Goal: Task Accomplishment & Management: Use online tool/utility

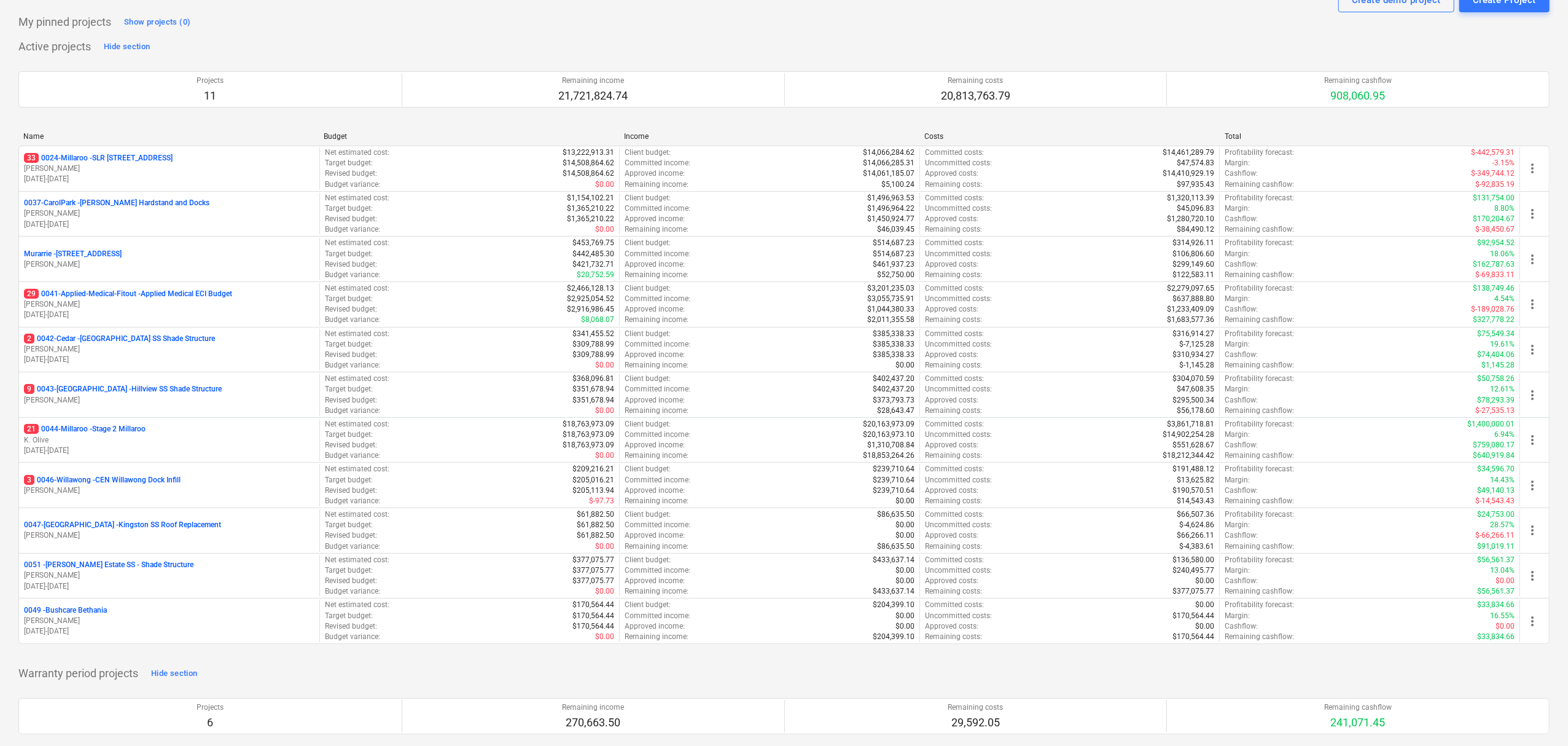
click at [167, 153] on div "33 0024-Millaroo - SLR [STREET_ADDRESS]" at bounding box center [169, 158] width 291 height 10
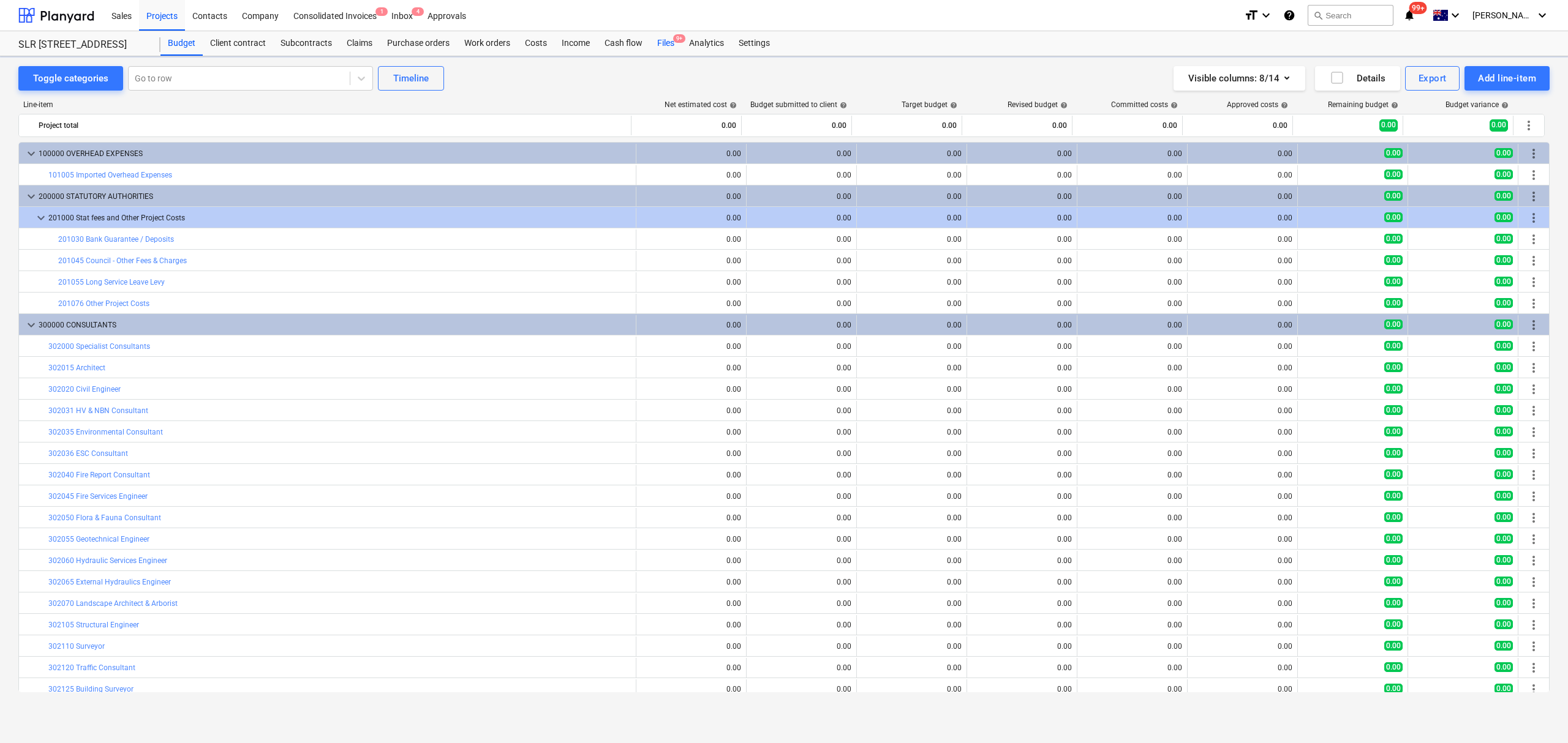
click at [664, 47] on div "Files 9+" at bounding box center [665, 43] width 32 height 25
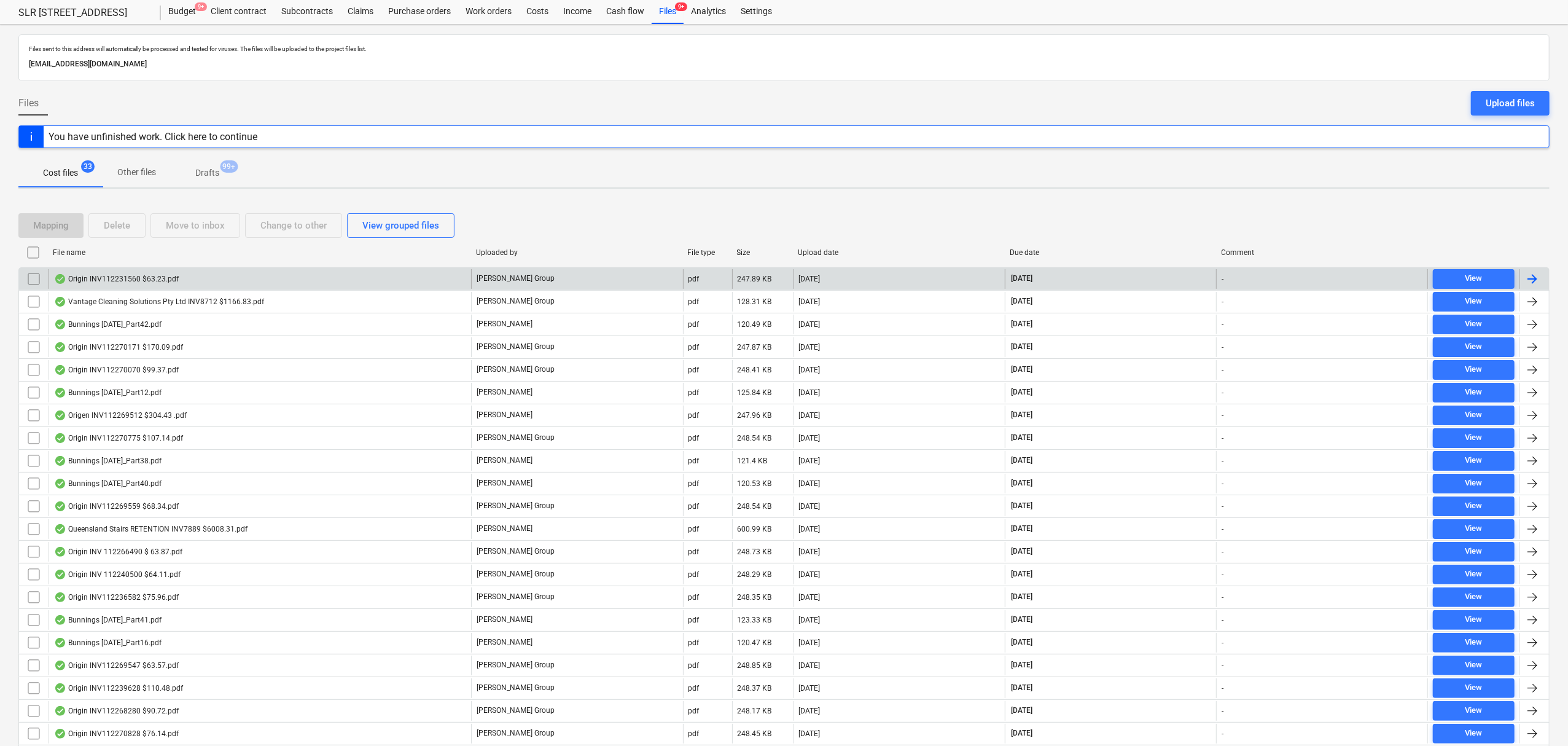
scroll to position [82, 0]
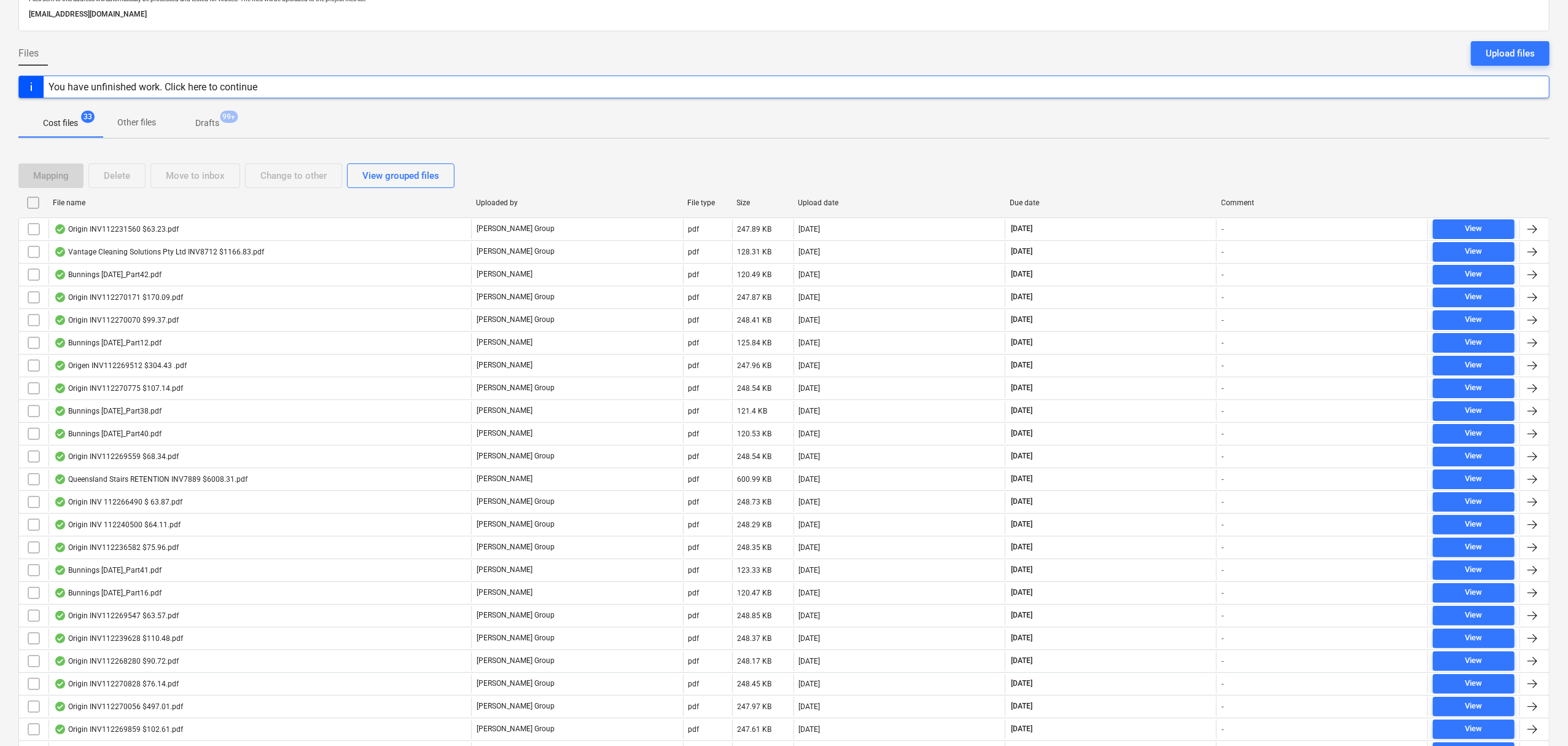
click at [601, 163] on div "Mapping Delete Move to inbox Change to other View grouped files" at bounding box center [784, 175] width 1531 height 25
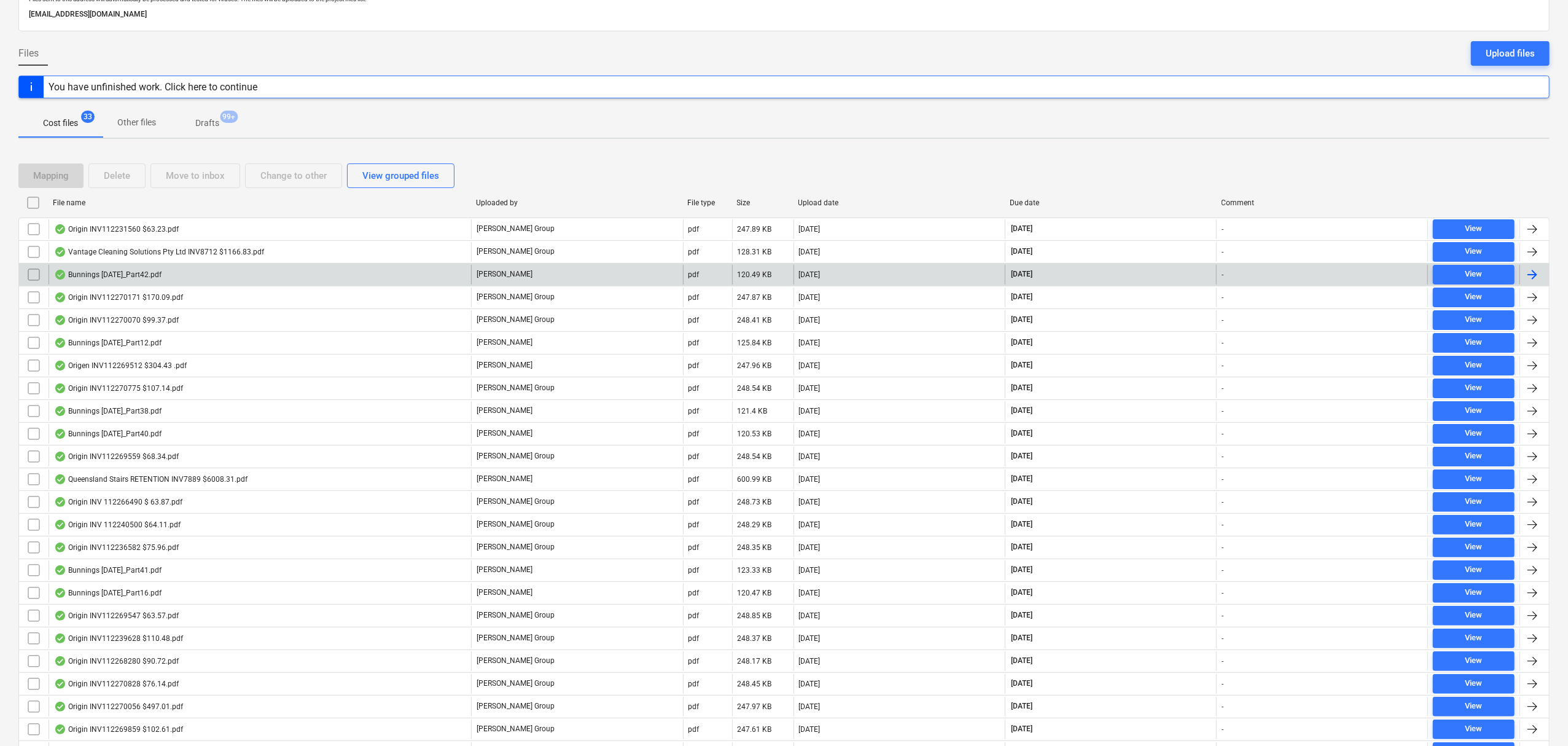
click at [172, 270] on div "Bunnings [DATE]_Part42.pdf" at bounding box center [259, 275] width 423 height 19
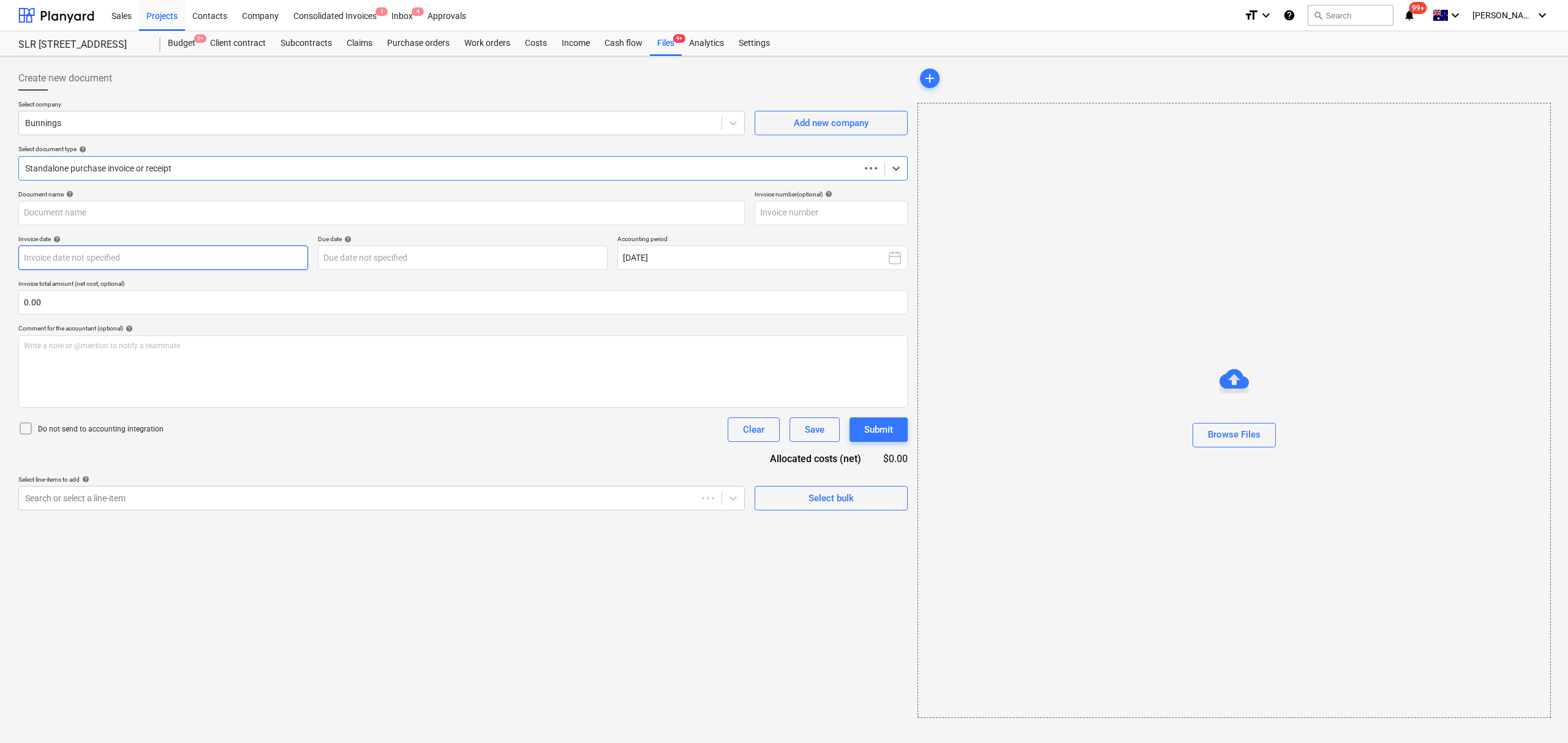
type input "8169/01439139"
type input "[DATE]"
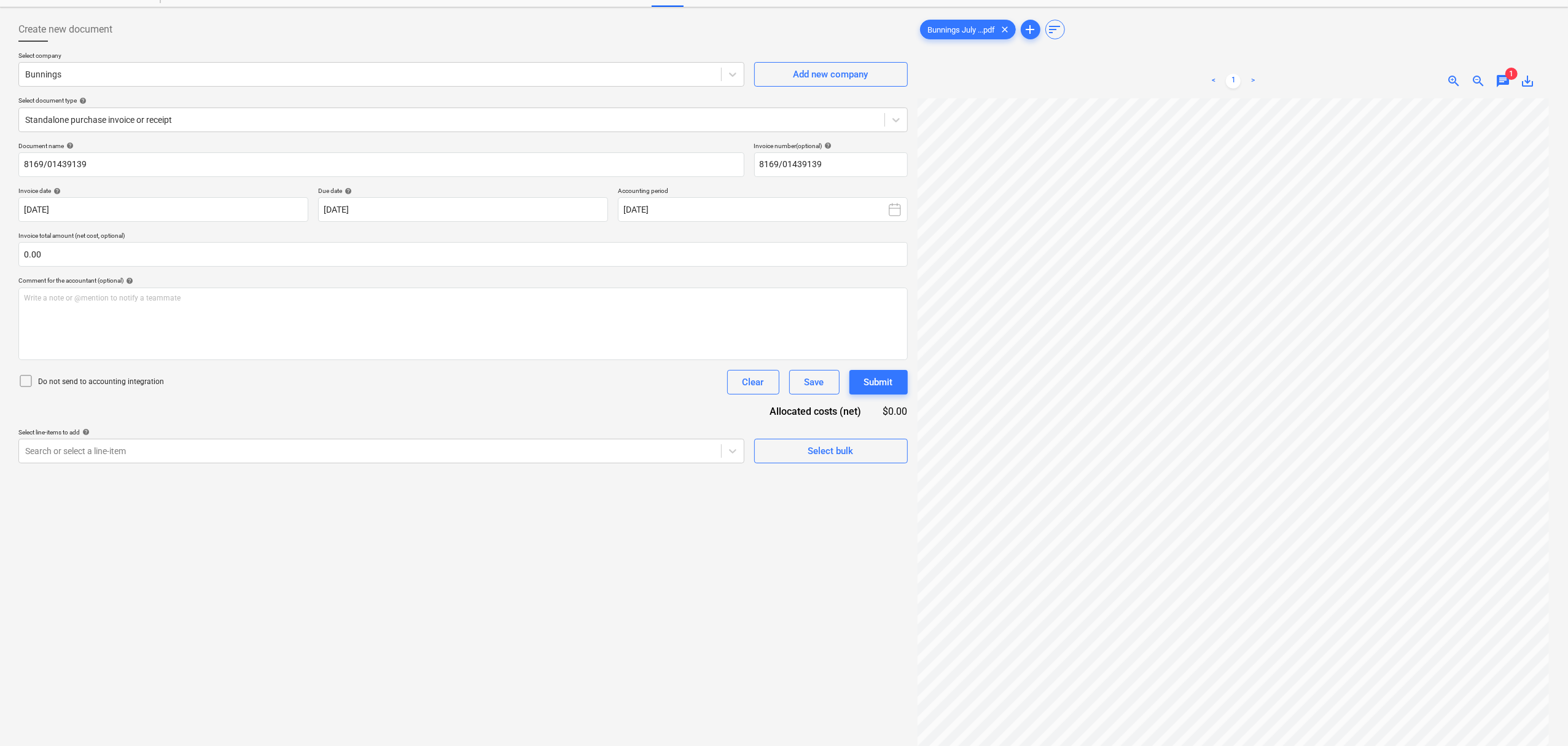
scroll to position [124, 0]
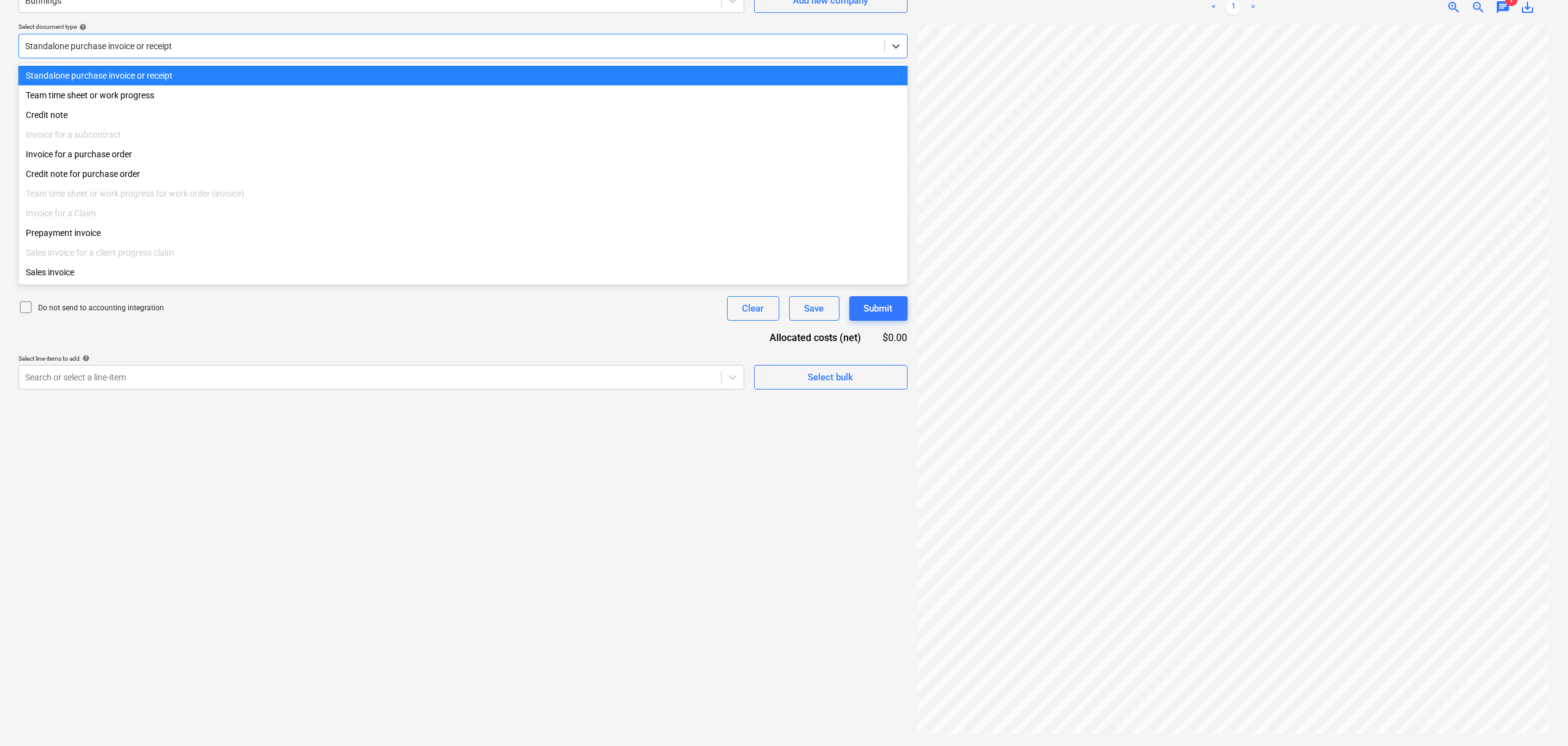
click at [99, 48] on div at bounding box center [452, 46] width 853 height 12
click at [125, 151] on div "Invoice for a purchase order" at bounding box center [463, 154] width 890 height 19
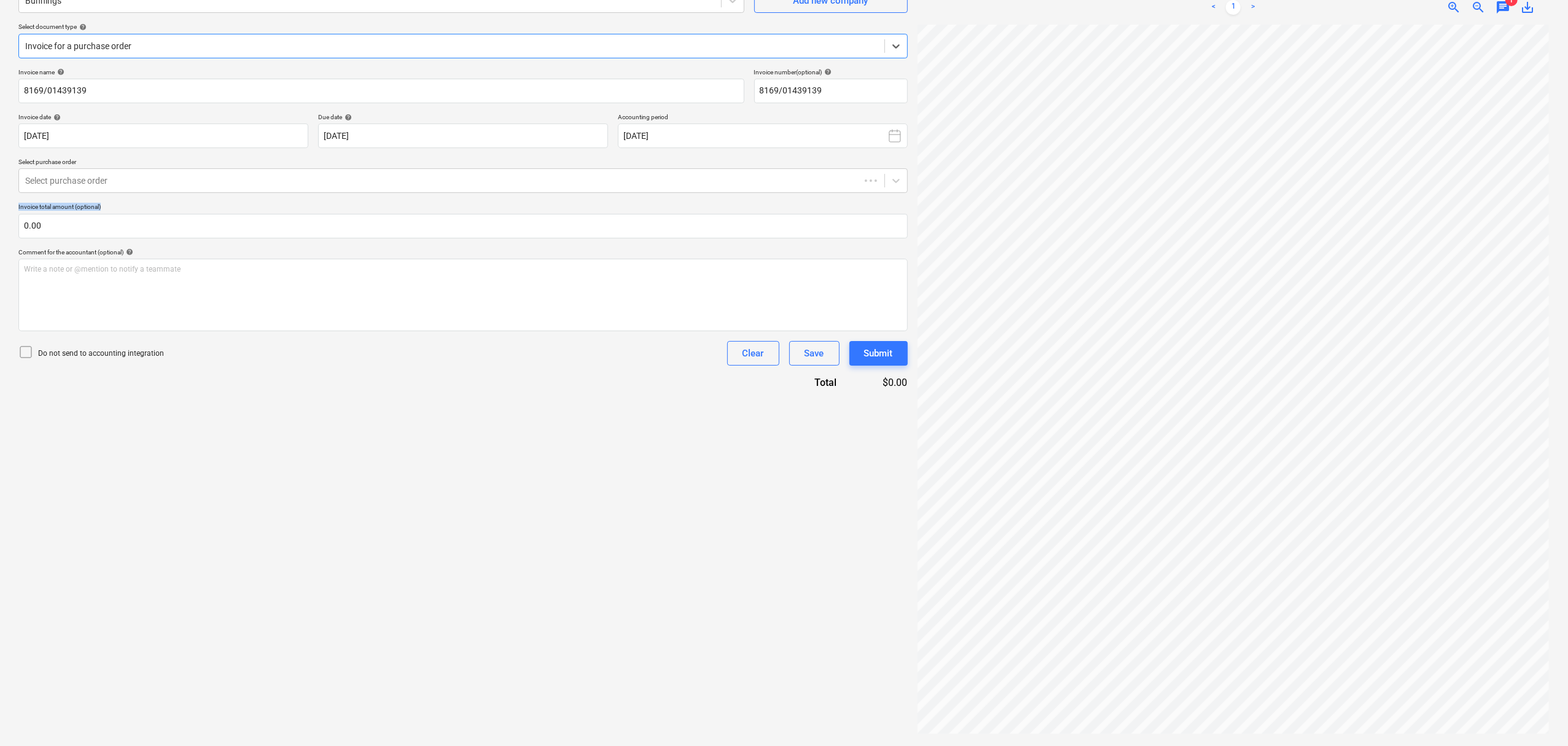
click at [113, 197] on div "Invoice name help 8169/01439139 Invoice number (optional) help 8169/01439139 In…" at bounding box center [463, 228] width 890 height 322
click at [110, 184] on div at bounding box center [439, 181] width 828 height 12
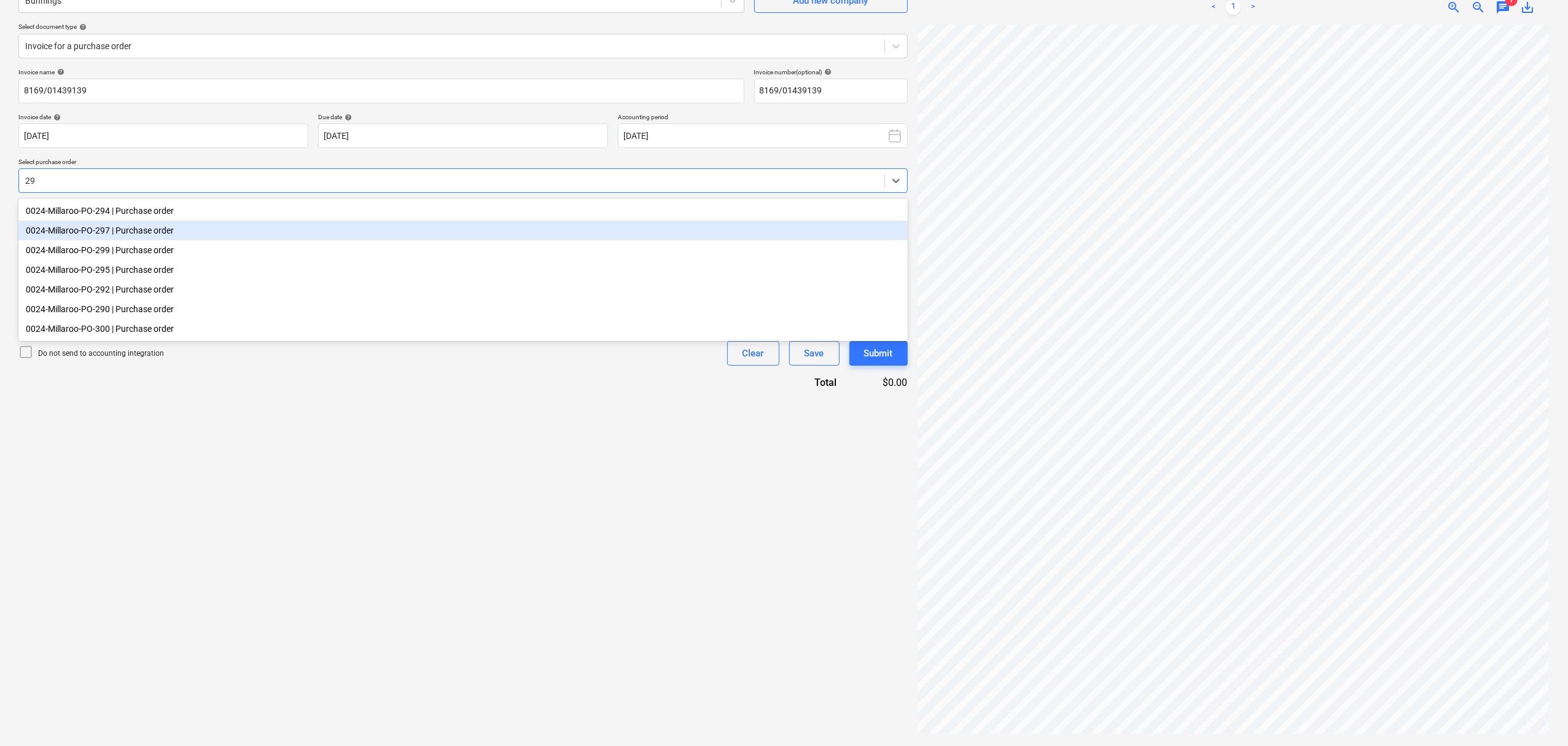
type input "297"
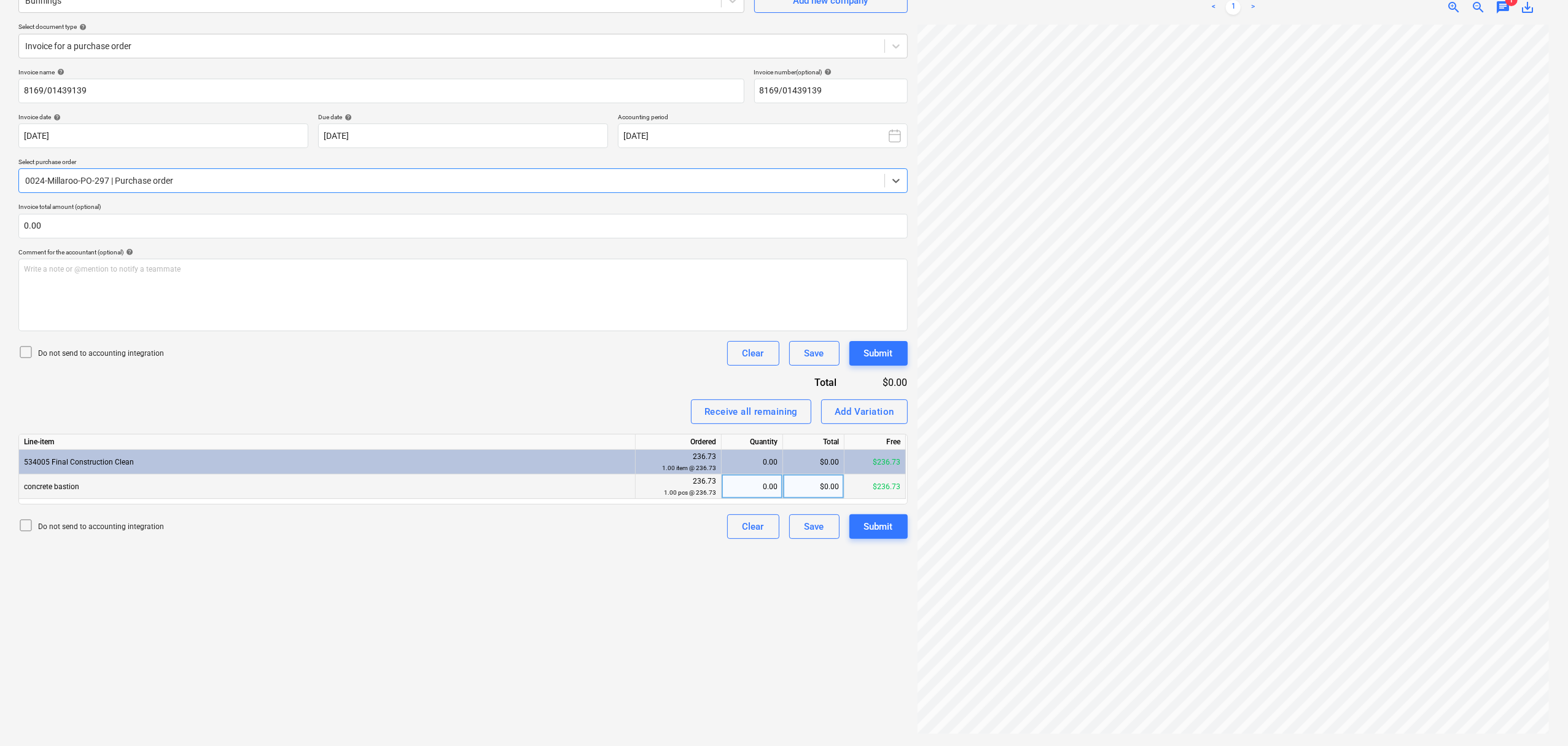
click at [757, 477] on div "0.00" at bounding box center [752, 486] width 51 height 25
click at [890, 543] on div "Create new document Select company Bunnings Add new company Select document typ…" at bounding box center [463, 340] width 899 height 803
click at [883, 526] on div "Submit" at bounding box center [878, 526] width 29 height 16
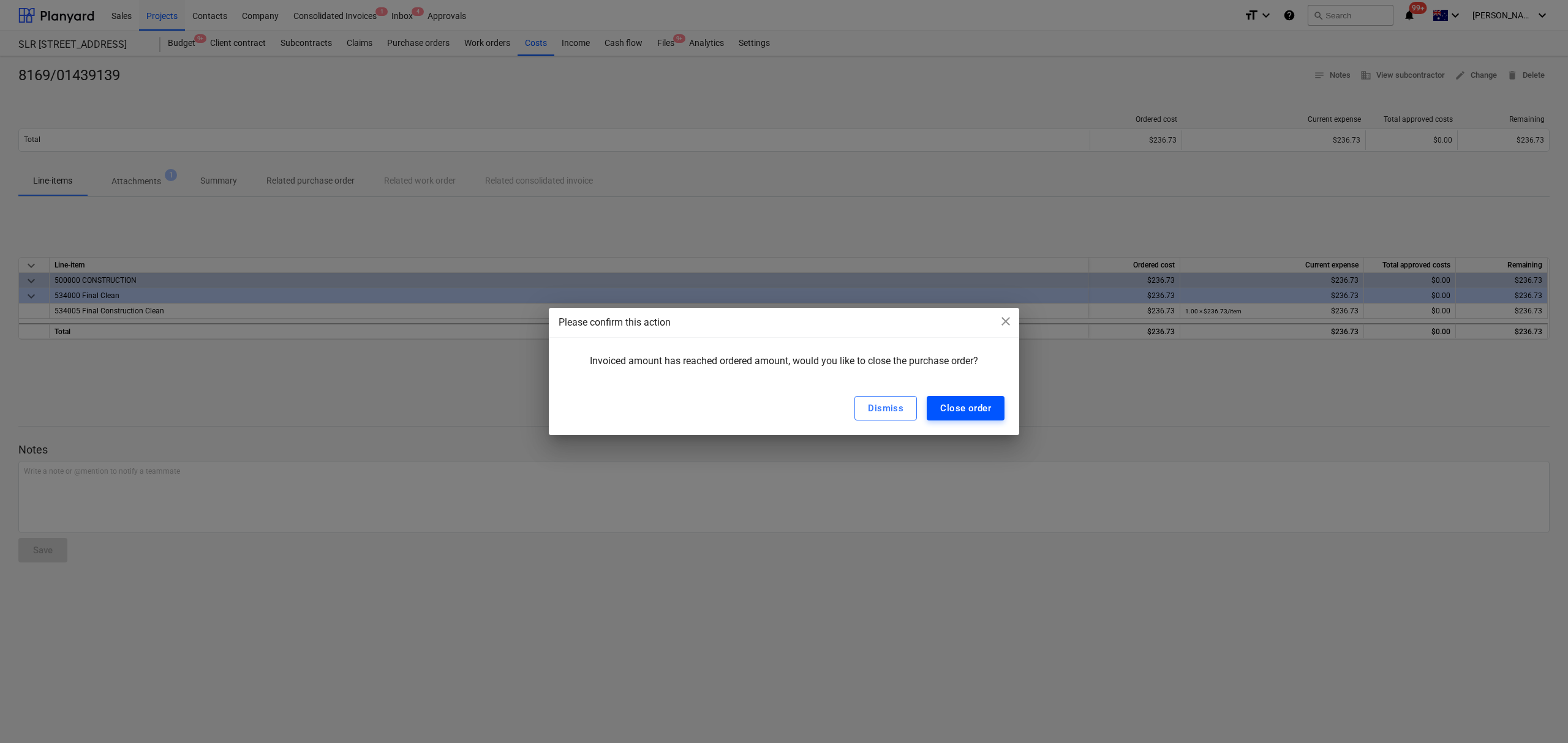
click at [964, 409] on div "Close order" at bounding box center [965, 408] width 51 height 16
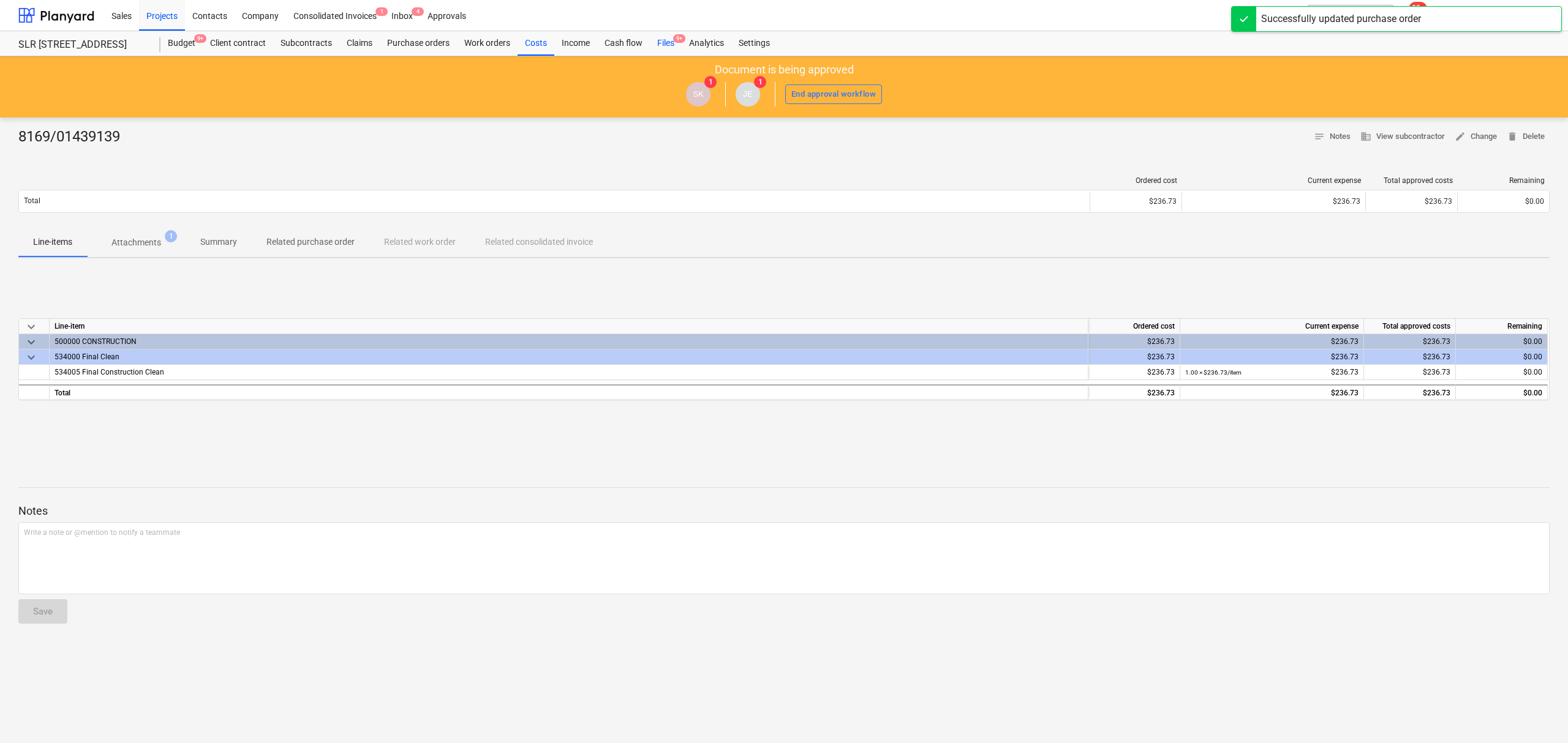
click at [667, 40] on div "Files 9+" at bounding box center [665, 43] width 32 height 25
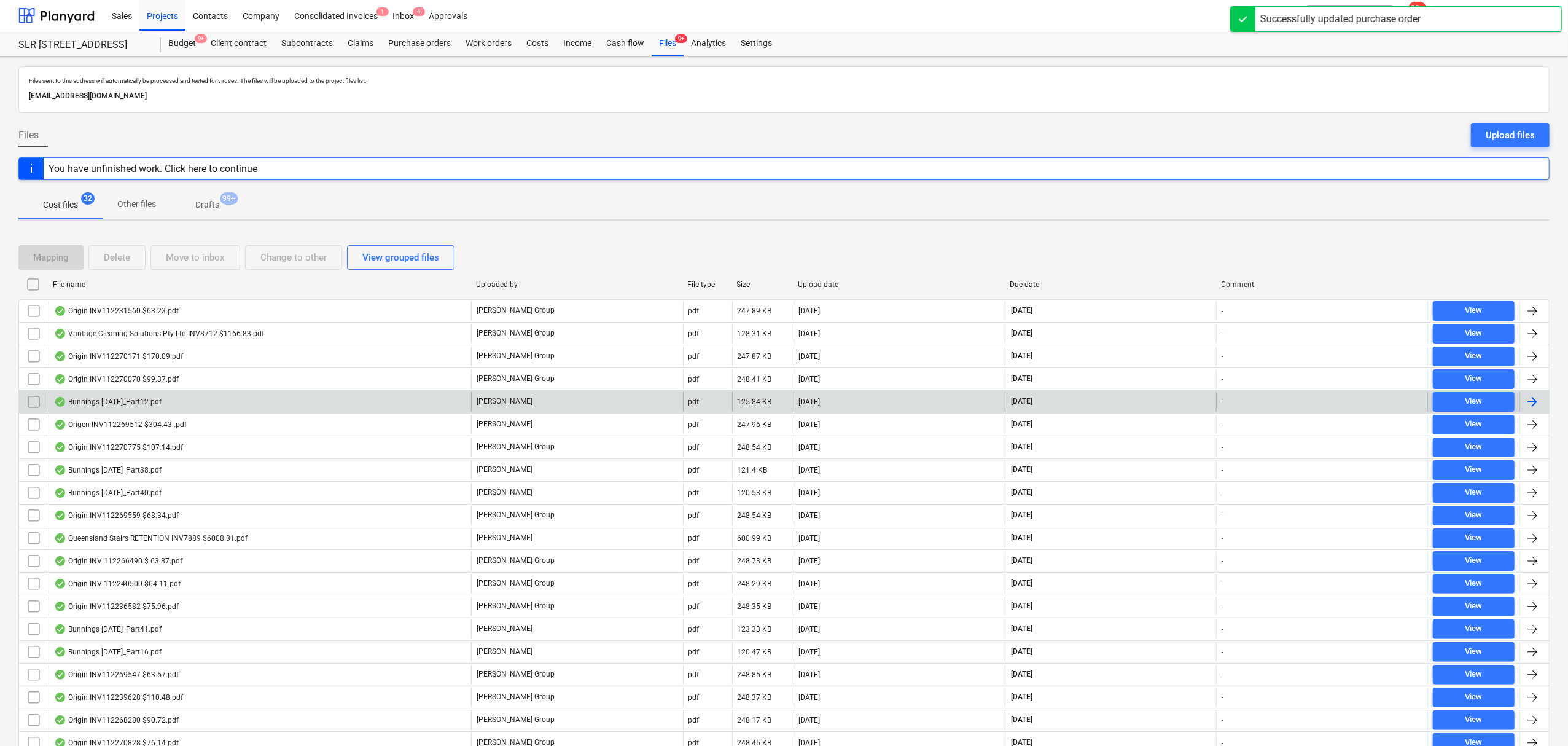
click at [176, 409] on div "Bunnings [DATE]_Part12.pdf" at bounding box center [259, 401] width 423 height 19
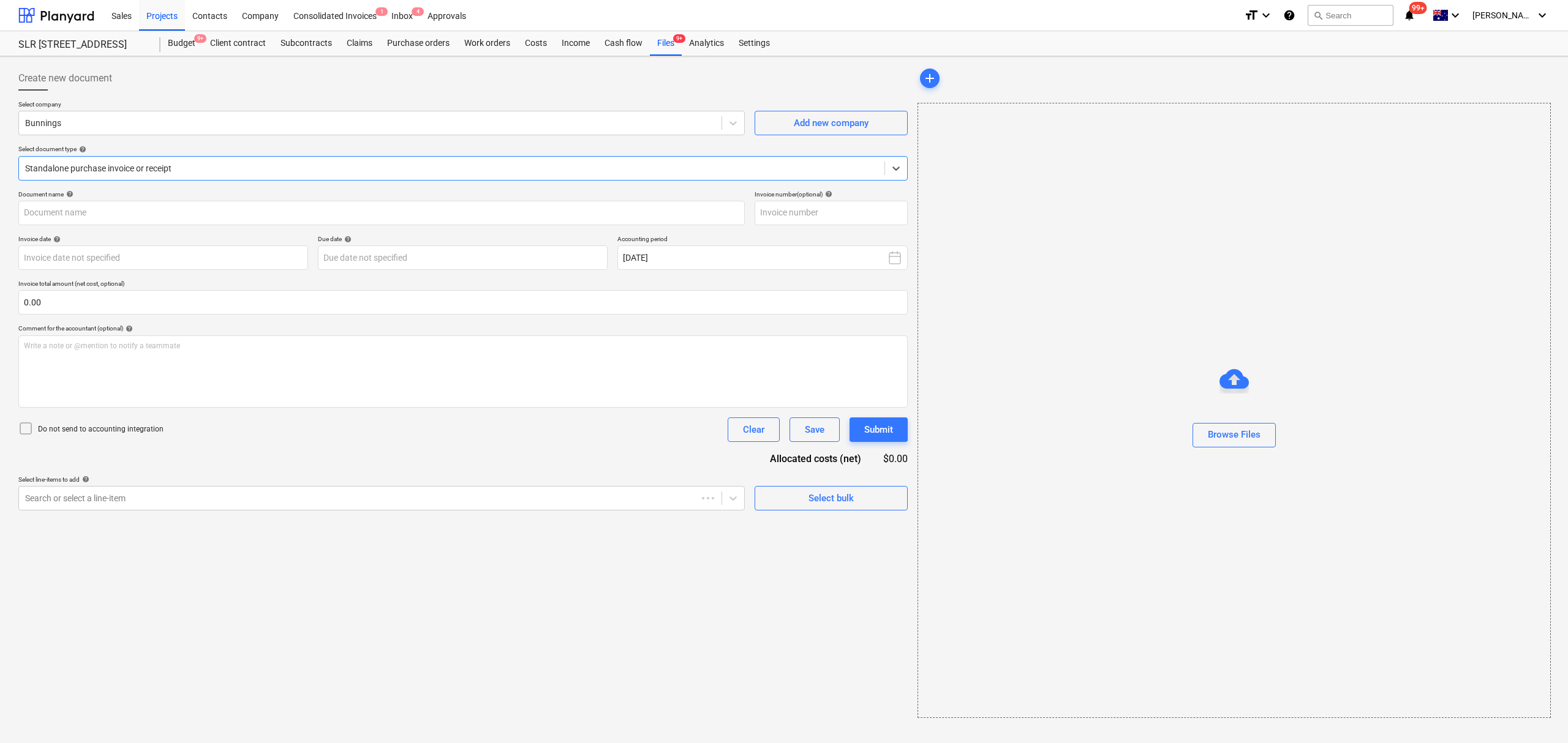
type input "8169/01368361"
type input "[DATE]"
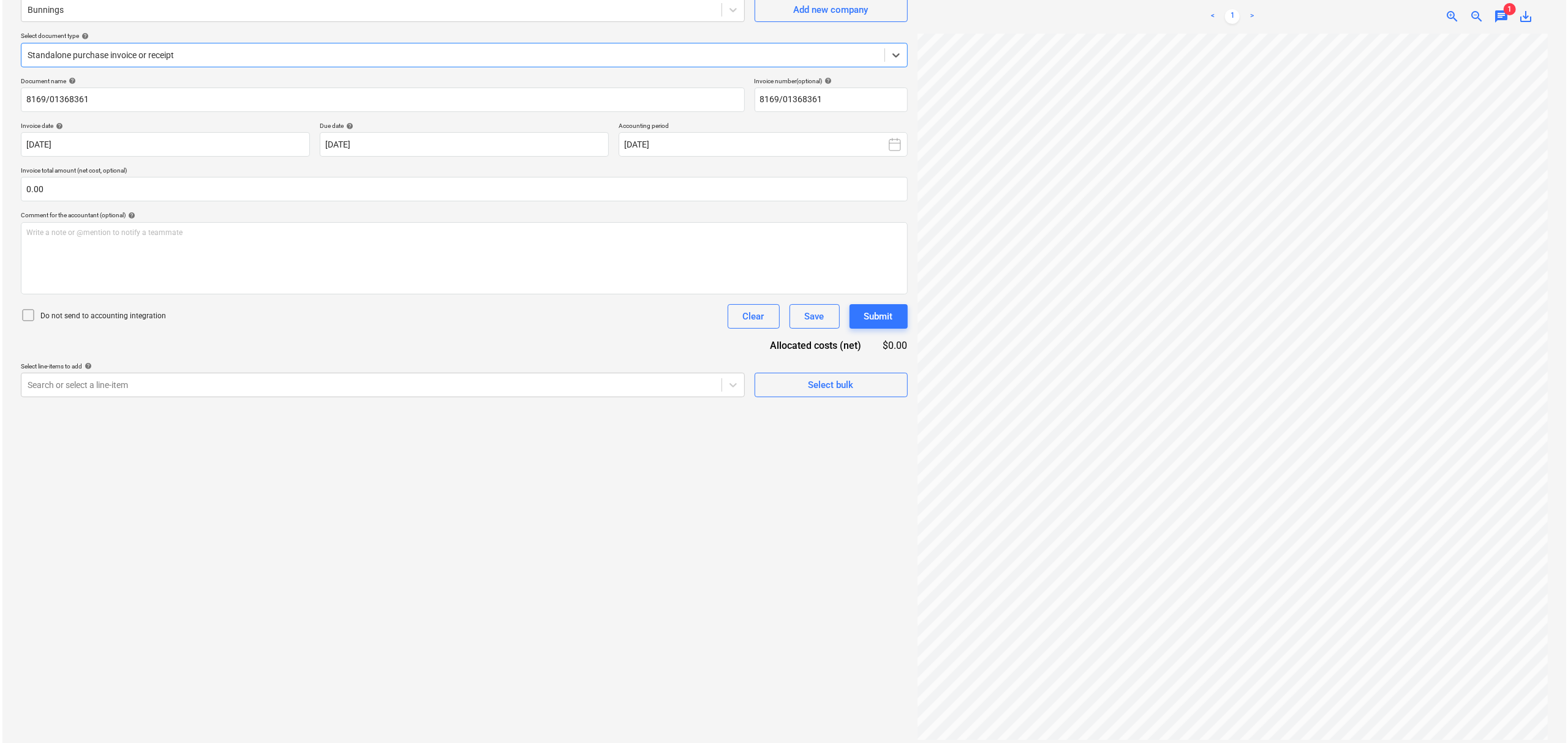
scroll to position [123, 0]
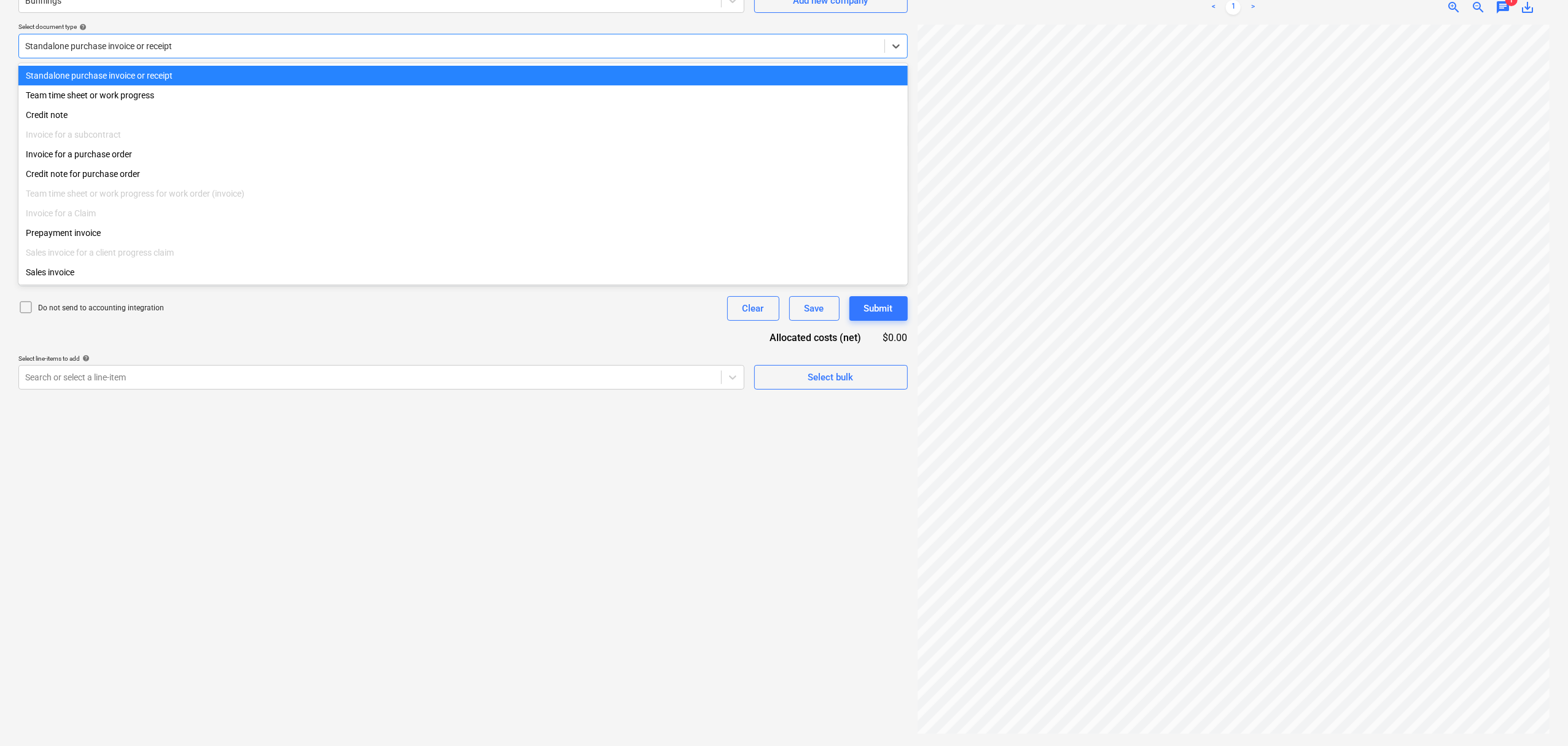
click at [139, 47] on div at bounding box center [452, 46] width 853 height 12
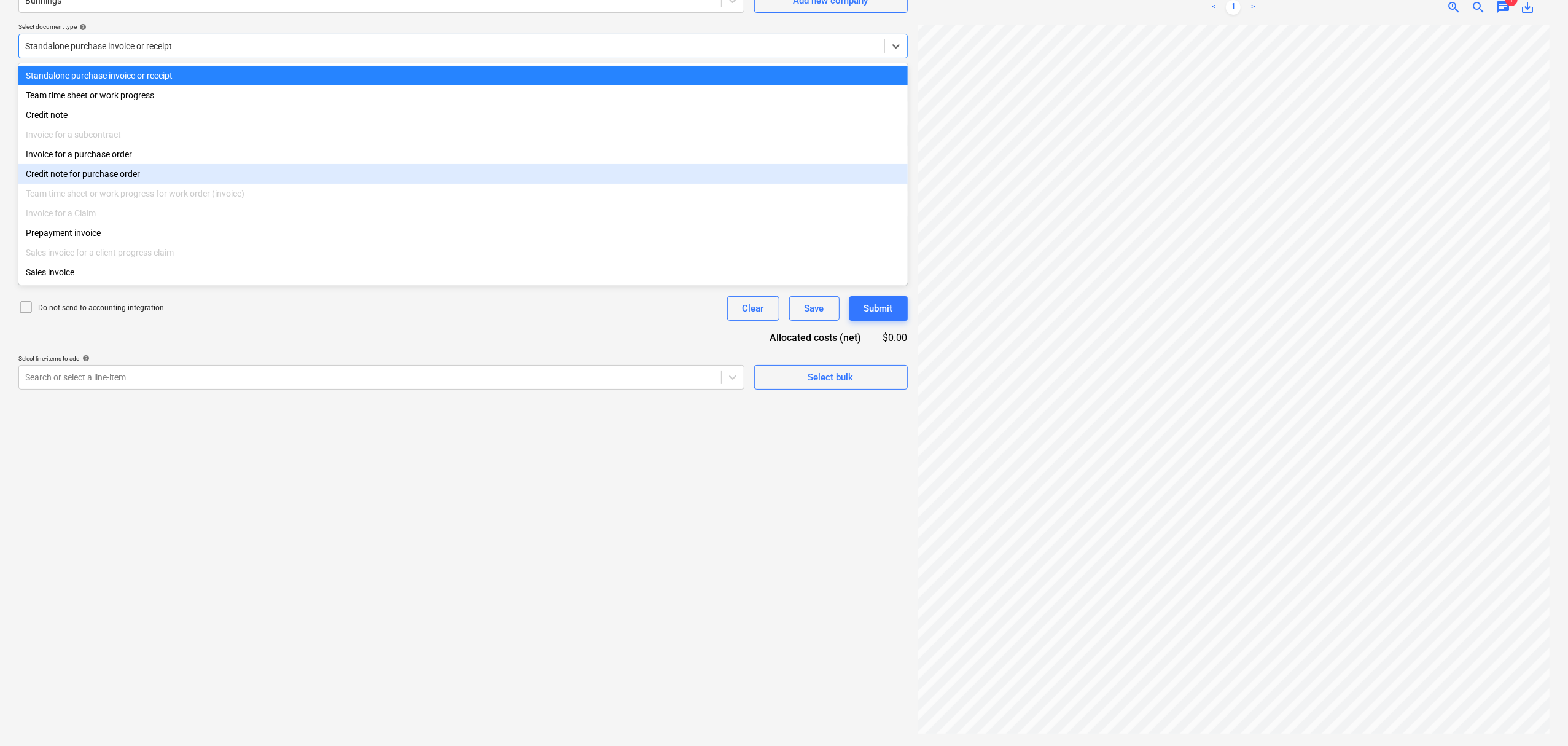
click at [119, 156] on div "Invoice for a purchase order" at bounding box center [463, 154] width 890 height 19
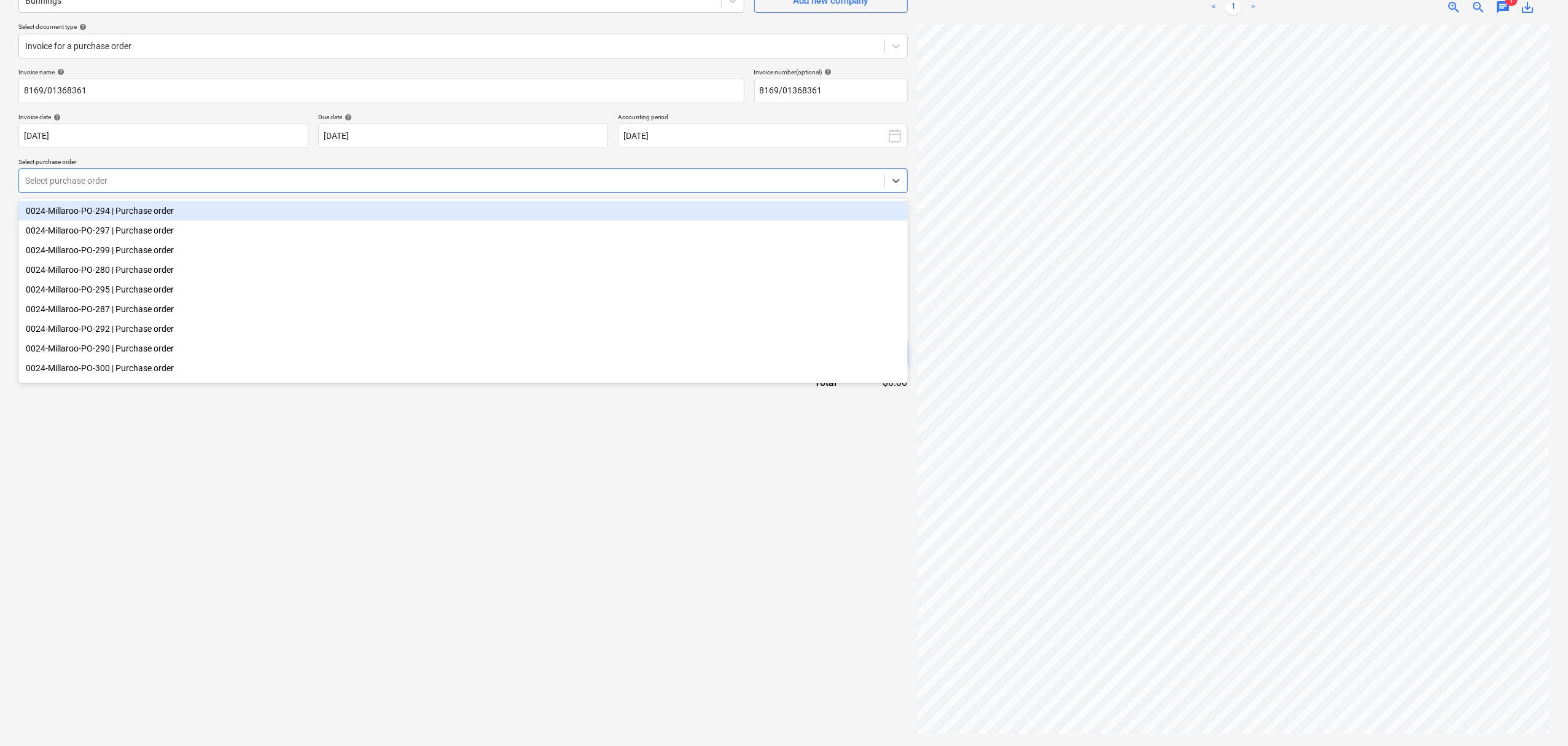
click at [148, 187] on div "Select purchase order" at bounding box center [452, 181] width 866 height 17
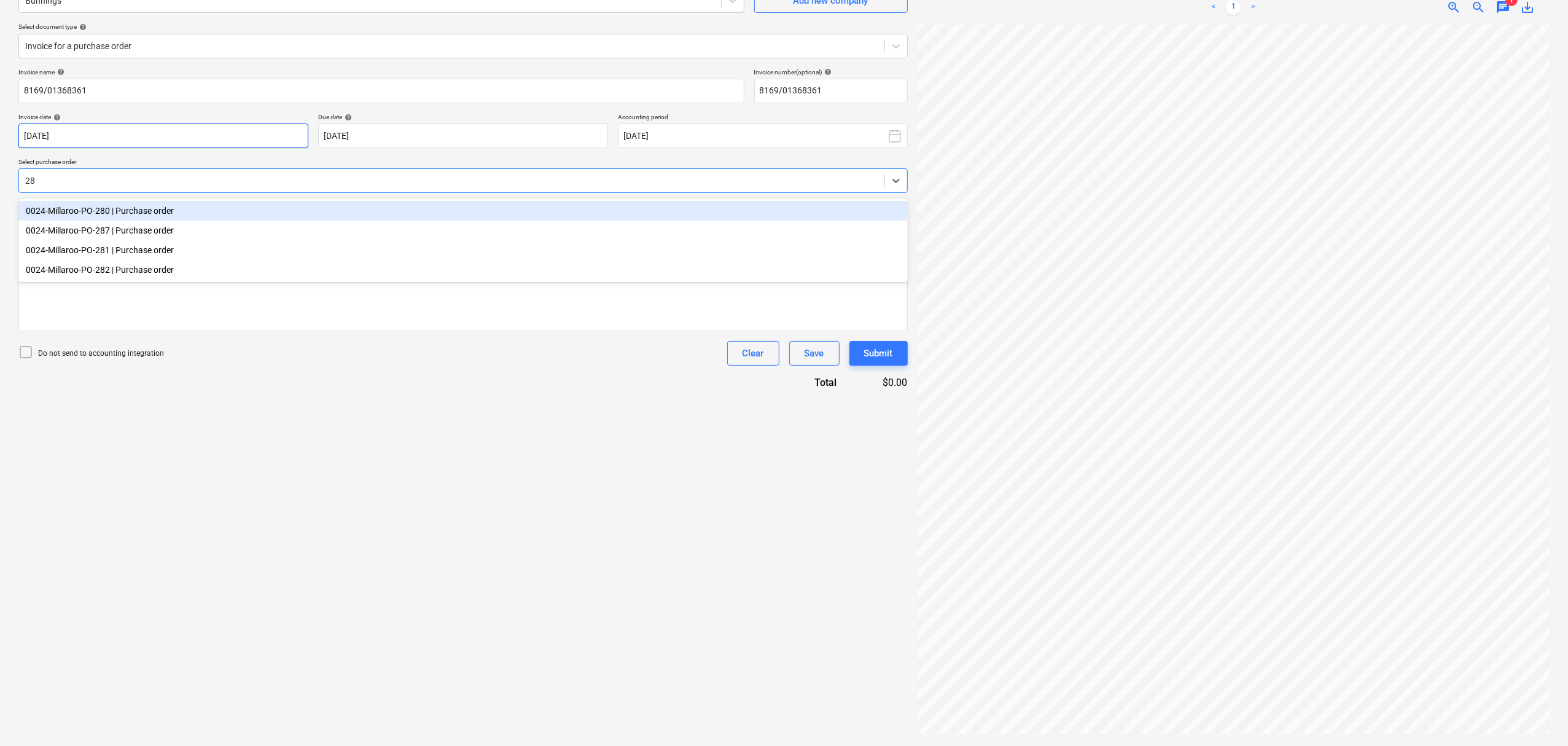
type input "280"
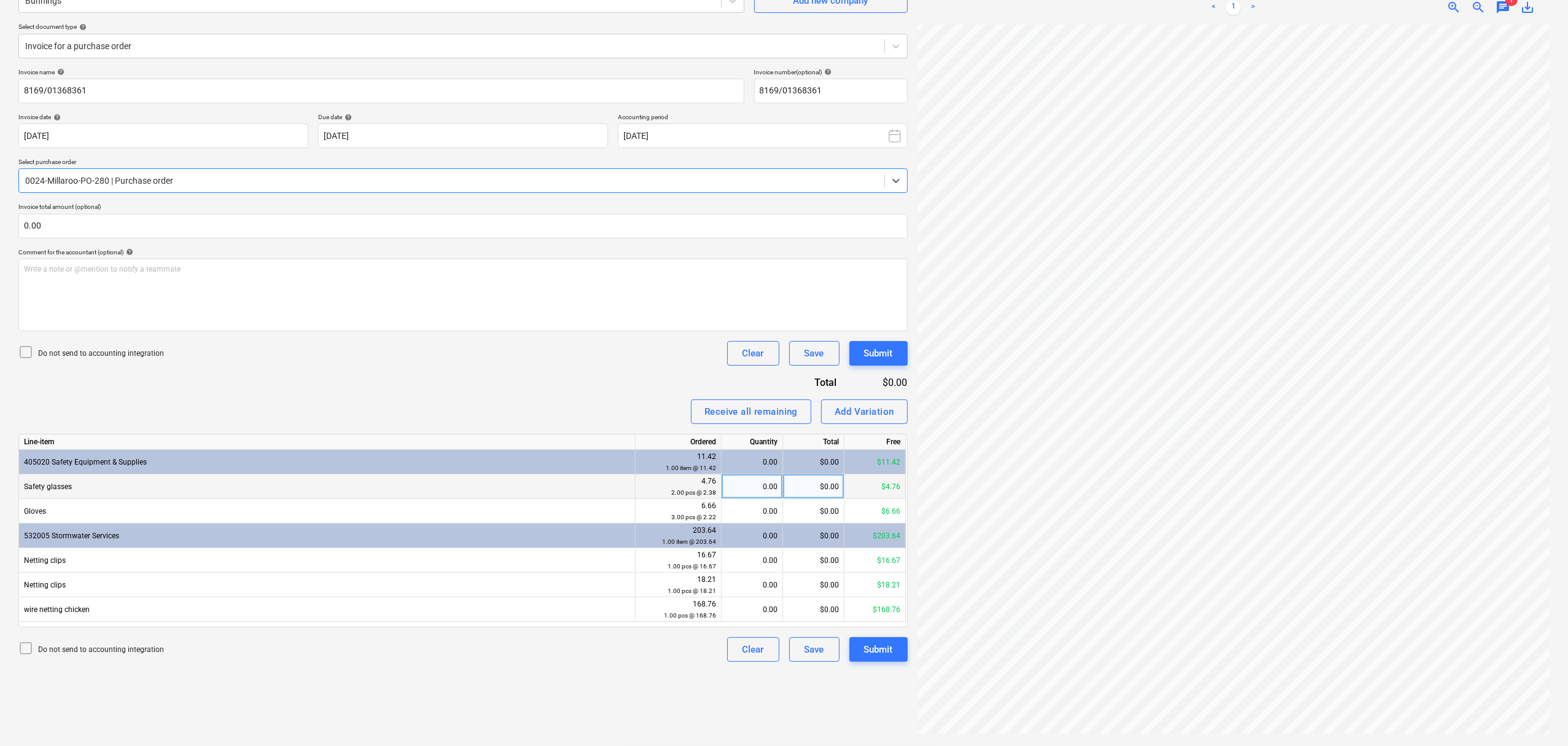
click at [749, 492] on div "0.00" at bounding box center [752, 486] width 51 height 25
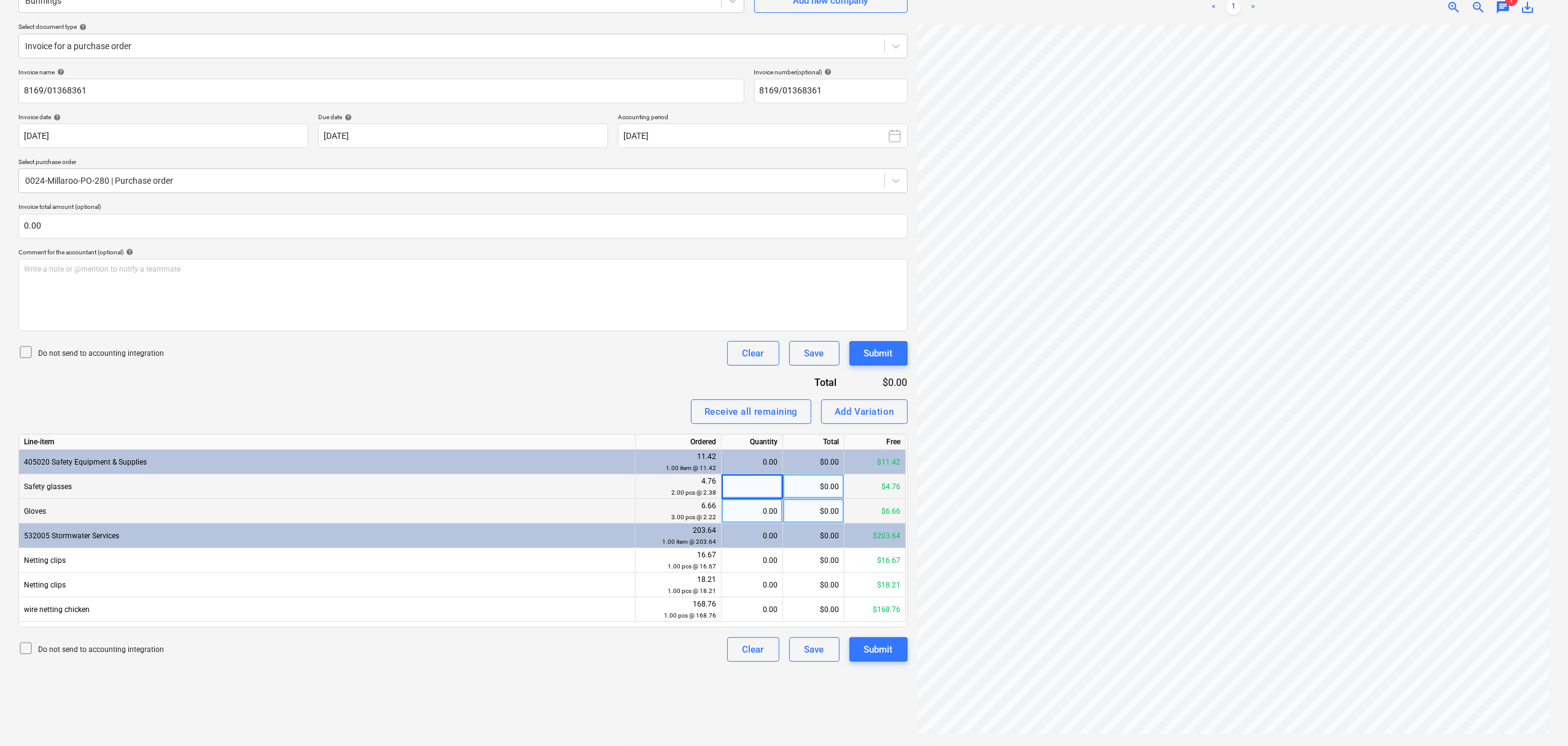
type input "2"
click at [751, 510] on div "0.00" at bounding box center [752, 511] width 51 height 25
type input "3"
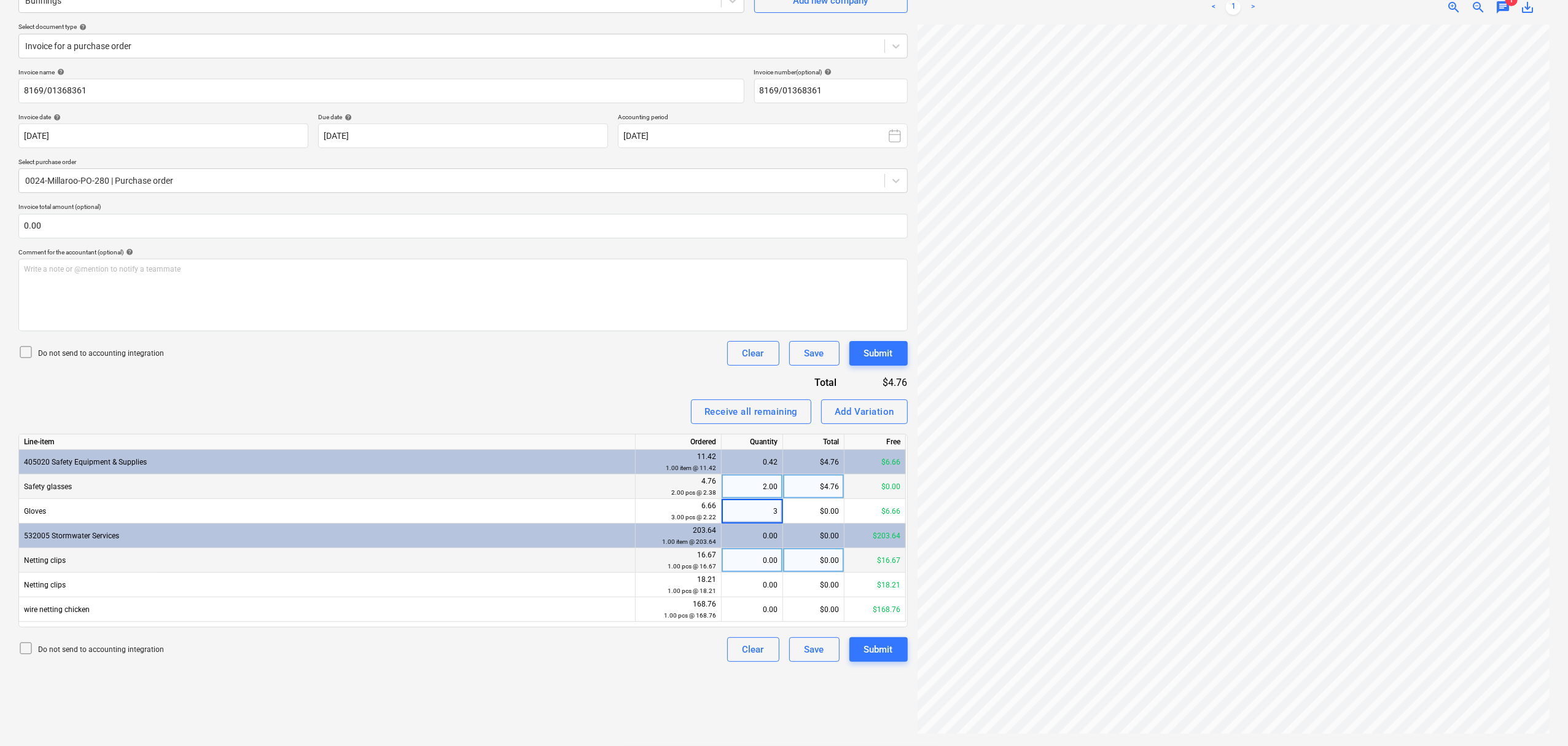
click at [753, 556] on div "0.00" at bounding box center [752, 560] width 51 height 25
type input "1"
click at [751, 580] on div "0.00" at bounding box center [752, 585] width 51 height 25
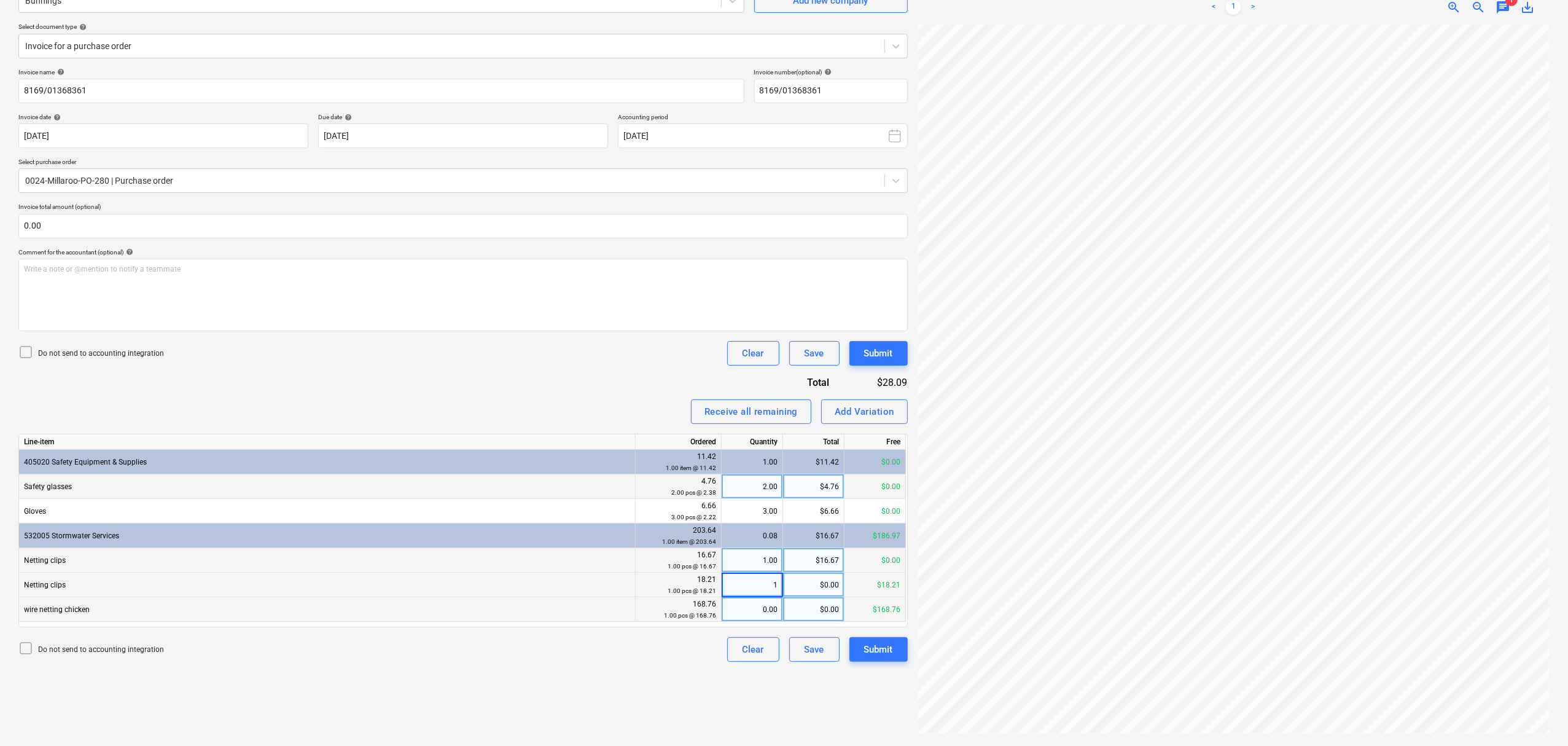
click at [752, 600] on div "0.00" at bounding box center [752, 609] width 51 height 25
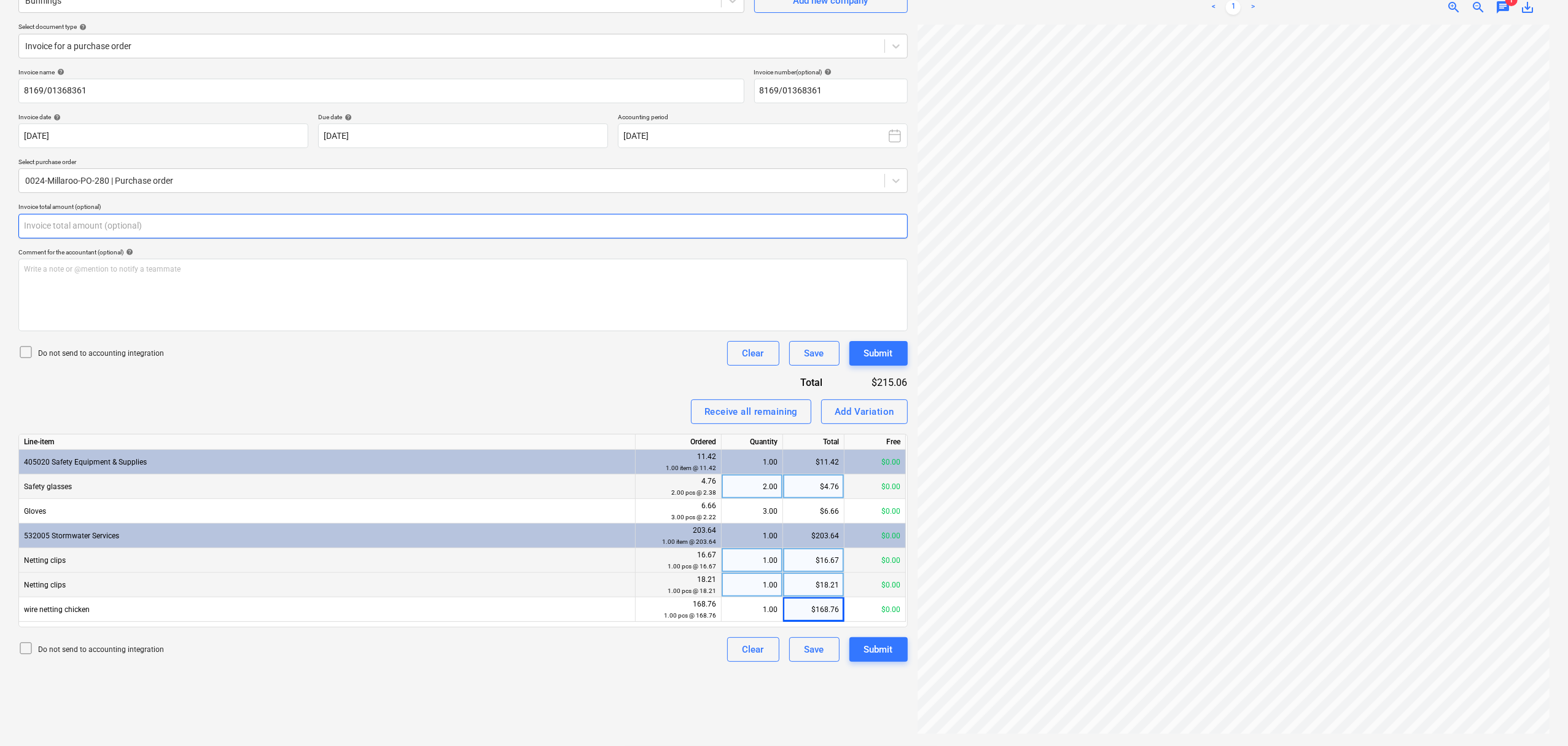
click at [227, 222] on input "text" at bounding box center [463, 226] width 890 height 25
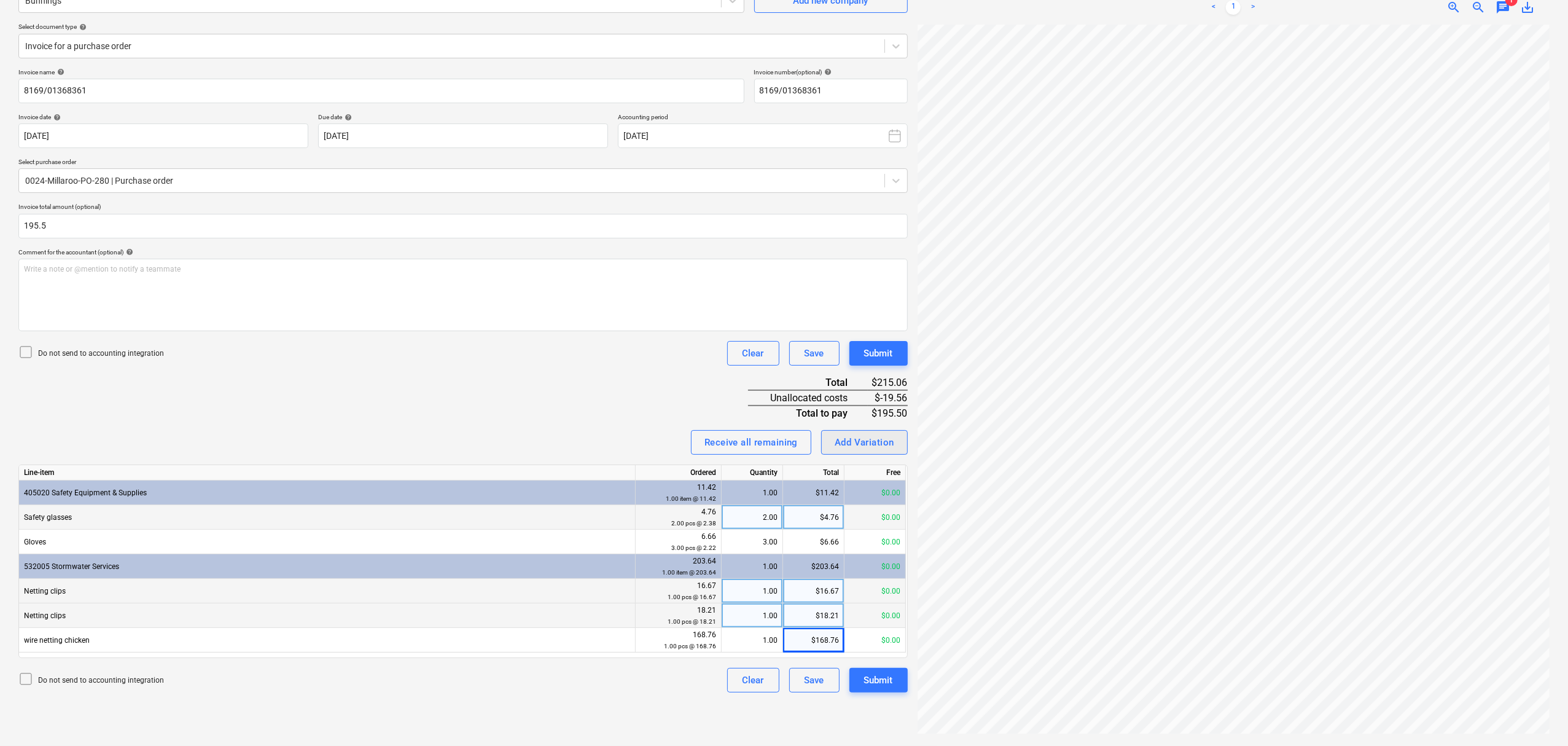
type input "195.50"
click at [897, 448] on button "Add Variation" at bounding box center [864, 442] width 86 height 25
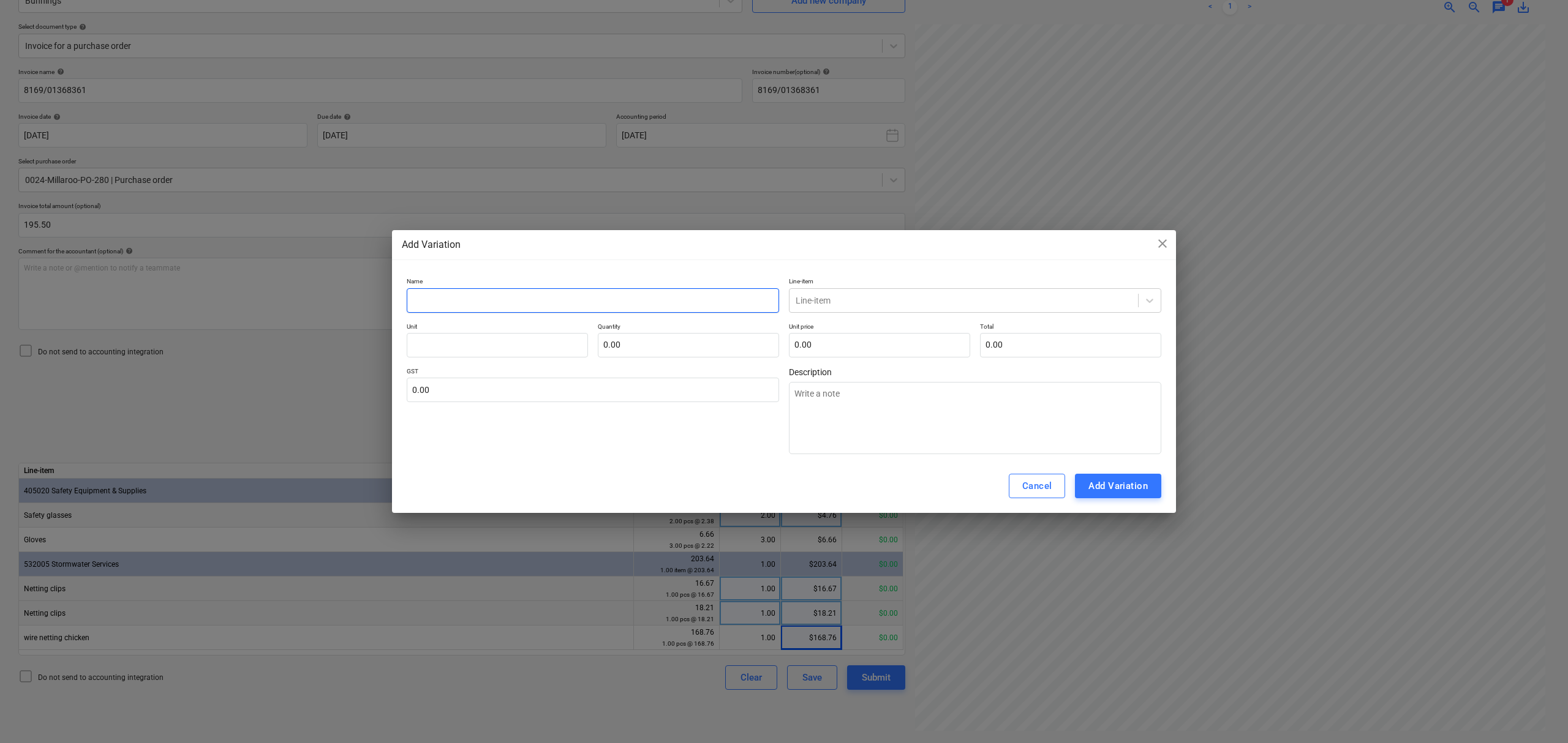
click at [577, 304] on input "text" at bounding box center [593, 300] width 372 height 25
type input "c"
type textarea "x"
type input "cl"
type textarea "x"
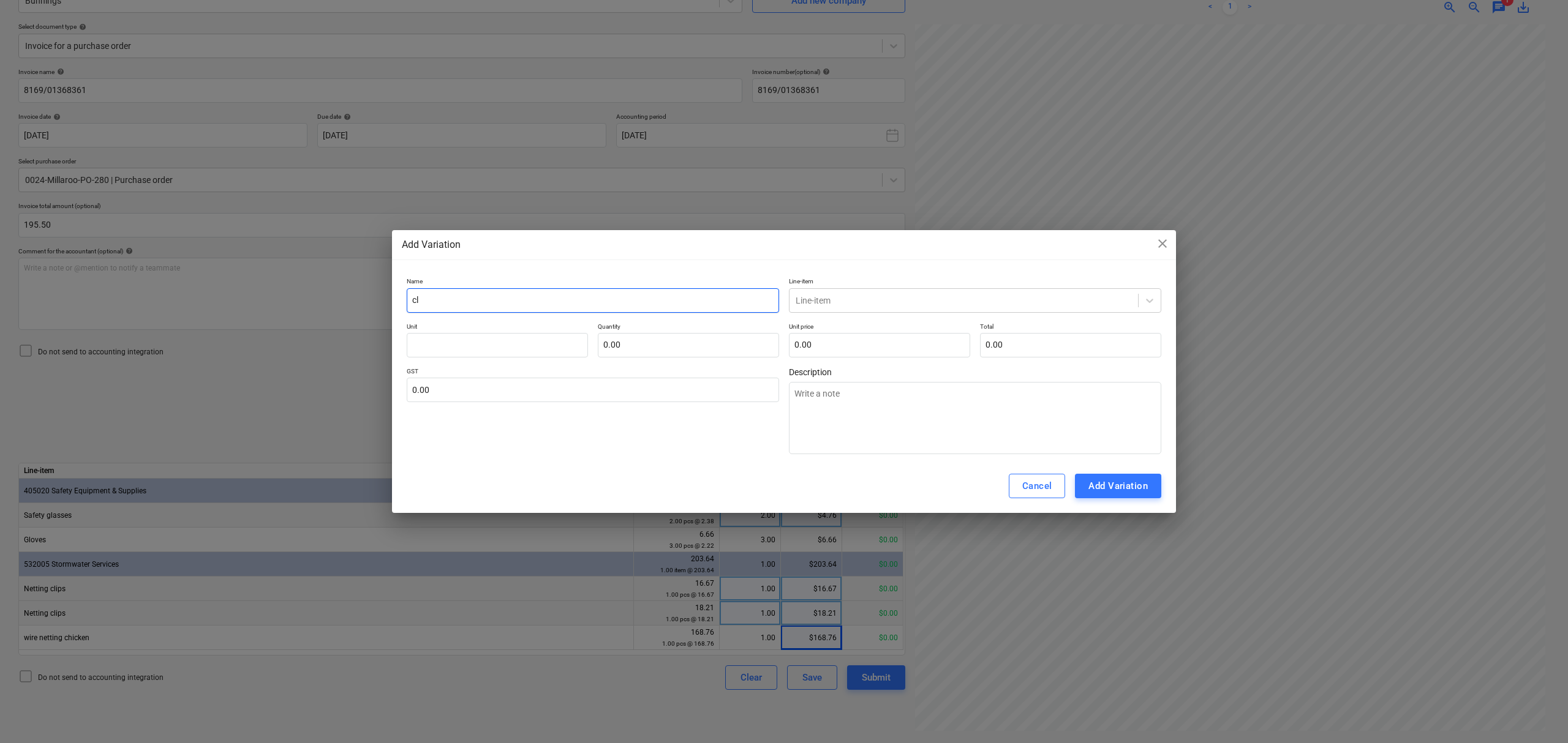
type input "clo"
type textarea "x"
type input "clos"
type textarea "x"
type input "close"
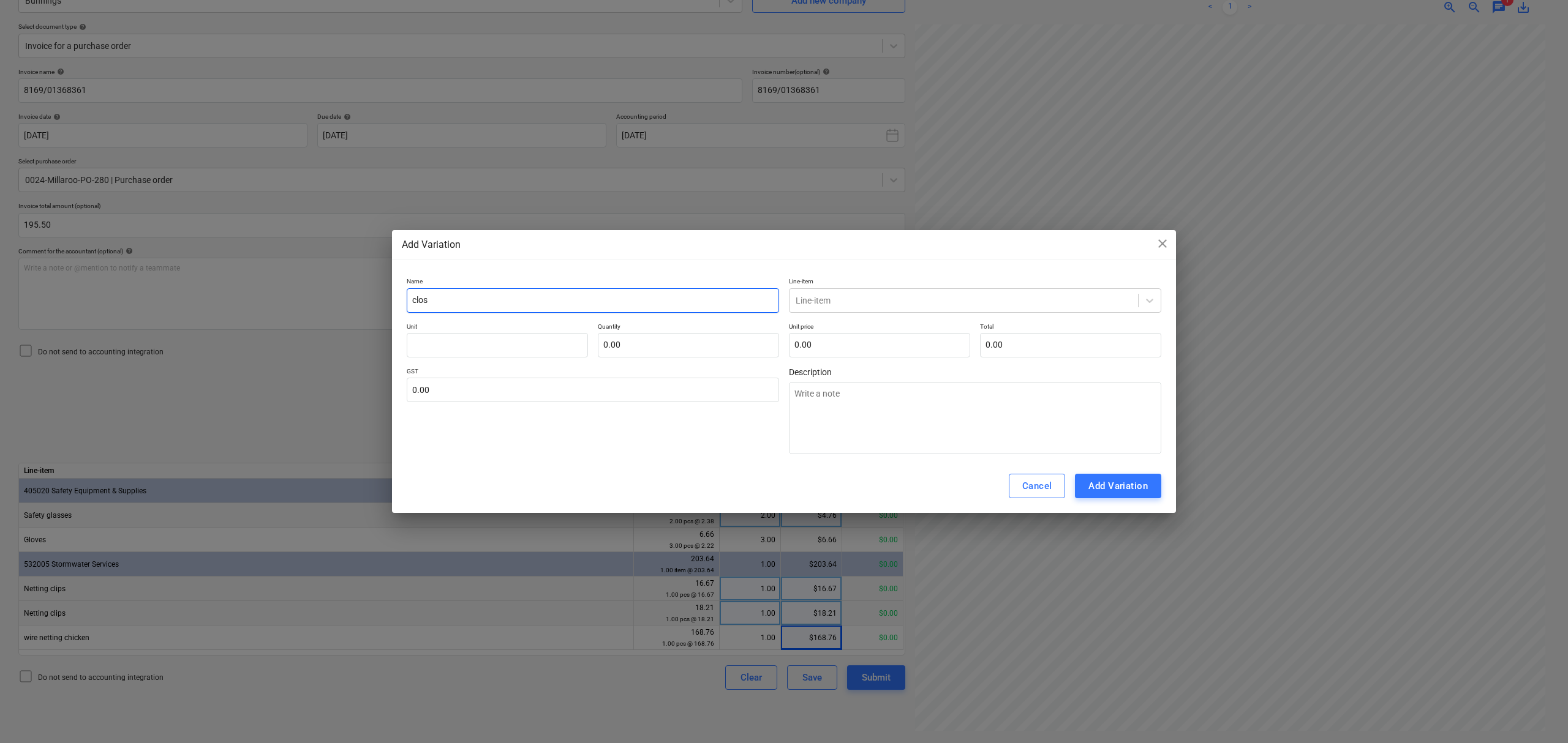
type textarea "x"
type input "close"
type textarea "x"
type input "close o"
type textarea "x"
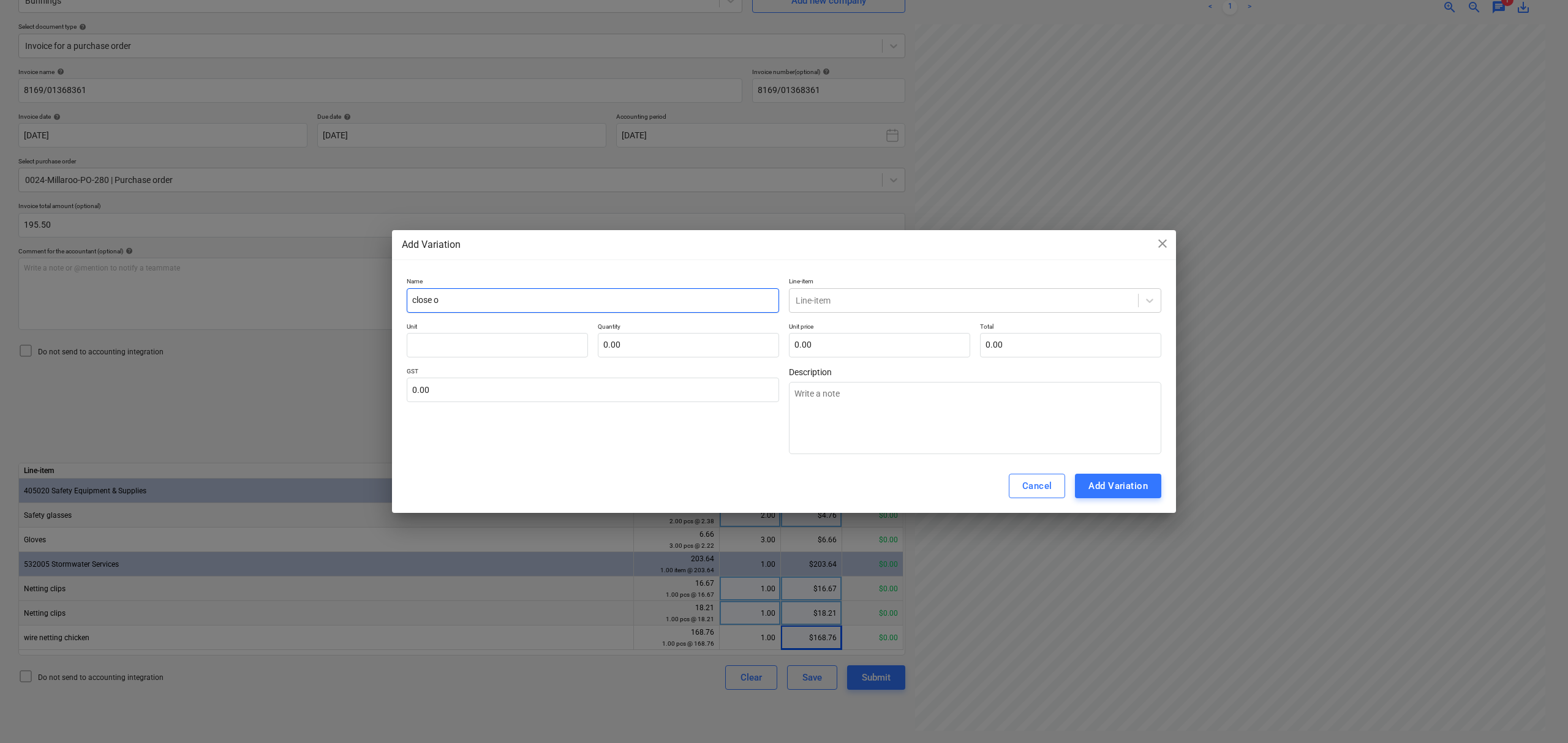
type input "close ou"
type textarea "x"
type input "close out"
type textarea "x"
type input "close out"
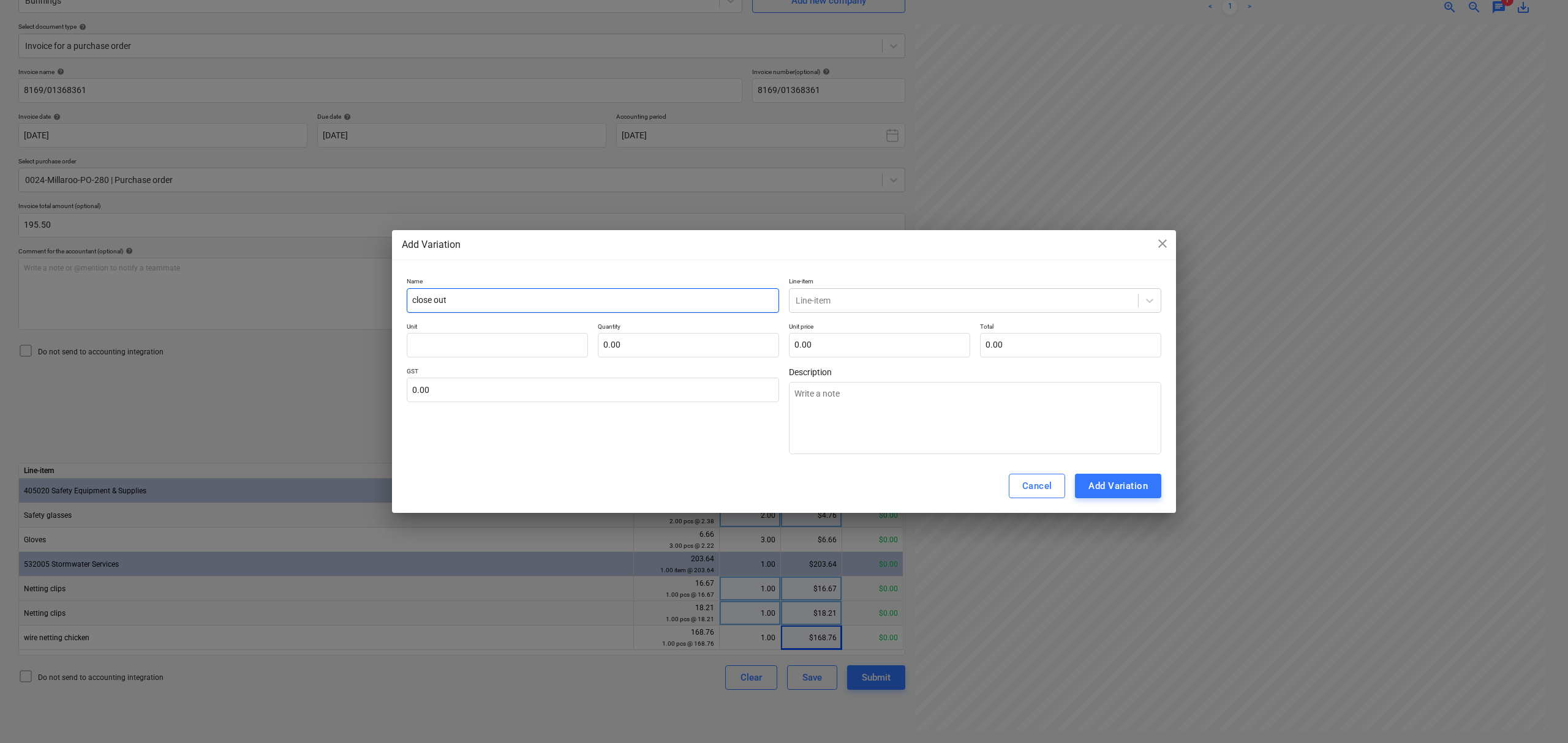
type textarea "x"
type input "close out"
type textarea "x"
type input "close out"
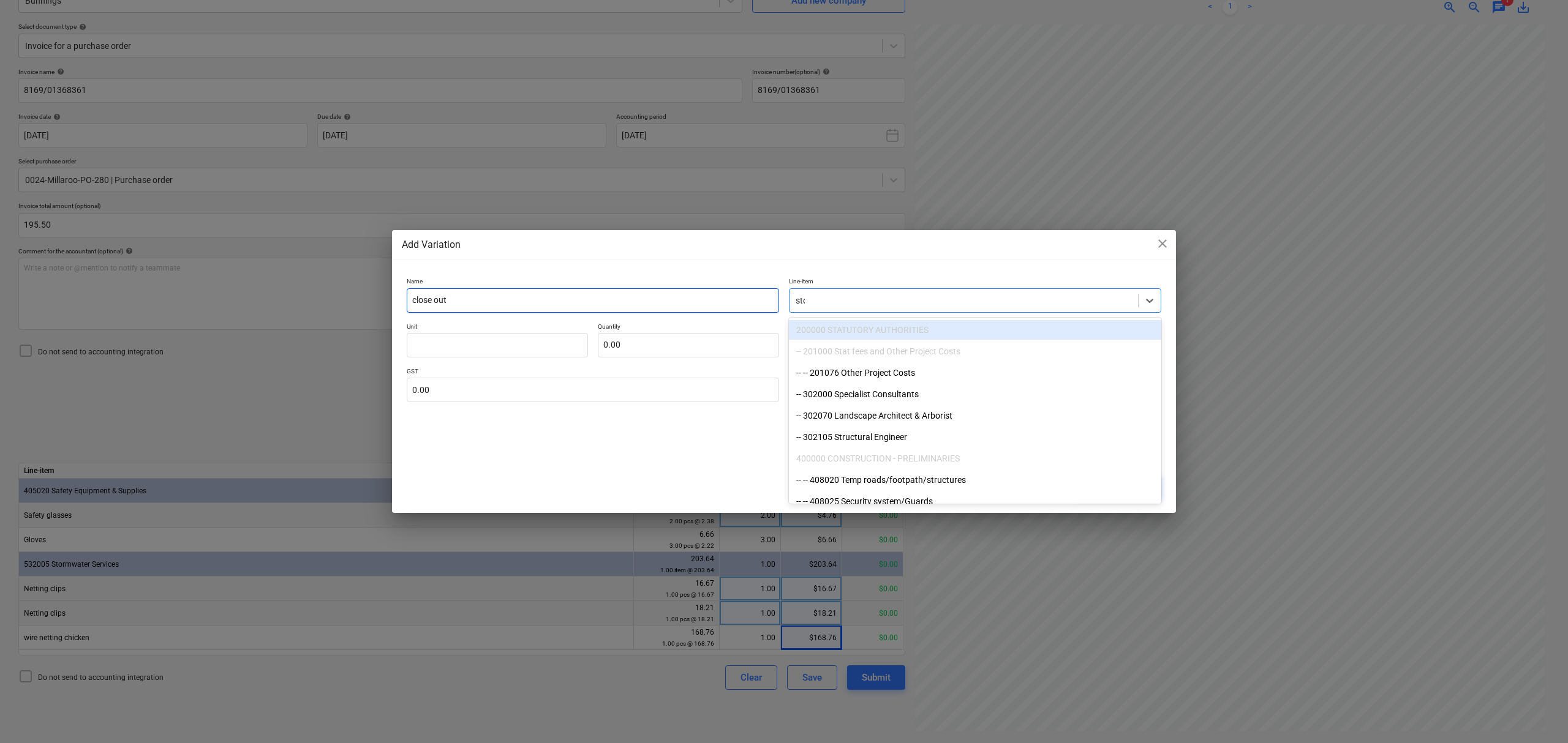
type input "stor"
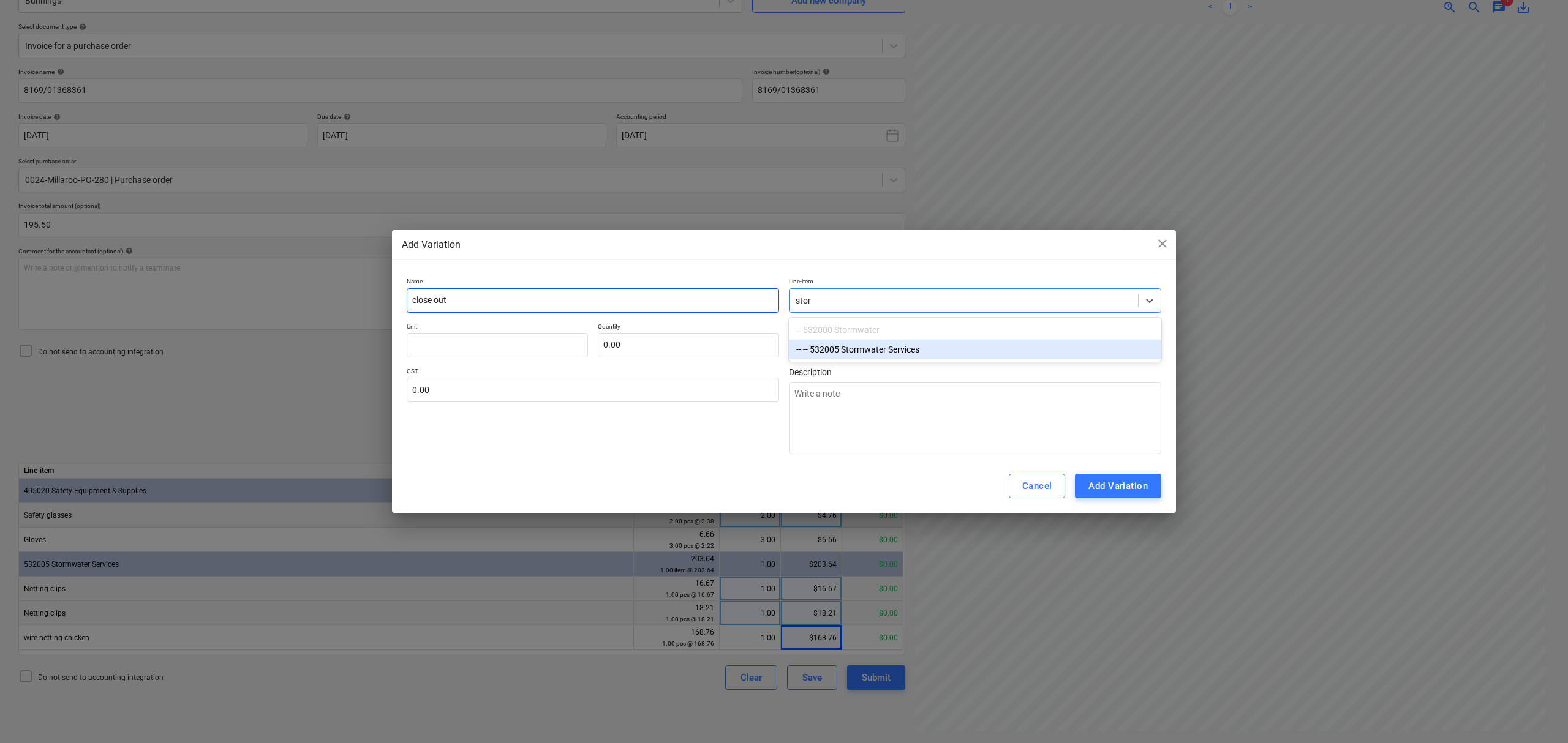
type textarea "x"
type input "i"
type textarea "x"
type input "it"
type textarea "x"
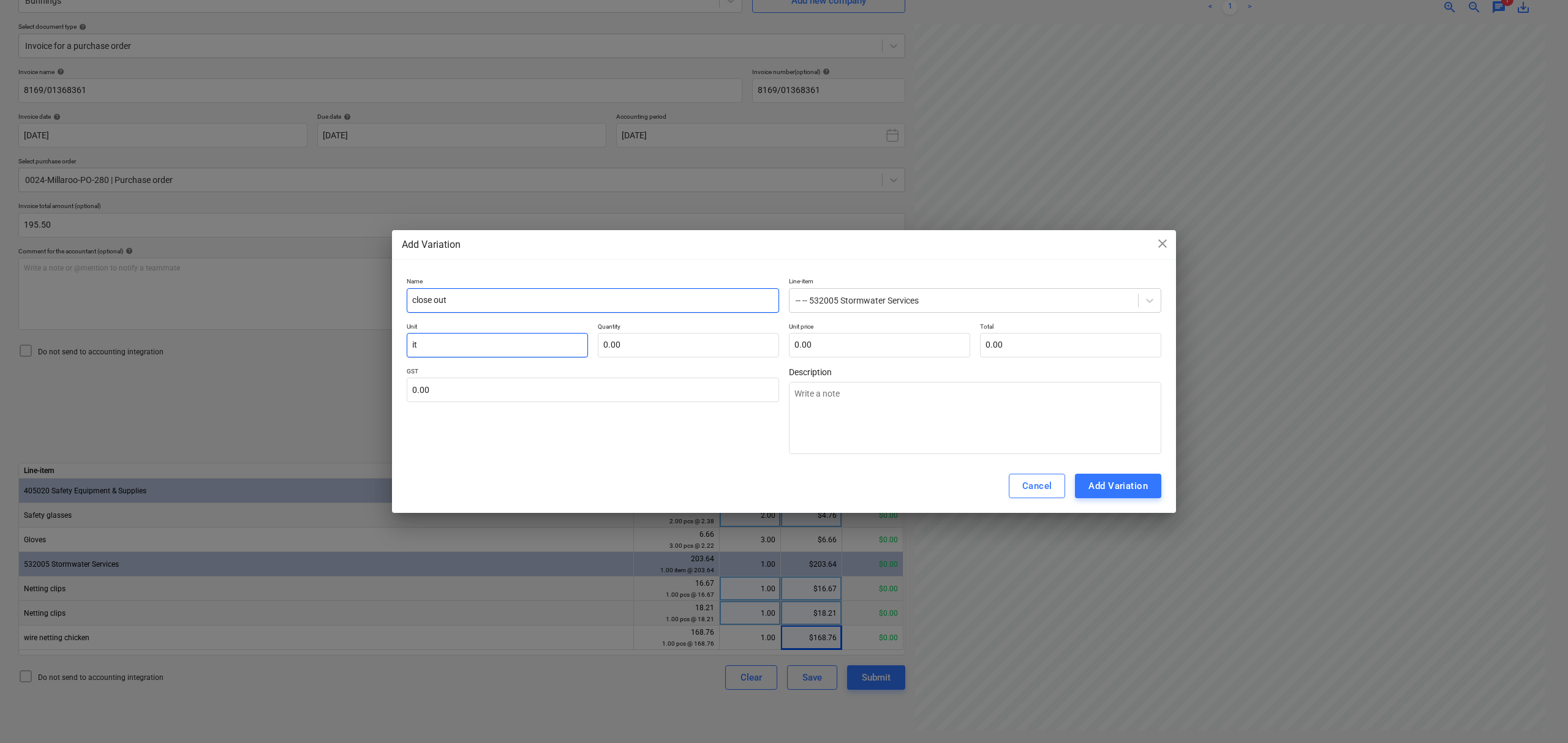
type input "ite"
type textarea "x"
type input "item"
type textarea "x"
type input "item"
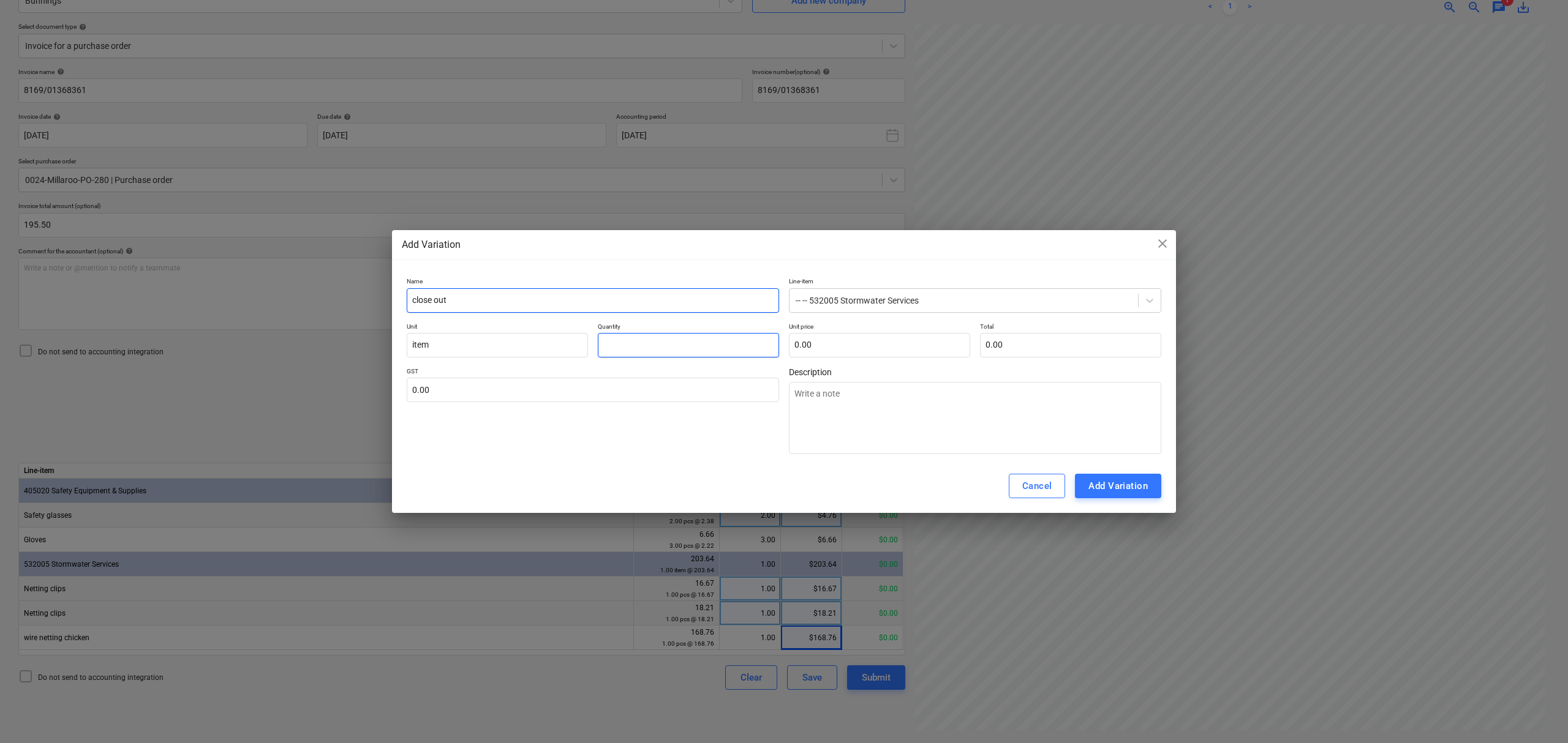
type input "-"
type textarea "x"
type input "-1"
type textarea "x"
type input "-1.00"
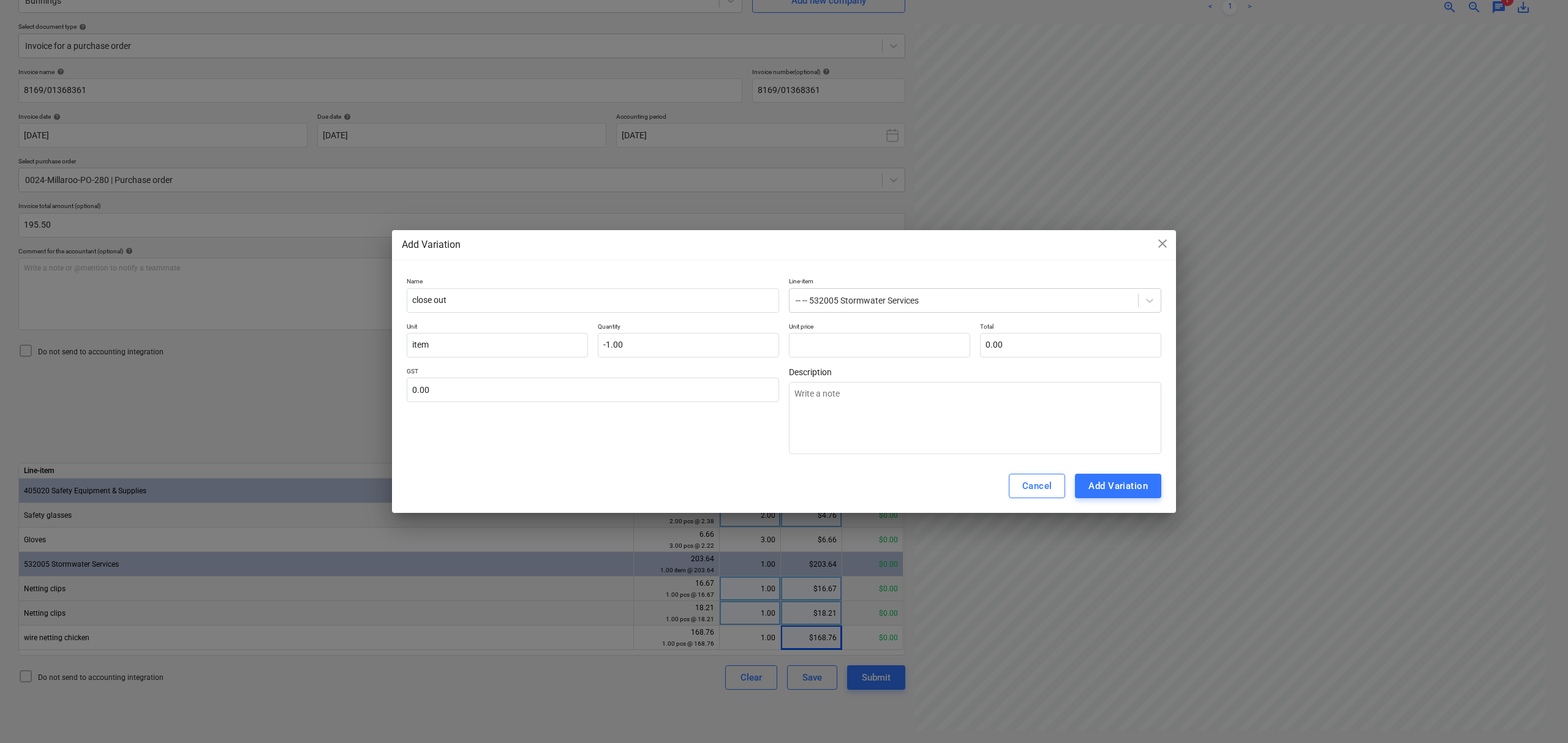
type input "0.00"
click at [1159, 231] on div "Add Variation close Name close out Line-item -- -- 532005 Stormwater Services U…" at bounding box center [784, 372] width 784 height 283
click at [1165, 241] on span "close" at bounding box center [1162, 244] width 15 height 15
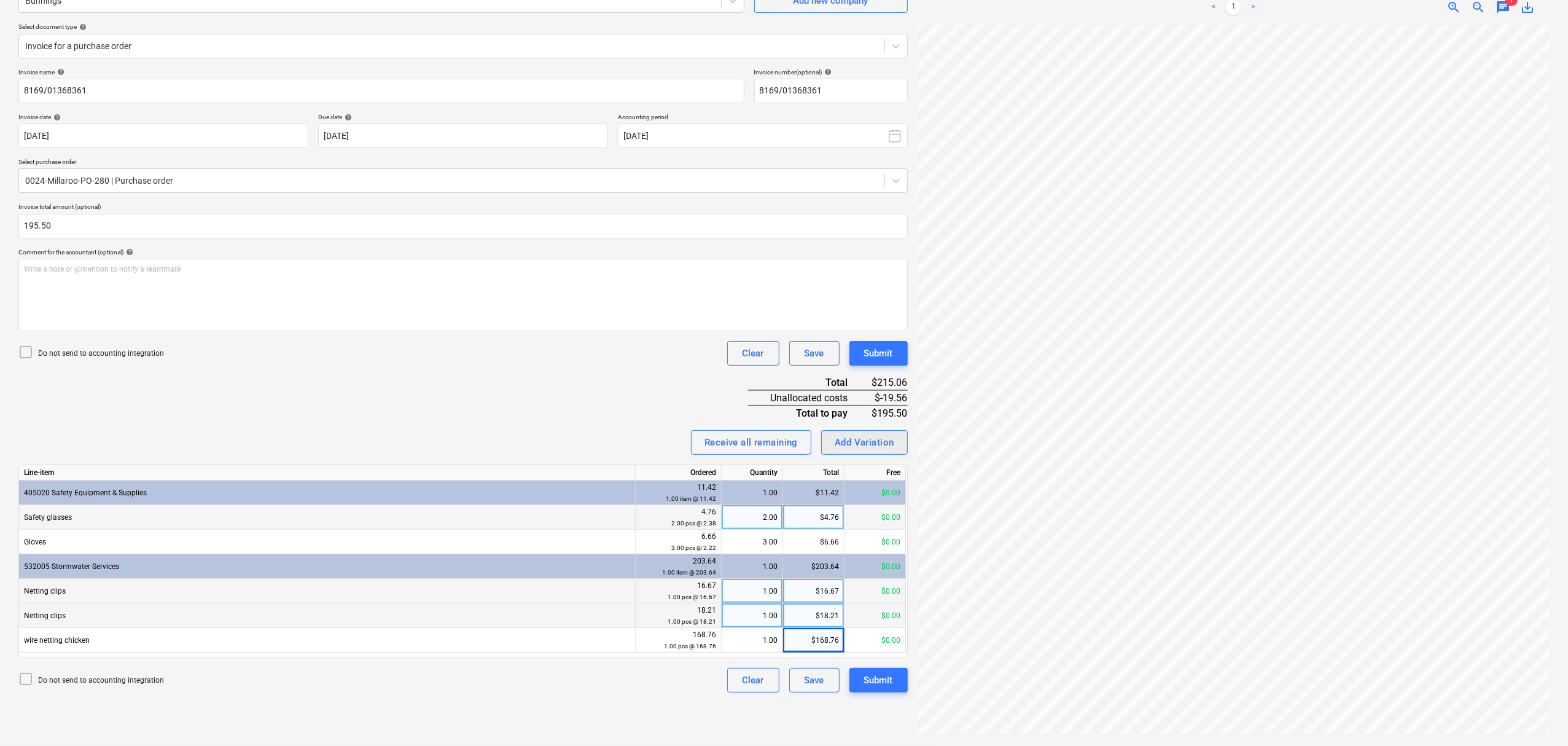
click at [870, 445] on div "Add Variation" at bounding box center [864, 442] width 60 height 16
type textarea "x"
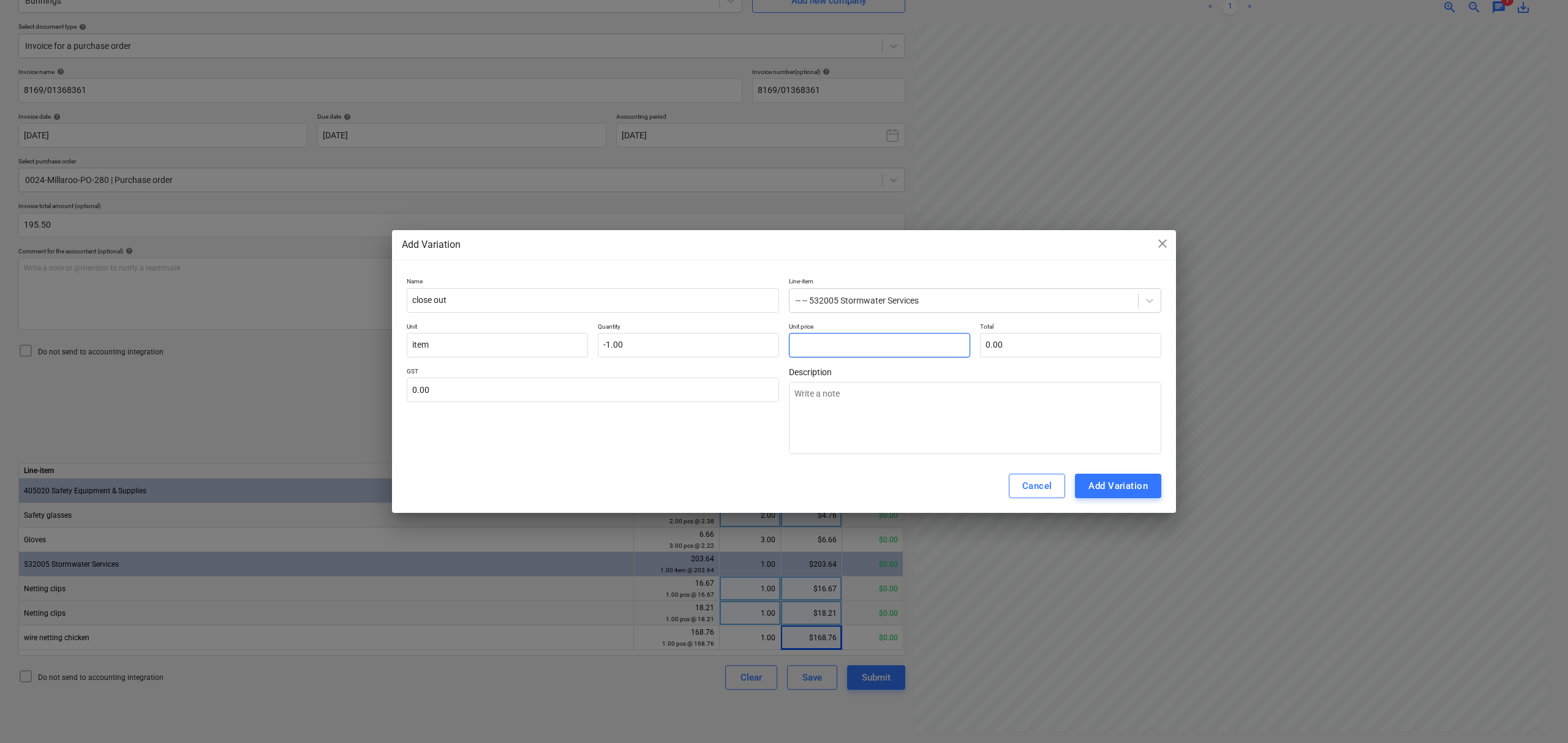
click at [862, 351] on input "text" at bounding box center [880, 345] width 181 height 25
type textarea "x"
type input "1"
type input "-1.00"
type textarea "x"
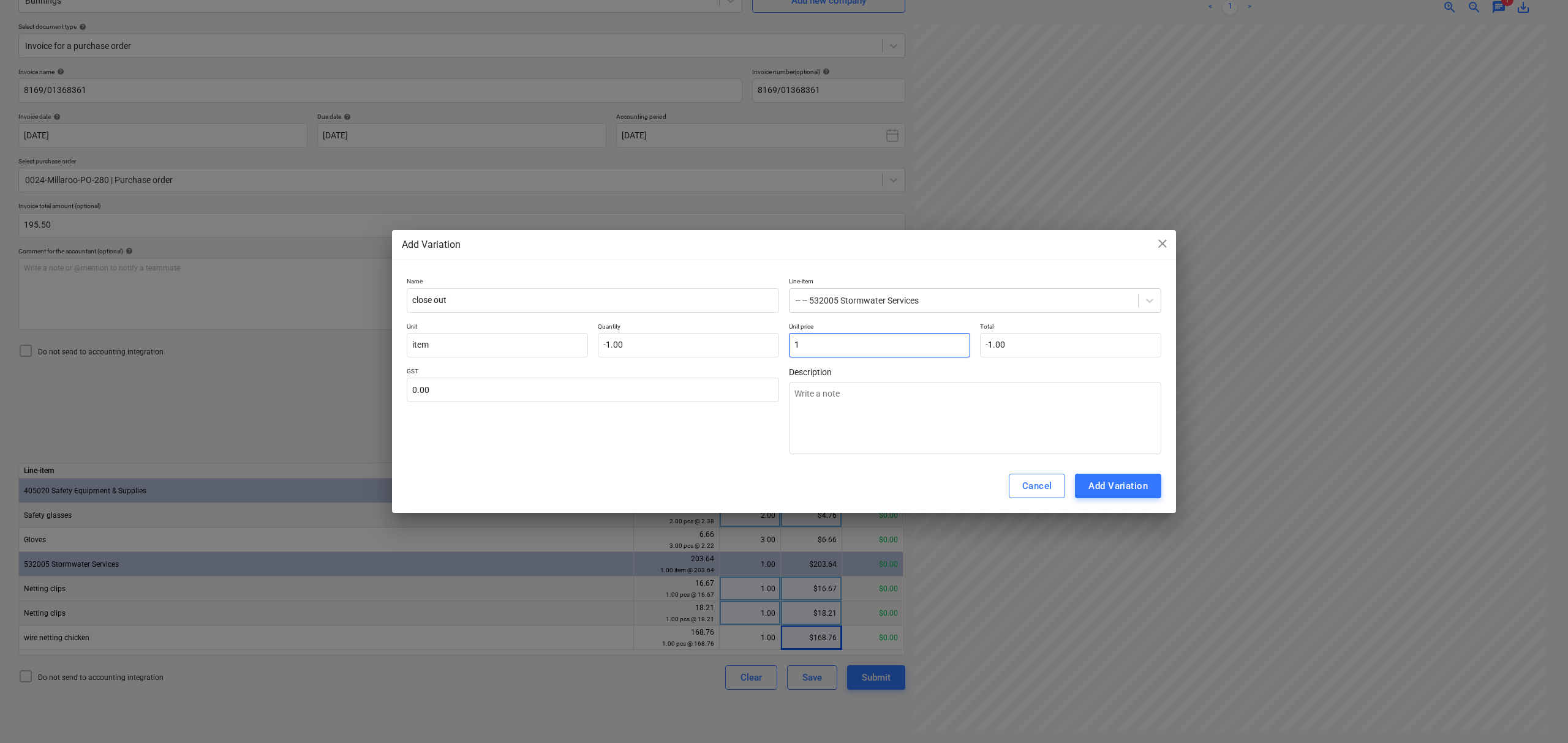
type input "19"
type input "-19.00"
type textarea "x"
type input "19."
type textarea "x"
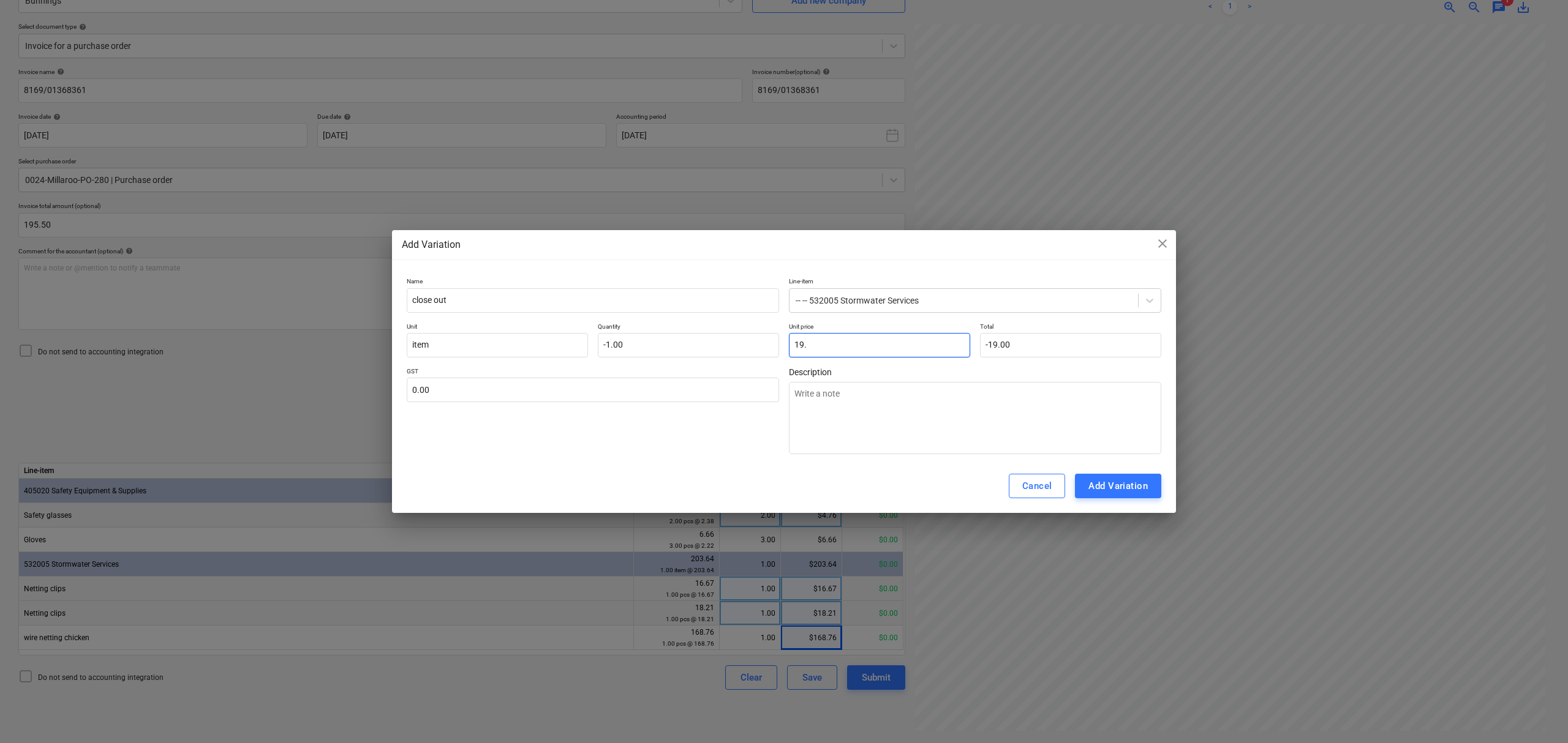
type input "19.5"
type input "-19.50"
type textarea "x"
type input "19.56"
type input "-19.56"
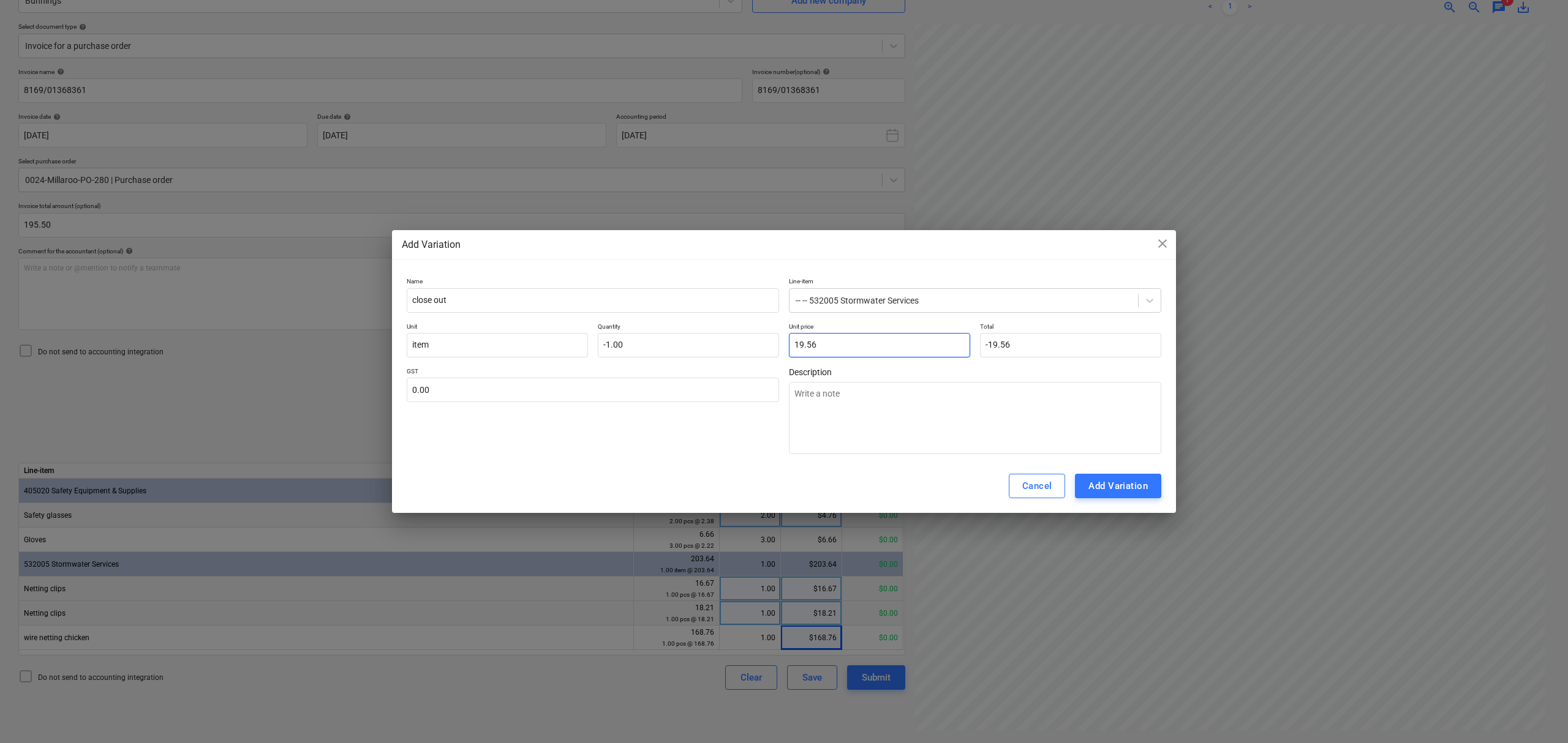
type input "19.56"
type textarea "x"
type input "1"
type textarea "x"
type input "10.00"
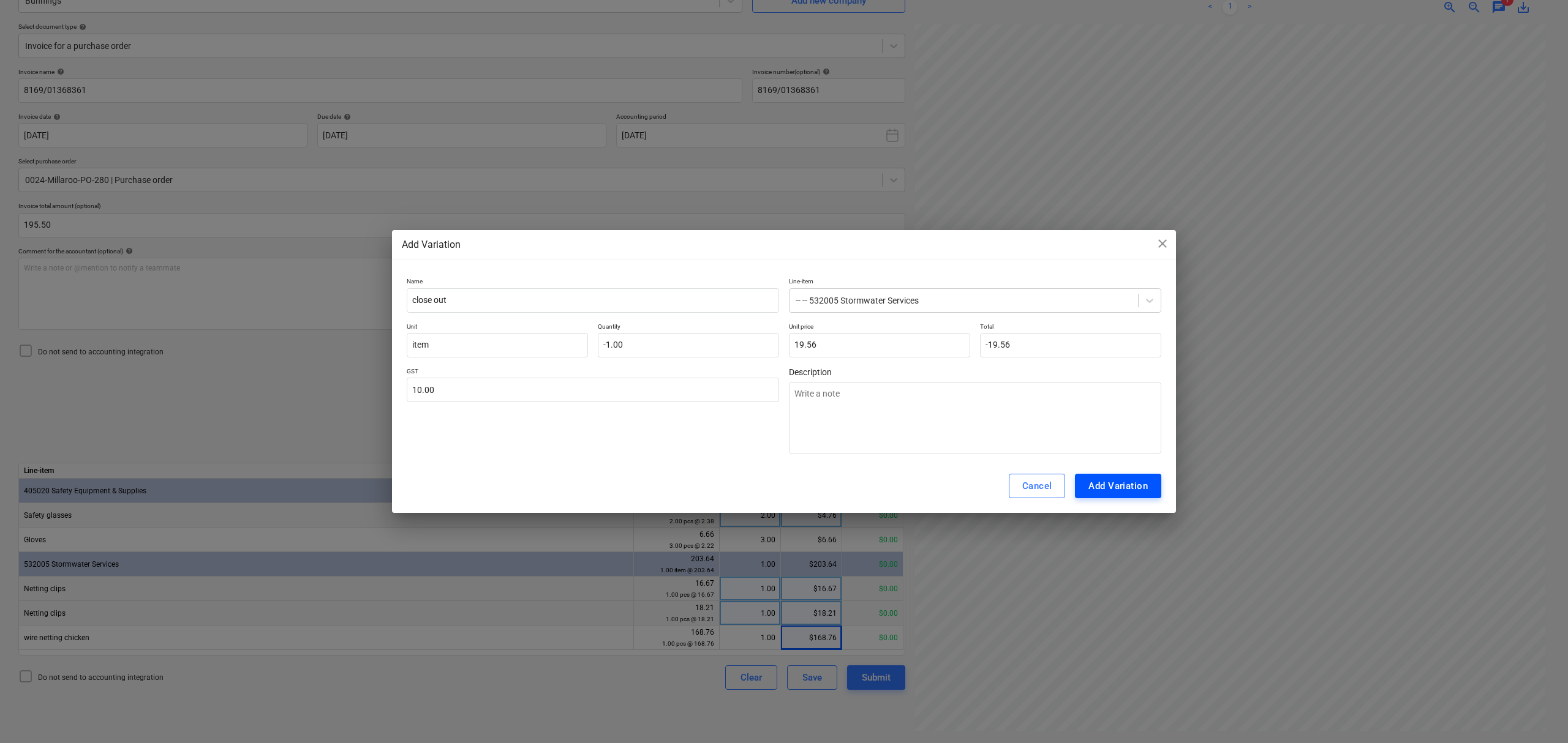
click at [1149, 480] on button "Add Variation" at bounding box center [1118, 486] width 86 height 25
type textarea "x"
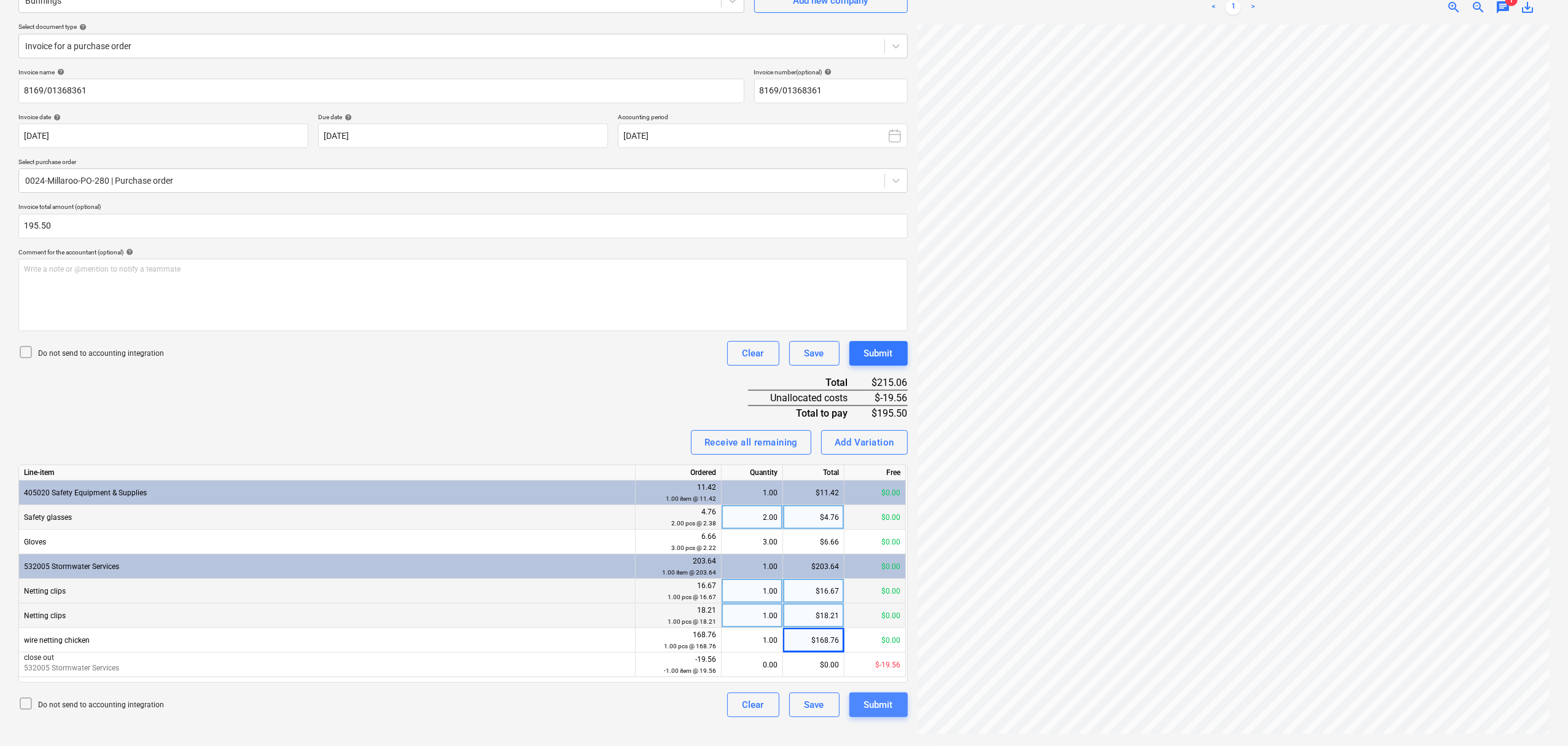
click at [902, 711] on button "Submit" at bounding box center [878, 704] width 58 height 25
click at [755, 664] on div "0.00" at bounding box center [752, 665] width 51 height 25
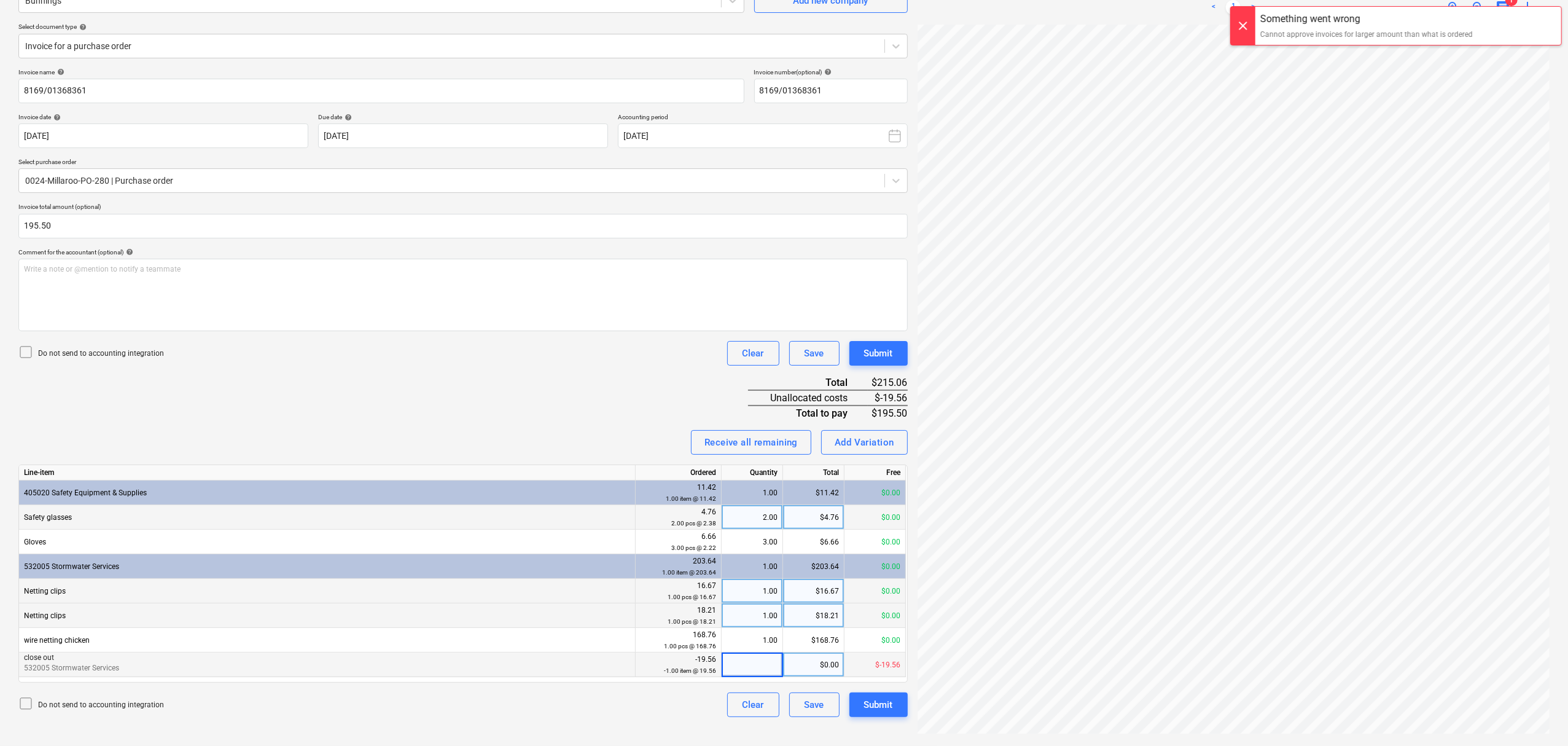
type input "1"
click at [867, 699] on div "Submit" at bounding box center [878, 704] width 29 height 16
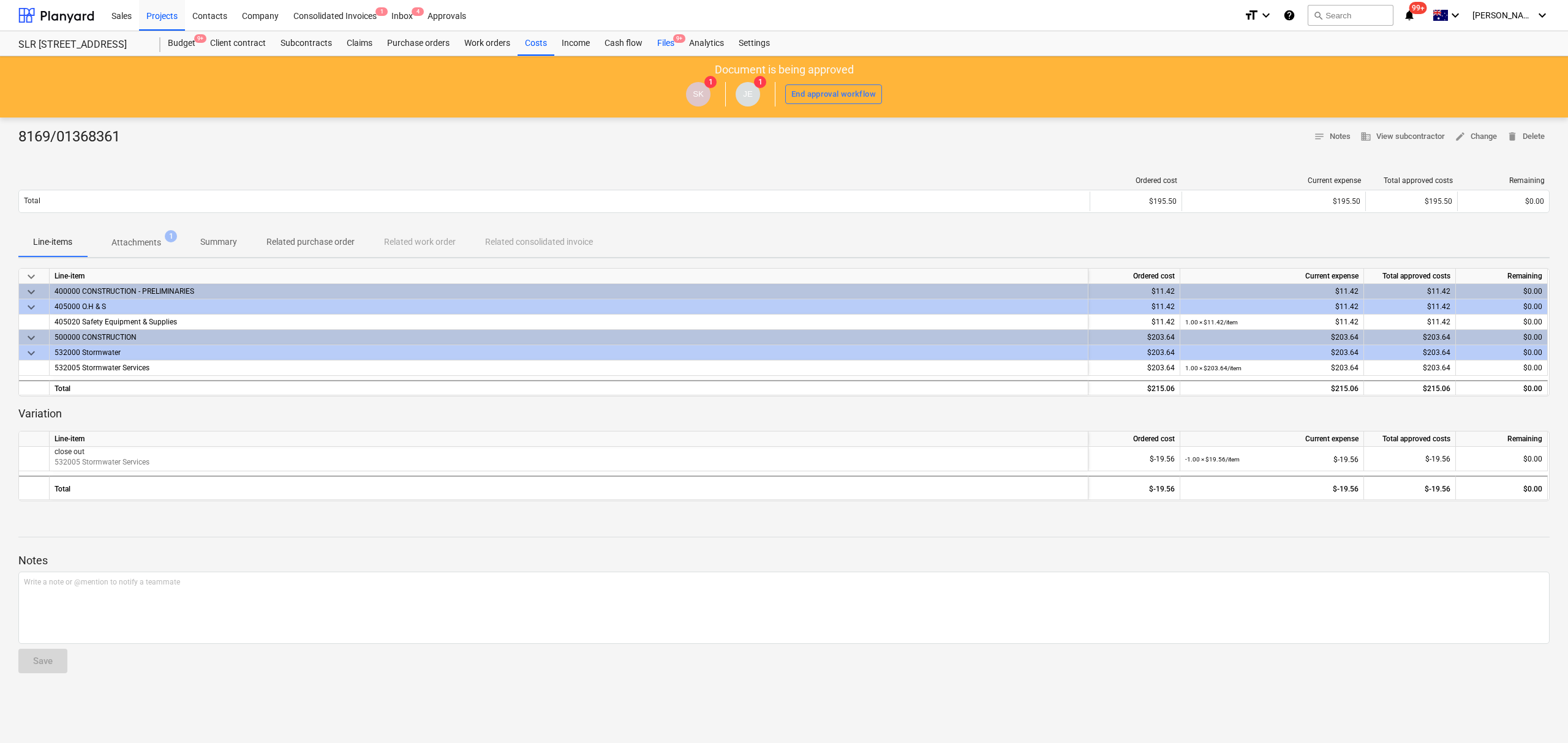
click at [659, 42] on div "Files 9+" at bounding box center [665, 43] width 32 height 25
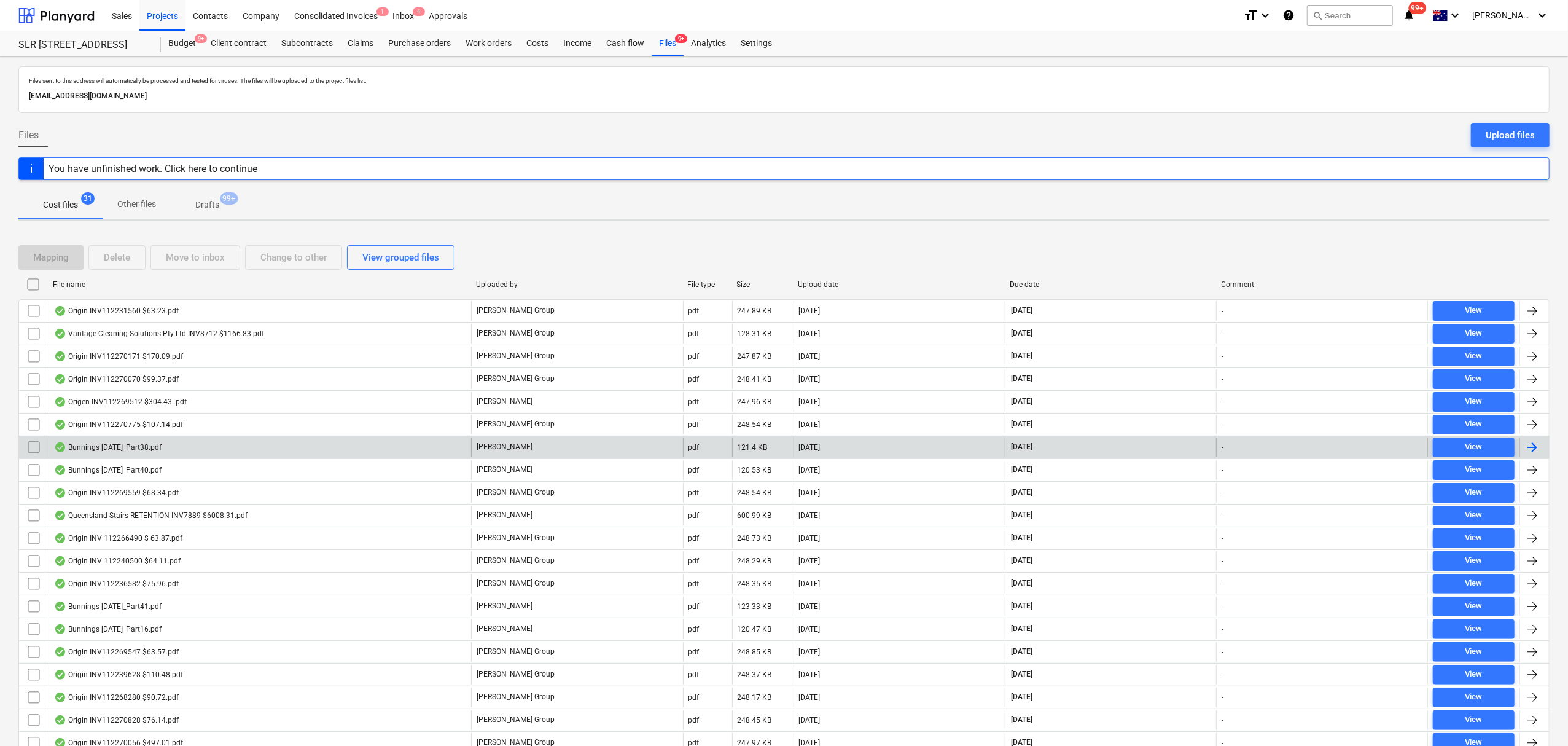
click at [325, 442] on div "Bunnings [DATE]_Part38.pdf" at bounding box center [259, 447] width 423 height 19
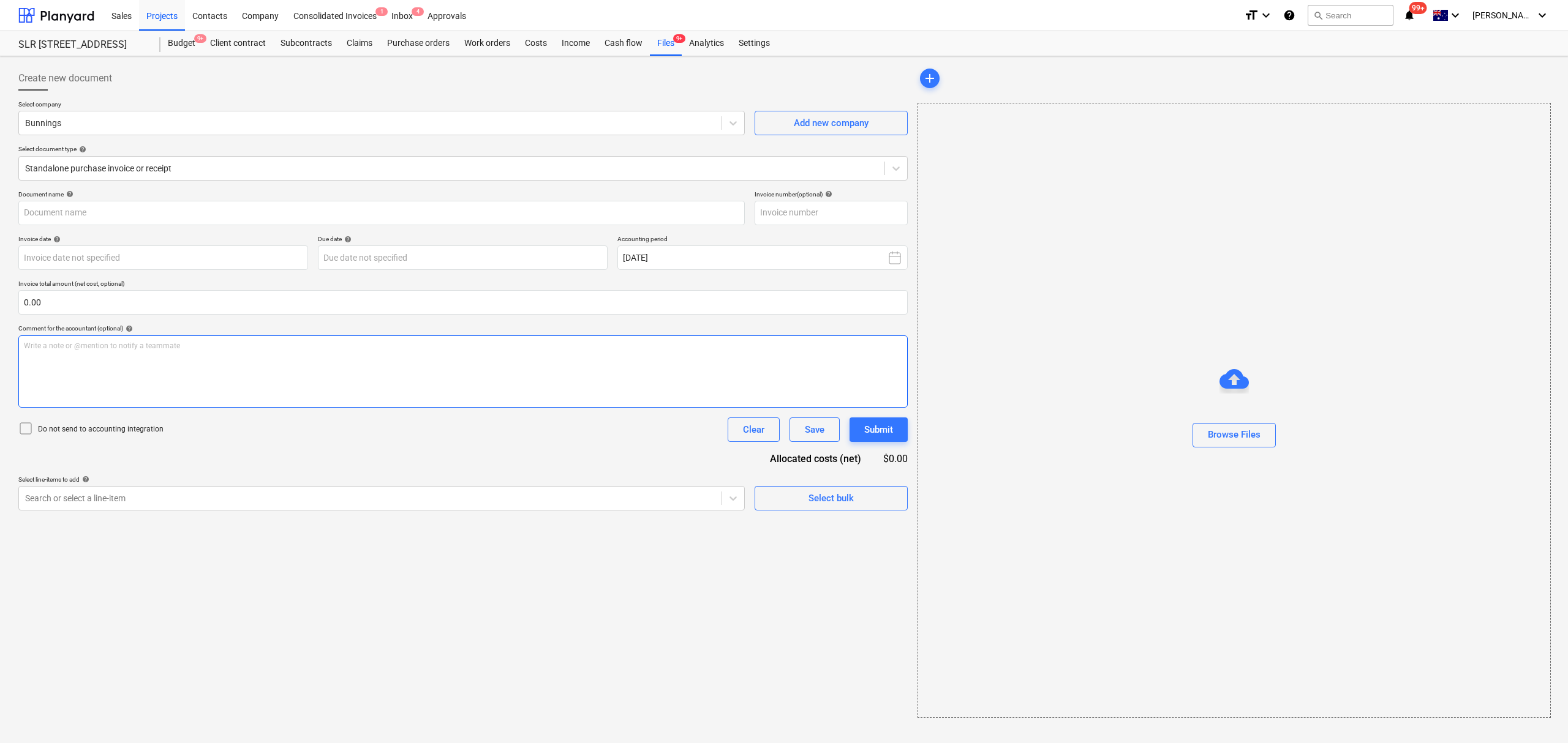
type input "8169/00187209"
type input "[DATE]"
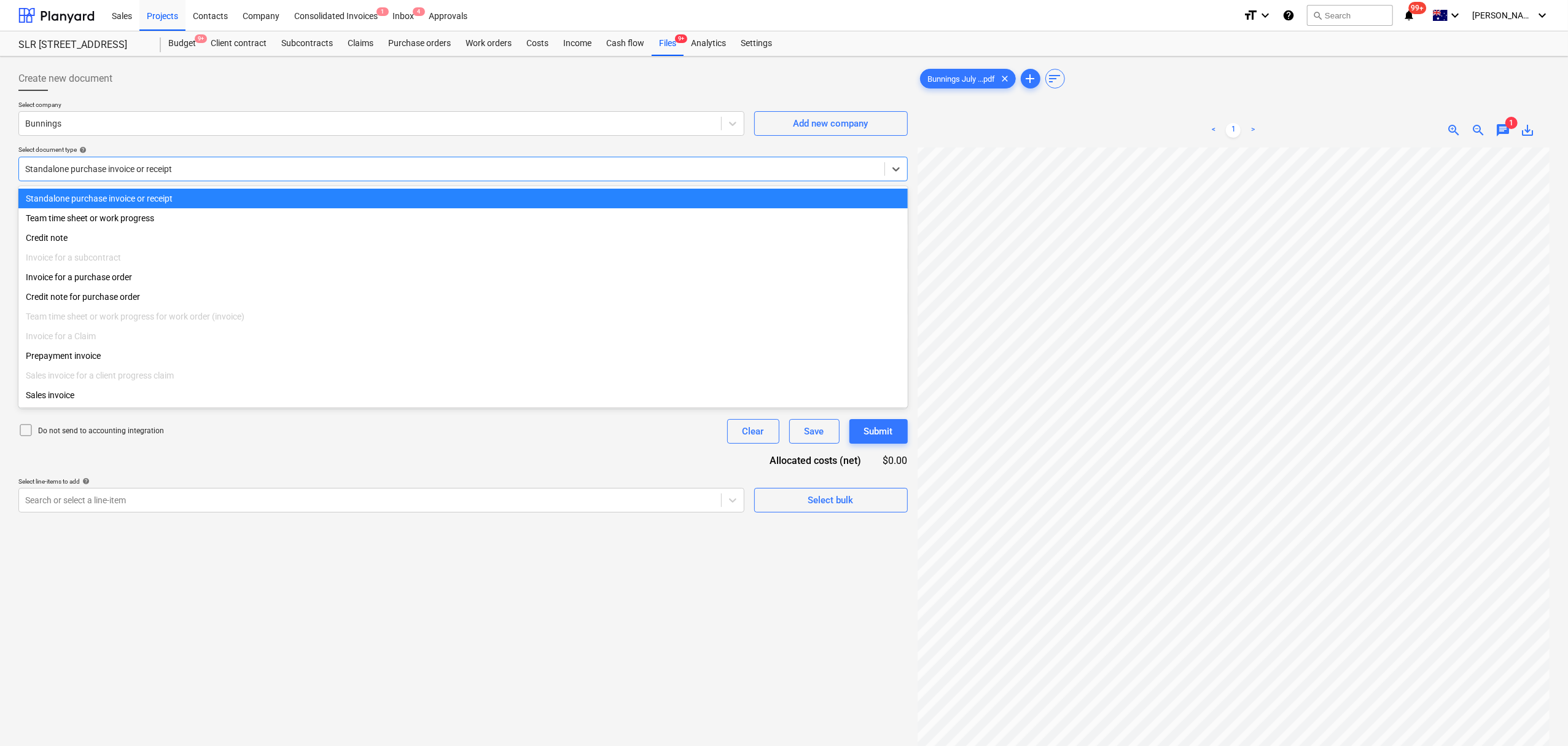
click at [135, 177] on div "Standalone purchase invoice or receipt" at bounding box center [452, 169] width 866 height 17
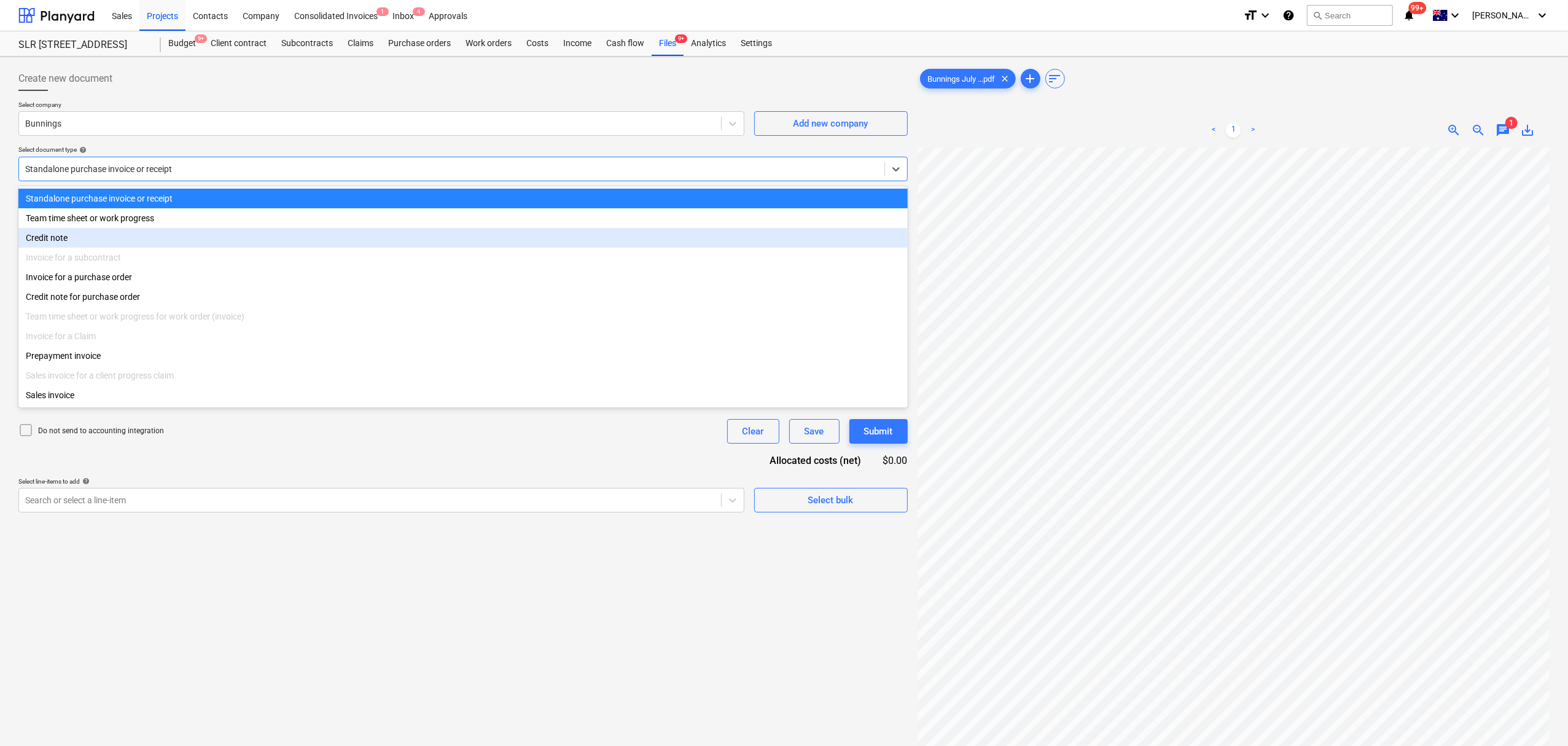
click at [128, 267] on div "Invoice for a subcontract" at bounding box center [463, 257] width 890 height 19
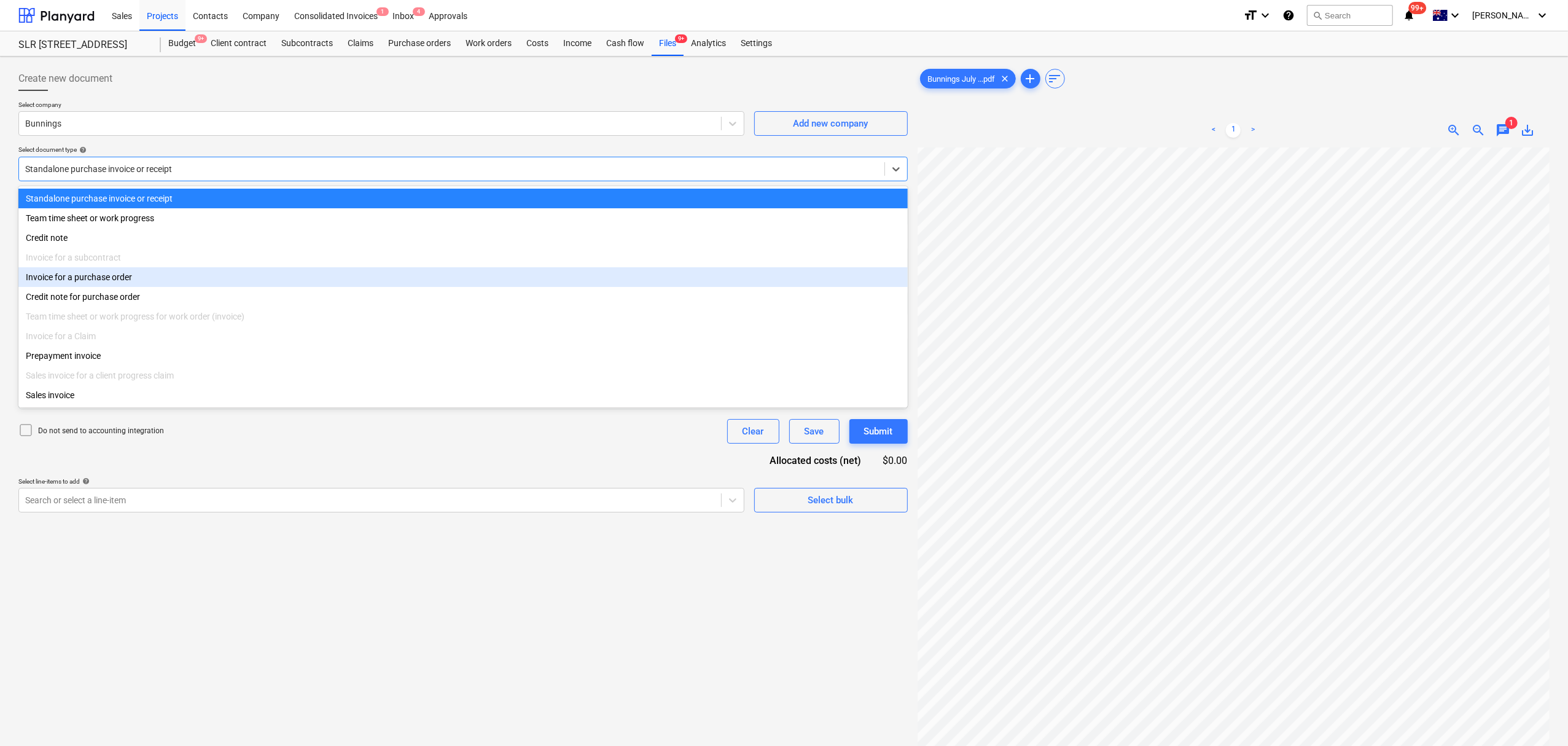
click at [128, 275] on div "Invoice for a purchase order" at bounding box center [463, 277] width 890 height 19
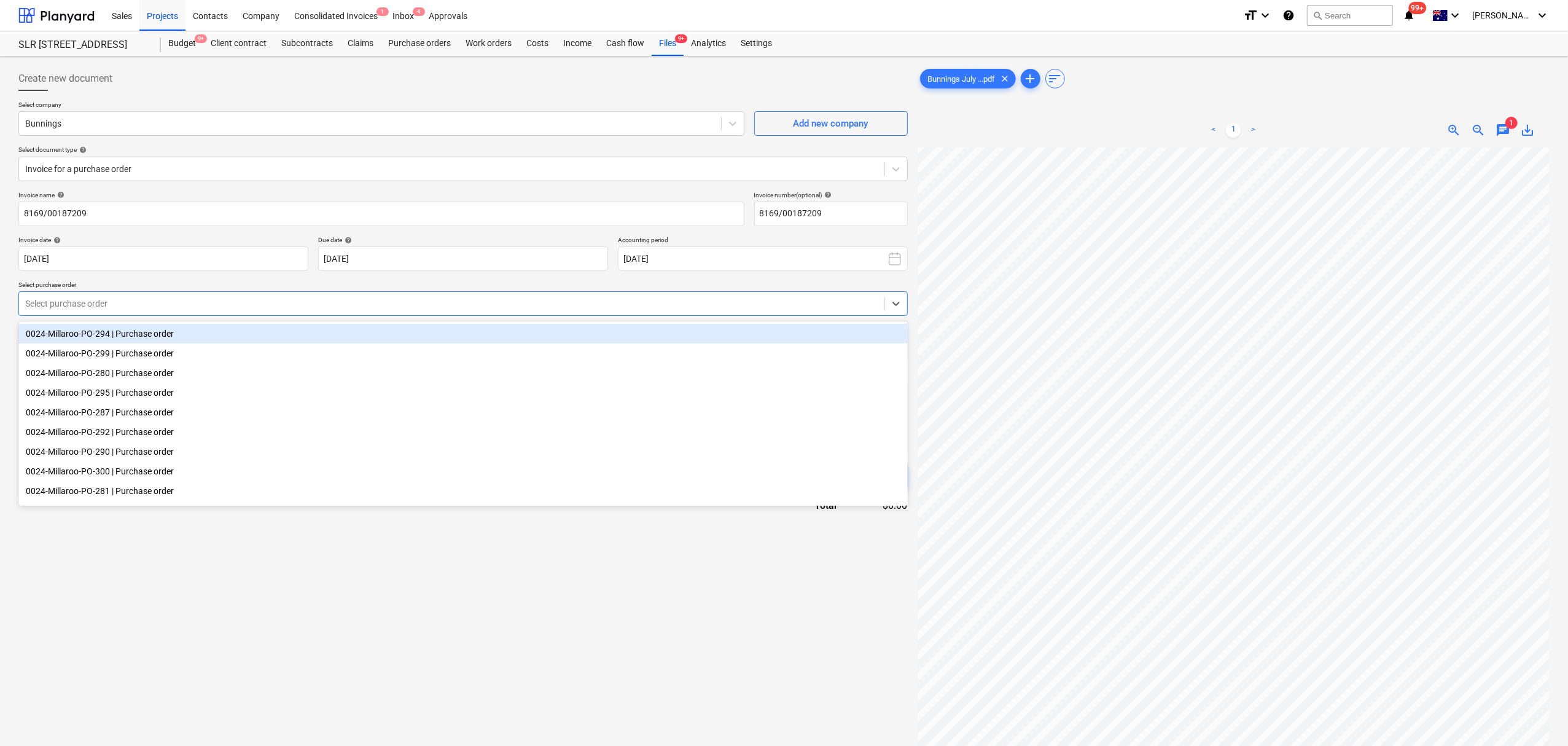
drag, startPoint x: 130, startPoint y: 293, endPoint x: 131, endPoint y: 303, distance: 10.0
click at [130, 296] on div "Select purchase order" at bounding box center [463, 303] width 890 height 25
type input "292"
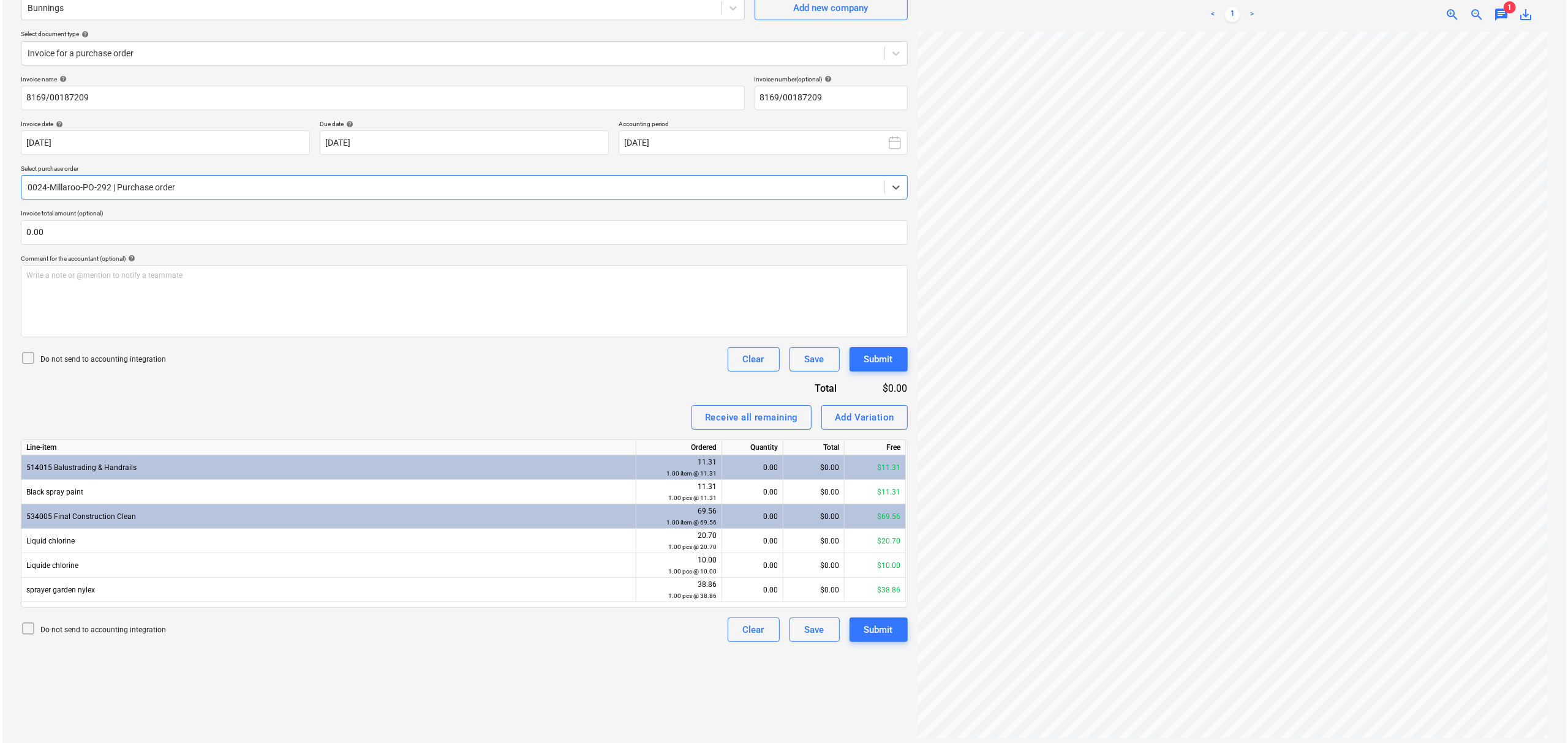
scroll to position [123, 0]
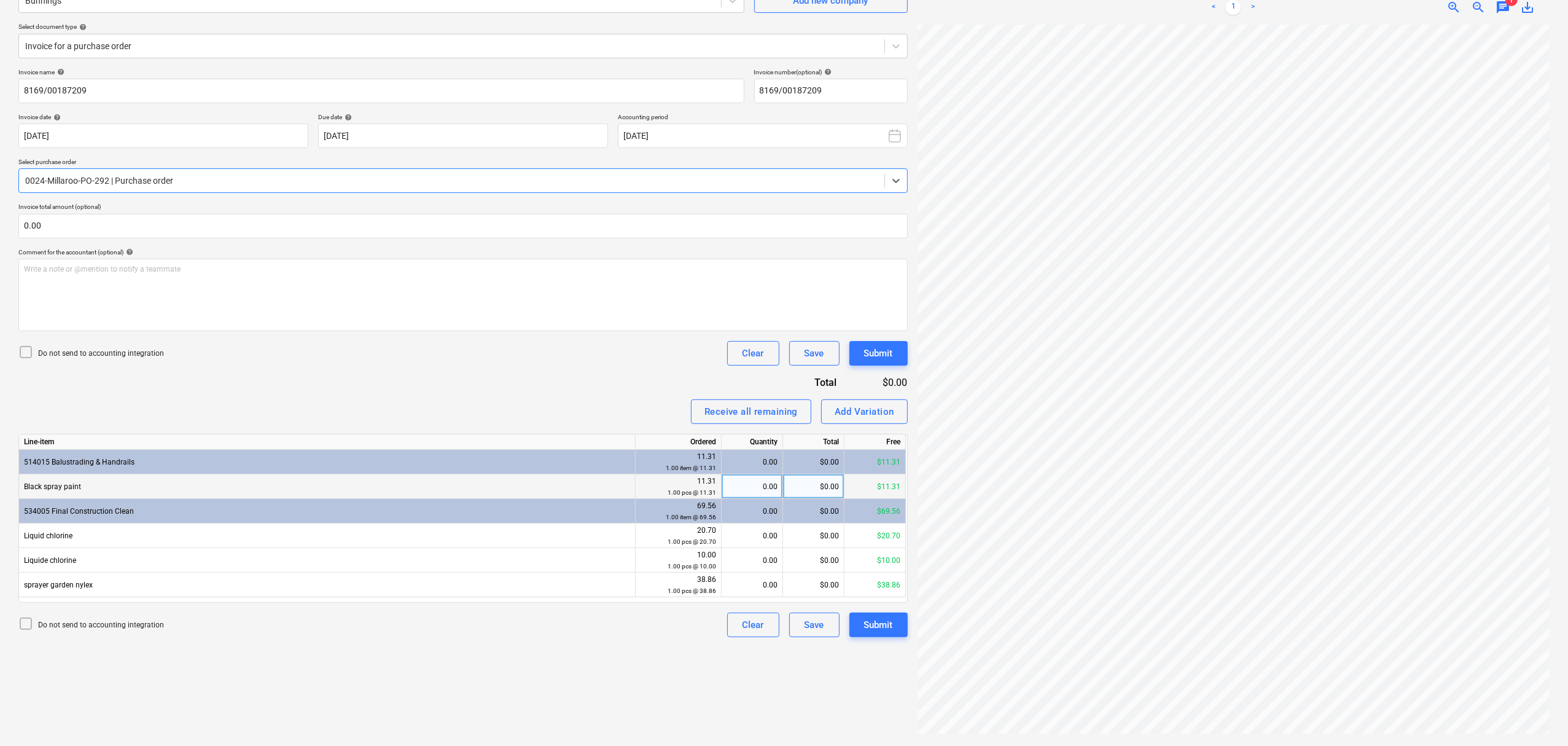
click at [754, 489] on div "0.00" at bounding box center [752, 486] width 51 height 25
type input "1"
click at [737, 539] on div "0.00" at bounding box center [752, 536] width 51 height 25
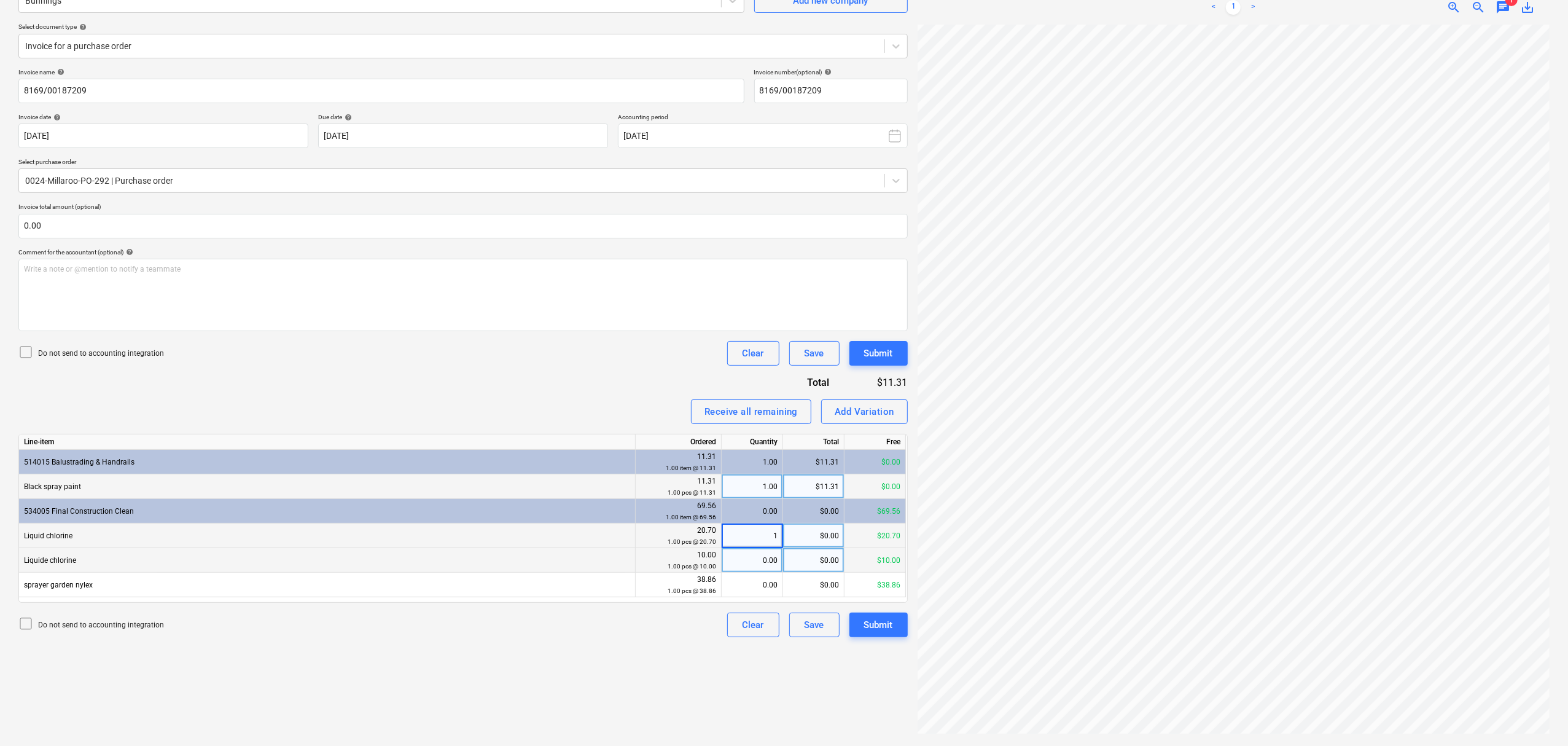
click at [744, 570] on div "0.00" at bounding box center [752, 560] width 51 height 25
click at [743, 592] on div "0.00" at bounding box center [752, 585] width 51 height 25
click at [748, 590] on div "0.00" at bounding box center [752, 585] width 51 height 25
click at [450, 239] on div "Invoice name help 8169/00187209 Invoice number (optional) help 8169/00187209 In…" at bounding box center [463, 352] width 890 height 569
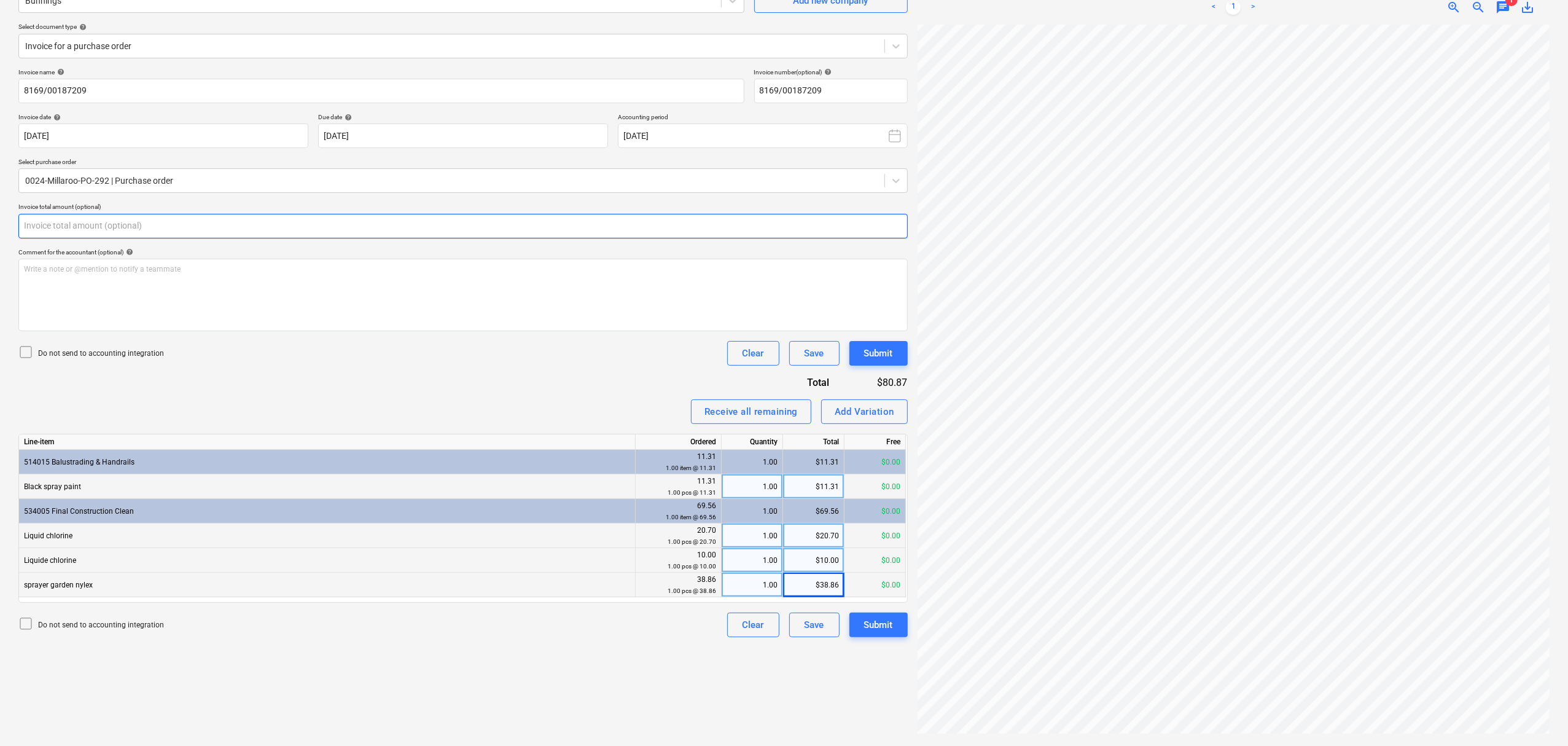
click at [447, 229] on input "text" at bounding box center [463, 226] width 890 height 25
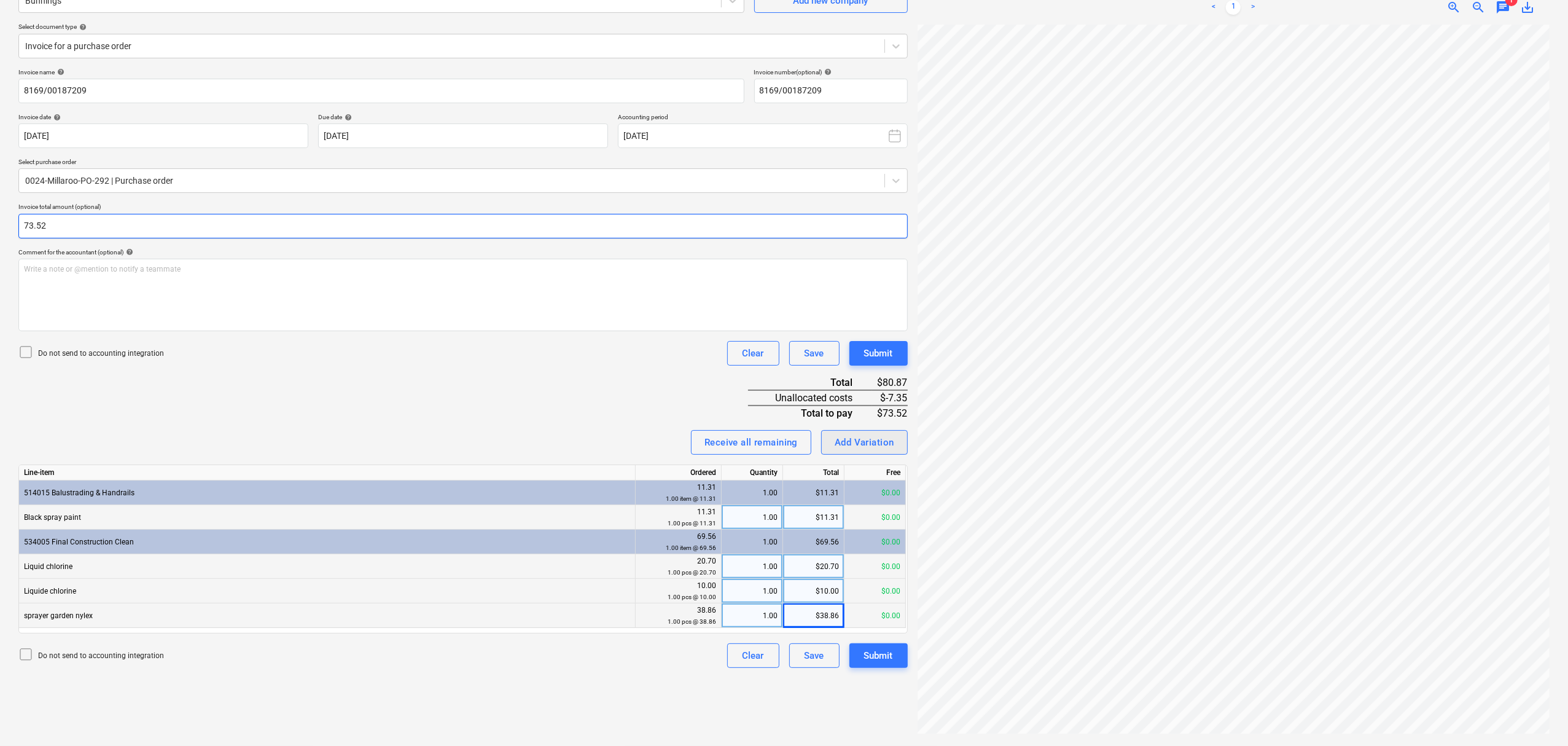
type input "73.52"
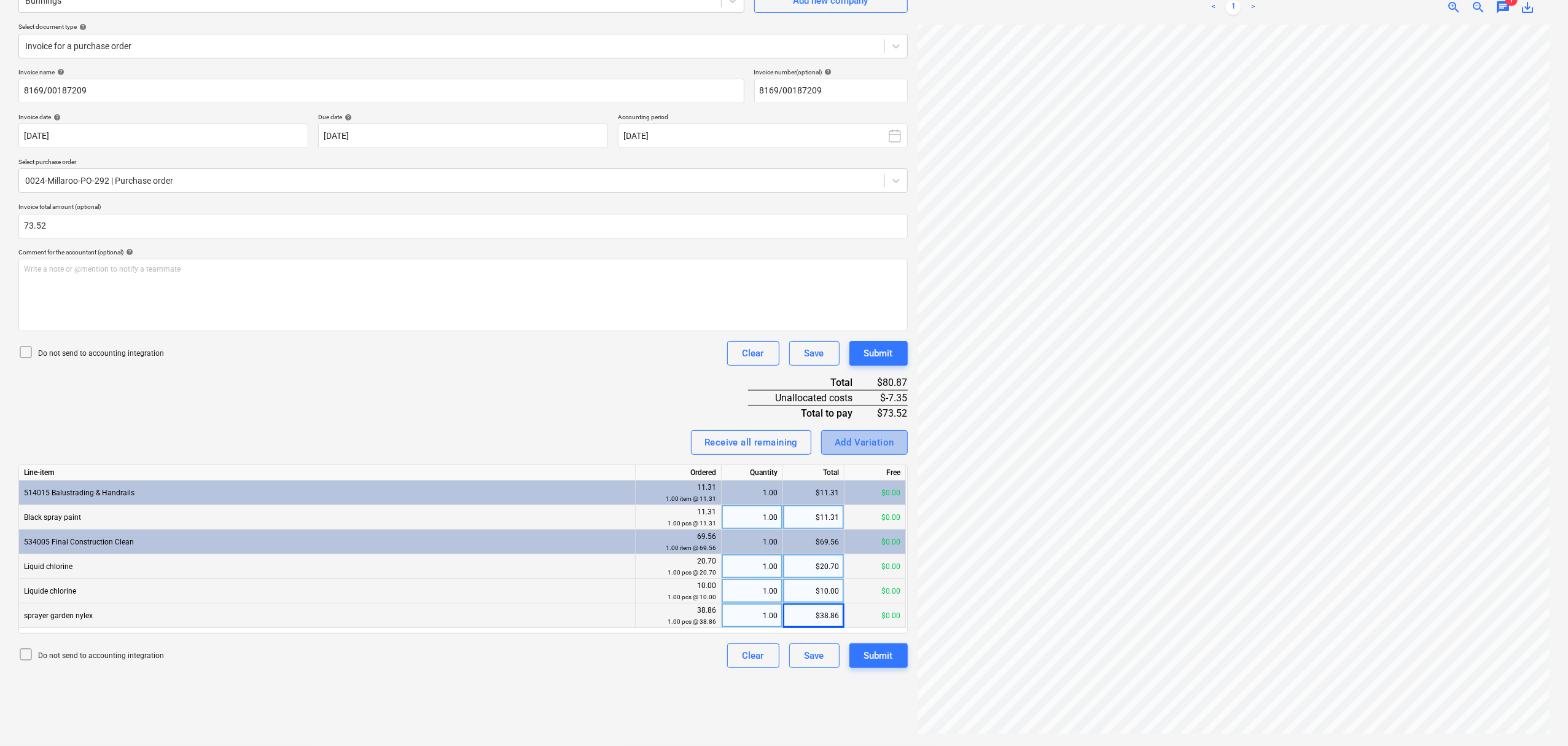
click at [839, 452] on button "Add Variation" at bounding box center [864, 442] width 86 height 25
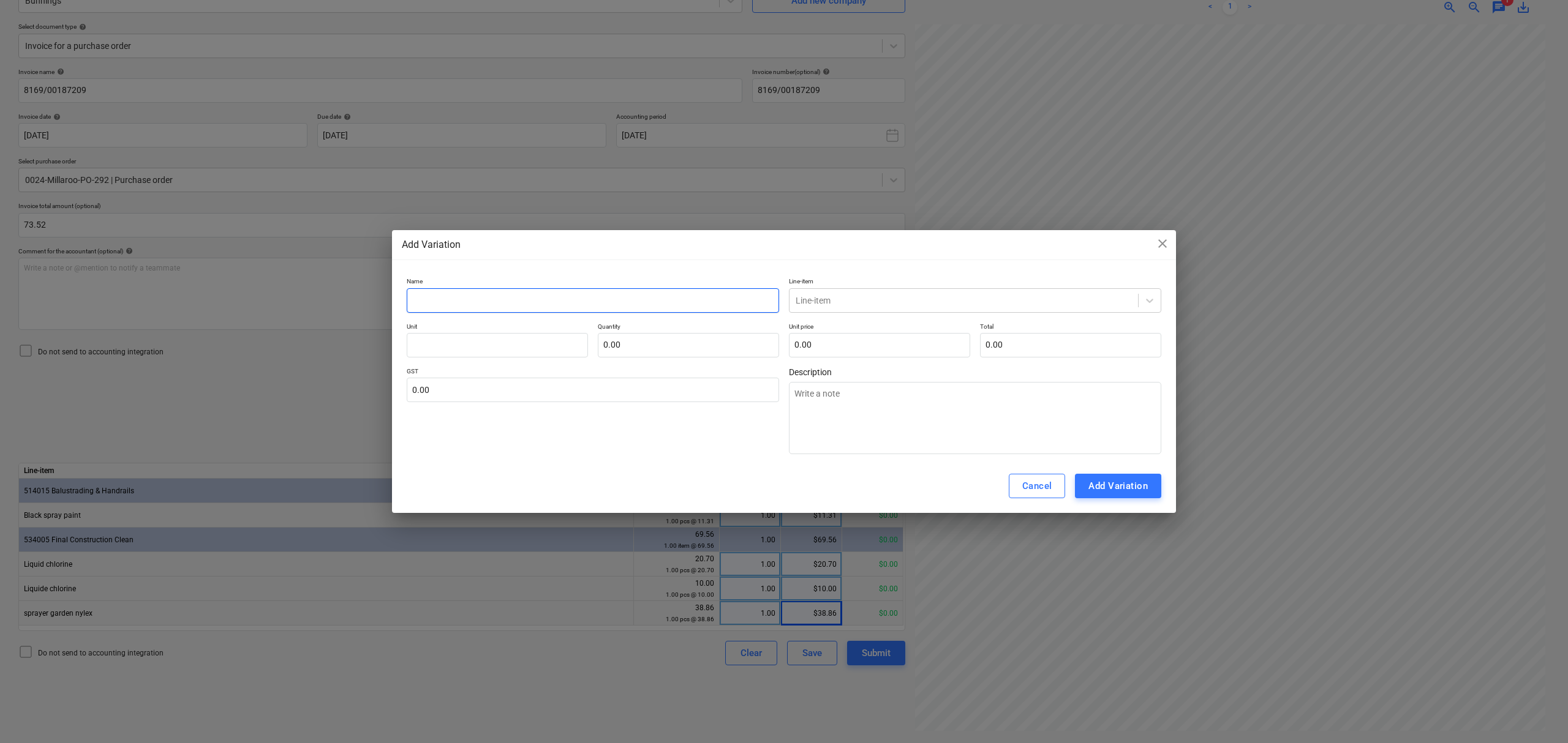
click at [725, 306] on input "text" at bounding box center [593, 300] width 372 height 25
type textarea "x"
type input "c"
type textarea "x"
type input "cl"
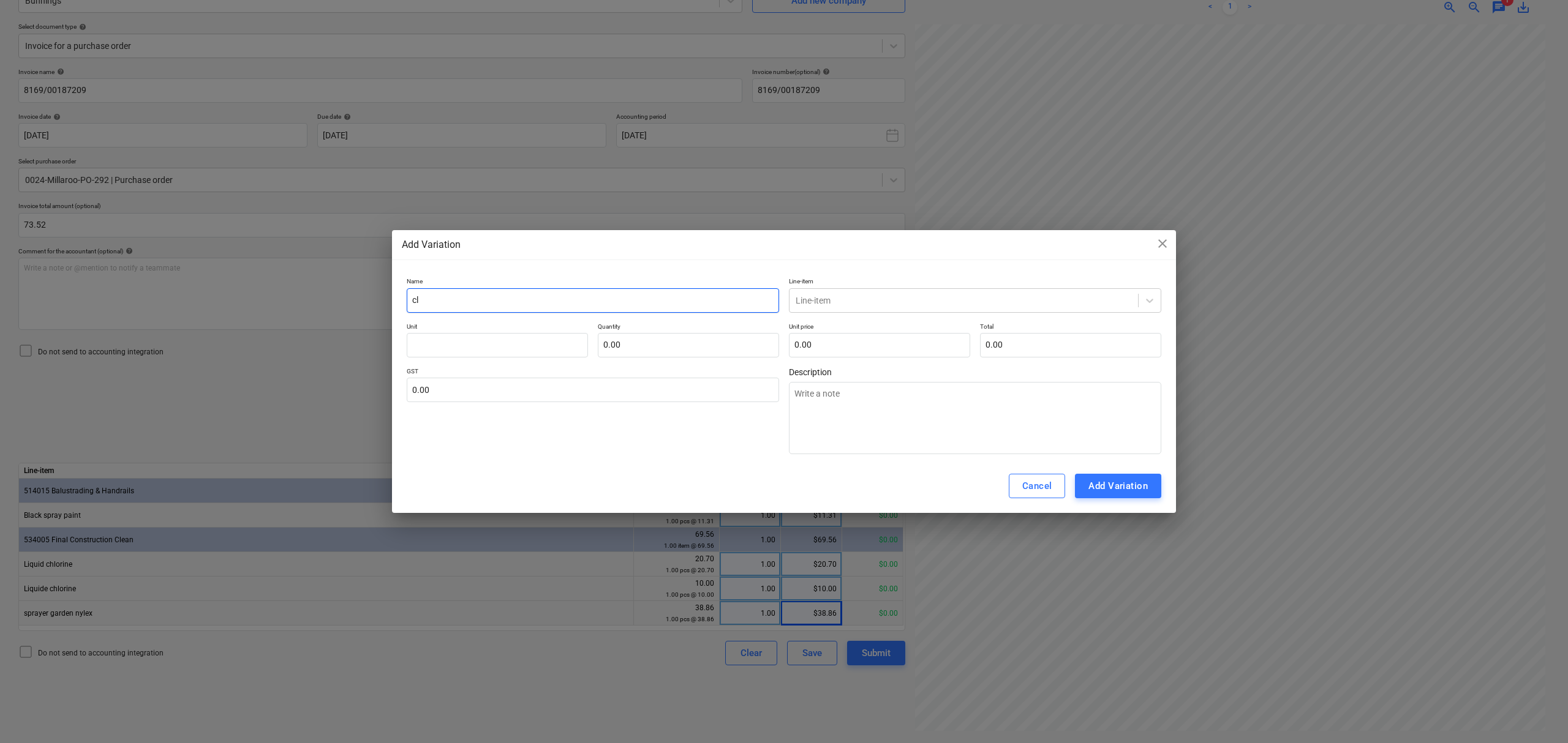
type textarea "x"
type input "clo"
type textarea "x"
type input "clos"
type textarea "x"
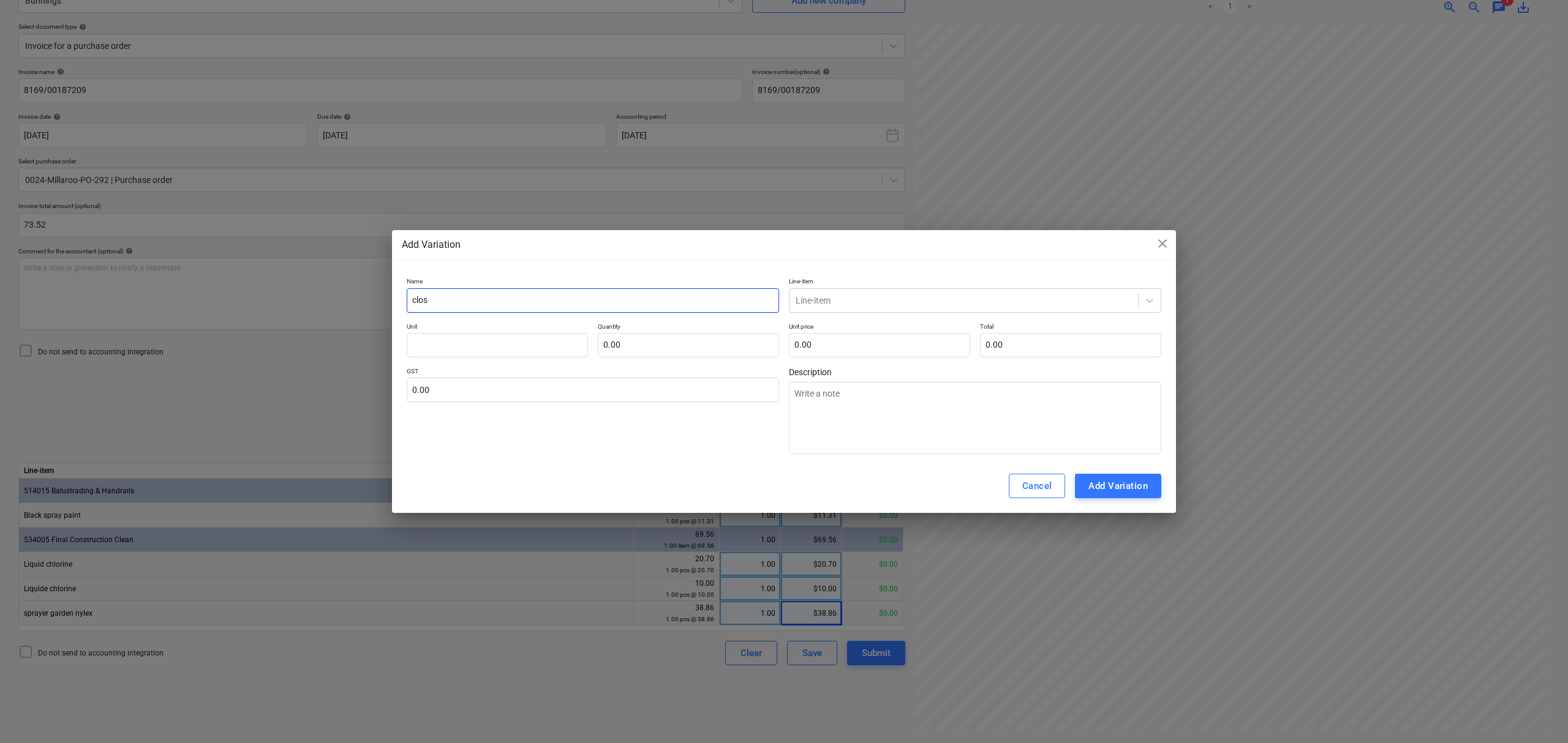
type input "close"
type textarea "x"
type input "close"
type textarea "x"
type input "close o"
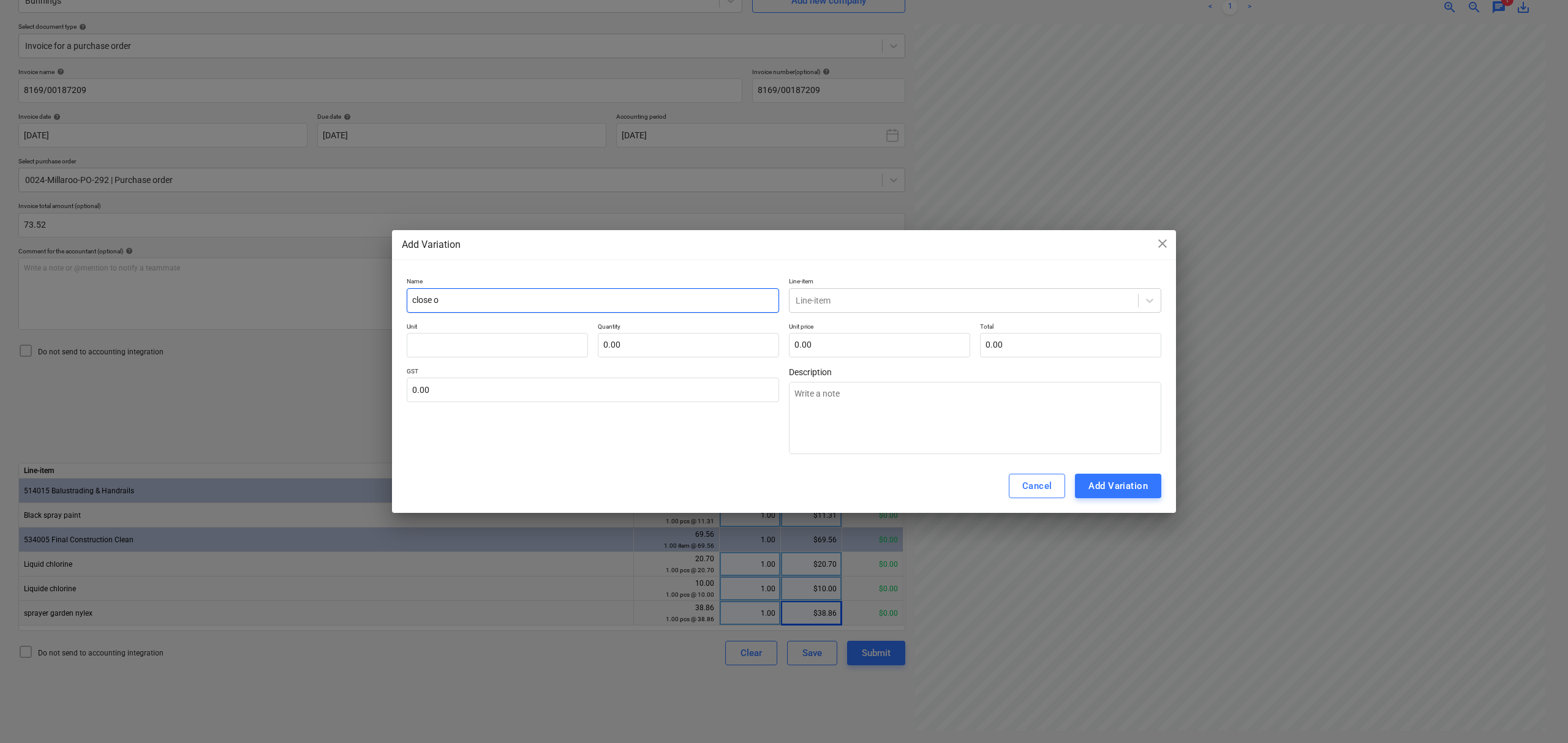
type textarea "x"
type input "close ou"
type textarea "x"
type input "close out"
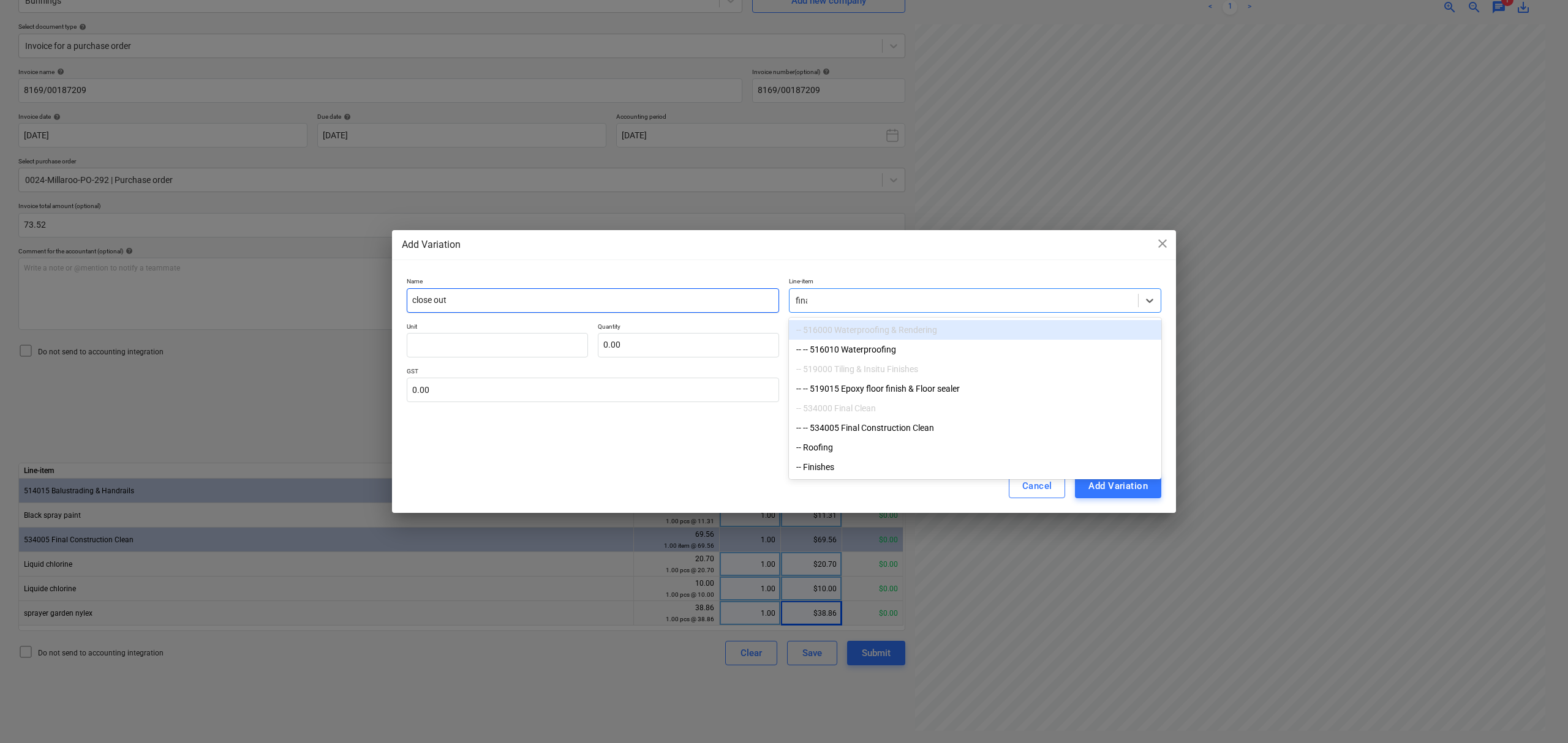
type input "final"
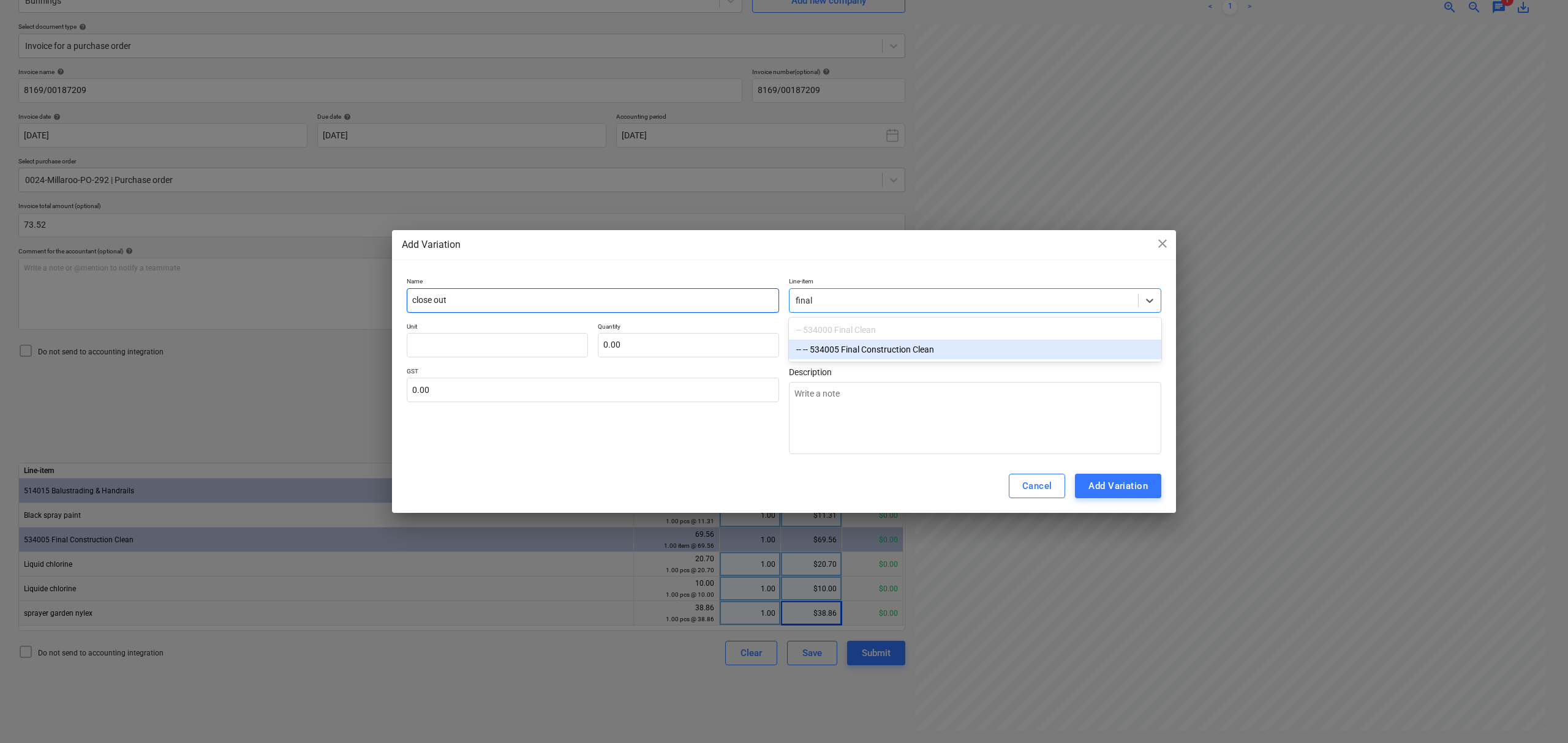
type textarea "x"
type input "o"
type textarea "x"
type input "ot"
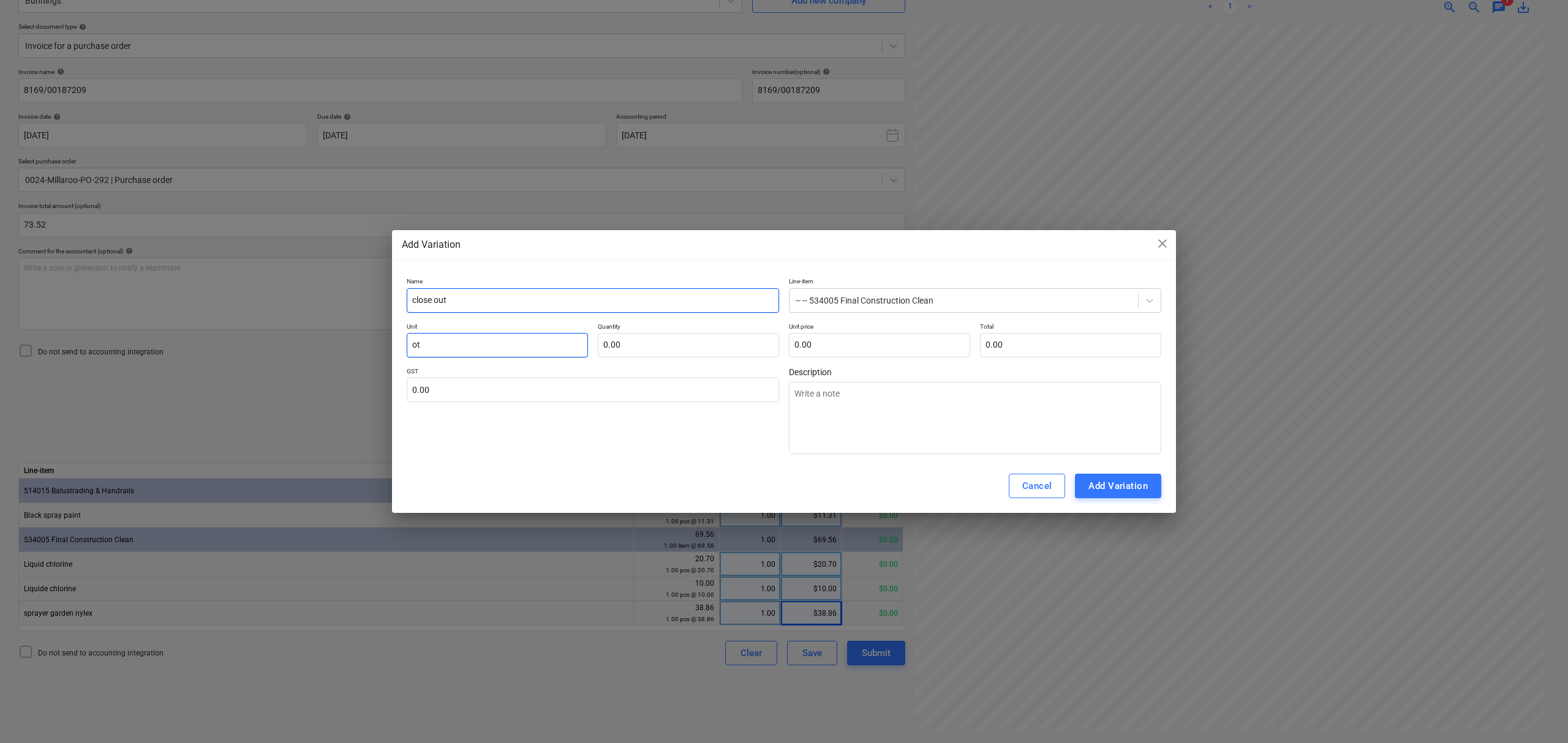
type textarea "x"
type input "o"
type textarea "x"
type input "i"
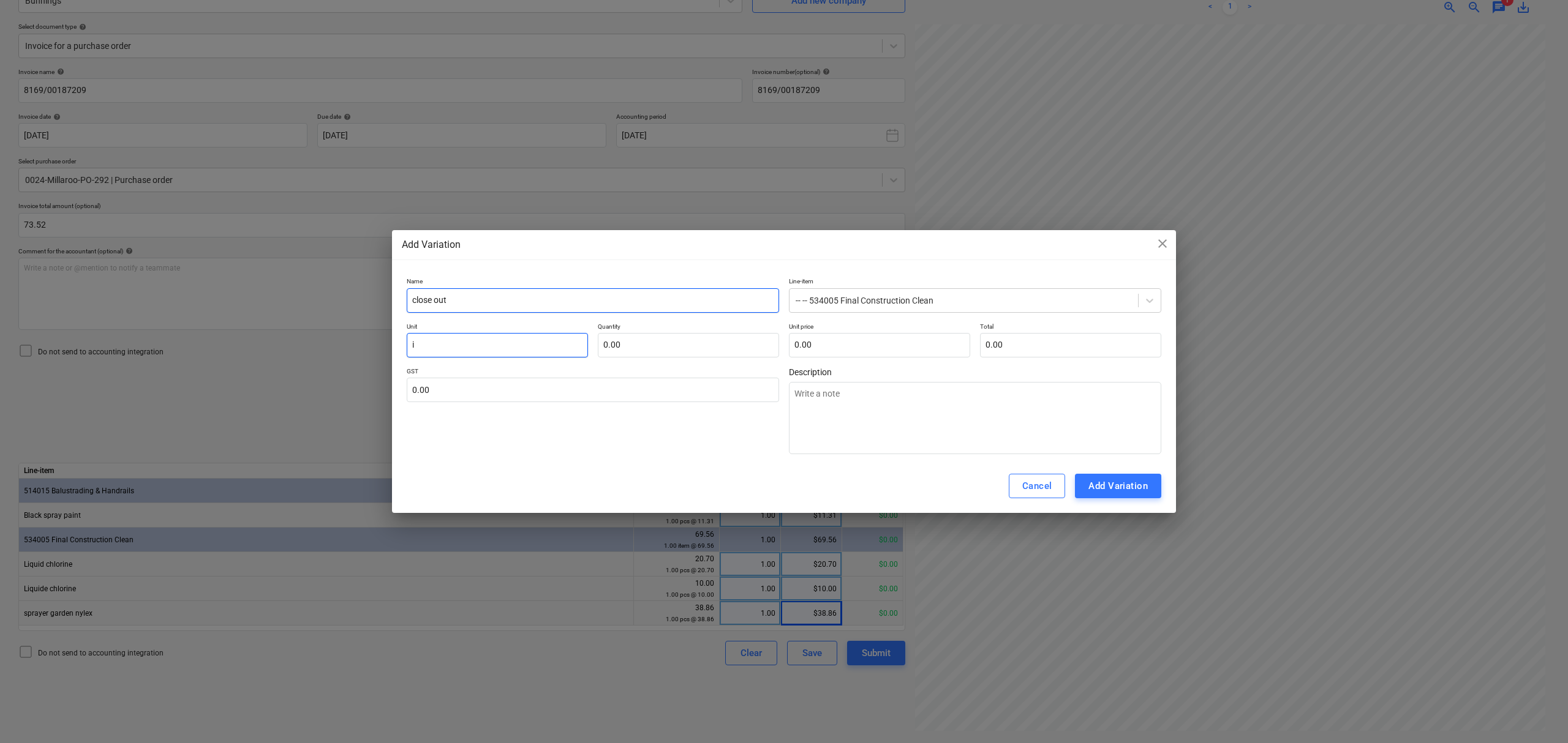
type textarea "x"
type input "it"
type textarea "x"
type input "ite"
type textarea "x"
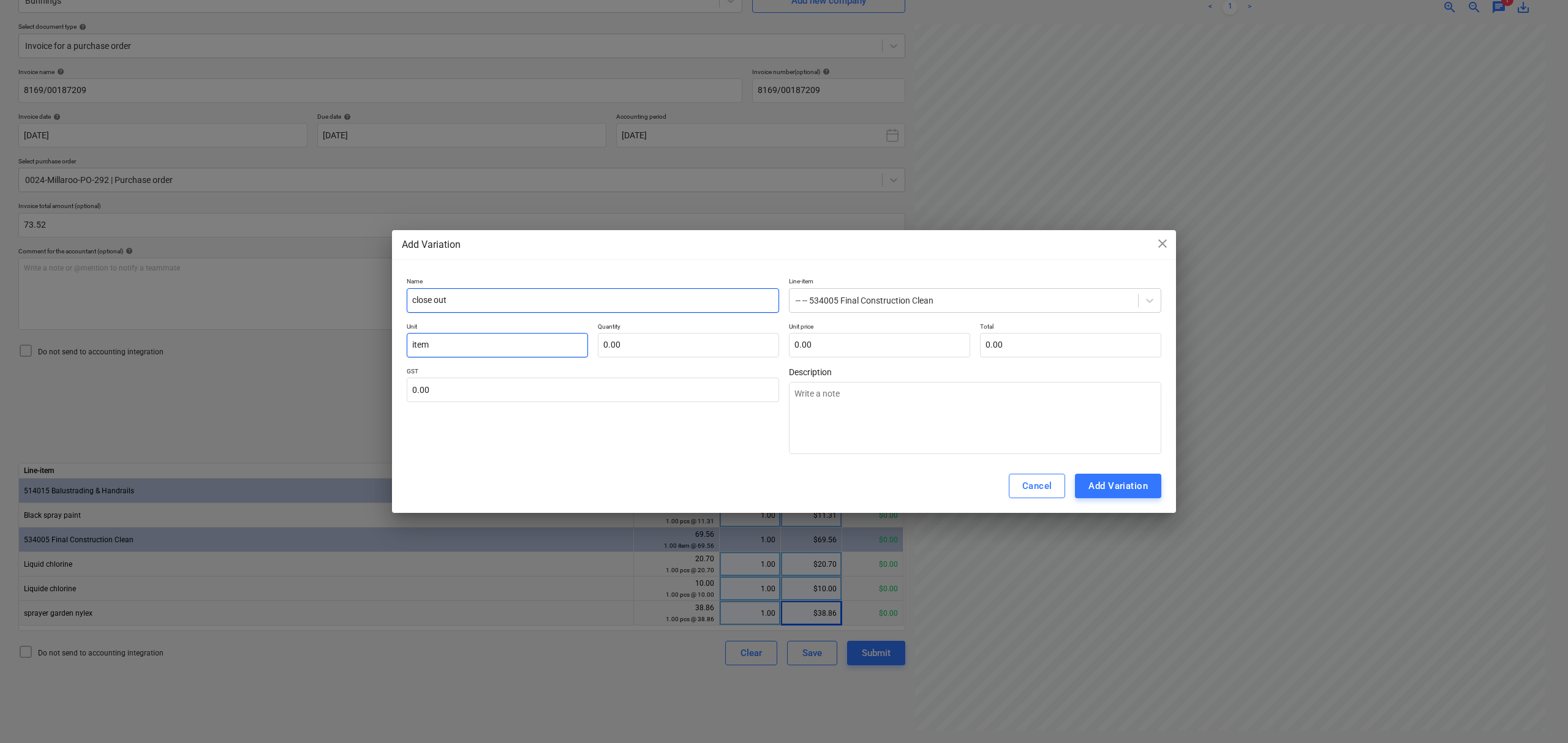
type input "item"
type textarea "x"
type input "-"
type textarea "x"
type input "-1.00"
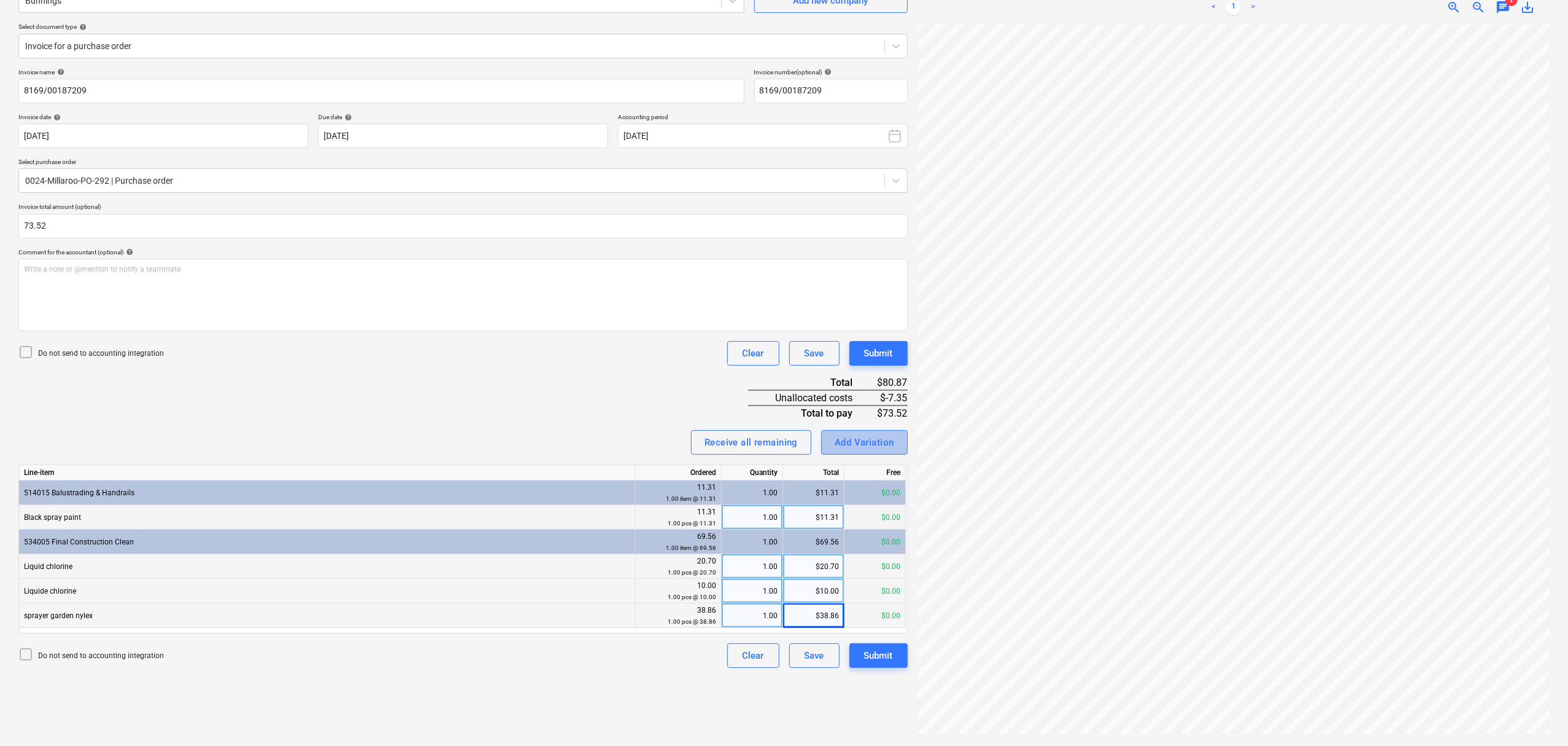
click at [903, 448] on button "Add Variation" at bounding box center [864, 442] width 86 height 25
type textarea "x"
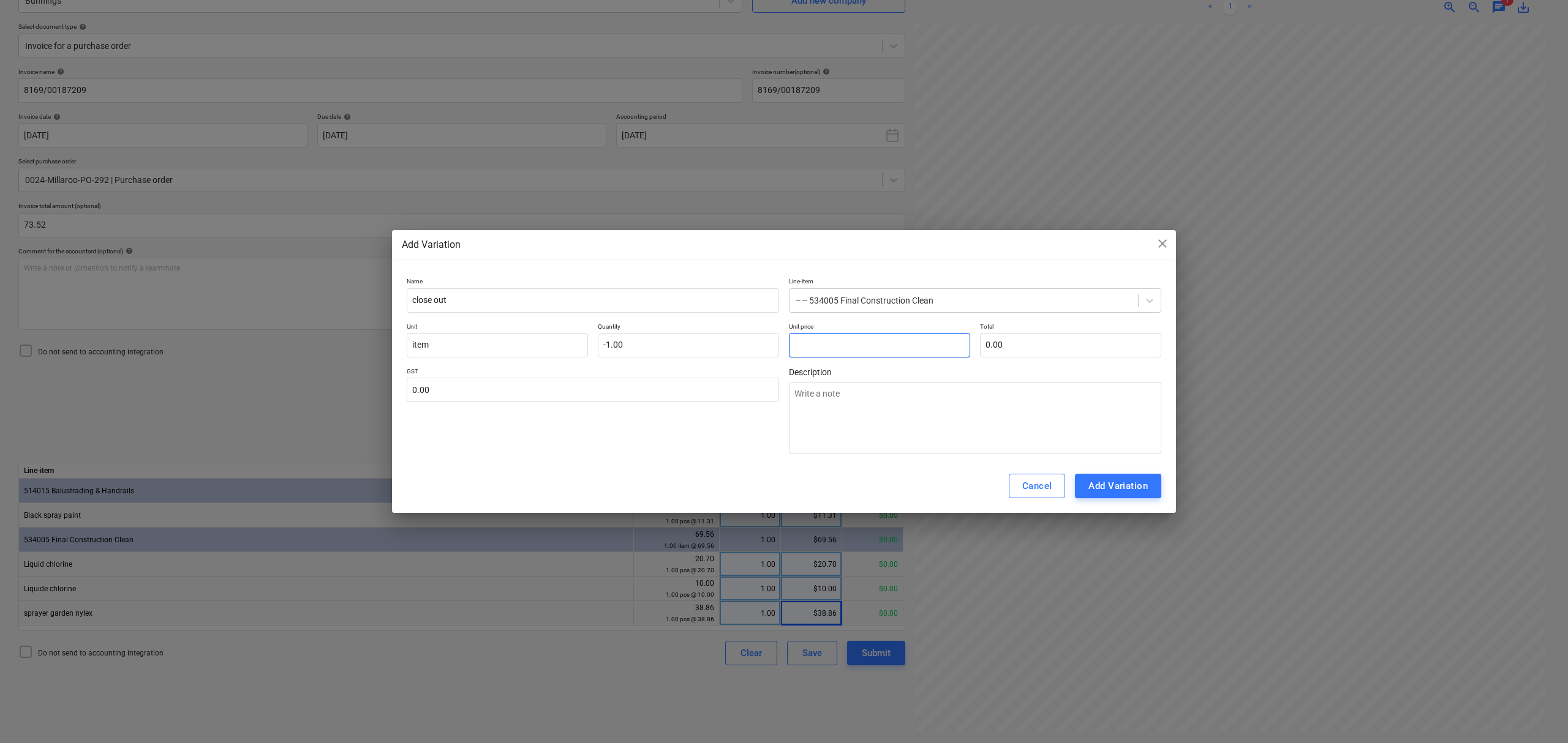
click at [842, 352] on input "text" at bounding box center [880, 345] width 181 height 25
type textarea "x"
type input "7"
type input "-7.00"
type textarea "x"
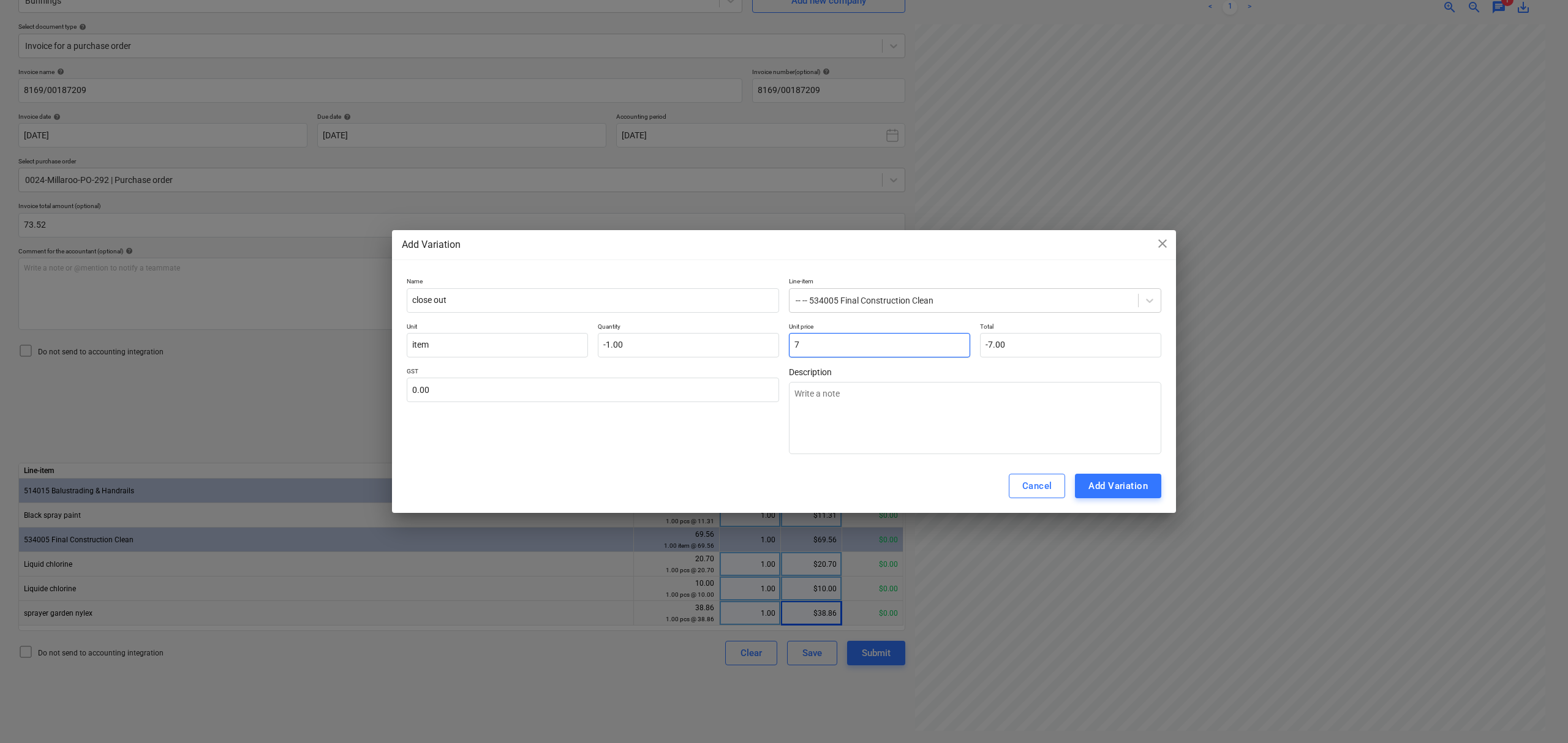
type input "7."
type textarea "x"
type input "7.2"
type input "-7.20"
type textarea "x"
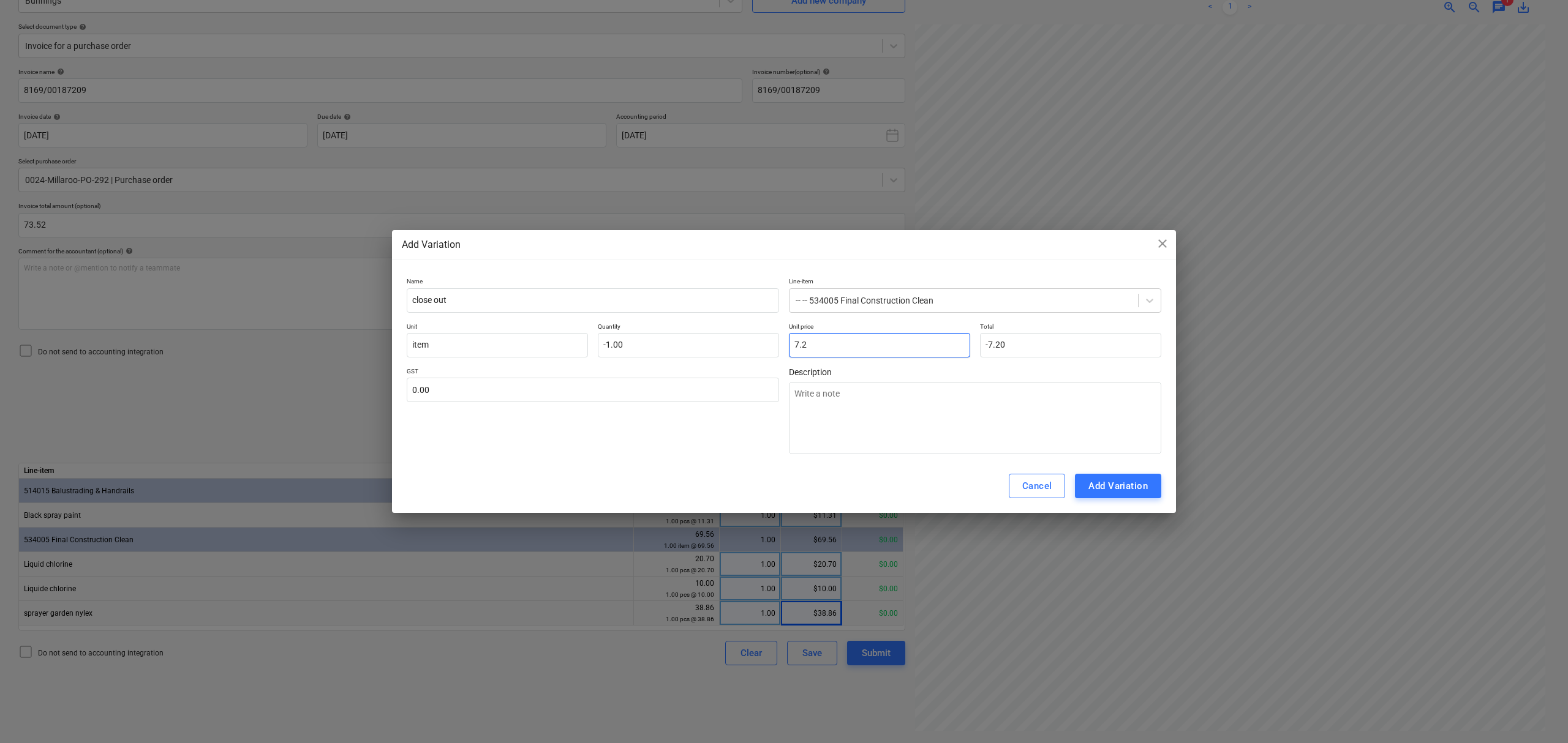
type input "7.2="
type input "0.00"
type textarea "x"
type input "7.2=3"
type textarea "x"
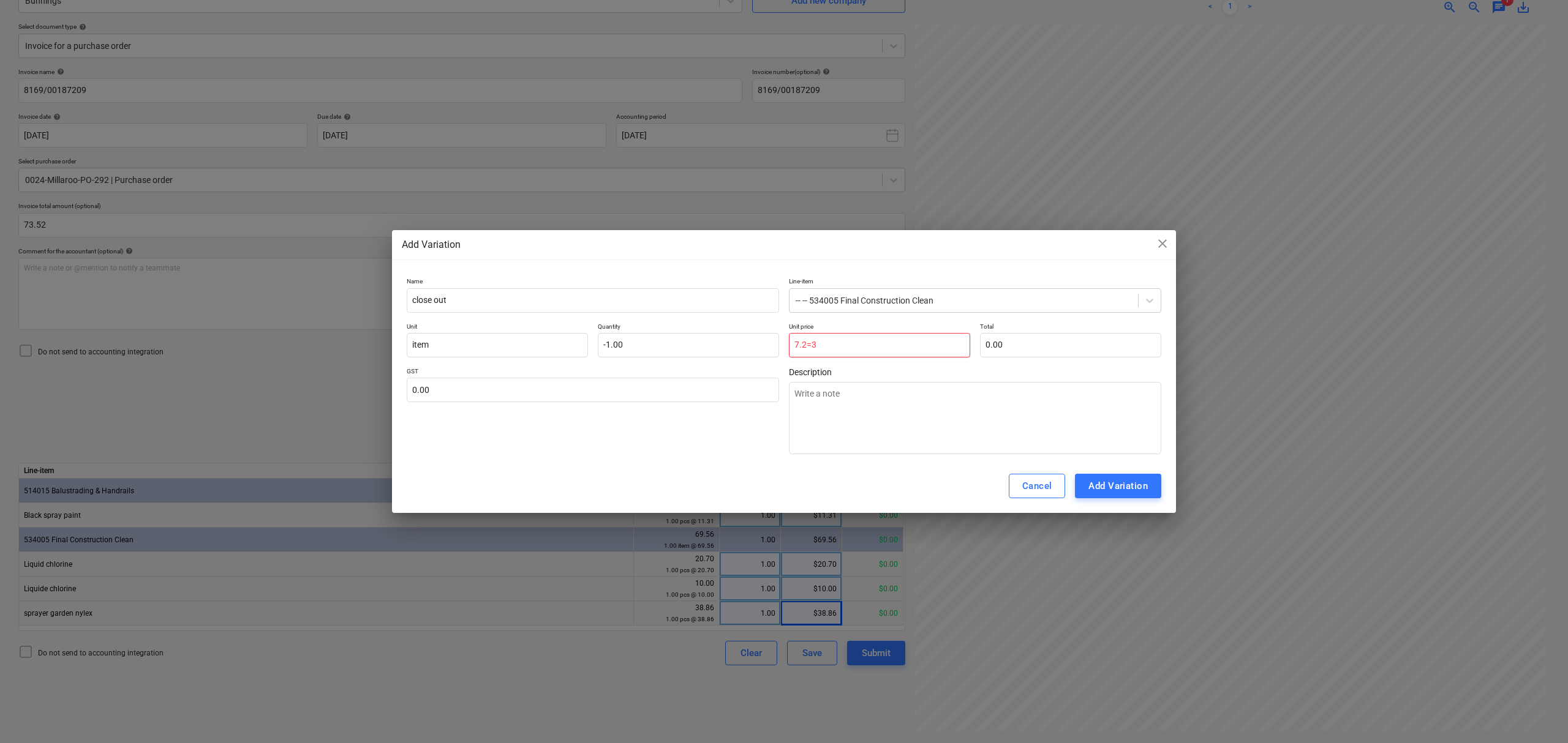
type input "7.2=35"
type textarea "x"
type input "7.2=3"
type textarea "x"
type input "7.2="
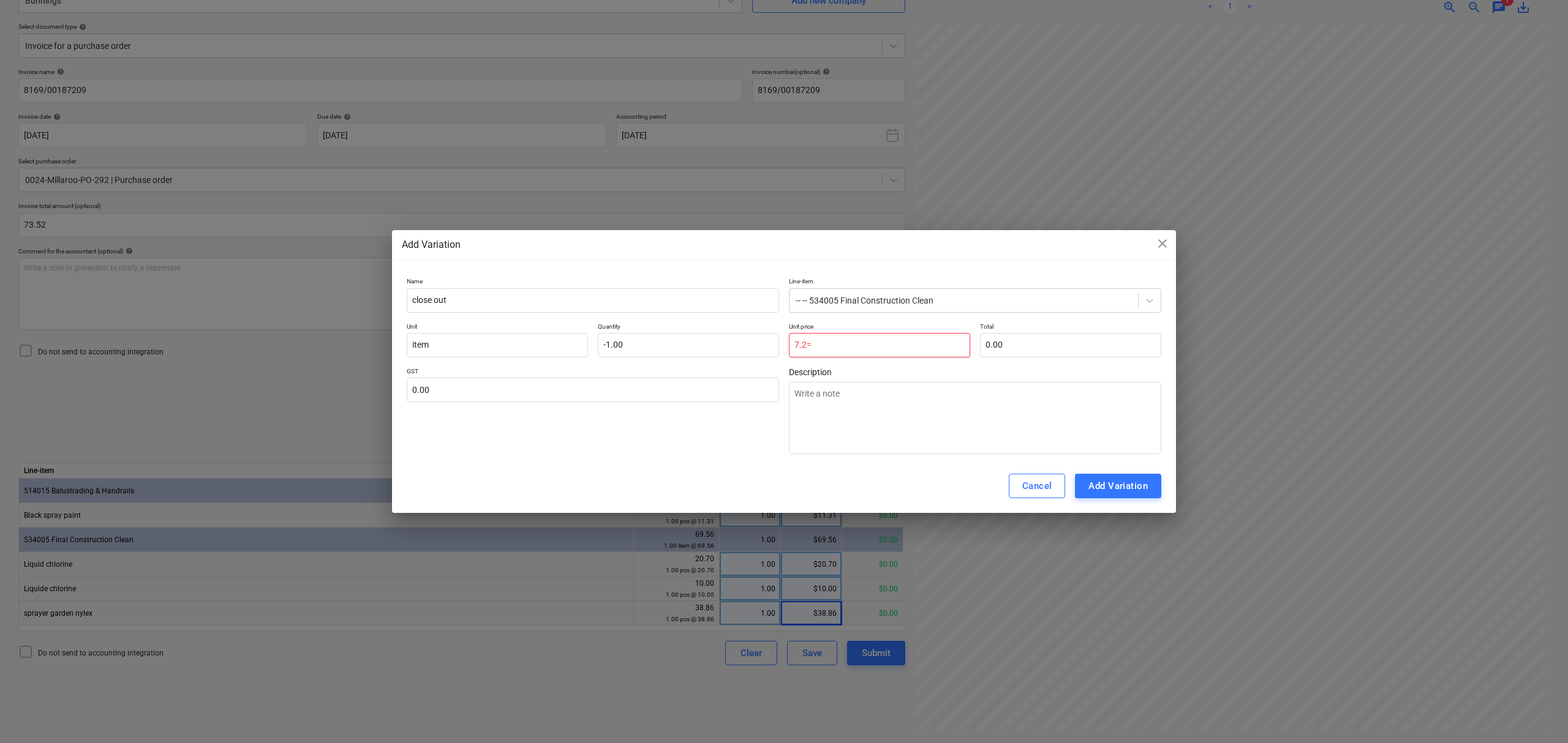
type textarea "x"
type input "7.2"
type input "-7.20"
type textarea "x"
type input "7."
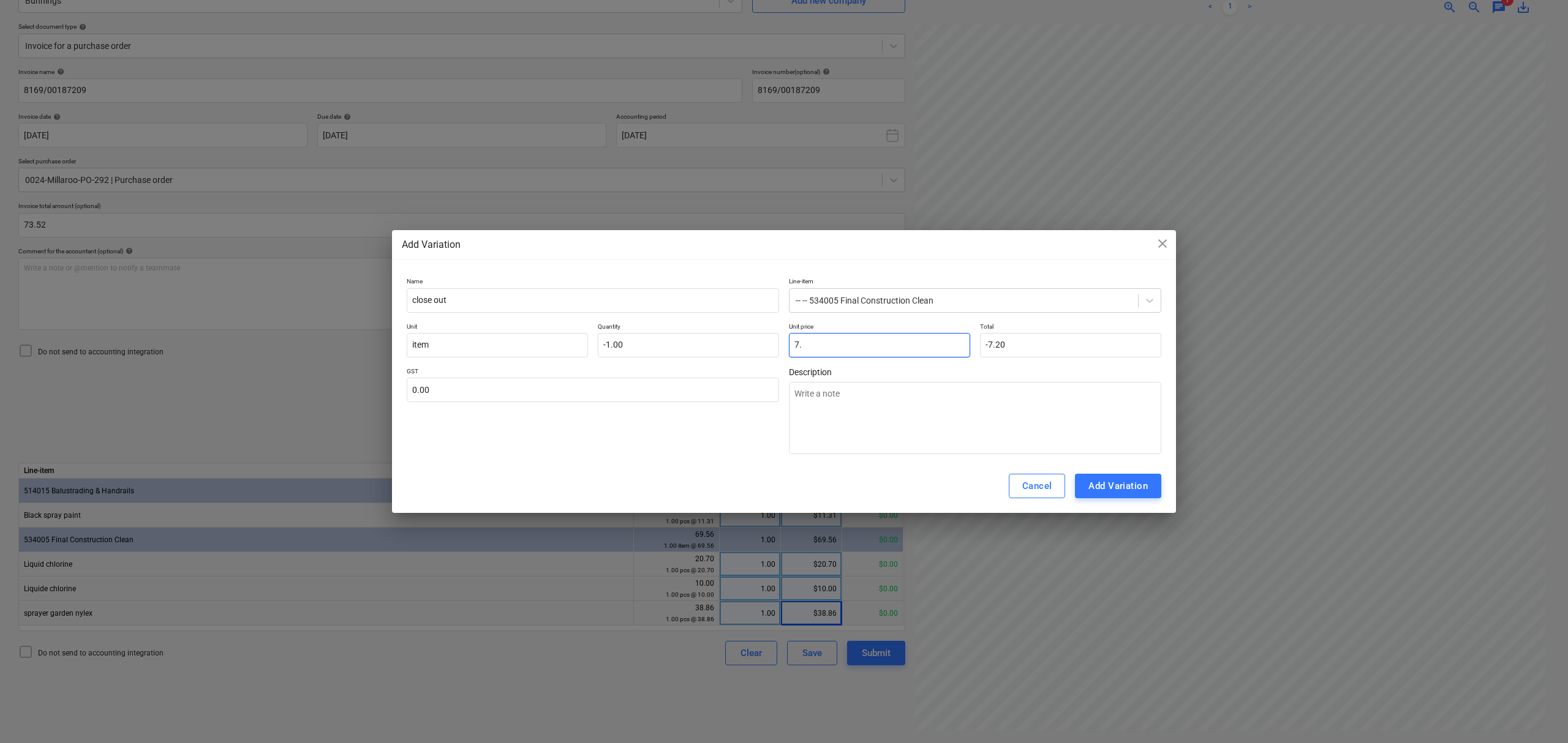
type input "-7.00"
type textarea "x"
type input "7.3"
type input "-7.30"
type textarea "x"
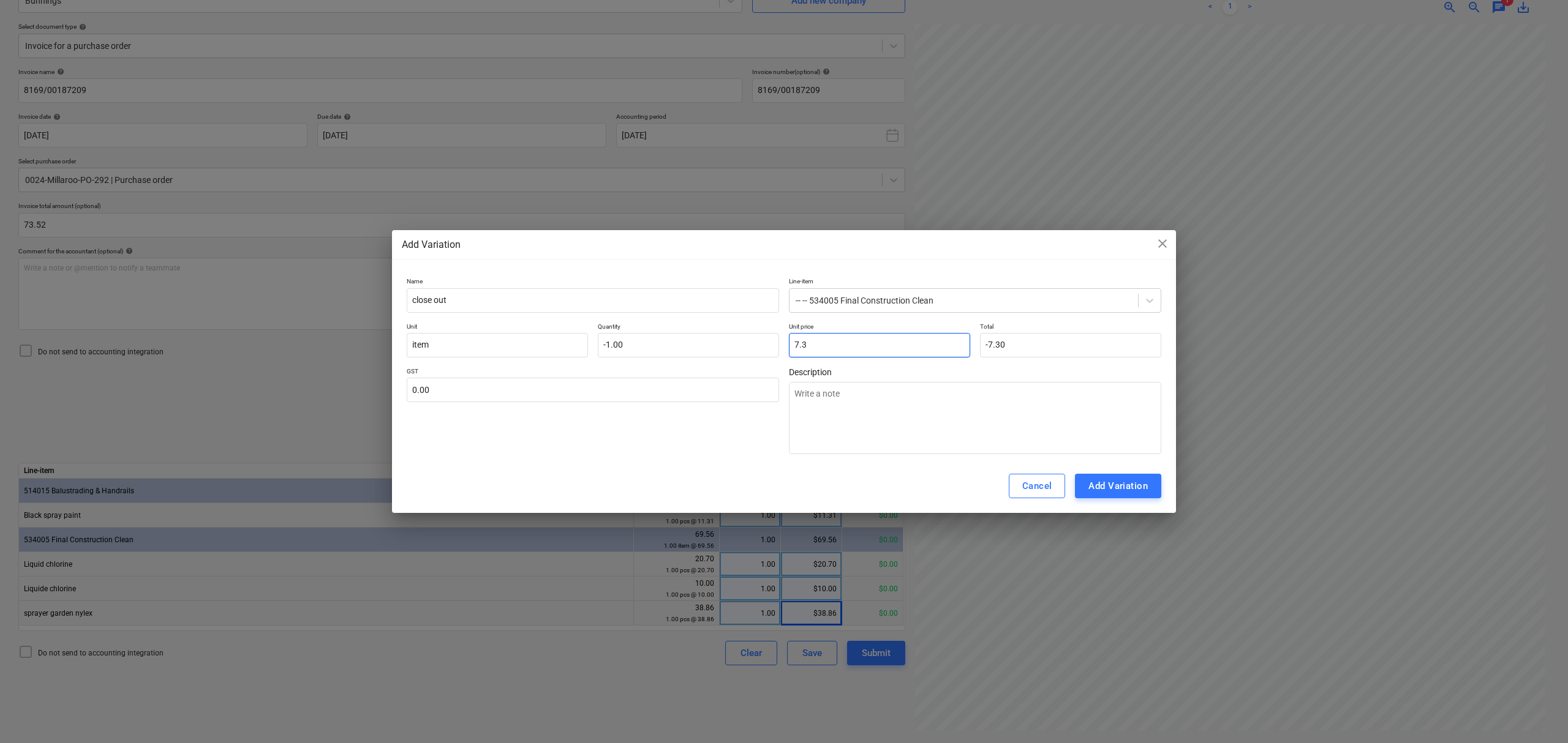
type input "7.35"
type input "-7.35"
type input "7.35"
type textarea "x"
type input "1"
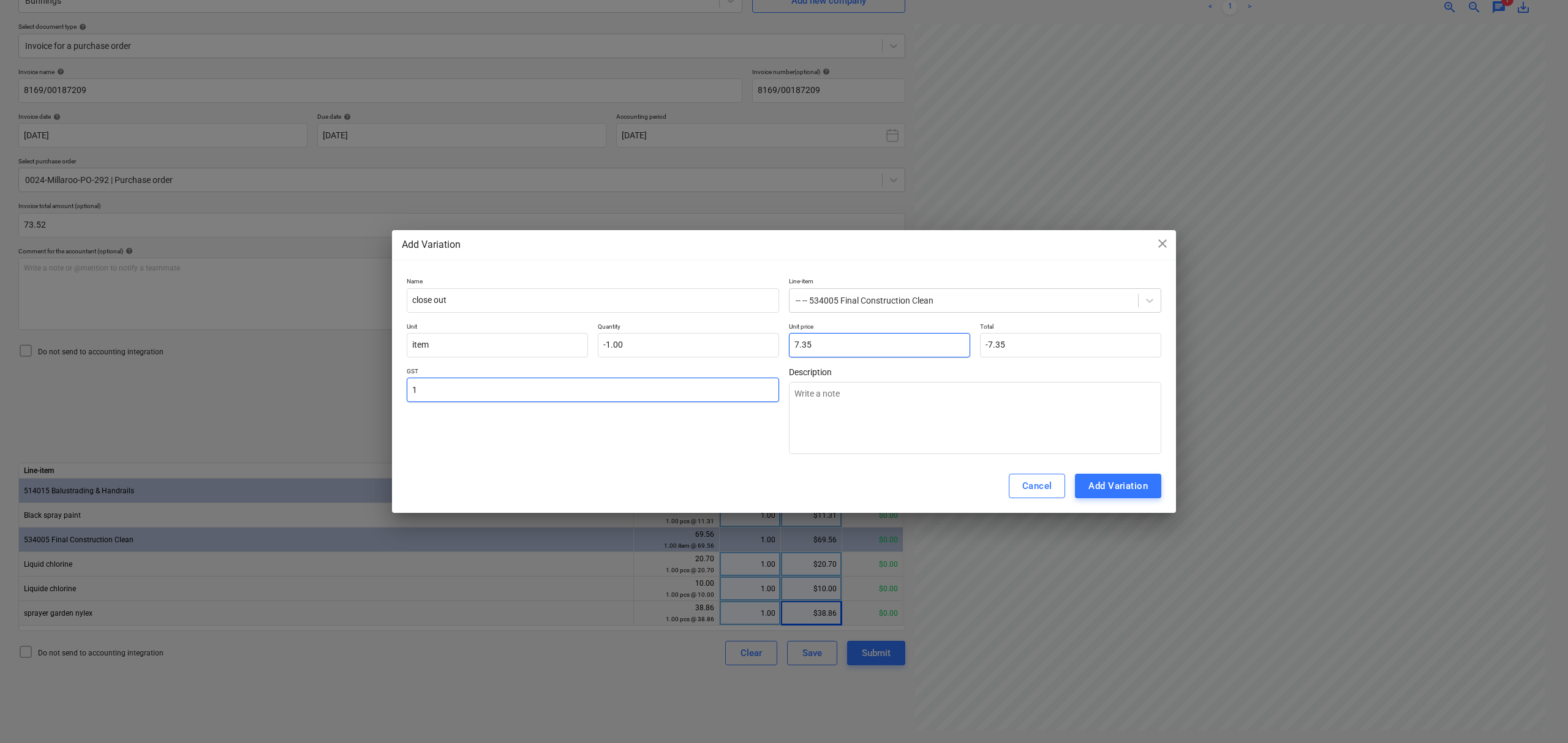
type textarea "x"
type input "10.00"
click at [1132, 504] on div "Cancel Add Variation" at bounding box center [784, 486] width 784 height 53
click at [1128, 493] on div "Add Variation" at bounding box center [1118, 485] width 59 height 16
type textarea "x"
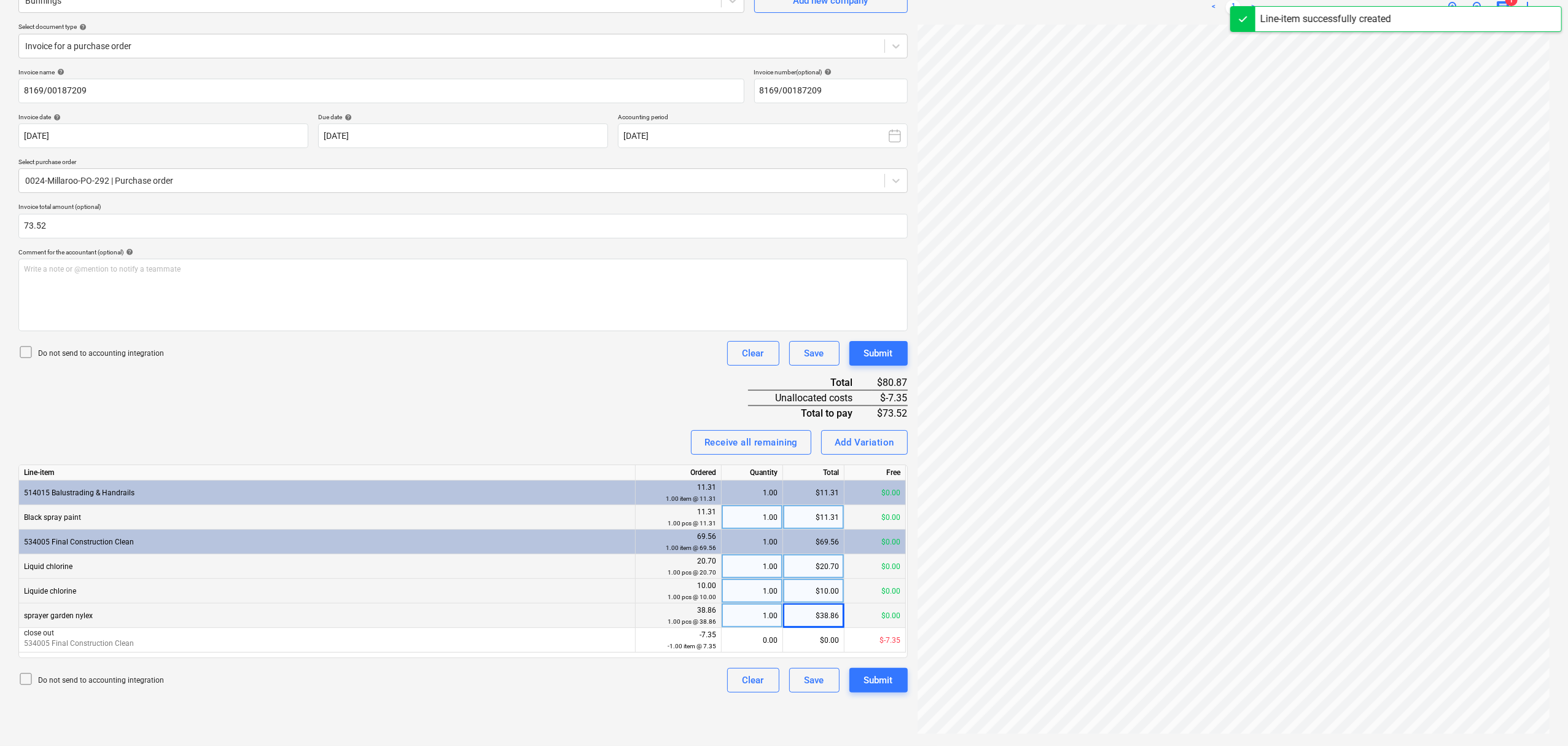
click at [740, 630] on div "0.00" at bounding box center [752, 640] width 51 height 25
type input "-1"
click at [885, 668] on button "Submit" at bounding box center [878, 680] width 58 height 25
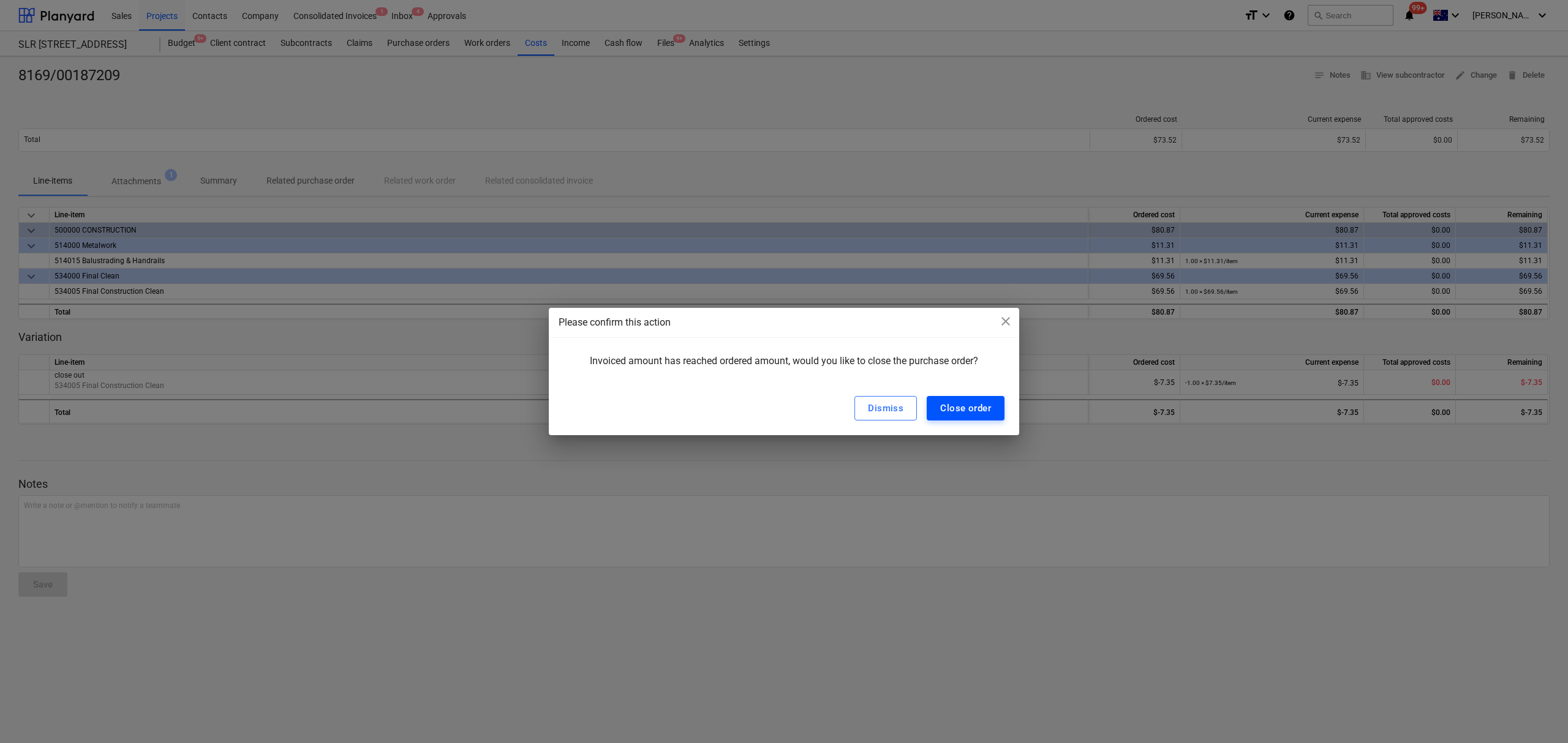
click at [953, 403] on div "Close order" at bounding box center [965, 408] width 51 height 16
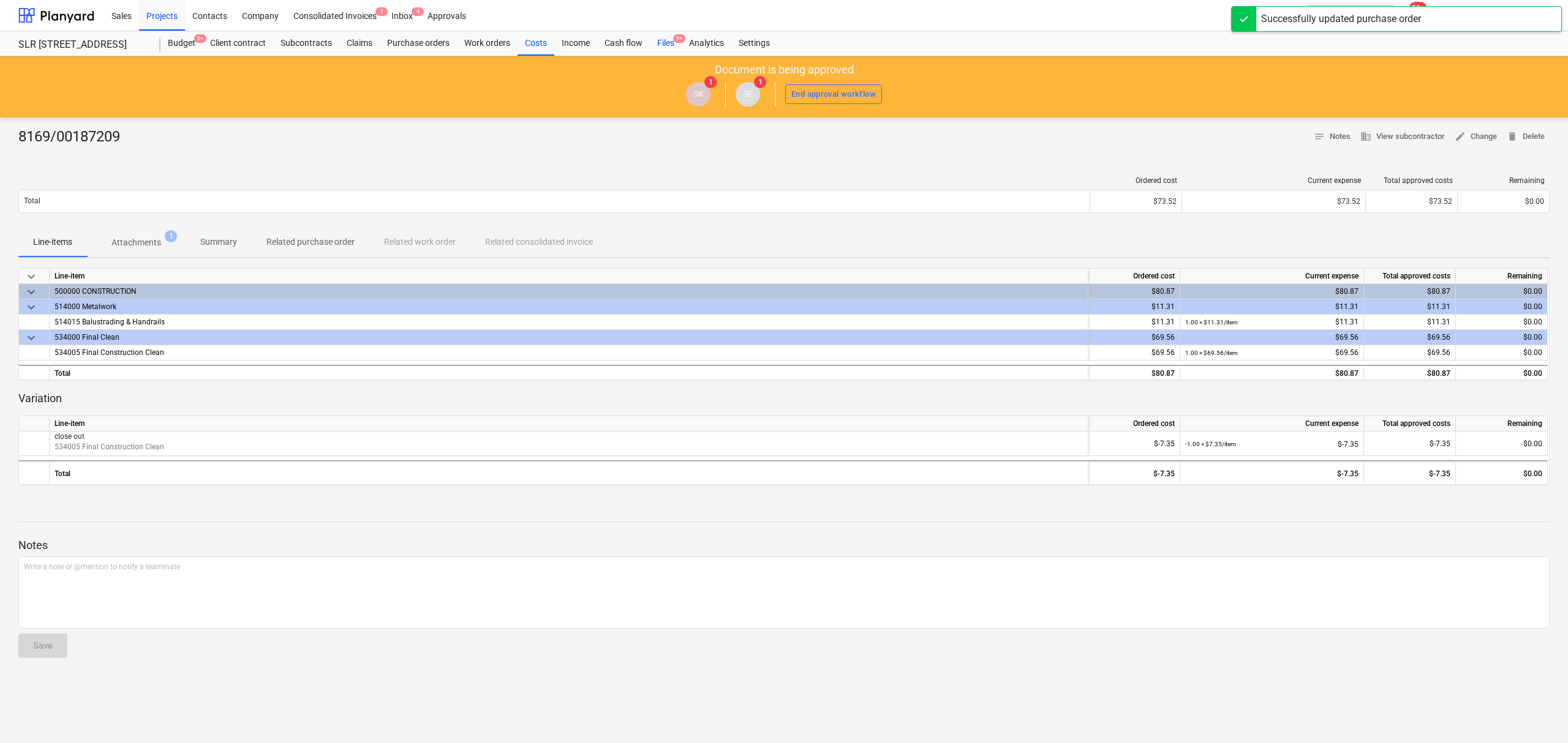
click at [664, 42] on div "Files 9+" at bounding box center [665, 43] width 32 height 25
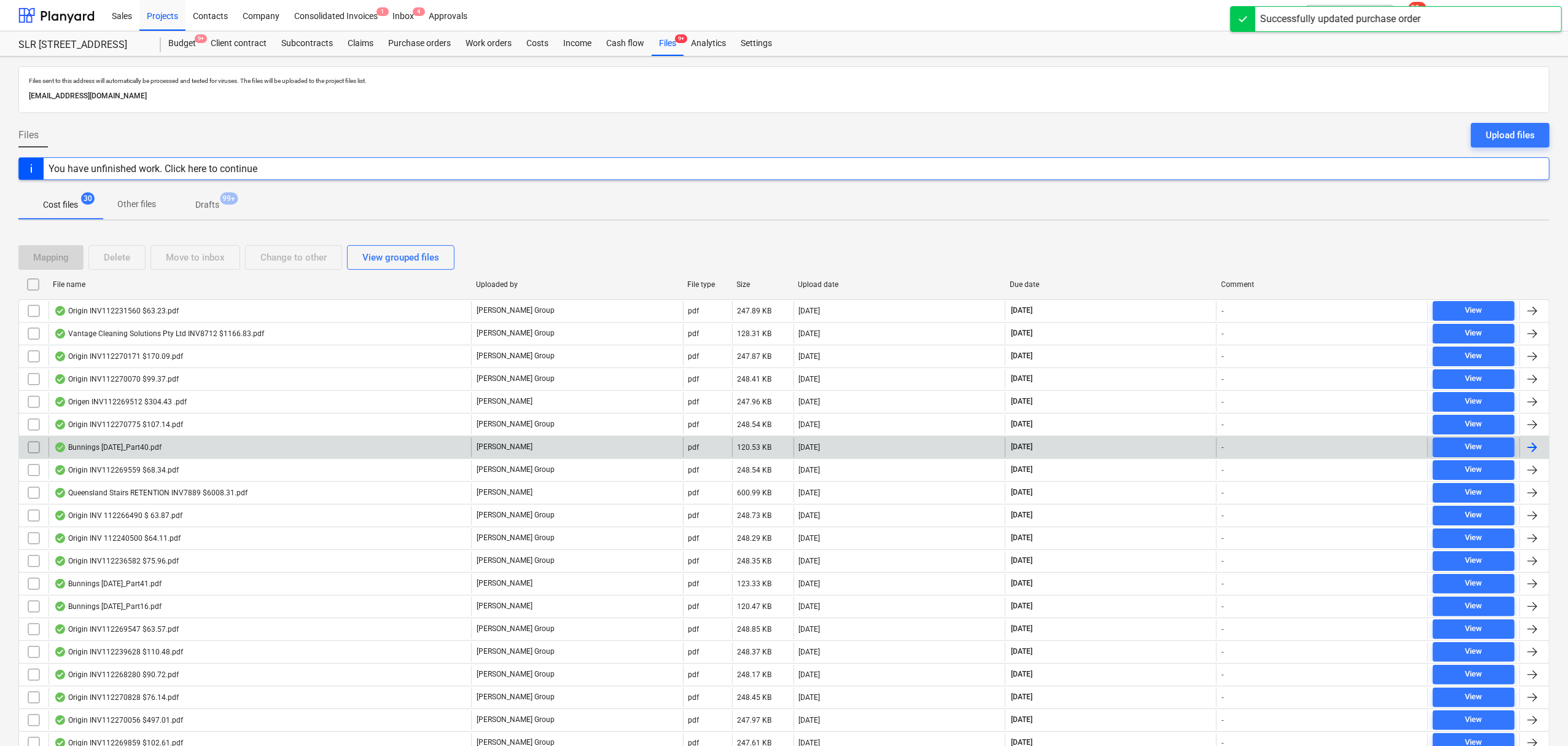
click at [221, 445] on div "Bunnings [DATE]_Part40.pdf" at bounding box center [259, 447] width 423 height 19
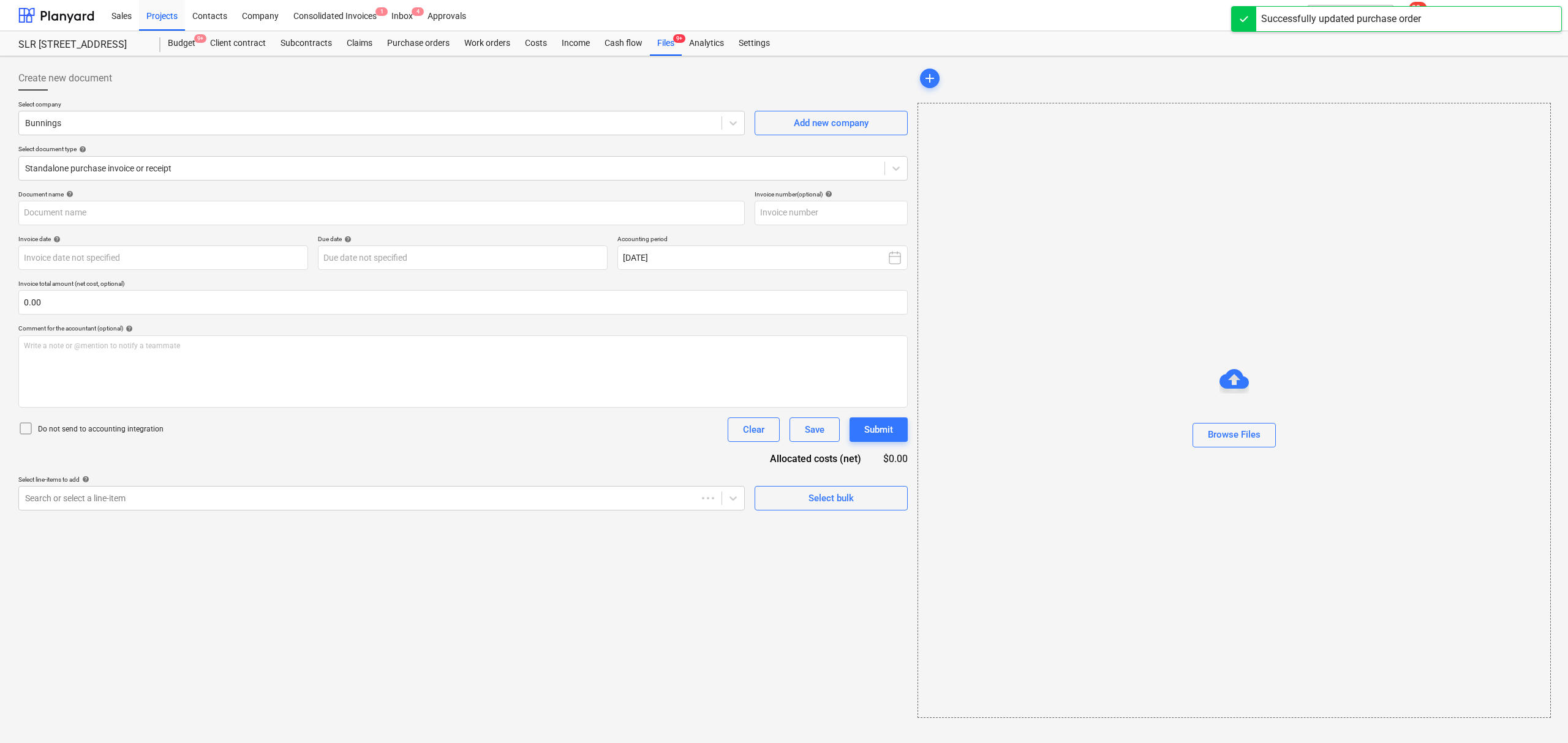
type input "8211/01455072"
type input "[DATE]"
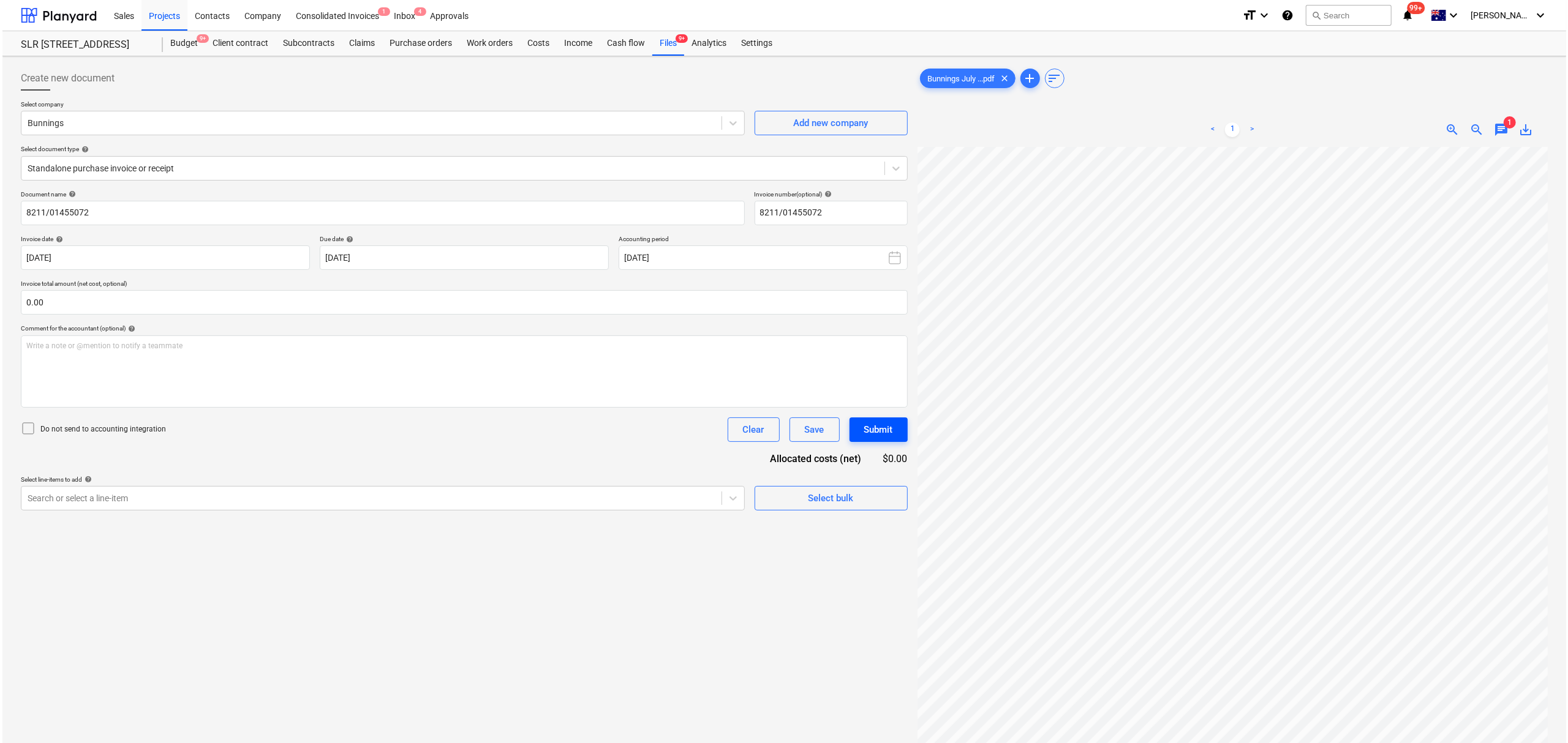
scroll to position [123, 0]
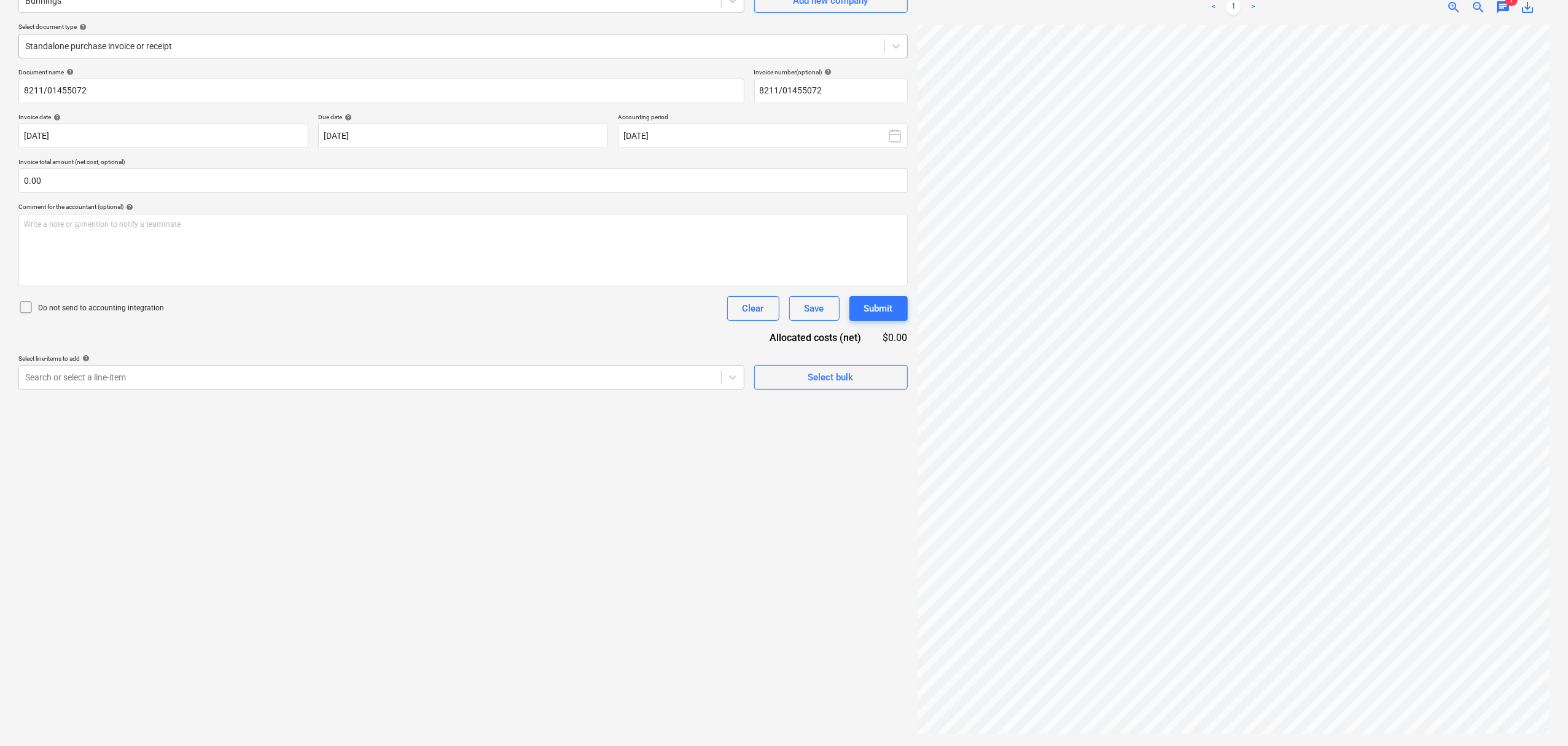
click at [139, 44] on div at bounding box center [452, 46] width 853 height 12
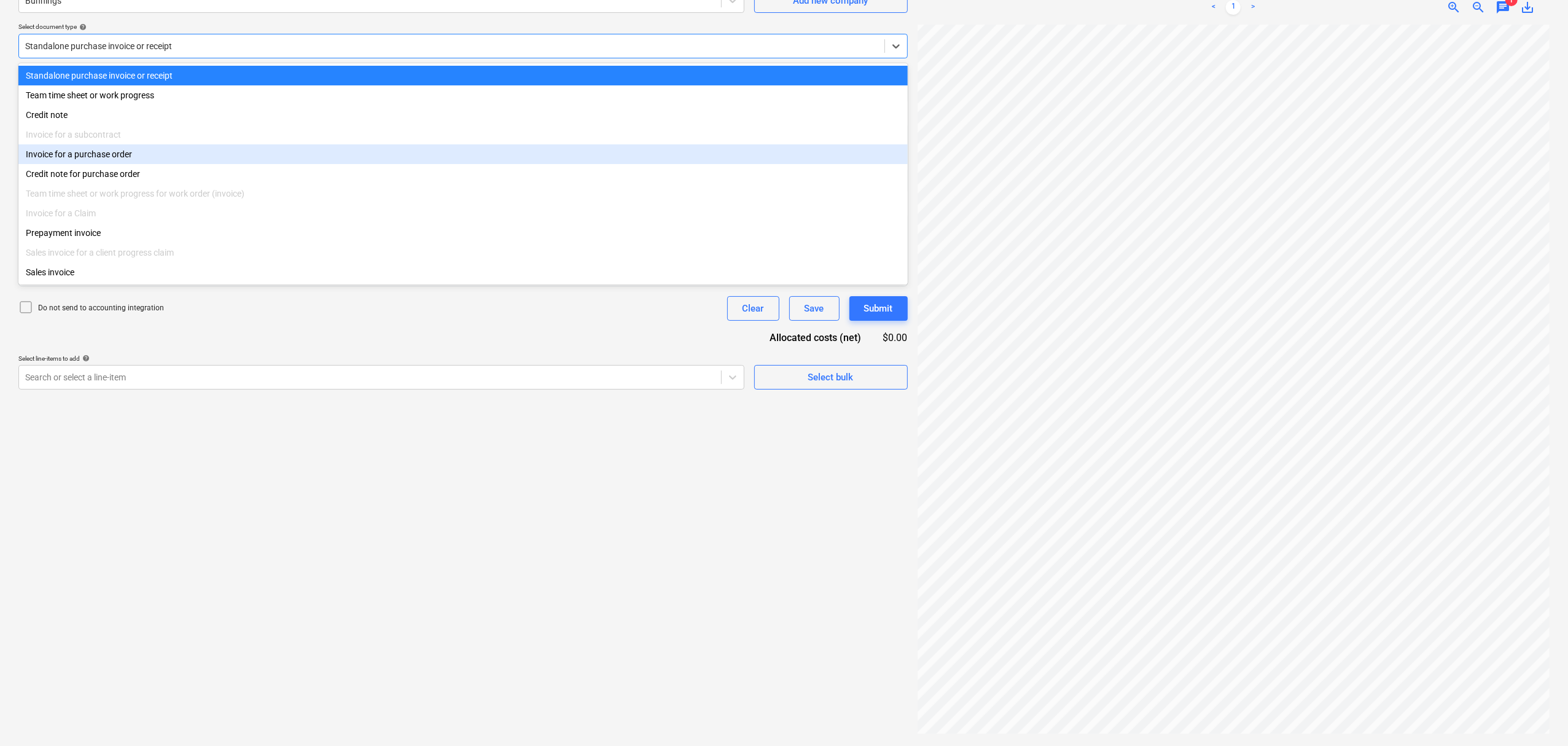
click at [151, 162] on div "Invoice for a purchase order" at bounding box center [463, 154] width 890 height 19
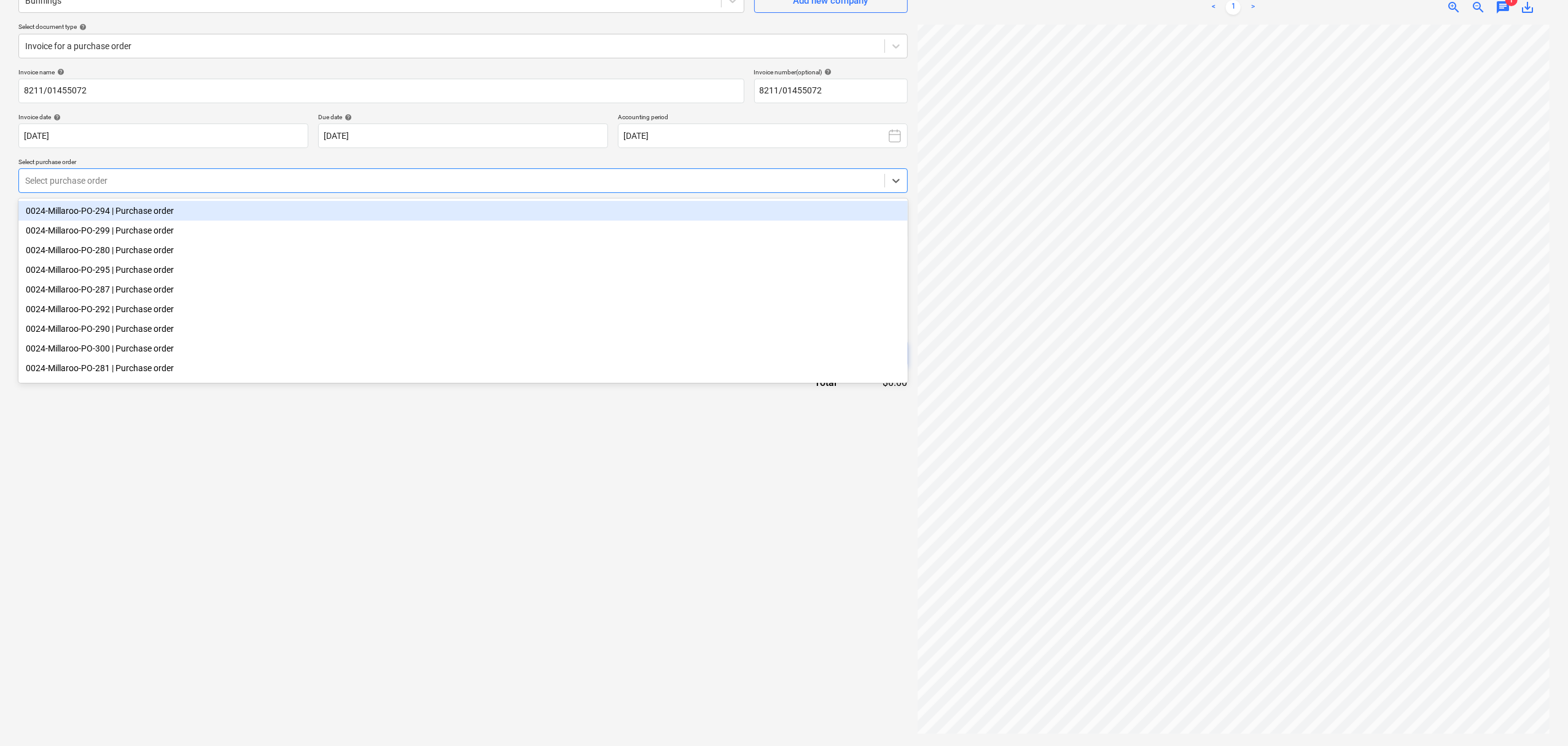
click at [135, 175] on div at bounding box center [452, 181] width 853 height 12
type input "295"
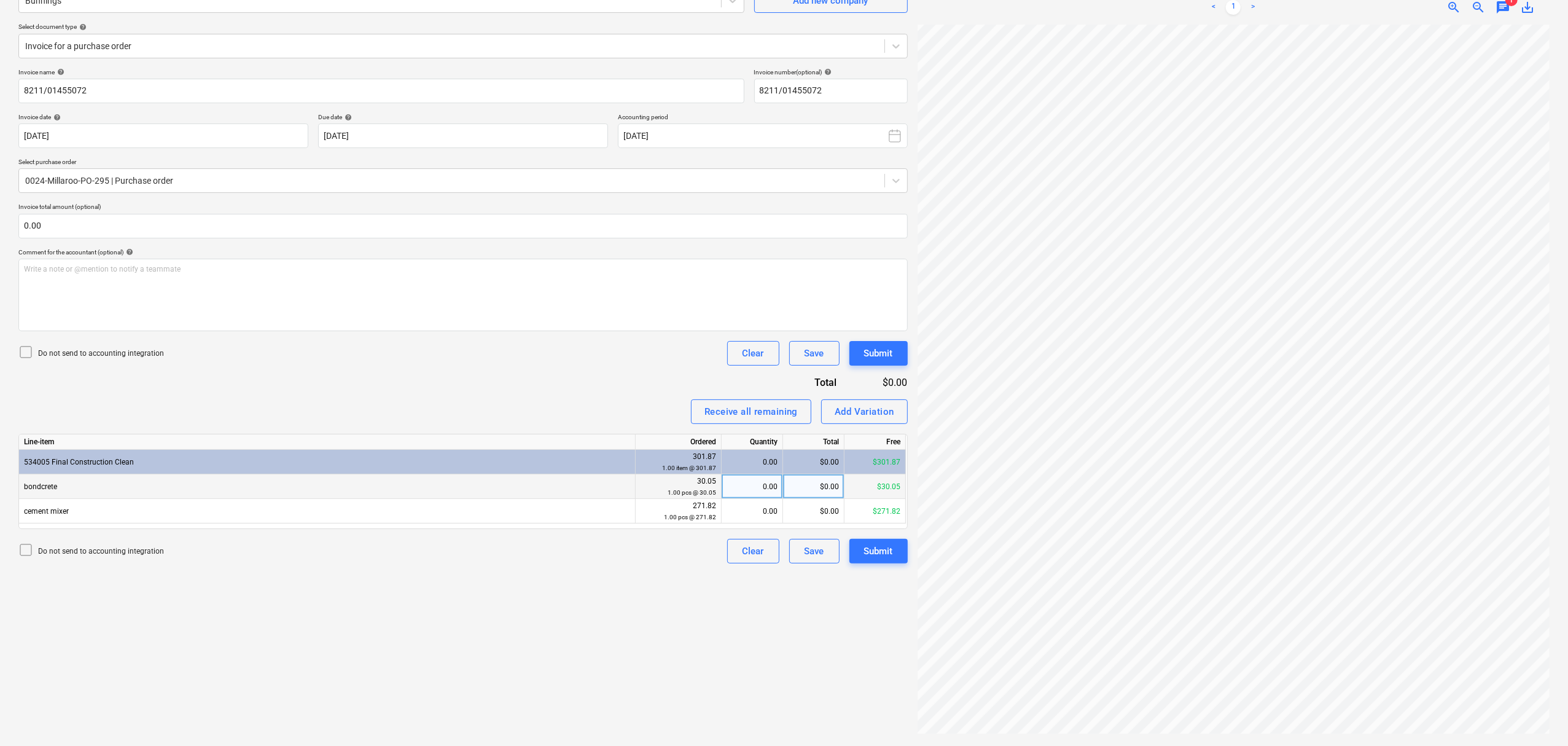
click at [735, 479] on div "0.00" at bounding box center [752, 486] width 51 height 25
click at [742, 505] on div "0.00" at bounding box center [752, 511] width 51 height 25
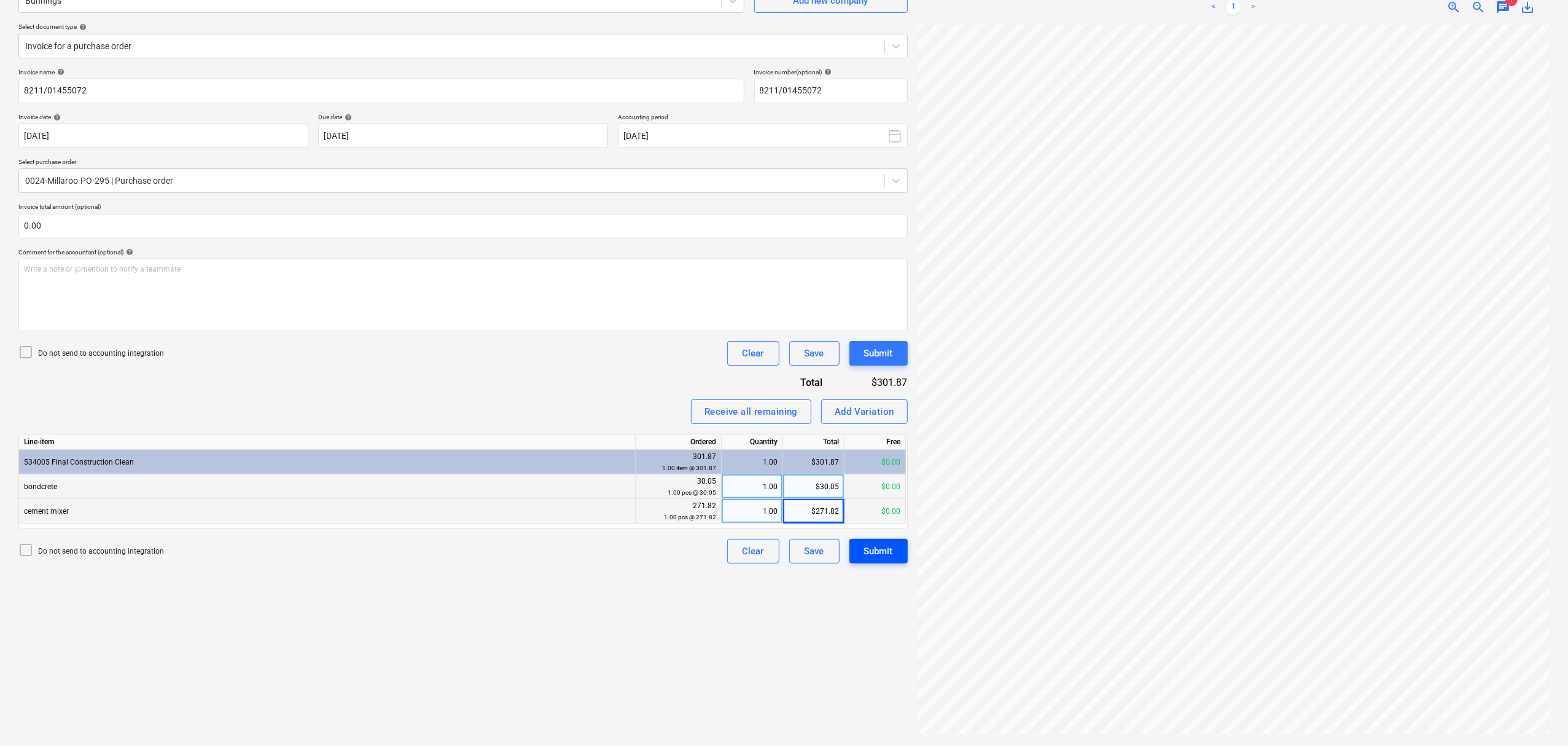
click at [890, 549] on div "Submit" at bounding box center [878, 551] width 29 height 16
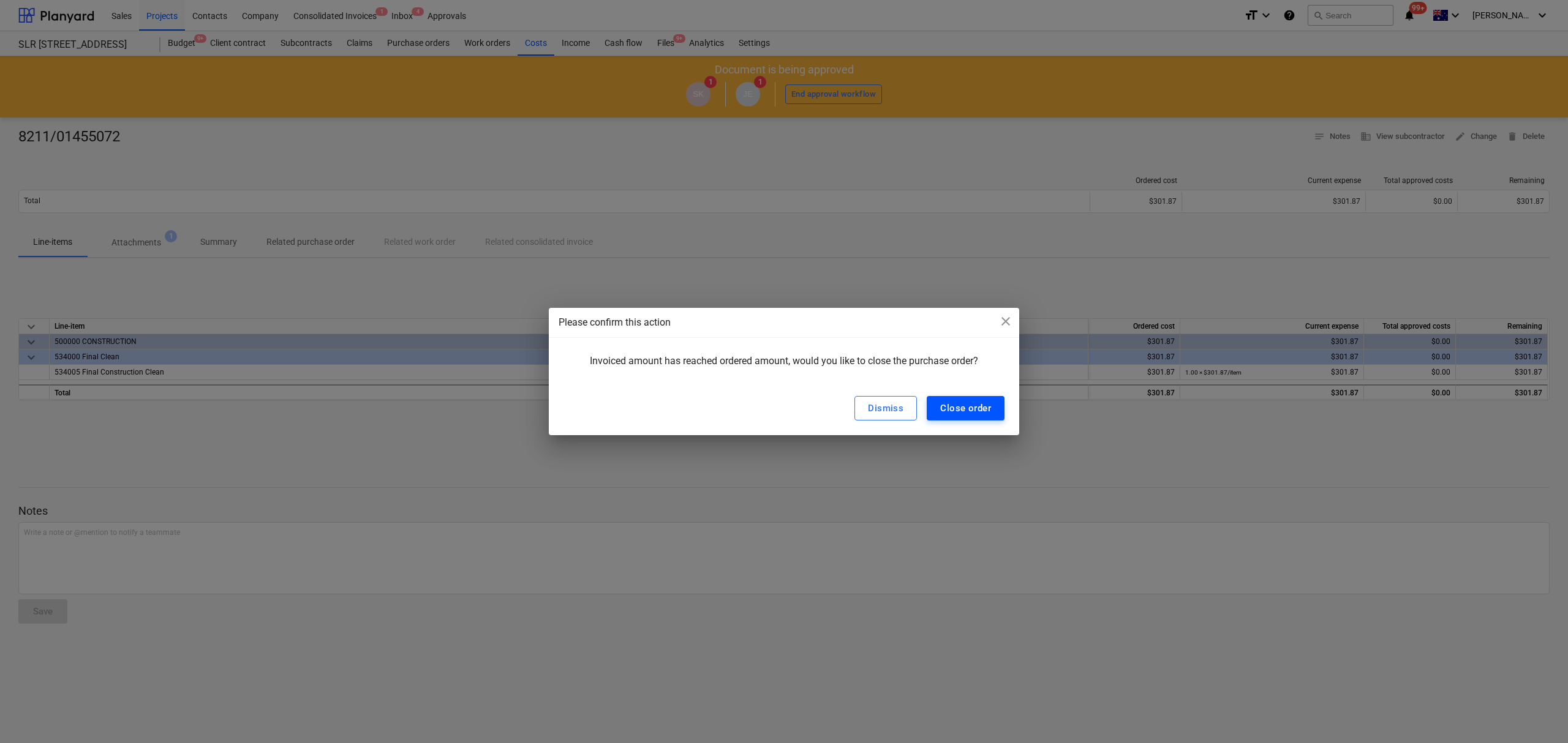
click at [983, 410] on div "Close order" at bounding box center [965, 408] width 51 height 16
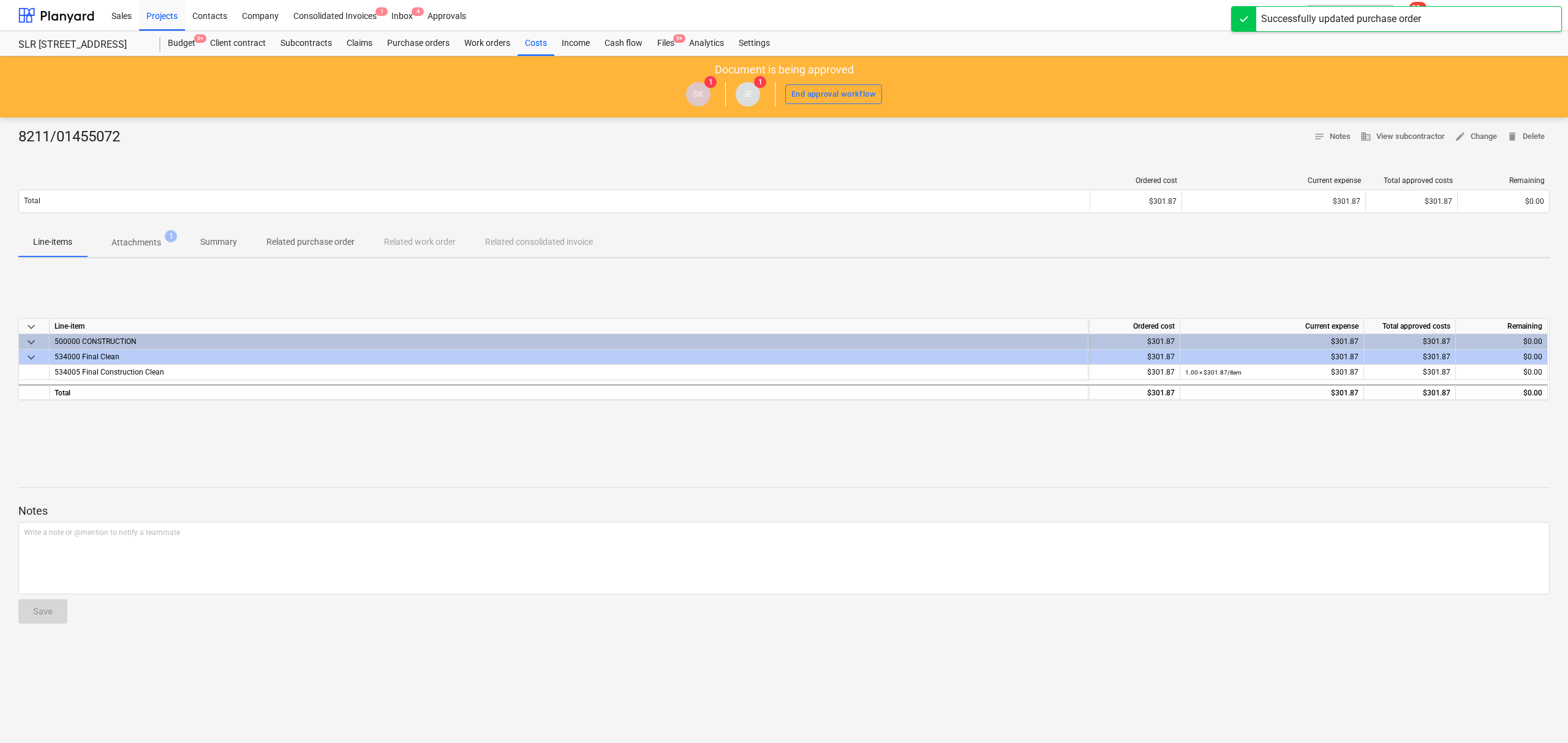
click at [654, 27] on div "Sales Projects Contacts Company Consolidated Invoices 1 Inbox 4 Approvals" at bounding box center [669, 15] width 1130 height 30
click at [653, 39] on div "Files 9+" at bounding box center [665, 43] width 32 height 25
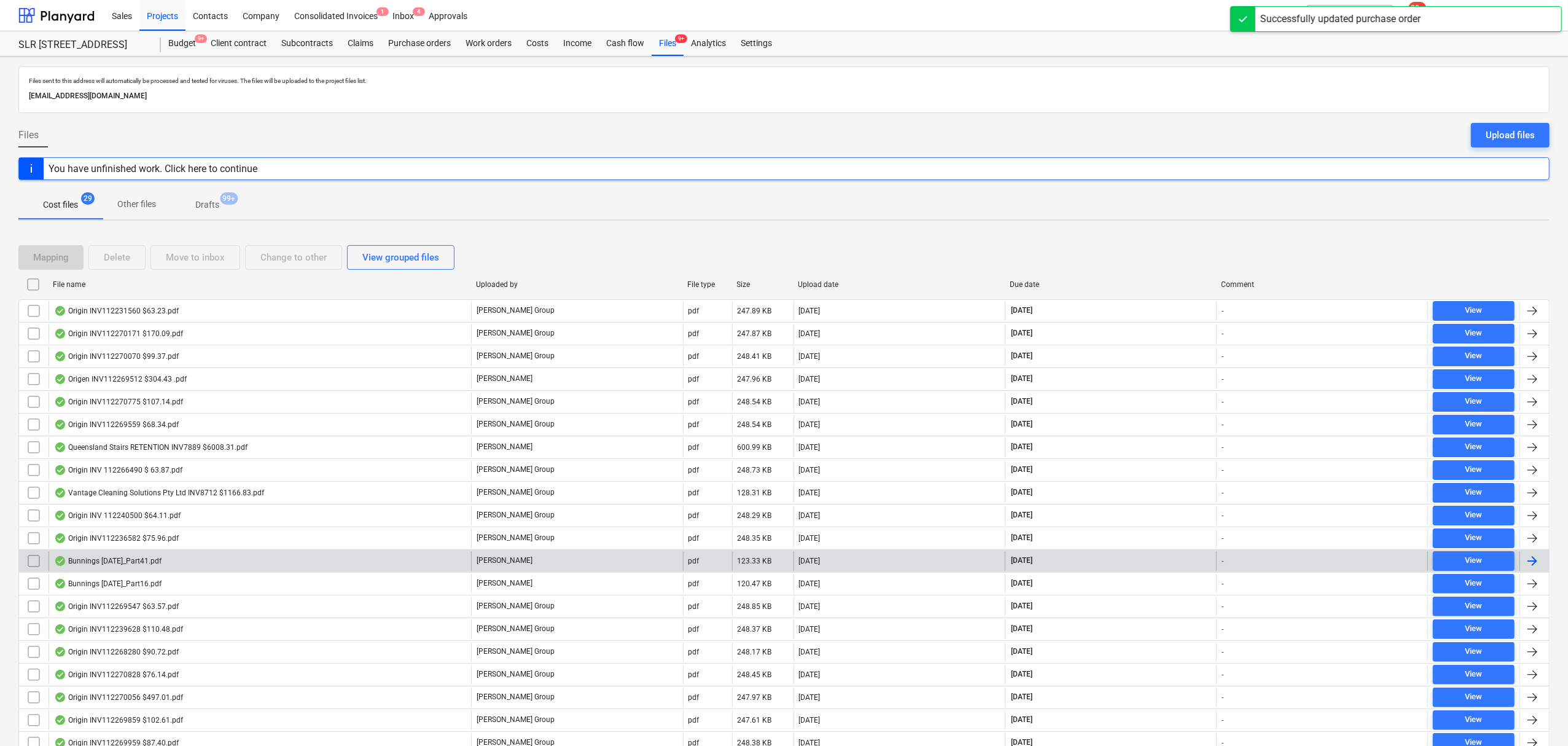
click at [224, 566] on div "Bunnings [DATE]_Part41.pdf" at bounding box center [259, 561] width 423 height 19
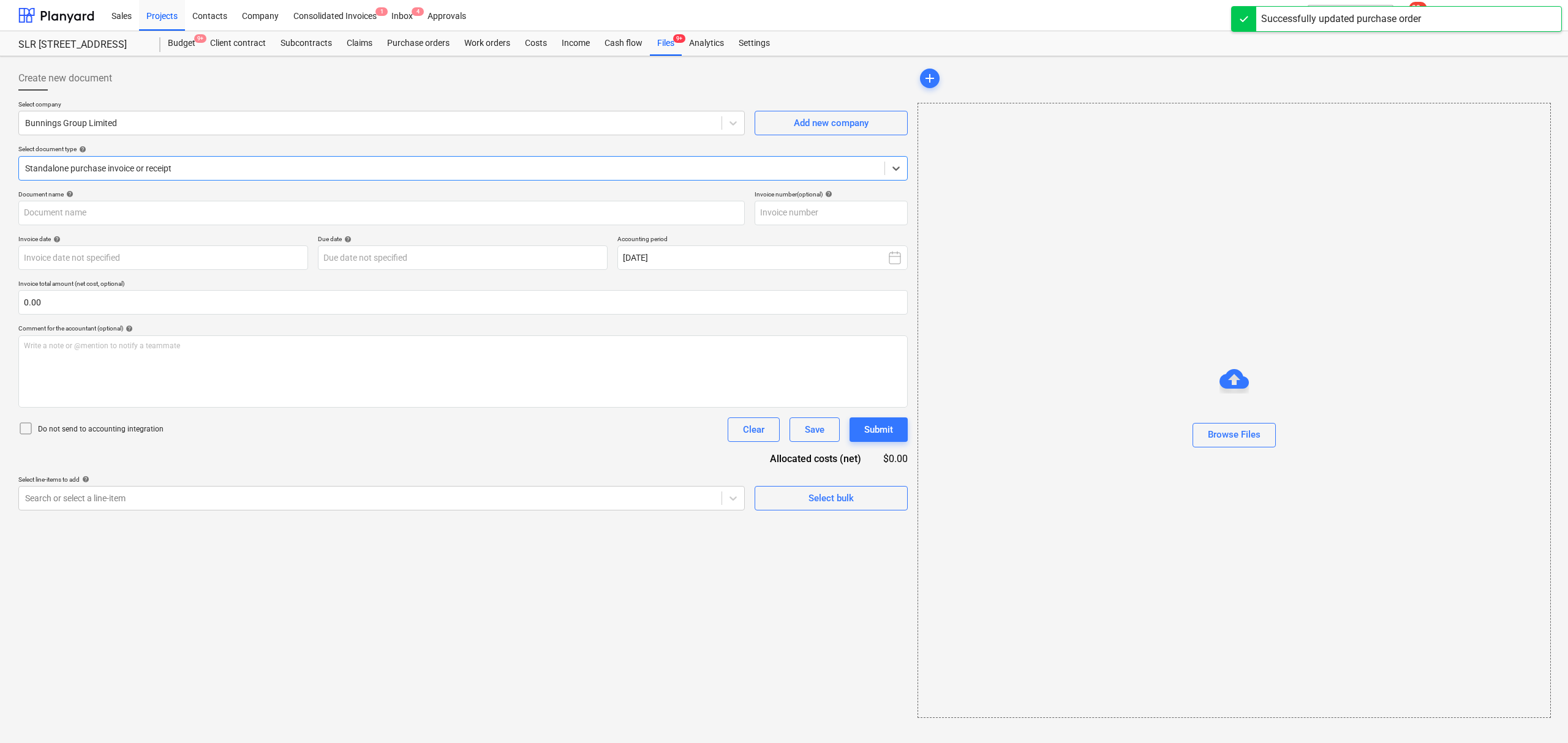
type input "8140/09609365"
type input "[DATE]"
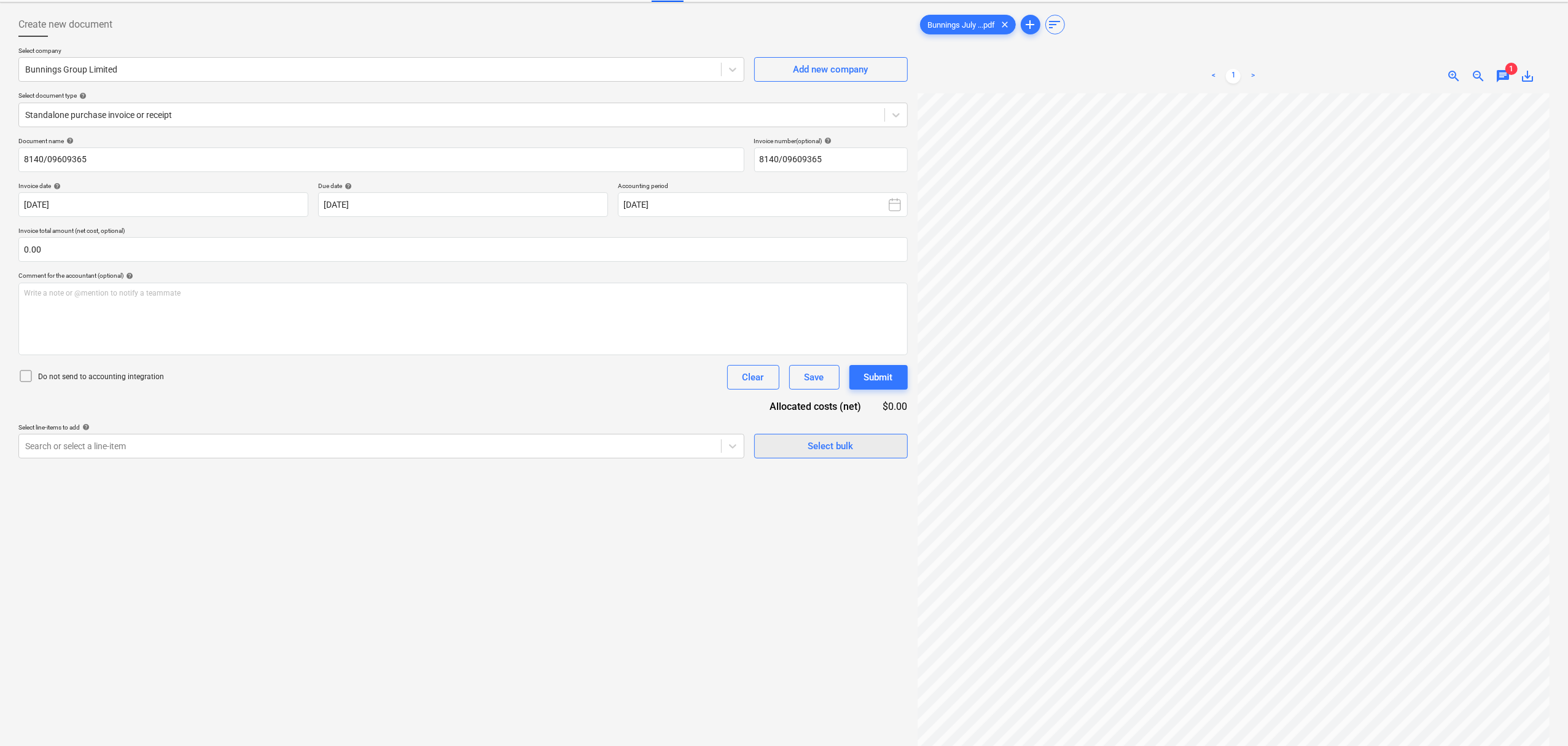
scroll to position [124, 0]
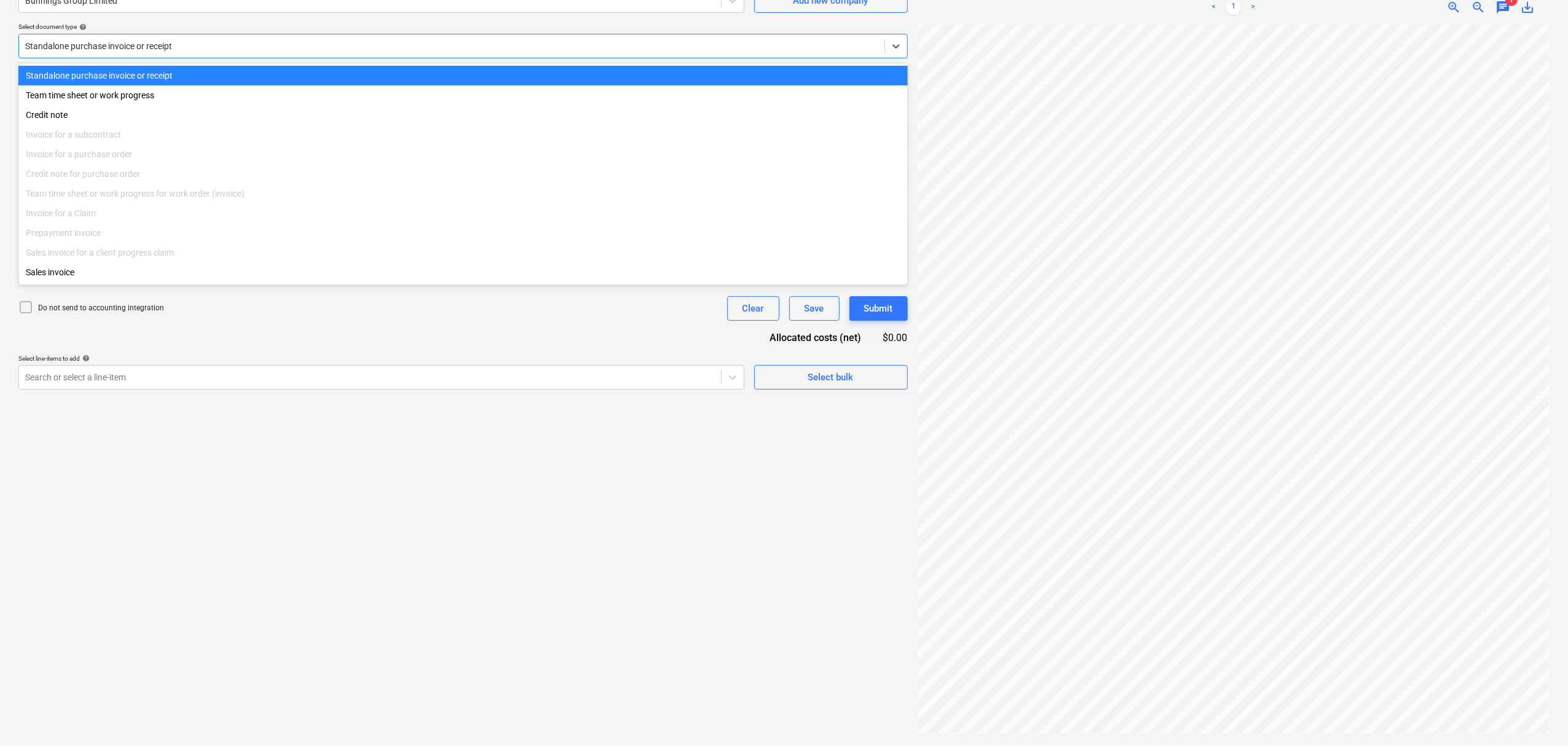
click at [87, 40] on div at bounding box center [452, 46] width 853 height 12
click at [92, 54] on div "Standalone purchase invoice or receipt" at bounding box center [452, 46] width 866 height 17
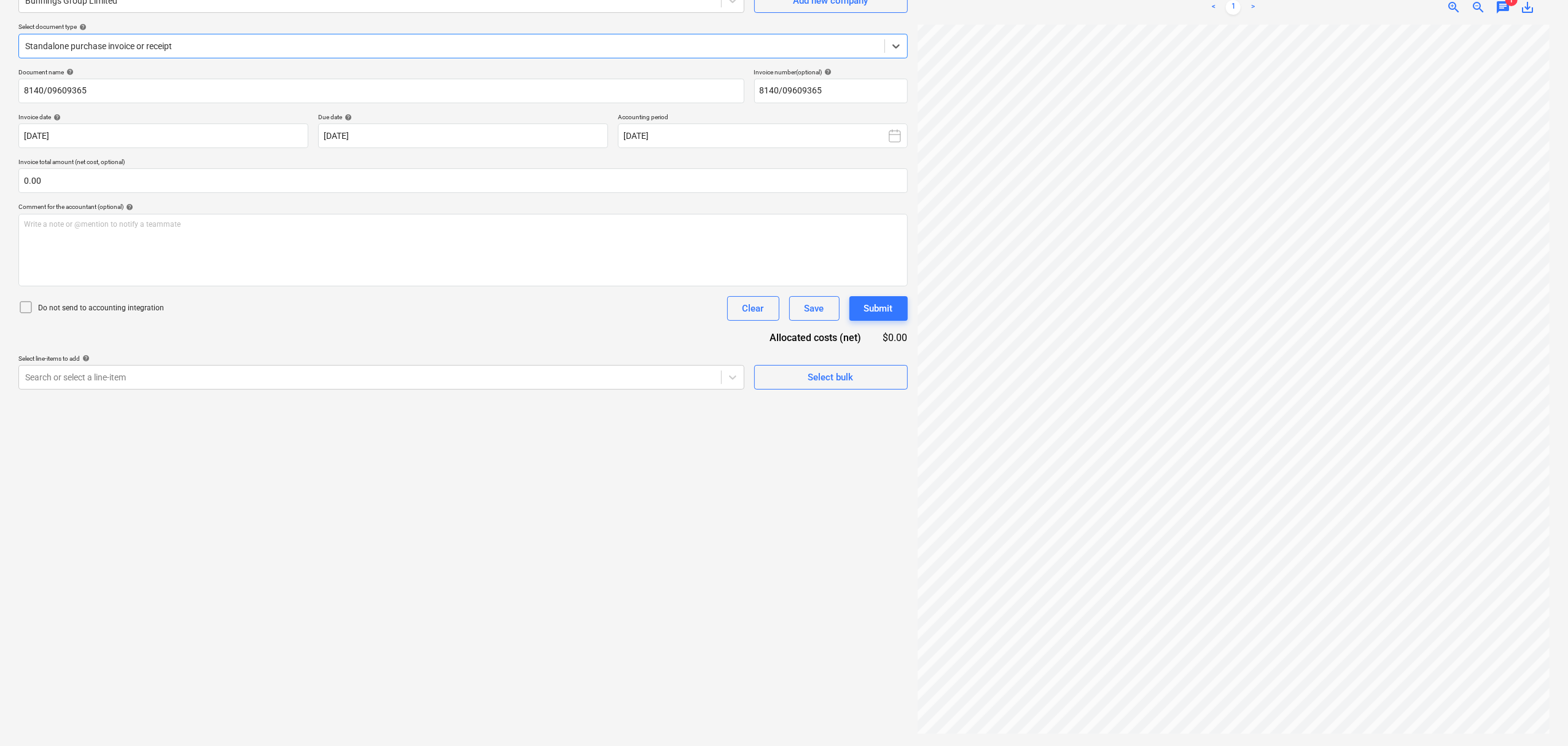
click at [92, 51] on div at bounding box center [452, 46] width 853 height 12
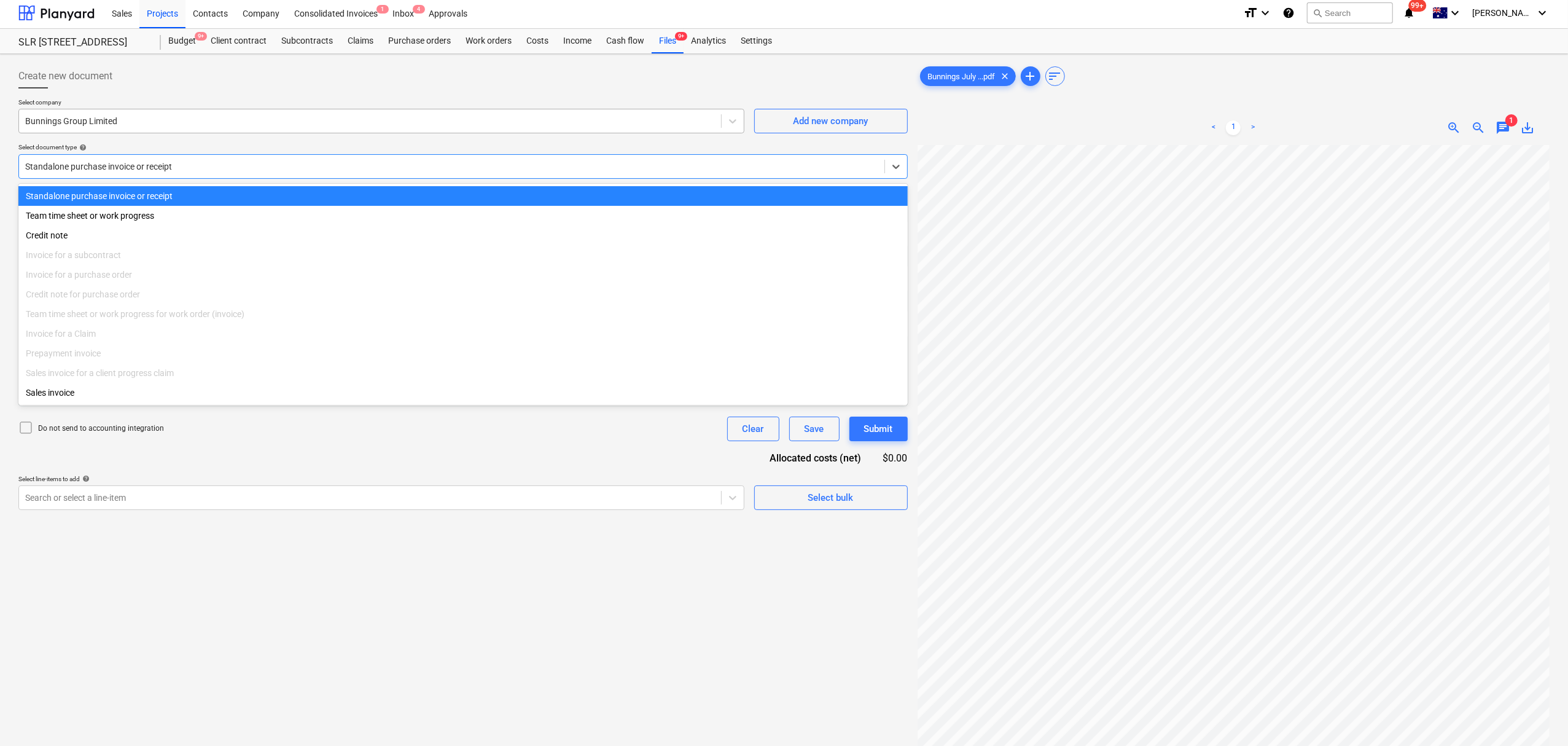
scroll to position [0, 0]
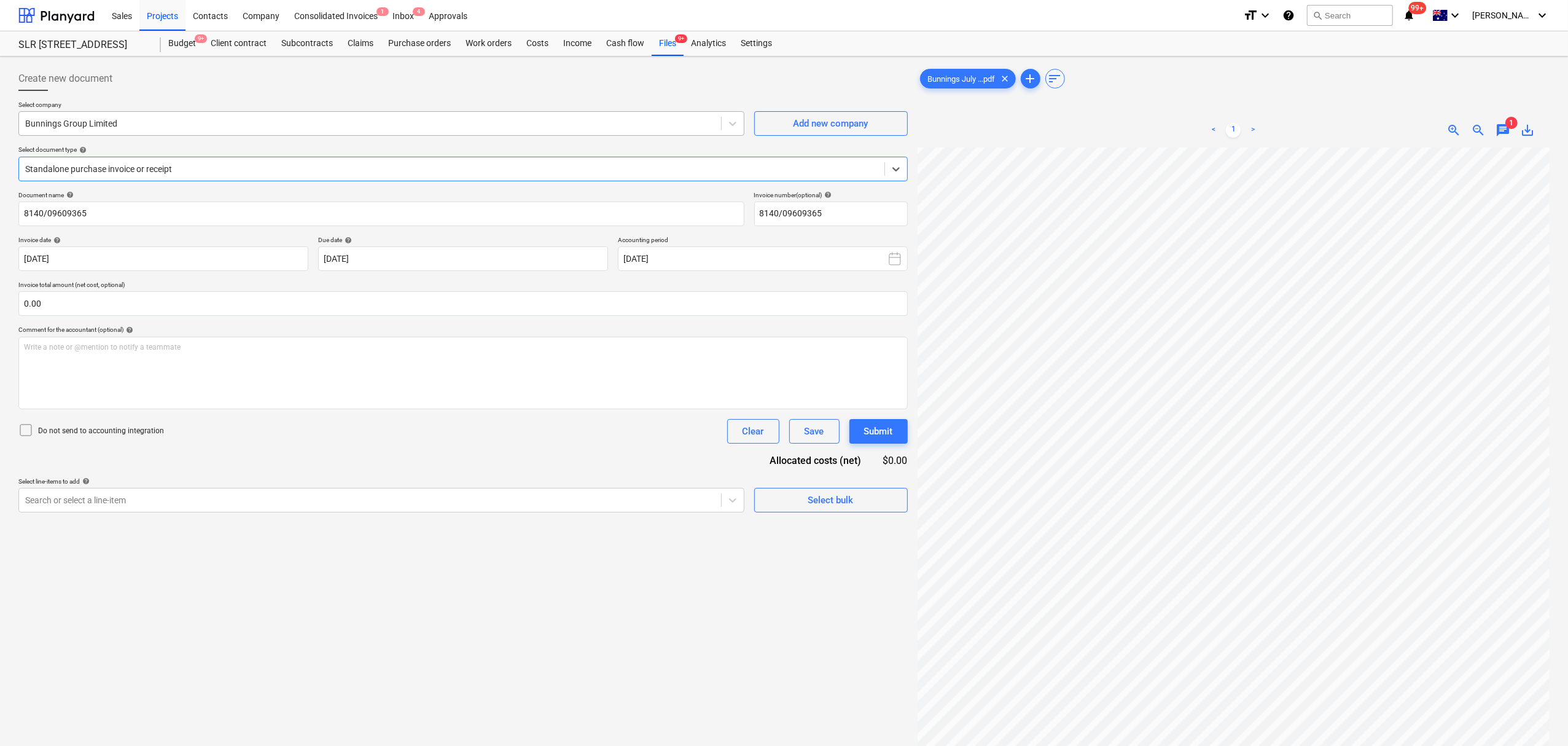
click at [134, 131] on div "Bunnings Group Limited" at bounding box center [370, 123] width 702 height 17
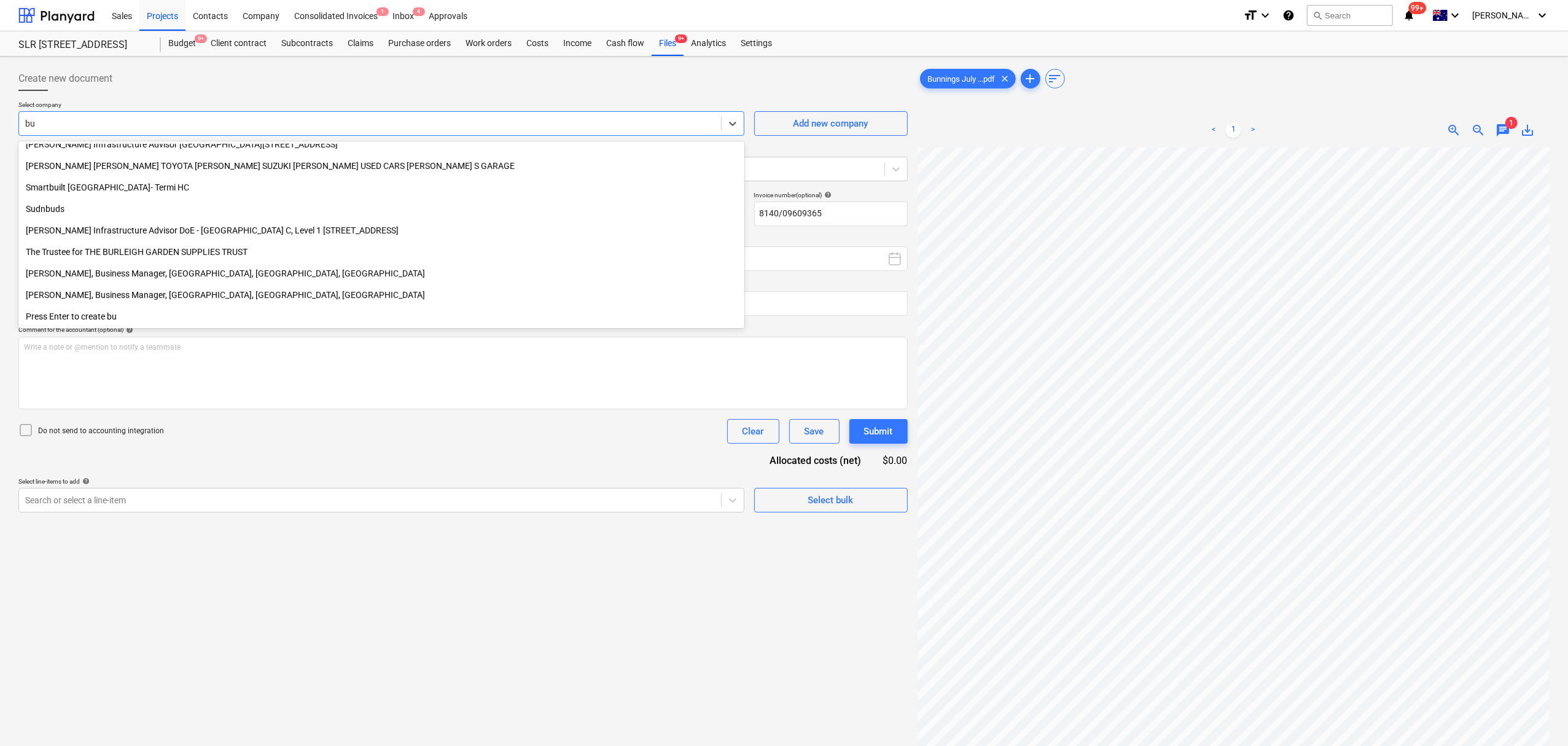
scroll to position [611, 0]
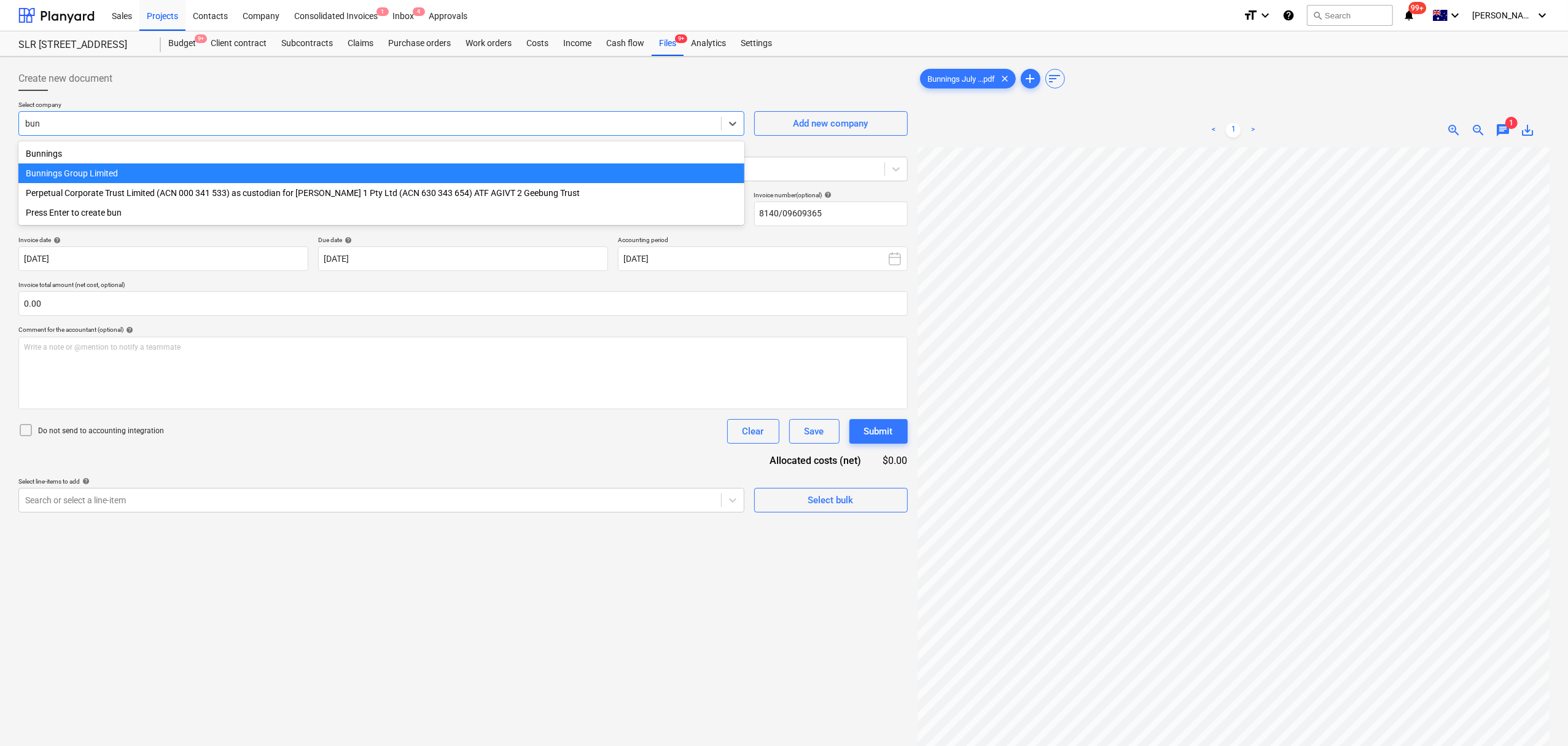
type input "[PERSON_NAME]"
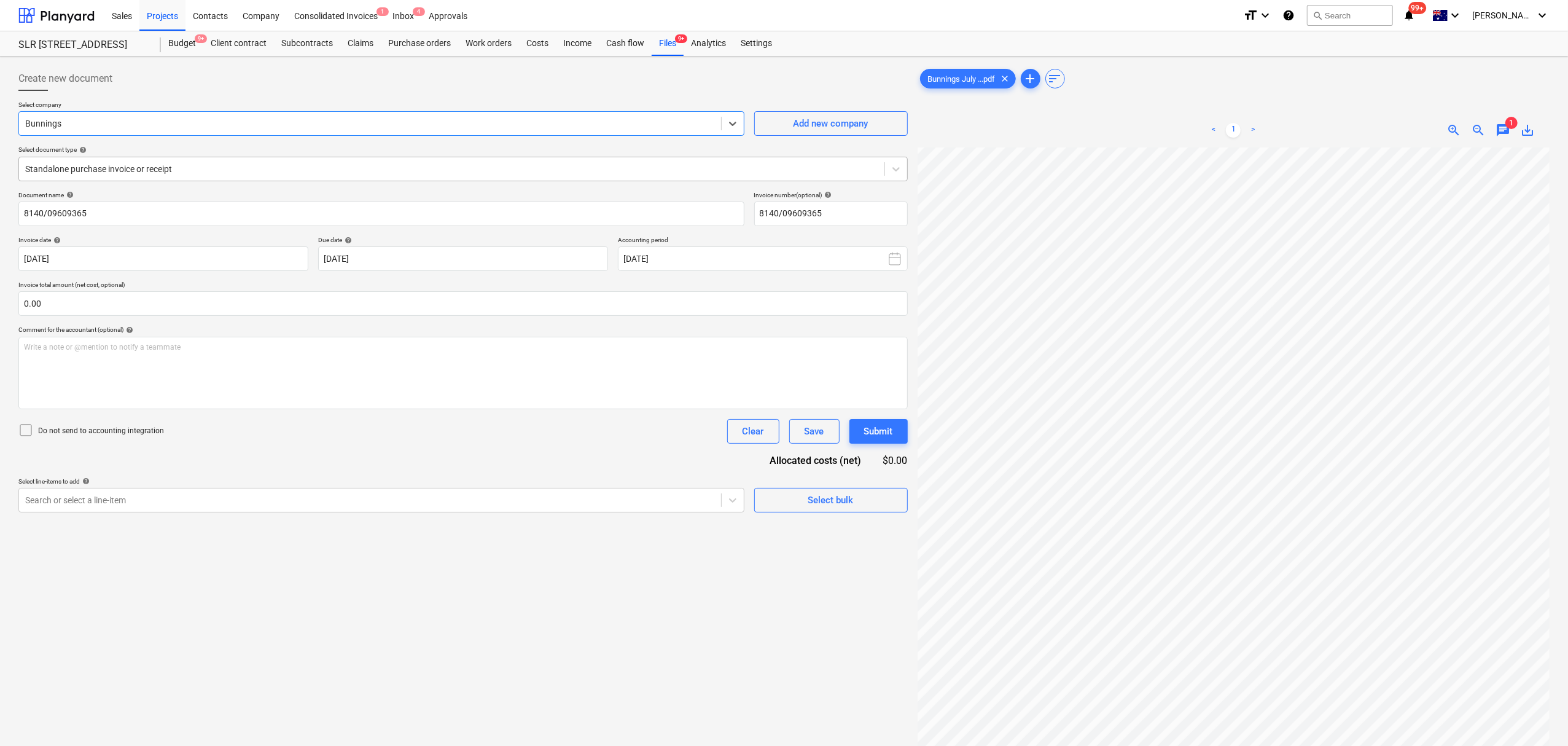
click at [125, 157] on div "Standalone purchase invoice or receipt" at bounding box center [463, 169] width 890 height 25
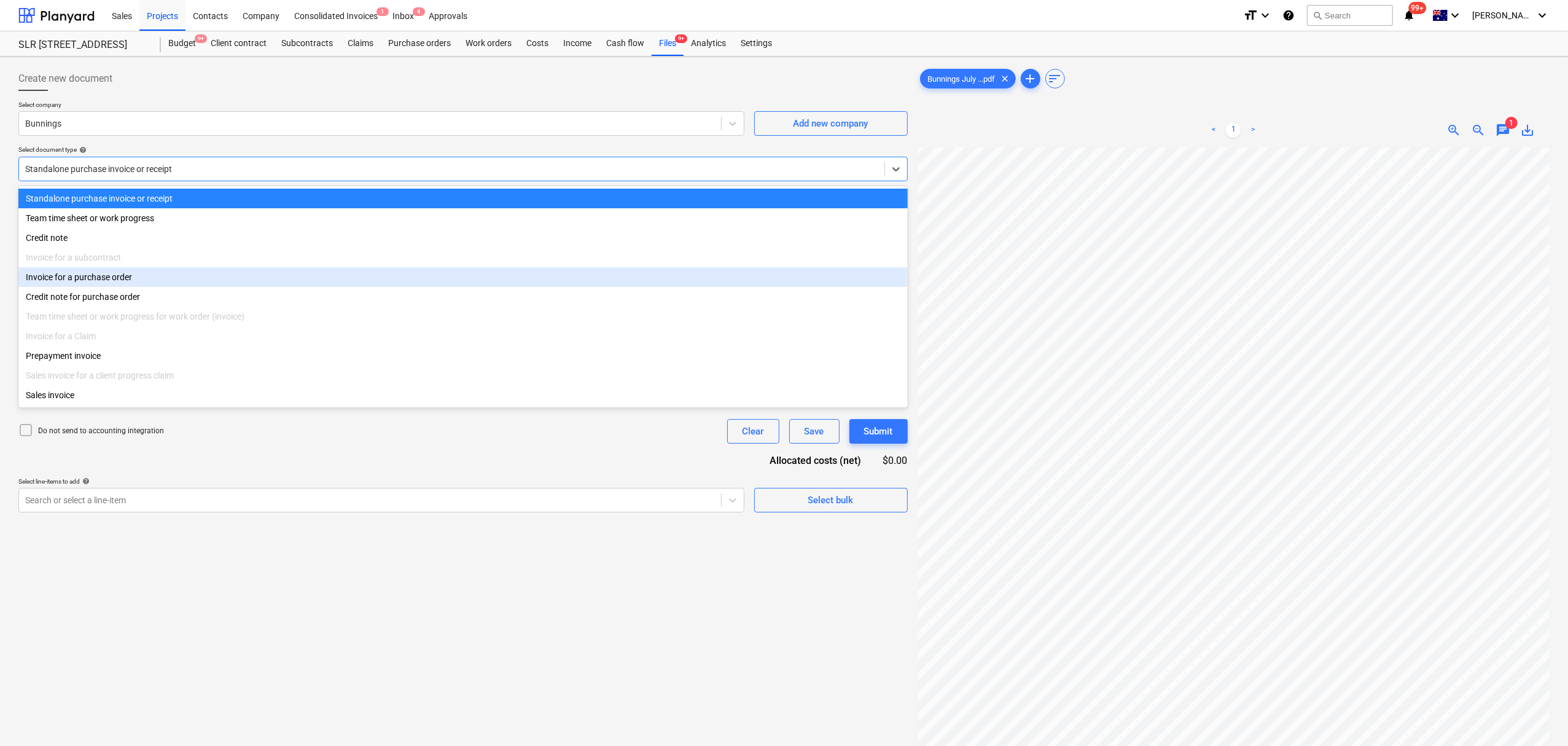
click at [136, 280] on div "Invoice for a purchase order" at bounding box center [463, 277] width 890 height 19
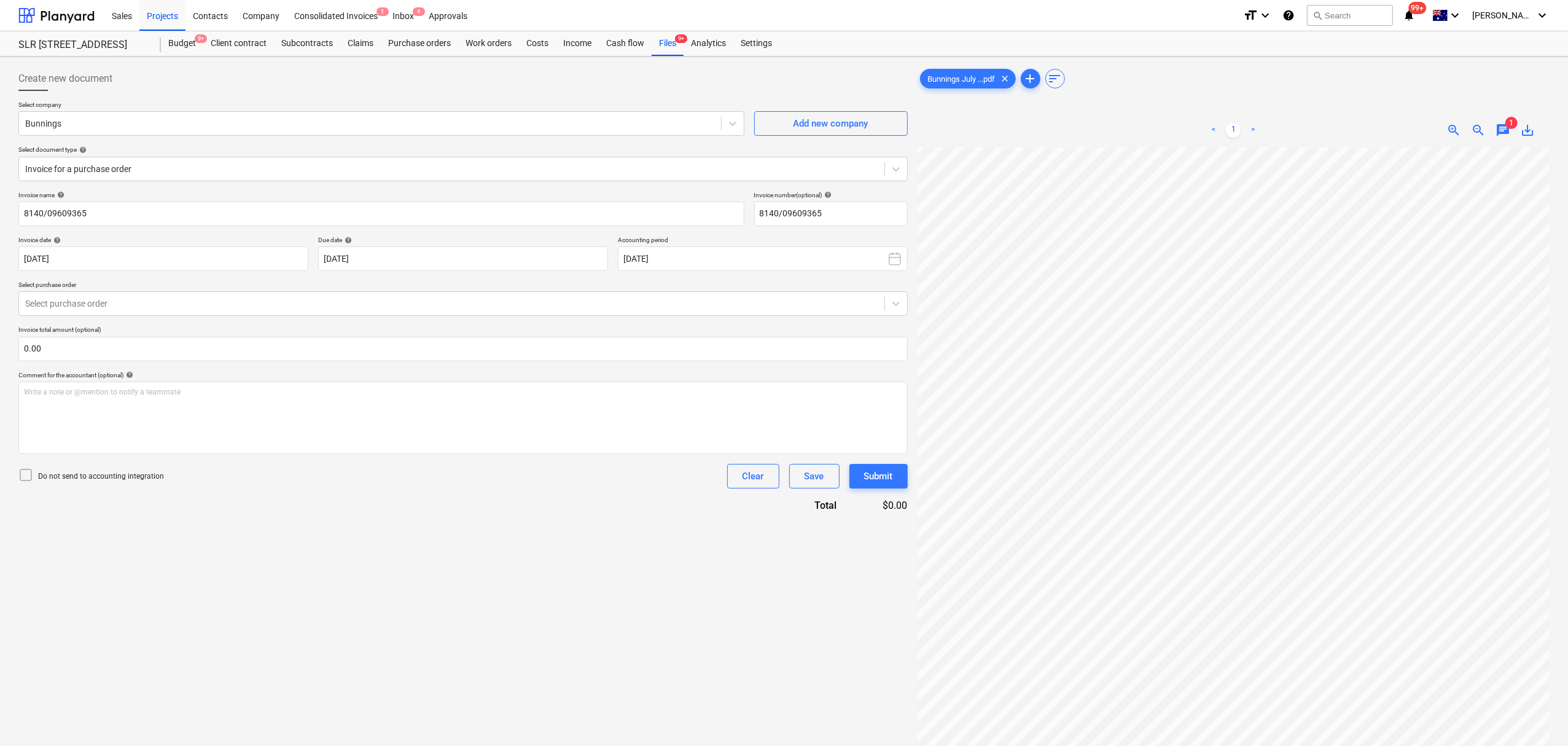
click at [126, 288] on p "Select purchase order" at bounding box center [463, 286] width 890 height 10
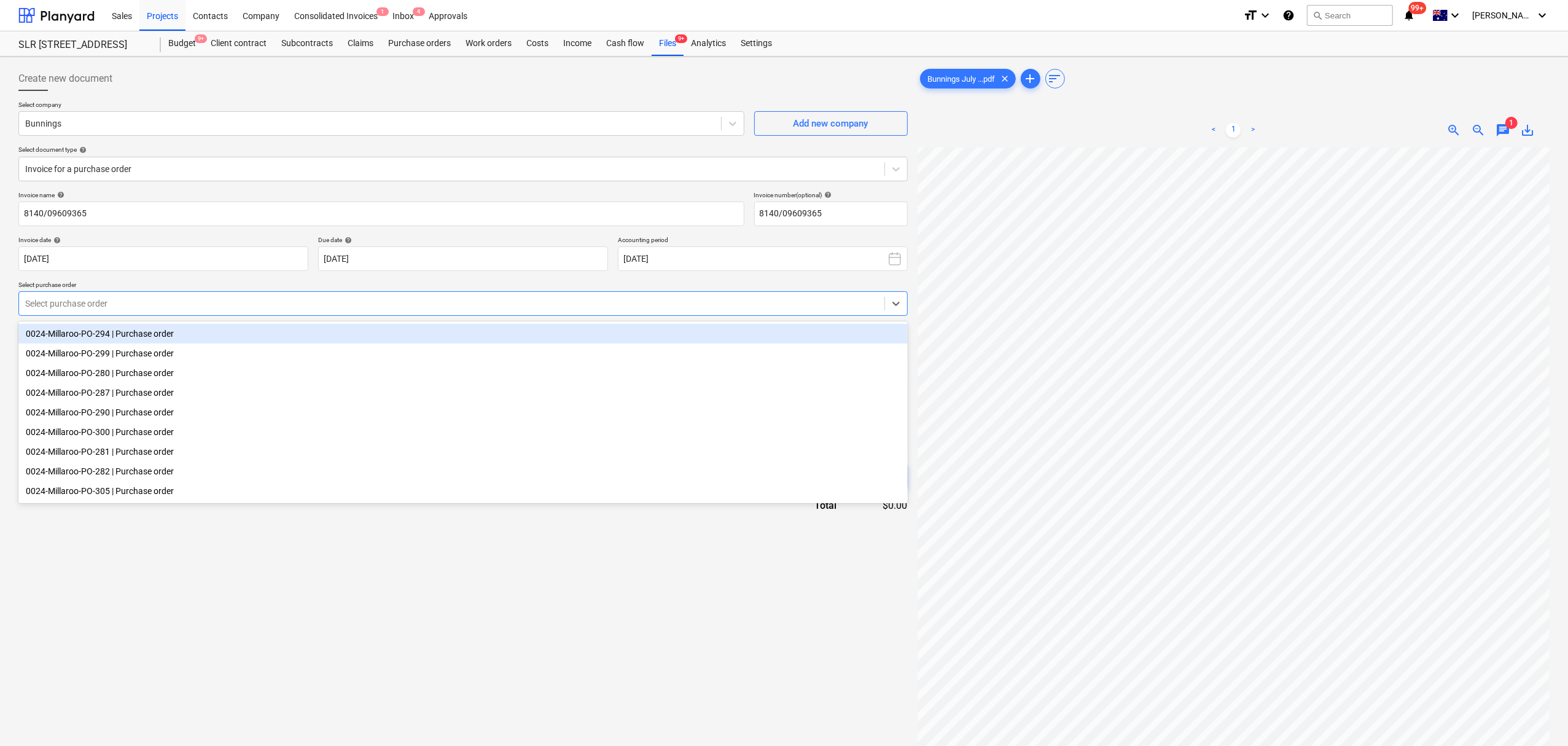
click at [124, 298] on div at bounding box center [452, 304] width 853 height 12
type input "294"
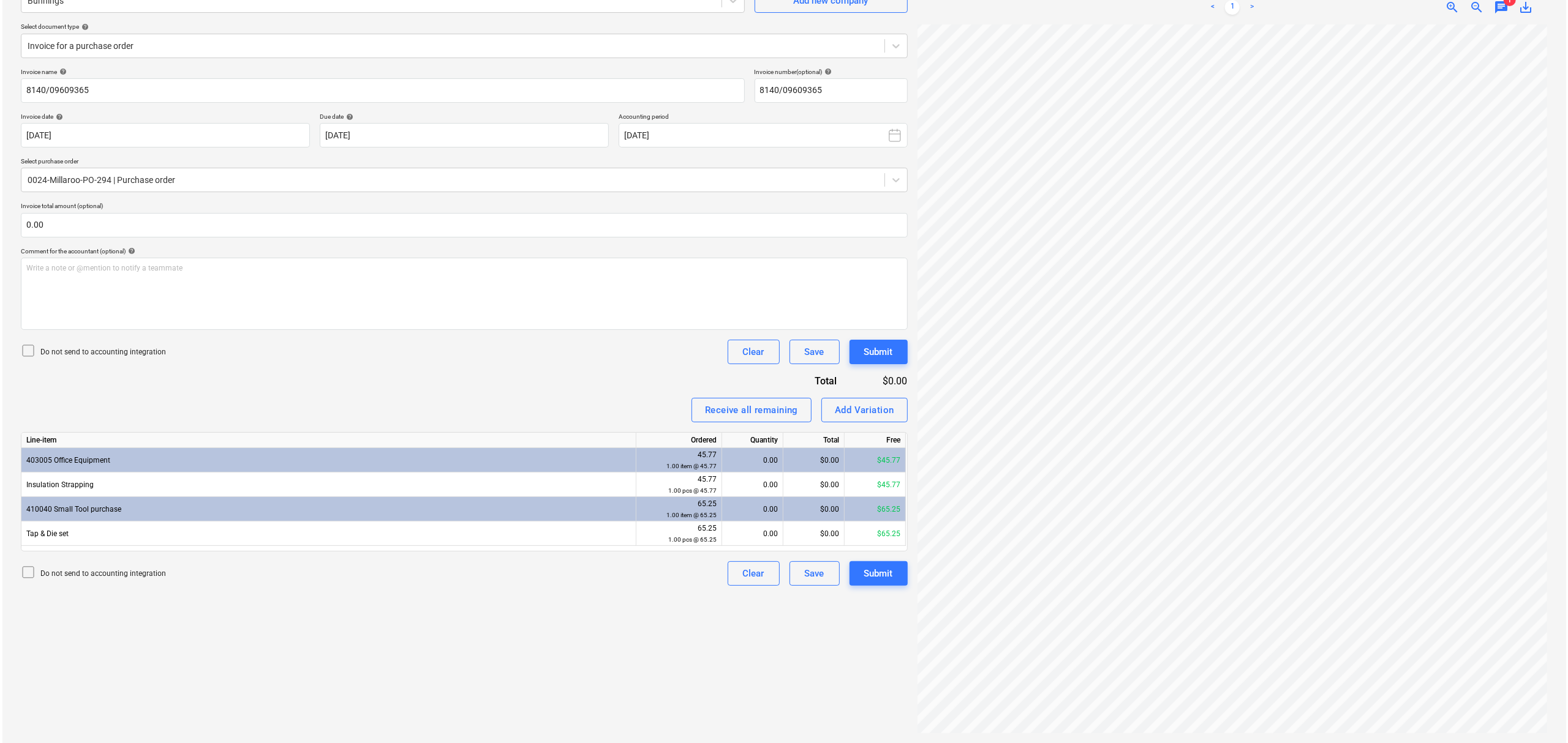
scroll to position [201, 13]
click at [742, 487] on div "0.00" at bounding box center [749, 484] width 51 height 25
type input "1"
click at [762, 542] on div "0.00" at bounding box center [749, 533] width 51 height 25
click at [887, 576] on div "Submit" at bounding box center [876, 573] width 29 height 16
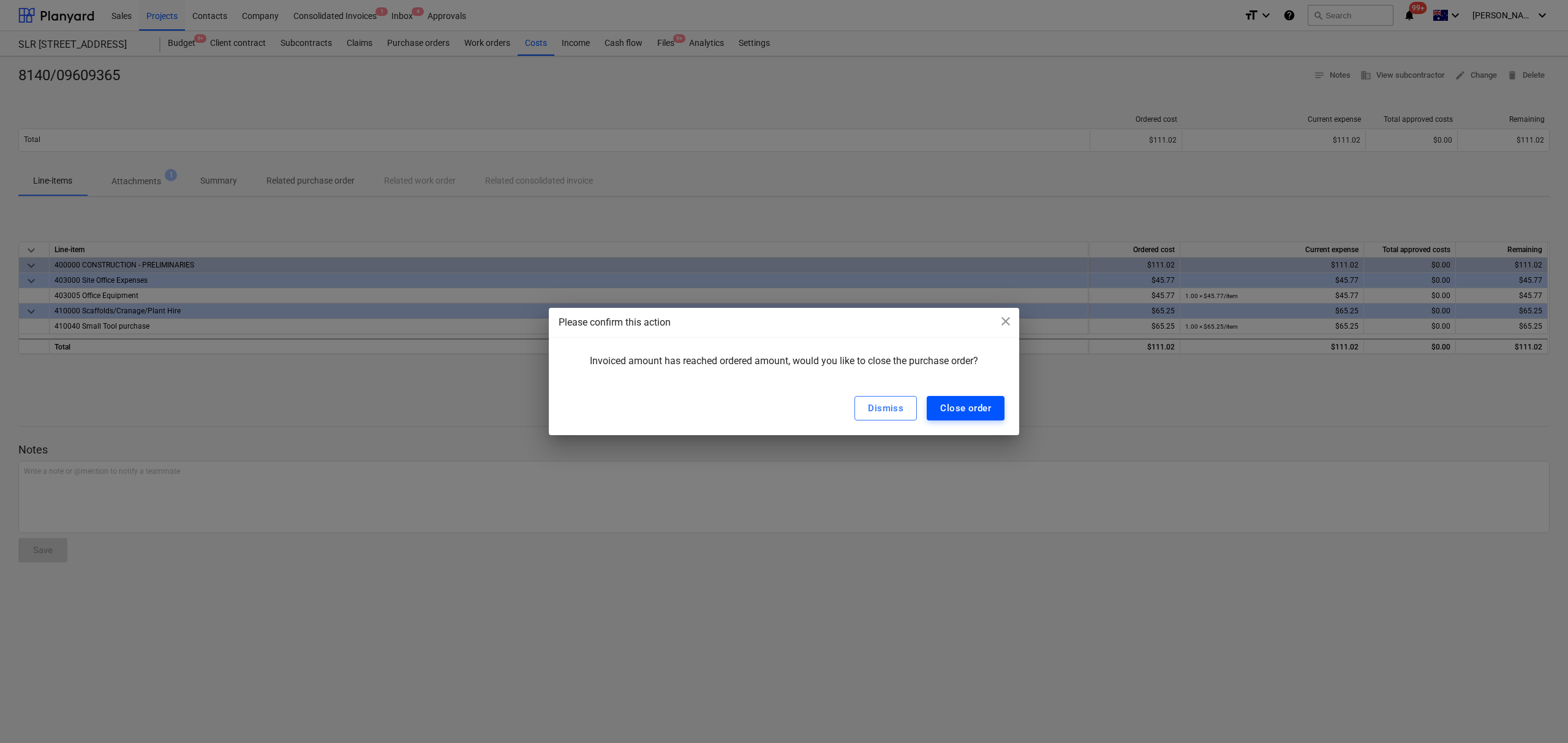
click at [949, 412] on div "Close order" at bounding box center [965, 408] width 51 height 16
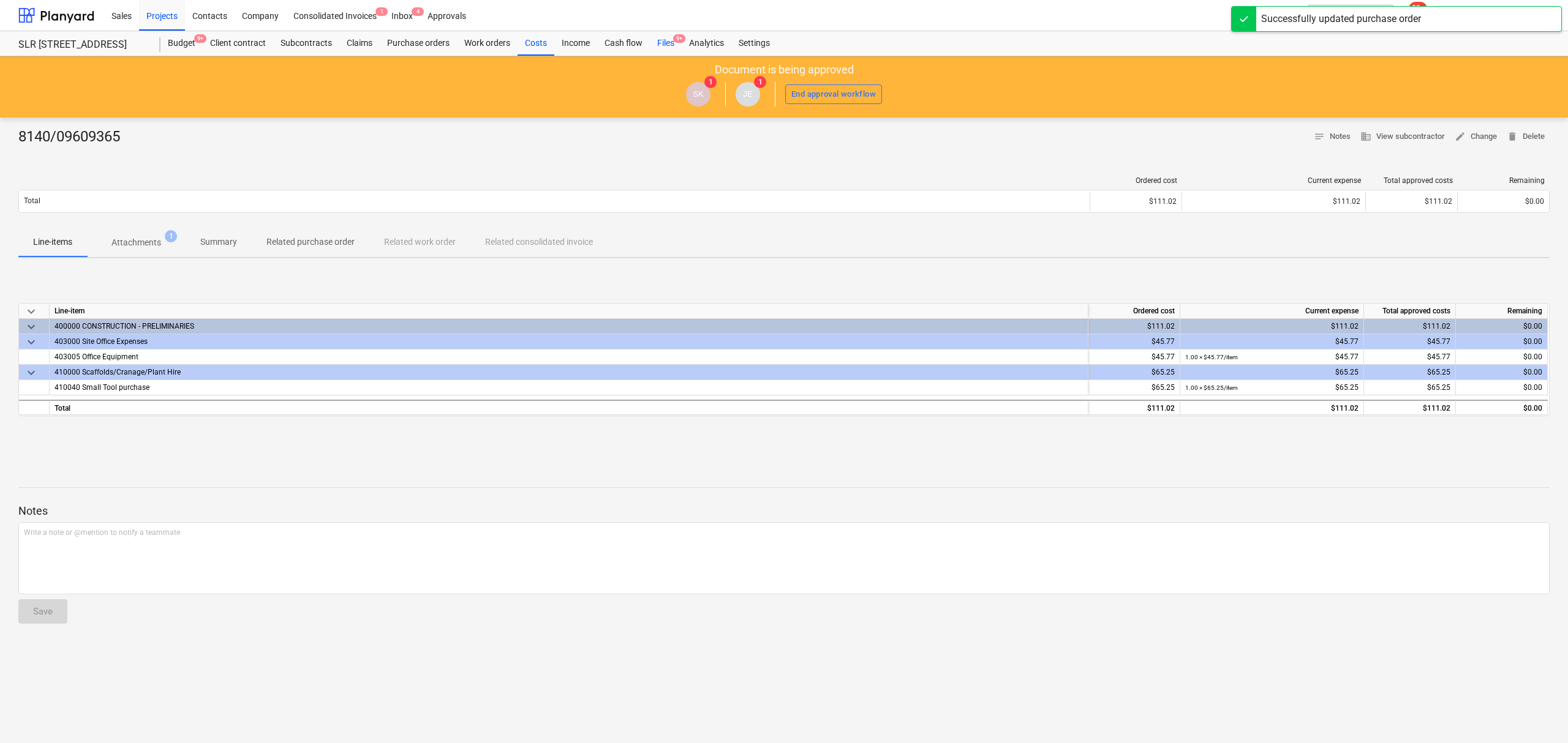
click at [679, 42] on span "9+" at bounding box center [679, 39] width 12 height 9
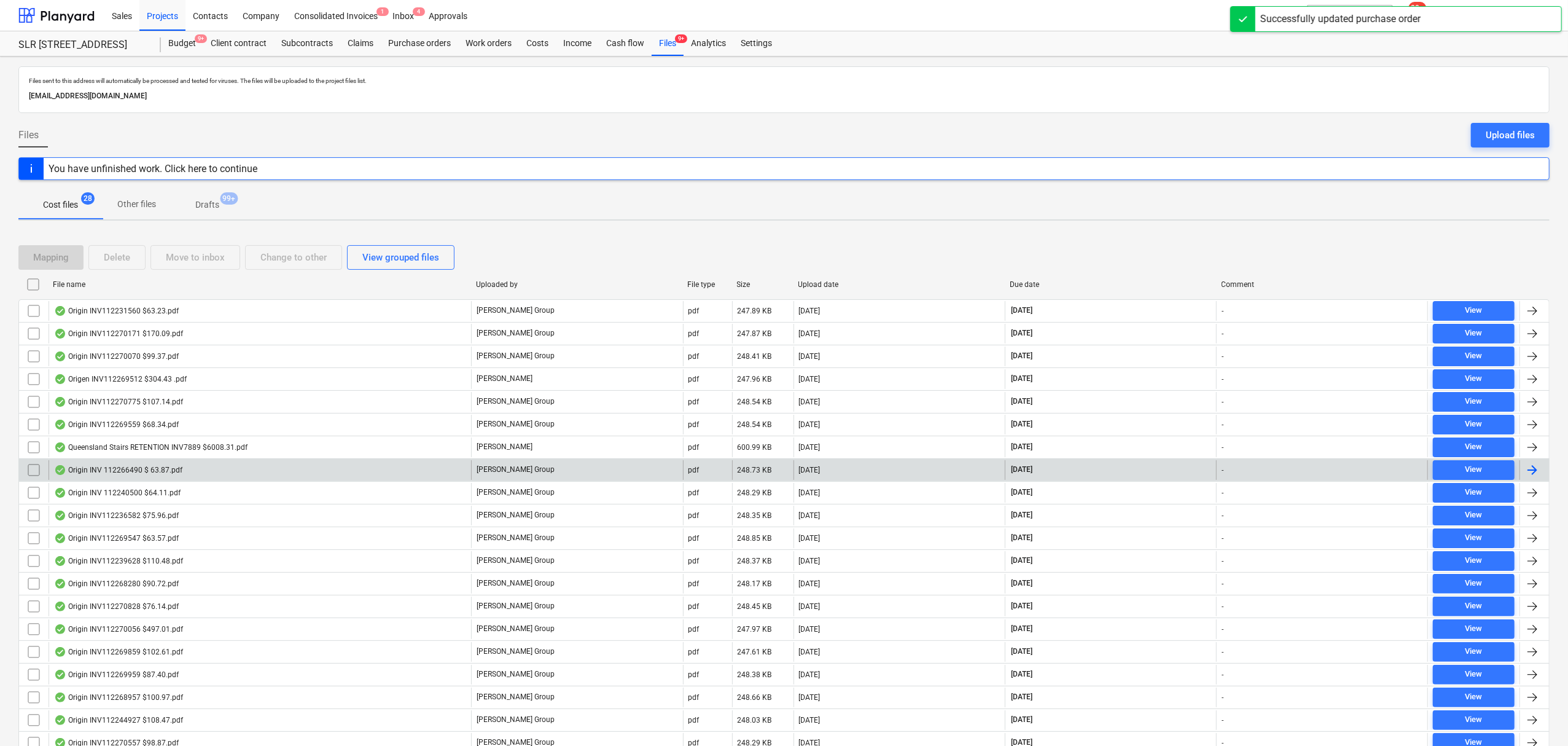
scroll to position [241, 0]
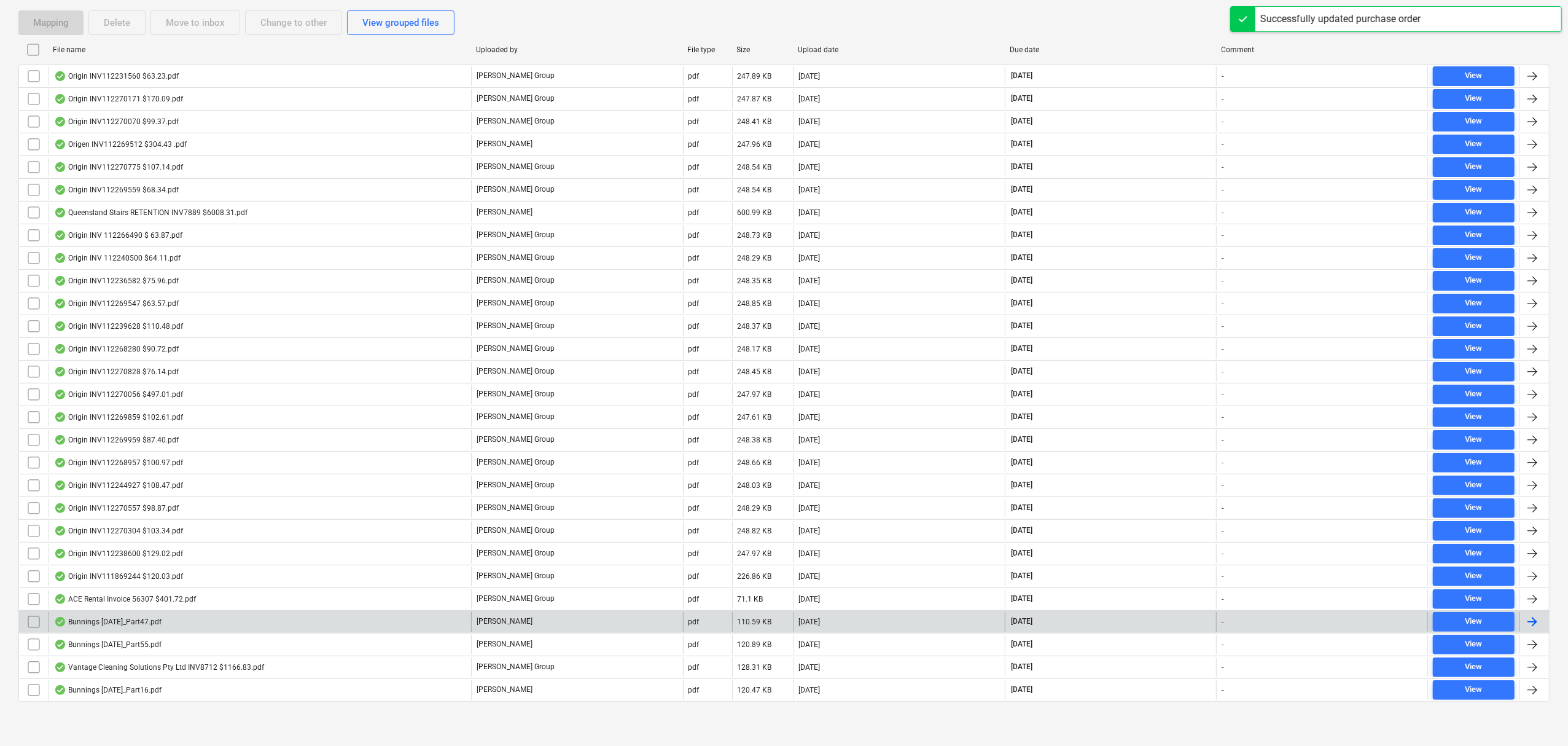
click at [188, 618] on div "Bunnings [DATE]_Part47.pdf" at bounding box center [259, 621] width 423 height 19
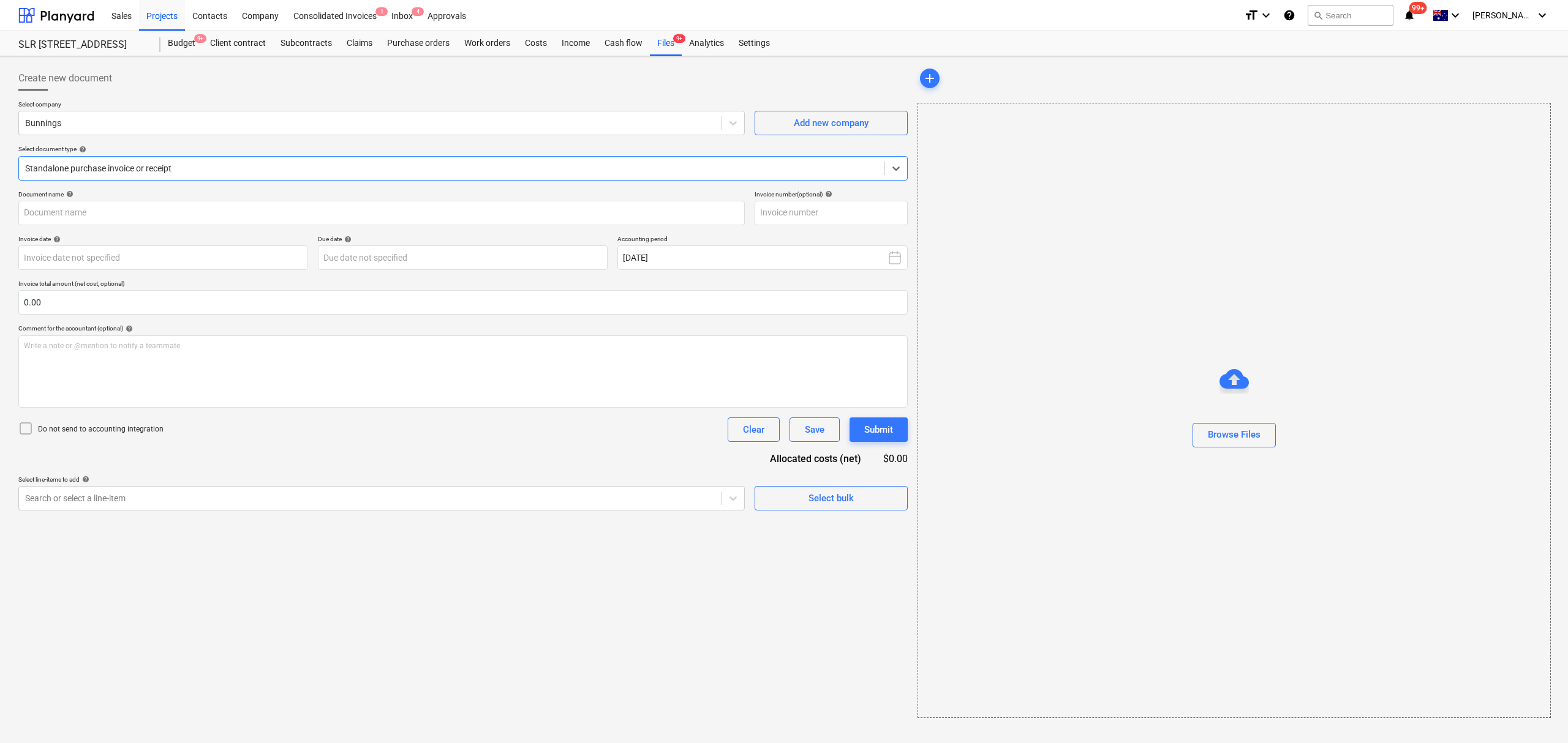
type input "8158/01446516"
type input "[DATE]"
click at [1502, 123] on span "1" at bounding box center [1507, 122] width 12 height 12
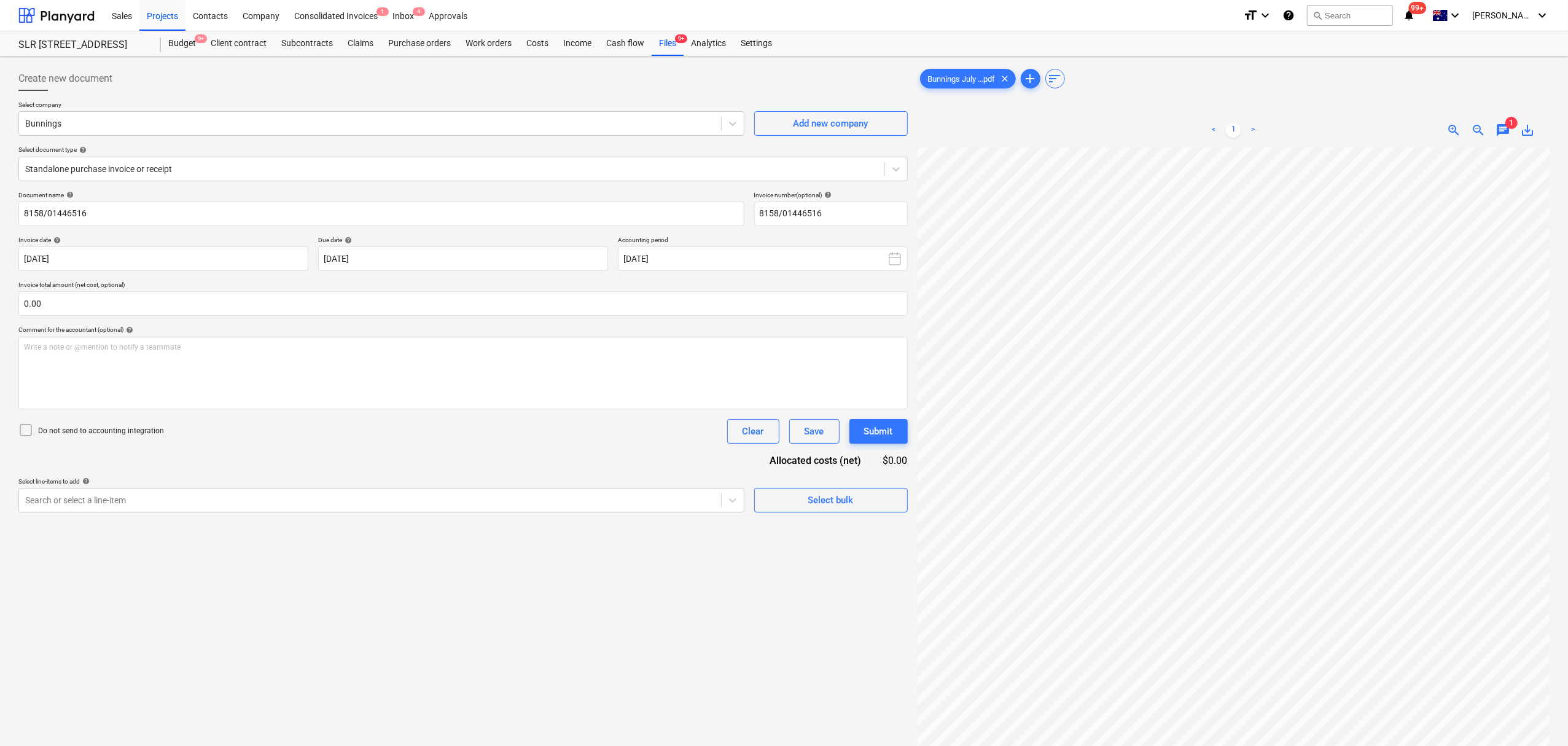
click at [1502, 126] on span "chat" at bounding box center [1503, 131] width 15 height 15
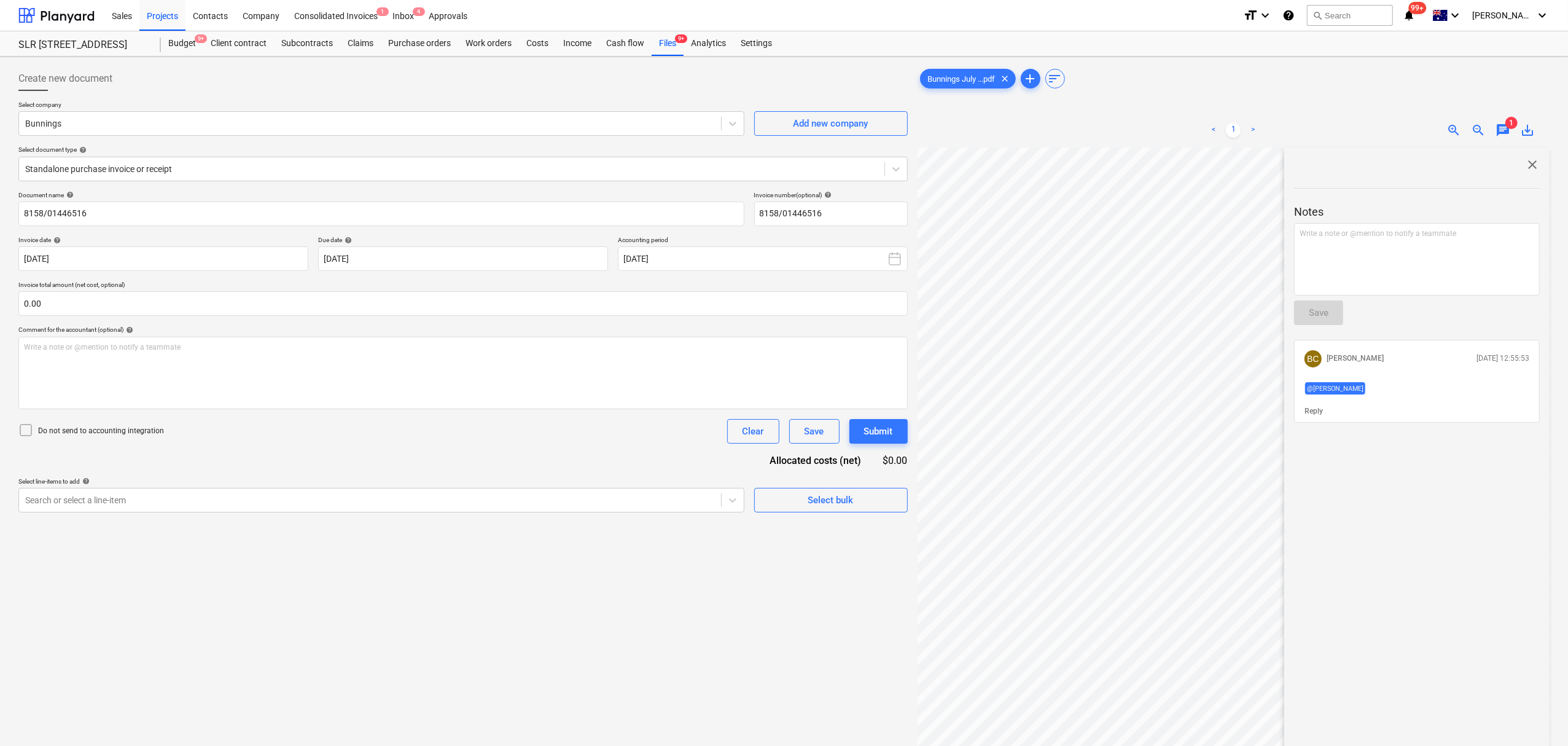
click at [1499, 129] on span "chat" at bounding box center [1503, 131] width 15 height 15
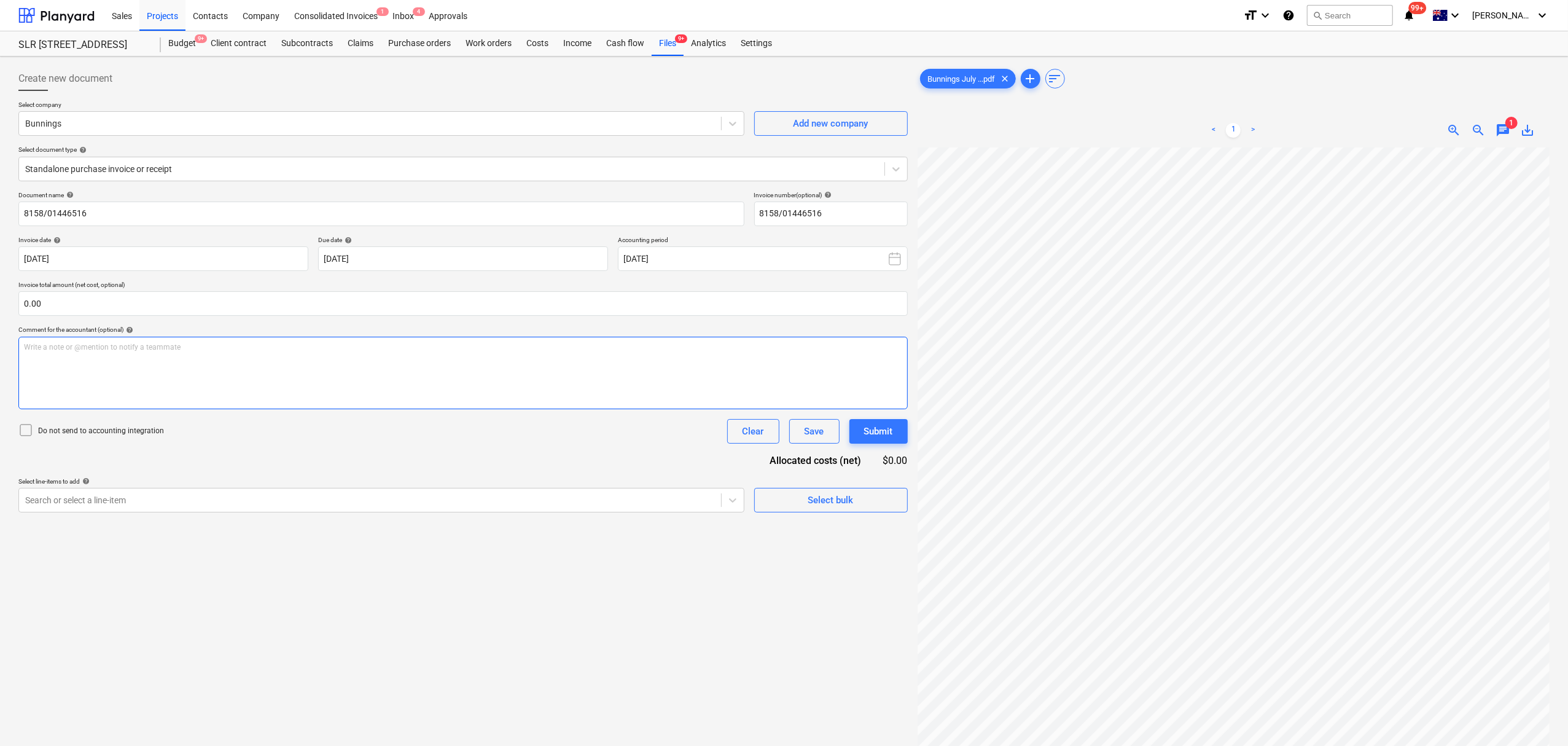
scroll to position [0, 251]
click at [215, 168] on div at bounding box center [452, 169] width 853 height 12
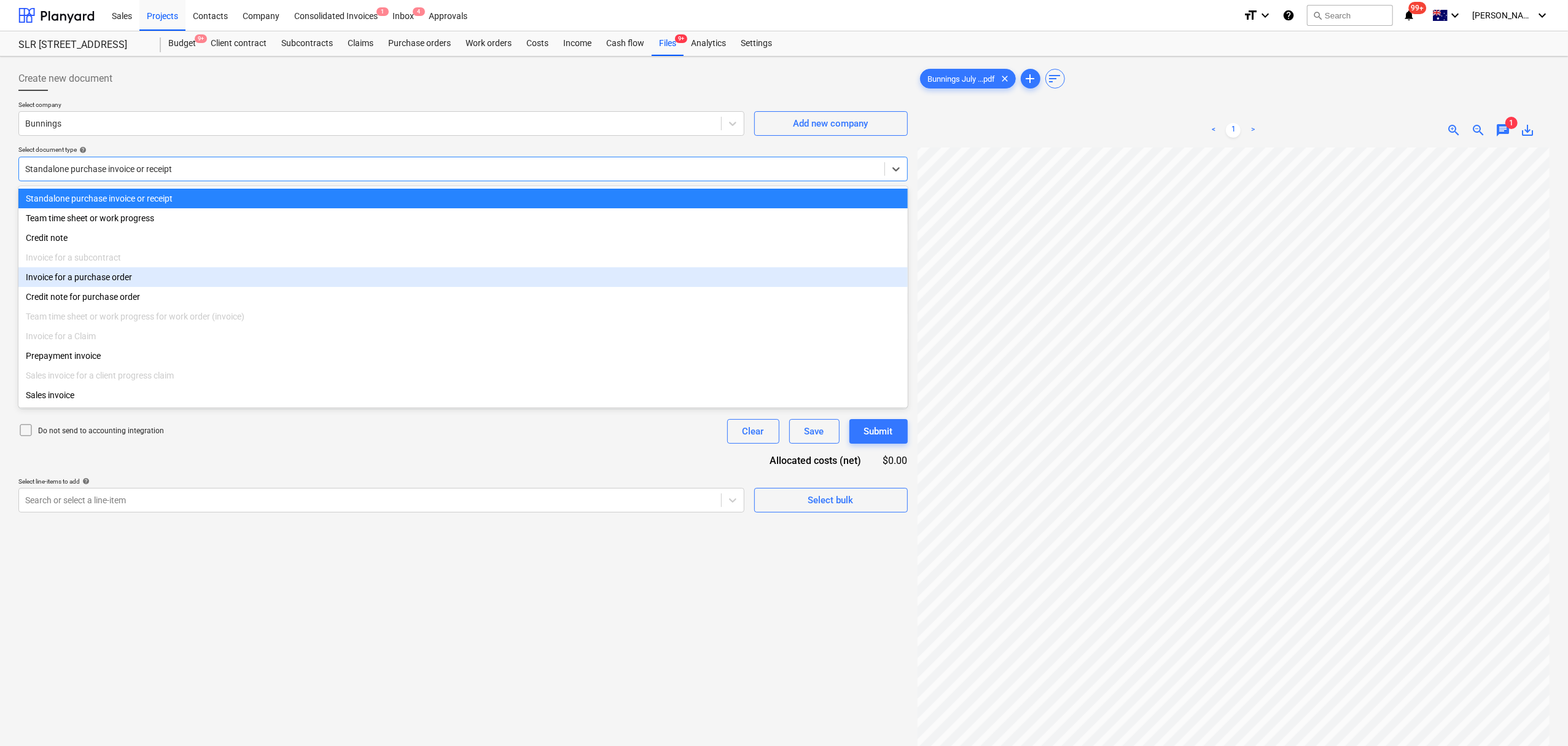
click at [239, 274] on div "Invoice for a purchase order" at bounding box center [463, 277] width 890 height 19
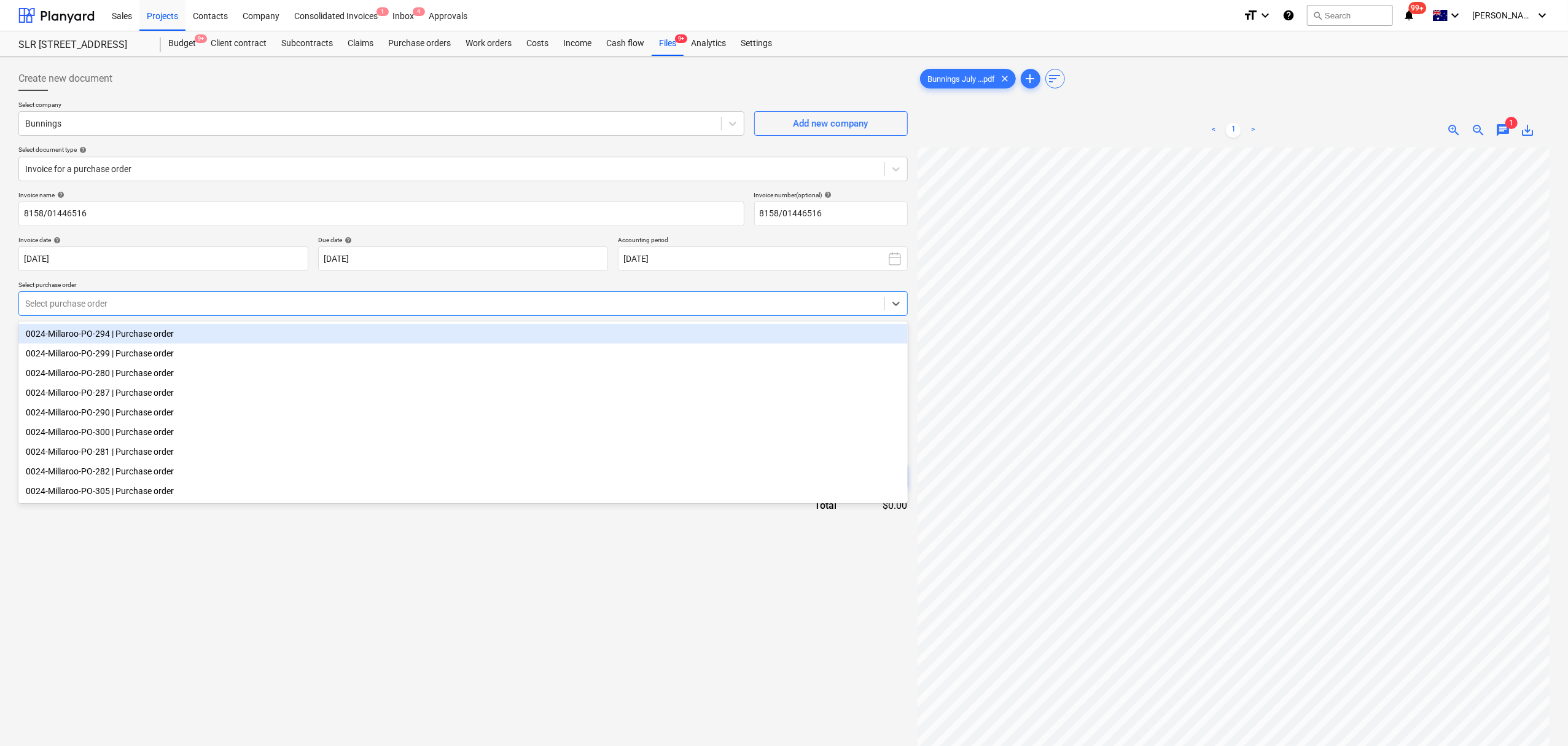
click at [249, 295] on div "Select purchase order" at bounding box center [452, 303] width 866 height 17
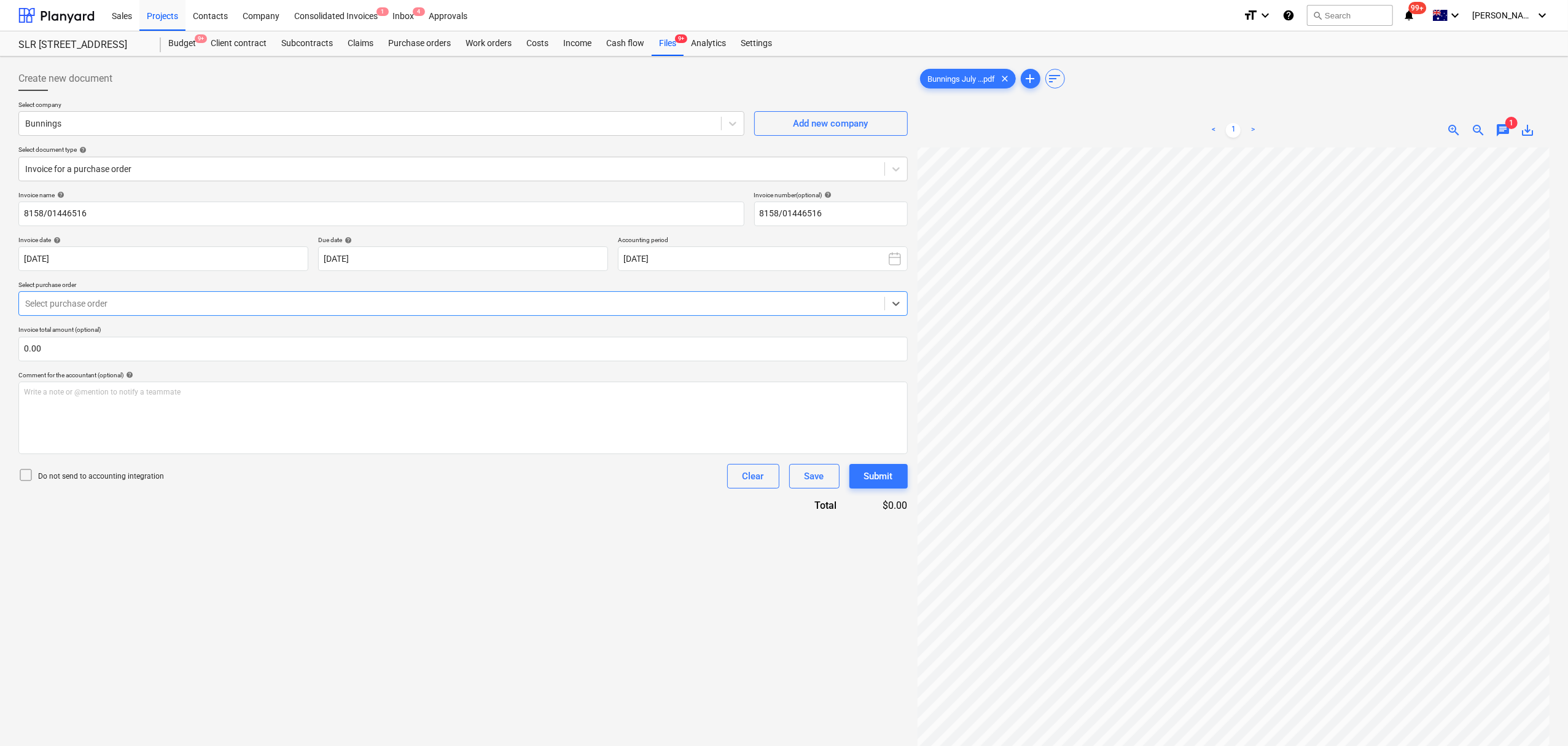
click at [243, 301] on div at bounding box center [452, 304] width 853 height 12
drag, startPoint x: 667, startPoint y: 40, endPoint x: 670, endPoint y: 50, distance: 10.4
click at [667, 40] on div "Files 9+" at bounding box center [667, 43] width 32 height 25
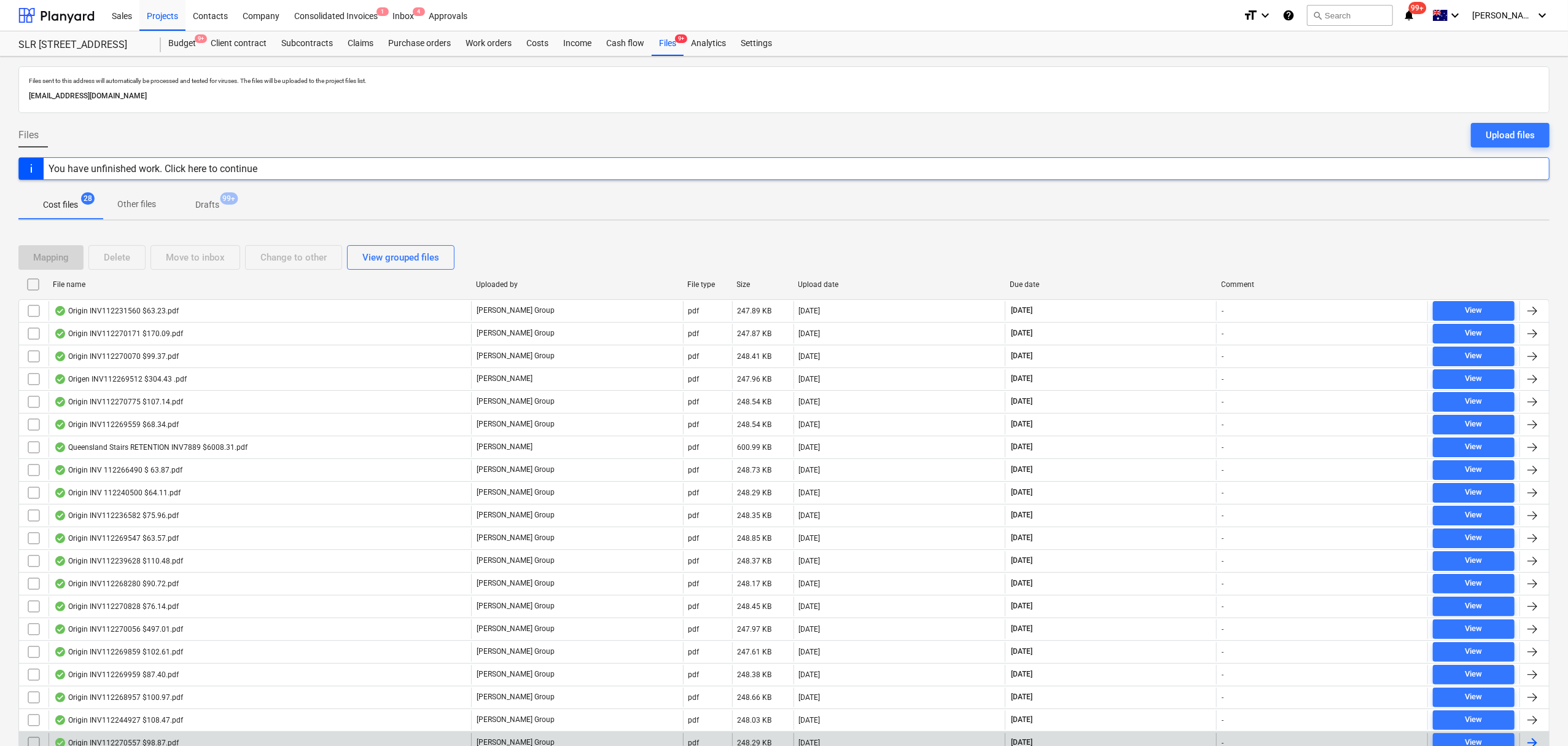
scroll to position [241, 0]
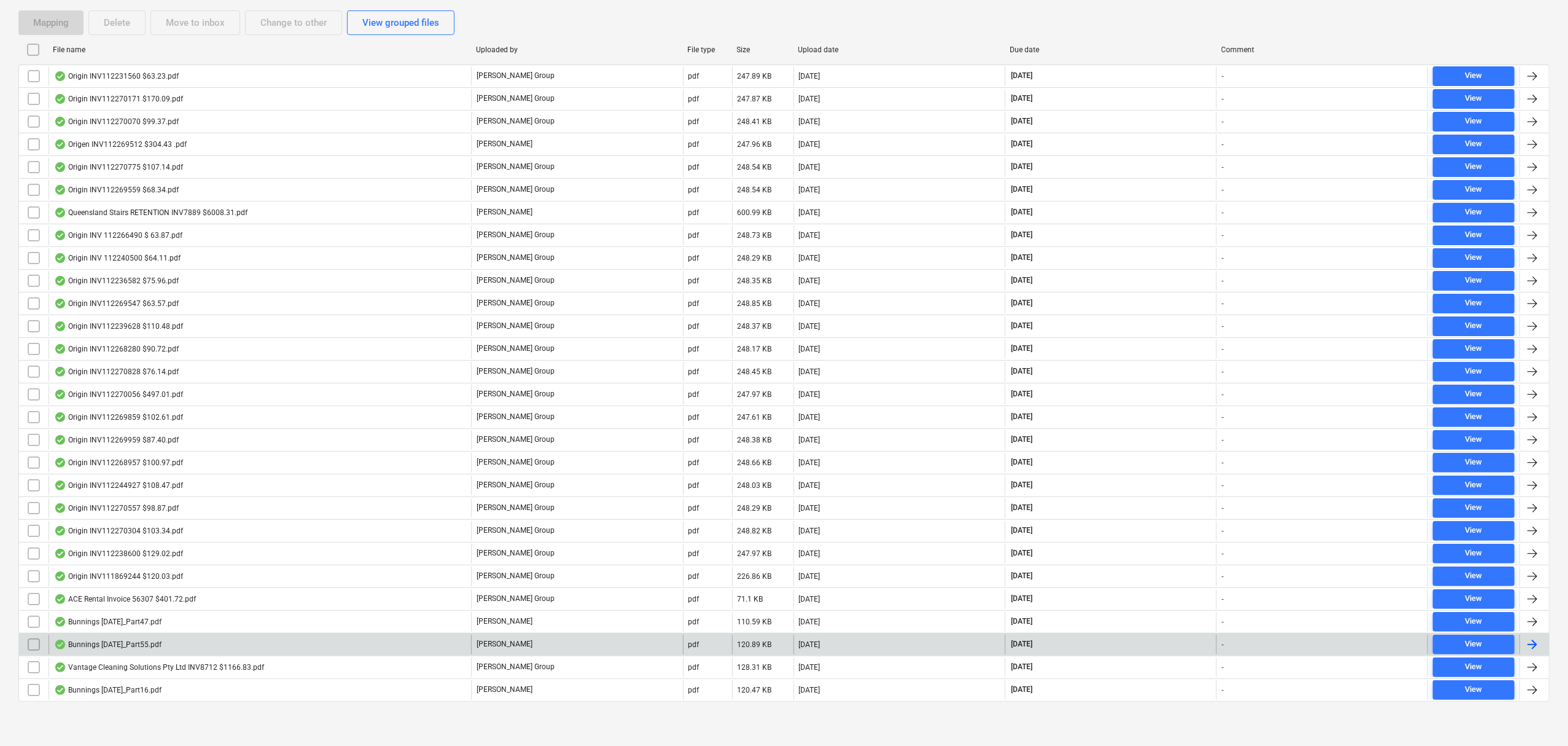
click at [169, 642] on div "Bunnings [DATE]_Part55.pdf" at bounding box center [259, 645] width 423 height 19
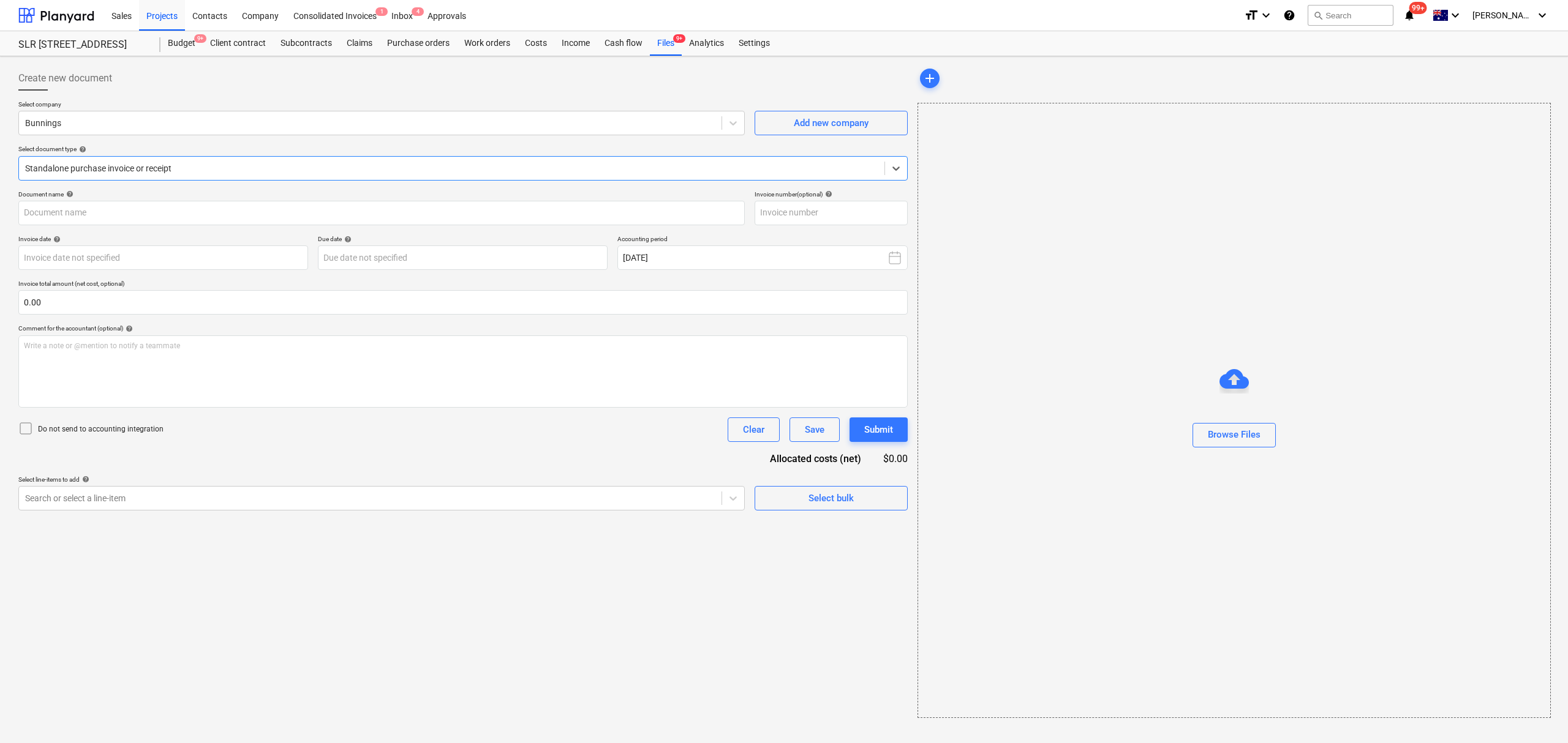
type input "8158/01337784"
type input "[DATE]"
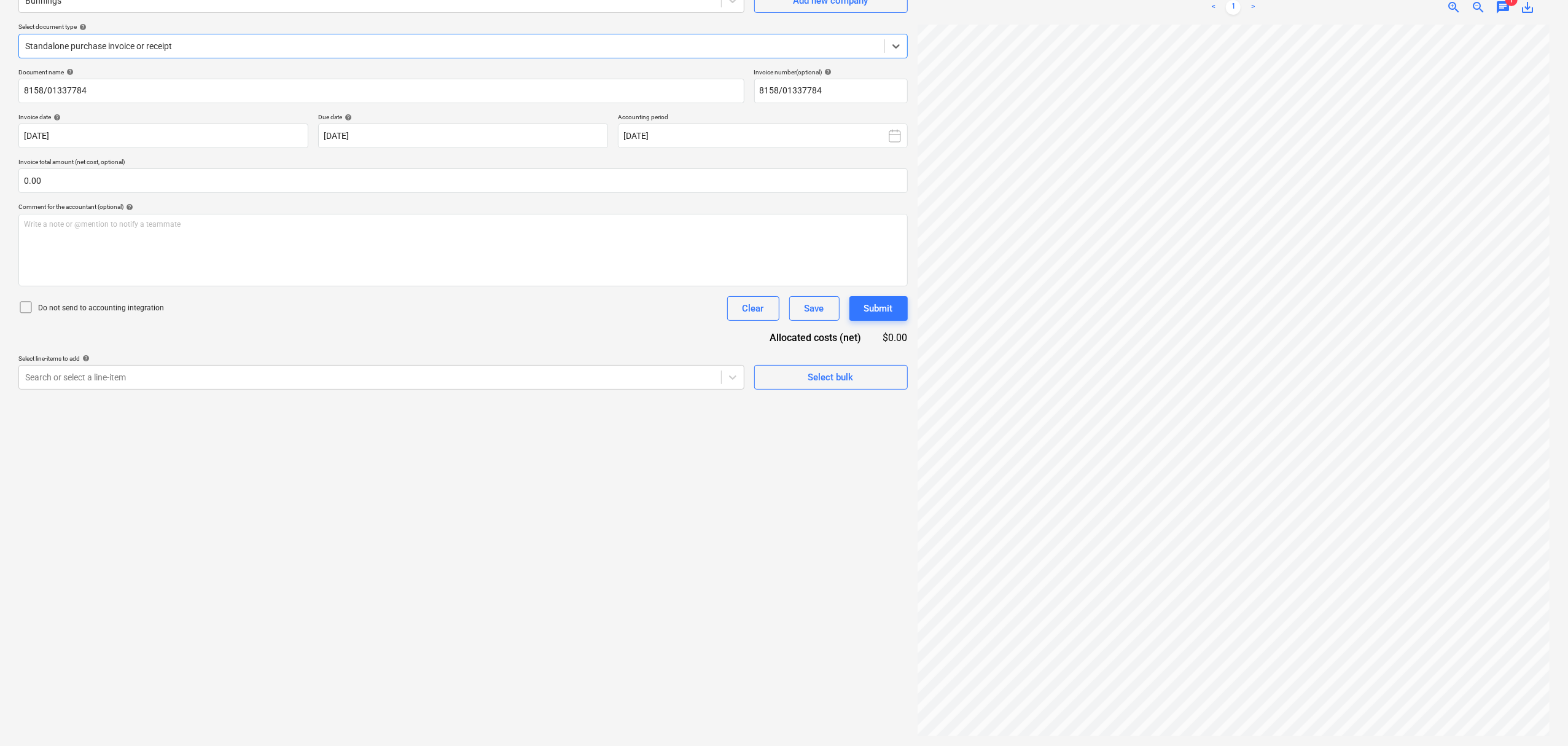
scroll to position [201, 0]
click at [418, 52] on div "Standalone purchase invoice or receipt" at bounding box center [452, 46] width 866 height 17
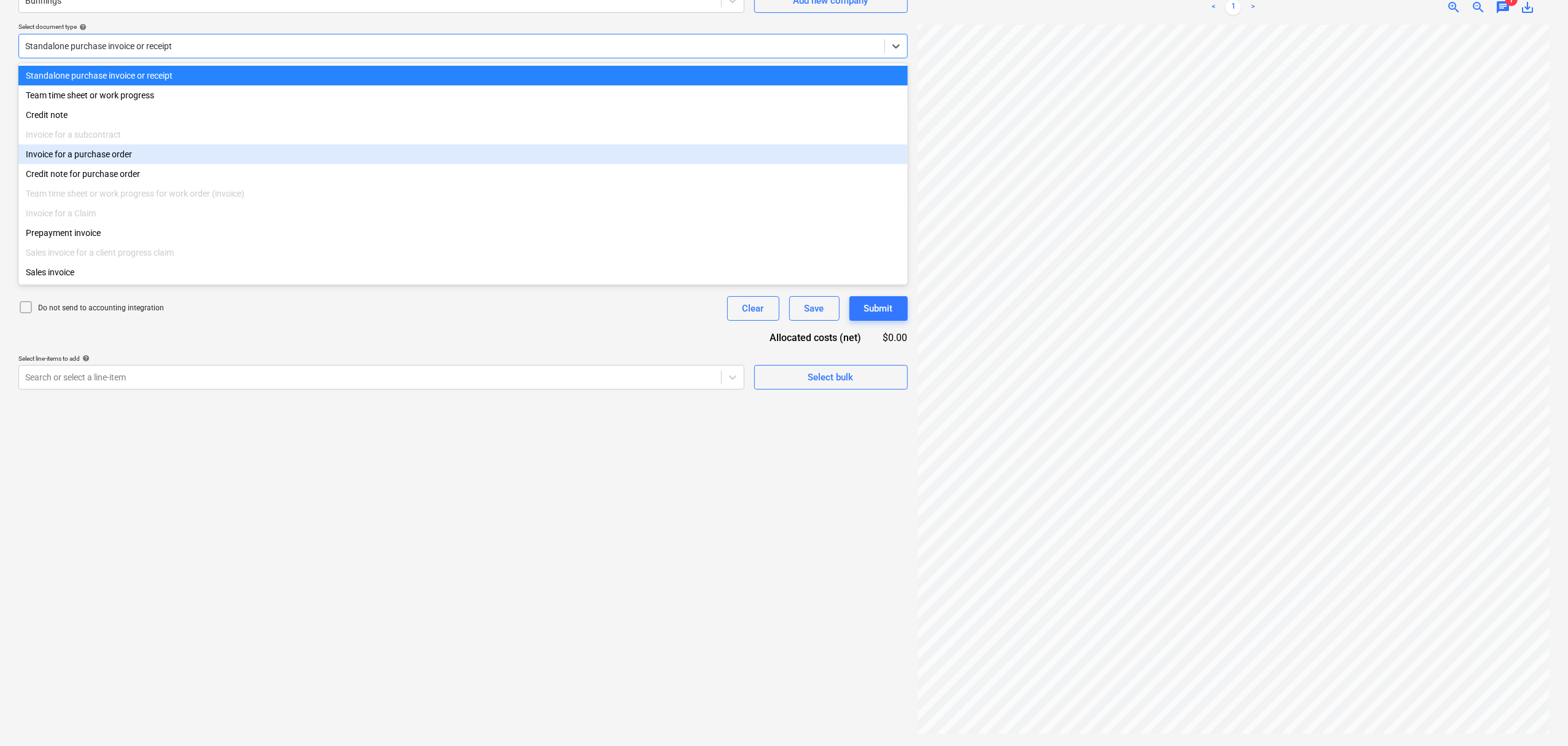
click at [343, 160] on div "Invoice for a purchase order" at bounding box center [463, 154] width 890 height 19
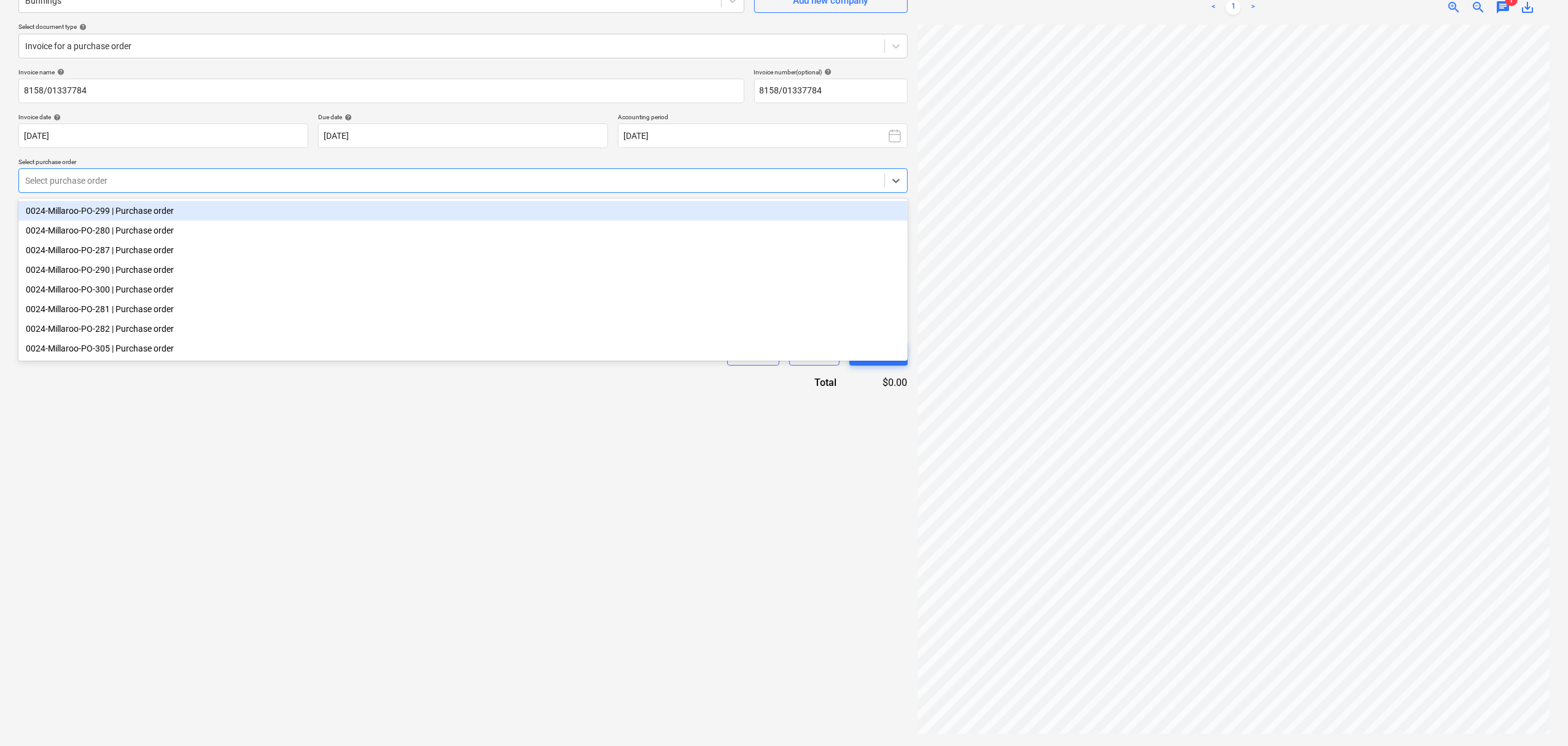
click at [284, 192] on div "Select purchase order" at bounding box center [463, 181] width 890 height 25
click at [245, 188] on div "Select purchase order" at bounding box center [452, 181] width 866 height 17
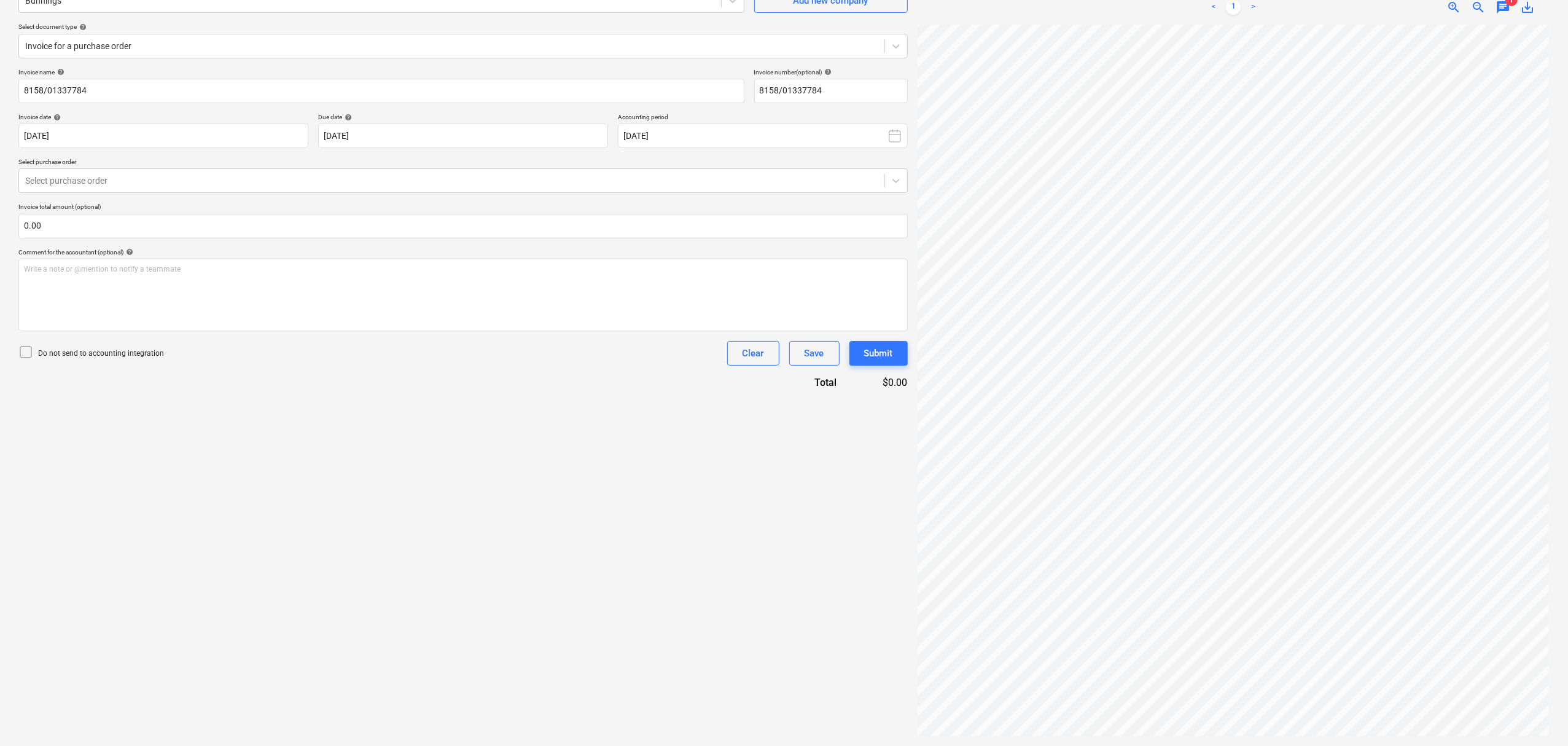
scroll to position [27, 13]
click at [1460, 1] on span "zoom_in" at bounding box center [1454, 7] width 15 height 15
click at [1505, 11] on span "chat" at bounding box center [1503, 7] width 15 height 15
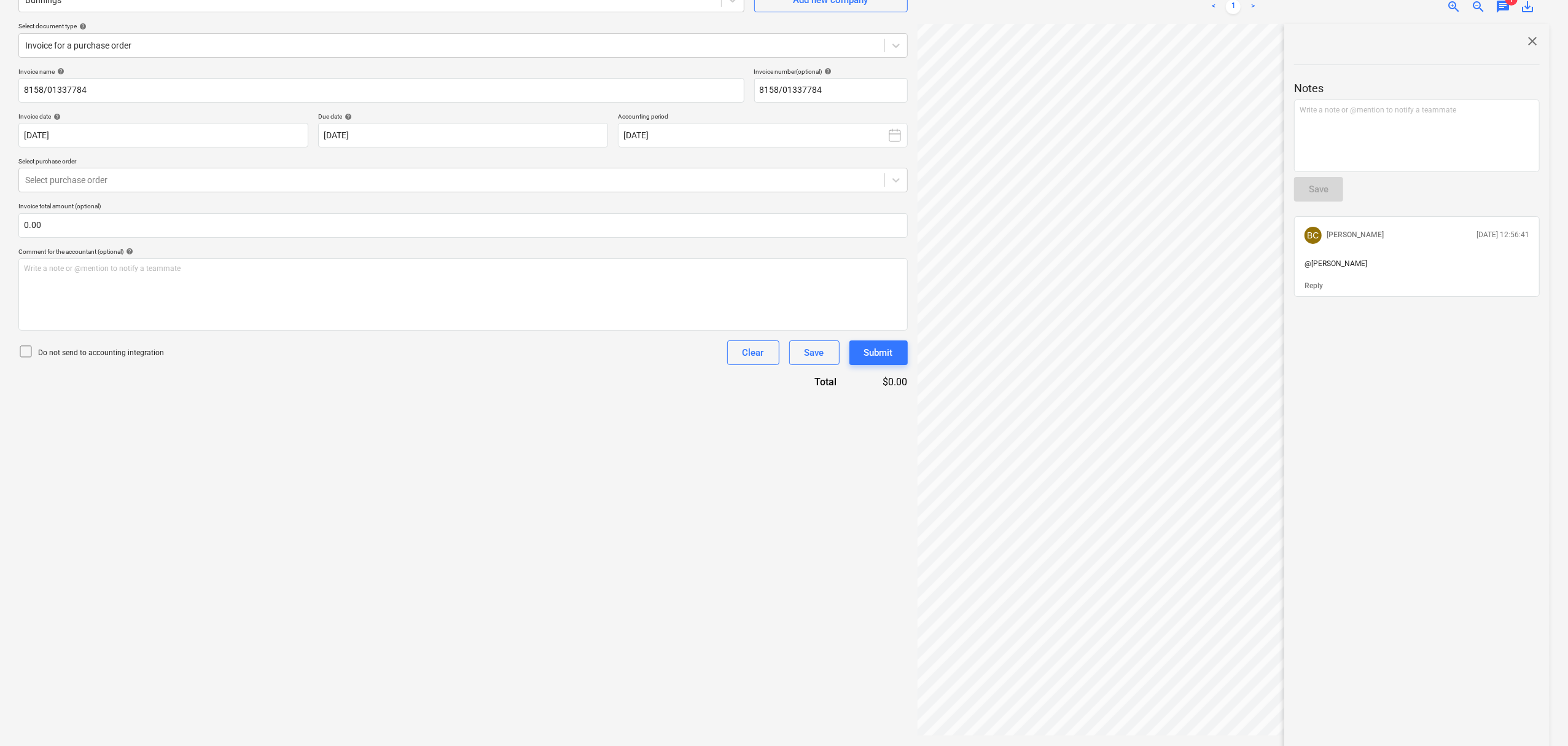
click at [1525, 44] on span "close" at bounding box center [1532, 41] width 15 height 15
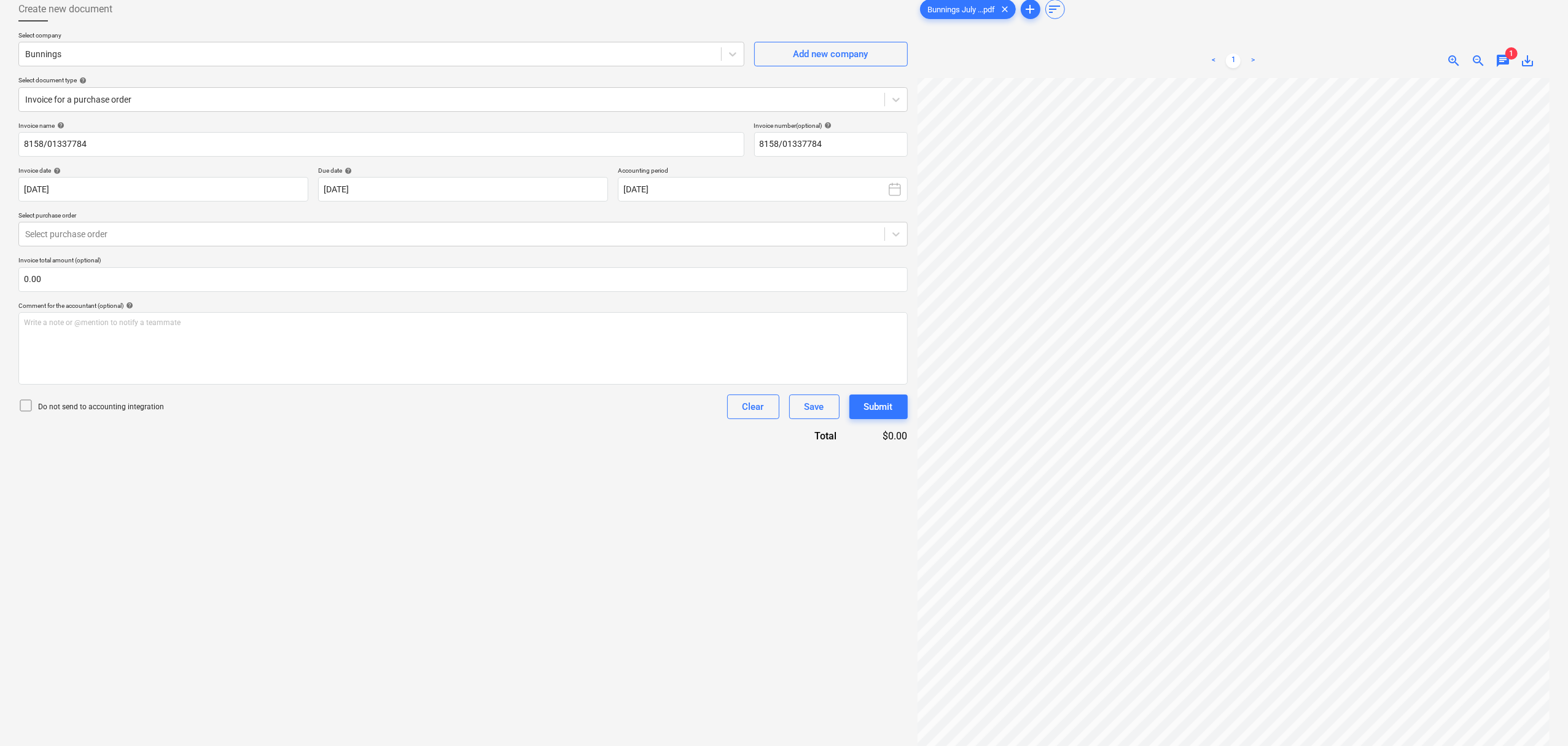
scroll to position [0, 0]
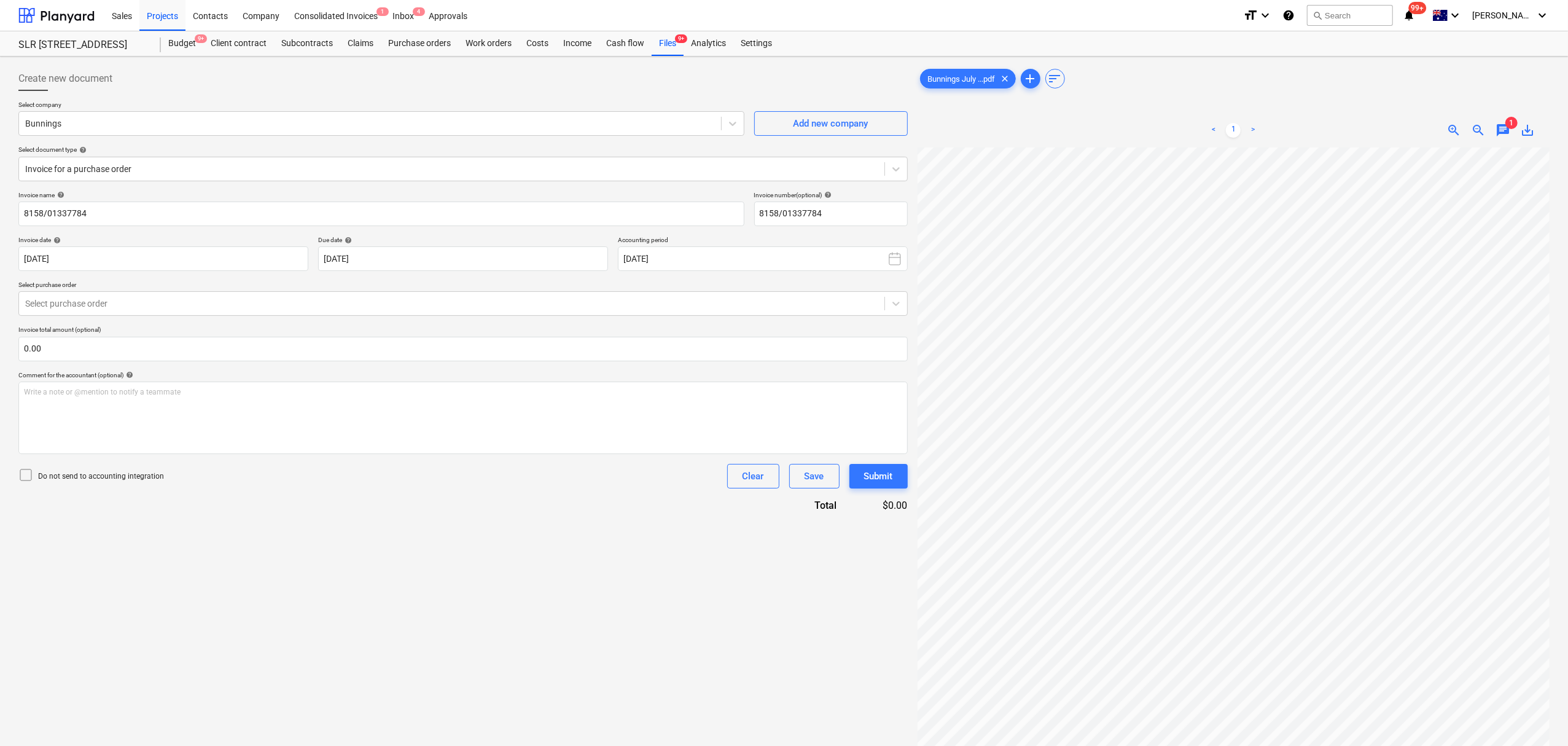
drag, startPoint x: 671, startPoint y: 48, endPoint x: 678, endPoint y: 26, distance: 23.1
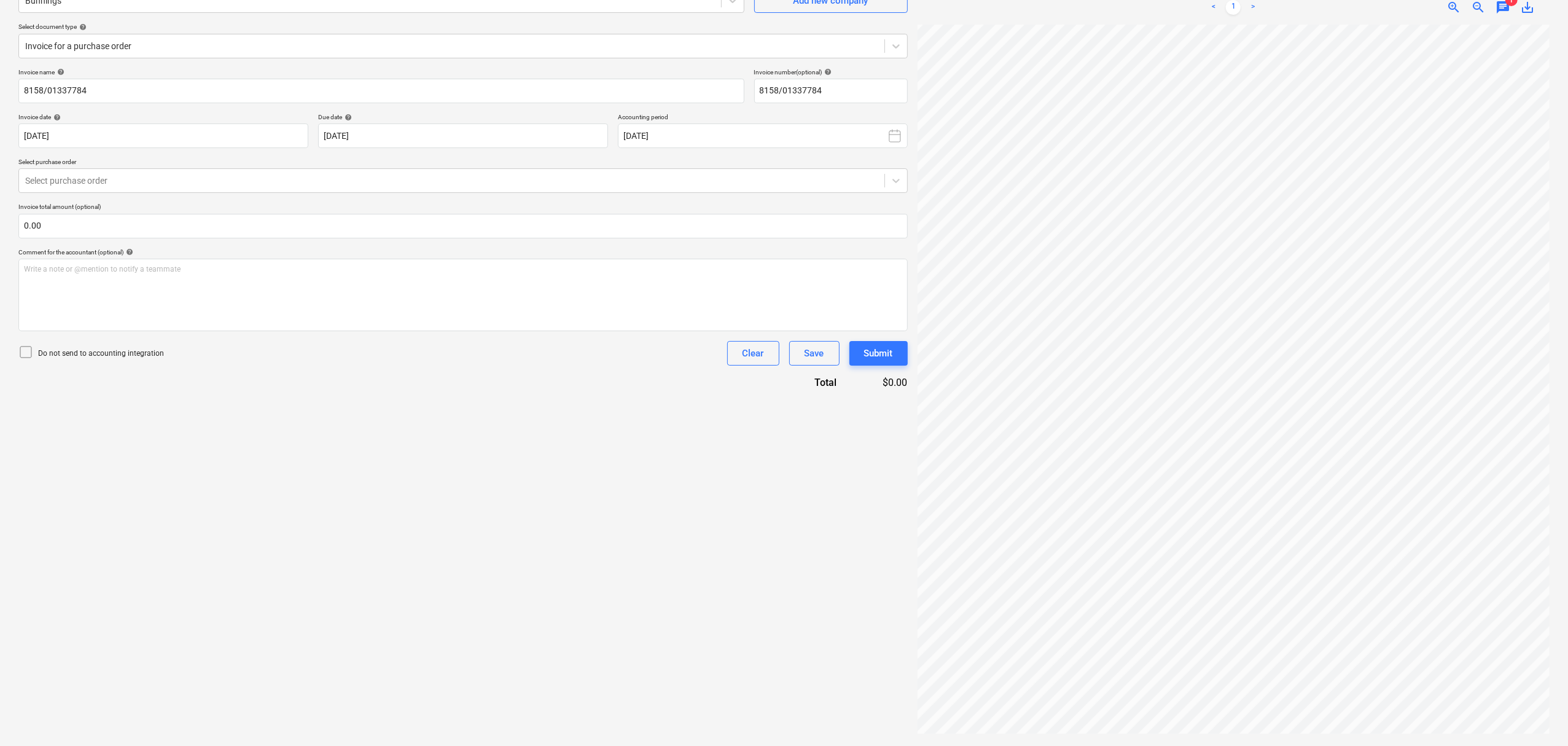
scroll to position [460, 87]
click at [735, 347] on div "Create new document Select company Bunnings Add new company Select document typ…" at bounding box center [784, 340] width 1541 height 803
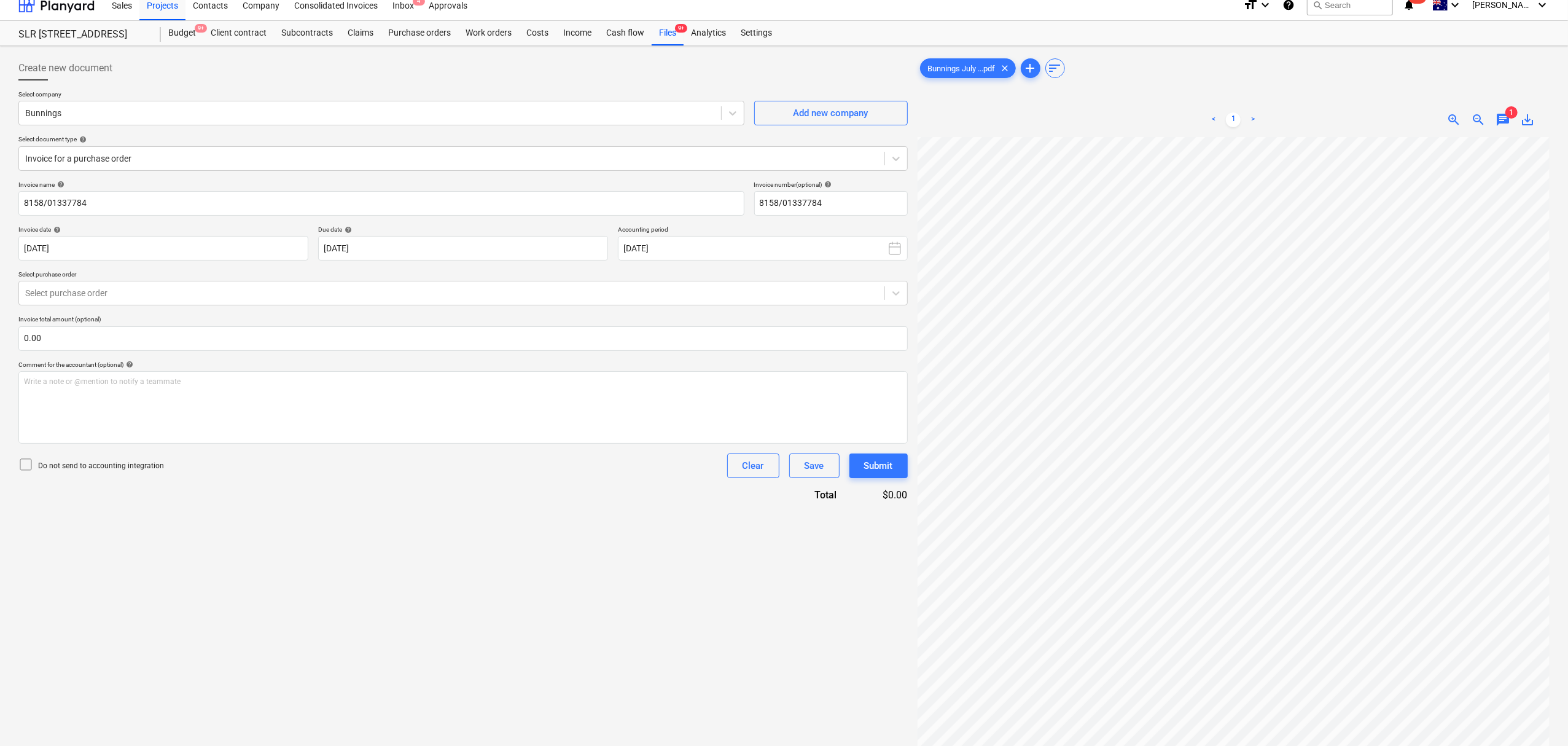
scroll to position [0, 0]
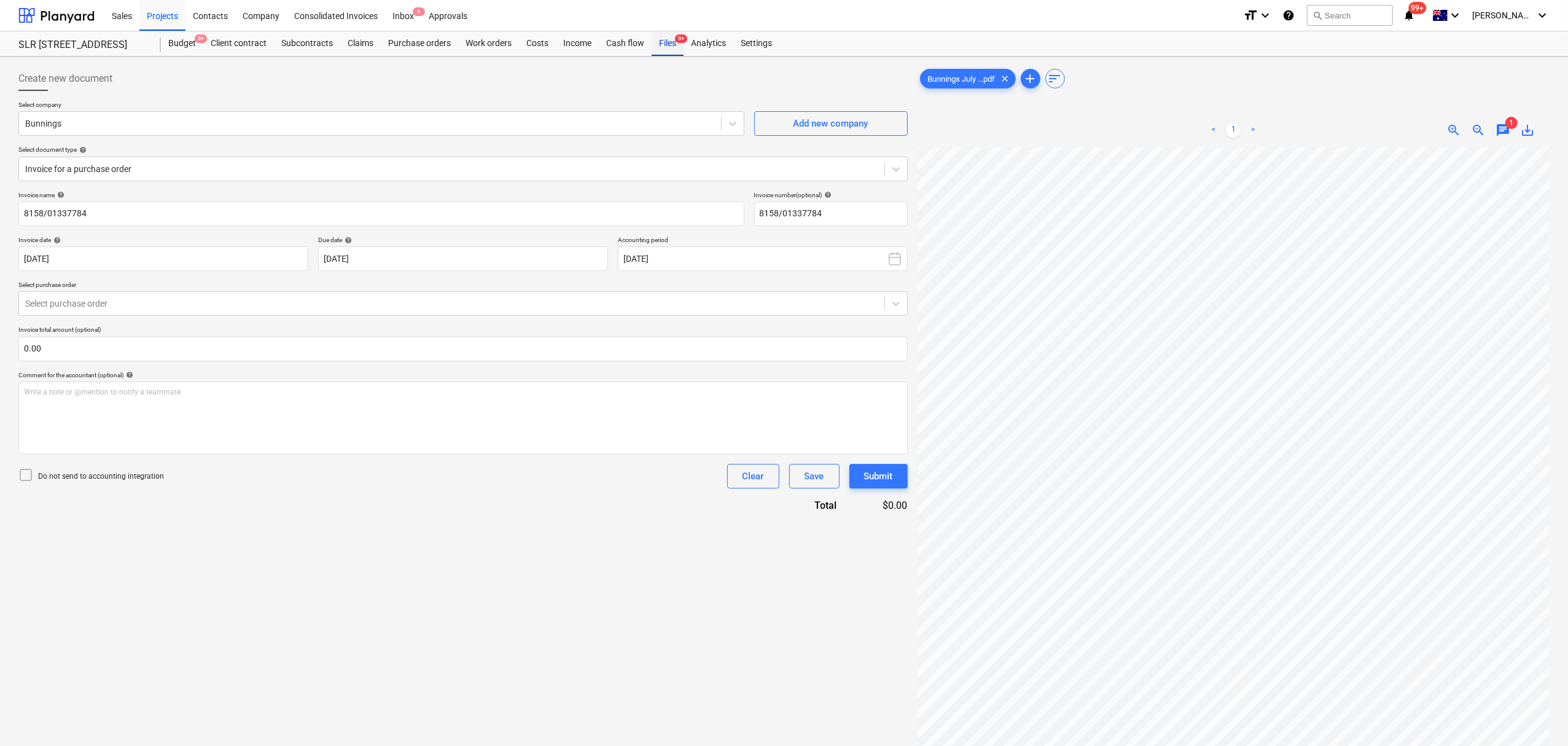
click at [664, 38] on div "Files 9+" at bounding box center [667, 43] width 32 height 25
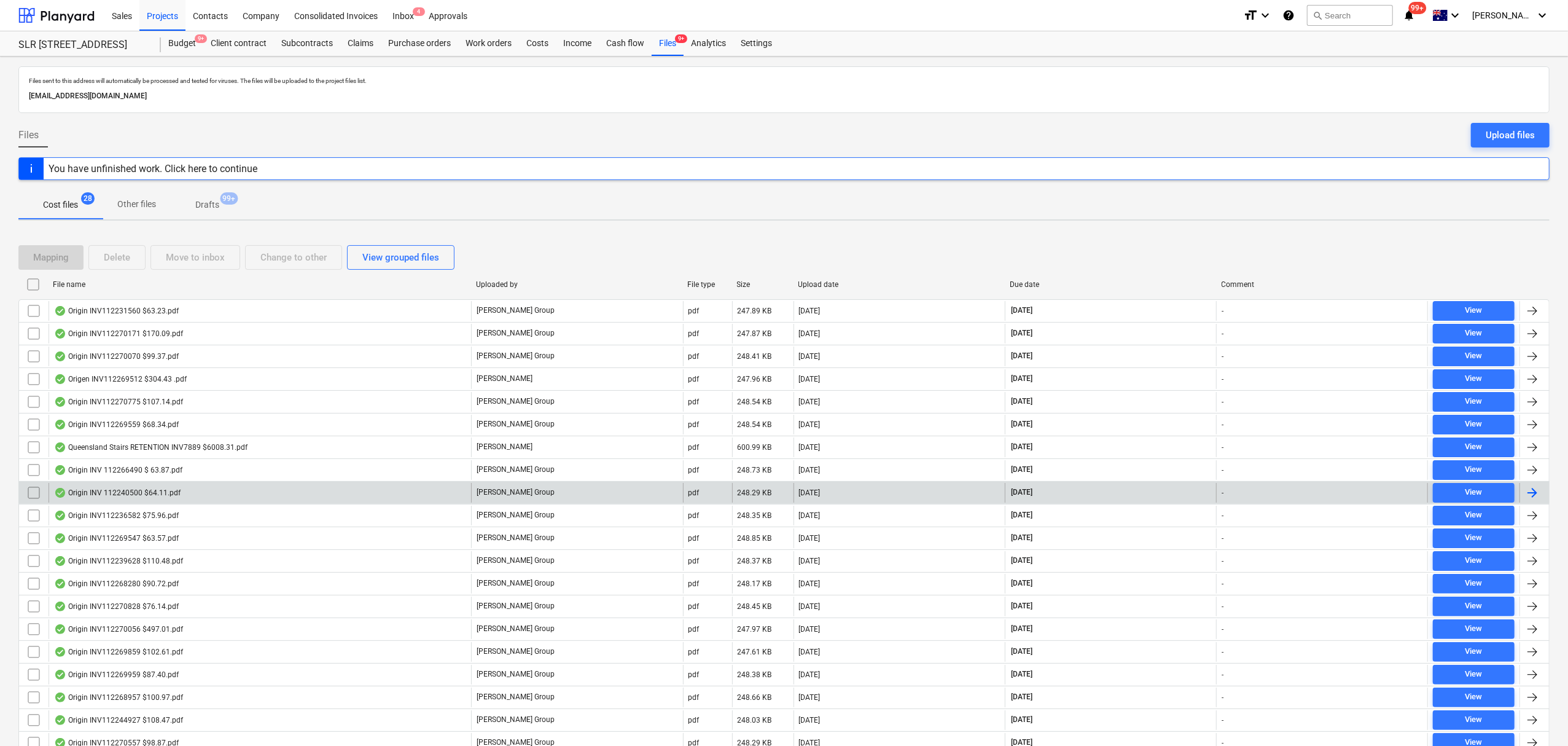
scroll to position [241, 0]
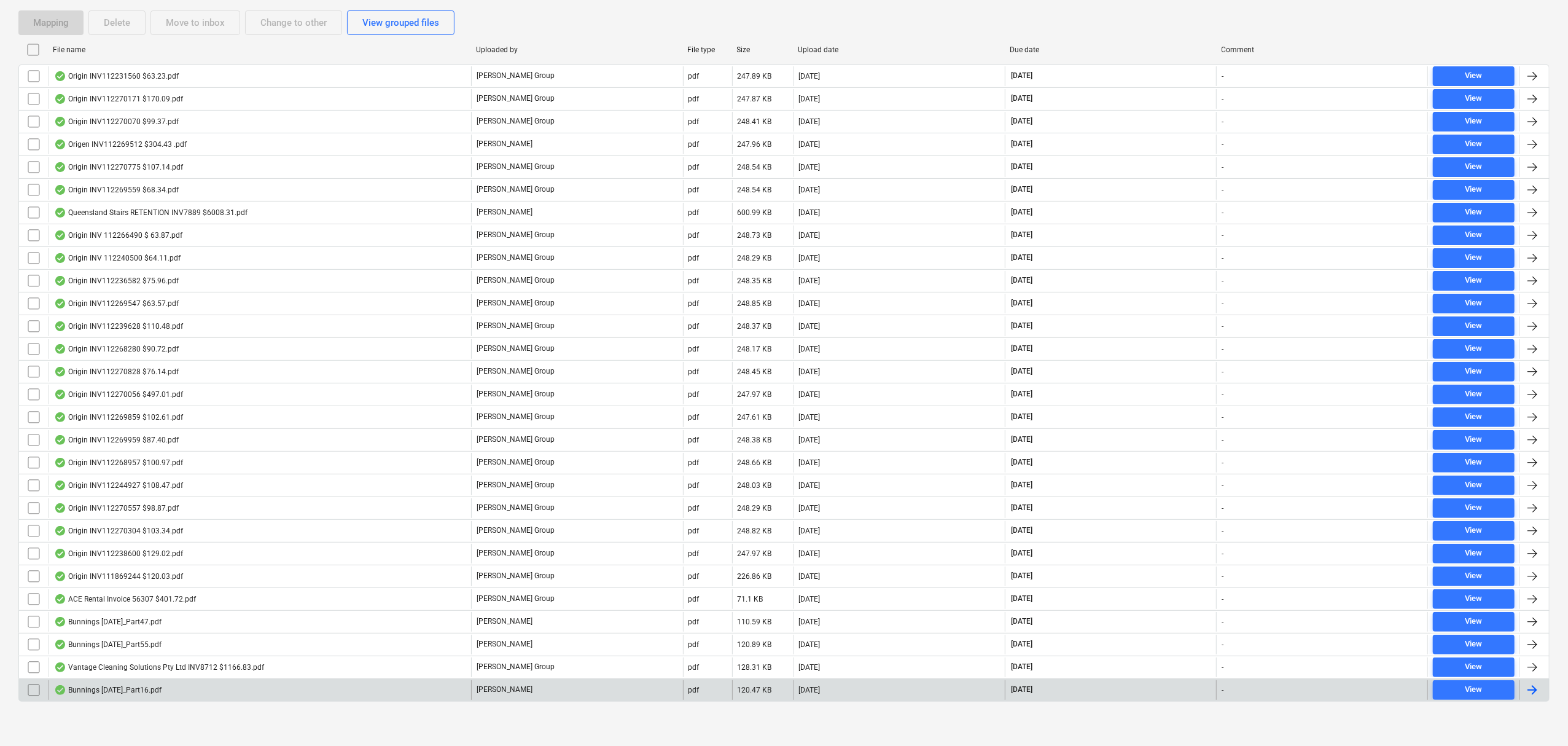
click at [146, 698] on div "Bunnings [DATE]_Part16.pdf" at bounding box center [259, 690] width 423 height 19
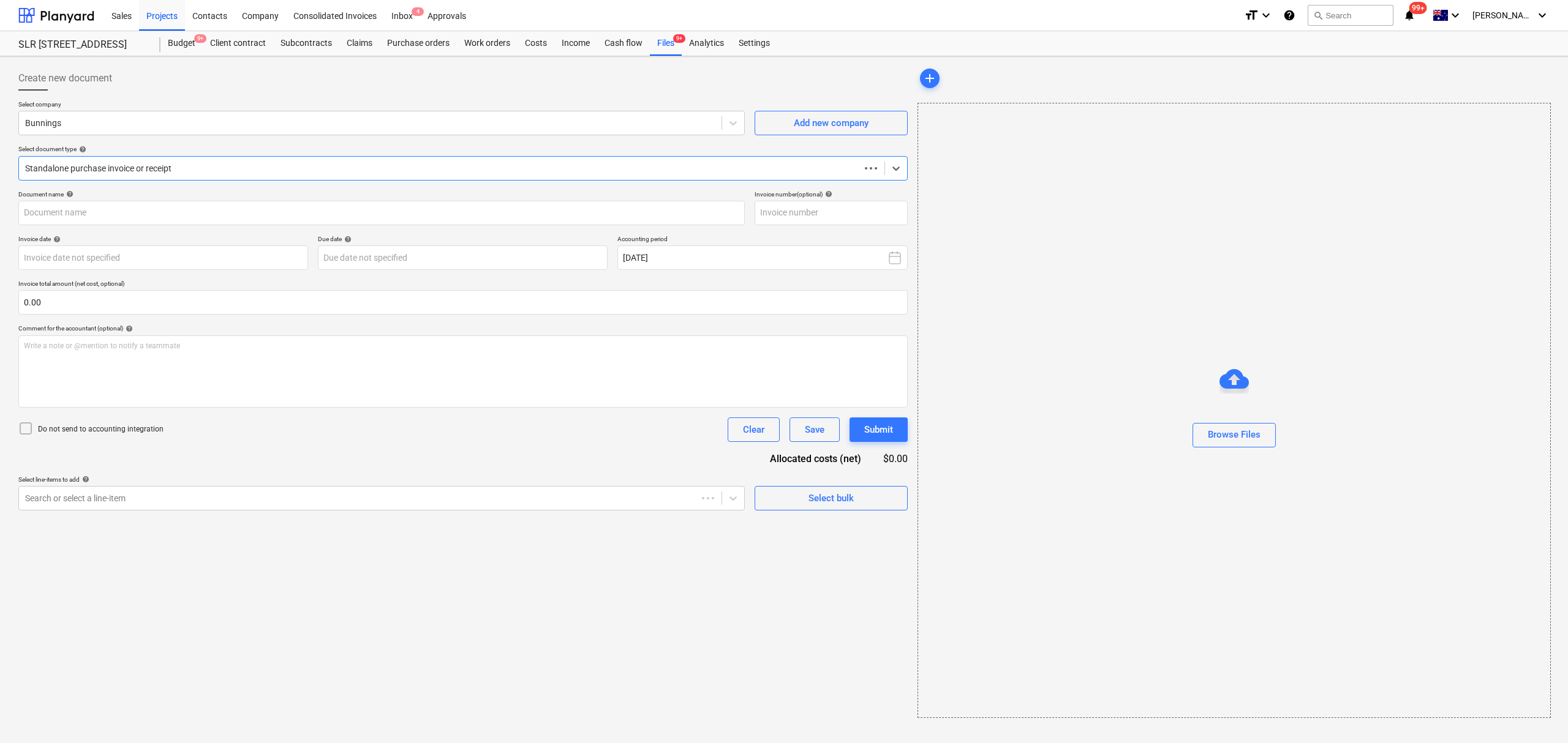
type input "8169/01369651"
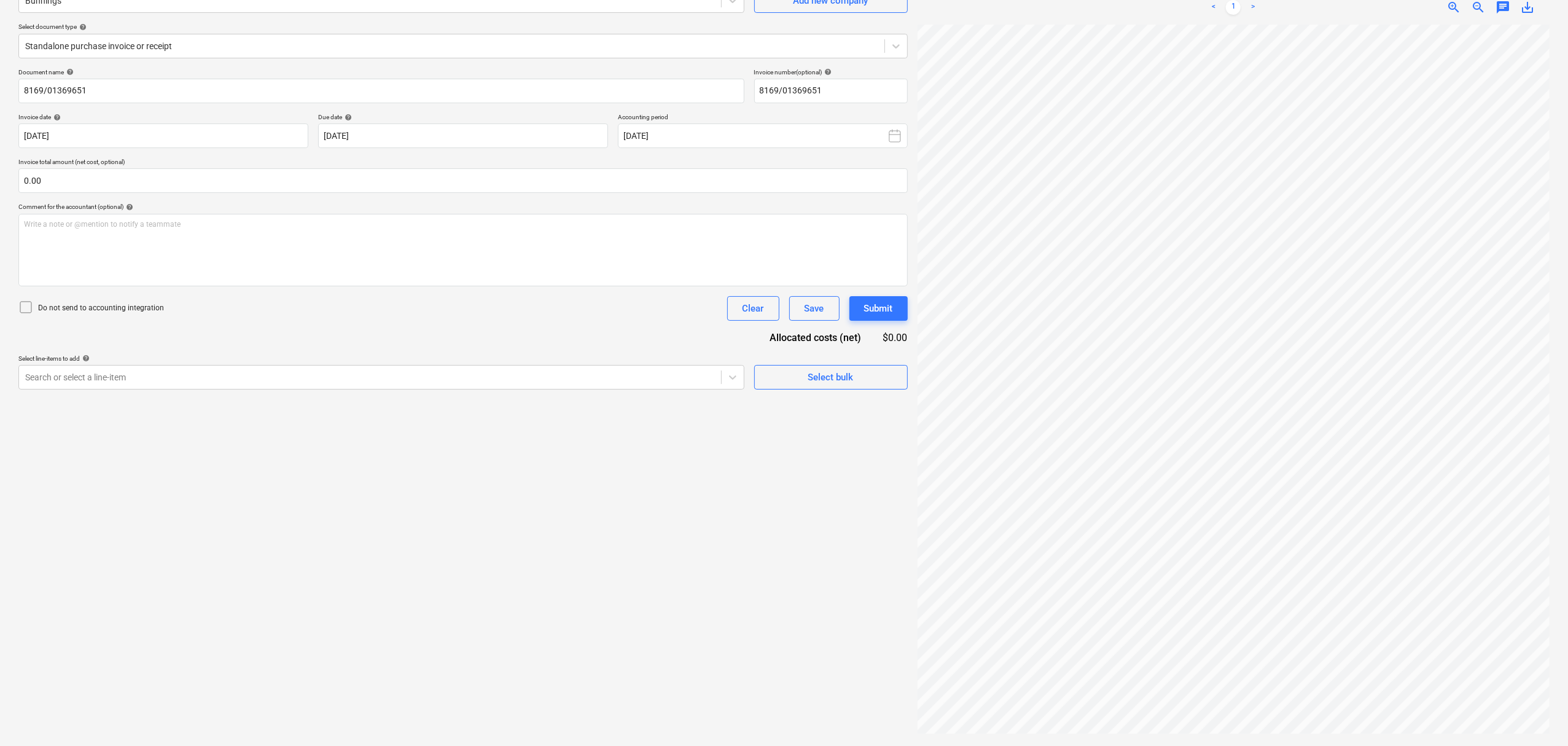
scroll to position [461, 197]
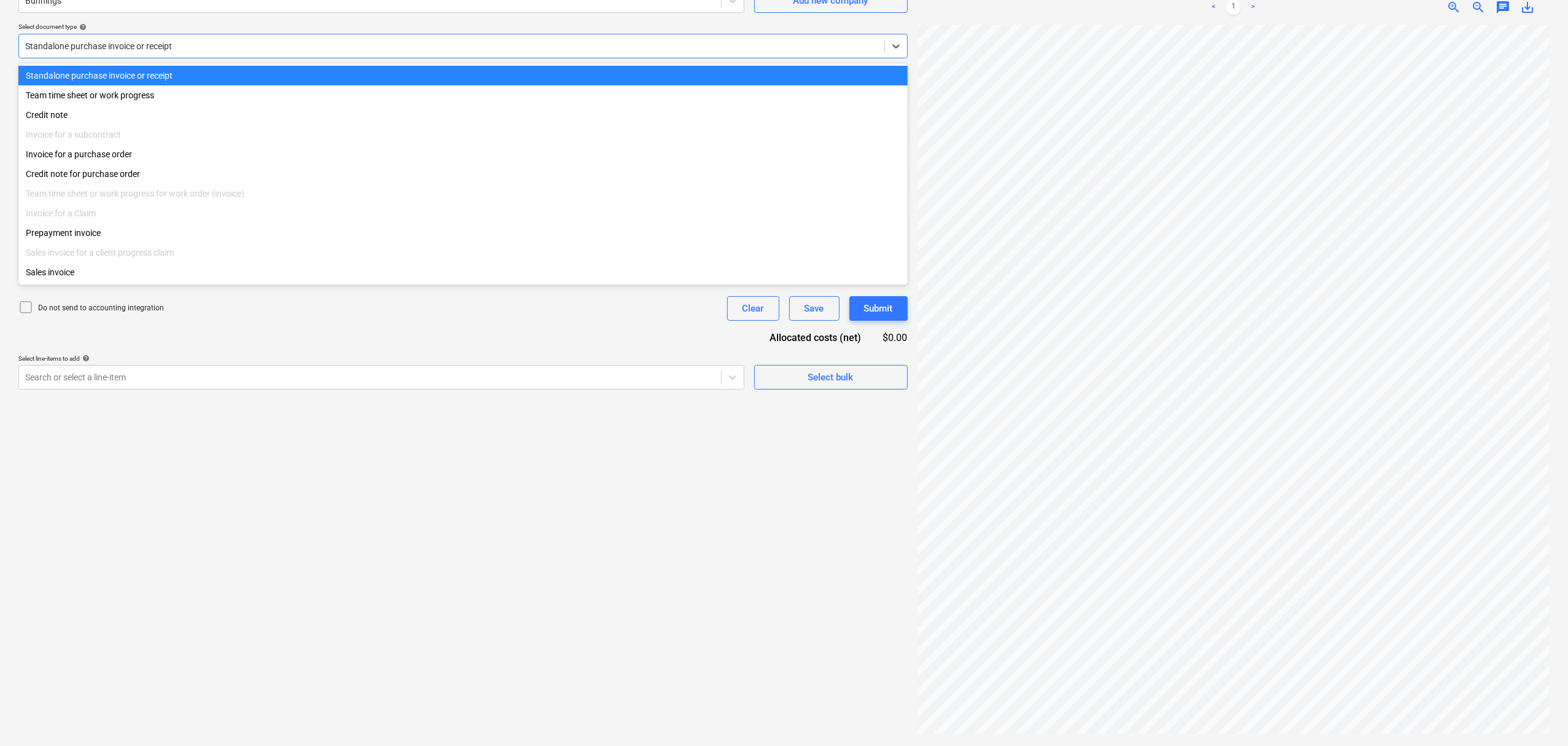
click at [252, 57] on div "Standalone purchase invoice or receipt" at bounding box center [463, 46] width 890 height 25
click at [174, 155] on div "Invoice for a purchase order" at bounding box center [463, 154] width 890 height 19
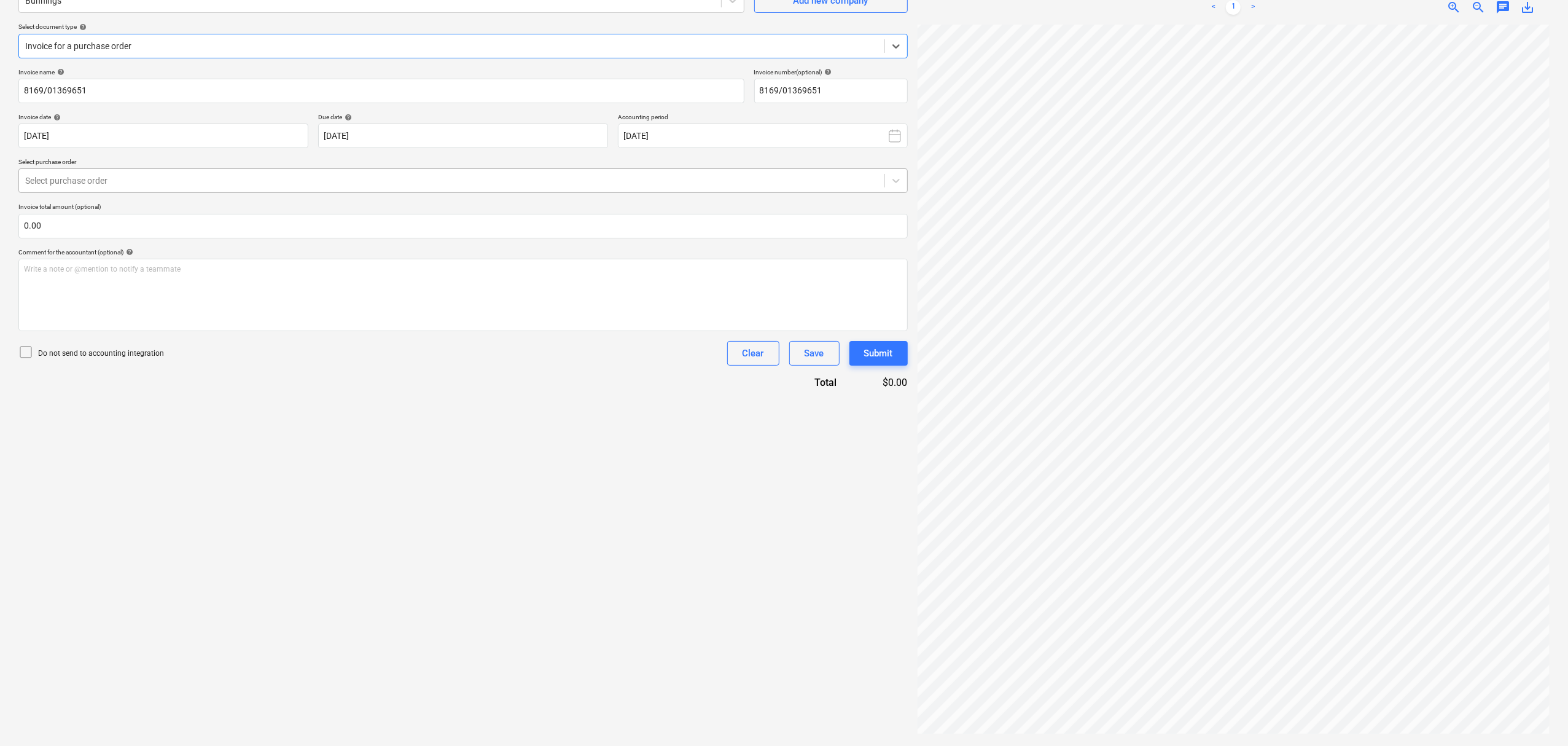
drag, startPoint x: 189, startPoint y: 170, endPoint x: 193, endPoint y: 192, distance: 22.4
click at [188, 170] on div "Select purchase order" at bounding box center [463, 181] width 890 height 25
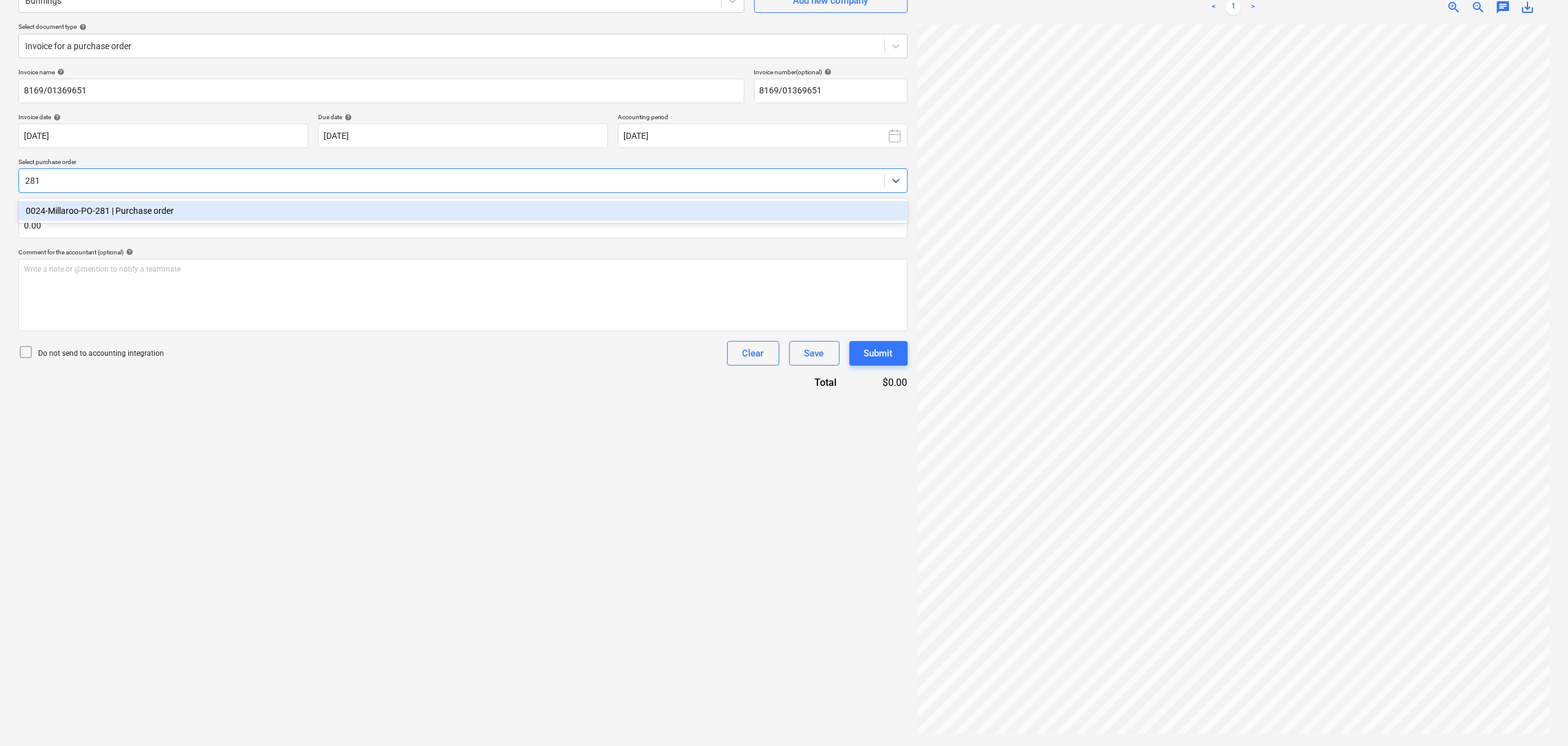
click at [180, 207] on div "0024-Millaroo-PO-281 | Purchase order" at bounding box center [463, 210] width 890 height 19
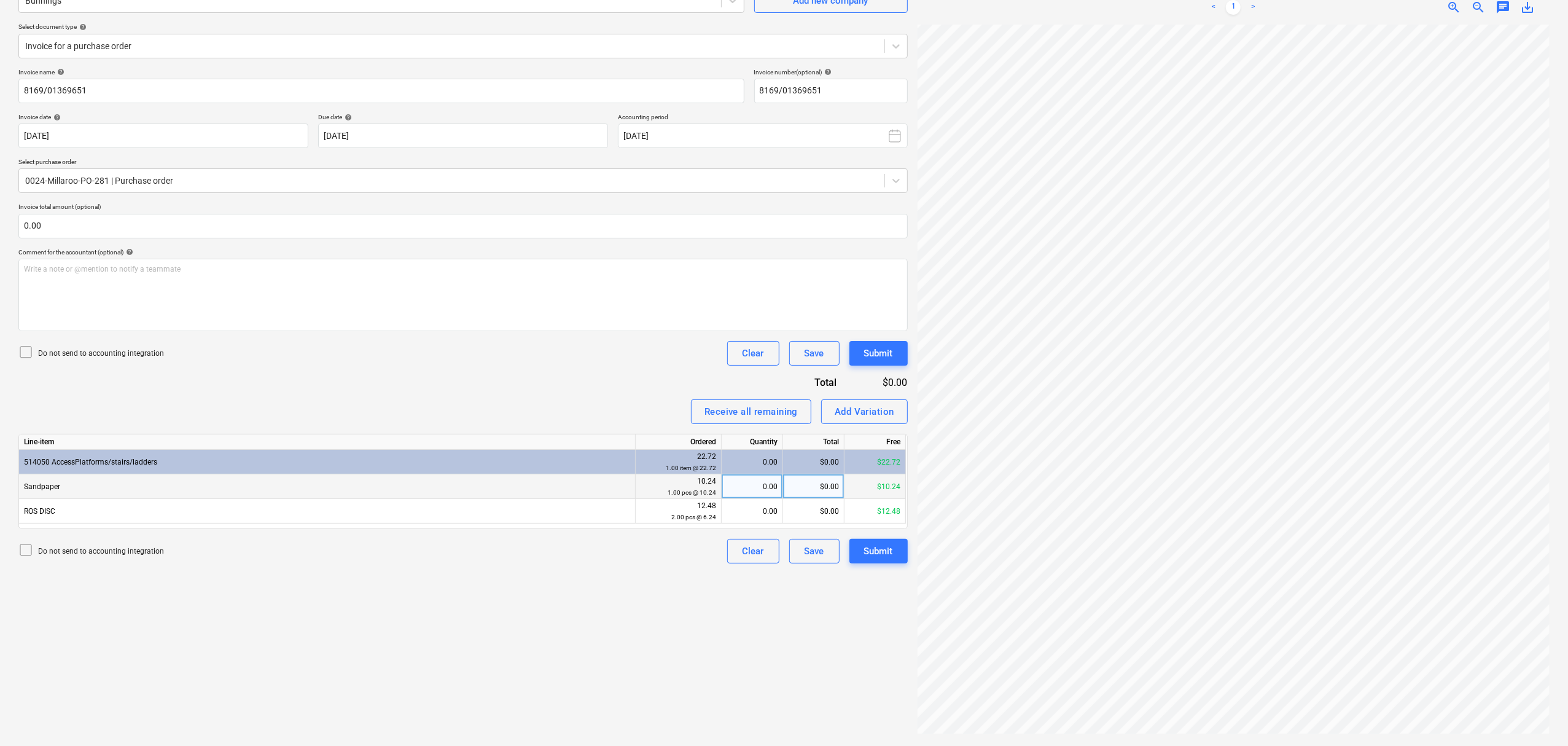
click at [761, 483] on div "0.00" at bounding box center [752, 486] width 51 height 25
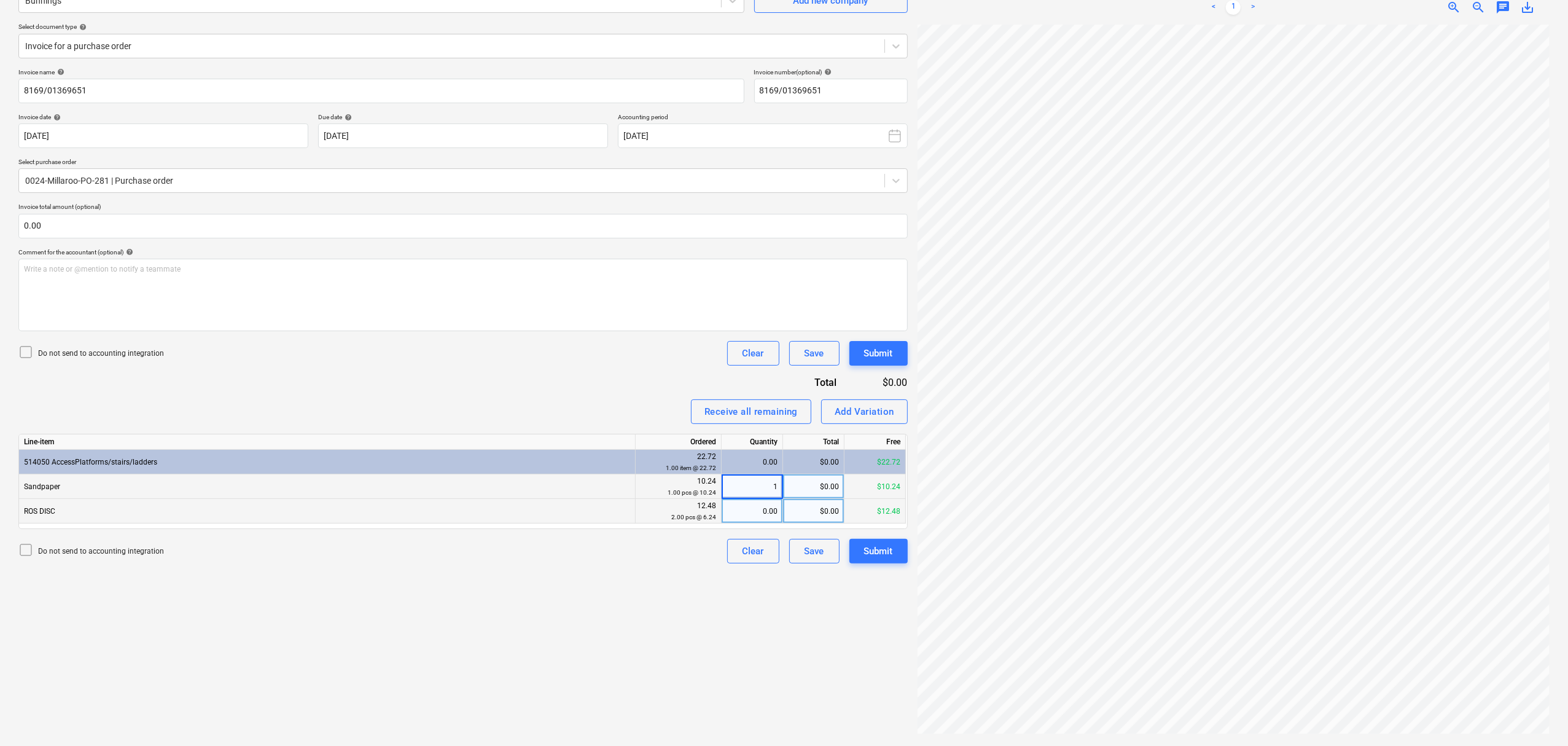
click at [767, 505] on div "0.00" at bounding box center [752, 511] width 51 height 25
click at [237, 210] on p "Invoice total amount (optional)" at bounding box center [463, 208] width 890 height 10
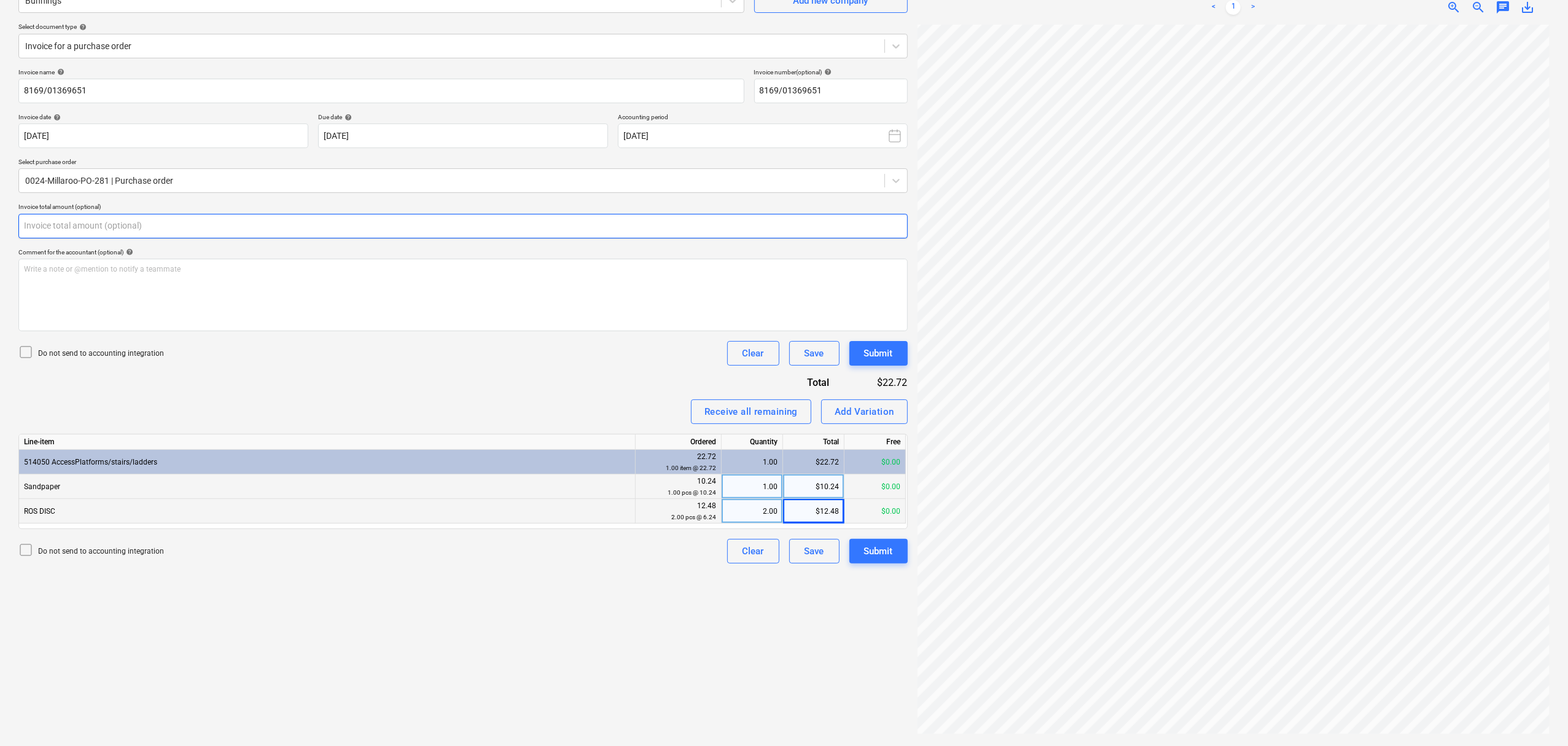
click at [256, 234] on input "text" at bounding box center [463, 226] width 890 height 25
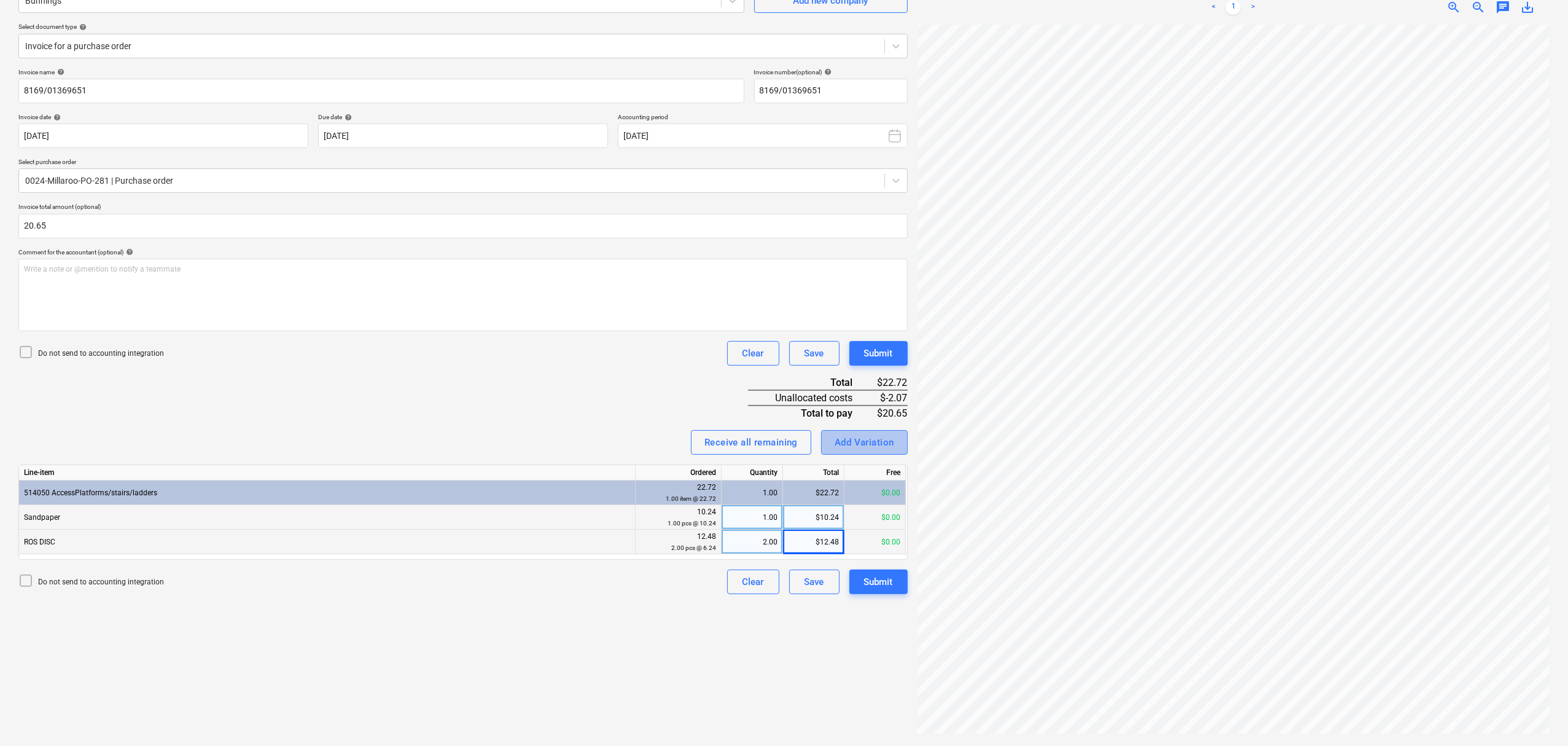
click at [867, 434] on div "Add Variation" at bounding box center [864, 442] width 60 height 16
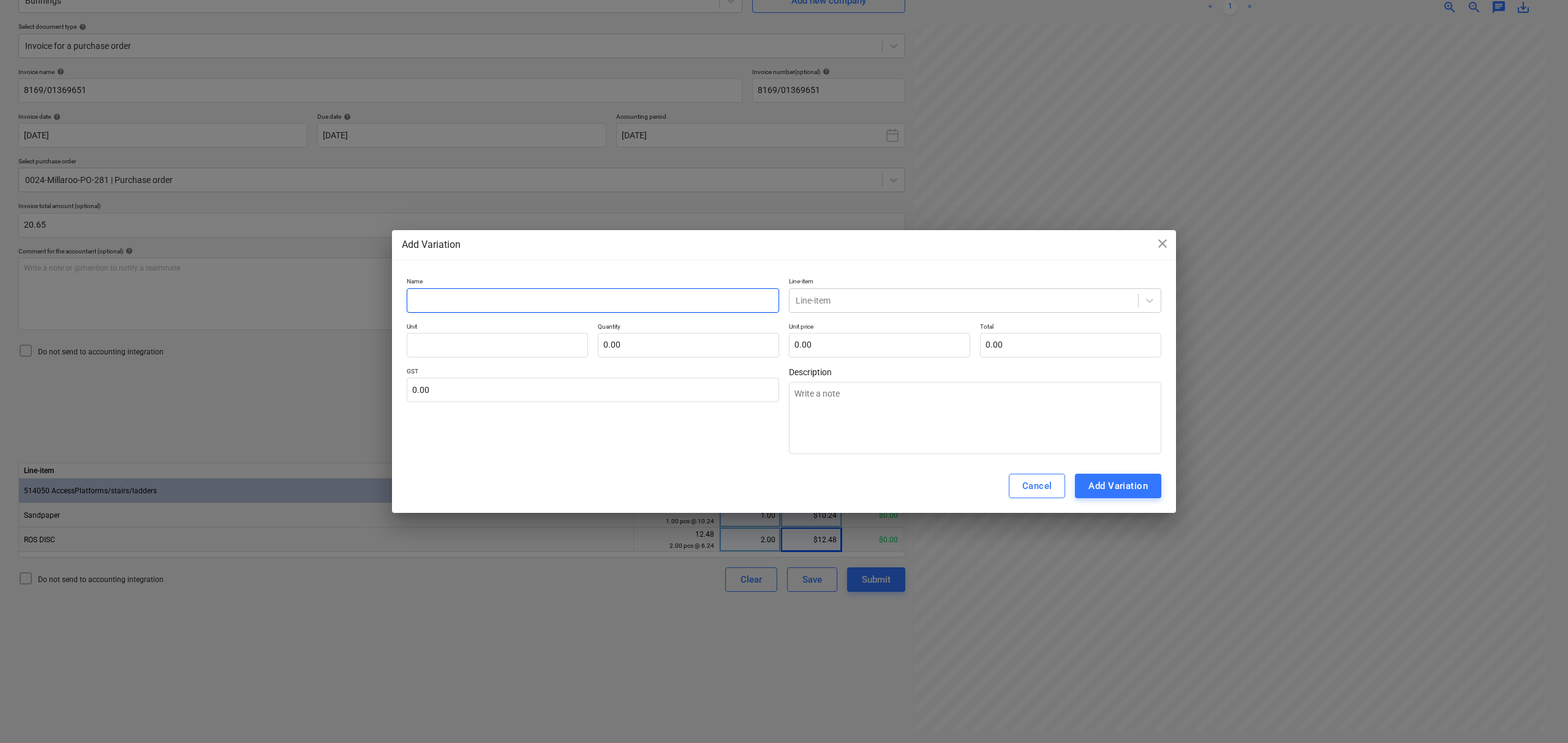
click at [697, 311] on input "text" at bounding box center [593, 300] width 372 height 25
click at [1103, 487] on div "Add Variation" at bounding box center [1118, 485] width 59 height 16
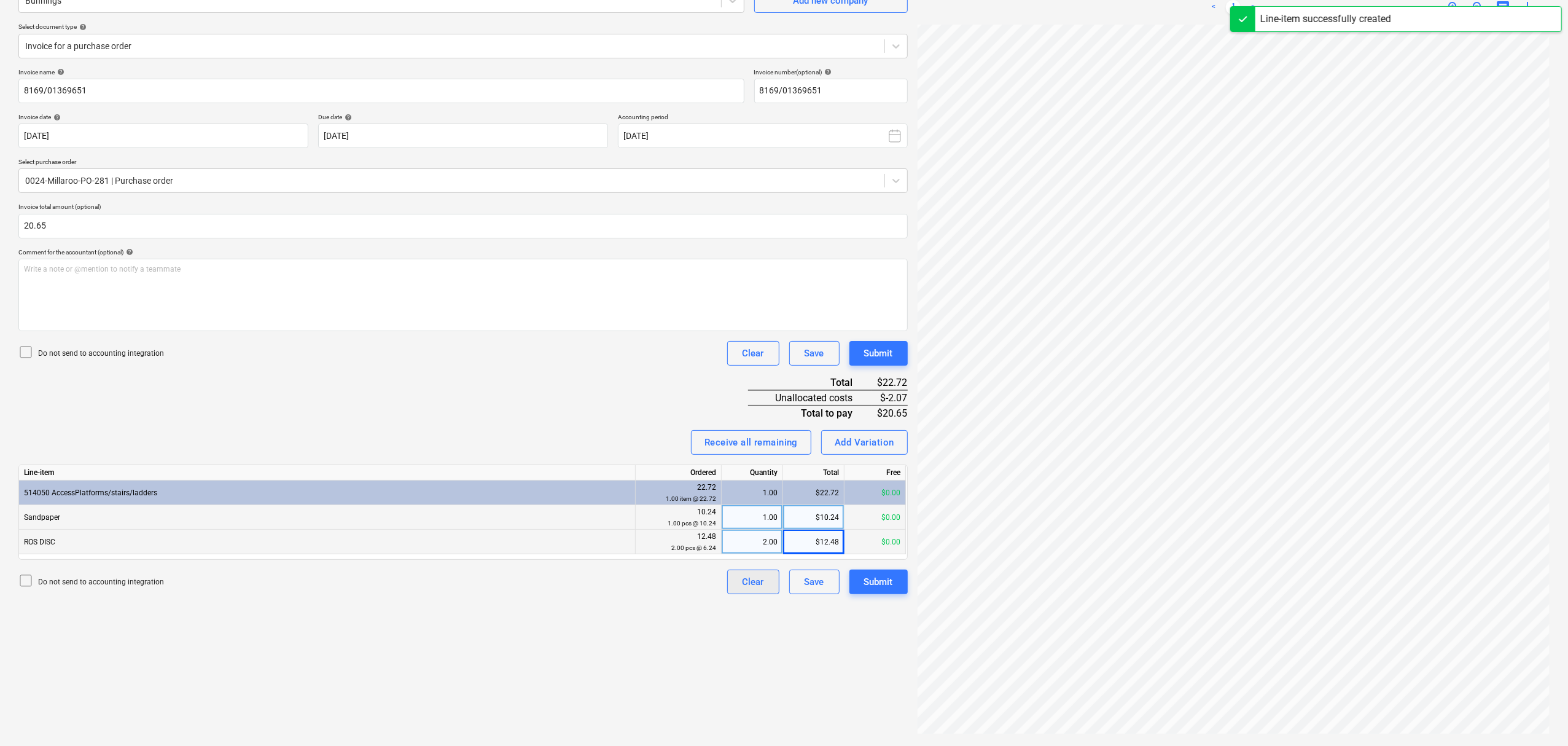
click at [765, 571] on div "Invoice name help 8169/01369651 Invoice number (optional) help 8169/01369651 In…" at bounding box center [463, 330] width 890 height 526
click at [764, 569] on div "0.00" at bounding box center [752, 566] width 51 height 25
click at [860, 589] on div "Invoice name help 8169/01369651 Invoice number (optional) help 8169/01369651 In…" at bounding box center [463, 343] width 890 height 551
click at [865, 601] on div "Submit" at bounding box center [878, 606] width 29 height 16
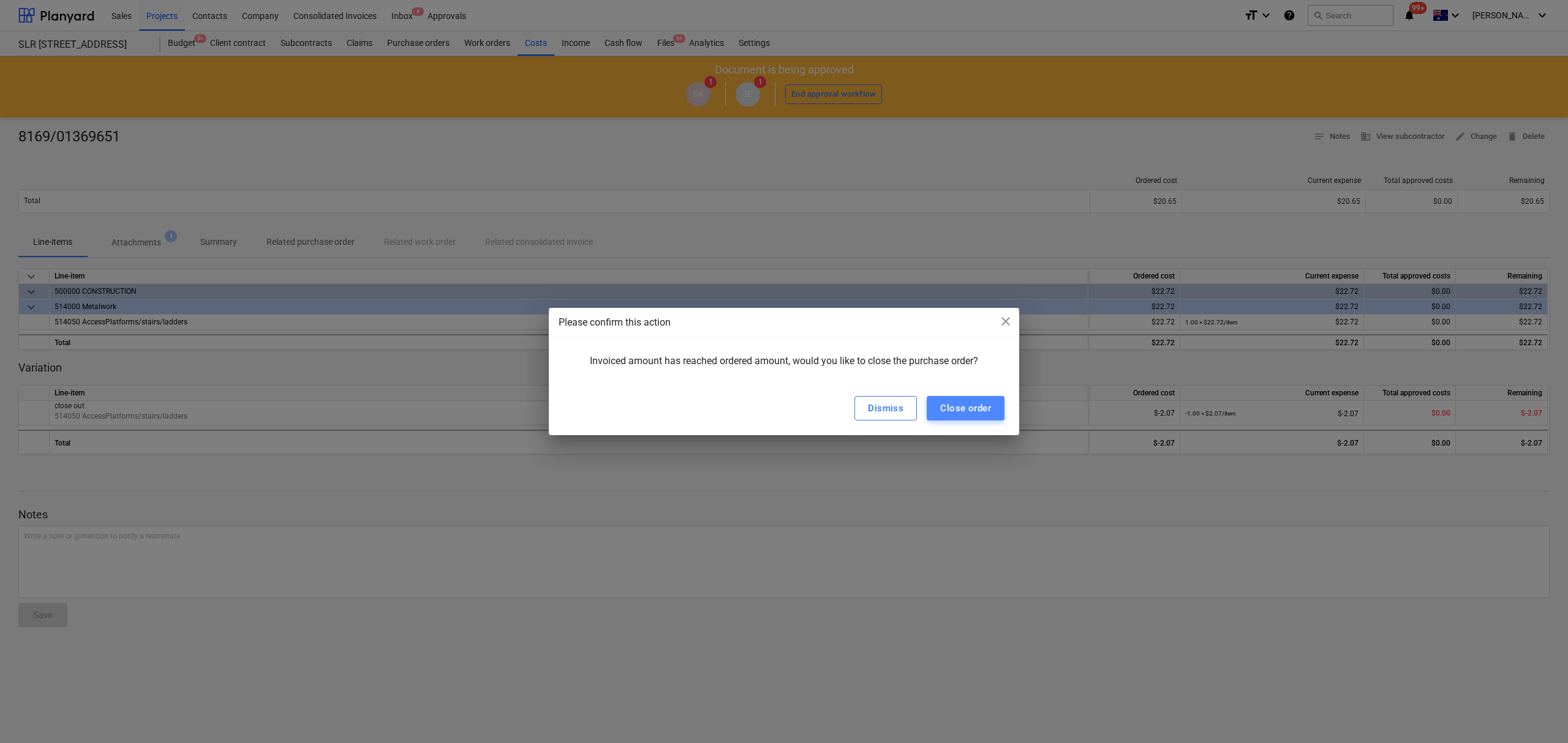
click at [963, 409] on div "Close order" at bounding box center [965, 408] width 51 height 16
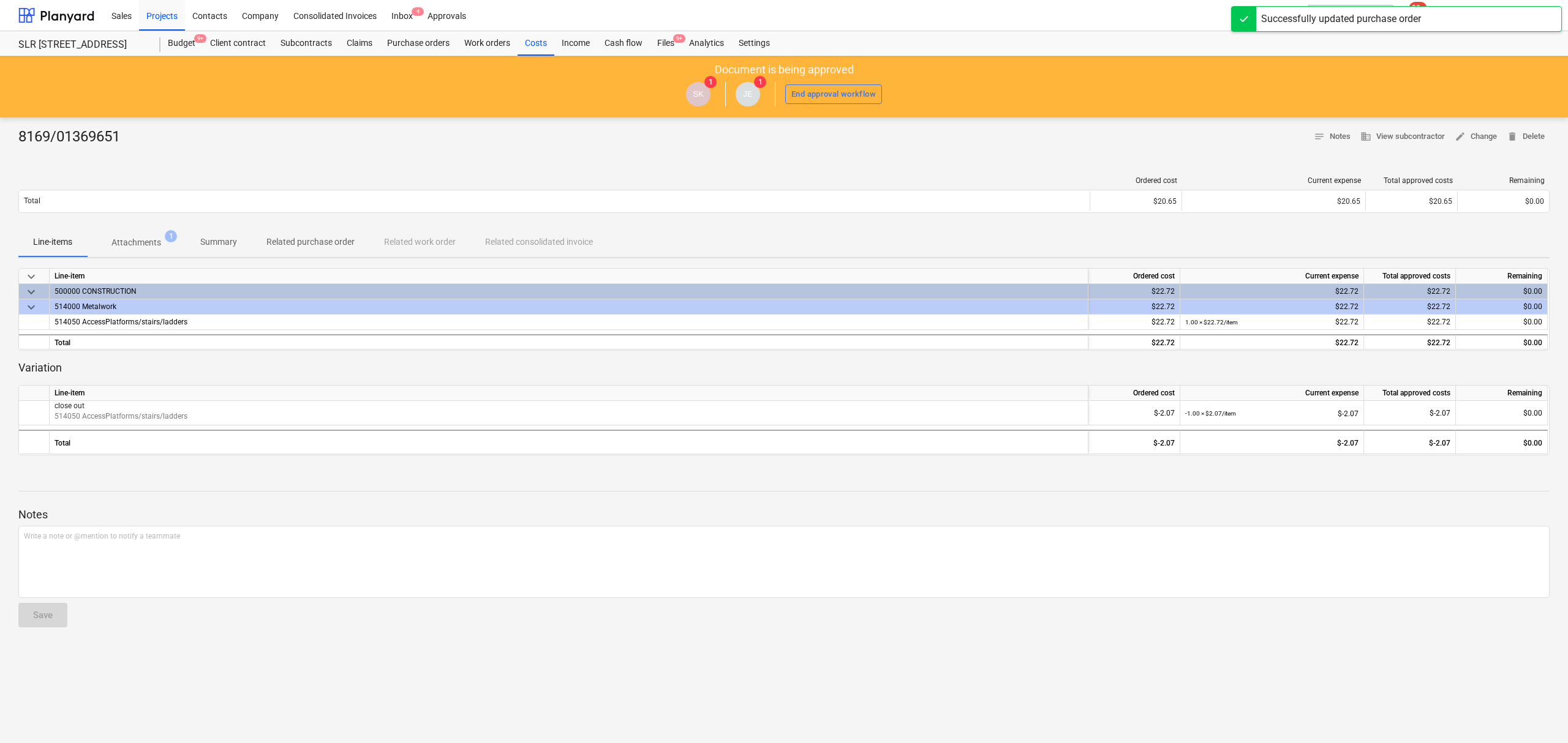
click at [660, 45] on div "Files 9+" at bounding box center [665, 43] width 32 height 25
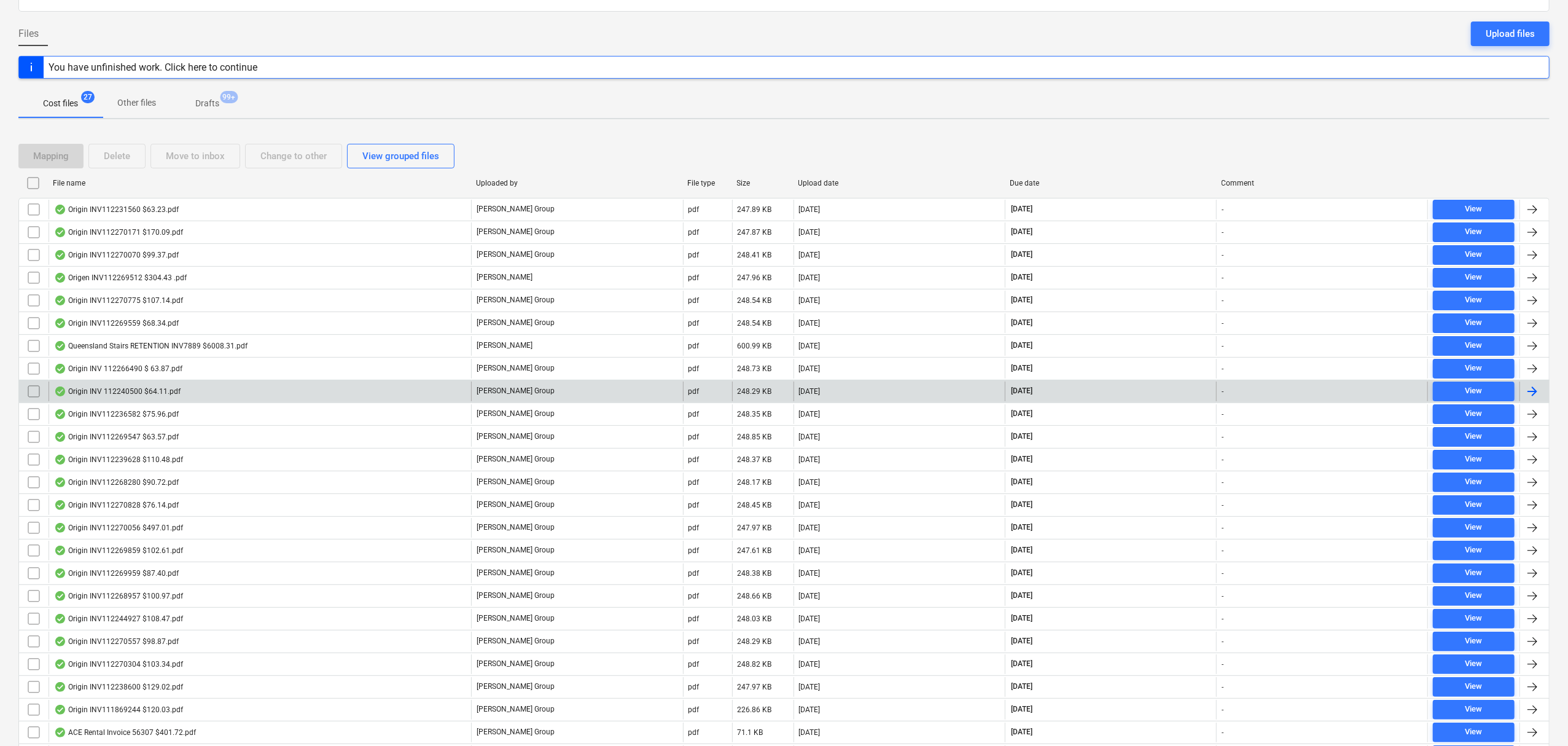
scroll to position [218, 0]
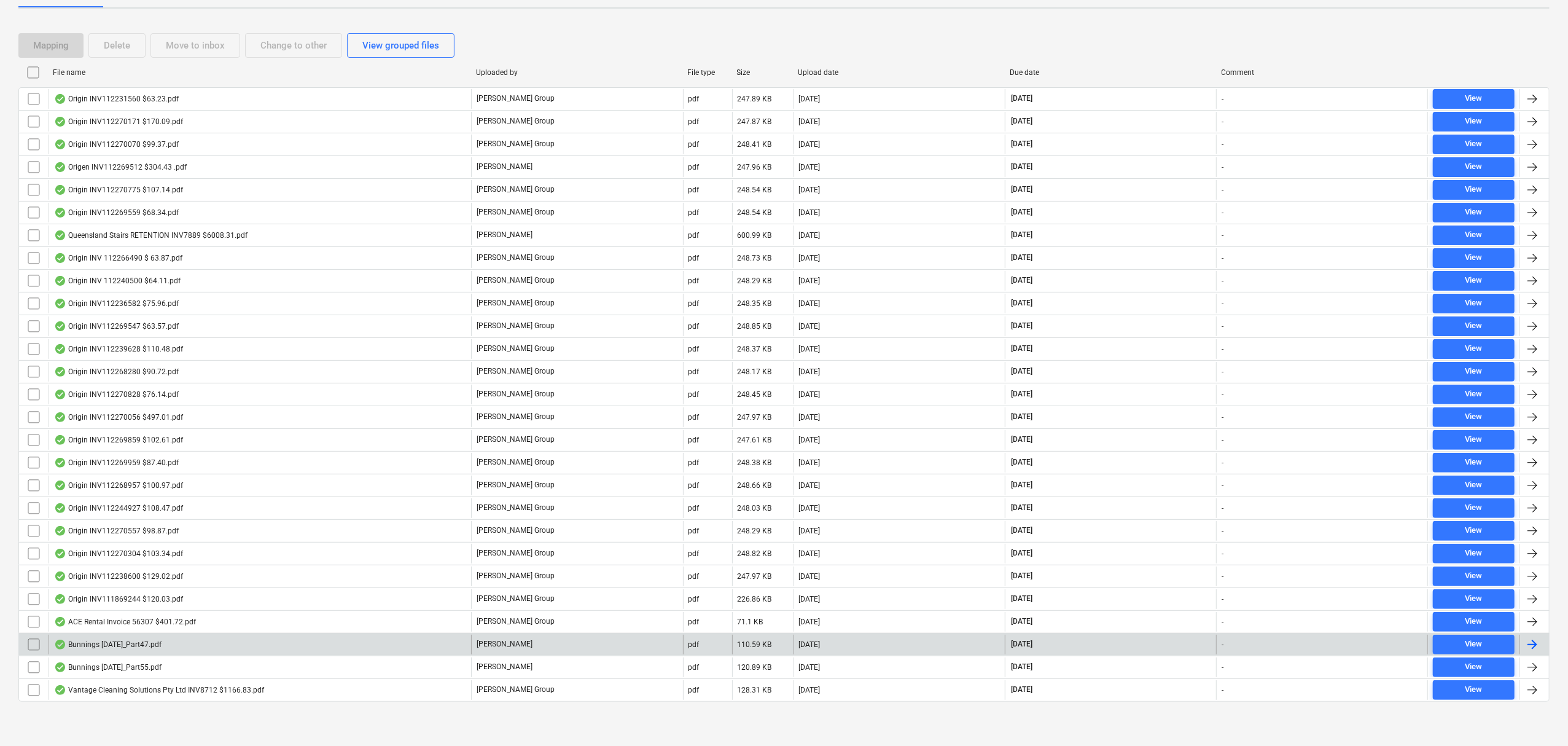
click at [293, 653] on div "Bunnings [DATE]_Part47.pdf" at bounding box center [259, 645] width 423 height 19
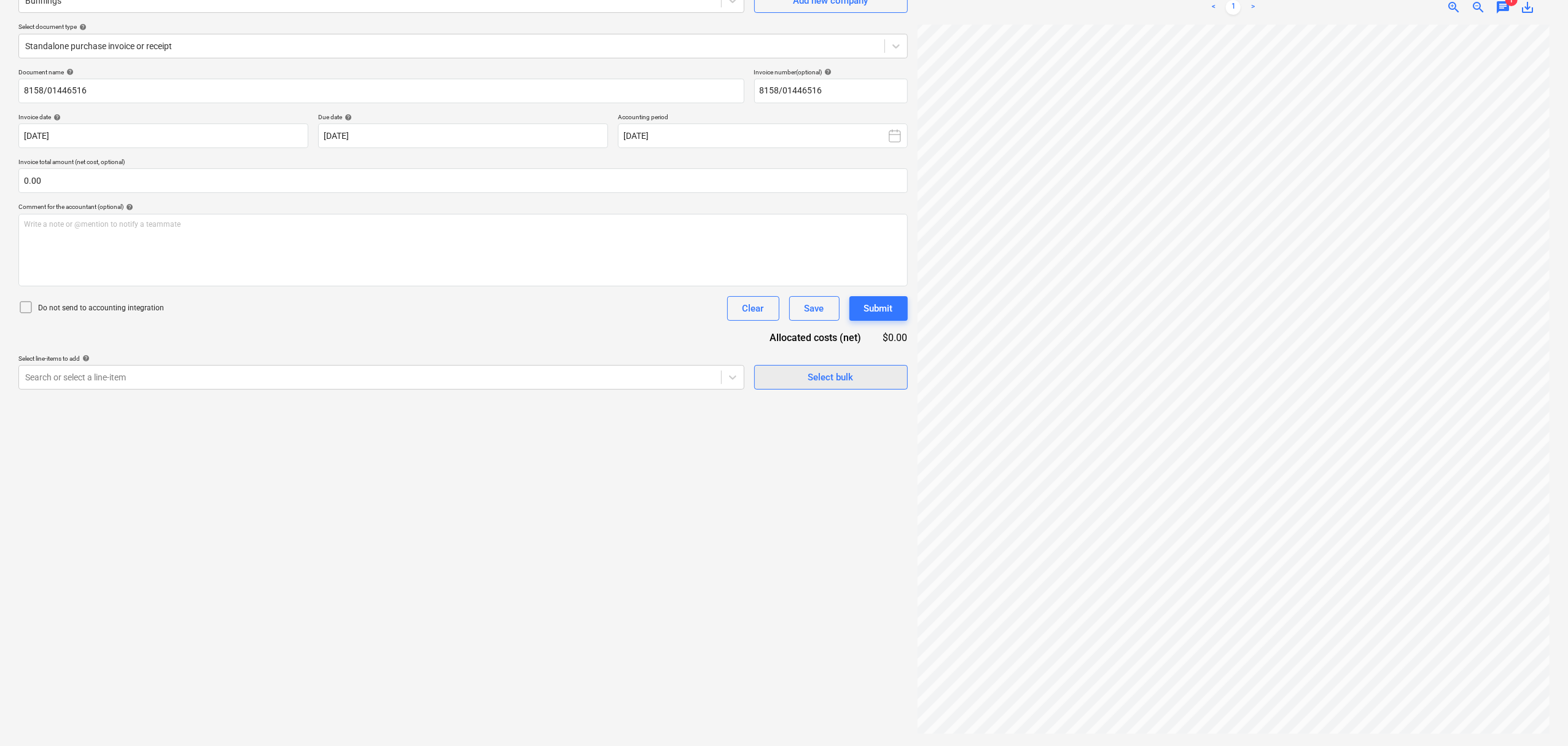
scroll to position [113, 426]
click at [870, 352] on div "Create new document Select company Bunnings Add new company Select document typ…" at bounding box center [784, 340] width 1541 height 803
click at [1472, 4] on span "zoom_out" at bounding box center [1479, 7] width 15 height 15
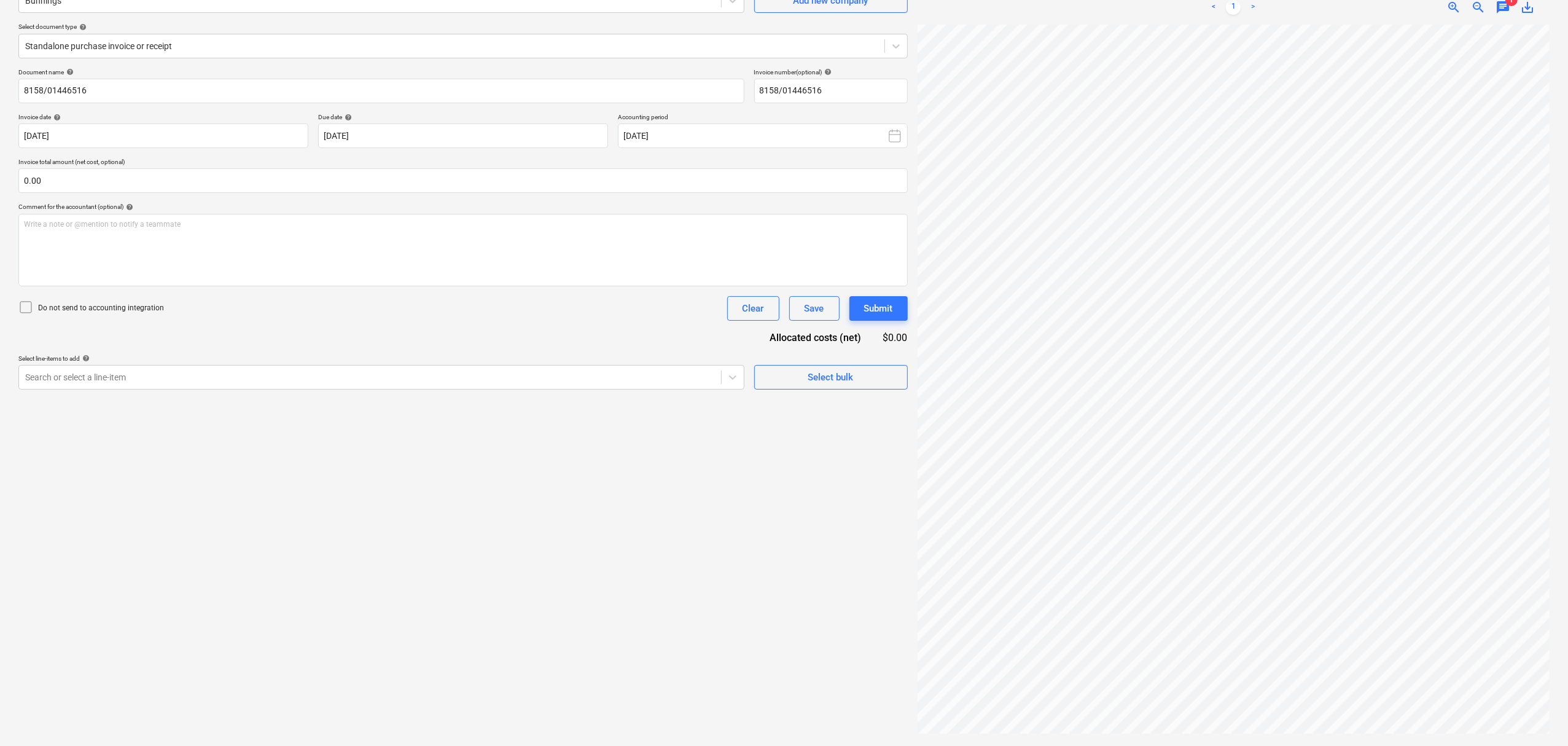
click at [1453, 16] on div "< 1 > zoom_in zoom_out chat 1 save_alt" at bounding box center [1234, 7] width 632 height 34
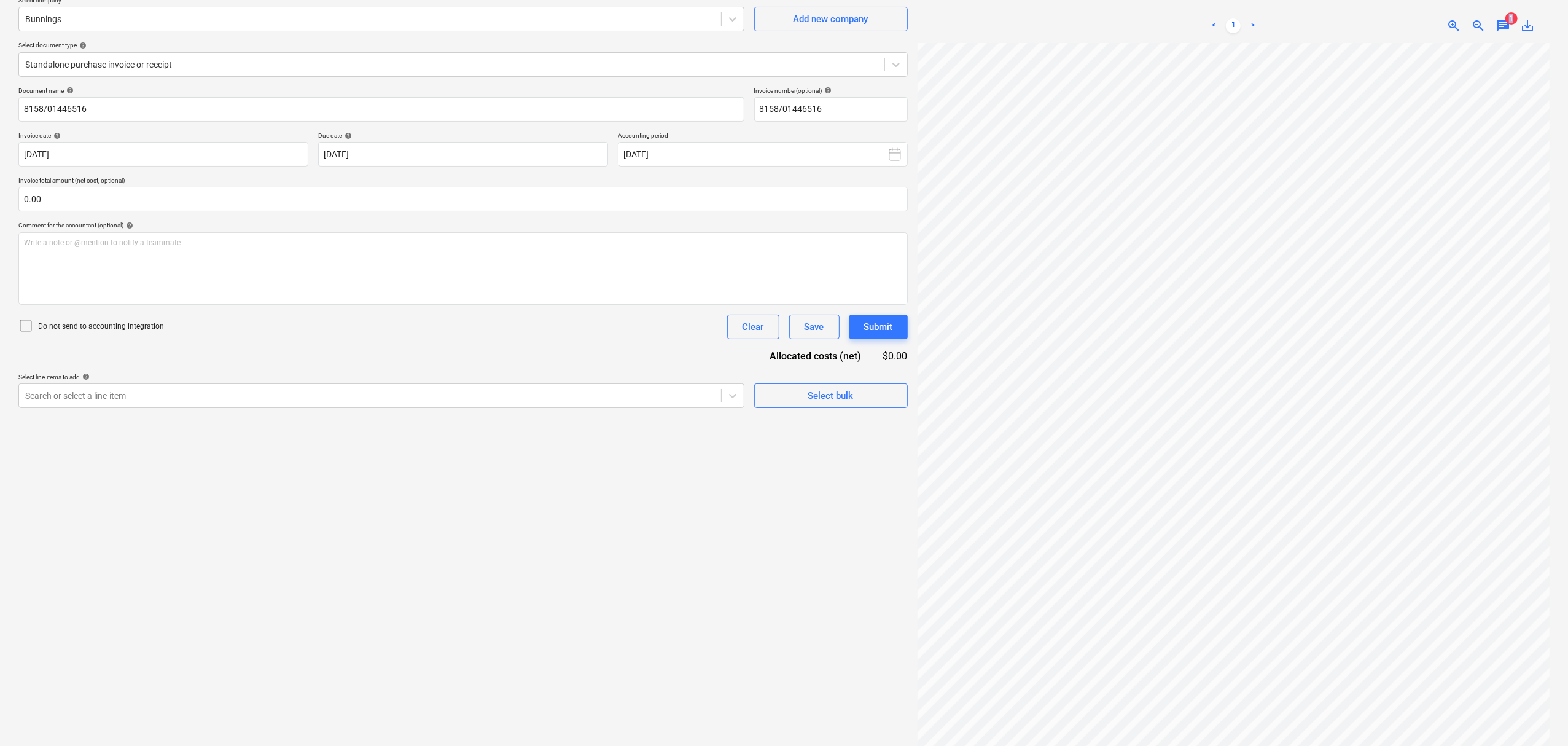
click at [1453, 10] on div "Bunnings July ...pdf clear add sort < 1 > zoom_in zoom_out chat 1 save_alt" at bounding box center [1234, 358] width 632 height 793
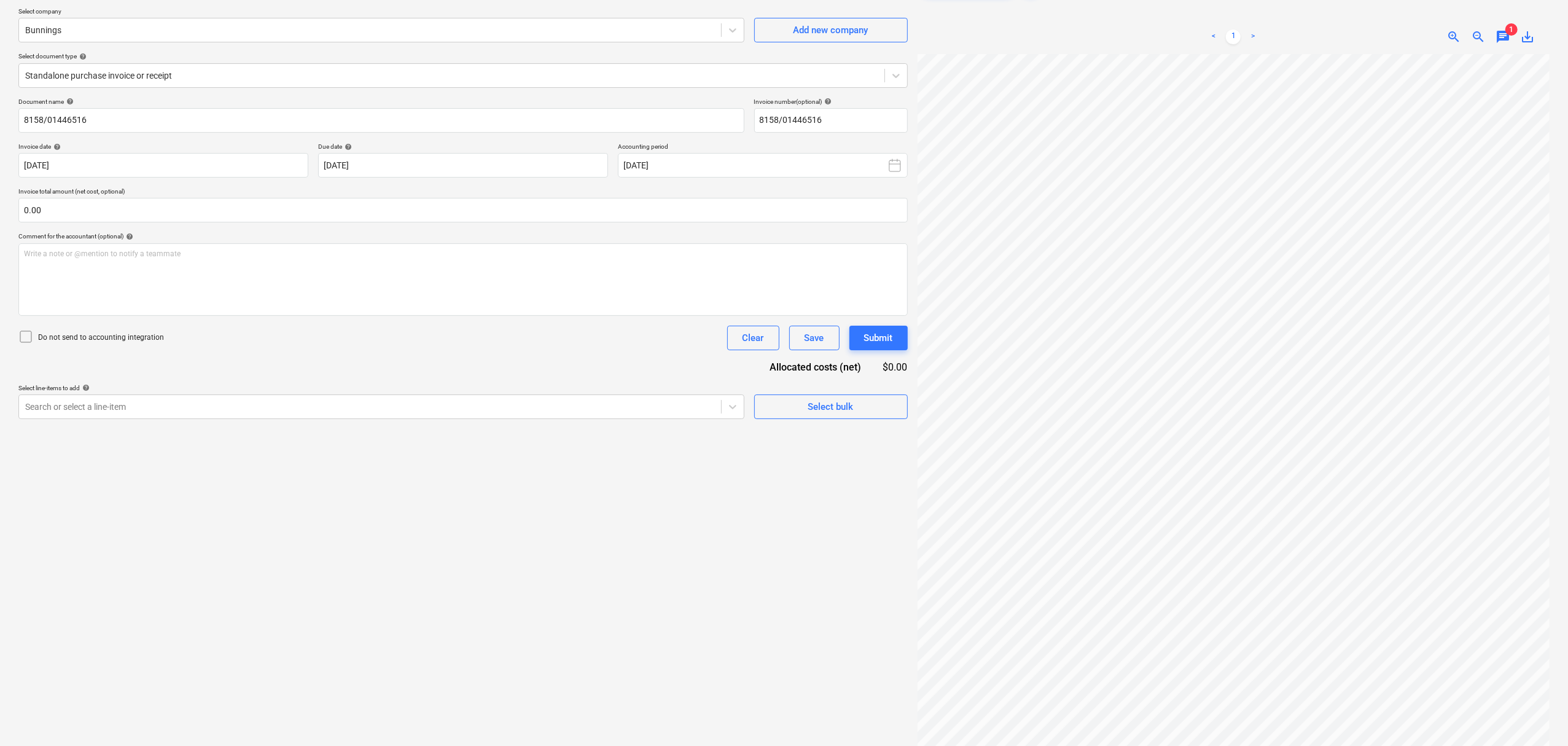
click at [1453, 10] on div at bounding box center [1234, 12] width 632 height 5
click at [1460, 33] on span "zoom_in" at bounding box center [1454, 37] width 15 height 15
click at [914, 368] on div "Bunnings July ...pdf clear add sort < 1 > zoom_in zoom_out chat 1 save_alt" at bounding box center [1233, 369] width 642 height 803
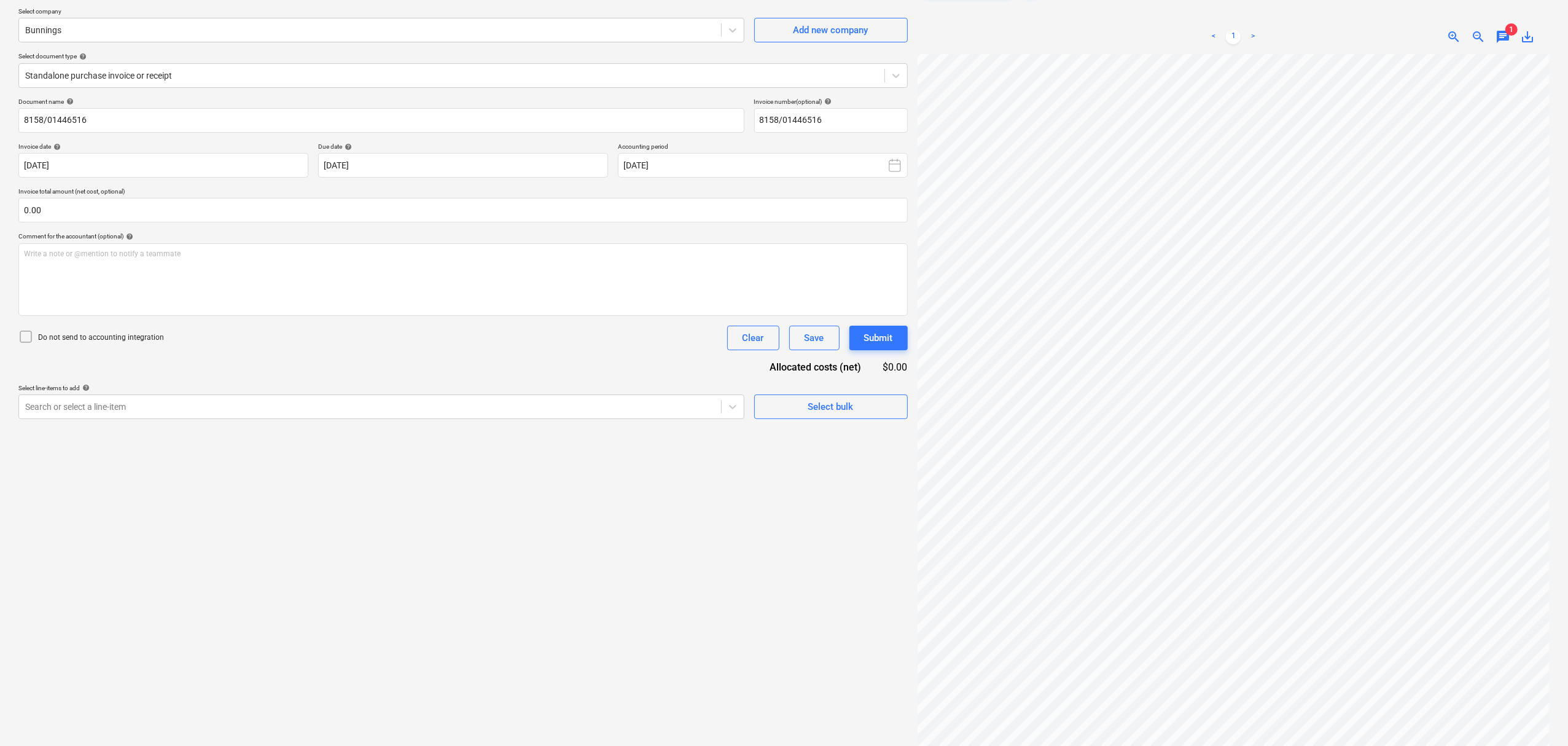
click at [1444, 653] on html "Sales Projects Contacts Company Consolidated Invoices Inbox 4 Approvals format_…" at bounding box center [784, 280] width 1568 height 746
click at [1502, 42] on span "chat" at bounding box center [1503, 37] width 15 height 15
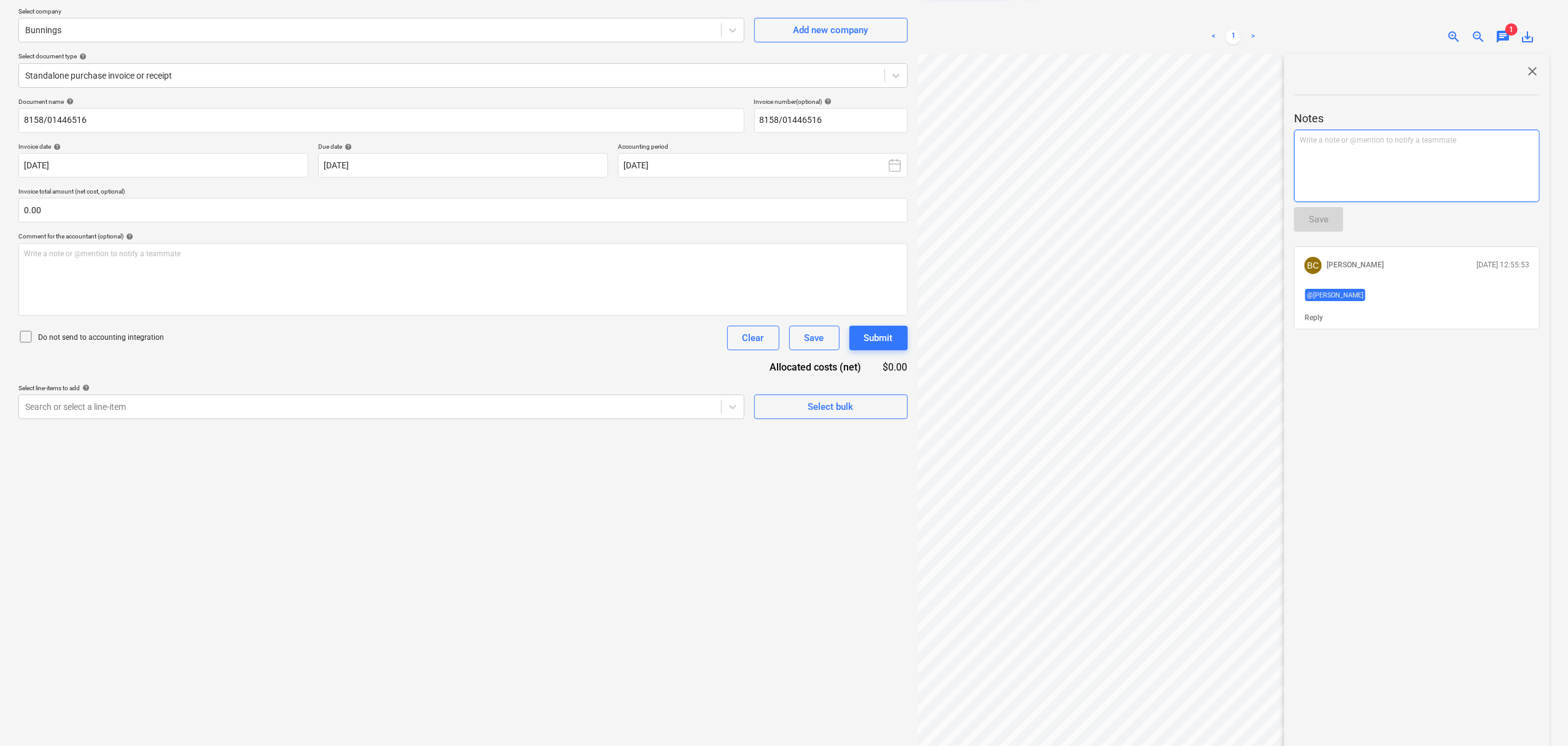
click at [1399, 157] on div "Write a note or @mention to notify a teammate [PERSON_NAME]" at bounding box center [1416, 166] width 245 height 72
click at [1393, 143] on p "﻿ @ [PERSON_NAME] ﻿ ﻿" at bounding box center [1417, 141] width 235 height 12
click at [1326, 225] on div "Save" at bounding box center [1318, 219] width 19 height 16
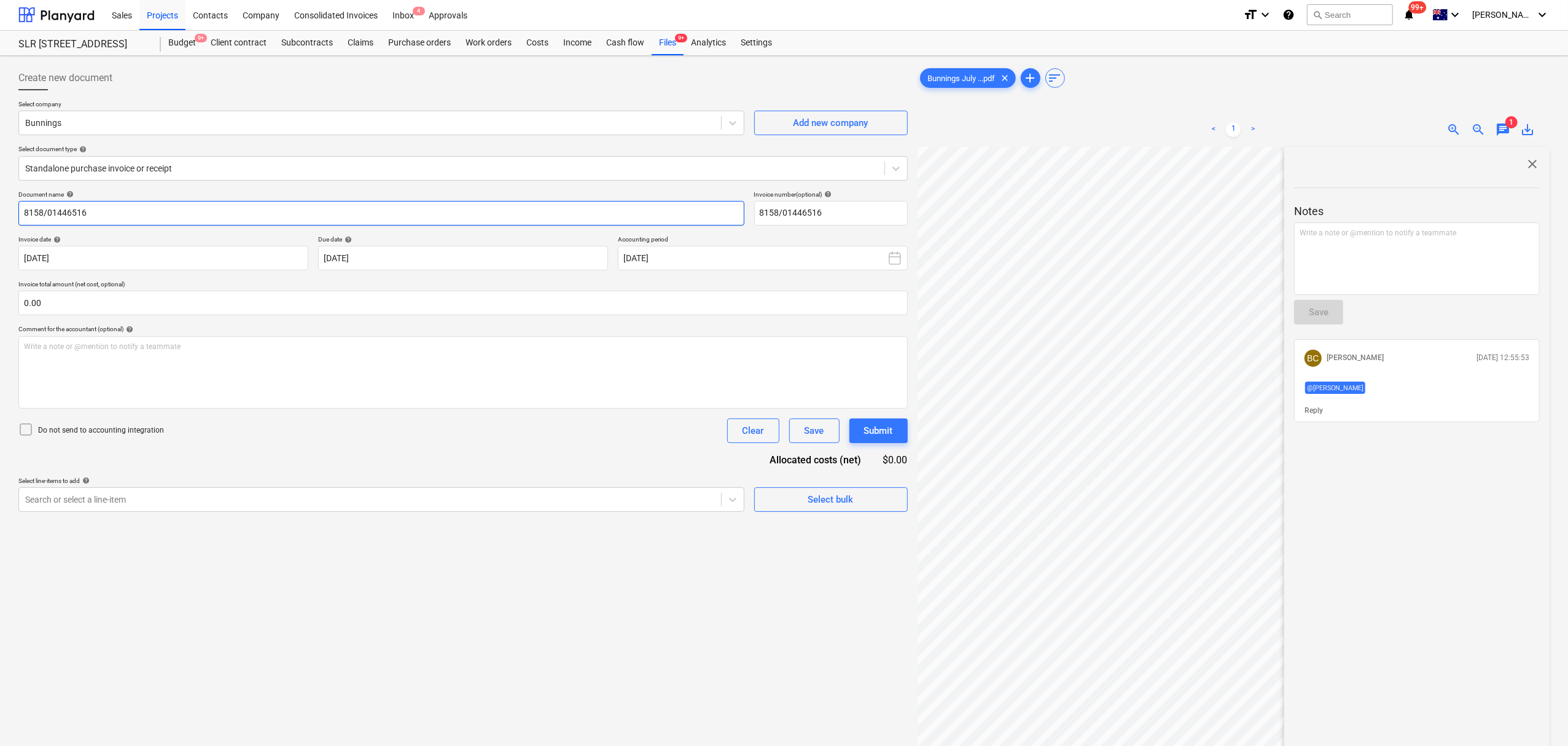
scroll to position [0, 0]
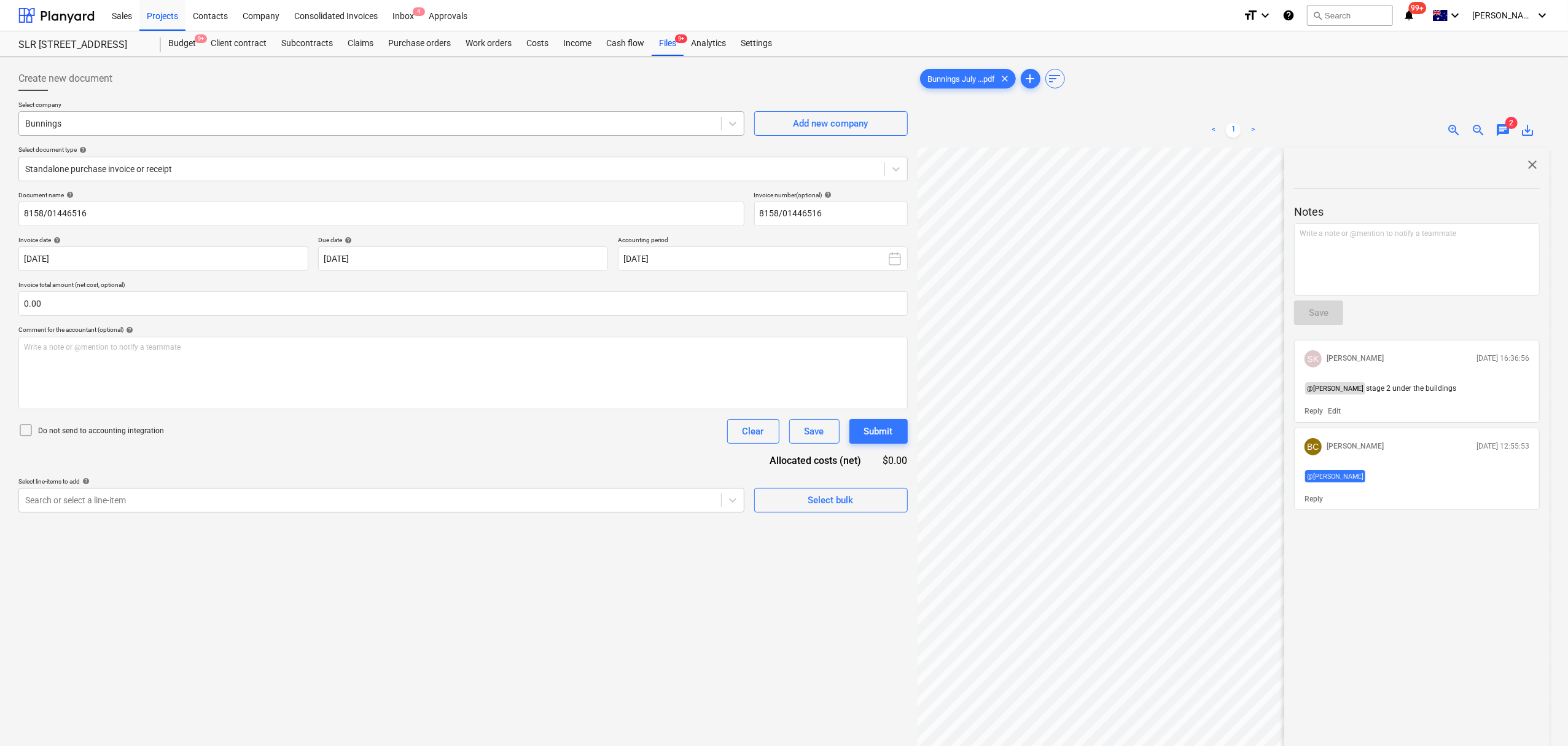
click at [547, 115] on div "Bunnings" at bounding box center [370, 123] width 702 height 17
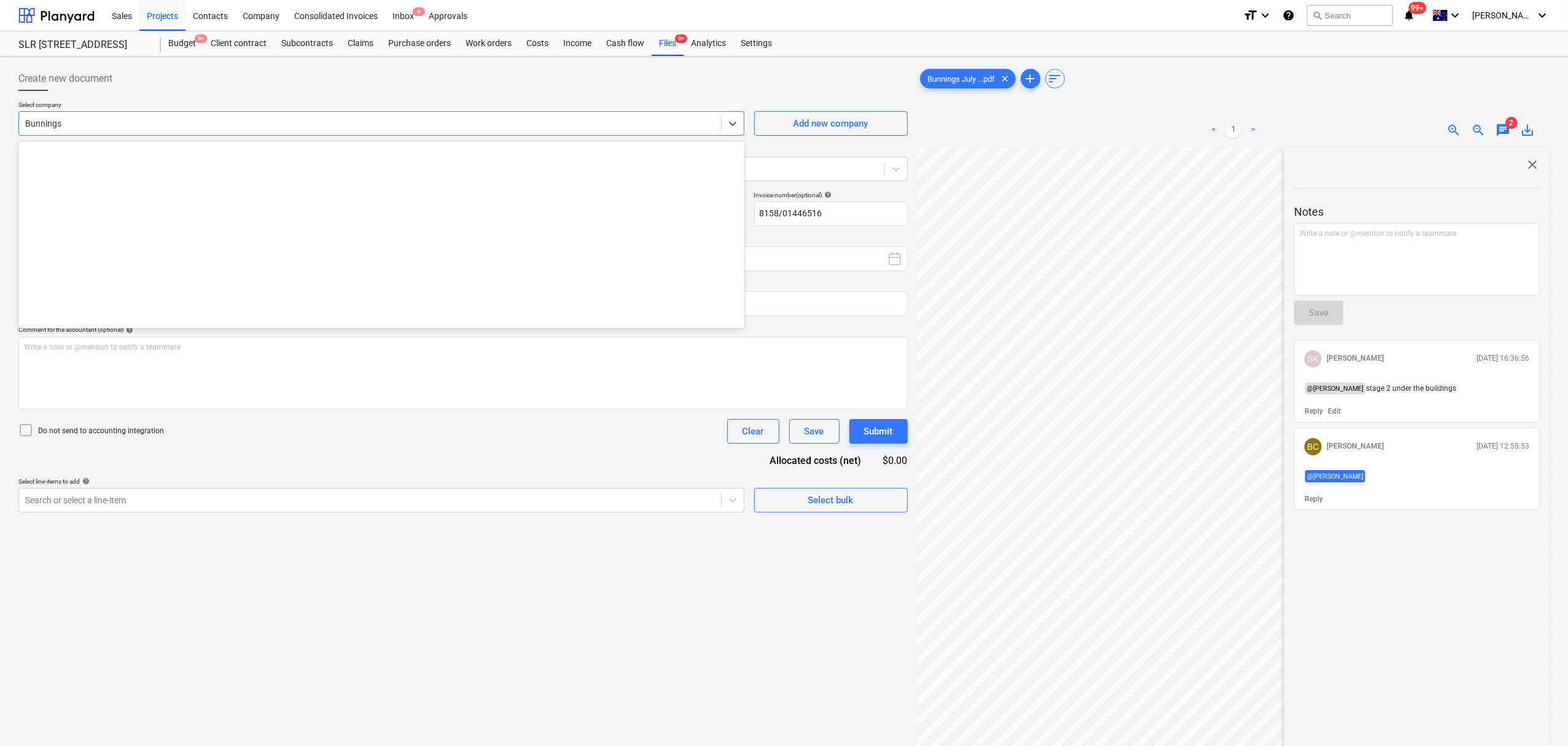
scroll to position [3462, 0]
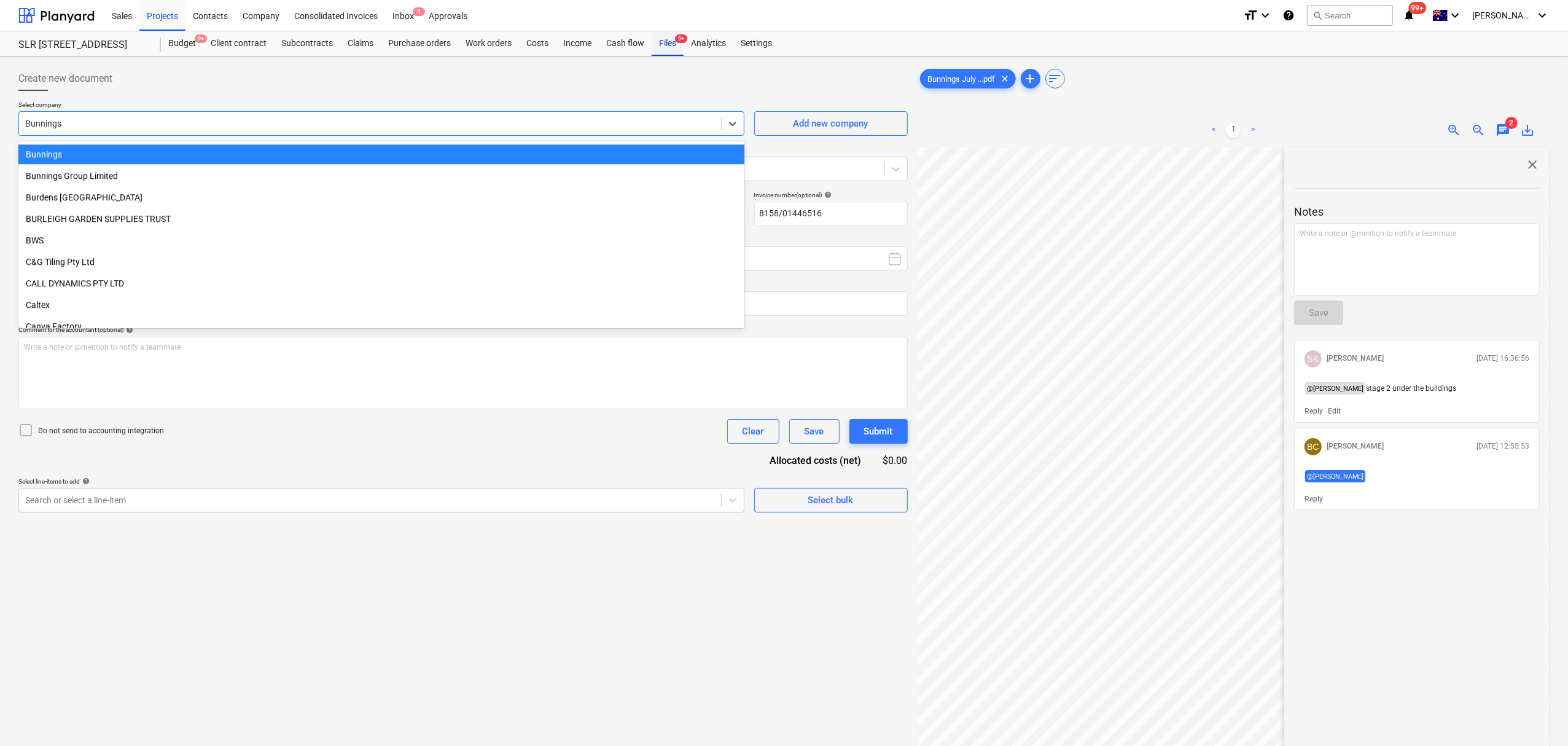
click at [669, 32] on div "Files 9+" at bounding box center [667, 43] width 32 height 25
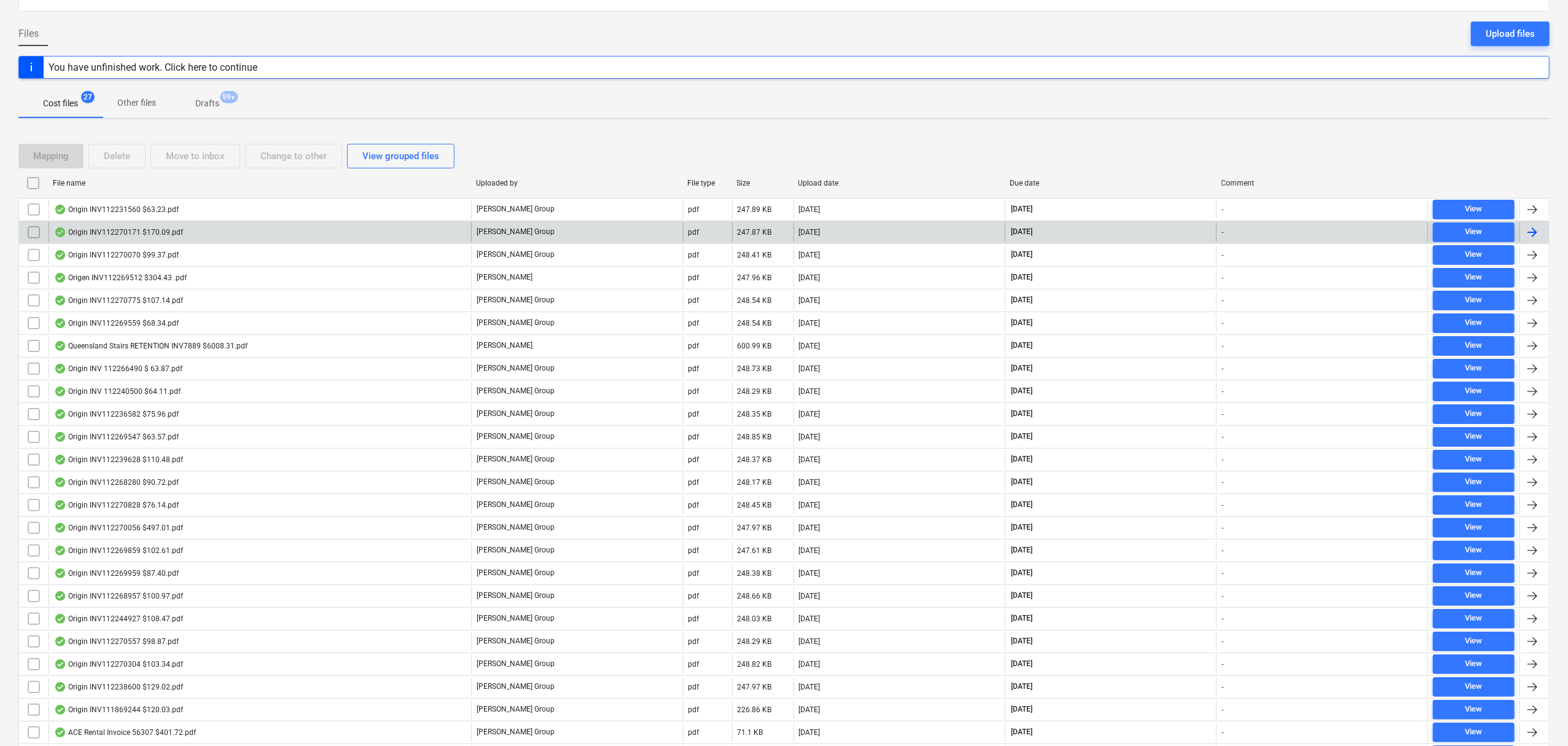
scroll to position [218, 0]
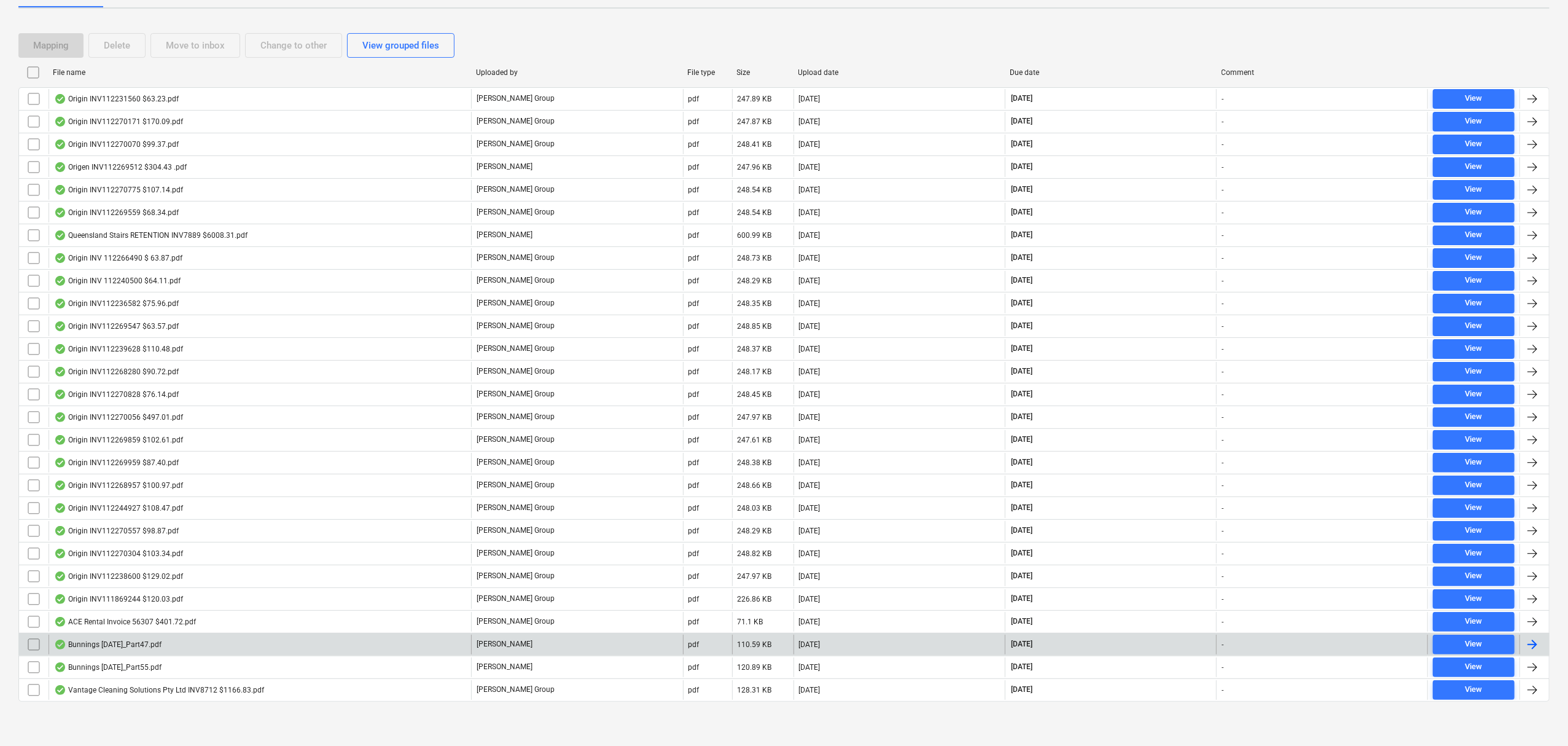
click at [199, 642] on div "Bunnings [DATE]_Part47.pdf" at bounding box center [259, 645] width 423 height 19
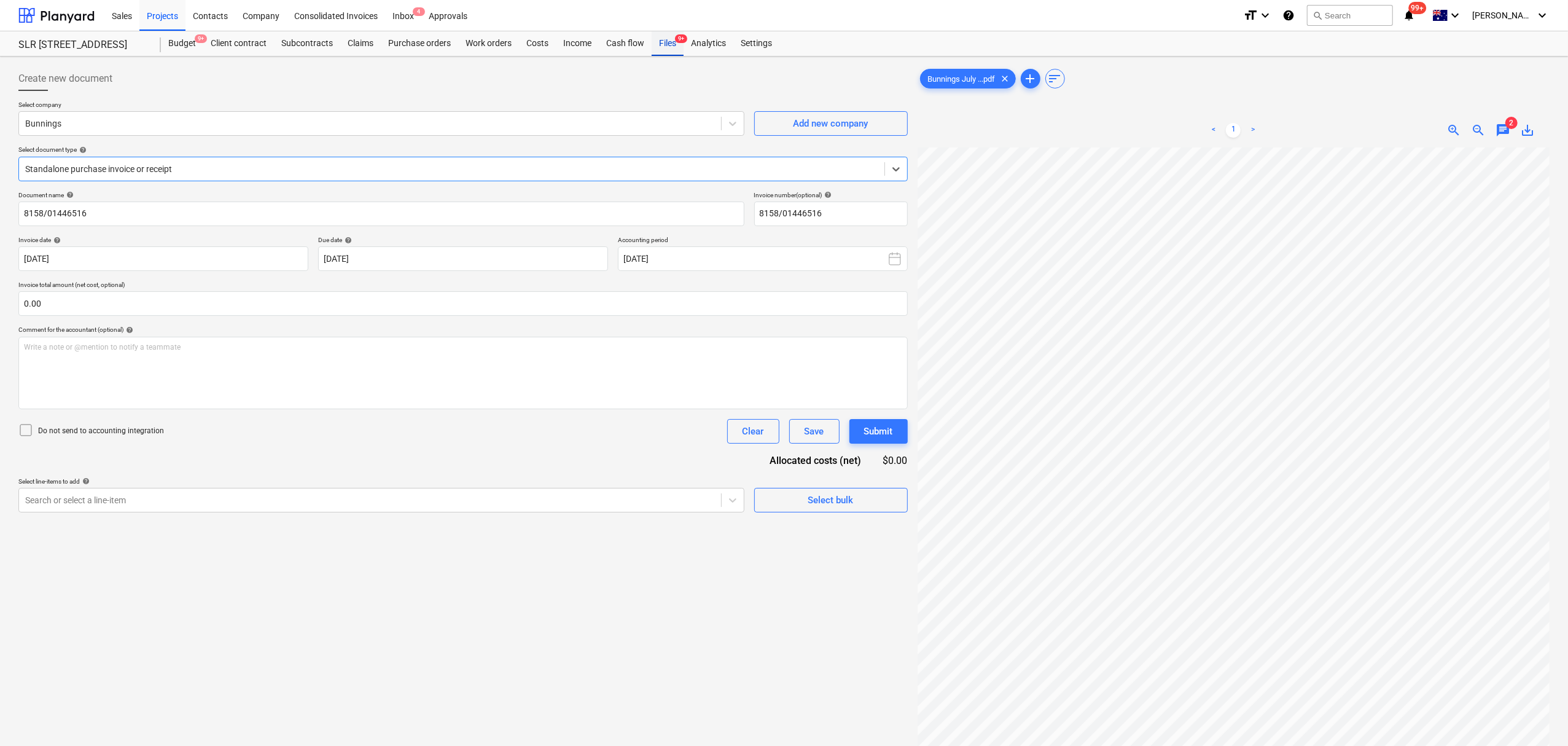
click at [668, 44] on div "Files 9+" at bounding box center [667, 43] width 32 height 25
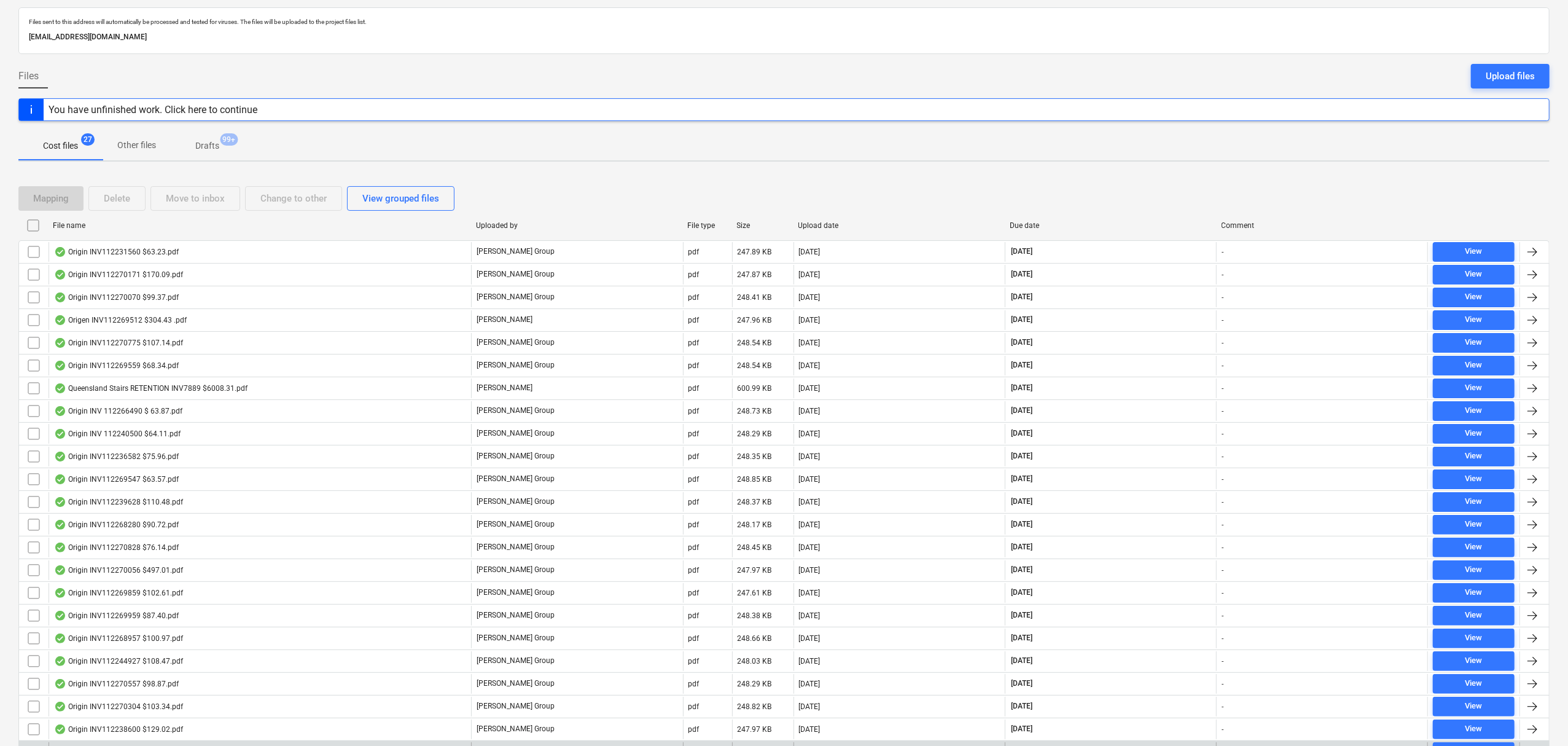
scroll to position [218, 0]
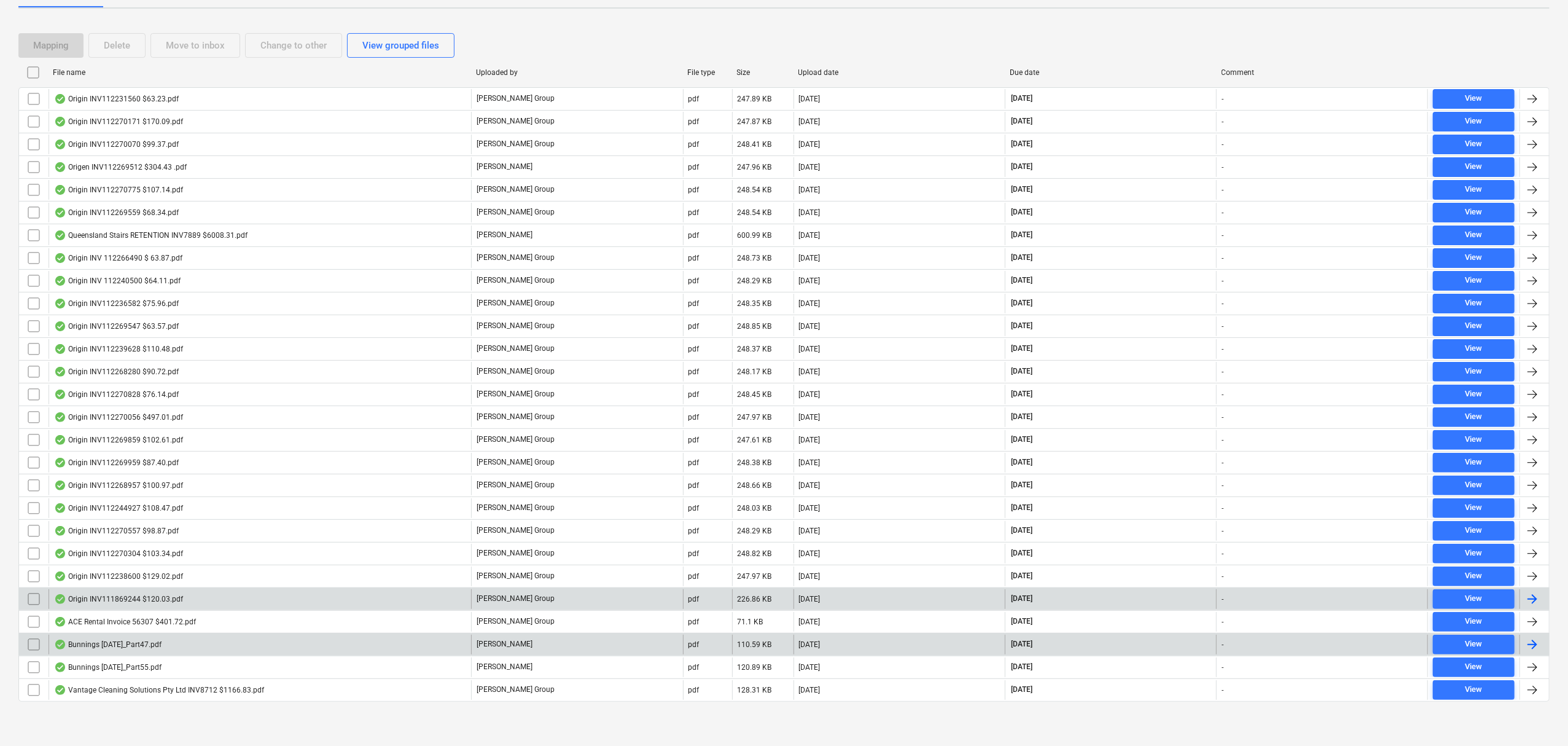
click at [40, 642] on input "checkbox" at bounding box center [34, 645] width 19 height 19
click at [203, 37] on div "Move to inbox" at bounding box center [195, 45] width 59 height 16
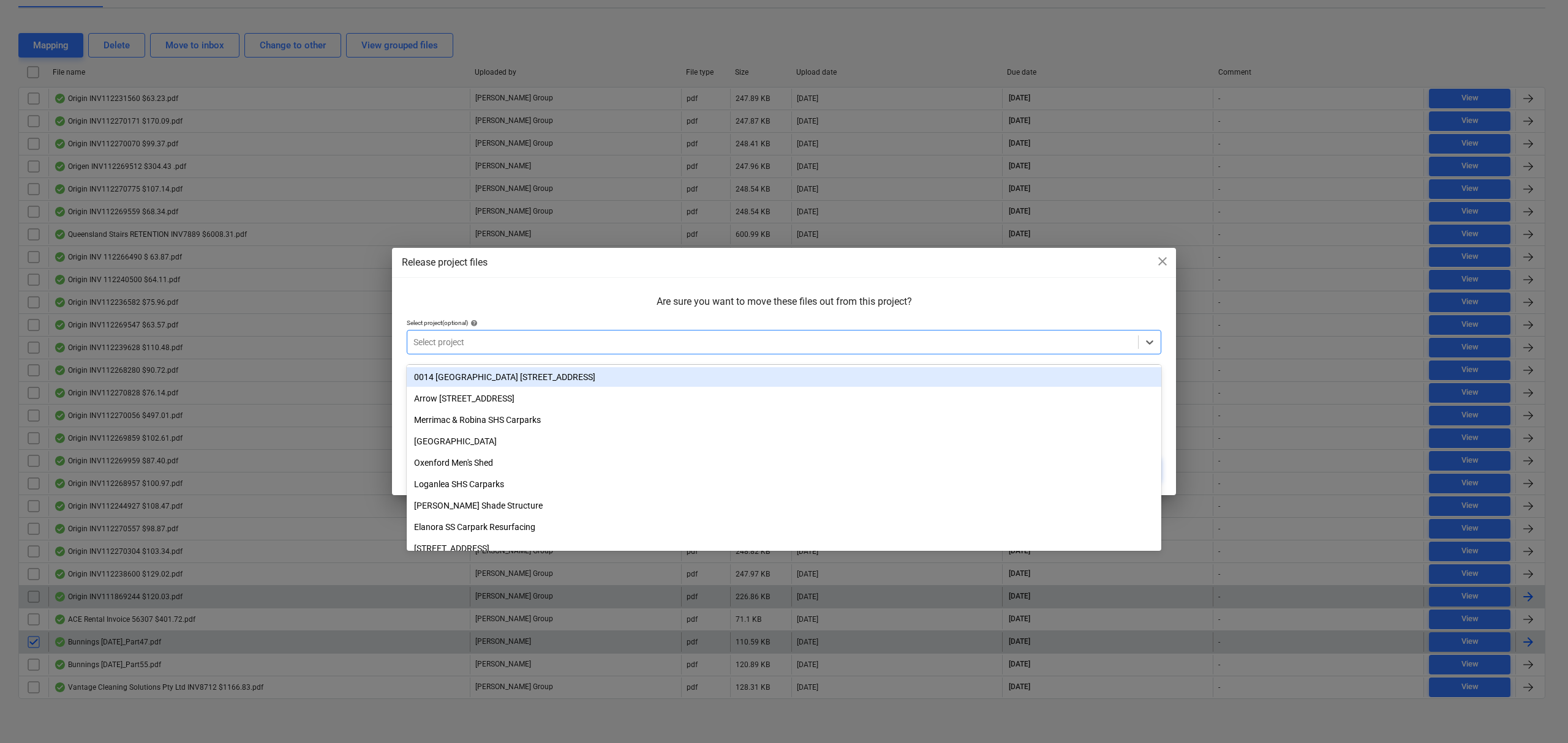
click at [450, 336] on div at bounding box center [772, 342] width 718 height 12
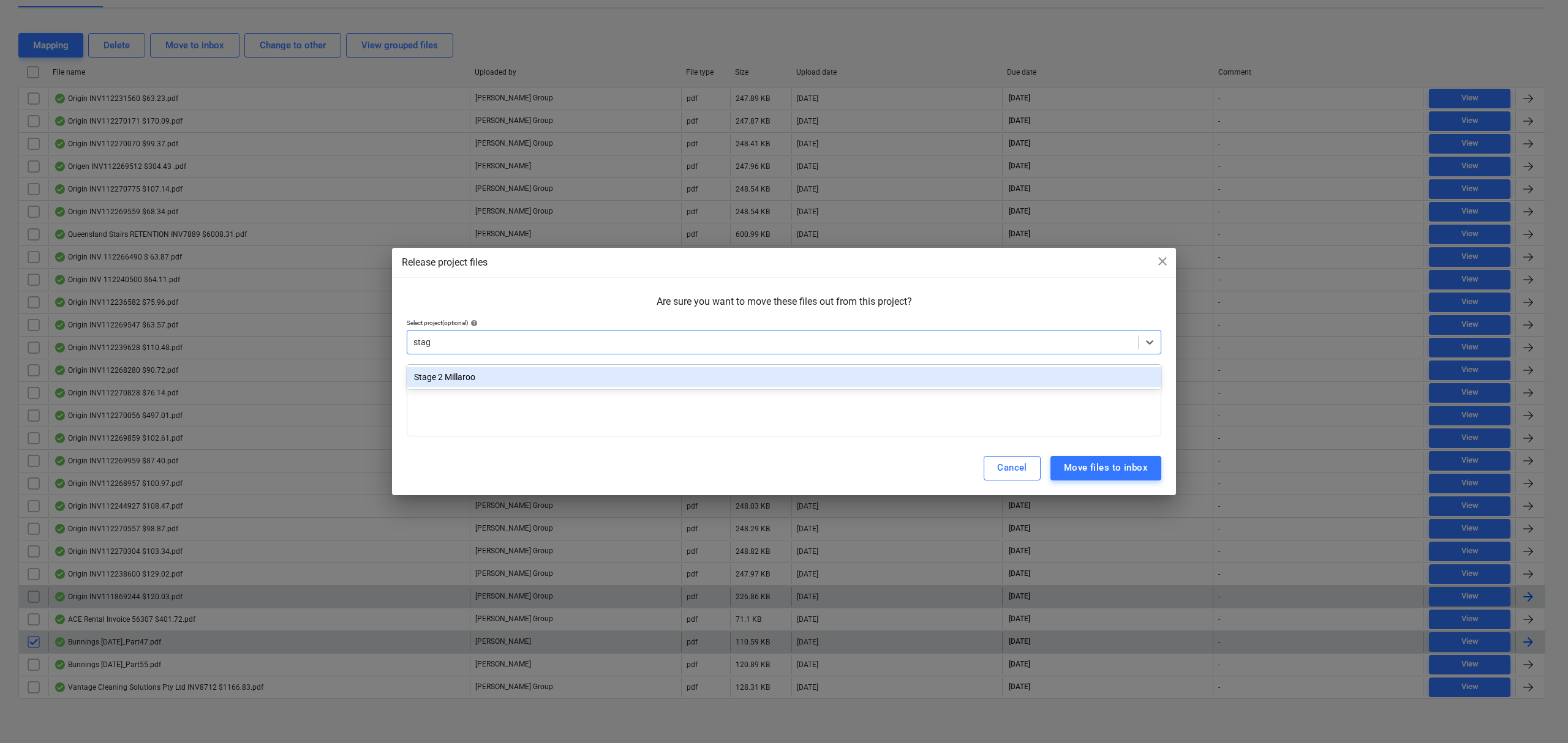
click at [492, 369] on div "Stage 2 Millaroo" at bounding box center [784, 377] width 755 height 19
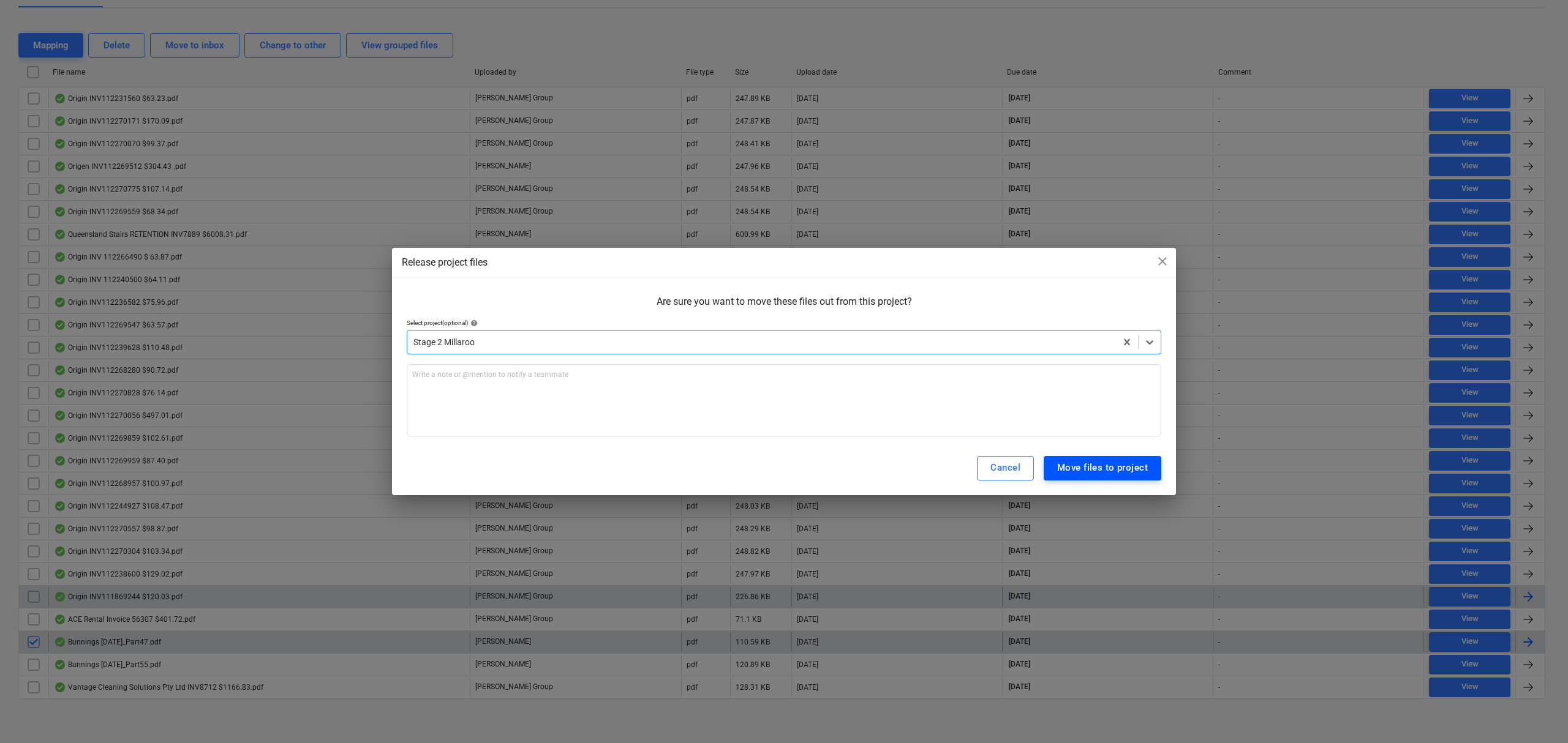
drag, startPoint x: 1123, startPoint y: 473, endPoint x: 1111, endPoint y: 467, distance: 13.4
click at [1116, 467] on div "Move files to project" at bounding box center [1103, 467] width 91 height 16
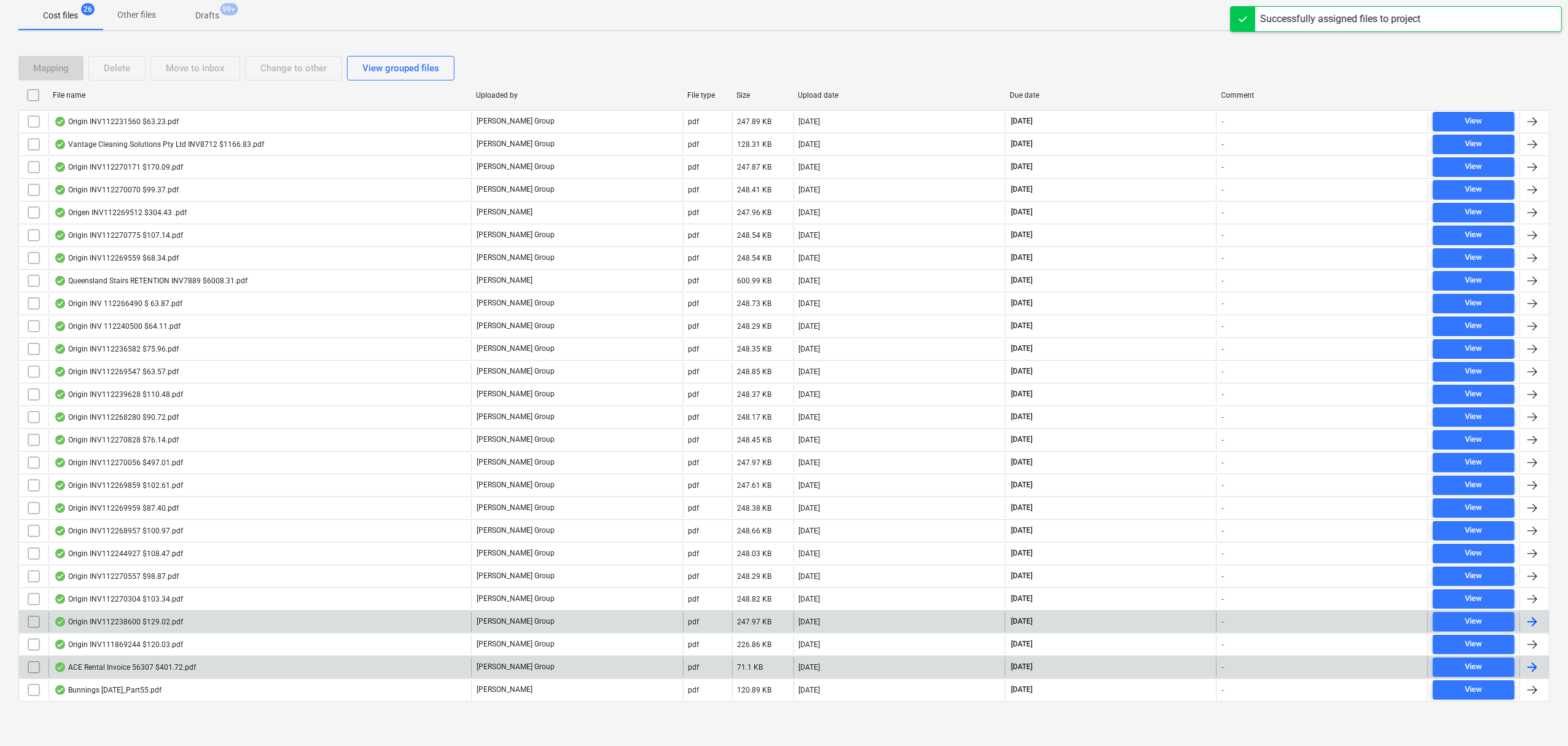
scroll to position [195, 0]
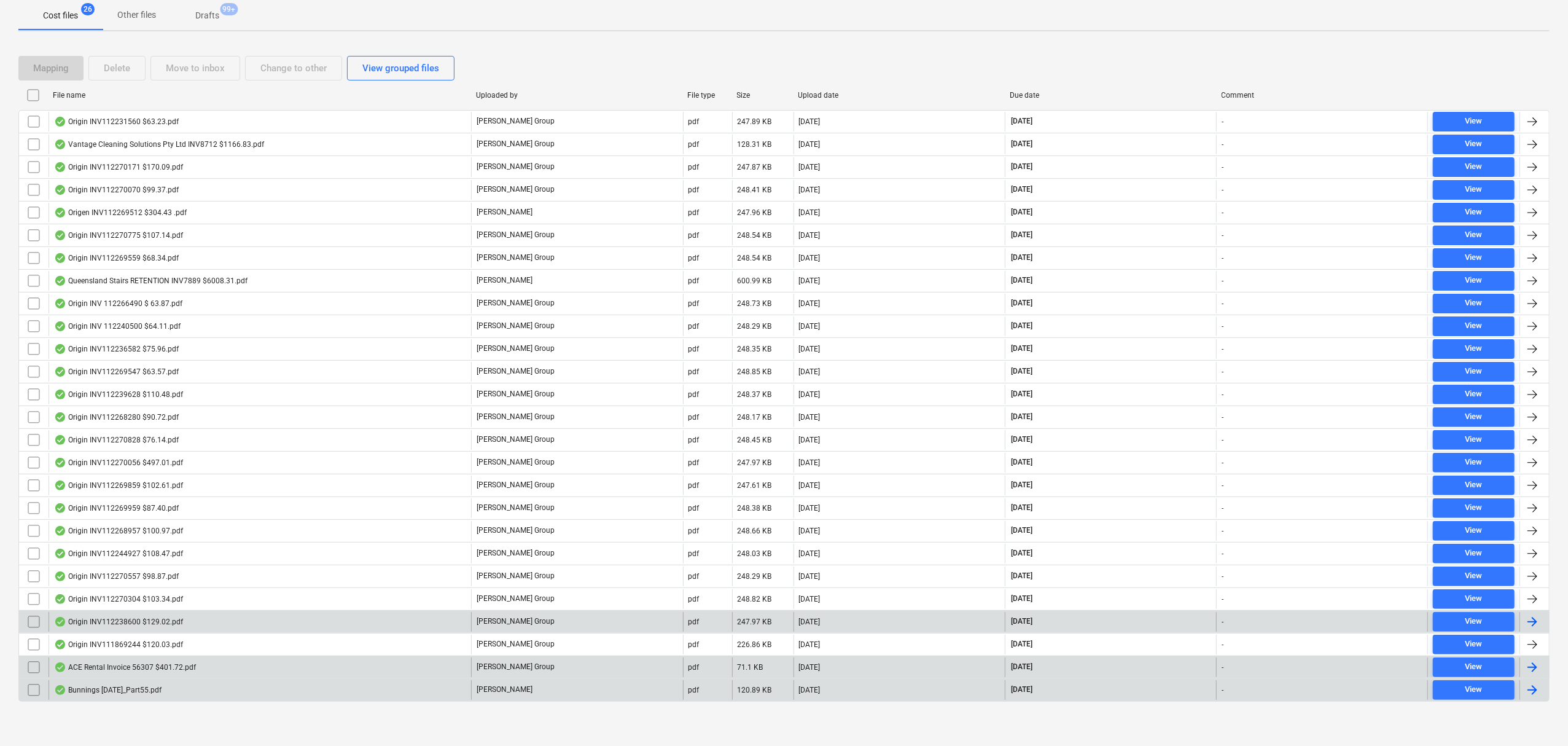
click at [84, 695] on div "Bunnings [DATE]_Part55.pdf" at bounding box center [259, 690] width 423 height 19
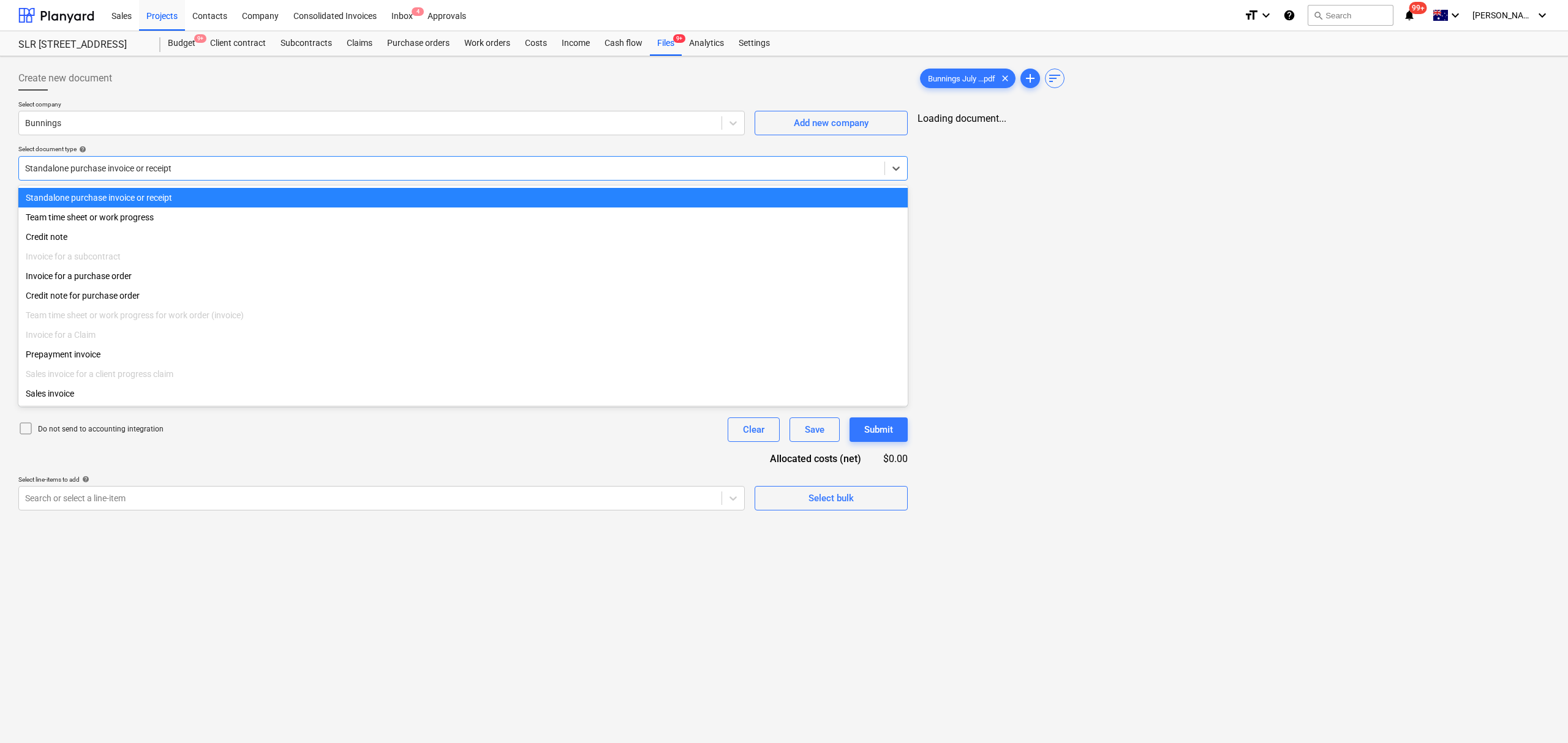
click at [140, 178] on div "Standalone purchase invoice or receipt" at bounding box center [463, 168] width 889 height 25
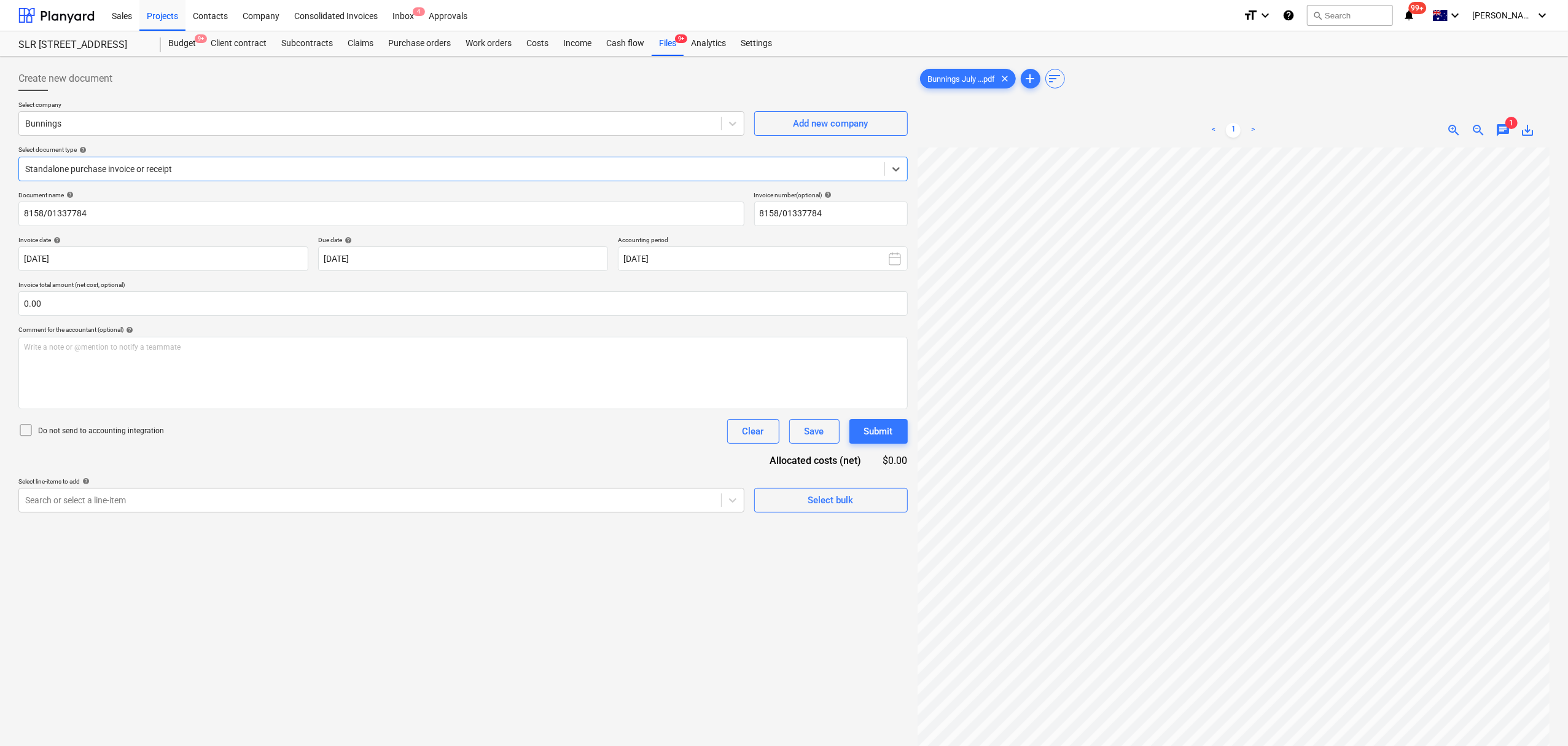
click at [141, 170] on div at bounding box center [452, 169] width 853 height 12
click at [821, 354] on div "Create new document Select company Bunnings Add new company Select document typ…" at bounding box center [784, 463] width 1541 height 803
click at [907, 440] on div "Create new document Select company Bunnings Add new company Select document typ…" at bounding box center [784, 463] width 1541 height 803
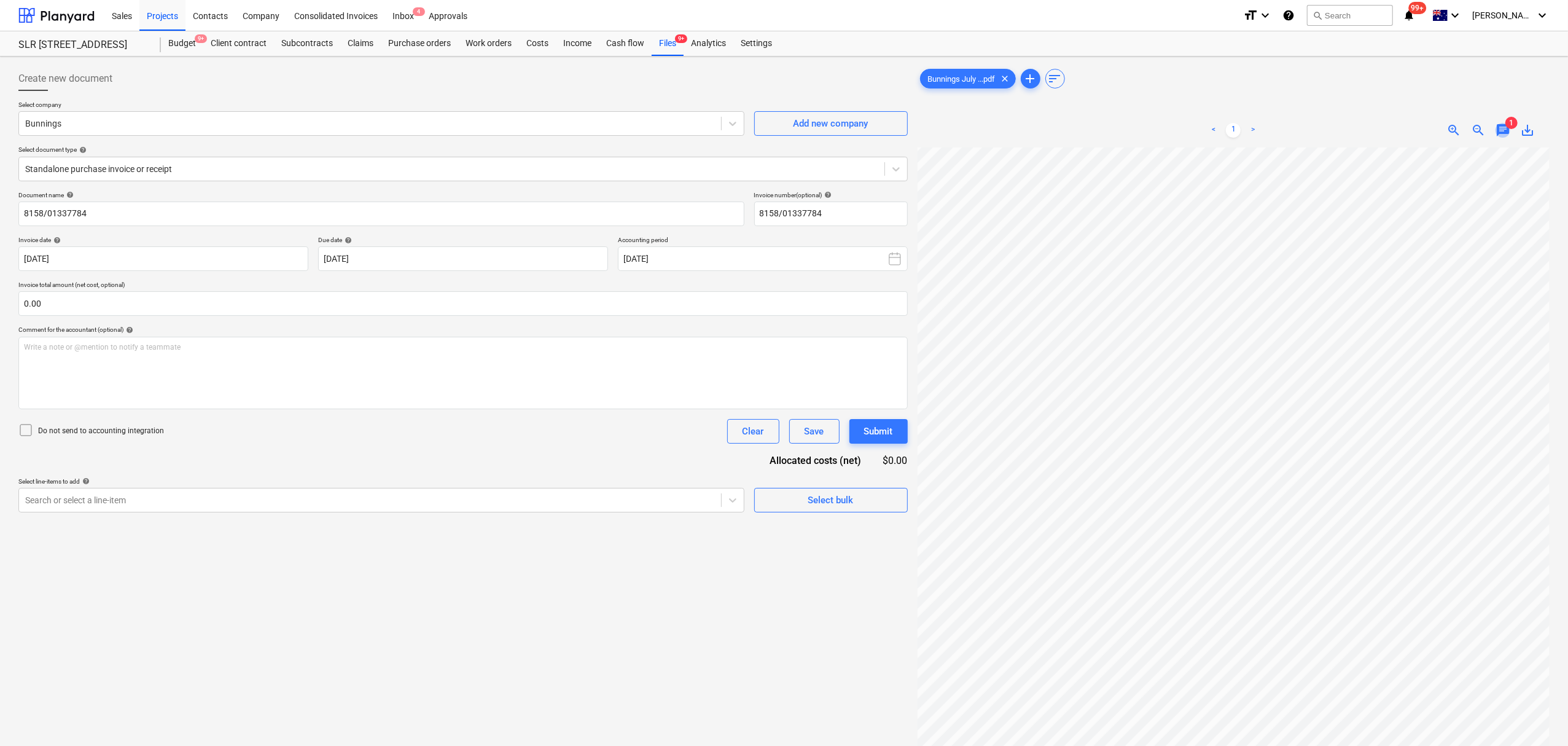
click at [1503, 134] on span "chat" at bounding box center [1503, 131] width 15 height 15
click at [526, 501] on div at bounding box center [370, 500] width 690 height 12
drag, startPoint x: 571, startPoint y: 565, endPoint x: 588, endPoint y: 672, distance: 108.3
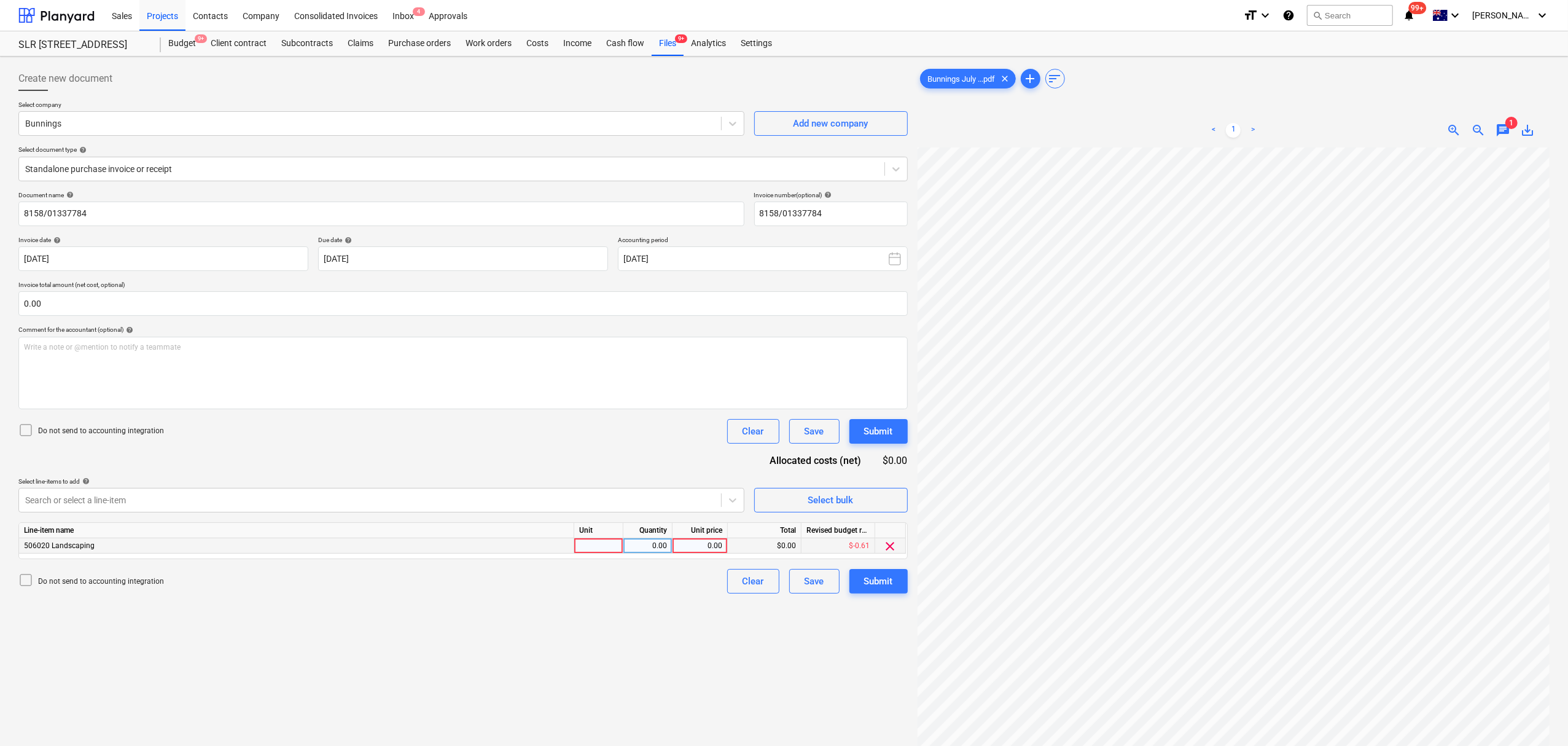
click at [590, 545] on div at bounding box center [599, 546] width 49 height 16
click at [608, 542] on div at bounding box center [599, 546] width 49 height 16
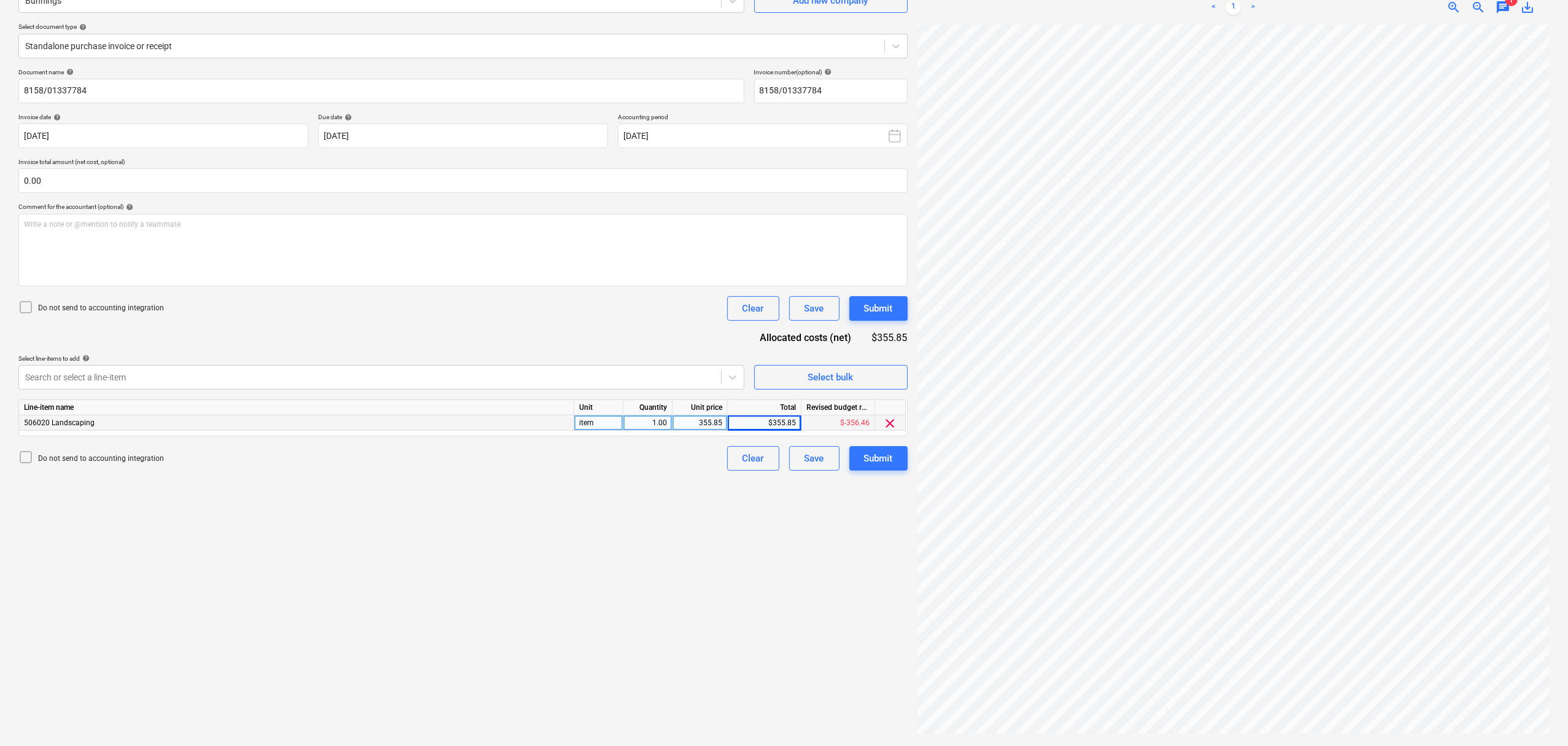
click at [1499, 5] on span "chat" at bounding box center [1503, 7] width 15 height 15
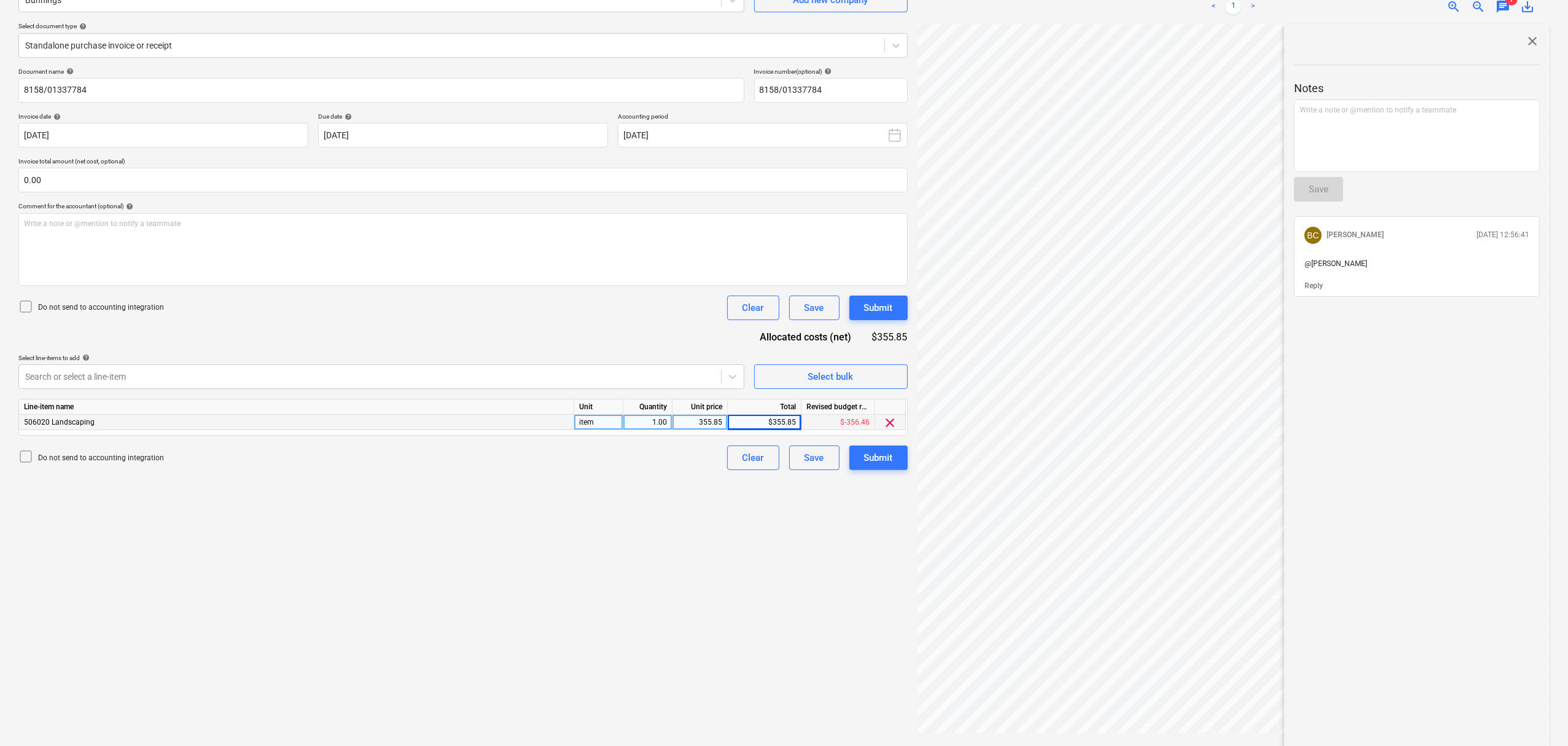
click at [1300, 193] on div "Notes Write a note or @mention to notify a teammate ﻿ Save BC [PERSON_NAME] [DA…" at bounding box center [1416, 172] width 245 height 248
click at [1325, 143] on div "Write a note or @mention to notify a teammate [PERSON_NAME]" at bounding box center [1416, 135] width 245 height 72
click at [1315, 207] on div at bounding box center [1416, 206] width 245 height 10
click at [1317, 195] on div "Save" at bounding box center [1318, 189] width 19 height 16
click at [1527, 45] on span "close" at bounding box center [1532, 41] width 15 height 15
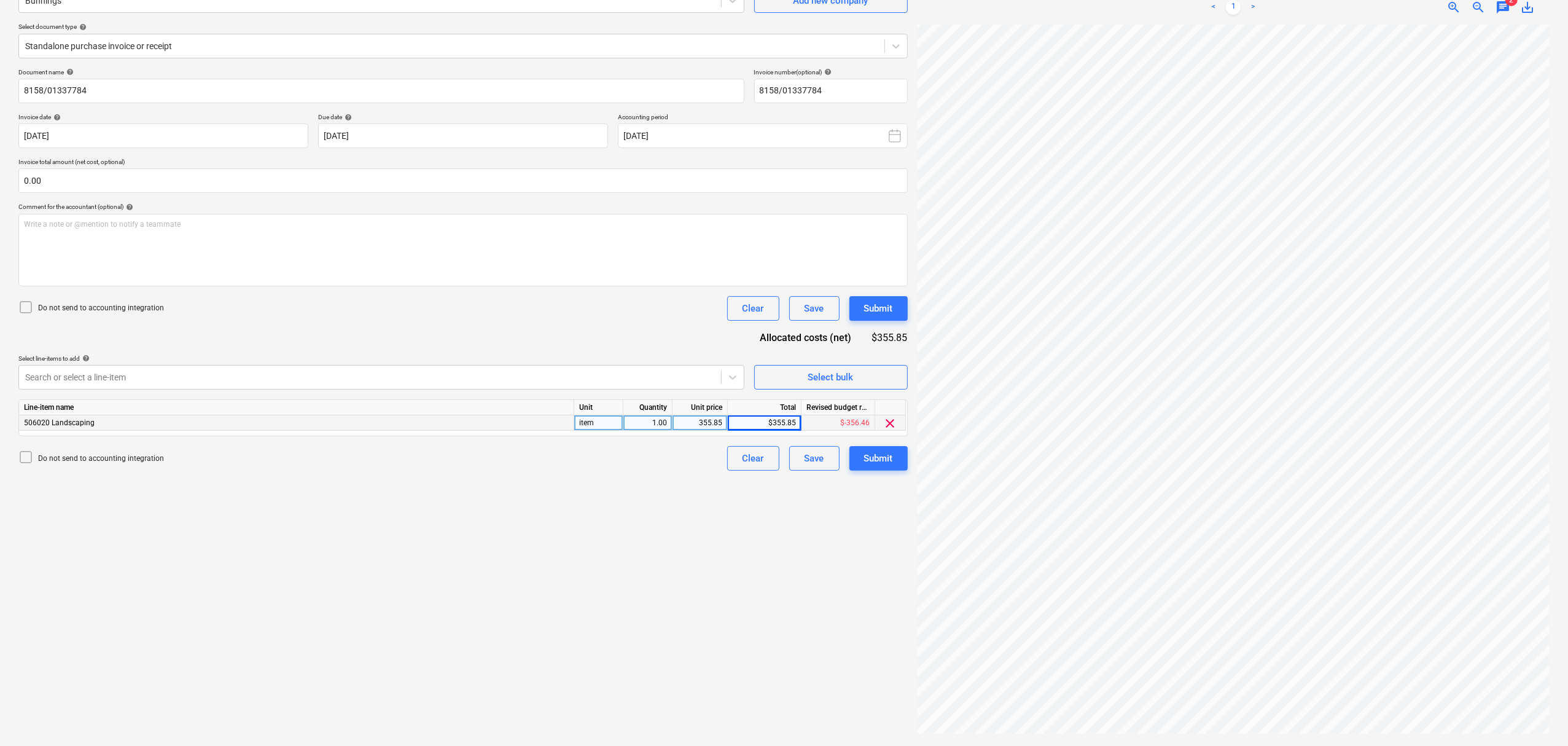
click at [858, 443] on div "Document name help 8158/01337784 Invoice number (optional) help 8158/01337784 I…" at bounding box center [463, 269] width 890 height 403
click at [861, 448] on button "Submit" at bounding box center [878, 458] width 58 height 25
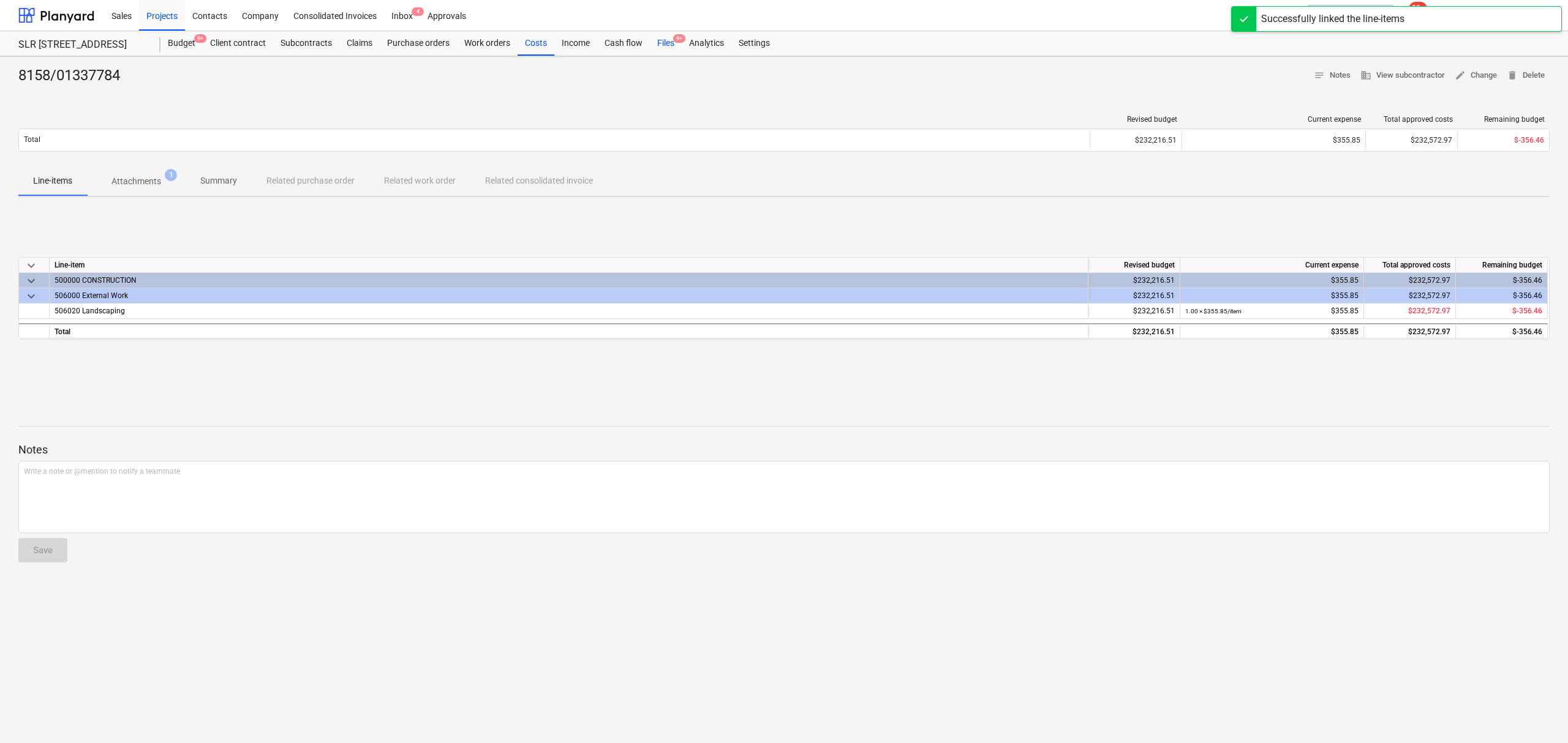
click at [672, 39] on div "Files 9+" at bounding box center [665, 43] width 32 height 25
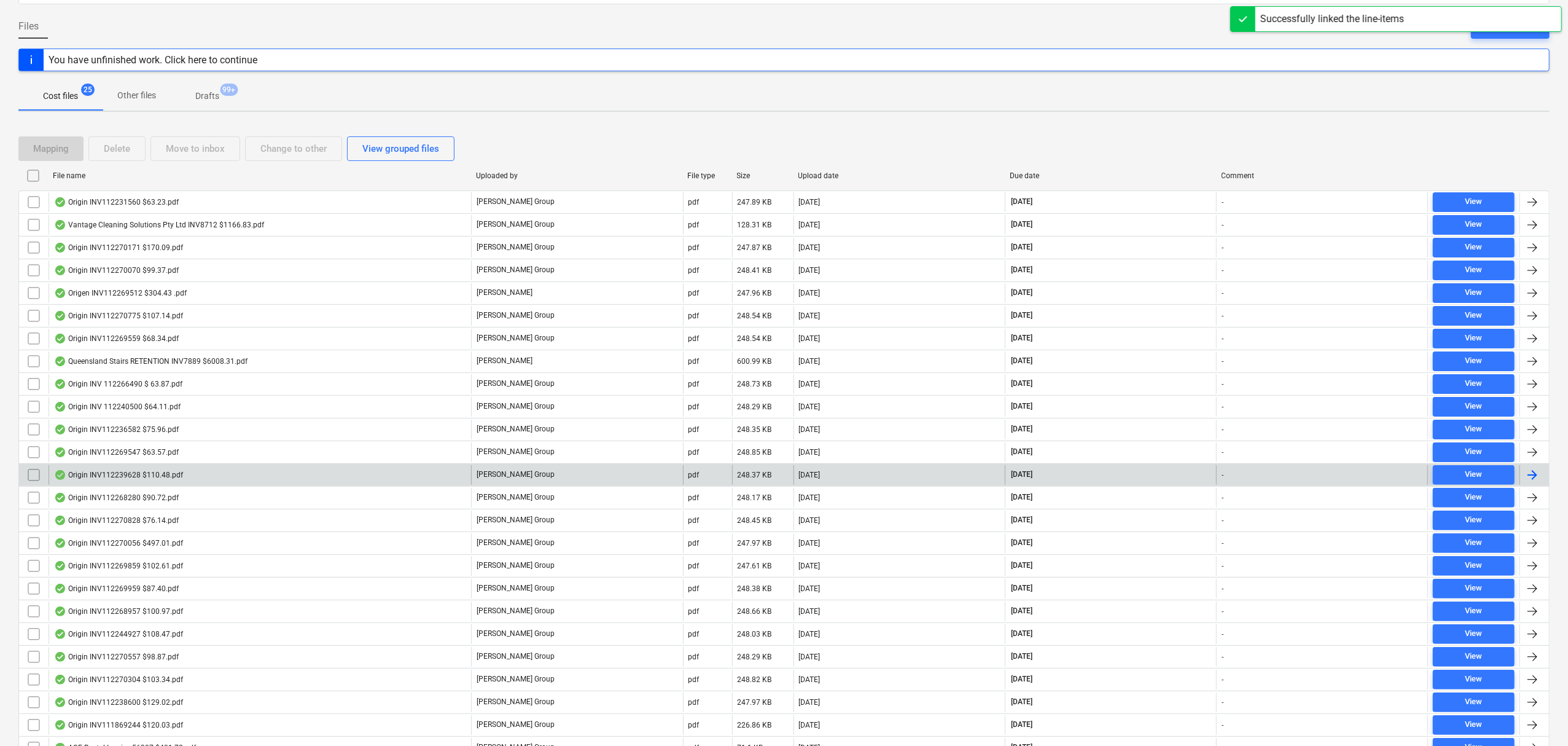
scroll to position [171, 0]
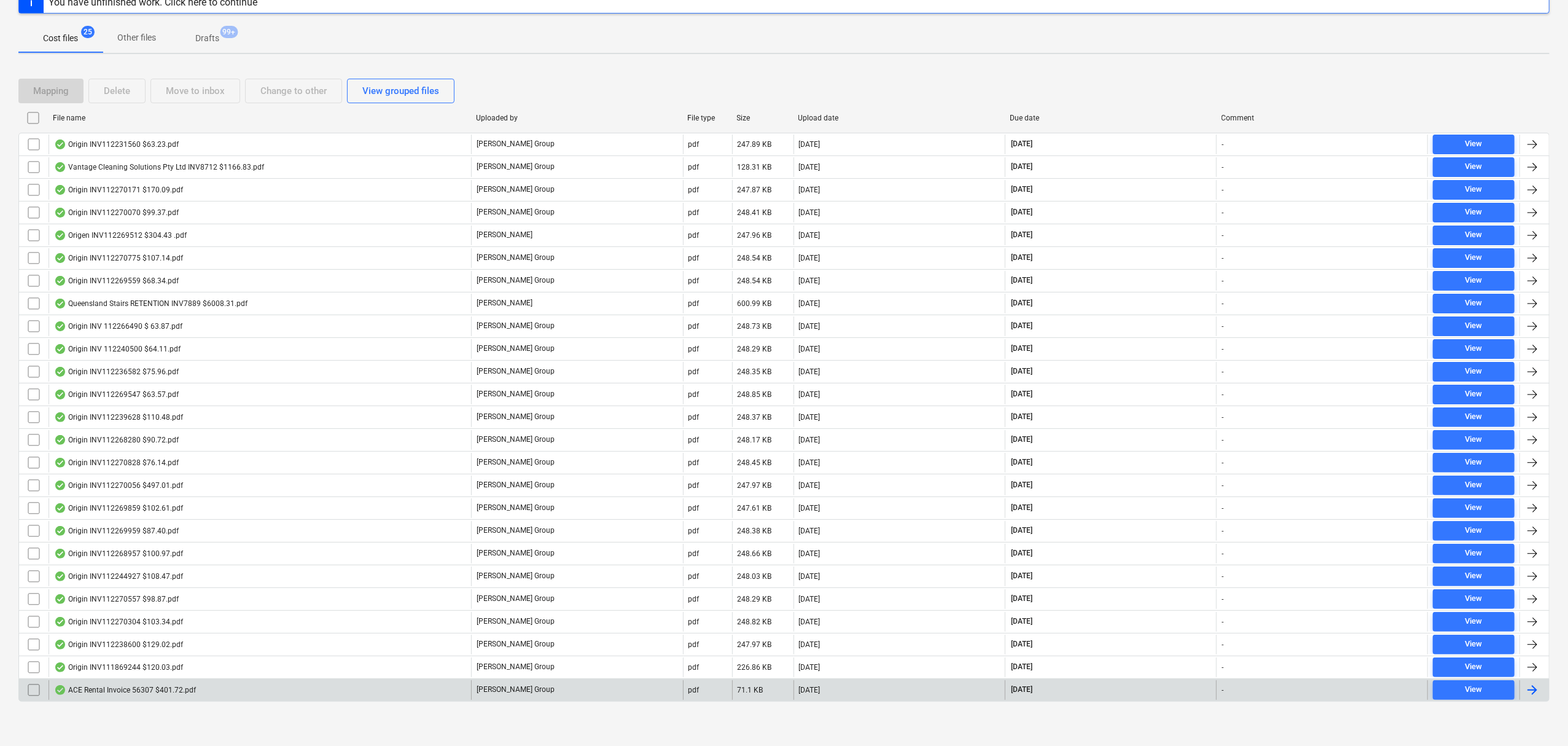
click at [353, 697] on div "ACE Rental Invoice 56307 $401.72.pdf" at bounding box center [259, 690] width 423 height 19
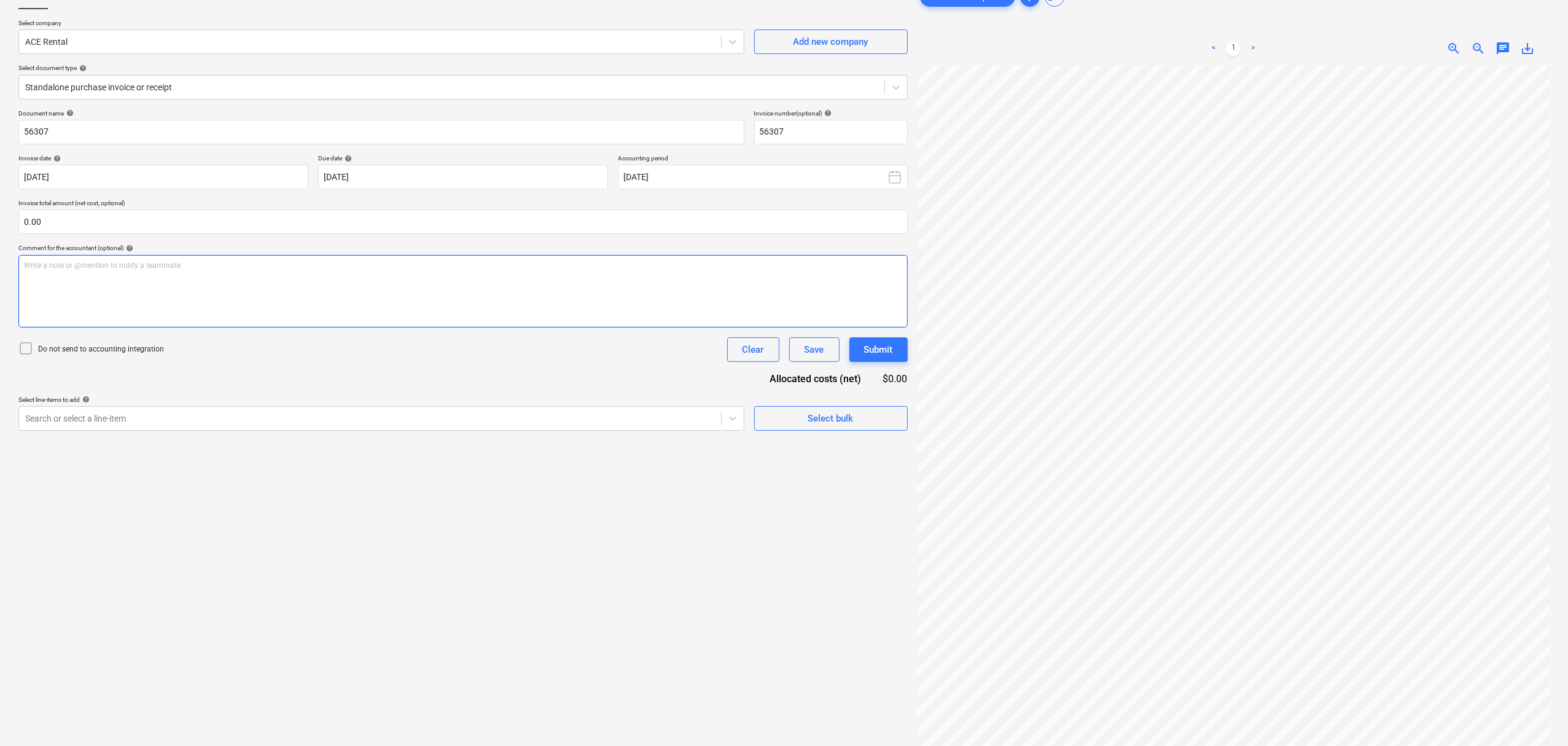
scroll to position [0, 138]
drag, startPoint x: 1518, startPoint y: 48, endPoint x: 1512, endPoint y: 53, distance: 7.8
click at [1514, 48] on div "zoom_in zoom_out chat 0 save_alt" at bounding box center [1437, 48] width 204 height 15
click at [1534, 47] on span "save_alt" at bounding box center [1528, 48] width 15 height 15
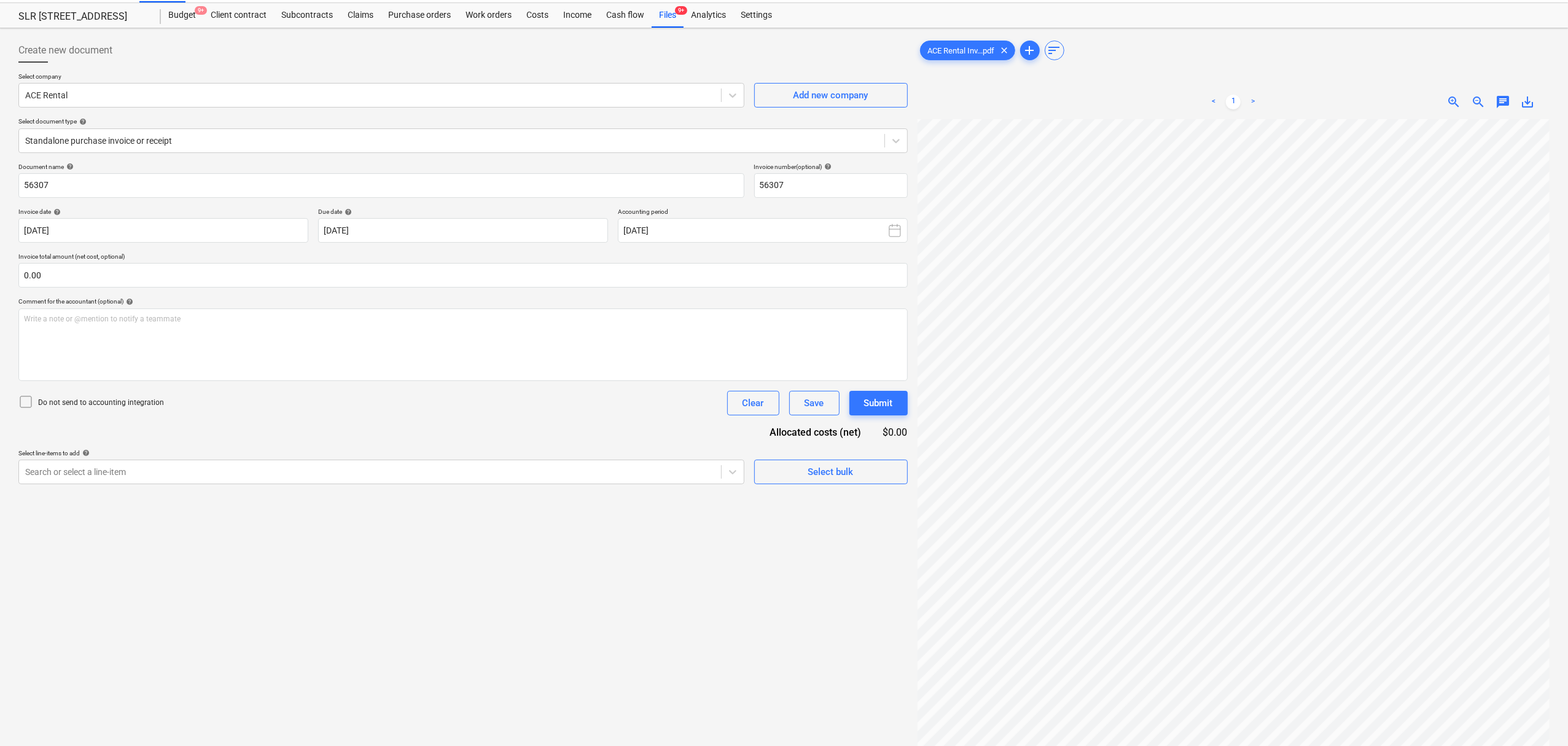
scroll to position [0, 0]
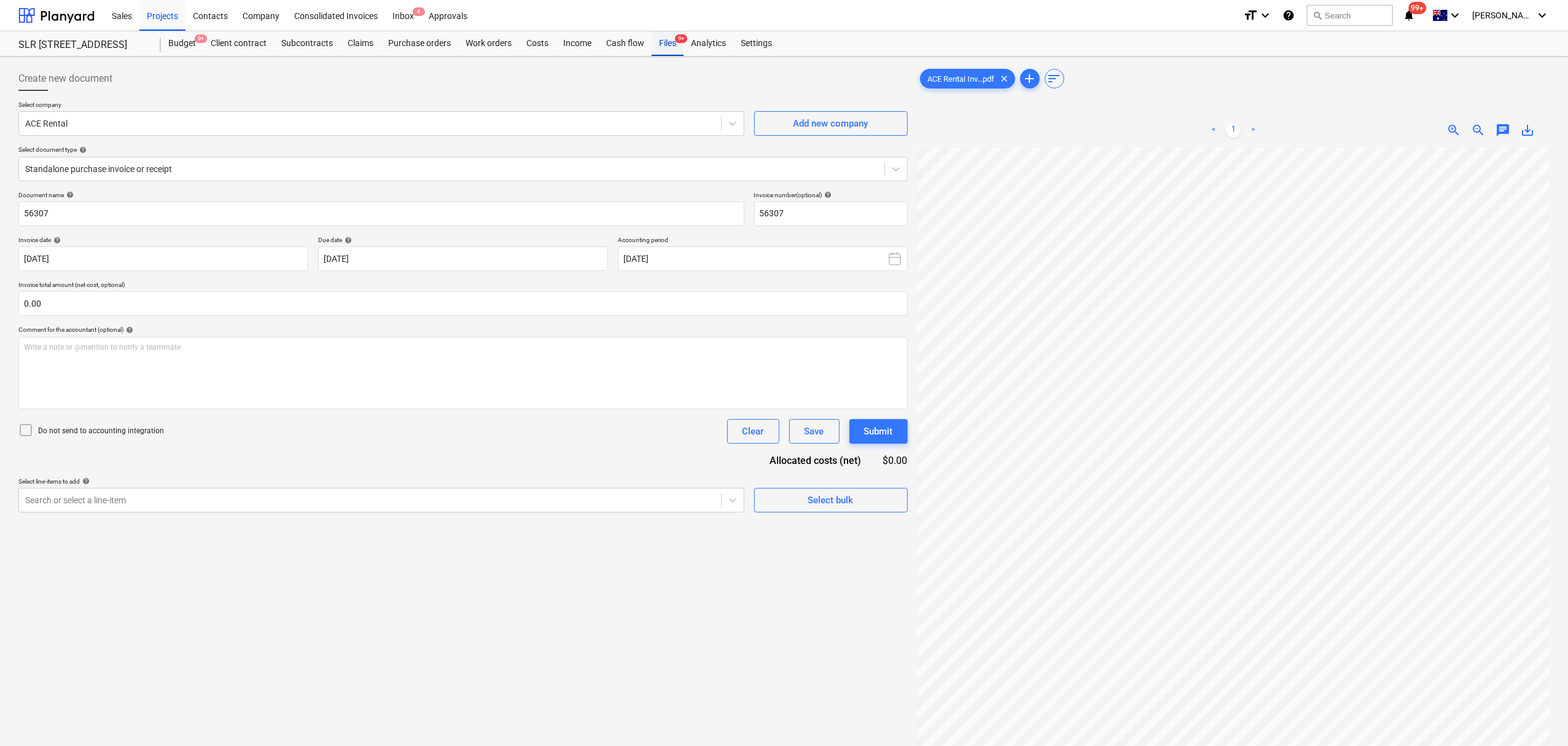
click at [670, 55] on div "SLR 2 Millaroo Drive Budget 9+ Client contract Subcontracts Claims Purchase ord…" at bounding box center [784, 44] width 1568 height 25
click at [670, 54] on div "Files 9+" at bounding box center [667, 43] width 32 height 25
click at [670, 53] on div "Files 9+" at bounding box center [667, 43] width 32 height 25
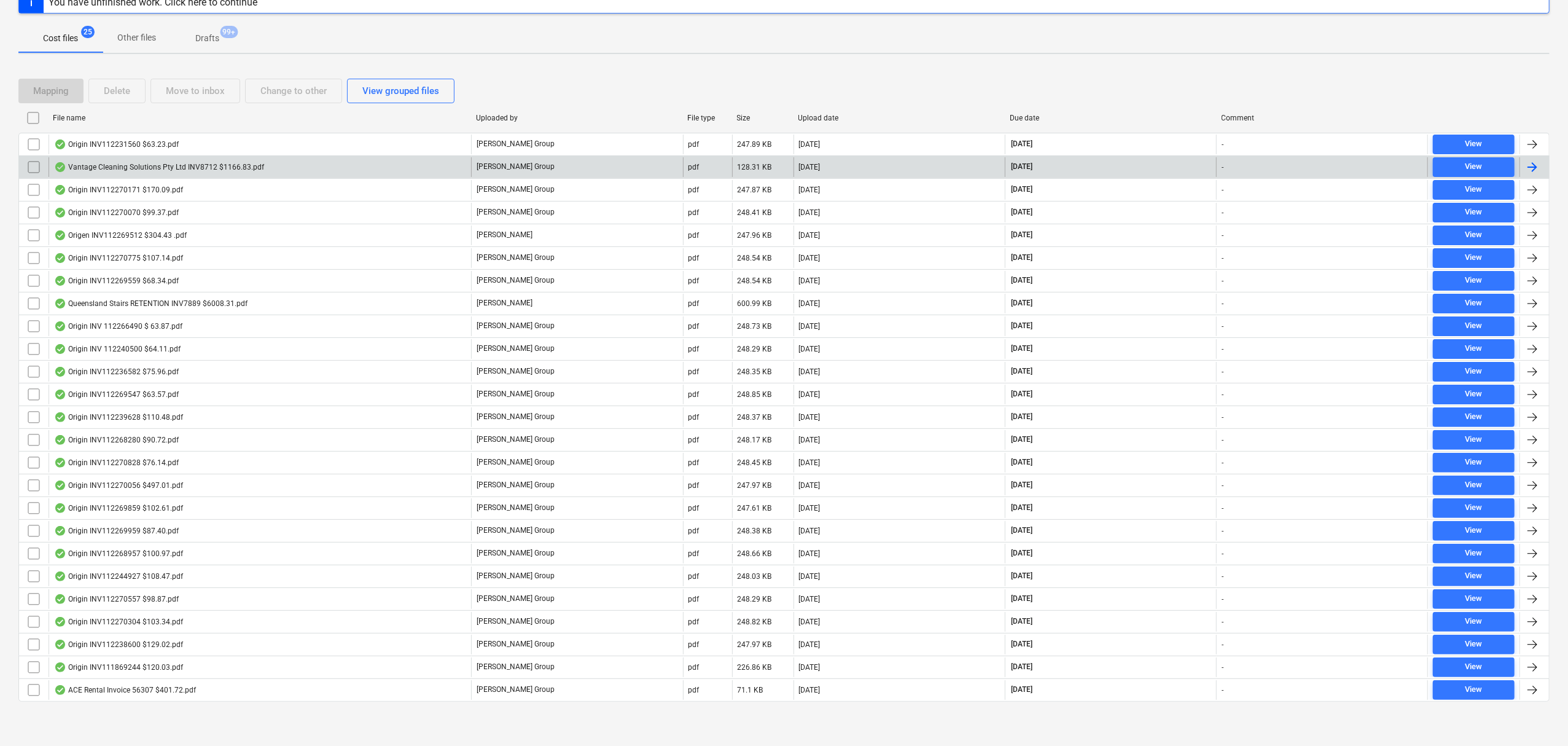
scroll to position [172, 0]
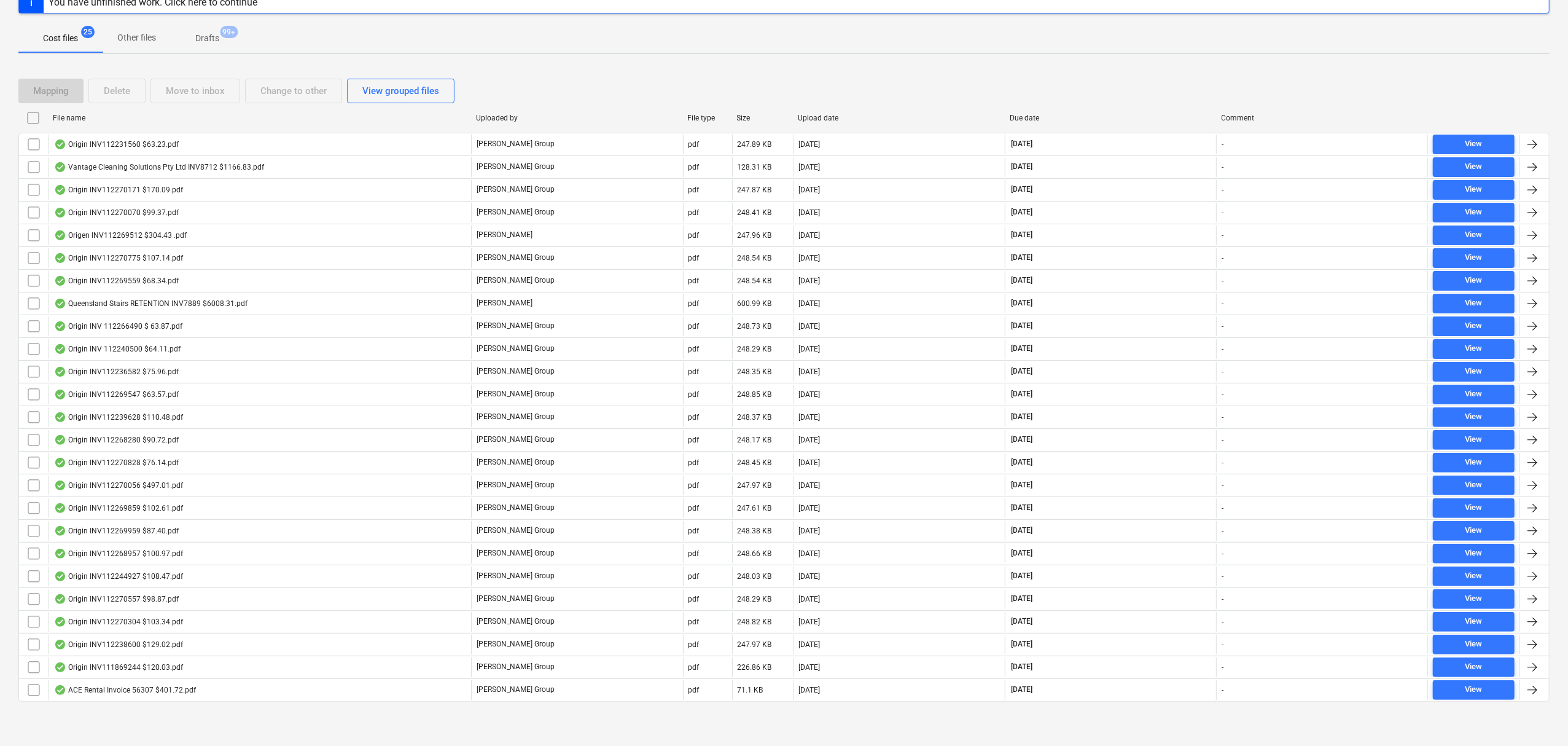
click at [1037, 108] on div "Due date" at bounding box center [1111, 118] width 212 height 19
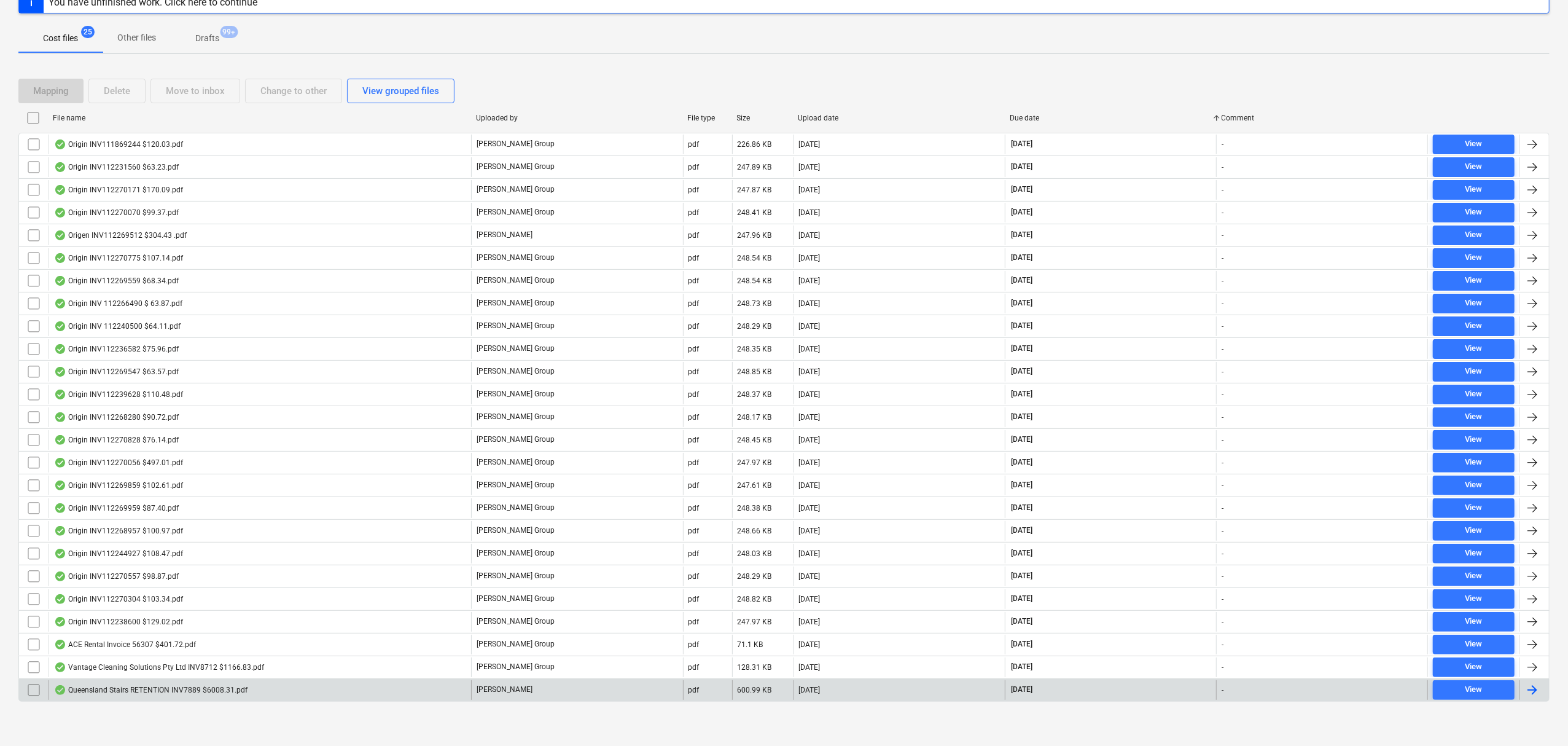
click at [227, 691] on div "Queensland Stairs RETENTION INV7889 $6008.31.pdf" at bounding box center [150, 689] width 193 height 10
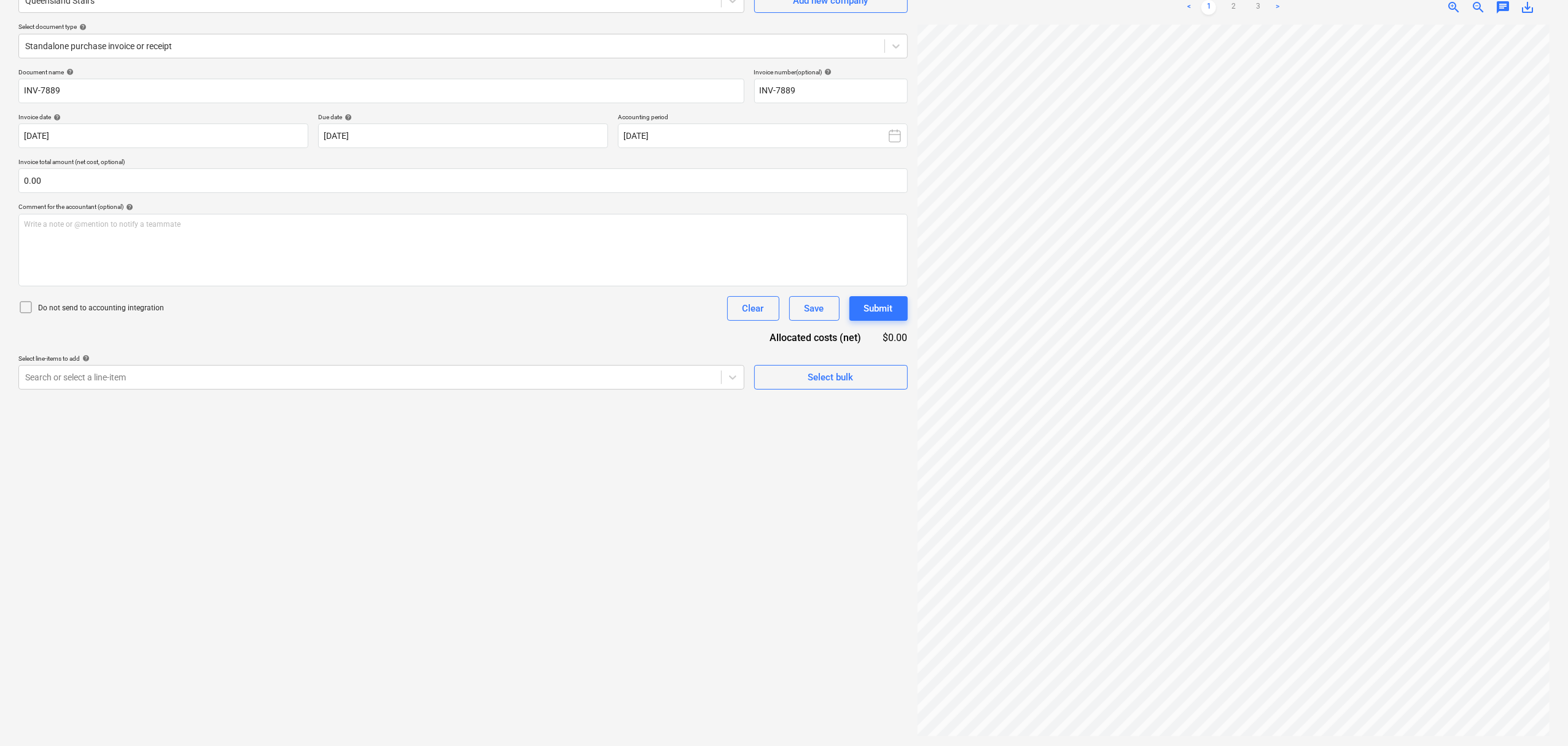
scroll to position [84, 197]
click at [1527, 16] on div "< 1 2 3 > zoom_in zoom_out chat 0 save_alt" at bounding box center [1234, 7] width 632 height 34
click at [1528, 17] on div "< 1 2 3 > zoom_in zoom_out chat 0 save_alt" at bounding box center [1234, 7] width 632 height 34
click at [1527, 8] on span "save_alt" at bounding box center [1528, 7] width 15 height 15
drag, startPoint x: 716, startPoint y: 507, endPoint x: 705, endPoint y: 497, distance: 14.9
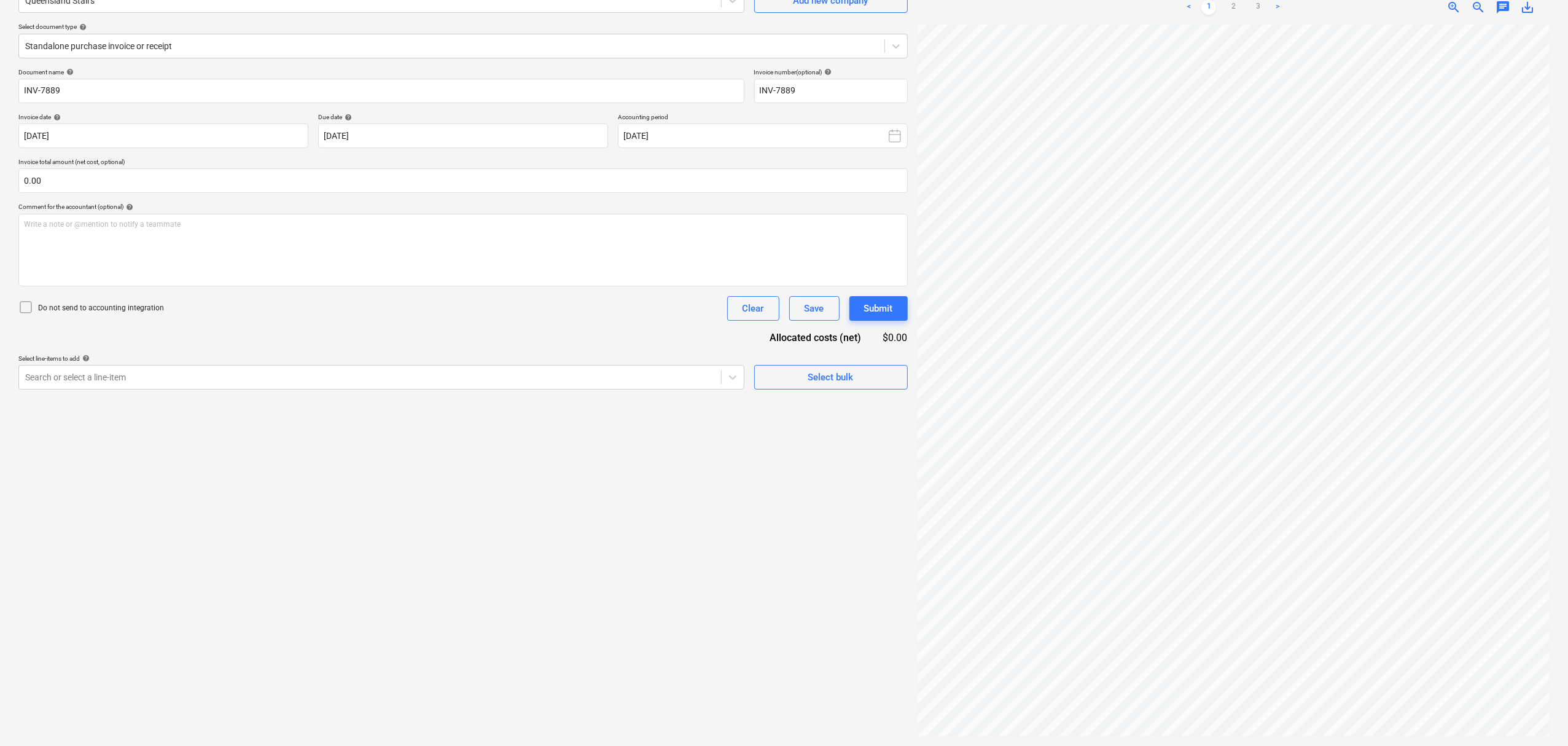
click at [717, 513] on div "Create new document Select company Queensland Stairs Add new company Select doc…" at bounding box center [463, 340] width 899 height 803
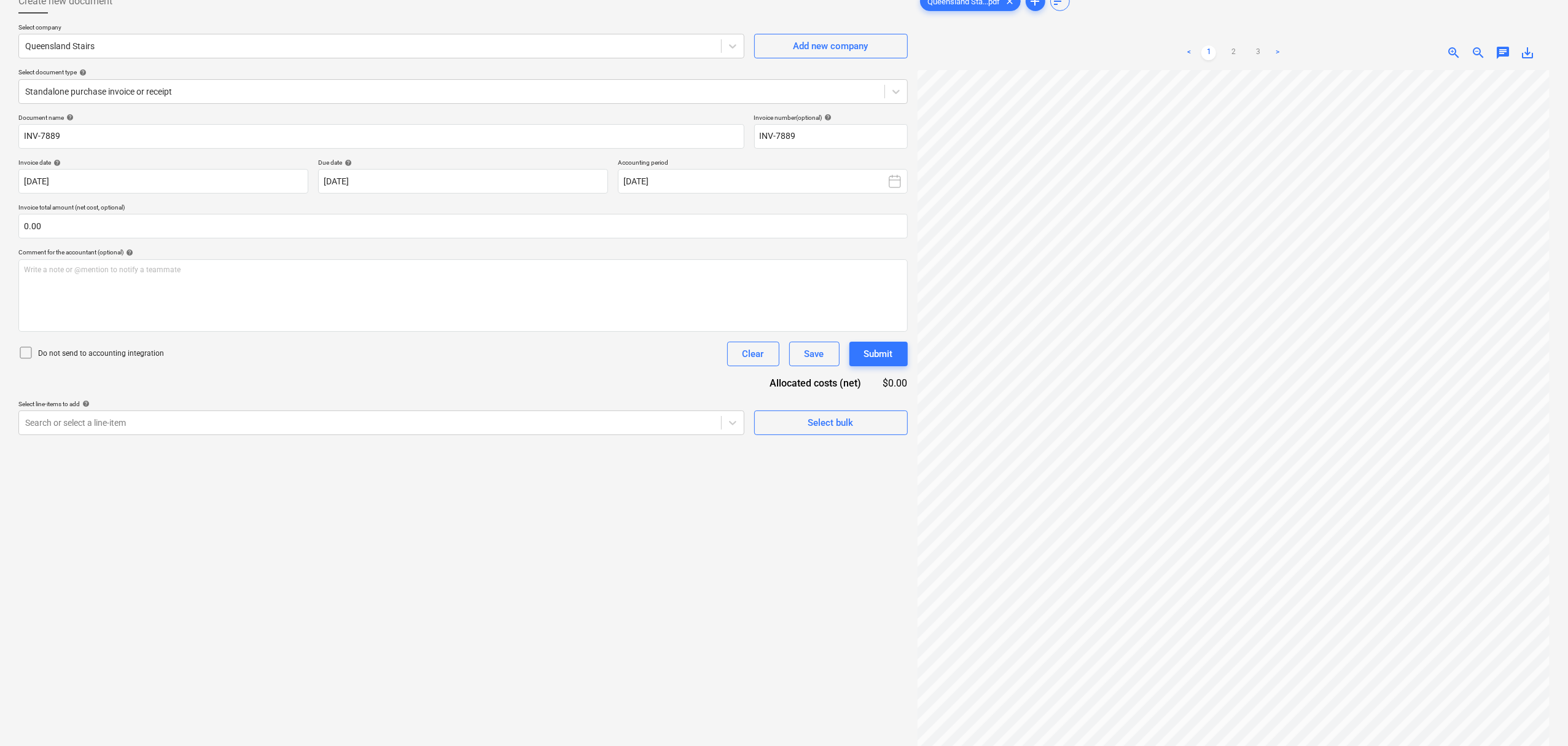
scroll to position [0, 0]
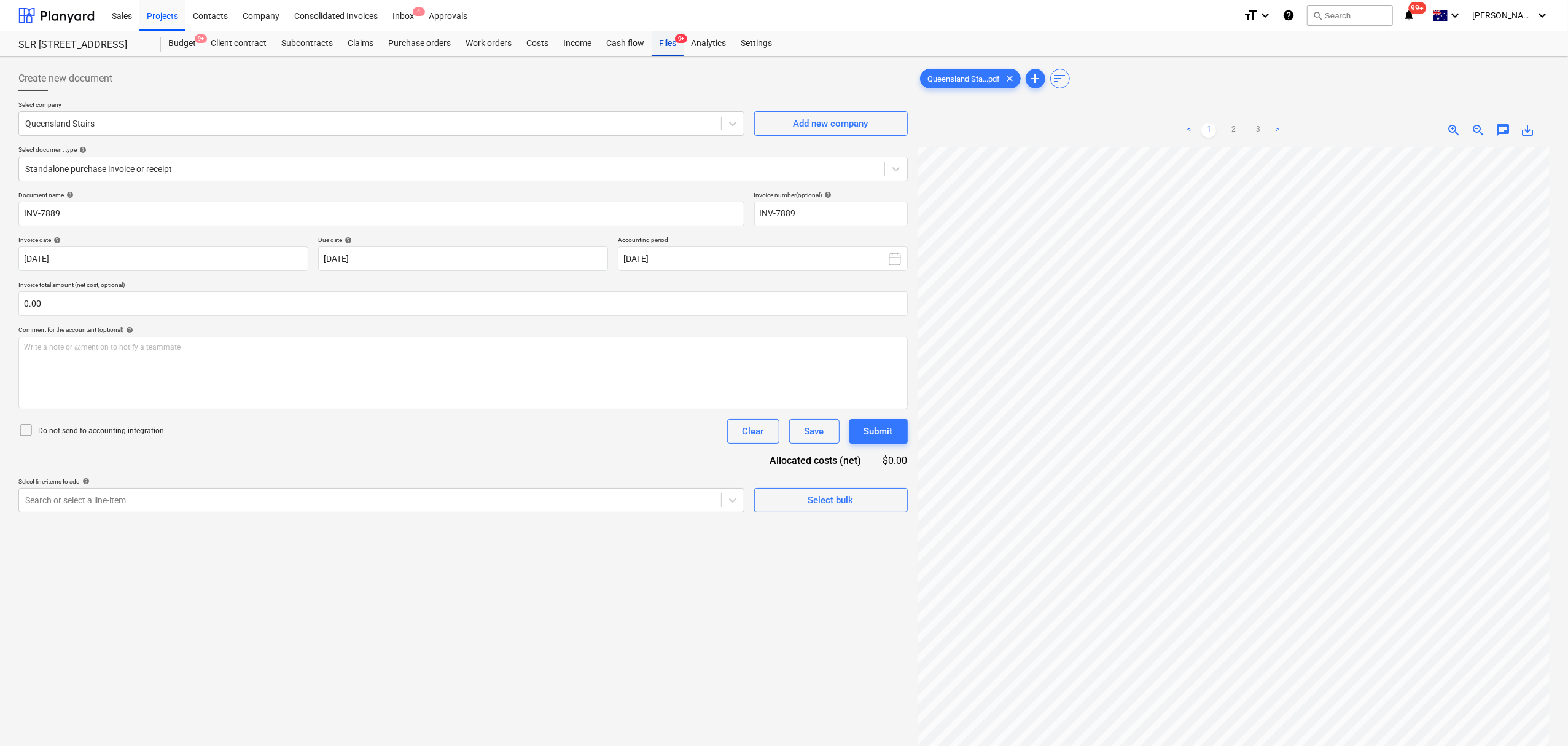
click at [671, 47] on div "Files 9+" at bounding box center [667, 43] width 32 height 25
click at [667, 47] on div "Files 9+" at bounding box center [667, 43] width 32 height 25
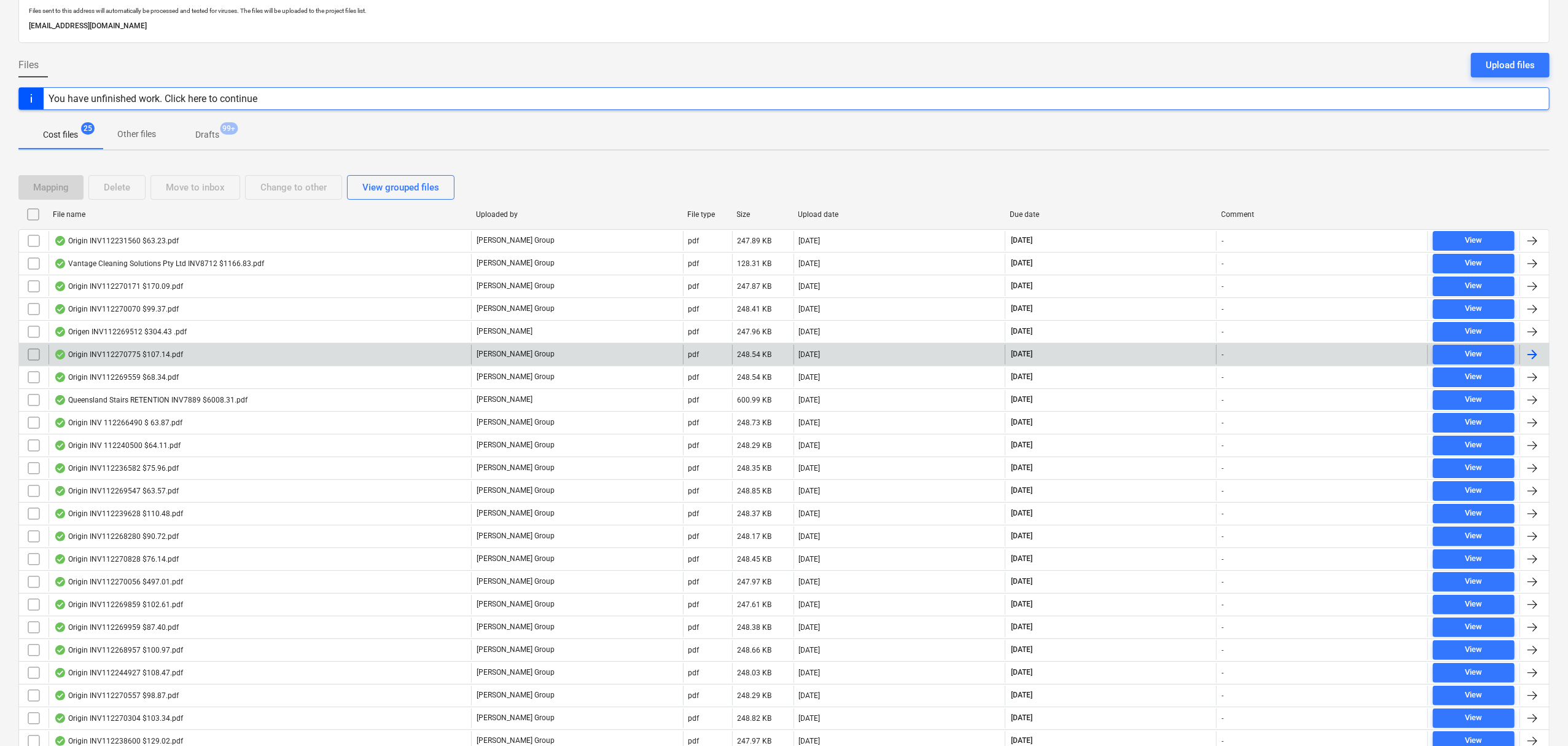
scroll to position [163, 0]
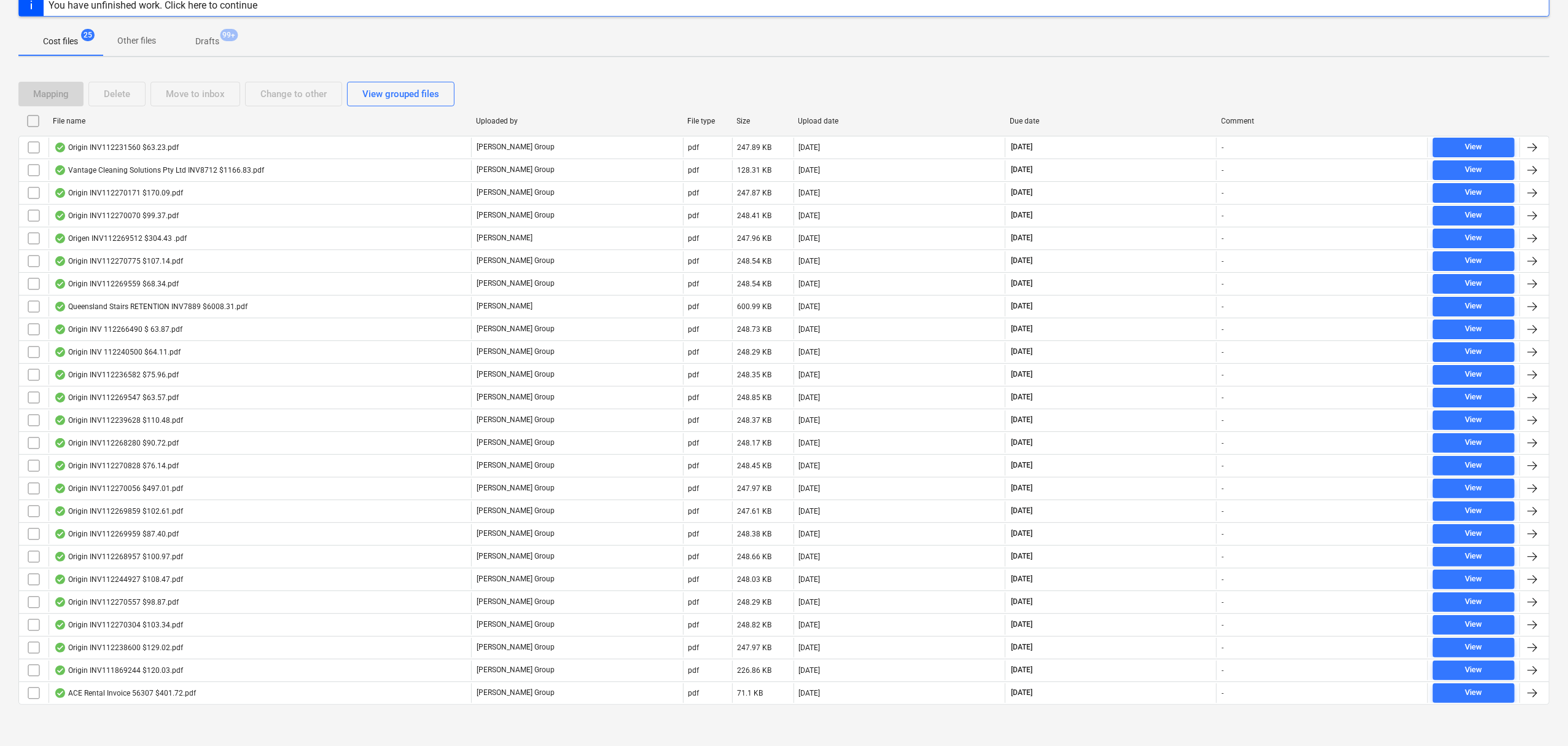
click at [1023, 123] on div "Due date" at bounding box center [1110, 121] width 202 height 9
click at [36, 111] on input "checkbox" at bounding box center [33, 121] width 19 height 19
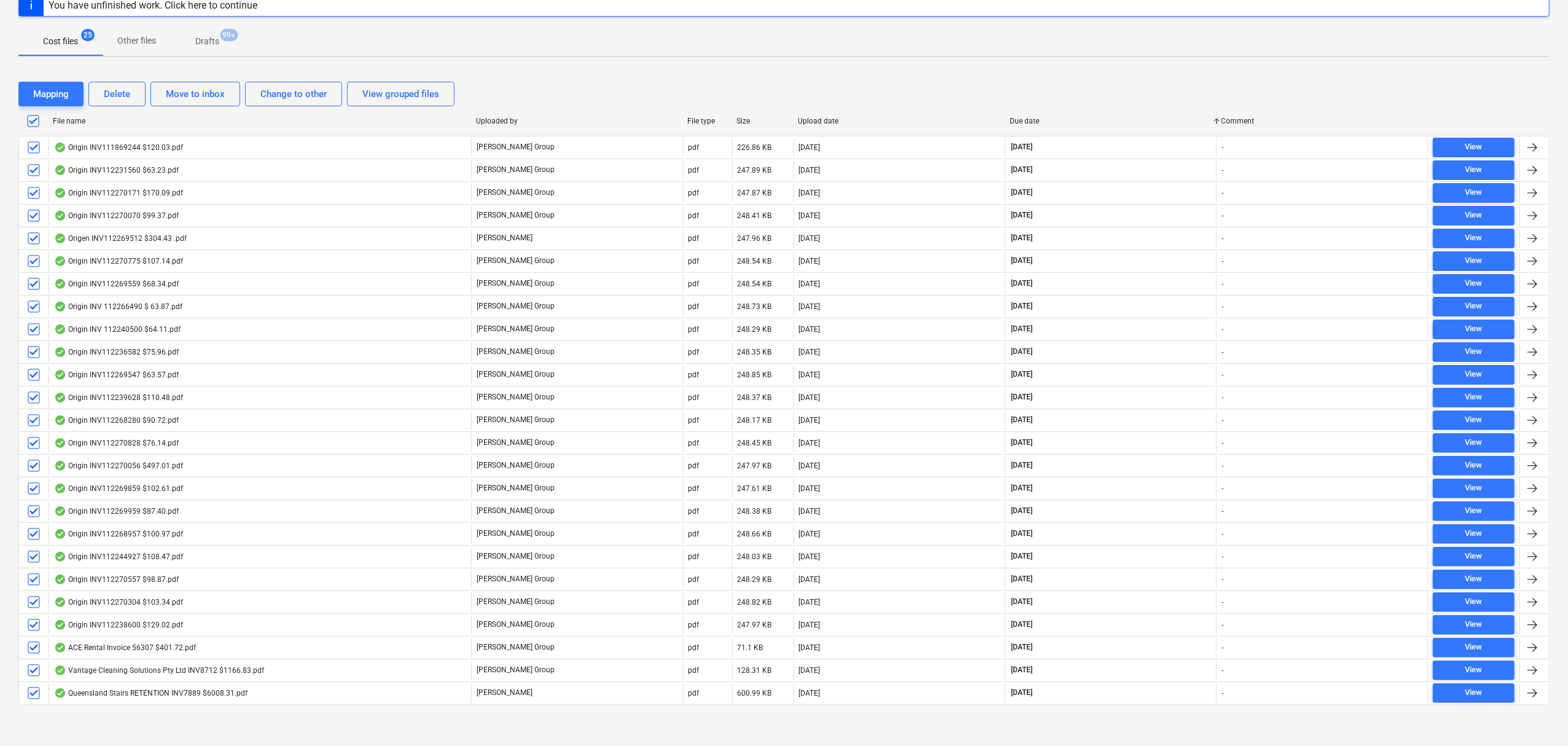
click at [27, 114] on input "checkbox" at bounding box center [33, 121] width 19 height 19
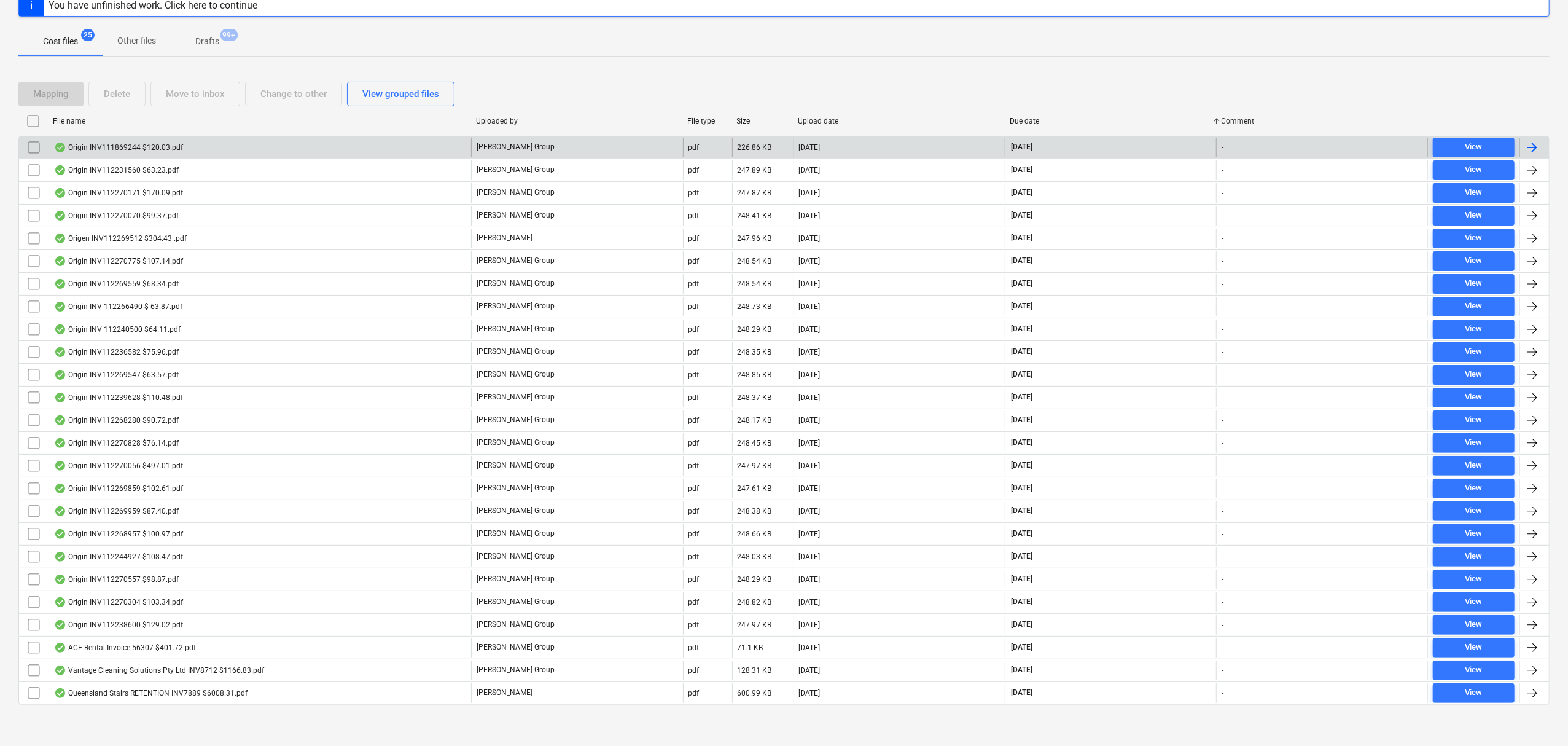
click at [53, 151] on div "Origin INV111869244 $120.03.pdf" at bounding box center [259, 148] width 423 height 19
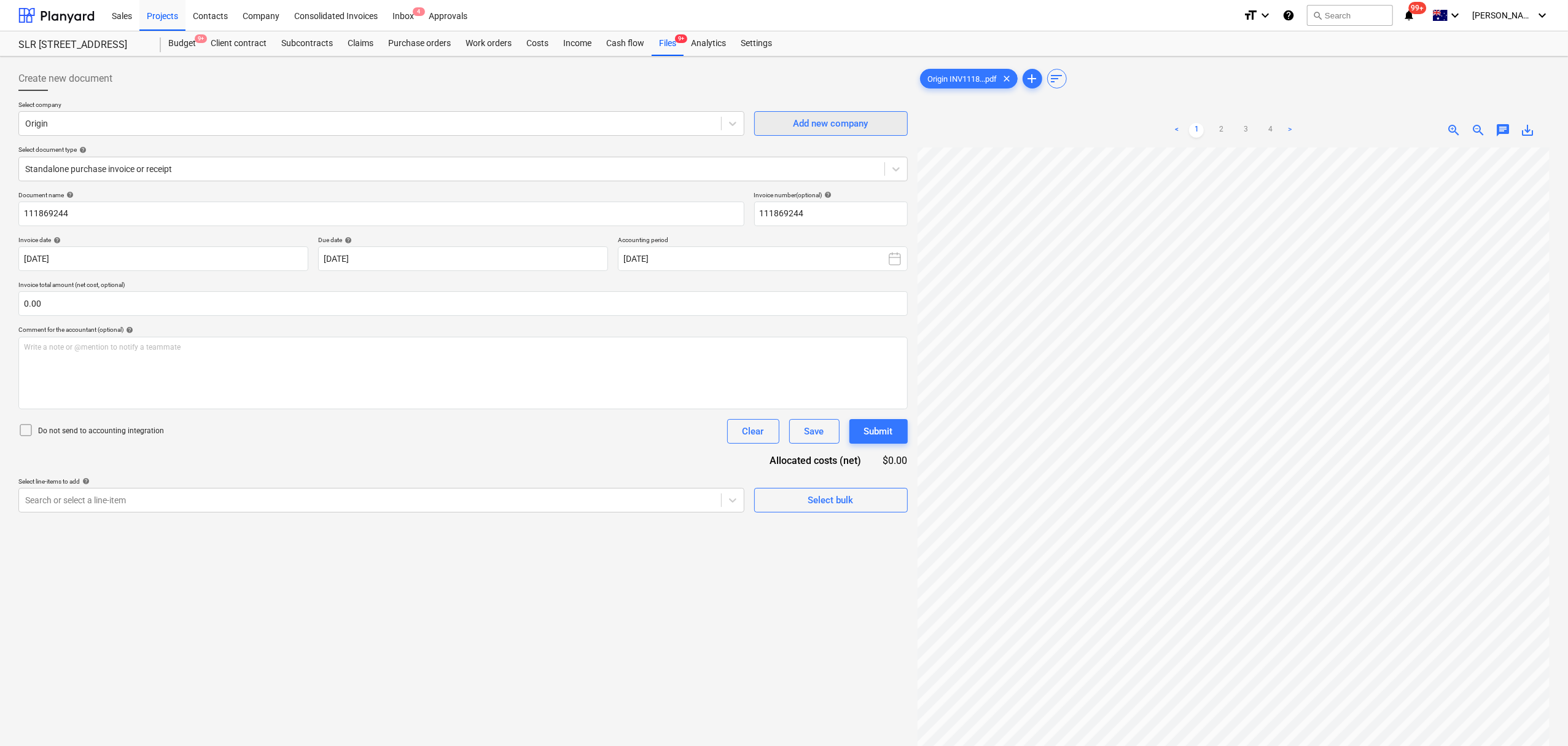
scroll to position [249, 197]
click at [1224, 145] on div "< 1 2 3 4 >" at bounding box center [1232, 131] width 204 height 34
click at [1224, 136] on link "2" at bounding box center [1221, 131] width 15 height 15
click at [1152, 64] on div "Origin INV1118...pdf clear add sort < 1 2 3 4 > zoom_in zoom_out chat 0 save_alt" at bounding box center [1233, 463] width 642 height 803
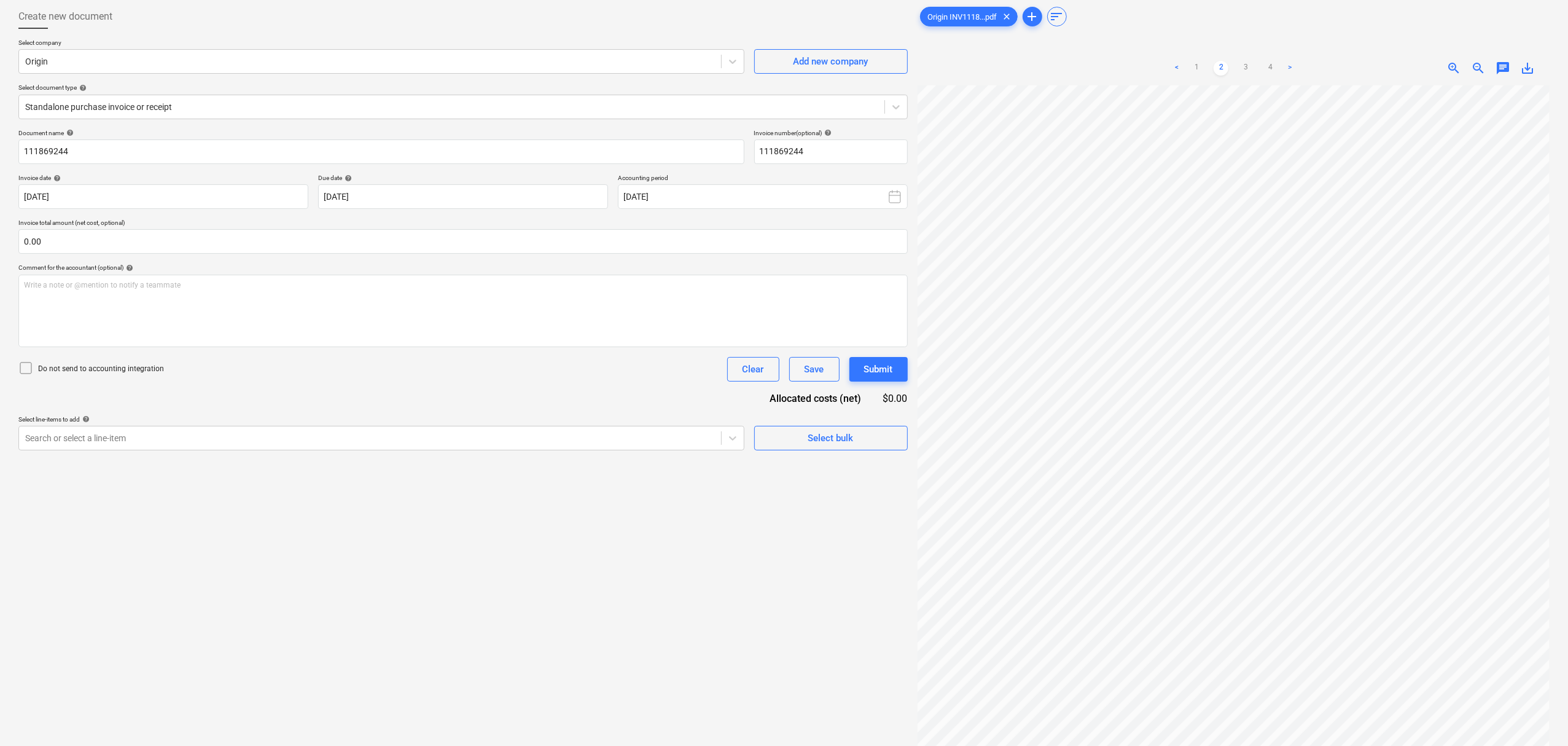
scroll to position [0, 0]
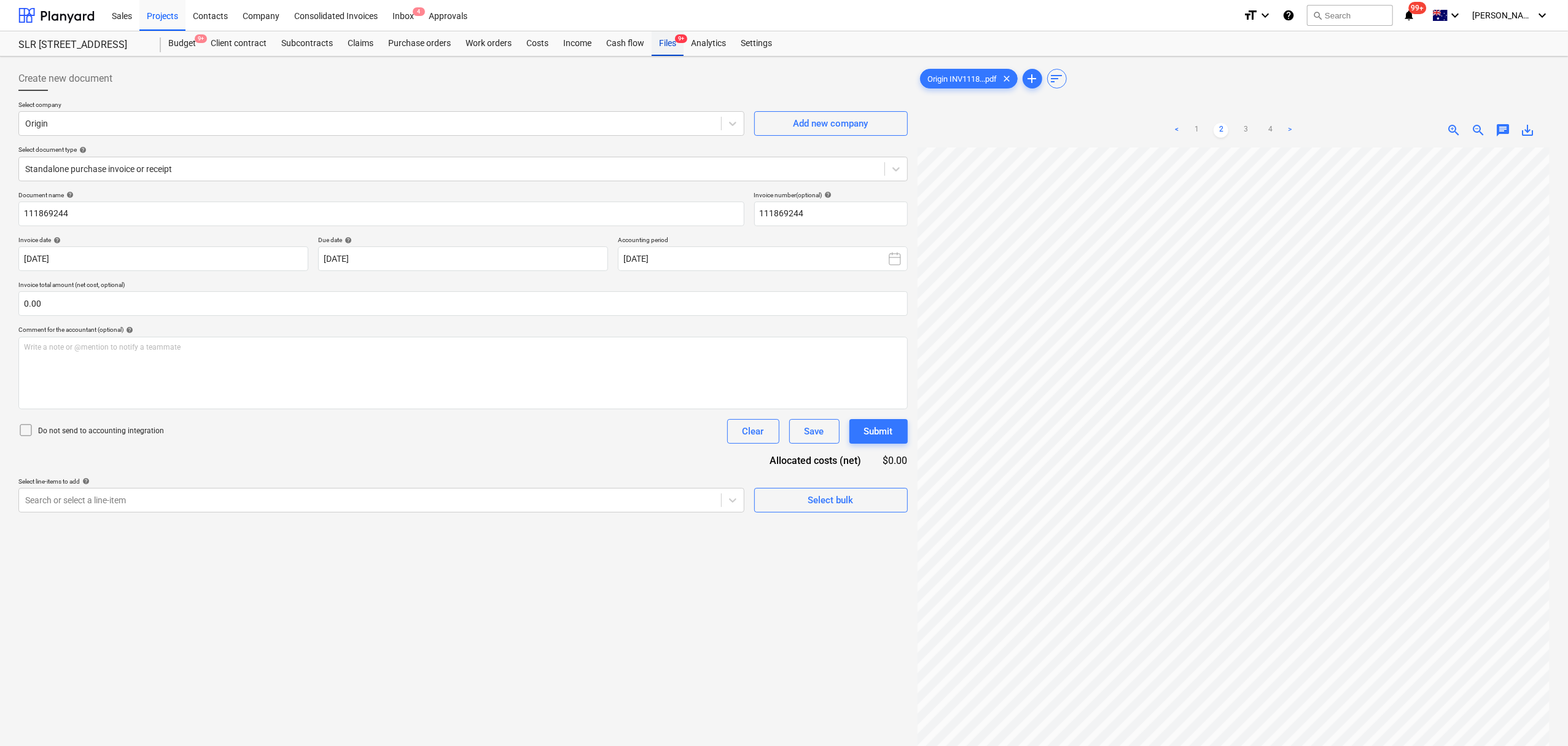
drag, startPoint x: 664, startPoint y: 43, endPoint x: 656, endPoint y: 36, distance: 10.6
click at [664, 43] on div "Files 9+" at bounding box center [667, 43] width 32 height 25
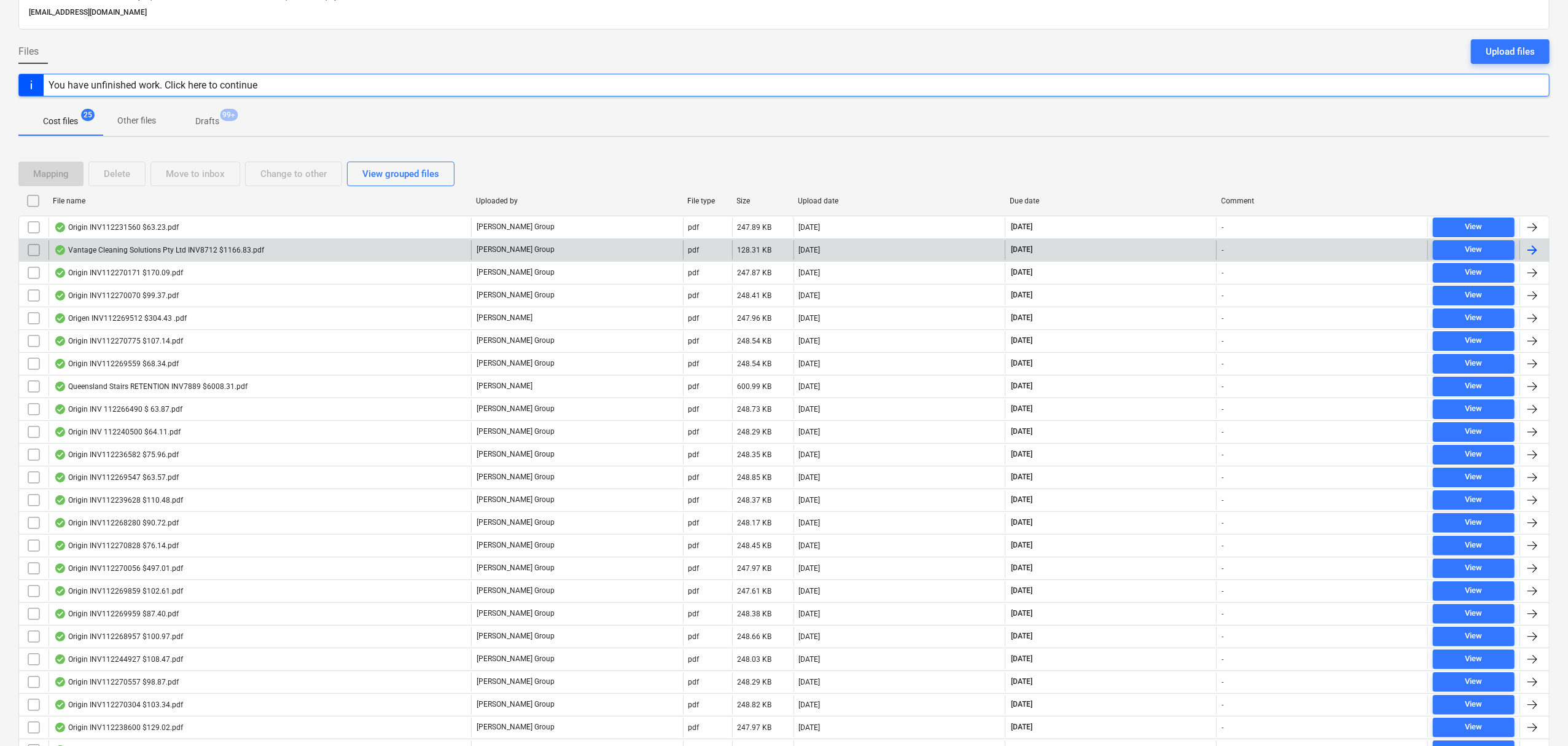
scroll to position [172, 0]
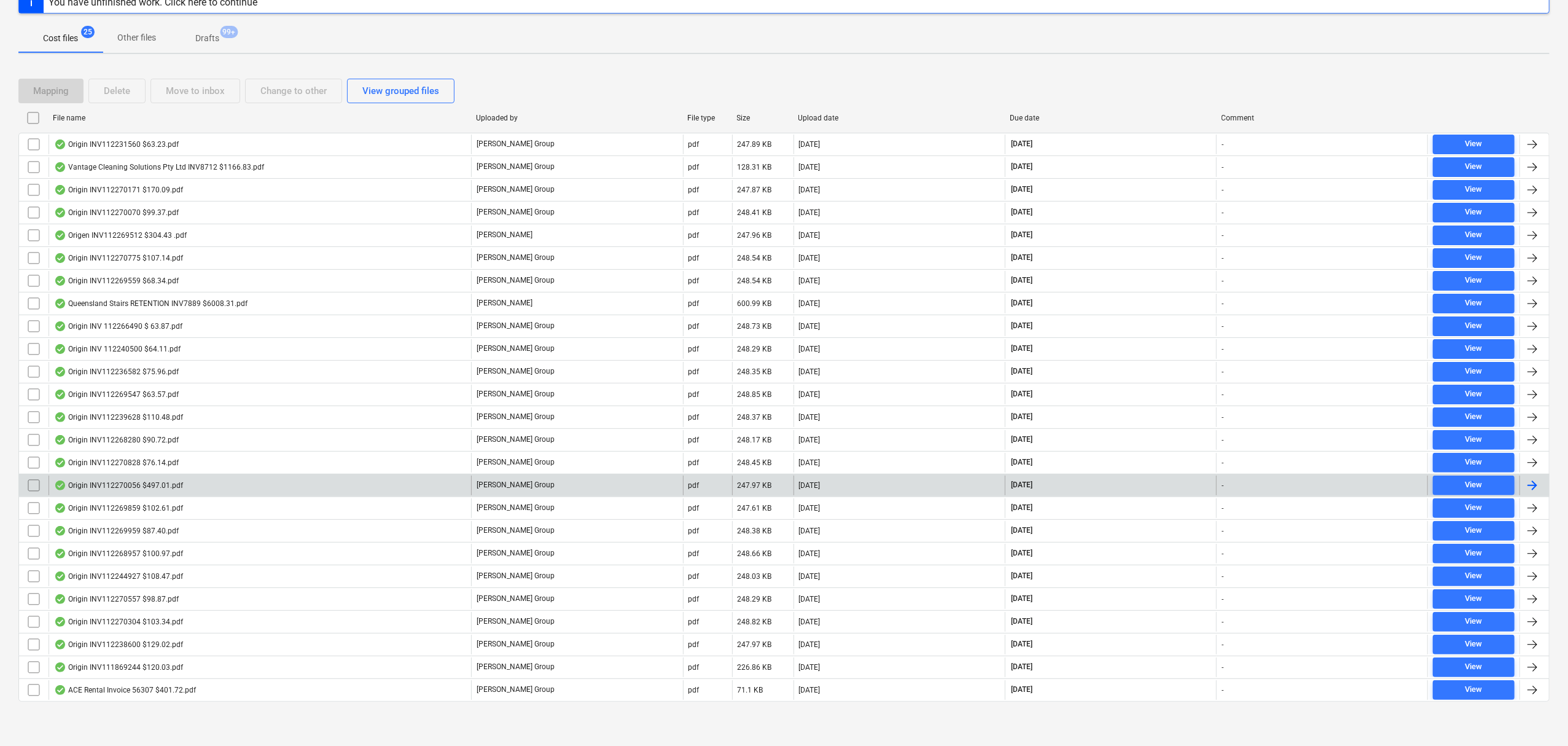
drag, startPoint x: 215, startPoint y: 482, endPoint x: 203, endPoint y: 486, distance: 12.6
click at [203, 486] on div "Origin INV112270056 $497.01.pdf" at bounding box center [259, 486] width 423 height 19
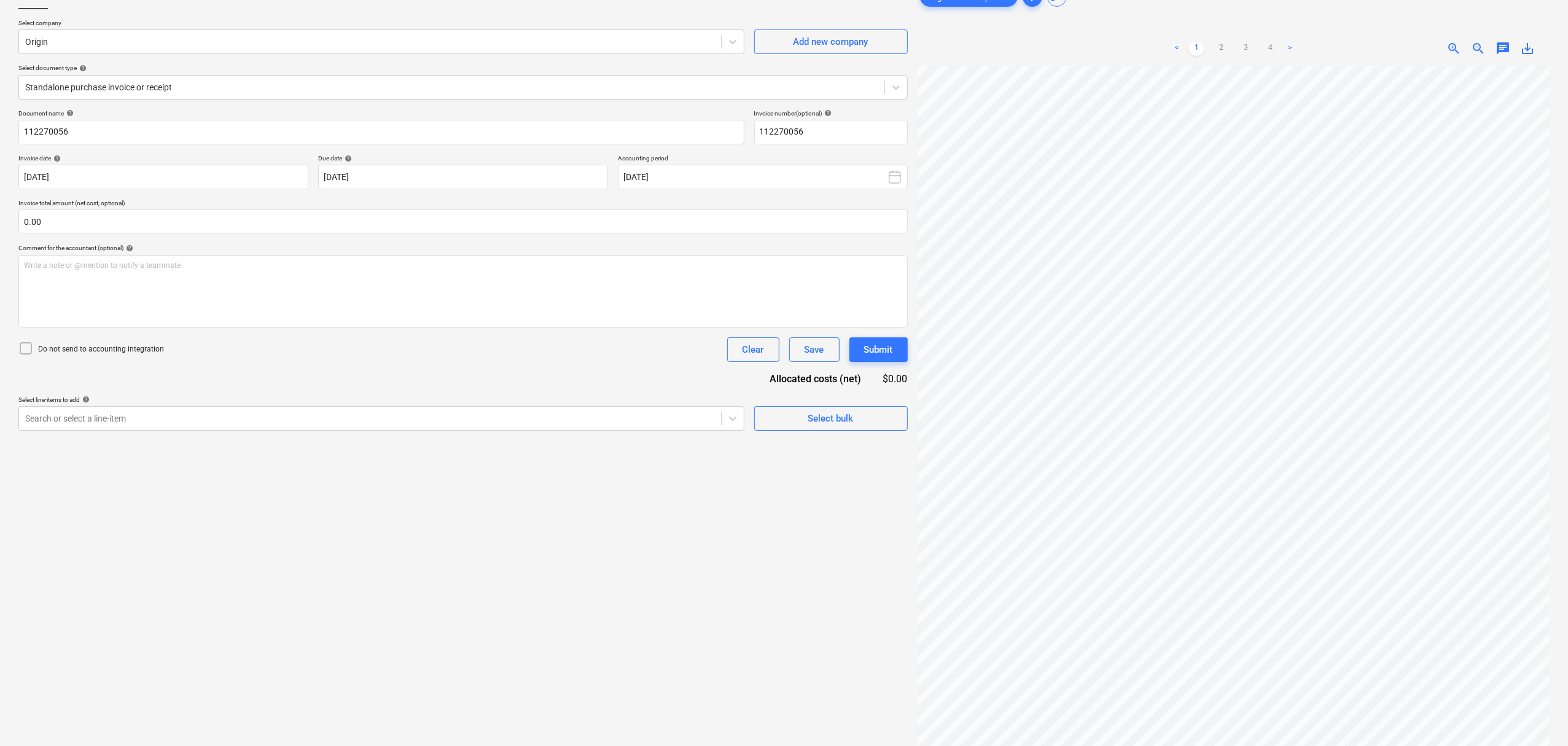
scroll to position [329, 197]
click at [998, 21] on div "Origin INV1122...pdf clear add sort < 1 2 3 4 > zoom_in zoom_out chat 0 save_alt" at bounding box center [1234, 380] width 632 height 793
click at [1209, 37] on div "< 1 2 3 4 >" at bounding box center [1232, 48] width 204 height 34
click at [1217, 40] on div "< 1 2 3 4 >" at bounding box center [1232, 48] width 204 height 34
click at [1212, 43] on ul "< 1 2 3 4 >" at bounding box center [1232, 48] width 204 height 15
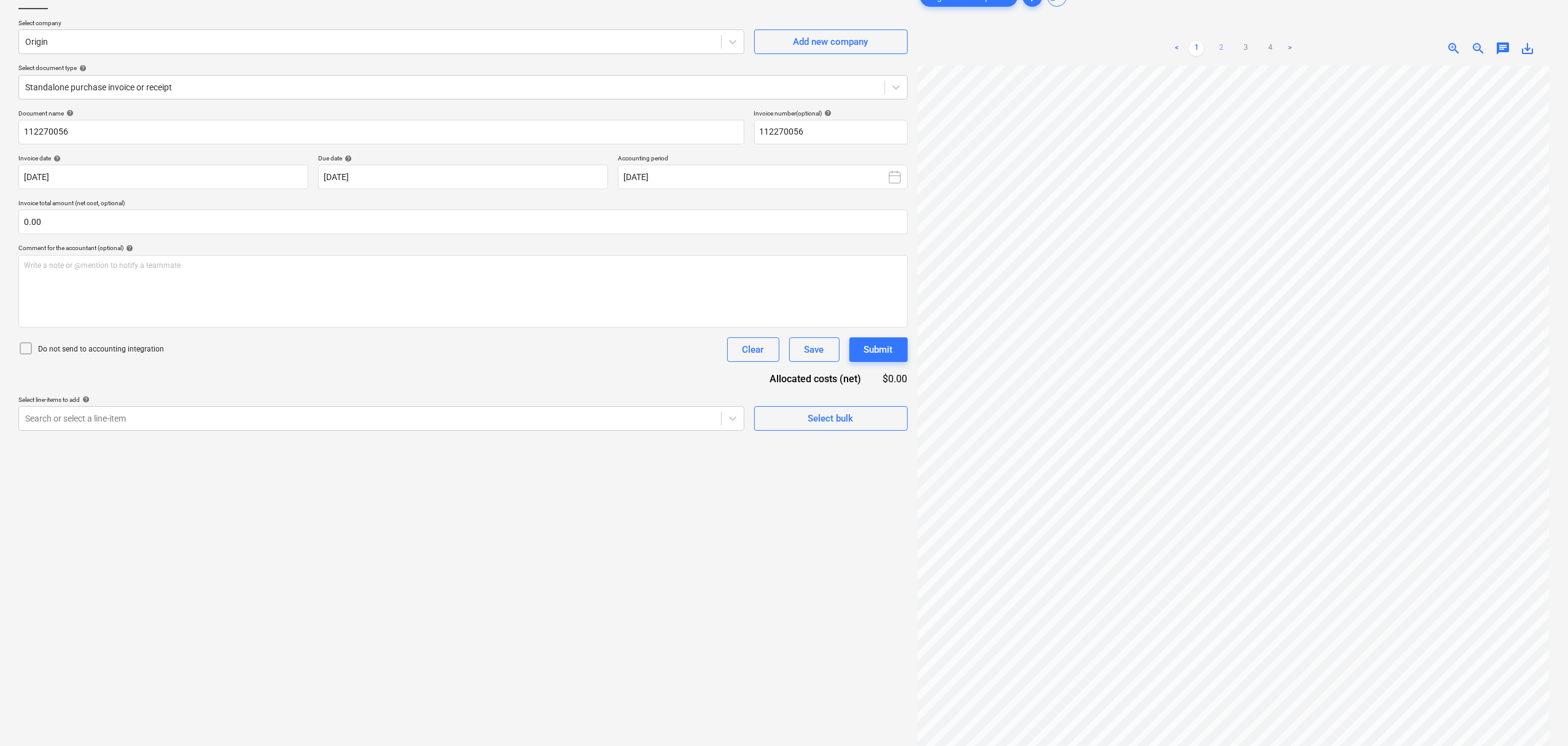
click at [1217, 45] on link "2" at bounding box center [1221, 48] width 15 height 15
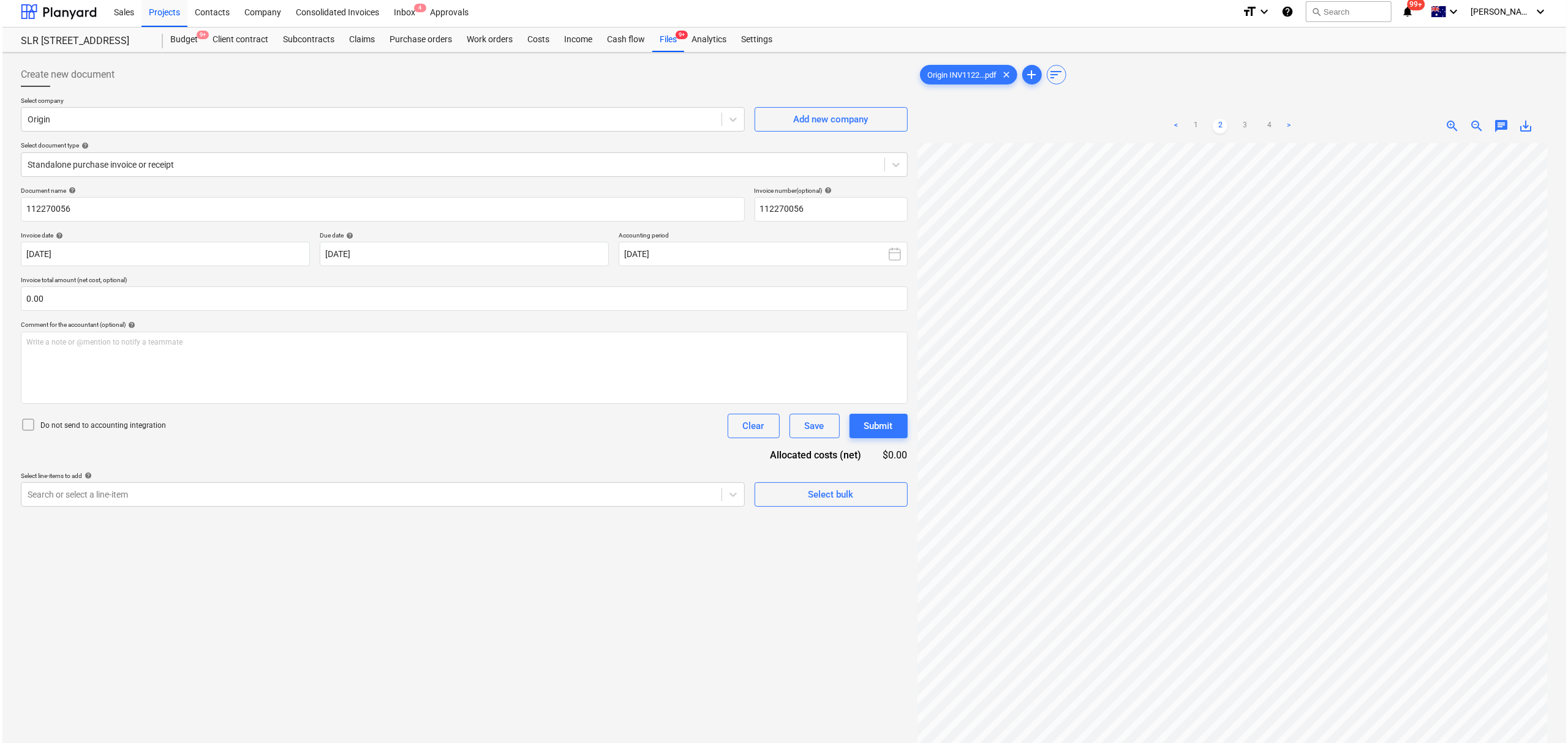
scroll to position [0, 0]
click at [659, 44] on div "Files 9+" at bounding box center [665, 43] width 32 height 25
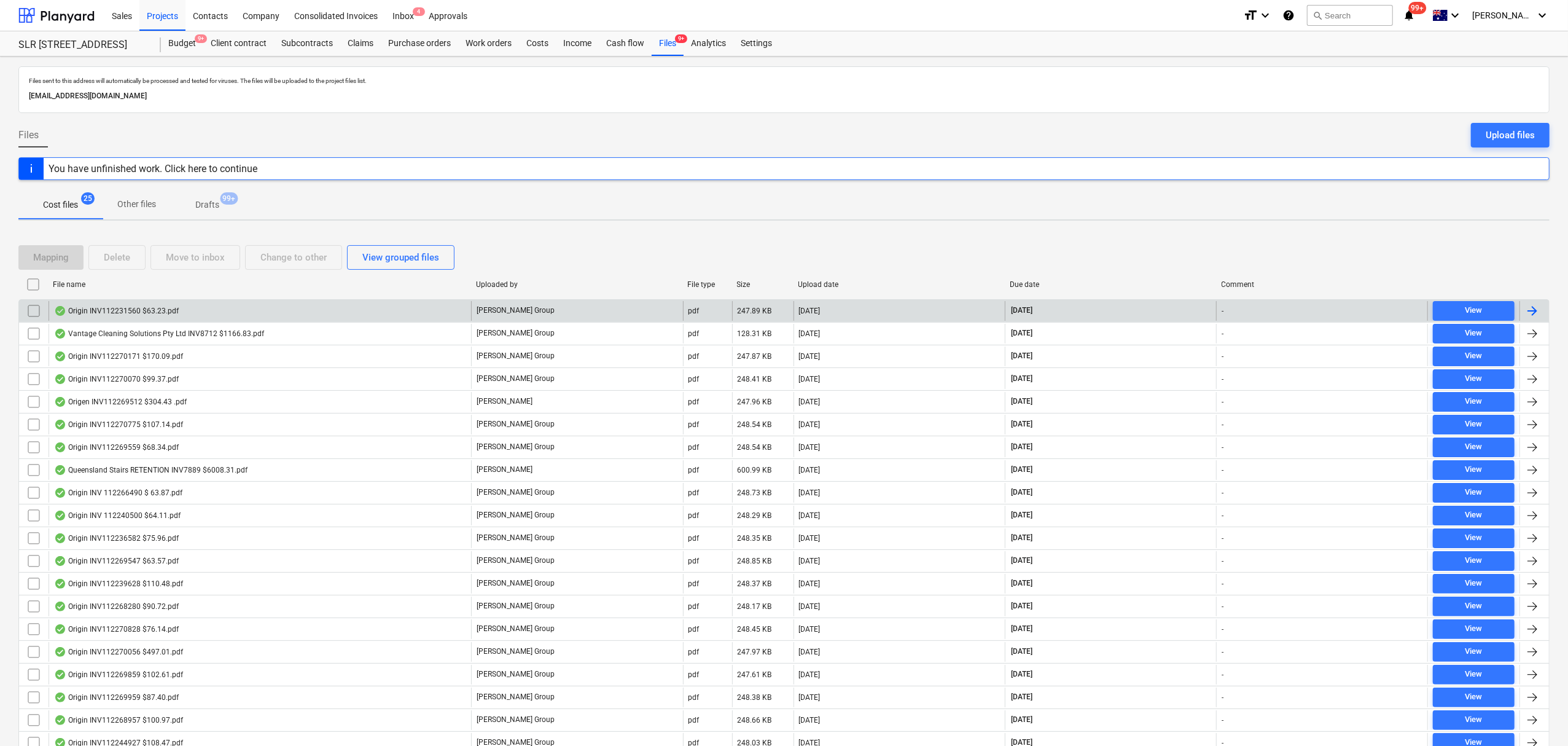
click at [290, 310] on div "Origin INV112231560 $63.23.pdf" at bounding box center [259, 311] width 423 height 19
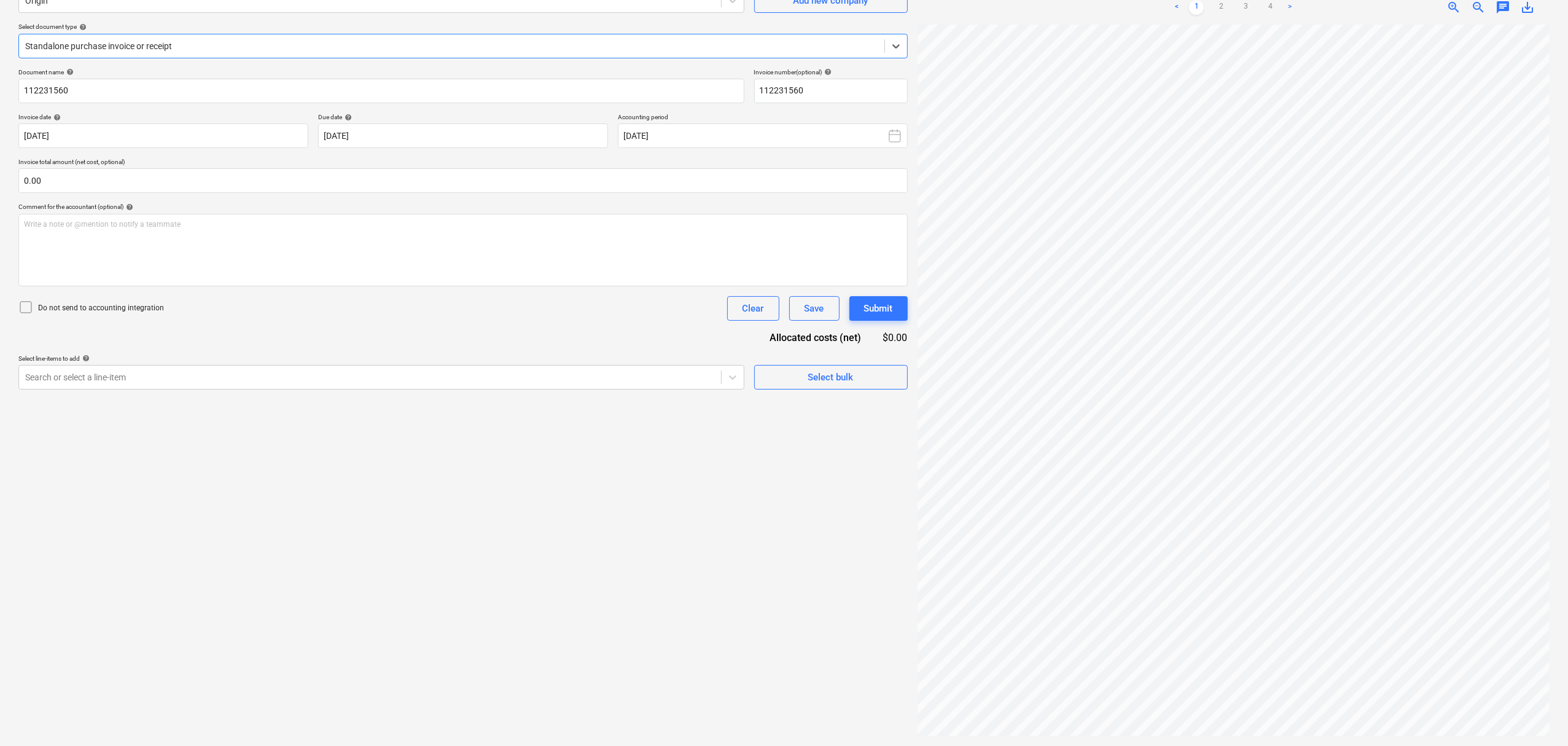
scroll to position [0, 197]
click at [1212, 10] on ul "< 1 2 3 4 >" at bounding box center [1232, 7] width 204 height 15
click at [1221, 6] on link "2" at bounding box center [1221, 7] width 15 height 15
click at [1241, 12] on link "3" at bounding box center [1246, 7] width 15 height 15
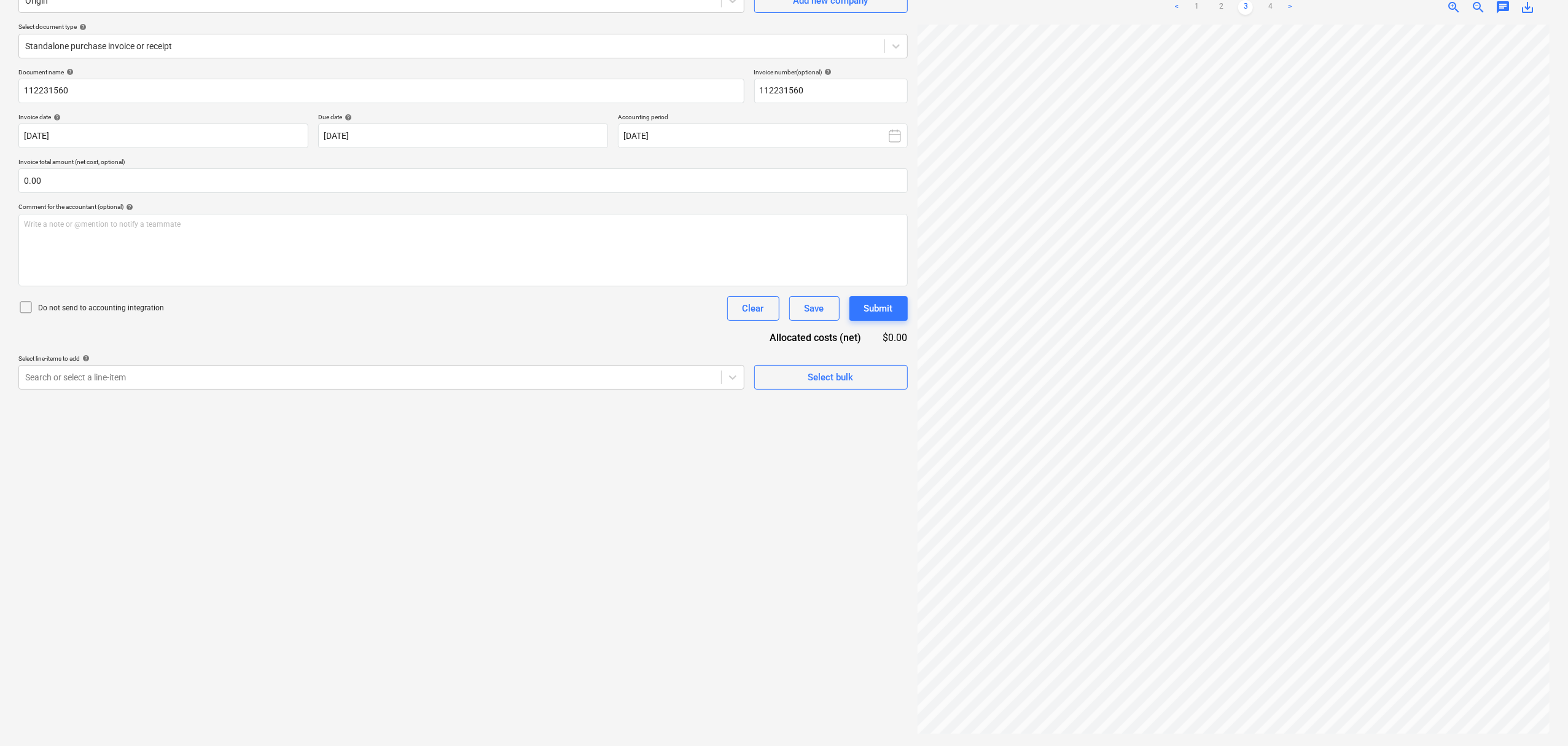
scroll to position [401, 197]
click at [696, 416] on div "Create new document Select company Origin Add new company Select document type …" at bounding box center [784, 340] width 1541 height 803
click at [1270, 13] on link "4" at bounding box center [1270, 7] width 15 height 15
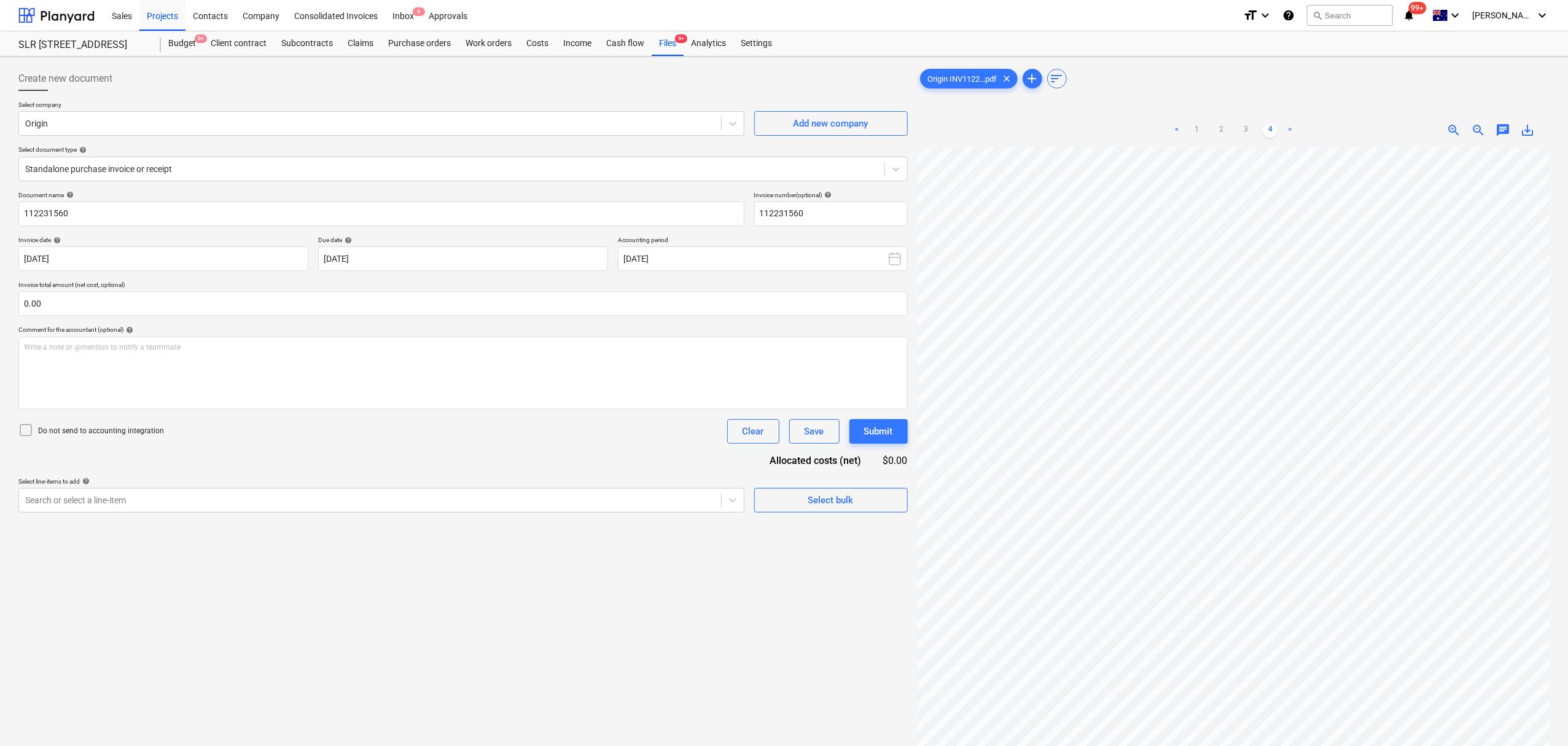
scroll to position [0, 197]
click at [1193, 131] on link "1" at bounding box center [1197, 131] width 15 height 15
click at [1220, 134] on link "2" at bounding box center [1221, 131] width 15 height 15
click at [659, 47] on div "Files 9+" at bounding box center [667, 43] width 32 height 25
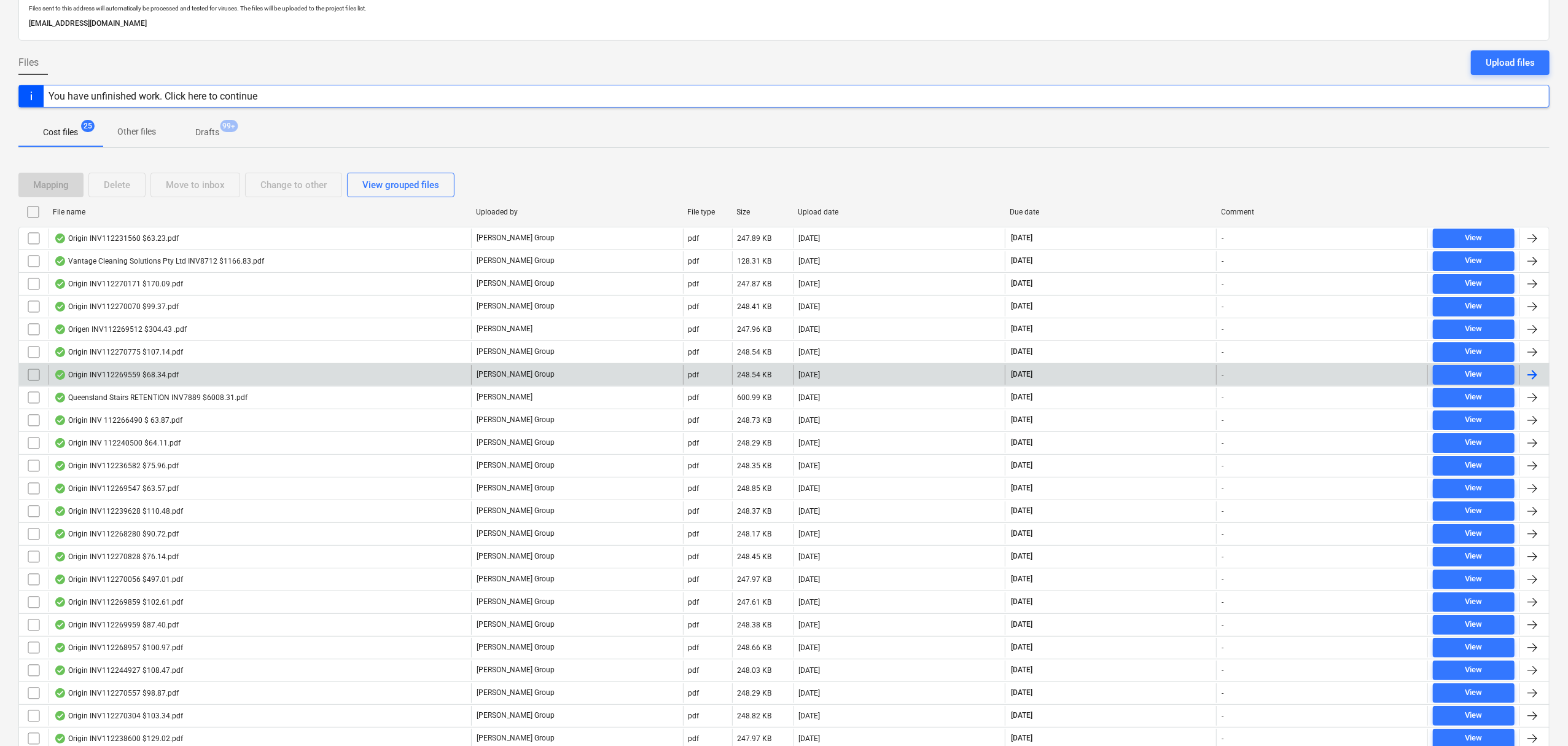
scroll to position [163, 0]
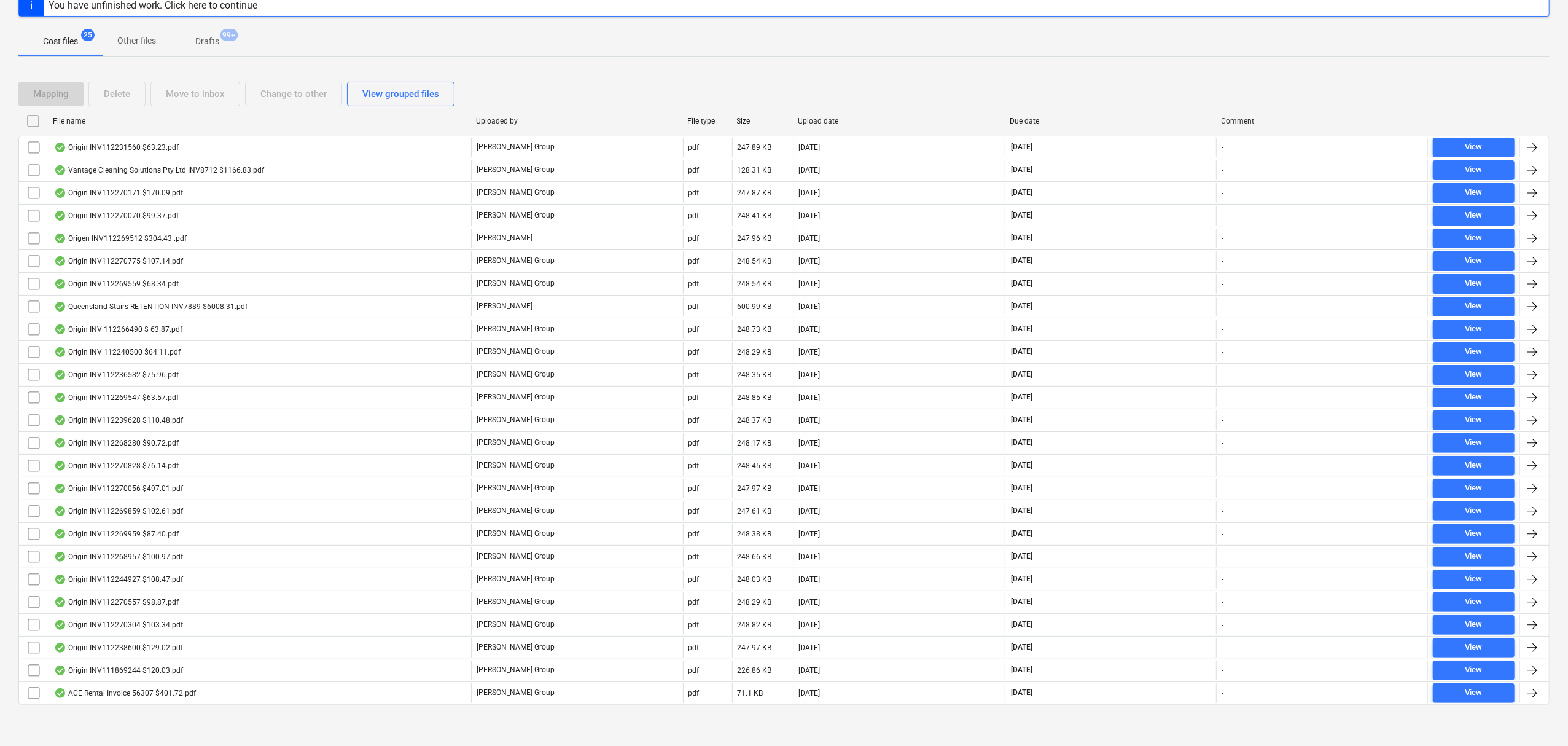
click at [1191, 725] on div "Mapping Delete Move to inbox Change to other View grouped files File name Uploa…" at bounding box center [784, 398] width 1531 height 662
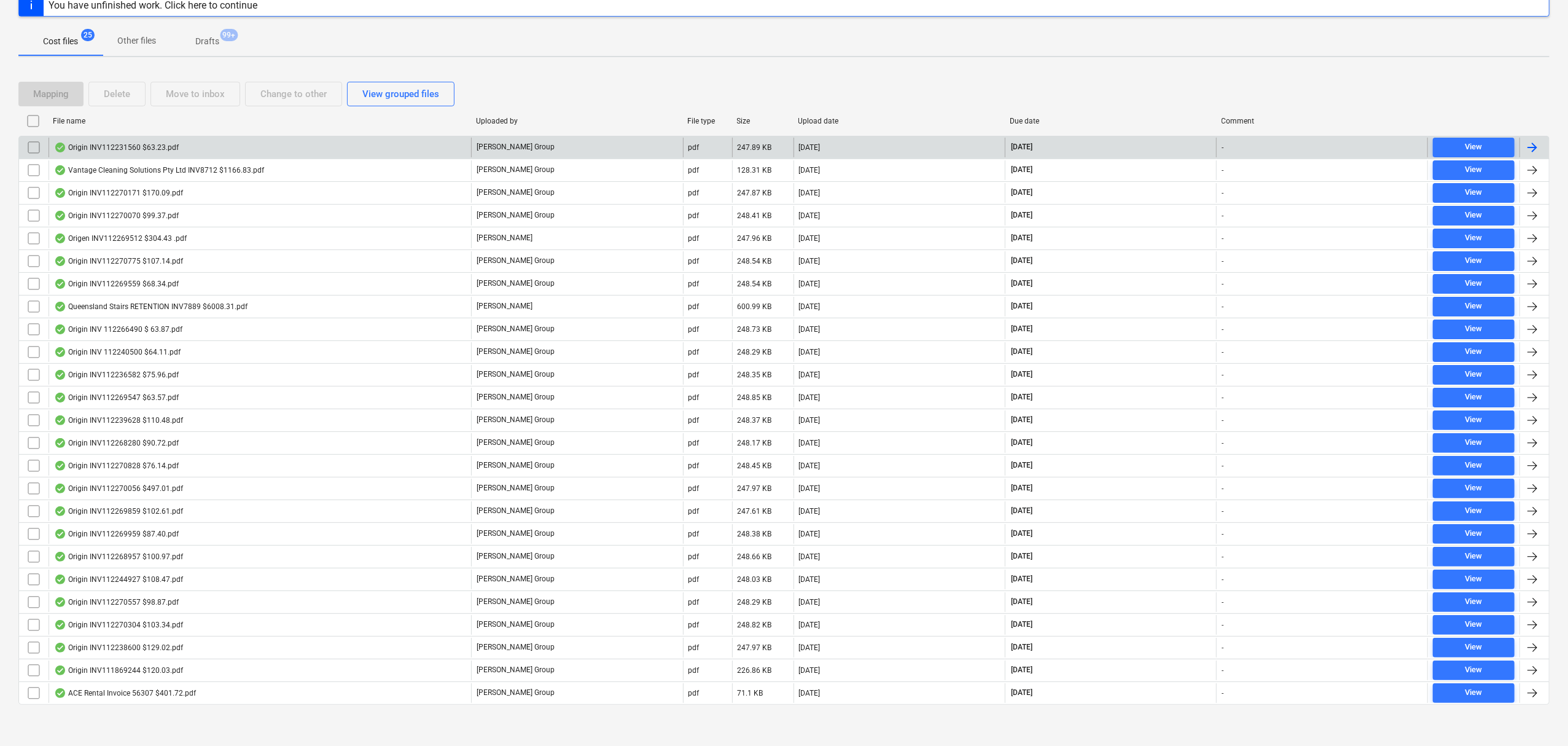
click at [467, 154] on div "Origin INV112231560 $63.23.pdf" at bounding box center [259, 148] width 423 height 19
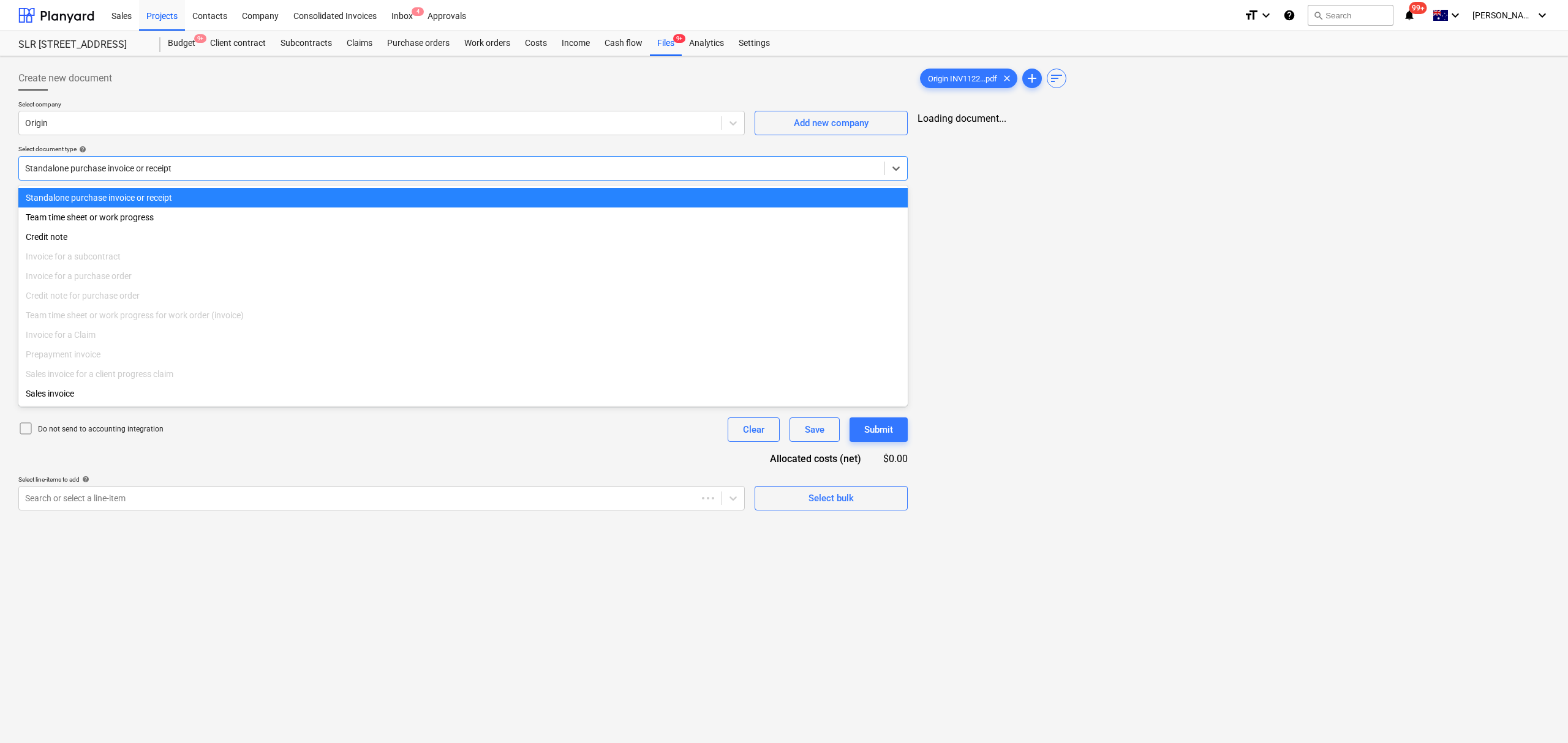
click at [186, 172] on div at bounding box center [451, 168] width 853 height 12
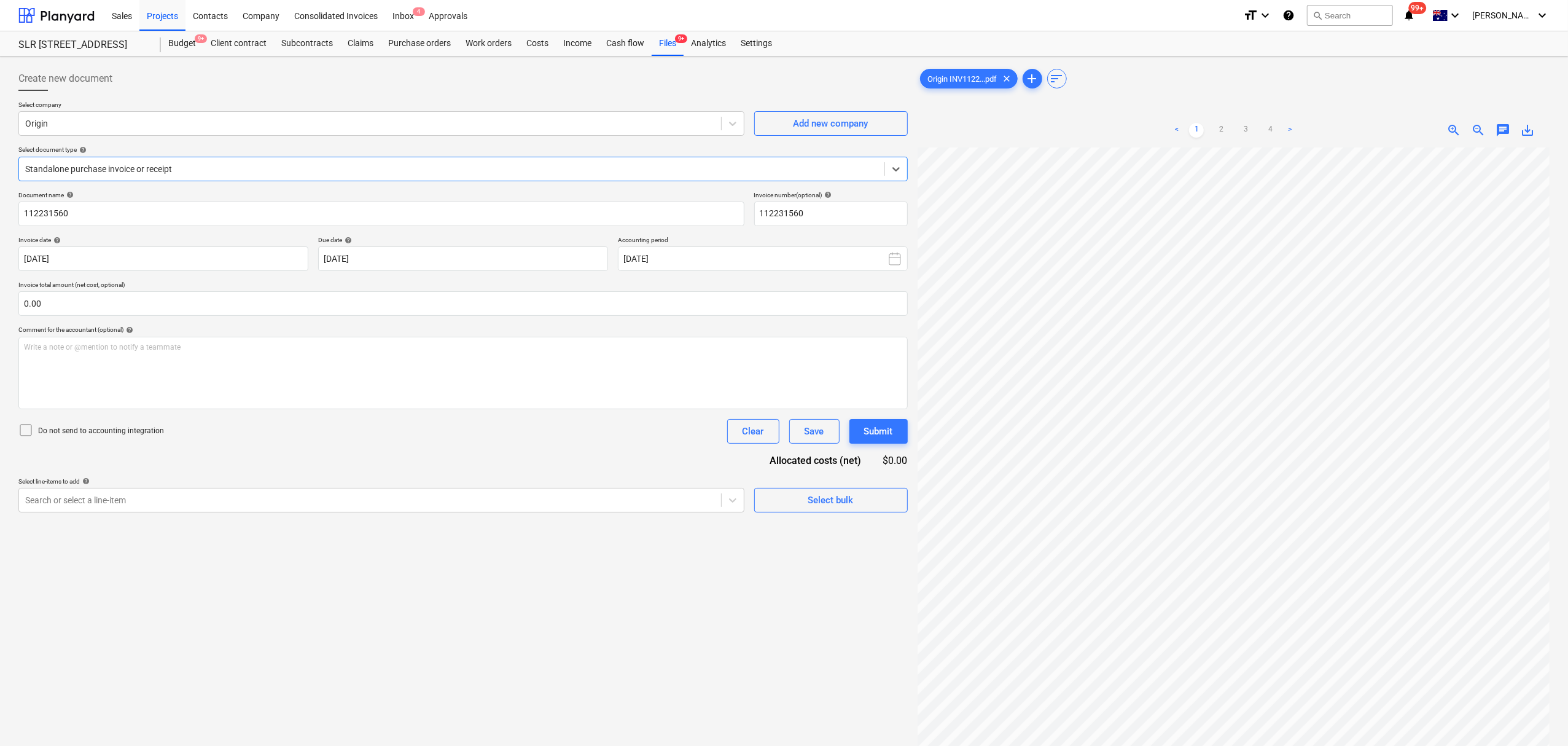
click at [161, 176] on div "Standalone purchase invoice or receipt" at bounding box center [452, 169] width 866 height 17
click at [201, 484] on div "Select line-items to add help" at bounding box center [382, 481] width 726 height 8
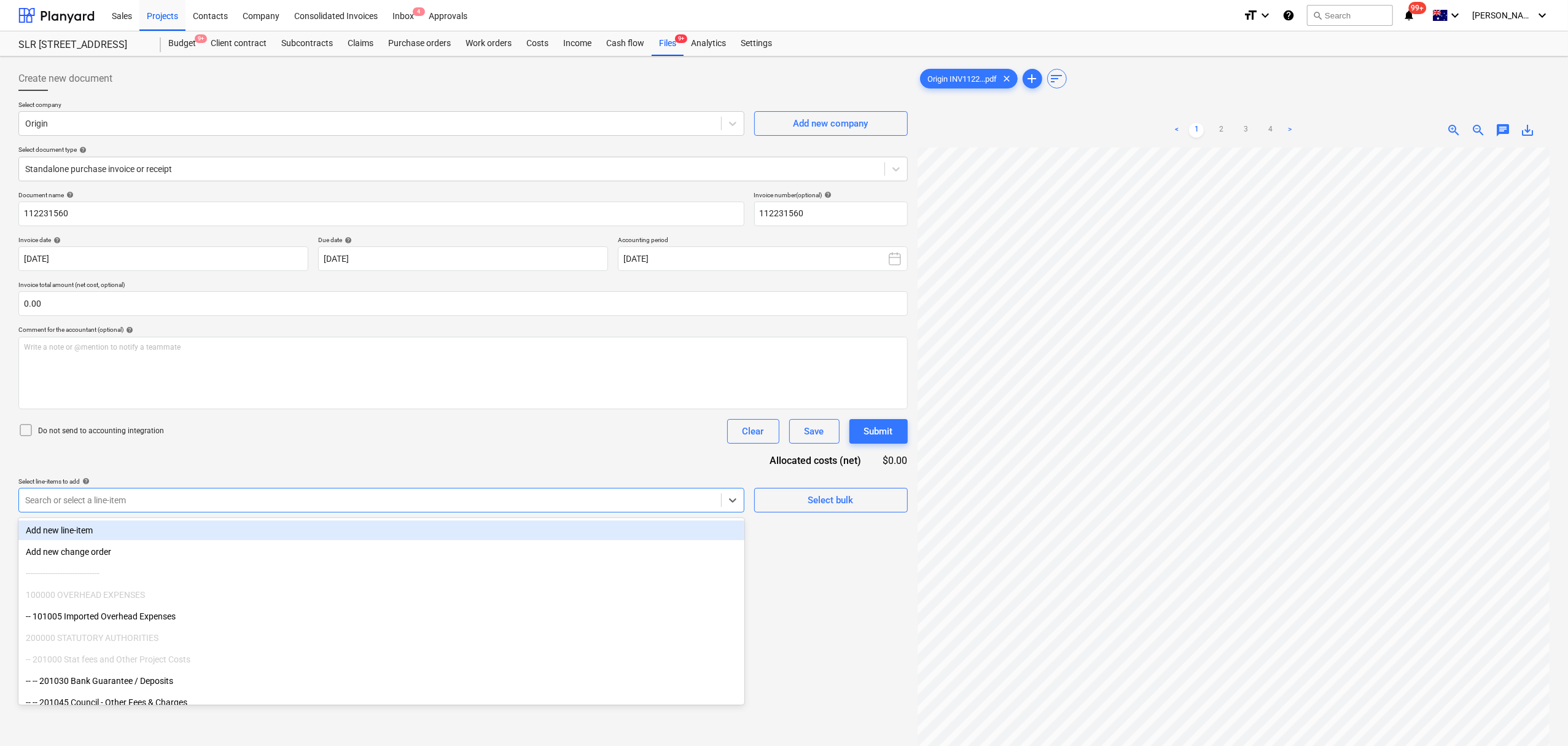
click at [200, 489] on div "Search or select a line-item" at bounding box center [382, 500] width 726 height 25
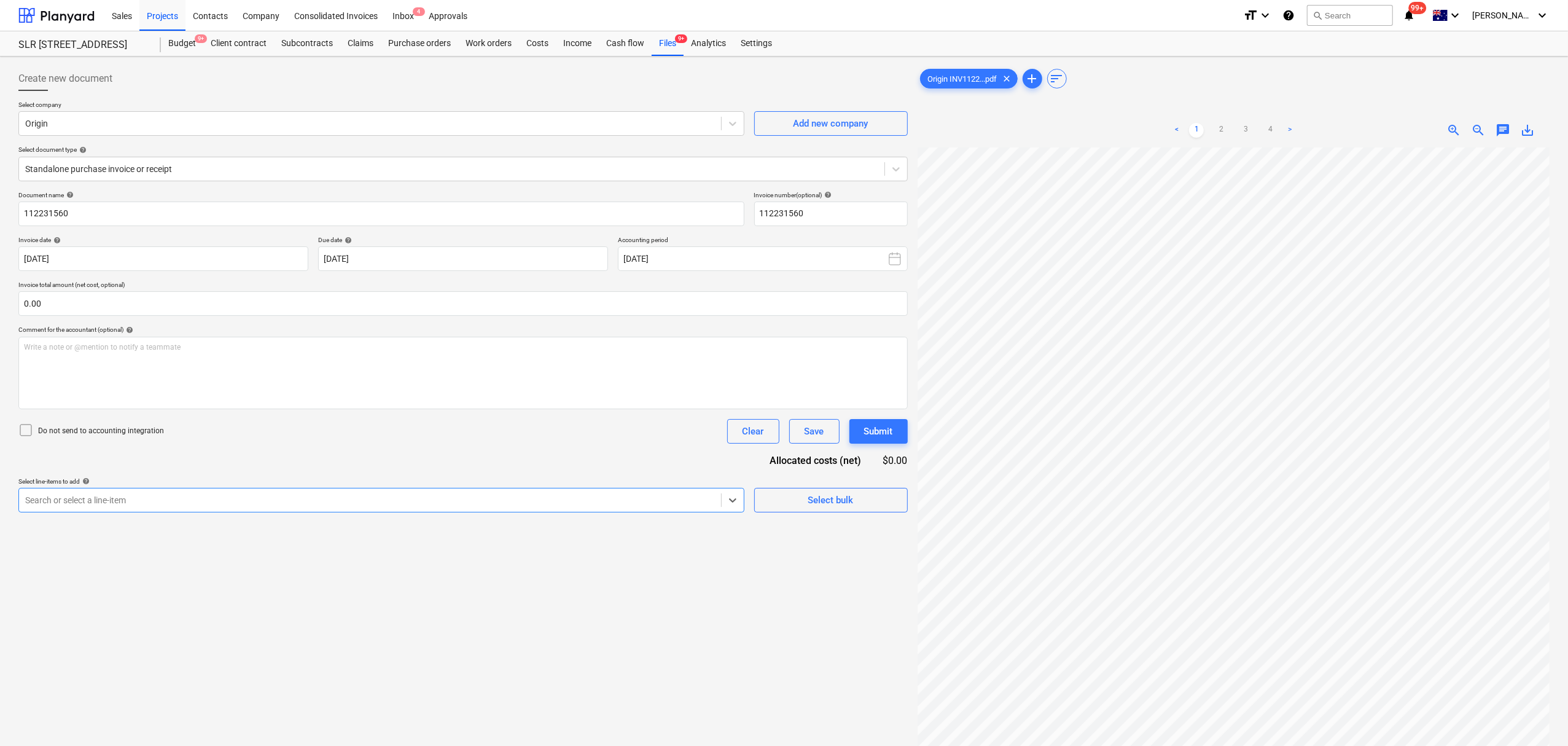
click at [309, 489] on div "Search or select a line-item" at bounding box center [382, 500] width 726 height 25
click at [1001, 0] on html "Sales Projects Contacts Company Consolidated Invoices Inbox 4 Approvals format_…" at bounding box center [784, 373] width 1568 height 746
click at [1211, 131] on ul "< 1 2 3 4 >" at bounding box center [1232, 131] width 204 height 15
click at [1221, 133] on link "2" at bounding box center [1221, 131] width 15 height 15
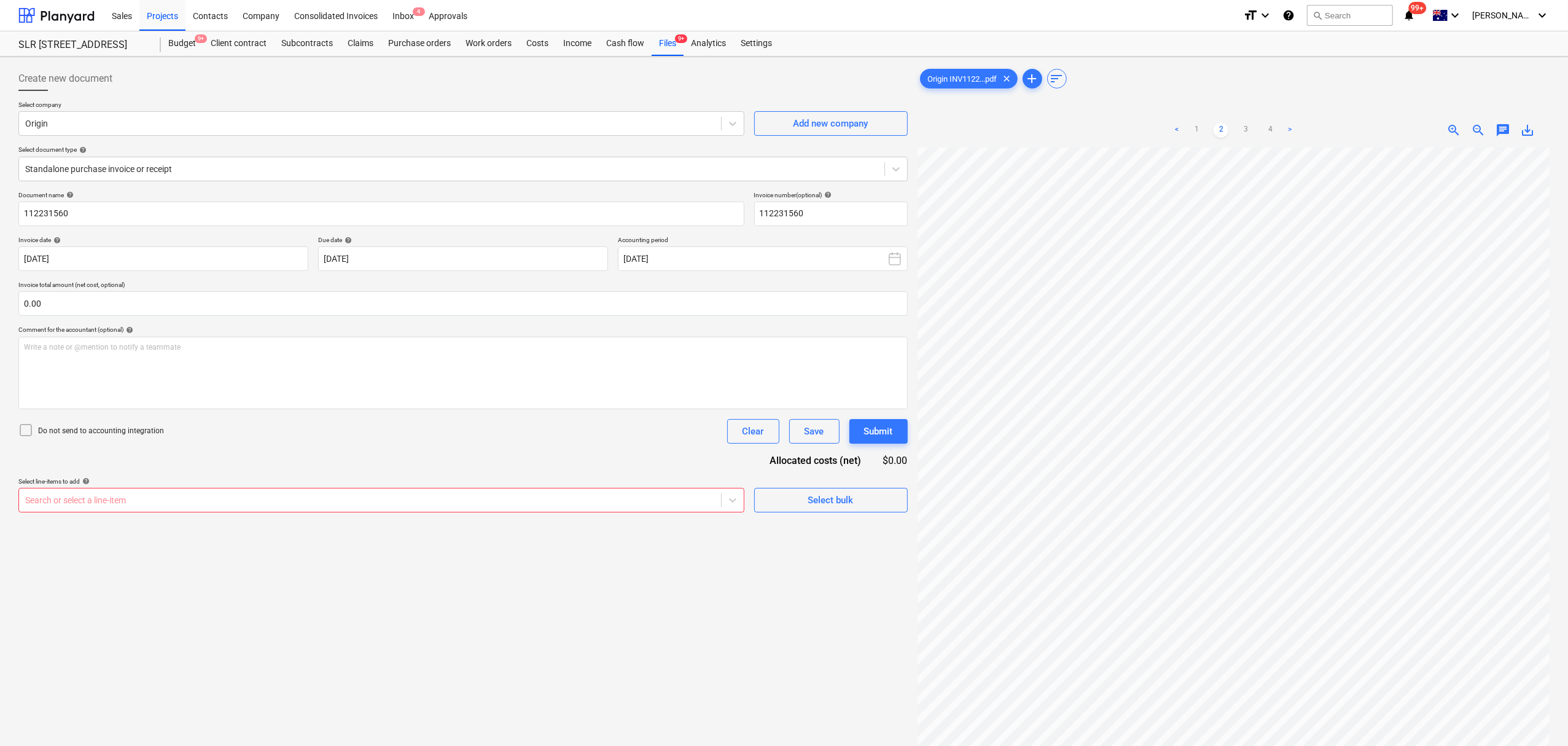
scroll to position [103, 57]
click at [998, 0] on html "Sales Projects Contacts Company Consolidated Invoices Inbox 4 Approvals format_…" at bounding box center [784, 373] width 1568 height 746
click at [895, 0] on html "Sales Projects Contacts Company Consolidated Invoices Inbox 4 Approvals format_…" at bounding box center [784, 373] width 1568 height 746
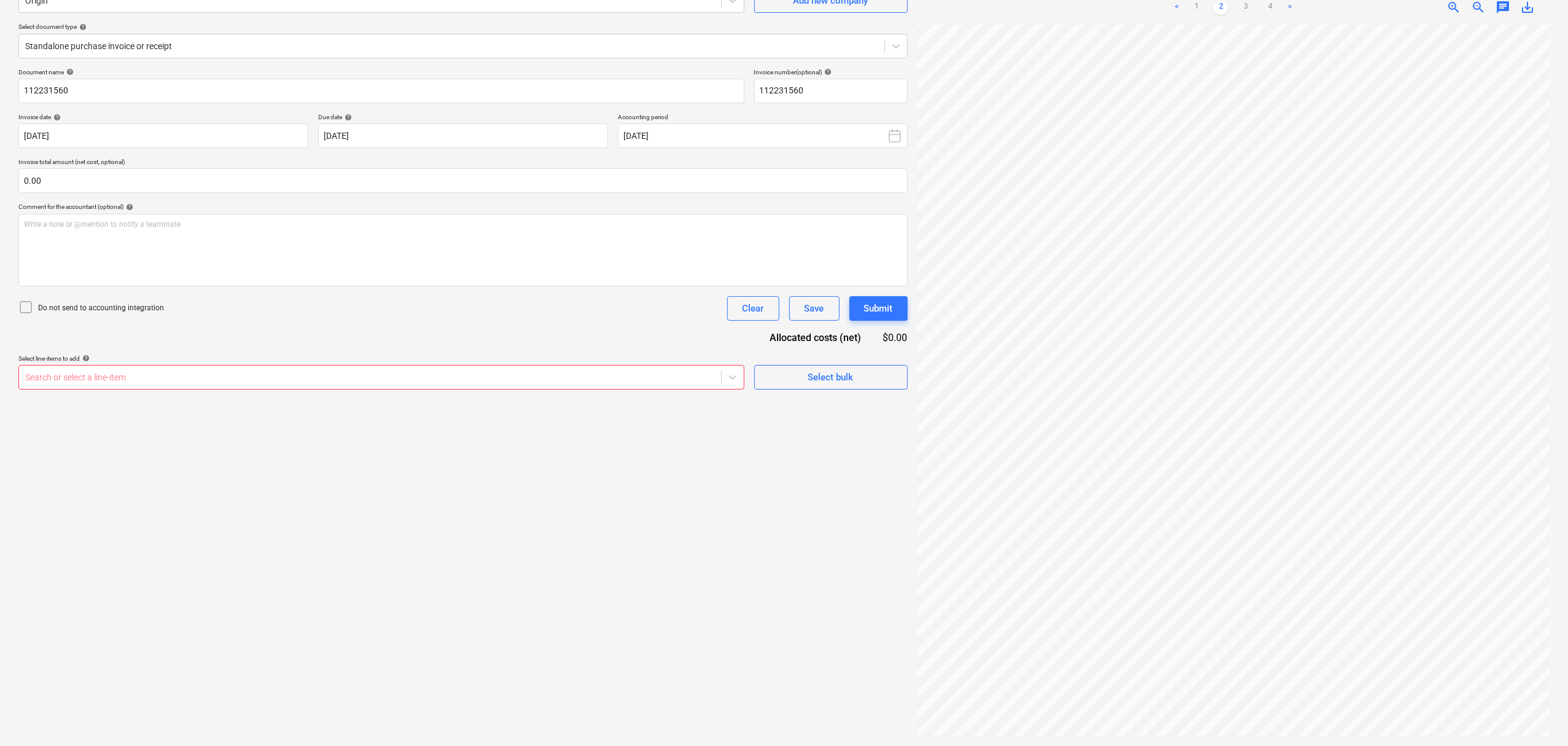
scroll to position [64, 197]
click at [858, 514] on div "Create new document Select company Origin Add new company Select document type …" at bounding box center [784, 340] width 1541 height 803
click at [1241, 15] on div "< 1 2 3 4 >" at bounding box center [1232, 7] width 204 height 34
click at [1247, 10] on link "3" at bounding box center [1246, 7] width 15 height 15
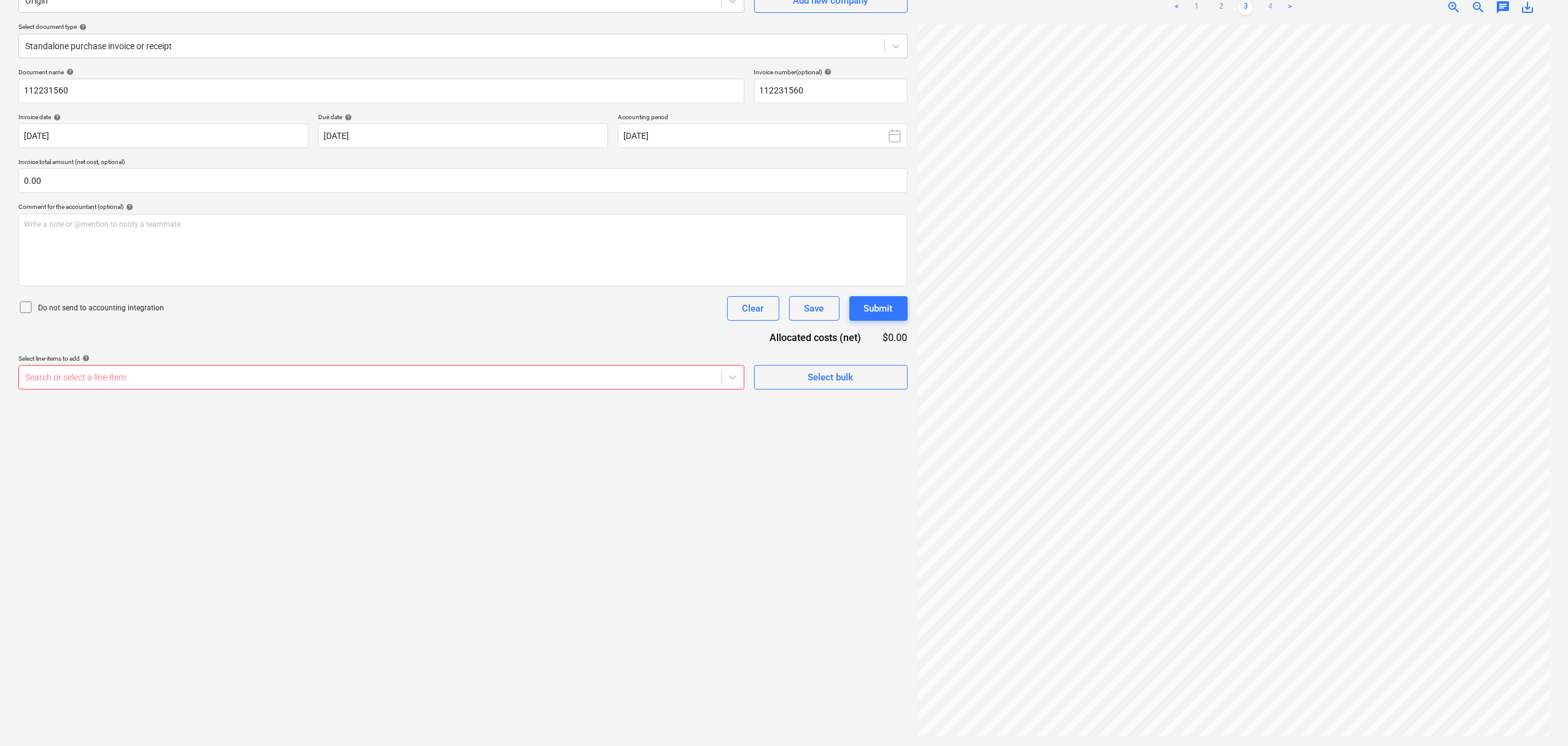
click at [1264, 13] on div "< 1 2 3 4 >" at bounding box center [1232, 7] width 204 height 34
click at [1271, 11] on link "4" at bounding box center [1270, 7] width 15 height 15
click at [1191, 16] on div "< 1 2 3 4 >" at bounding box center [1232, 7] width 204 height 34
click at [1192, 13] on link "1" at bounding box center [1197, 7] width 15 height 15
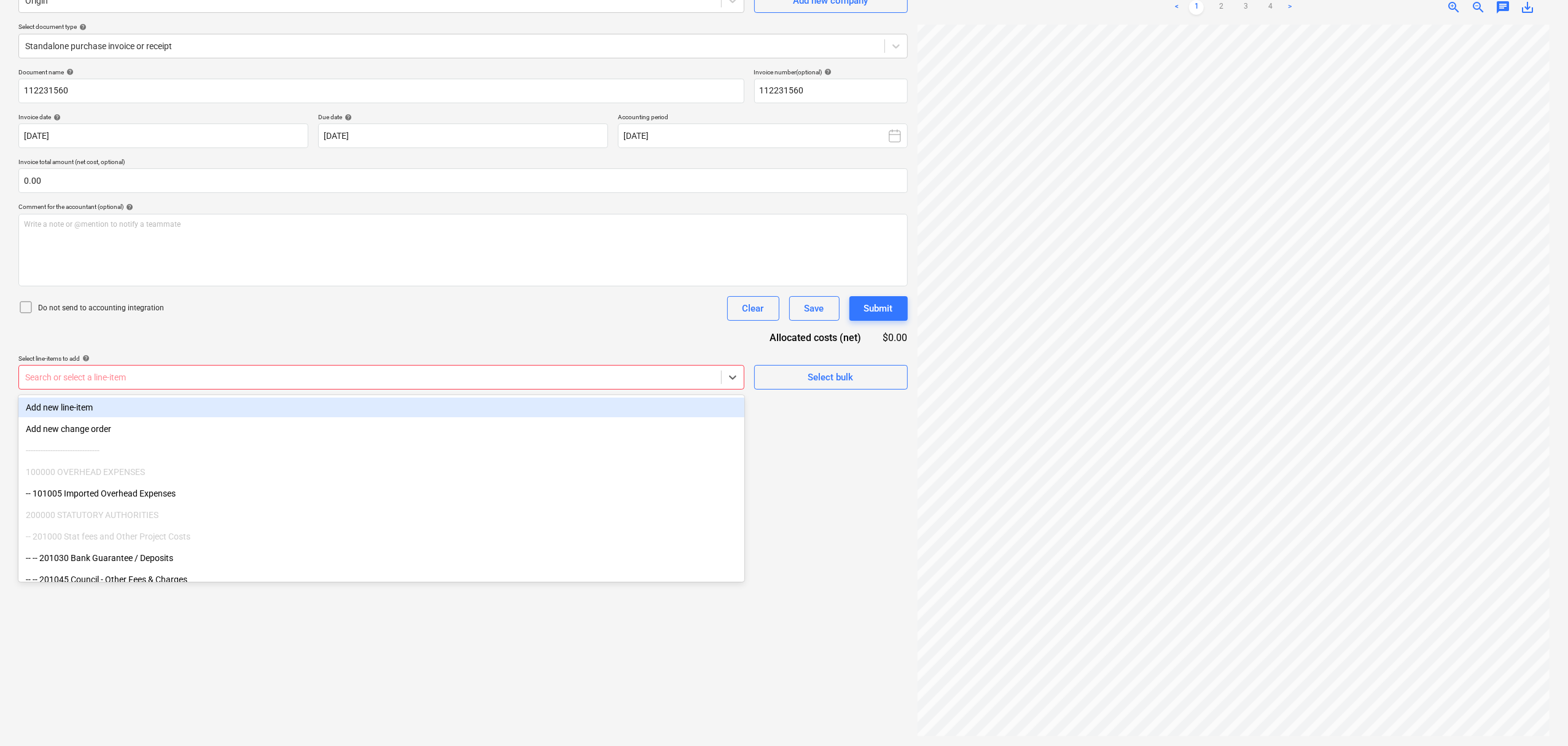
click at [578, 372] on div at bounding box center [370, 377] width 690 height 12
click at [605, 365] on div "Search or select a line-item" at bounding box center [382, 377] width 726 height 25
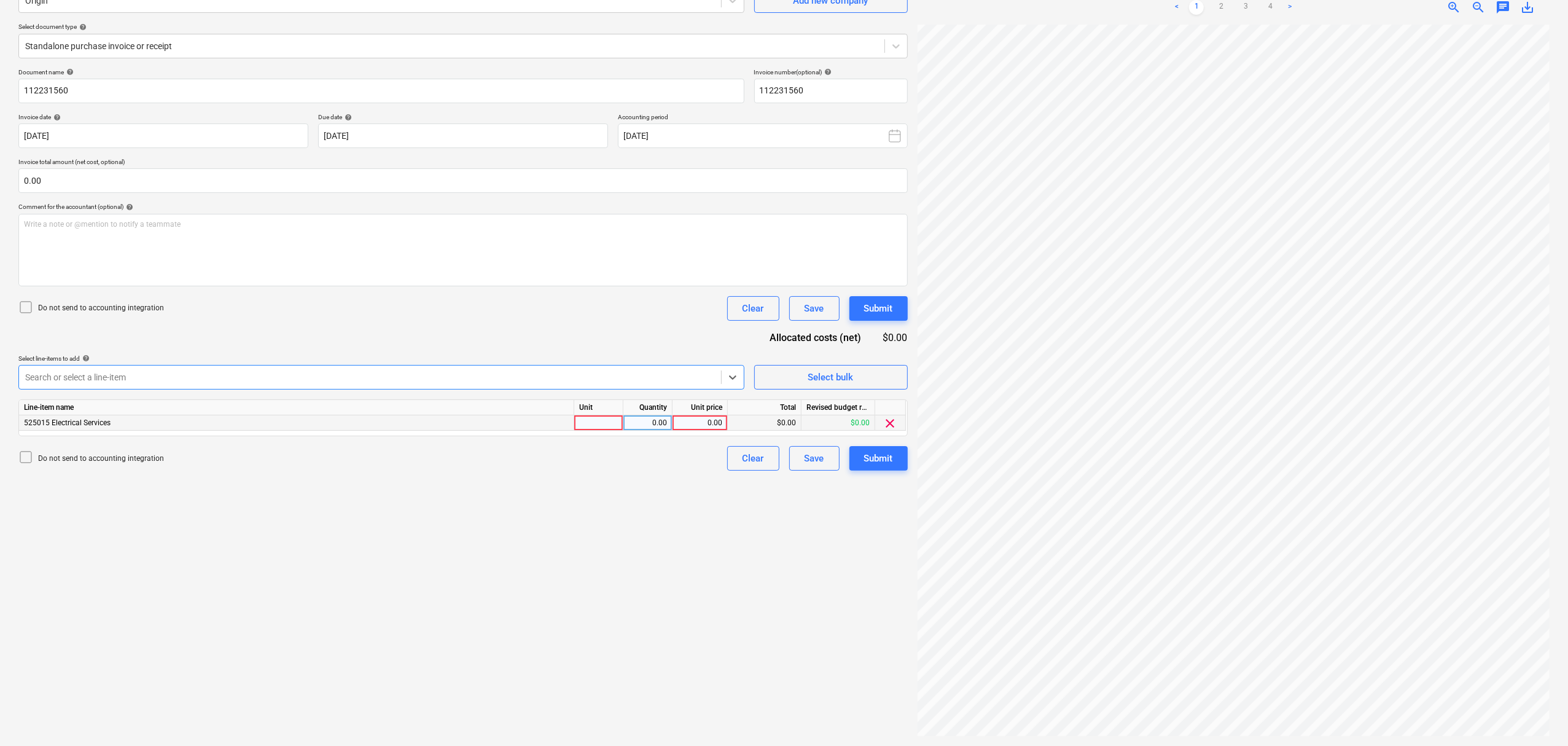
click at [622, 419] on div at bounding box center [599, 423] width 49 height 16
click at [1503, 4] on span "chat" at bounding box center [1503, 7] width 15 height 15
click at [1470, 114] on p "Write a note or @mention to notify a teammate [PERSON_NAME]" at bounding box center [1417, 110] width 235 height 10
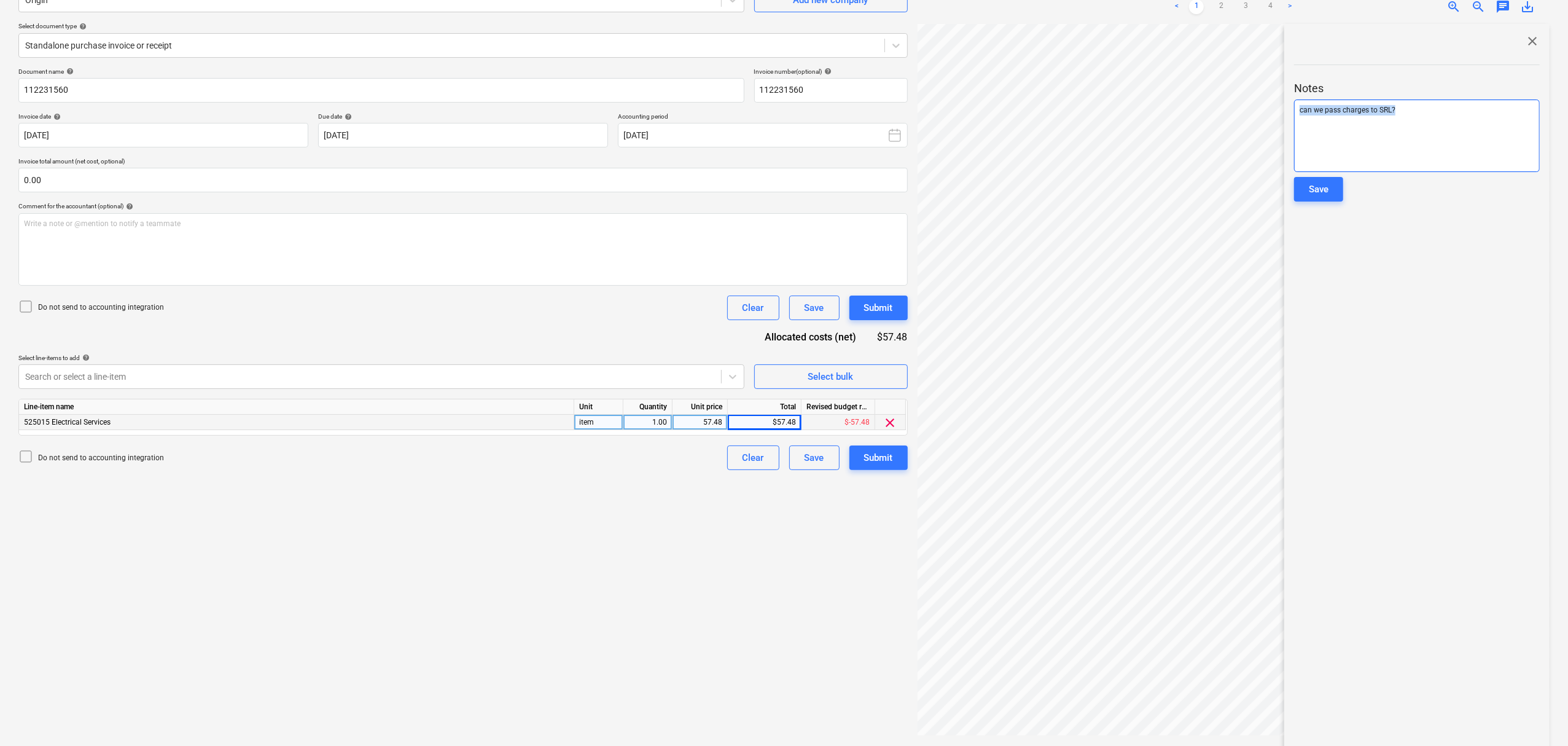
copy span "can we pass charges to SRL?"
click at [1332, 180] on button "Save" at bounding box center [1318, 189] width 49 height 25
click at [1525, 43] on span "close" at bounding box center [1532, 41] width 15 height 15
click at [895, 458] on button "Submit" at bounding box center [878, 458] width 58 height 25
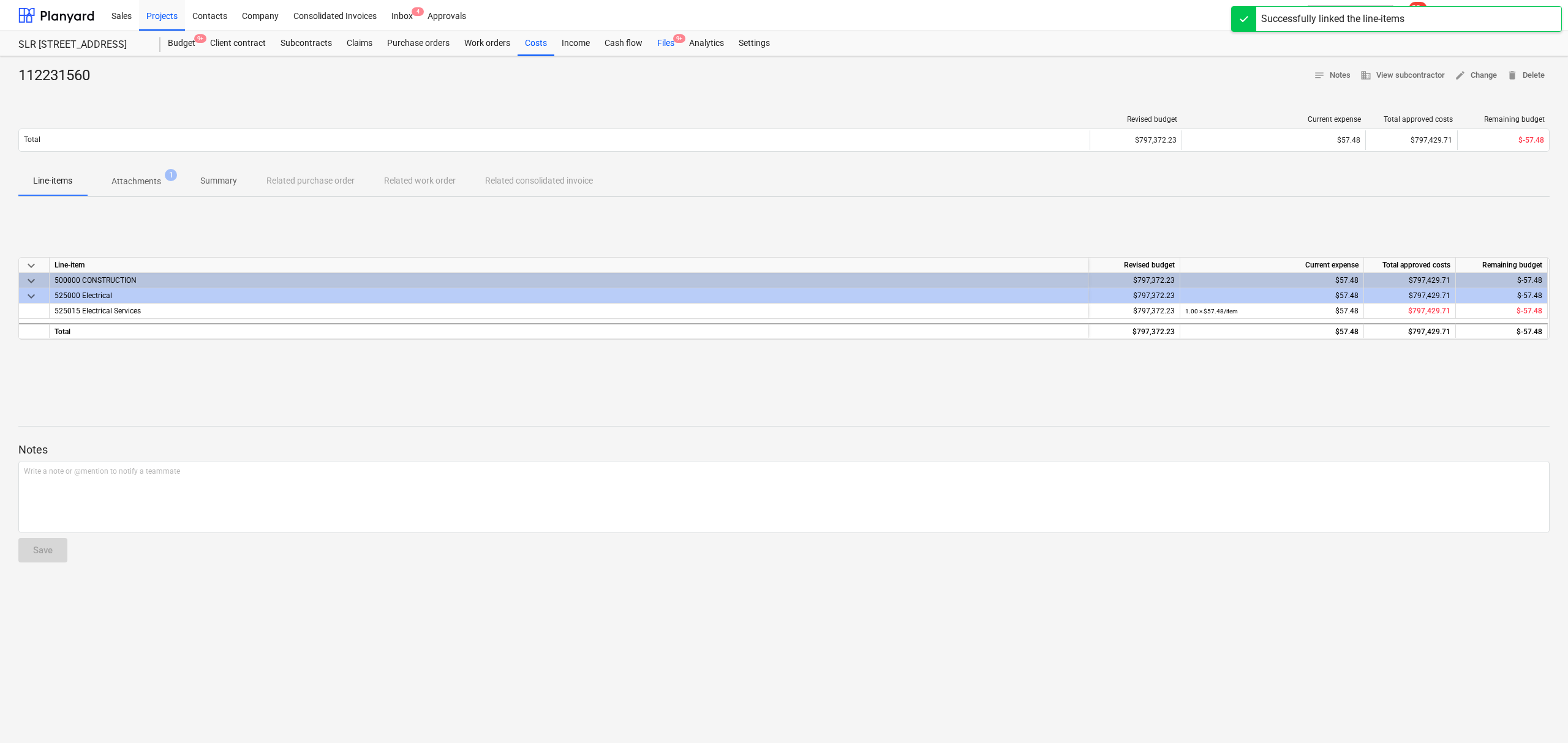
click at [674, 36] on span "9+" at bounding box center [679, 39] width 12 height 9
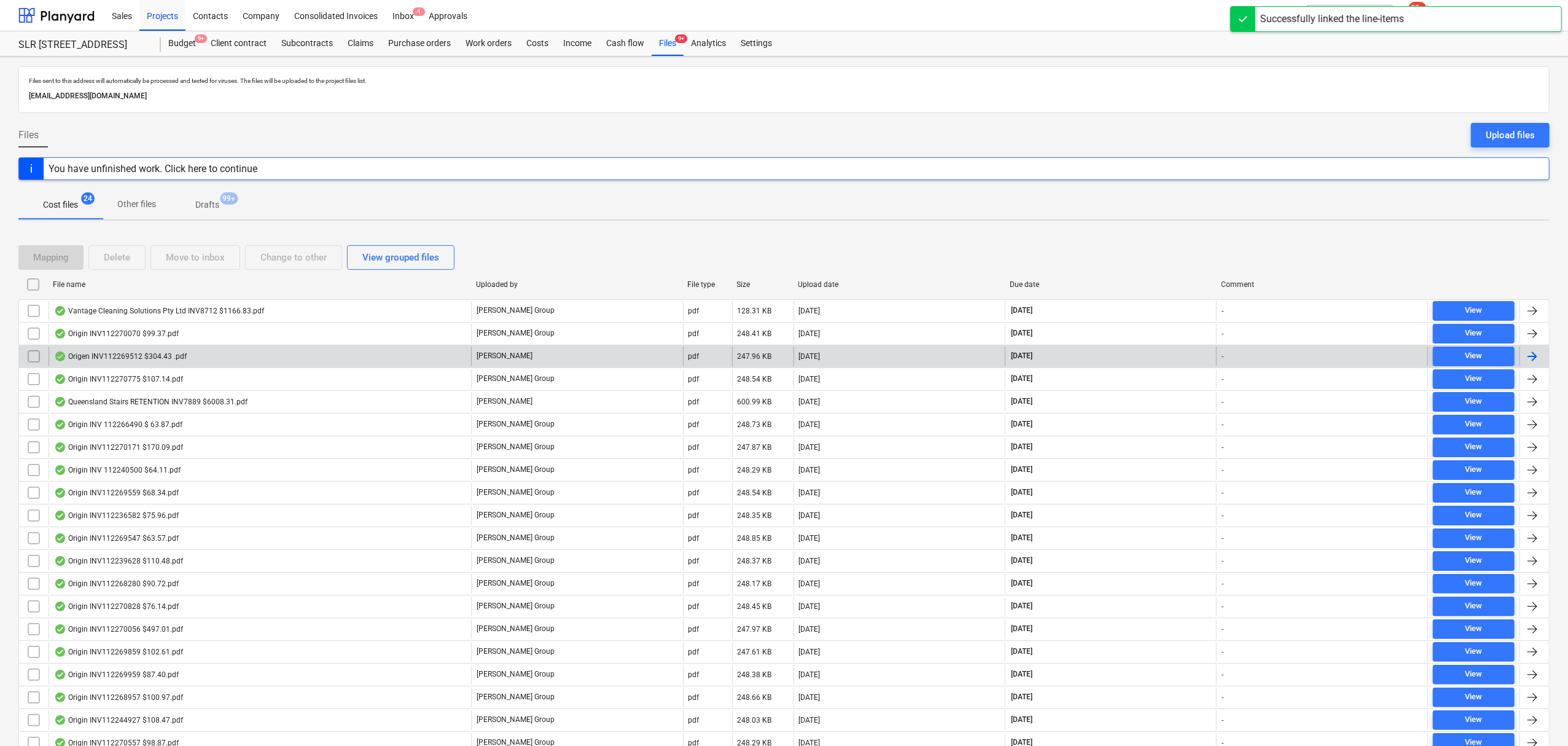
click at [224, 350] on div "Origen INV112269512 $304.43 .pdf" at bounding box center [259, 357] width 423 height 19
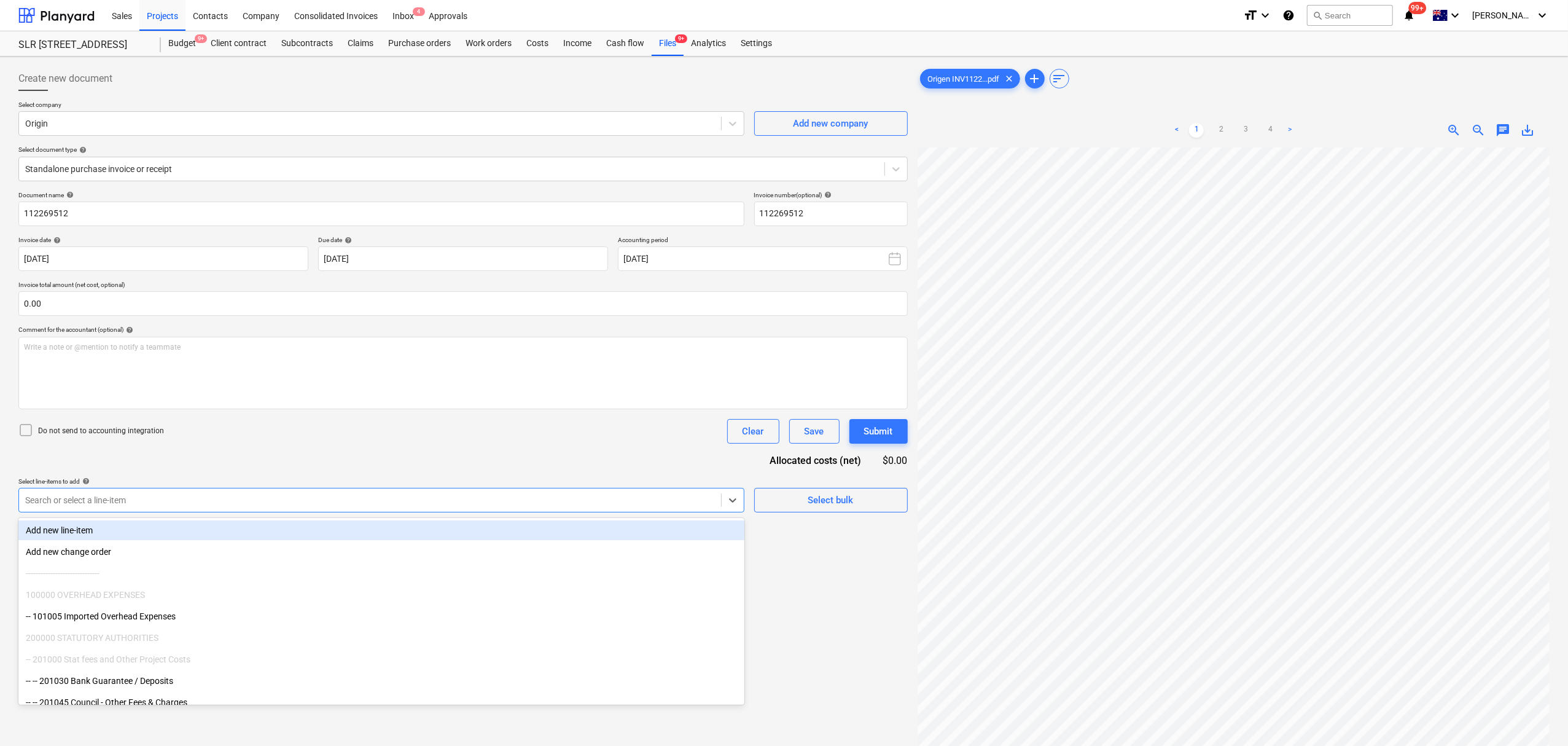
click at [163, 503] on div at bounding box center [370, 500] width 690 height 12
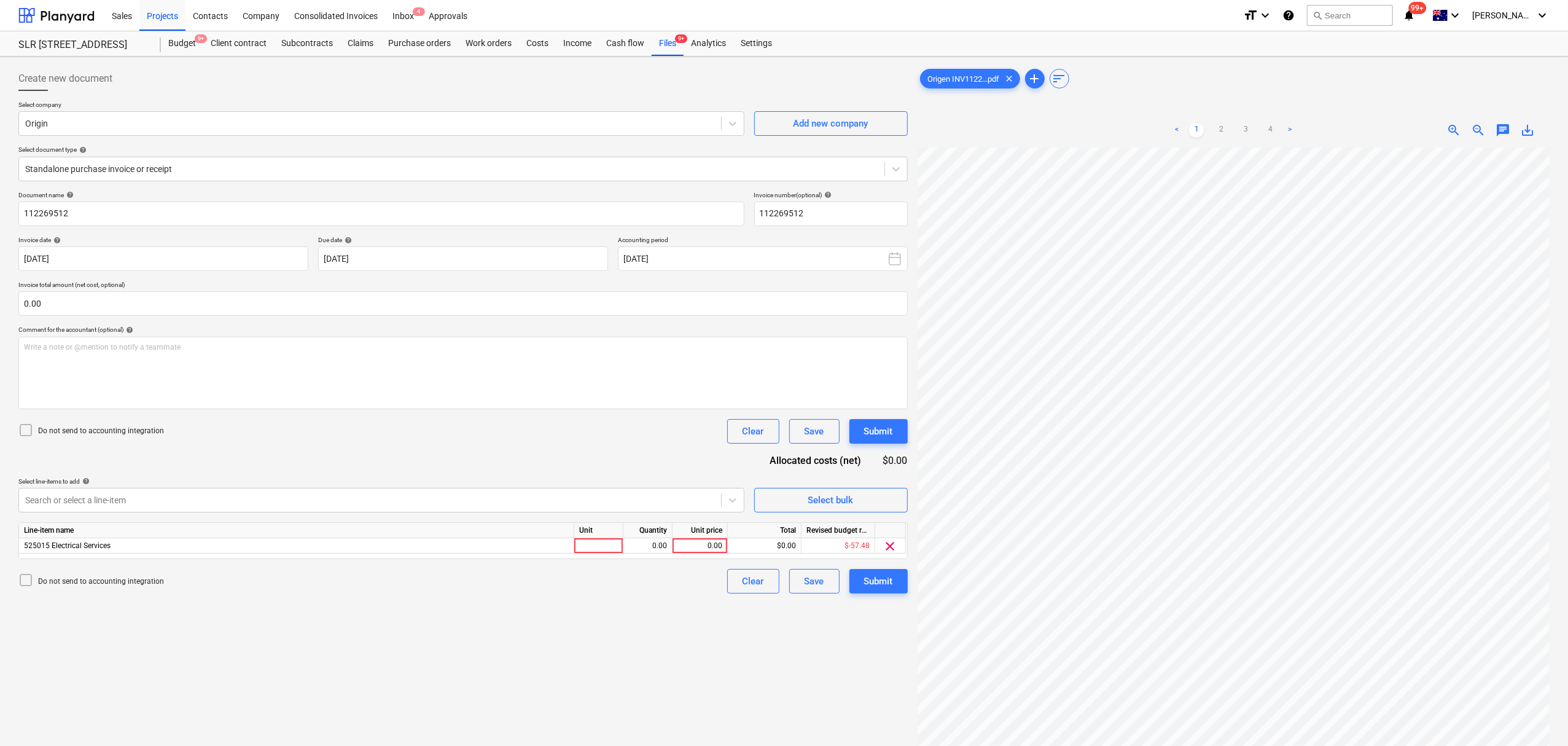
click at [287, 472] on div "Document name help 112269512 Invoice number (optional) help 112269512 Invoice d…" at bounding box center [463, 392] width 890 height 403
click at [595, 547] on div at bounding box center [599, 546] width 49 height 16
click at [596, 543] on input at bounding box center [598, 546] width 48 height 15
click at [1499, 131] on span "chat" at bounding box center [1503, 131] width 15 height 15
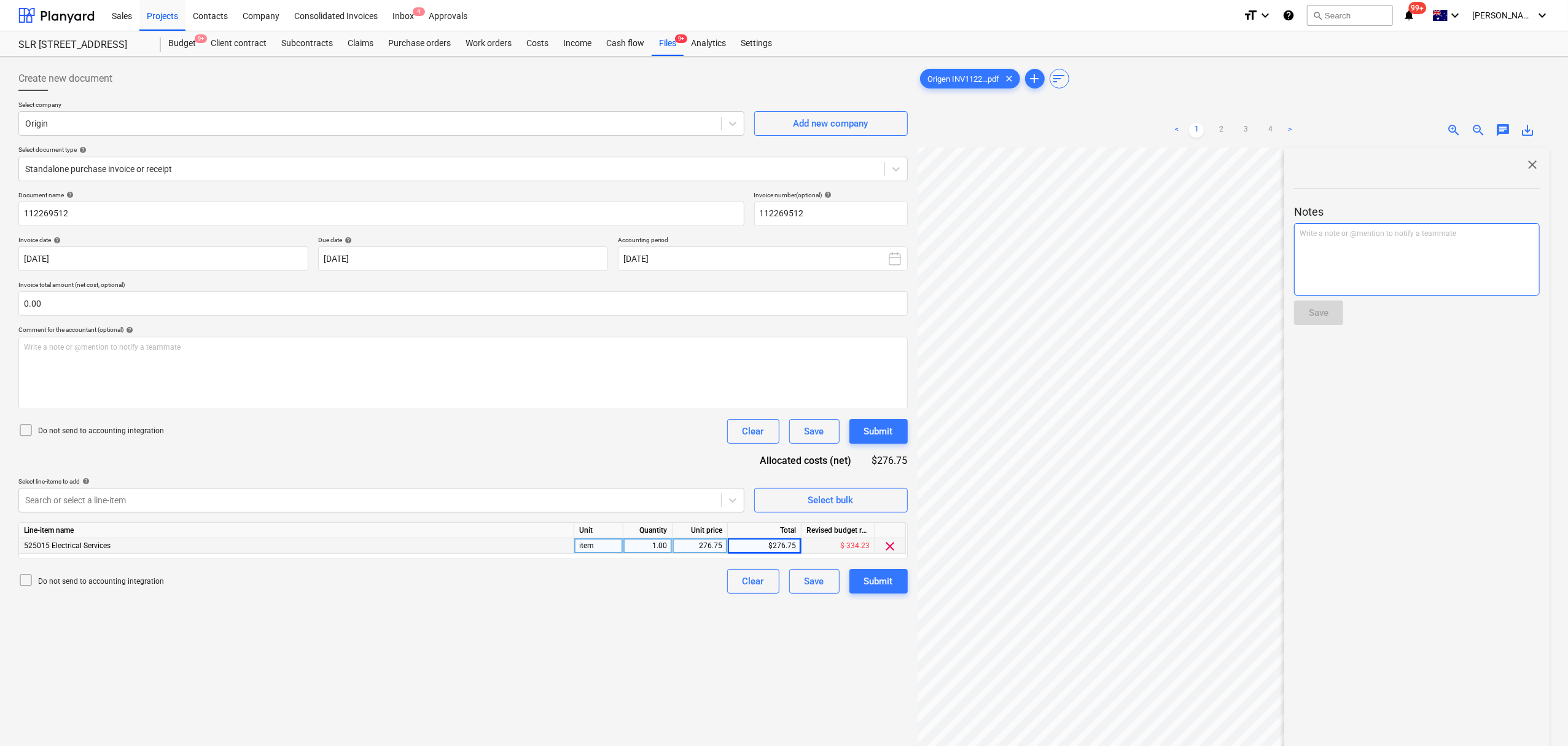
click at [1463, 242] on div "Write a note or @mention to notify a teammate [PERSON_NAME]" at bounding box center [1416, 259] width 245 height 72
click at [1317, 323] on div "Notes can we pass charges to SRL? Save" at bounding box center [1416, 254] width 245 height 163
click at [1318, 310] on div "Save" at bounding box center [1318, 313] width 19 height 16
click at [1533, 155] on div "close Notes Write a note or @mention to notify a teammate ﻿ Save" at bounding box center [1417, 513] width 265 height 731
click at [1533, 160] on span "close" at bounding box center [1532, 165] width 15 height 15
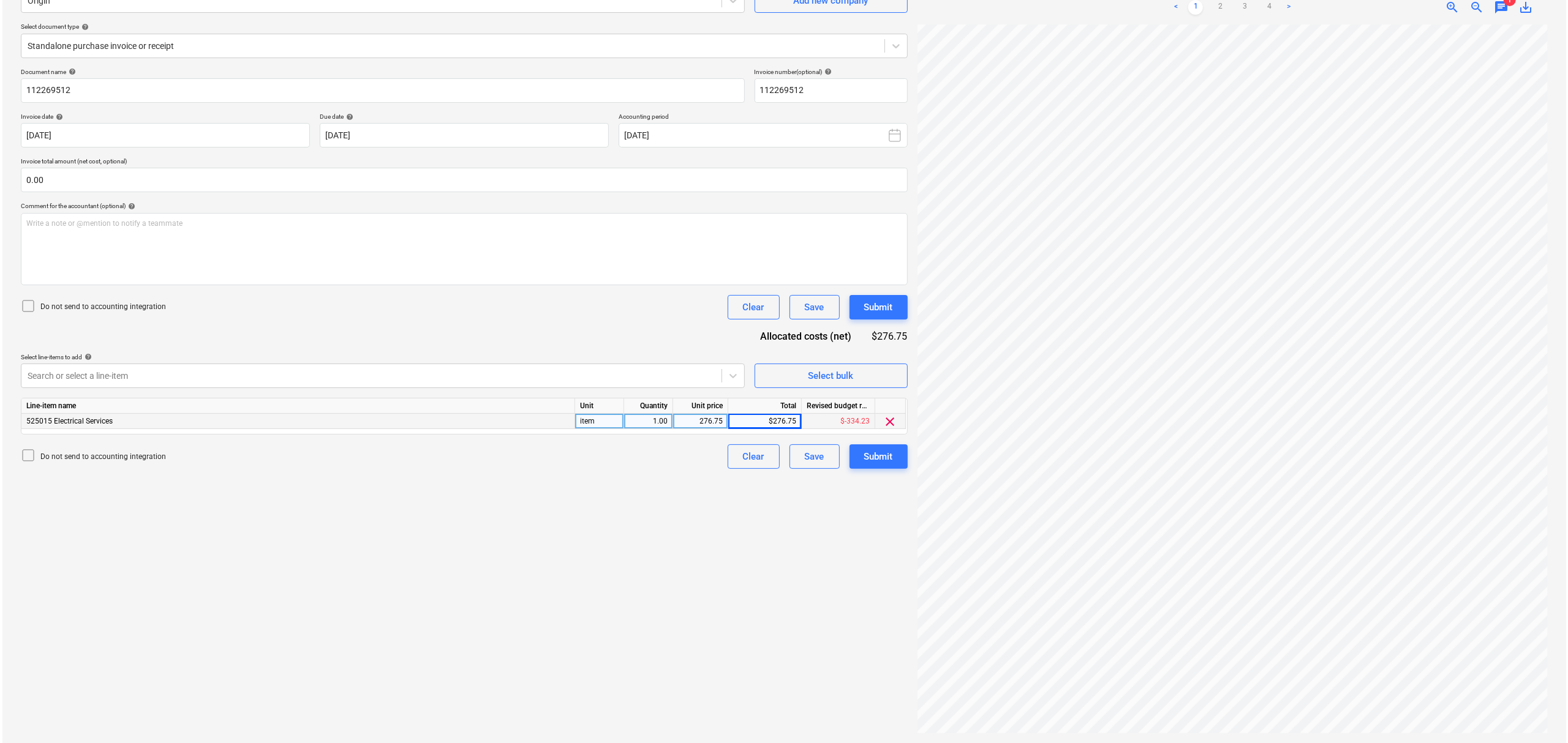
scroll to position [458, 196]
click at [877, 460] on div "Submit" at bounding box center [876, 456] width 29 height 16
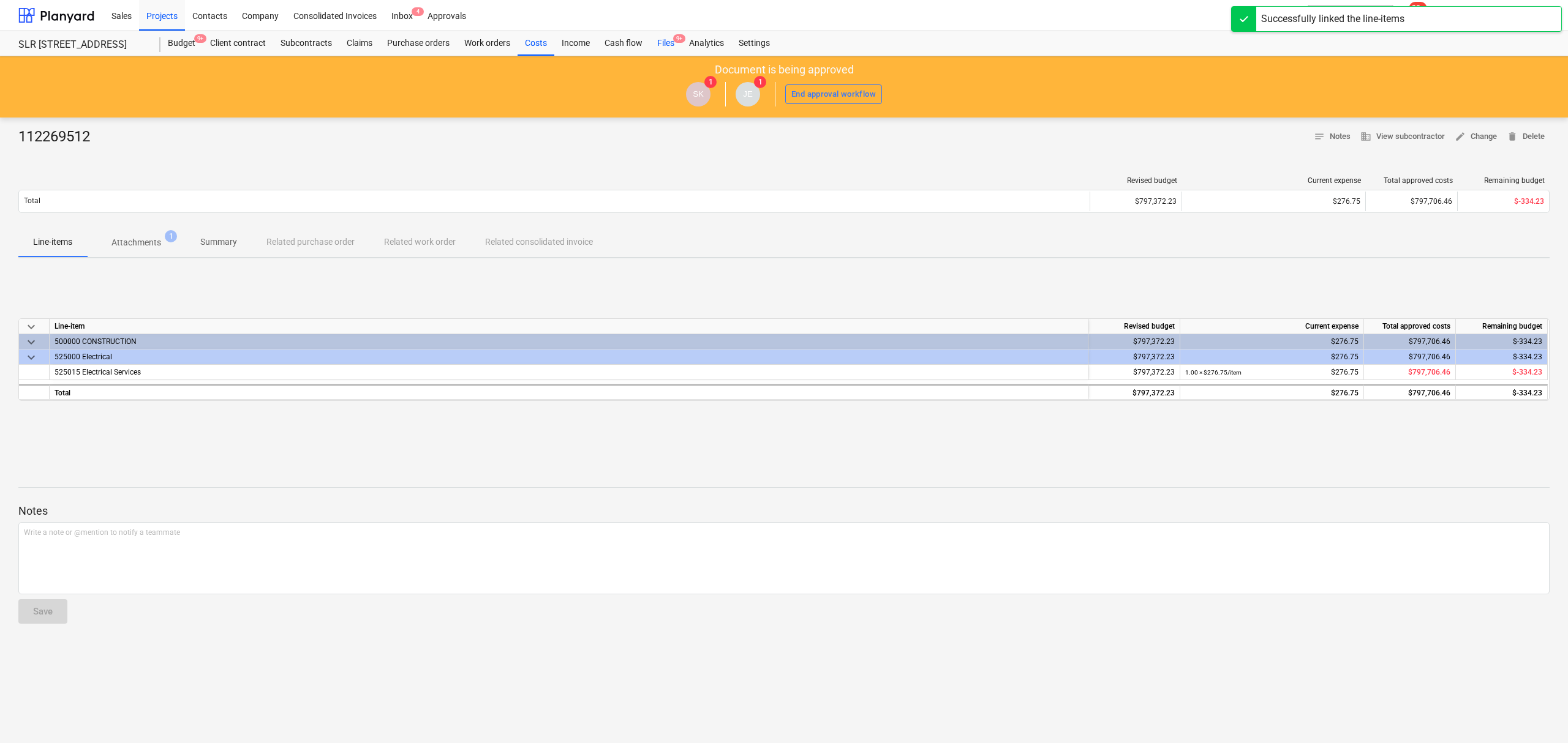
click at [669, 38] on div "Files 9+" at bounding box center [665, 43] width 32 height 25
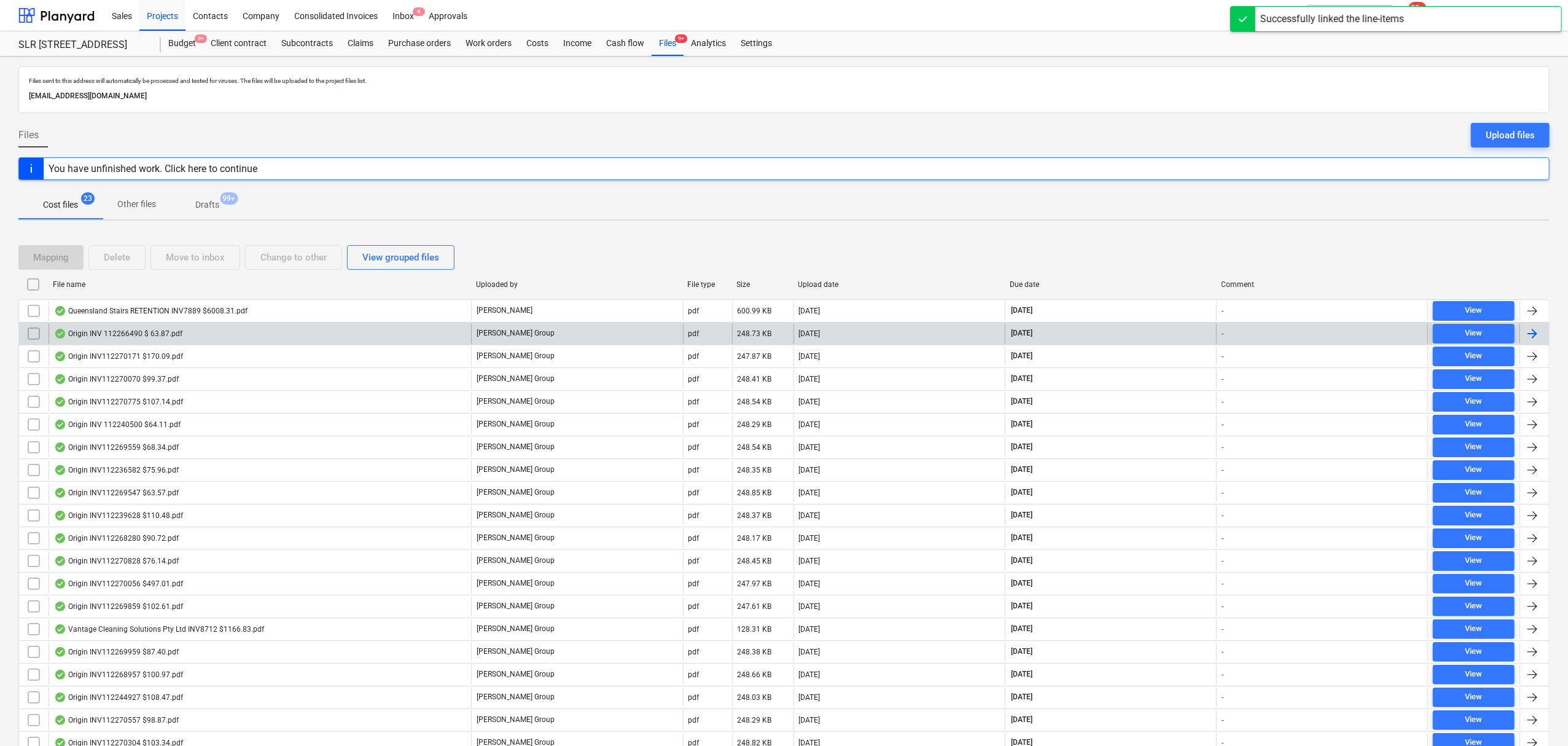
click at [202, 343] on div "Origin INV 112266490 $ 63.87.pdf" at bounding box center [259, 333] width 423 height 19
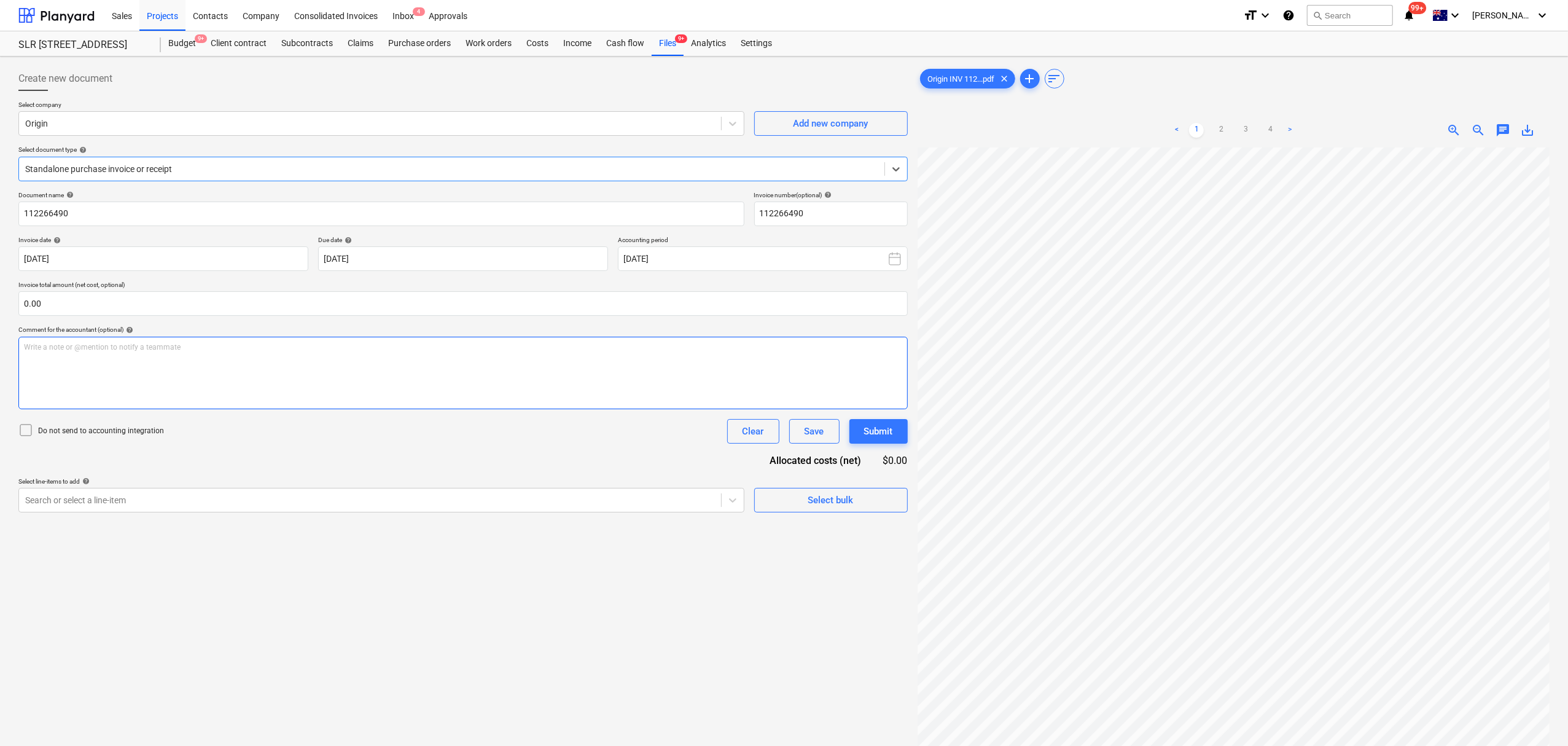
scroll to position [246, 160]
click at [397, 480] on div "Select line-items to add help" at bounding box center [382, 481] width 726 height 8
click at [397, 490] on div "Search or select a line-item" at bounding box center [382, 500] width 726 height 25
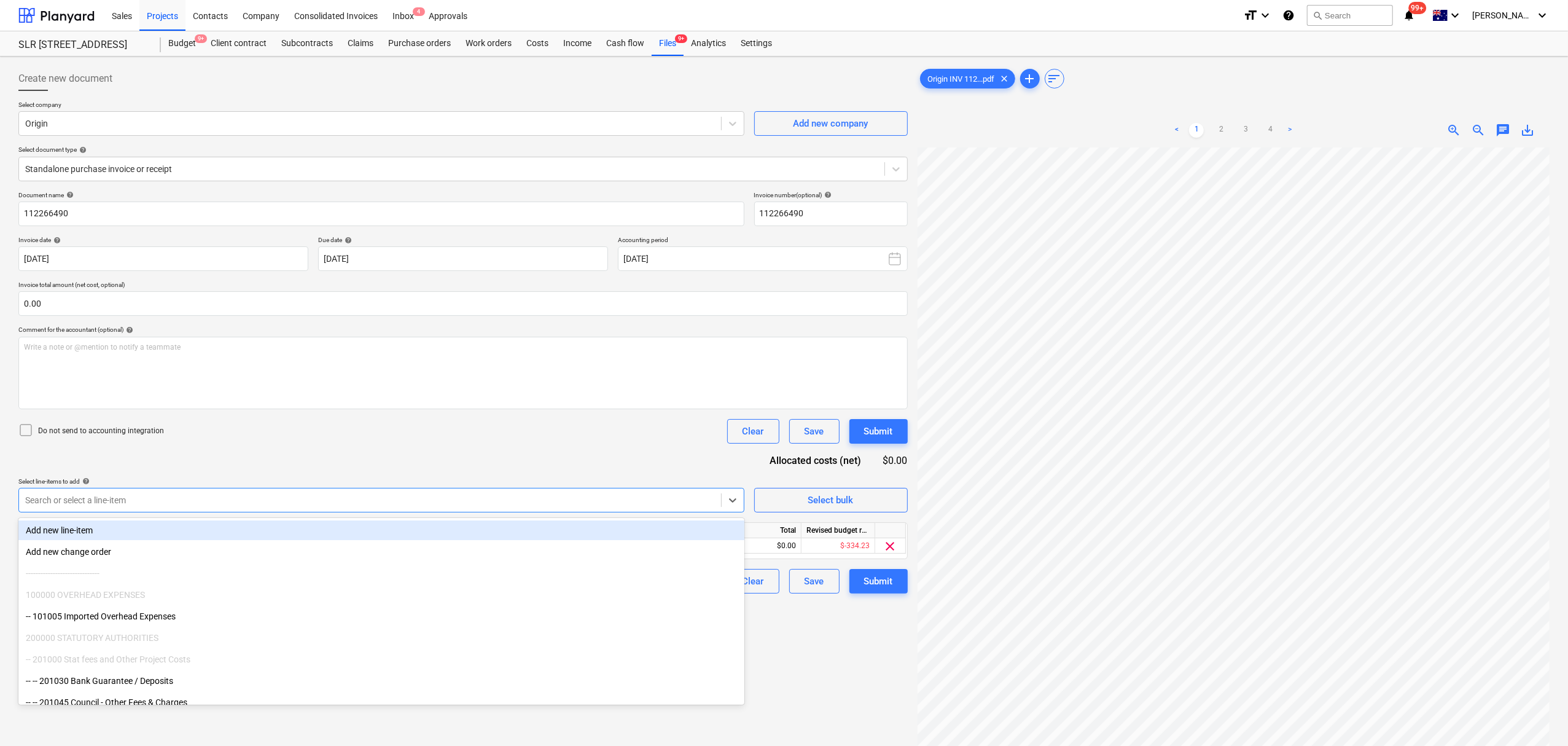
click at [397, 475] on div "Document name help 112266490 Invoice number (optional) help 112266490 Invoice d…" at bounding box center [463, 392] width 890 height 403
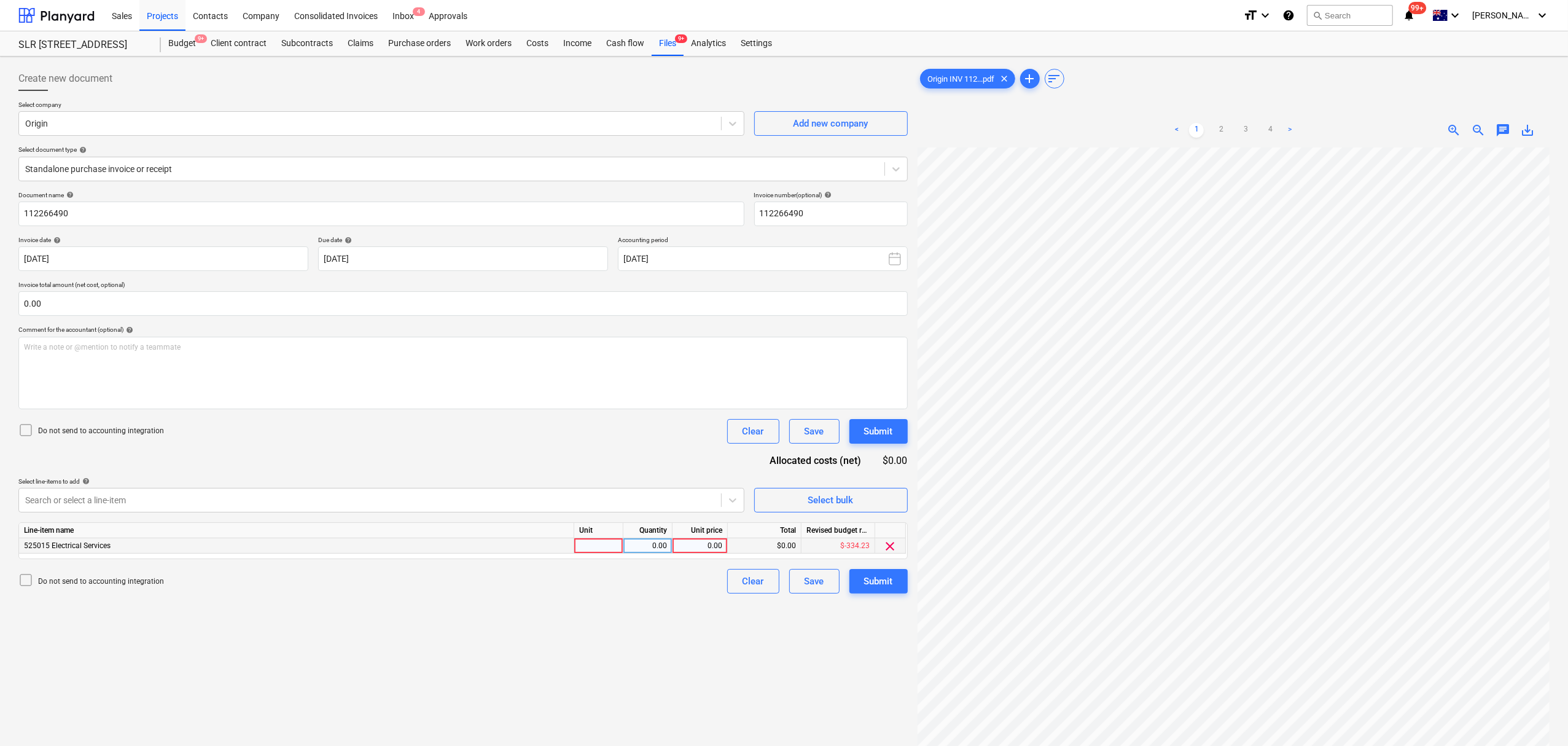
click at [575, 545] on div at bounding box center [599, 546] width 49 height 16
click at [1499, 131] on span "chat" at bounding box center [1503, 131] width 15 height 15
click at [1467, 273] on div "Write a note or @mention to notify a teammate [PERSON_NAME]" at bounding box center [1416, 259] width 245 height 72
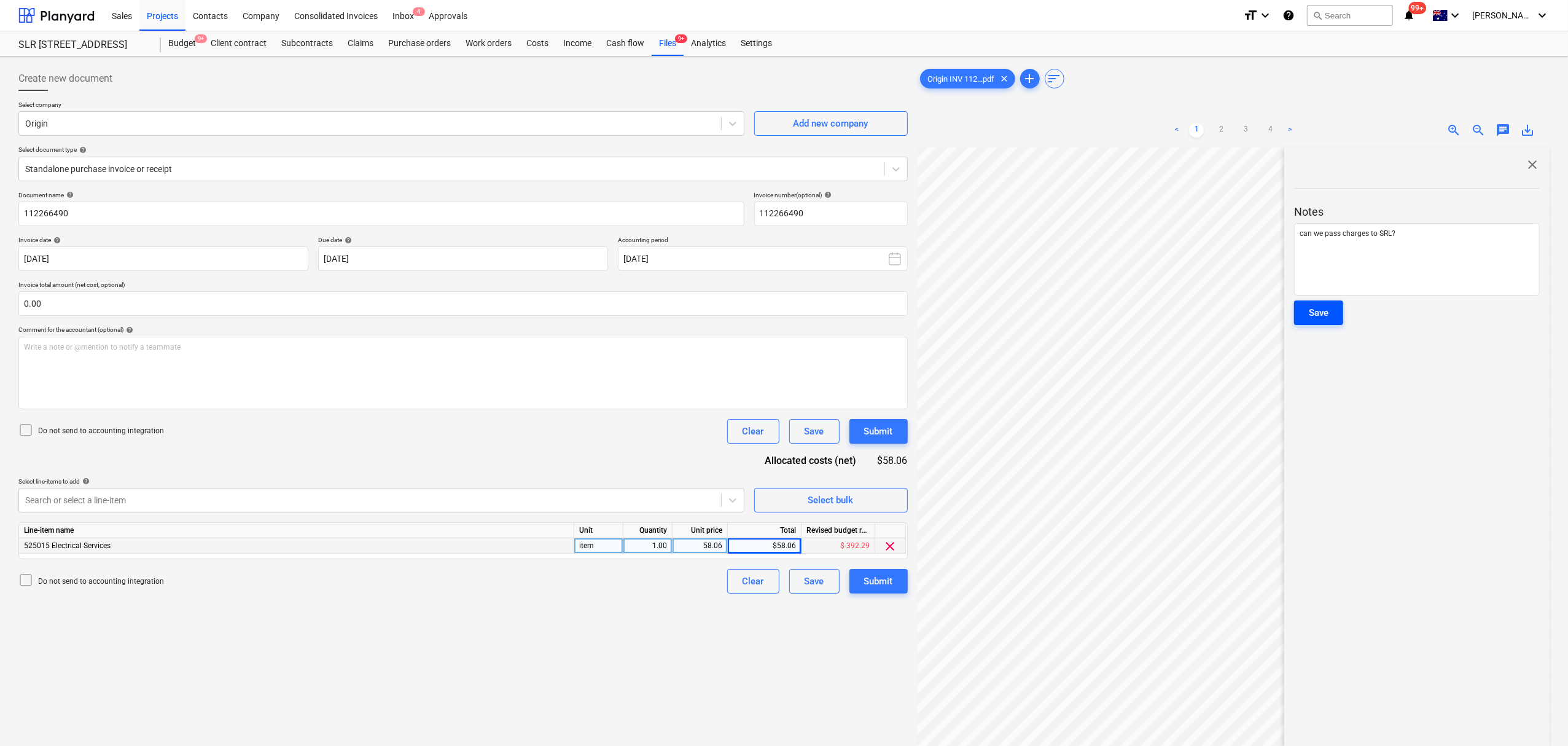
click at [1320, 323] on button "Save" at bounding box center [1318, 313] width 49 height 25
click at [1531, 166] on span "close" at bounding box center [1532, 165] width 15 height 15
click at [892, 578] on div "Submit" at bounding box center [878, 580] width 29 height 16
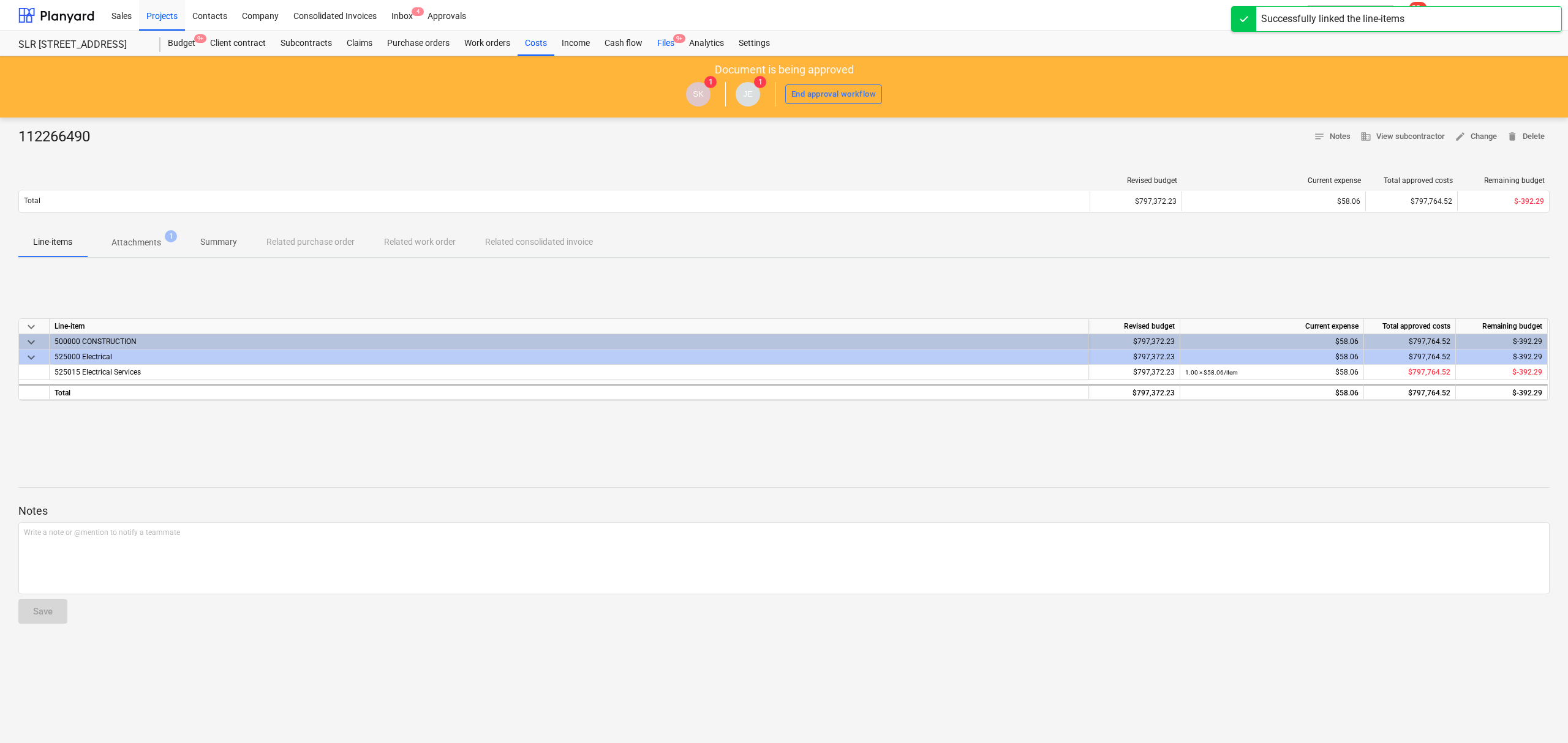
click at [655, 43] on div "Files 9+" at bounding box center [665, 43] width 32 height 25
click at [655, 42] on div "Files 9+" at bounding box center [665, 43] width 32 height 25
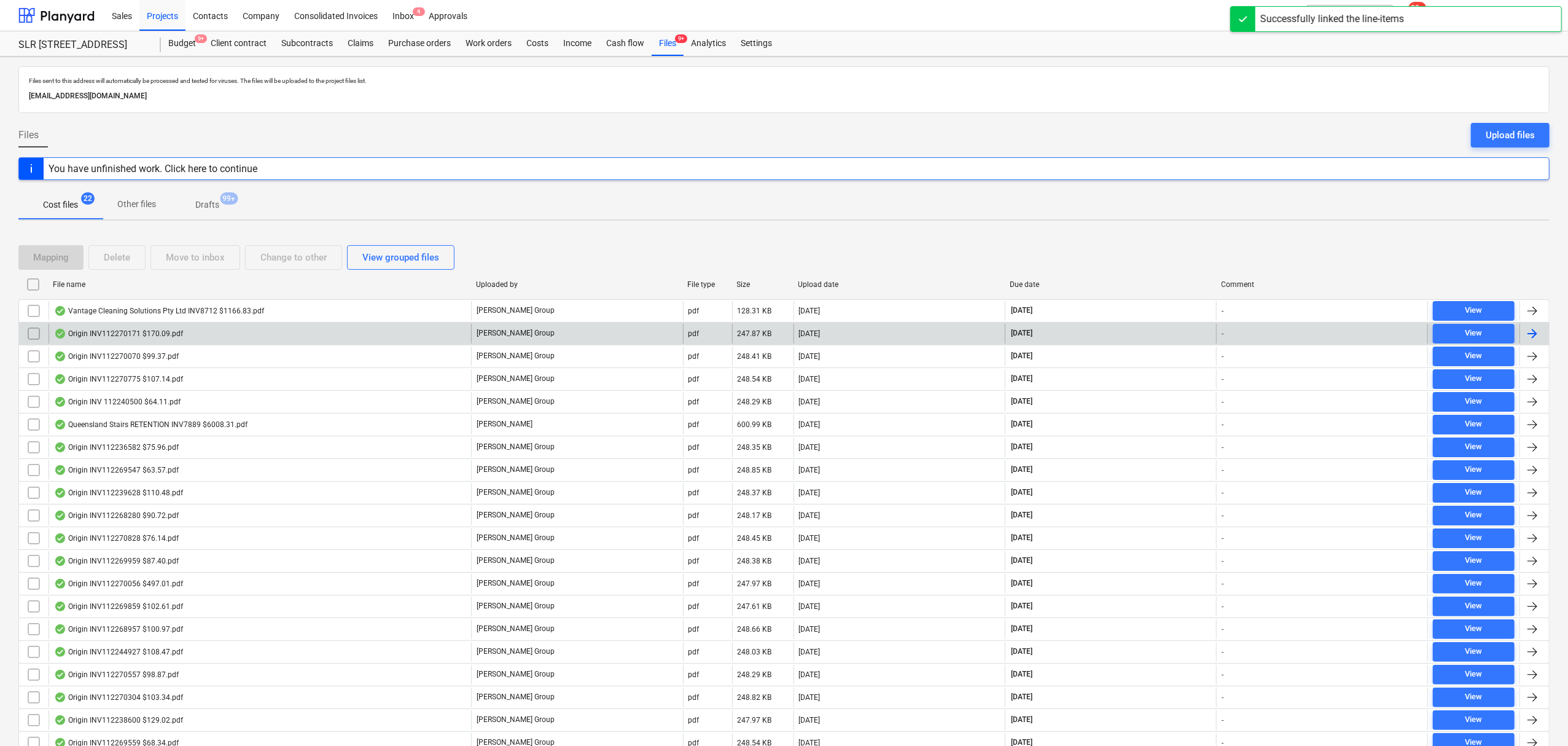
click at [214, 338] on div "Origin INV112270171 $170.09.pdf" at bounding box center [259, 333] width 423 height 19
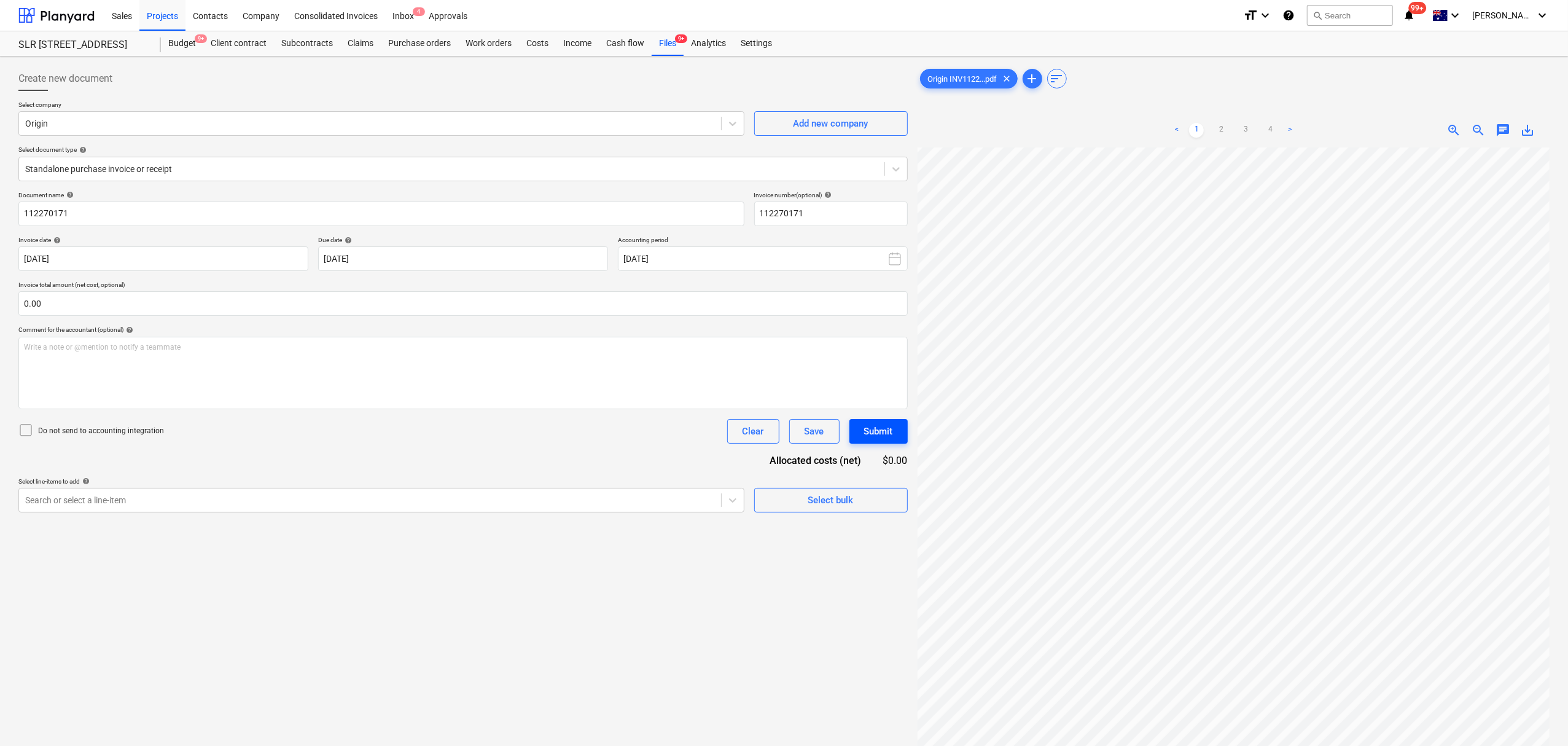
scroll to position [214, 192]
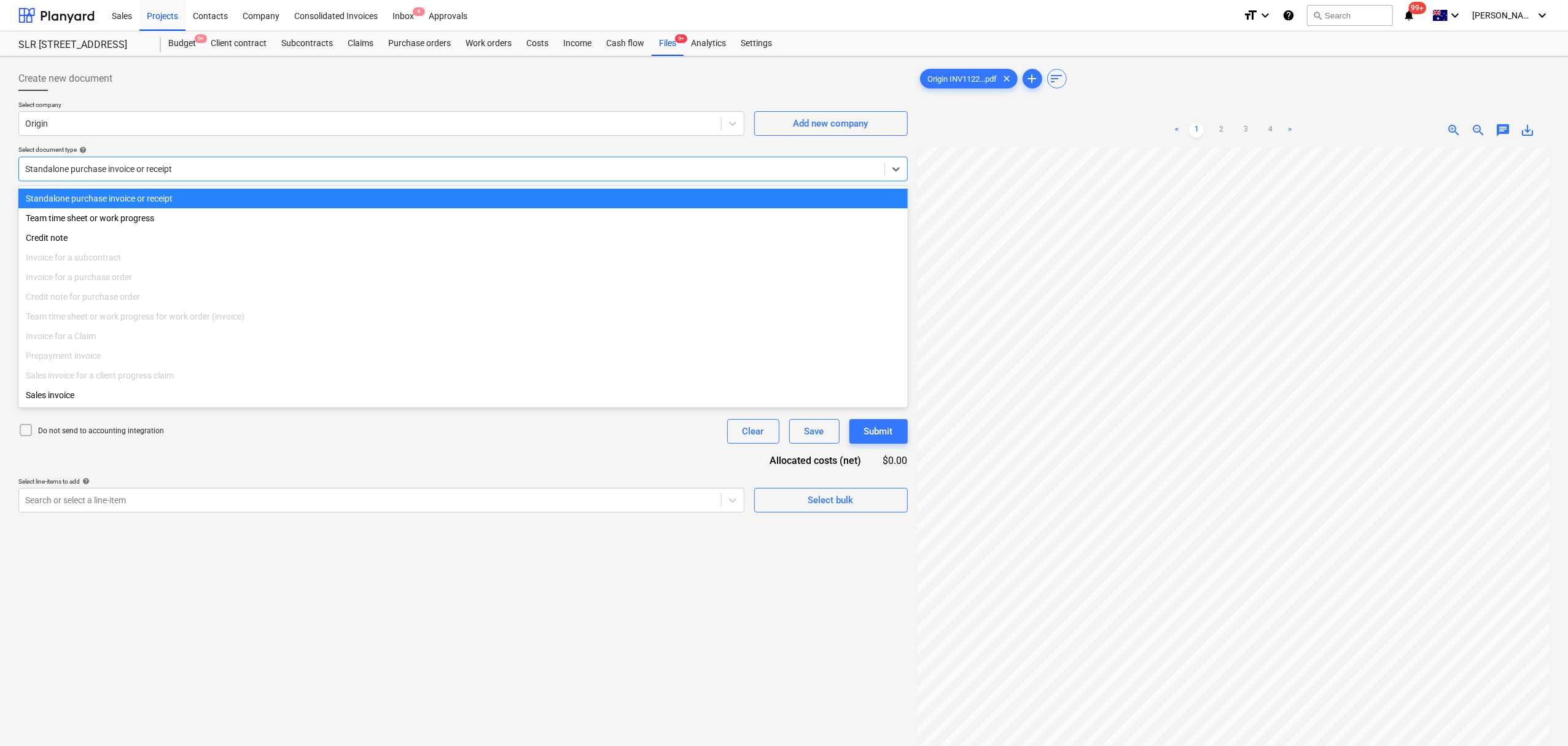
click at [89, 168] on div at bounding box center [452, 169] width 853 height 12
click at [110, 178] on div "Standalone purchase invoice or receipt" at bounding box center [463, 169] width 890 height 25
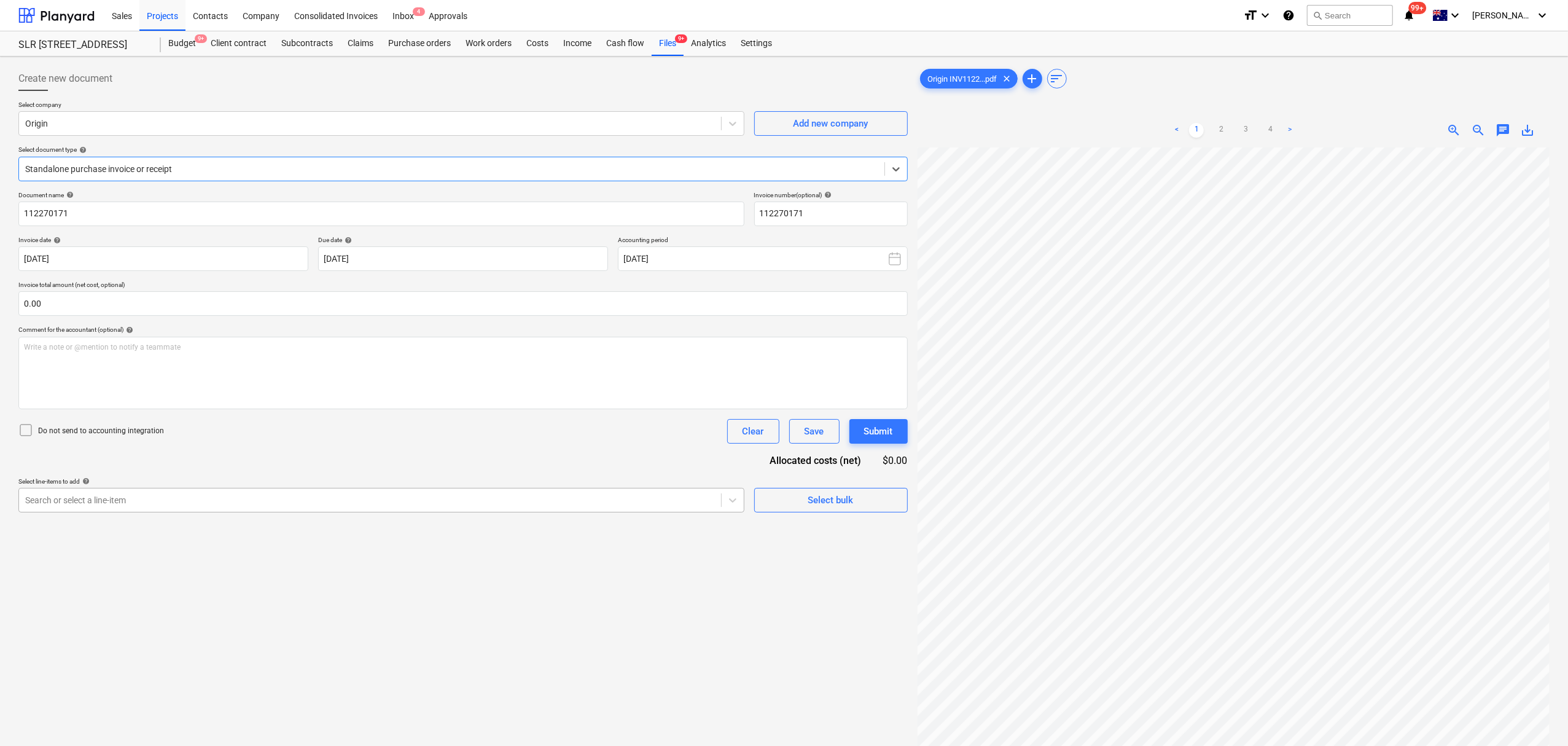
click at [103, 494] on div at bounding box center [370, 500] width 690 height 12
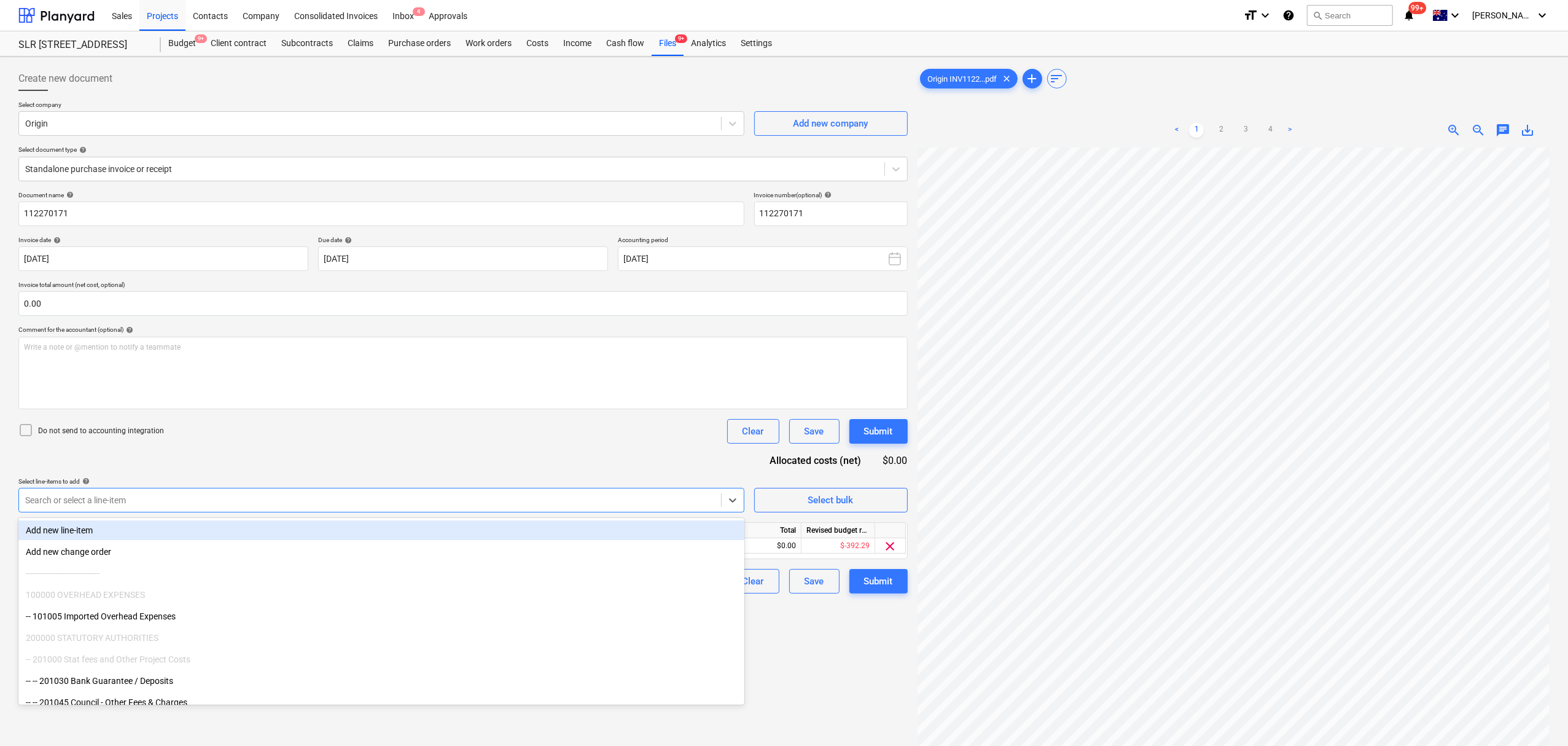
drag, startPoint x: 110, startPoint y: 492, endPoint x: 129, endPoint y: 474, distance: 26.2
click at [129, 474] on div "Document name help 112270171 Invoice number (optional) help 112270171 Invoice d…" at bounding box center [463, 392] width 890 height 403
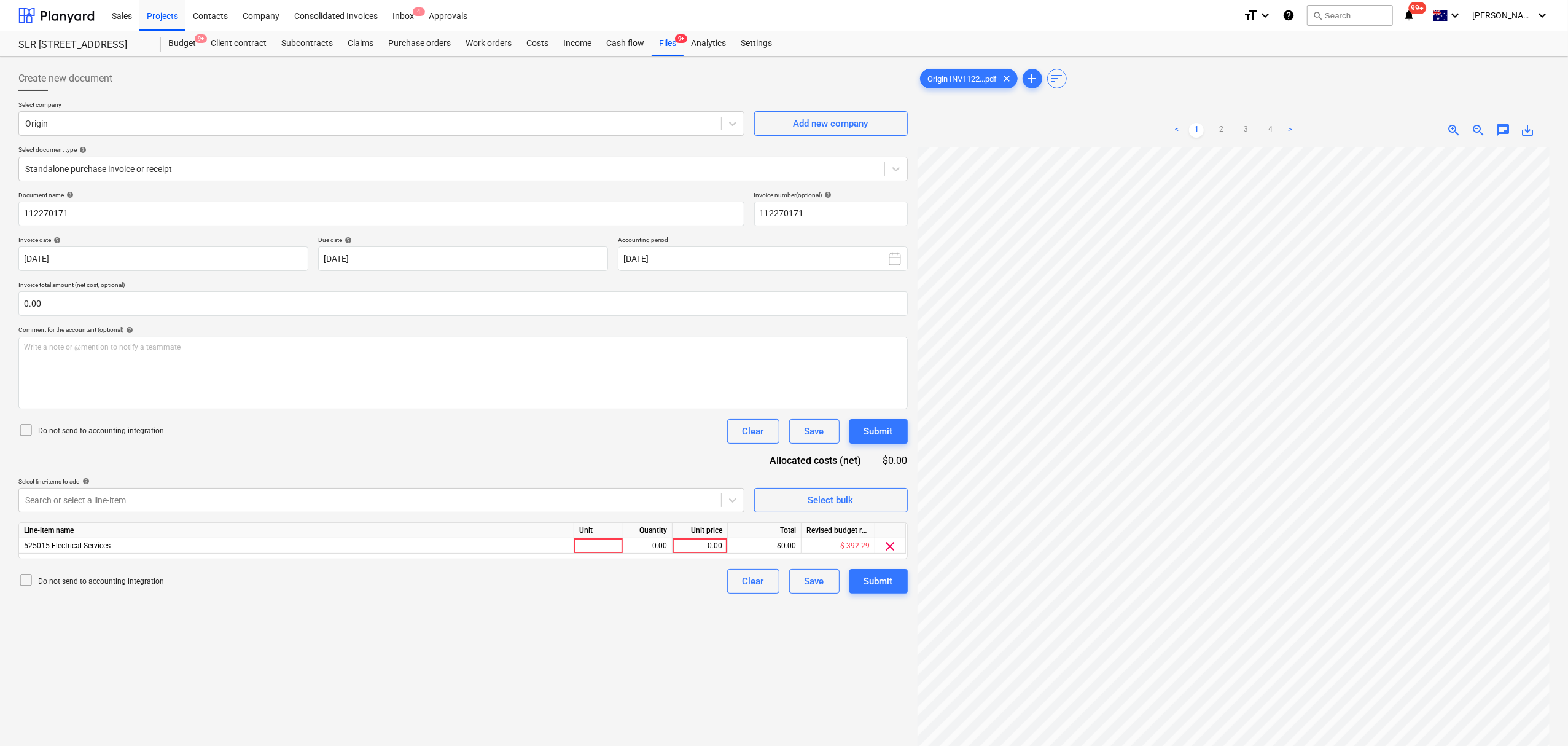
click at [576, 536] on div "Unit" at bounding box center [599, 530] width 49 height 16
click at [581, 545] on div at bounding box center [599, 546] width 49 height 16
click at [1504, 126] on span "chat" at bounding box center [1503, 131] width 15 height 15
click at [1489, 232] on p "Write a note or @mention to notify a teammate [PERSON_NAME]" at bounding box center [1417, 233] width 235 height 10
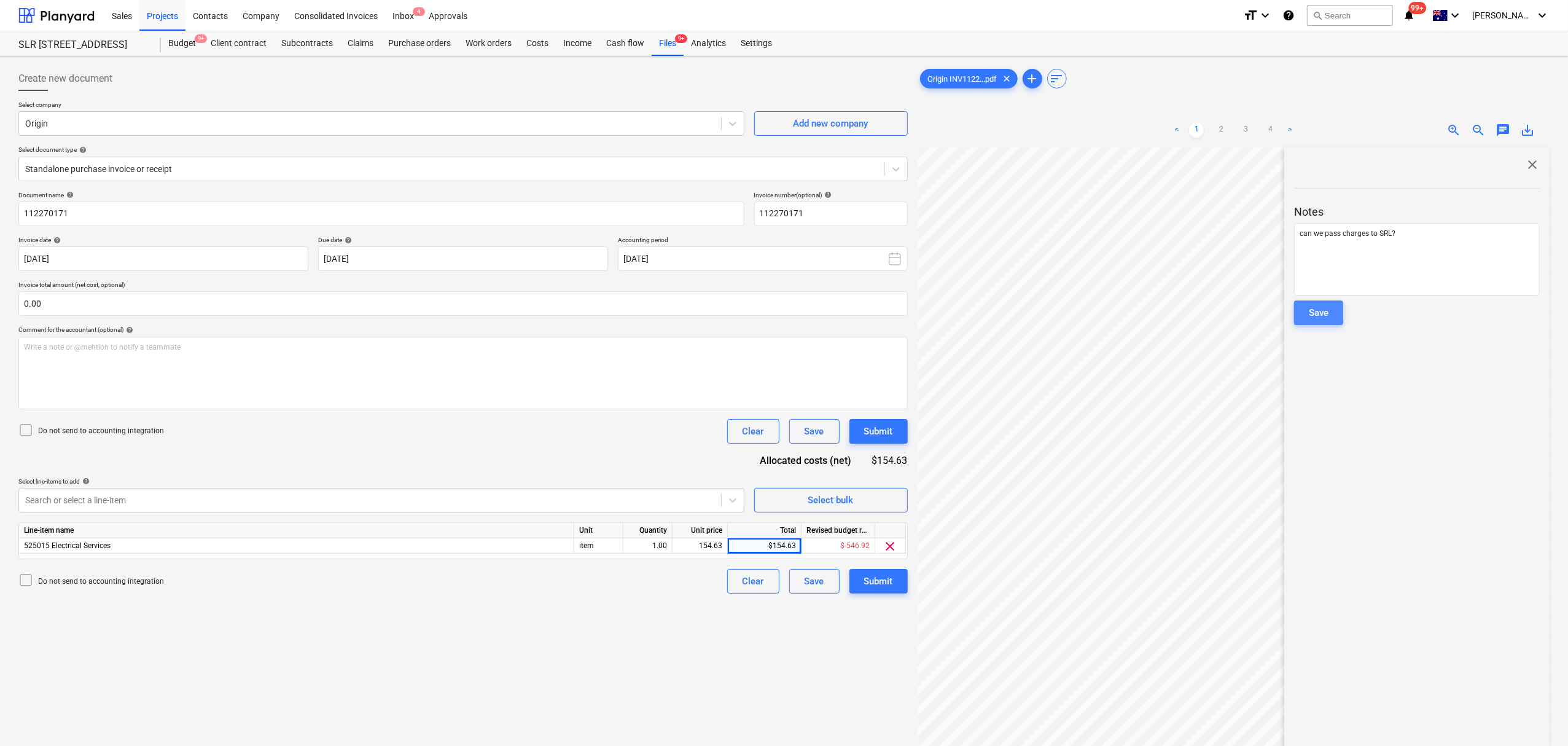
click at [1313, 322] on button "Save" at bounding box center [1318, 313] width 49 height 25
click at [1535, 172] on div at bounding box center [1416, 177] width 245 height 10
drag, startPoint x: 1534, startPoint y: 155, endPoint x: 1531, endPoint y: 165, distance: 10.4
click at [1534, 156] on div "close Notes Write a note or @mention to notify a teammate ﻿ Save SK [PERSON_NAM…" at bounding box center [1417, 513] width 265 height 731
click at [1531, 165] on span "close" at bounding box center [1532, 165] width 15 height 15
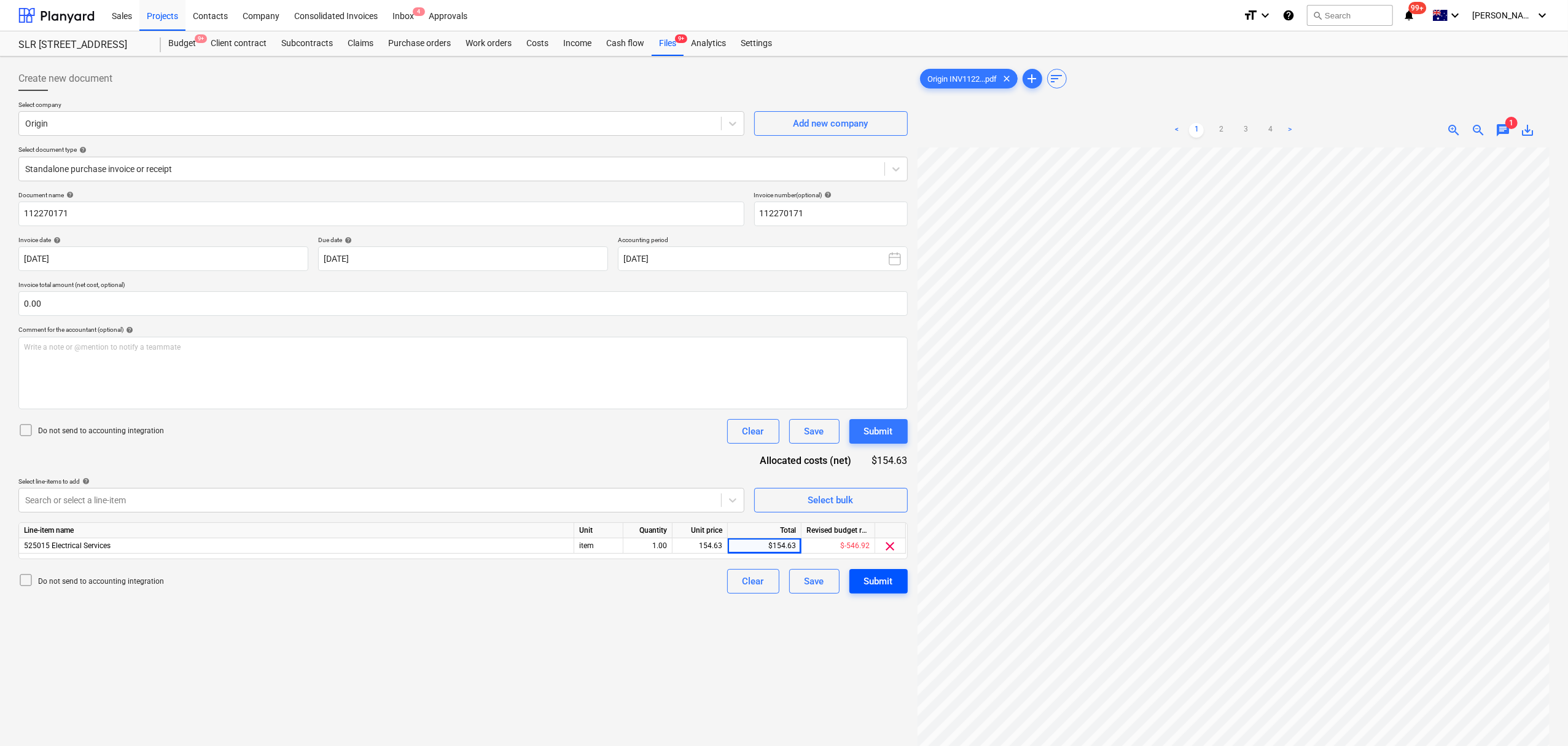
click at [869, 577] on div "Submit" at bounding box center [878, 580] width 29 height 16
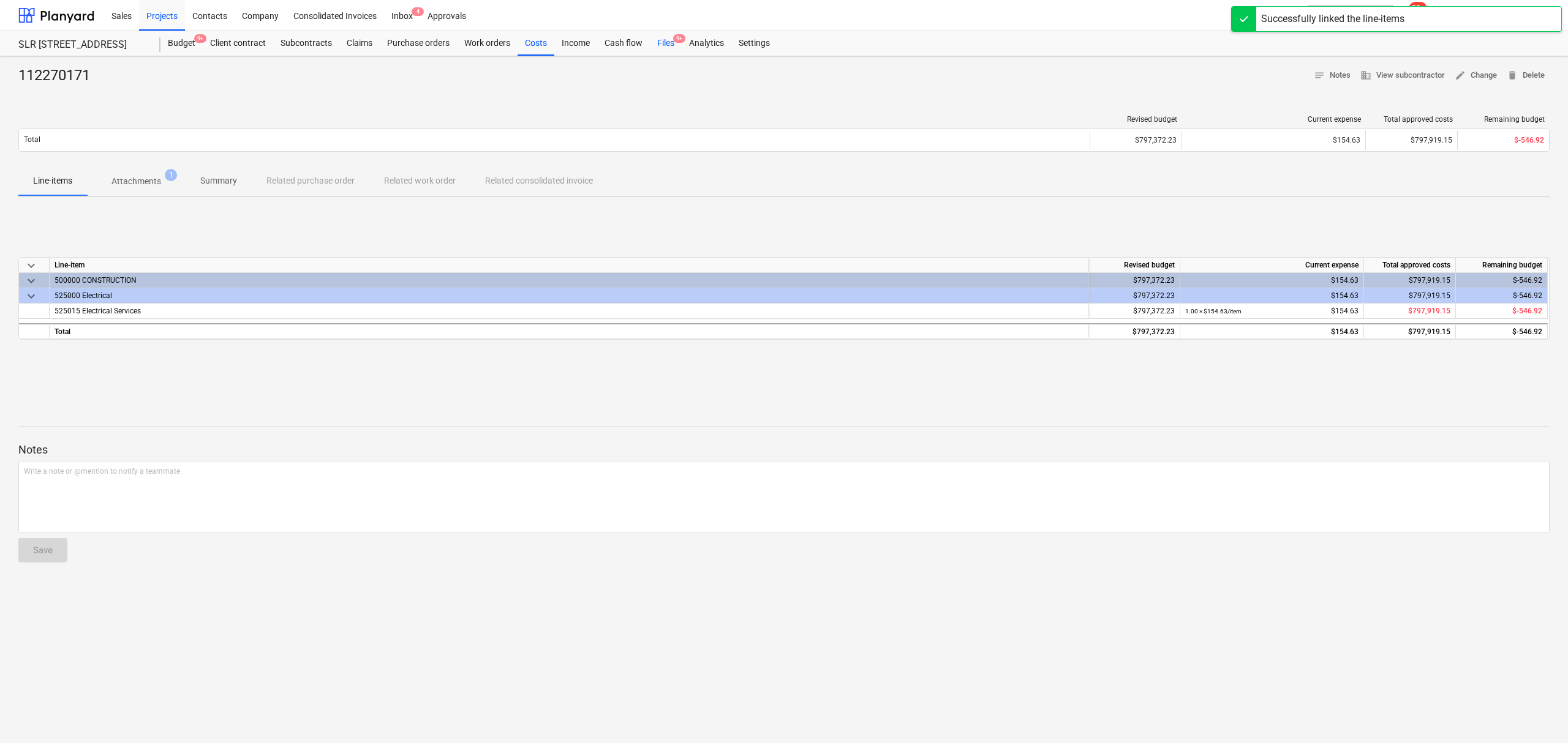
click at [672, 51] on div "Files 9+" at bounding box center [665, 43] width 32 height 25
click at [674, 51] on div "Files 9+" at bounding box center [665, 43] width 32 height 25
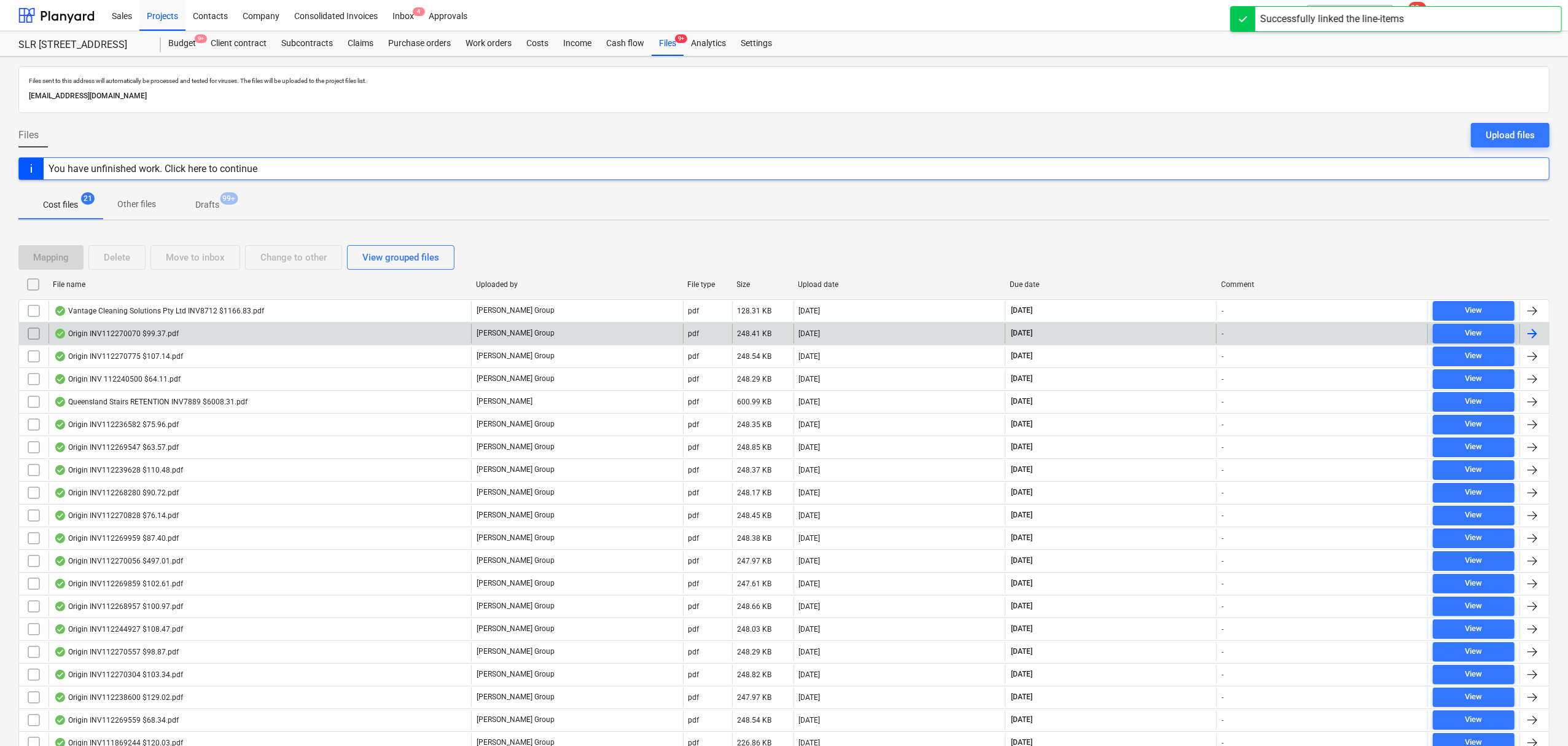
click at [264, 340] on div "Origin INV112270070 $99.37.pdf" at bounding box center [259, 333] width 423 height 19
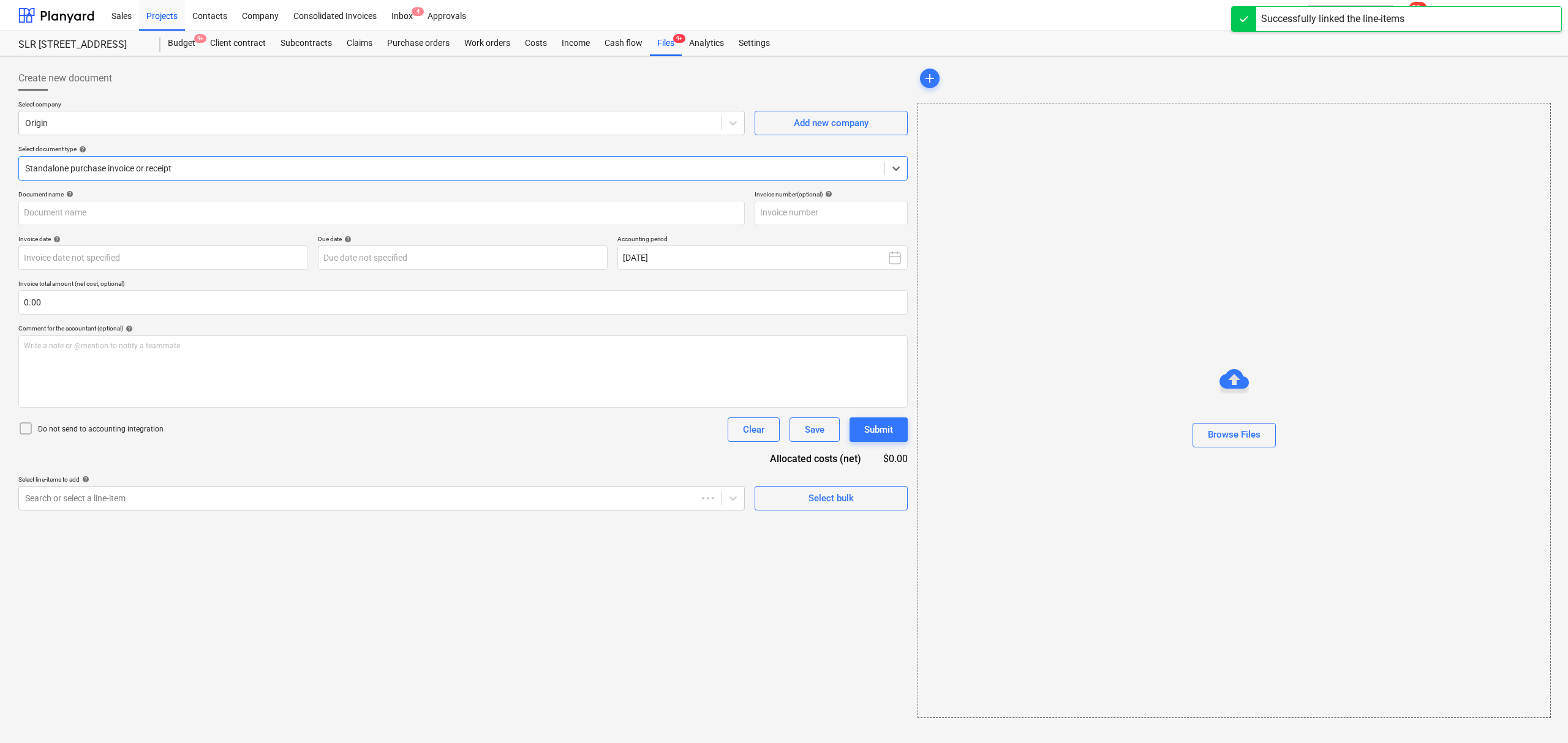
click at [503, 174] on div at bounding box center [451, 168] width 853 height 12
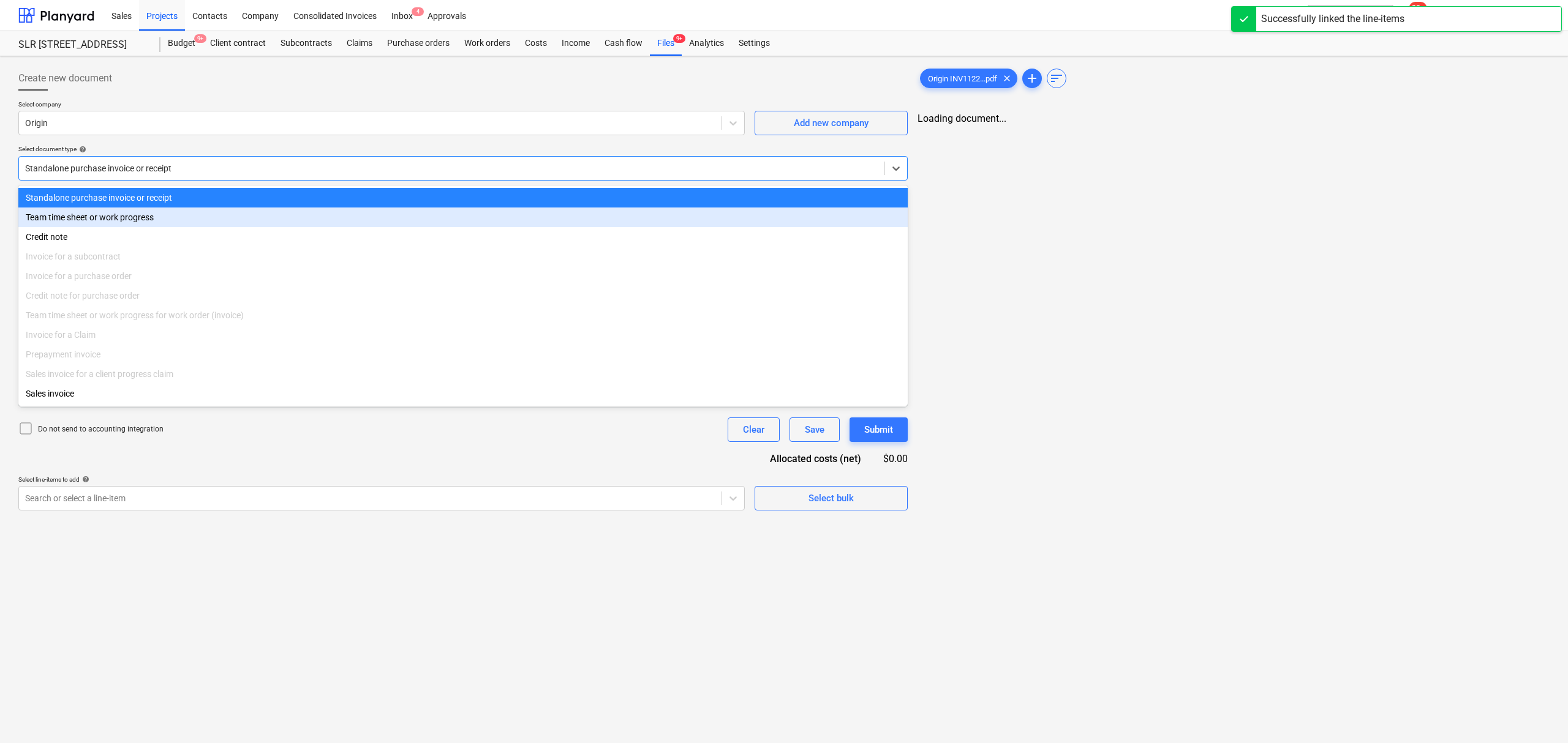
click at [443, 208] on div "Team time sheet or work progress" at bounding box center [463, 217] width 889 height 19
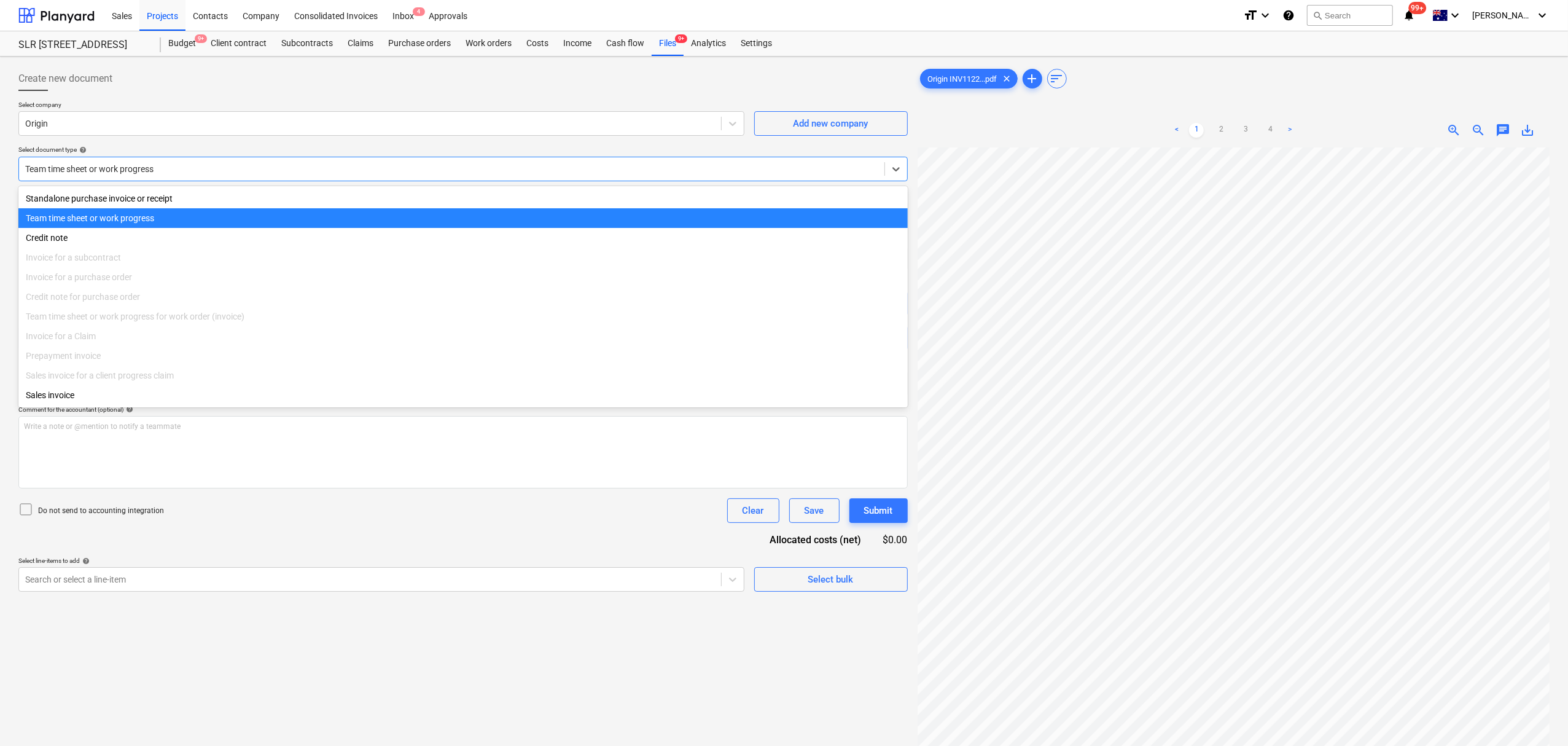
click at [446, 167] on div at bounding box center [452, 169] width 853 height 12
click at [446, 193] on div "Standalone purchase invoice or receipt" at bounding box center [463, 198] width 890 height 19
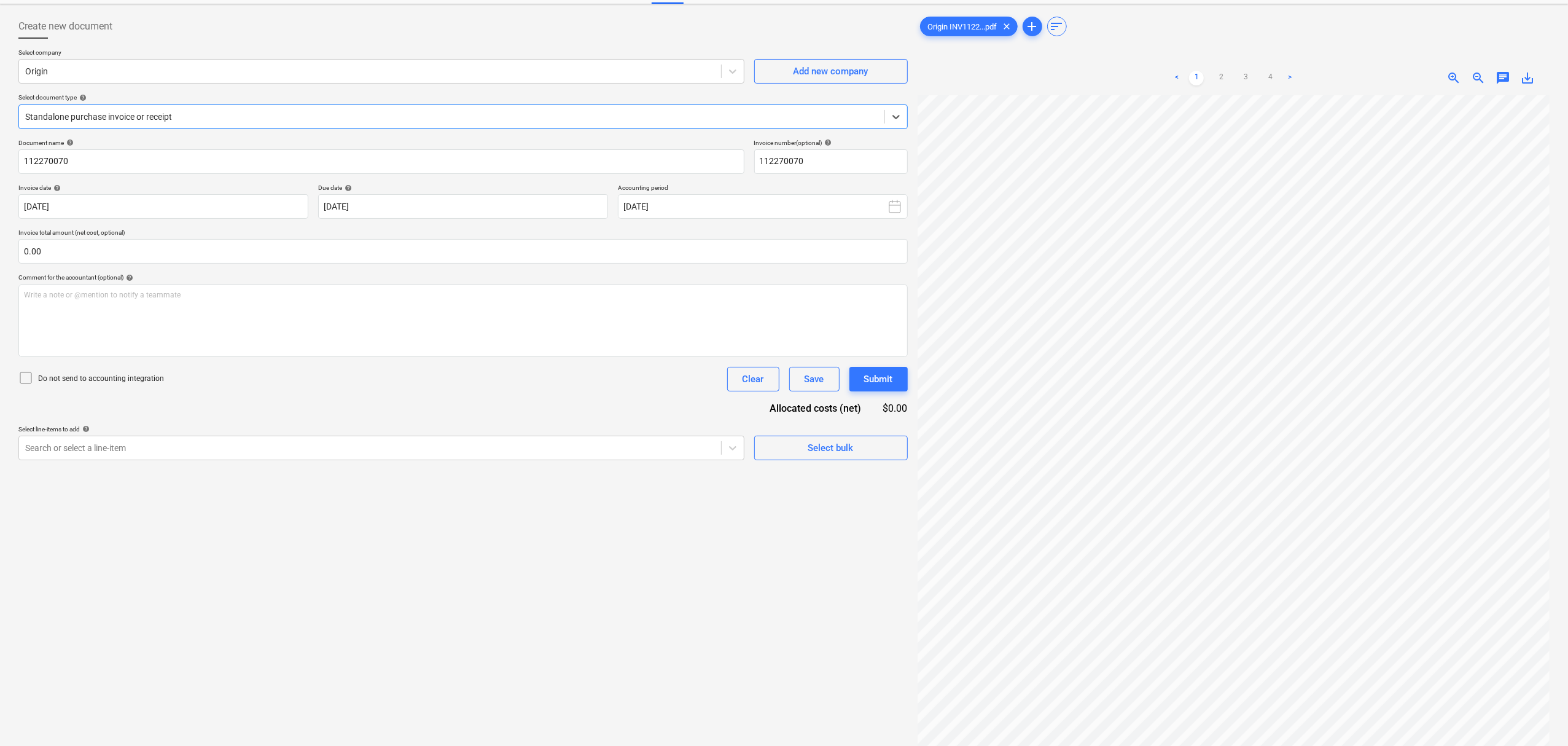
scroll to position [82, 0]
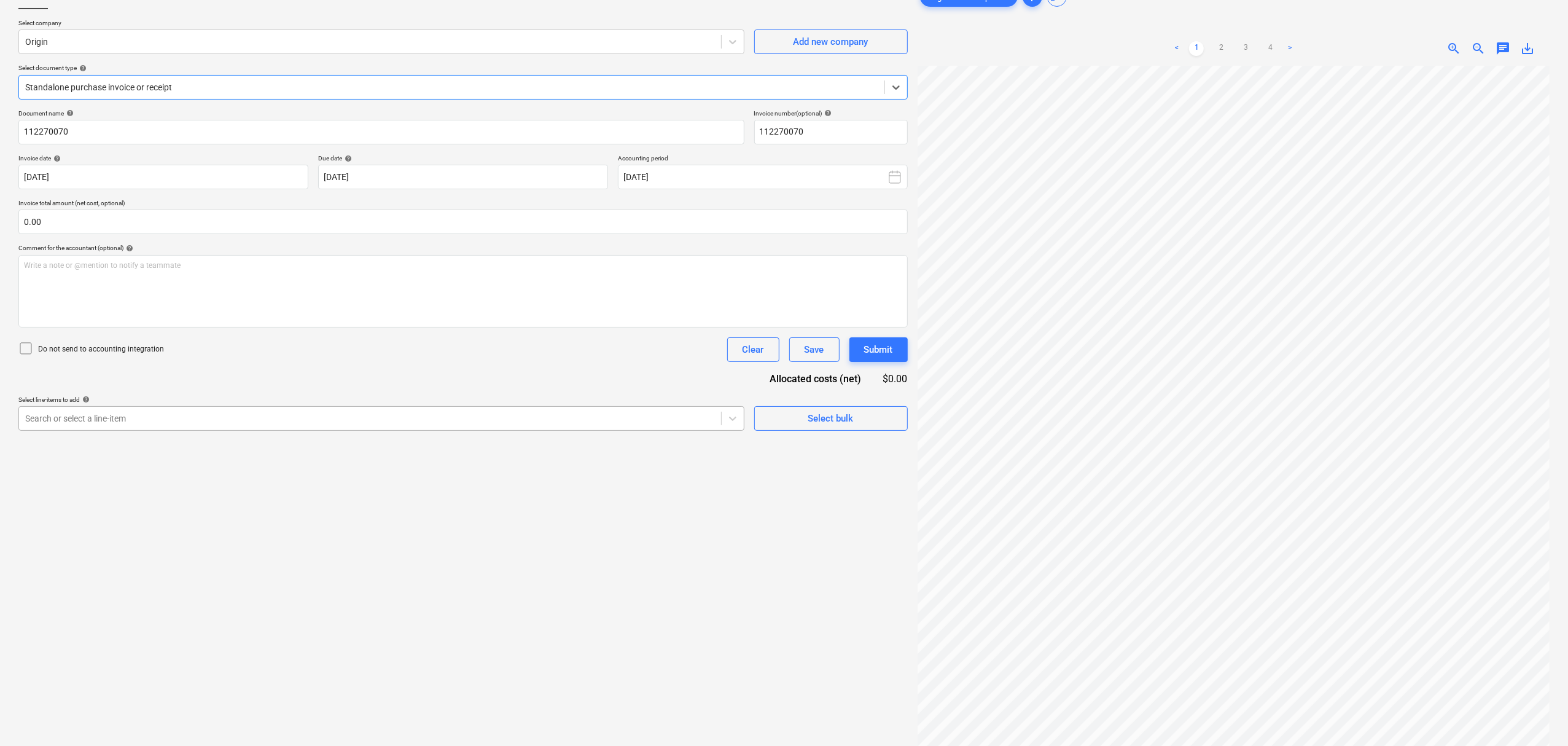
click at [311, 430] on div "Search or select a line-item" at bounding box center [382, 418] width 726 height 25
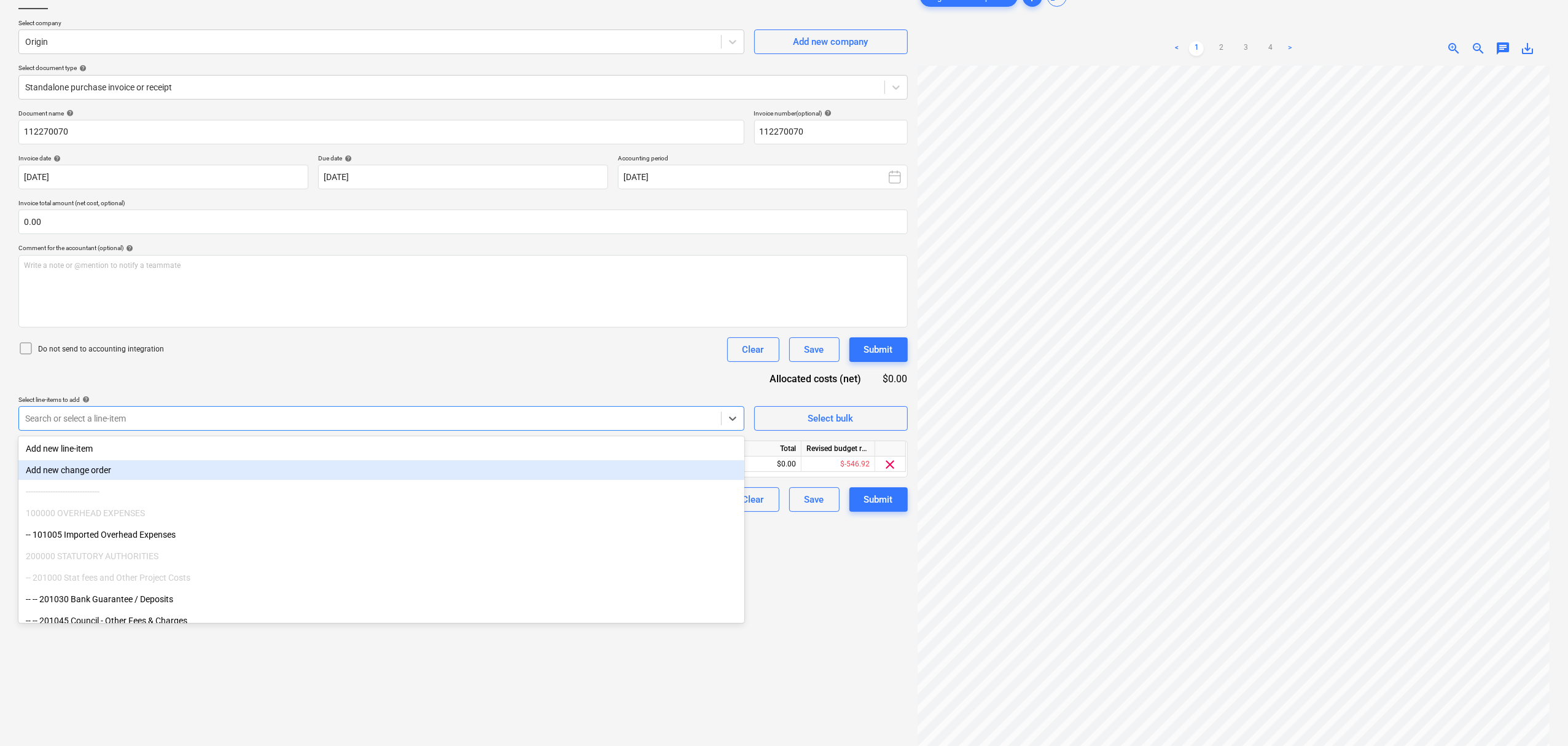
click at [401, 413] on div at bounding box center [370, 419] width 690 height 12
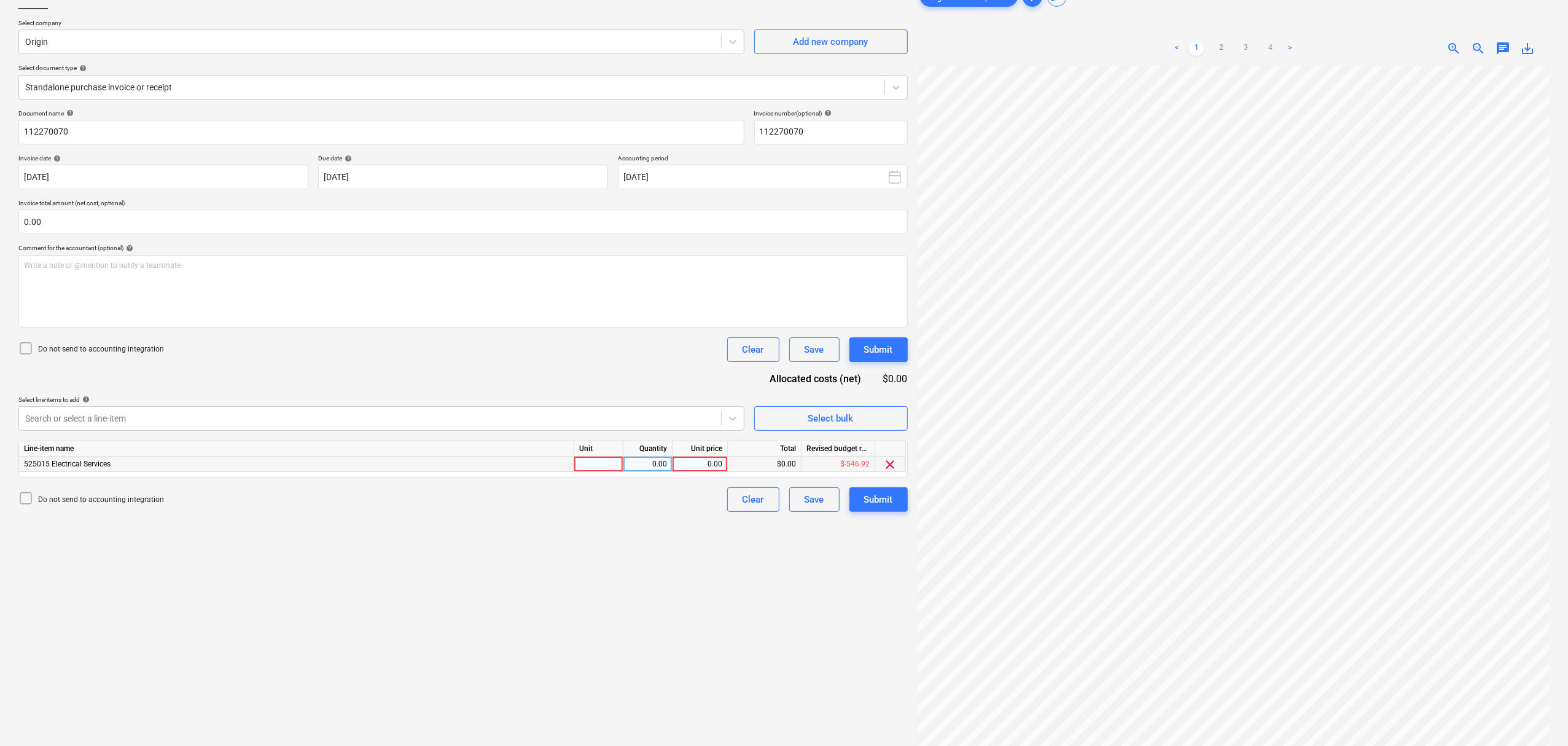
click at [597, 460] on div at bounding box center [599, 464] width 49 height 16
drag, startPoint x: 1506, startPoint y: 48, endPoint x: 1502, endPoint y: 57, distance: 9.8
click at [1504, 49] on span "chat" at bounding box center [1503, 48] width 15 height 15
click at [1306, 239] on button "Save" at bounding box center [1318, 231] width 49 height 25
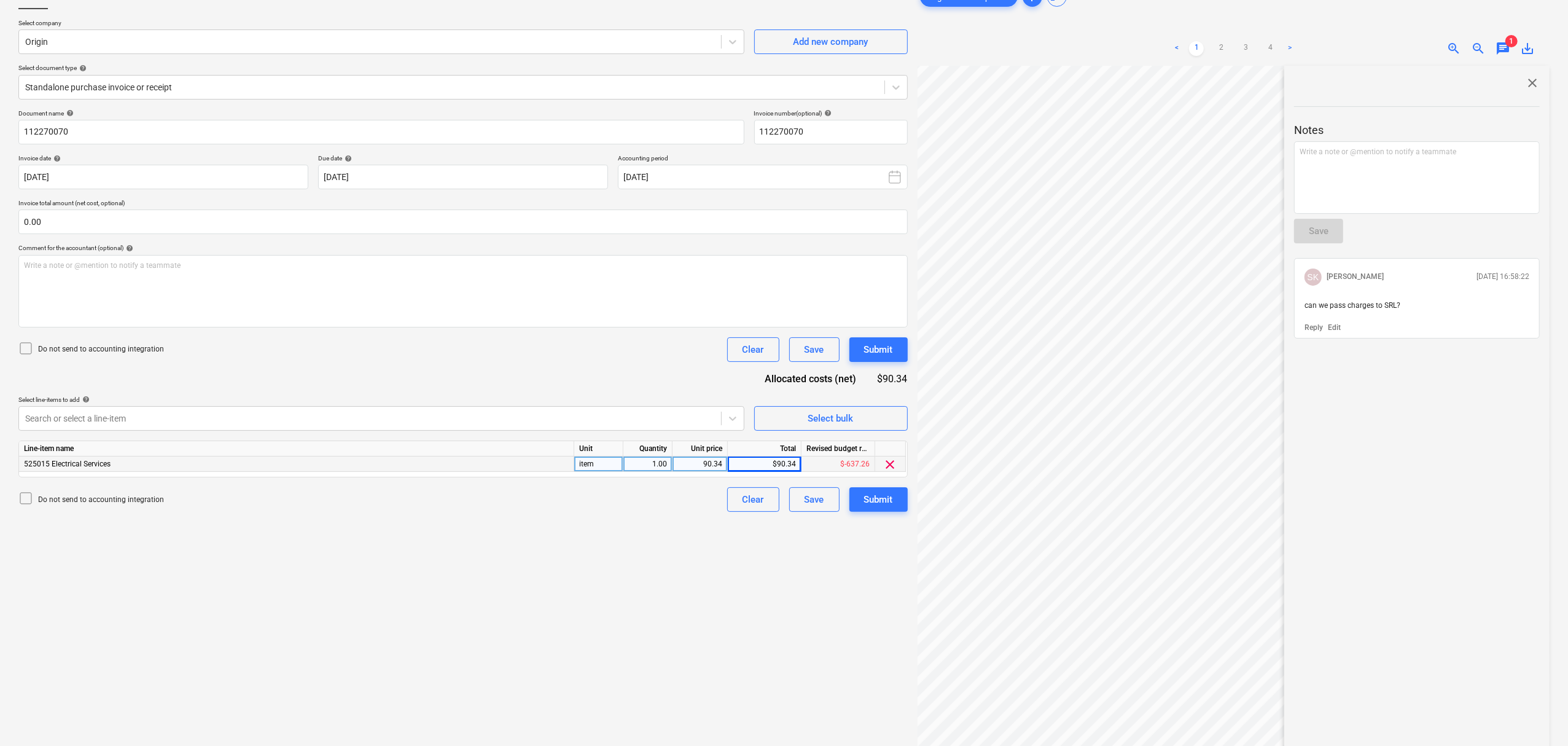
click at [1526, 89] on span "close" at bounding box center [1532, 83] width 15 height 15
click at [872, 490] on button "Submit" at bounding box center [878, 499] width 58 height 25
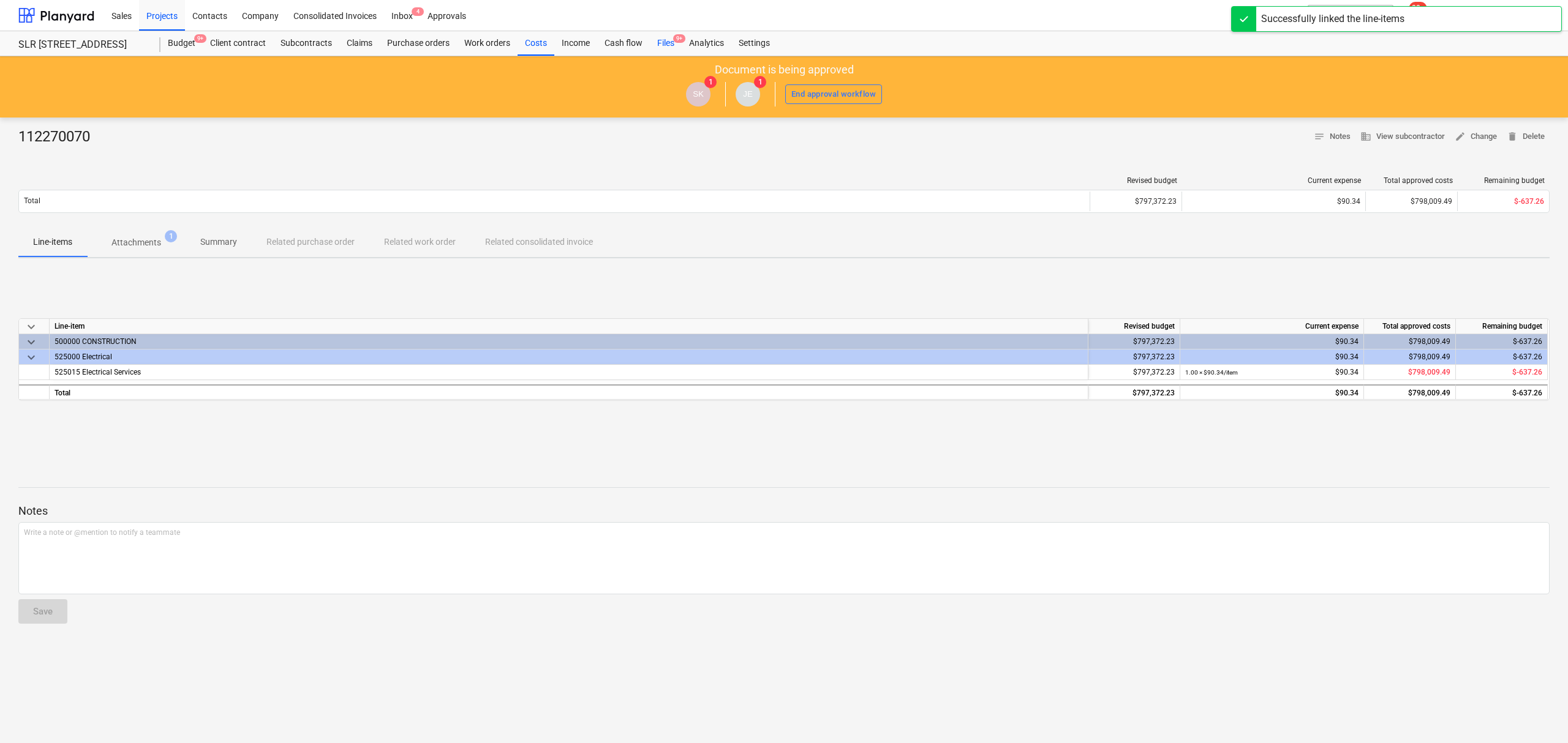
click at [674, 47] on div "Files 9+" at bounding box center [665, 43] width 32 height 25
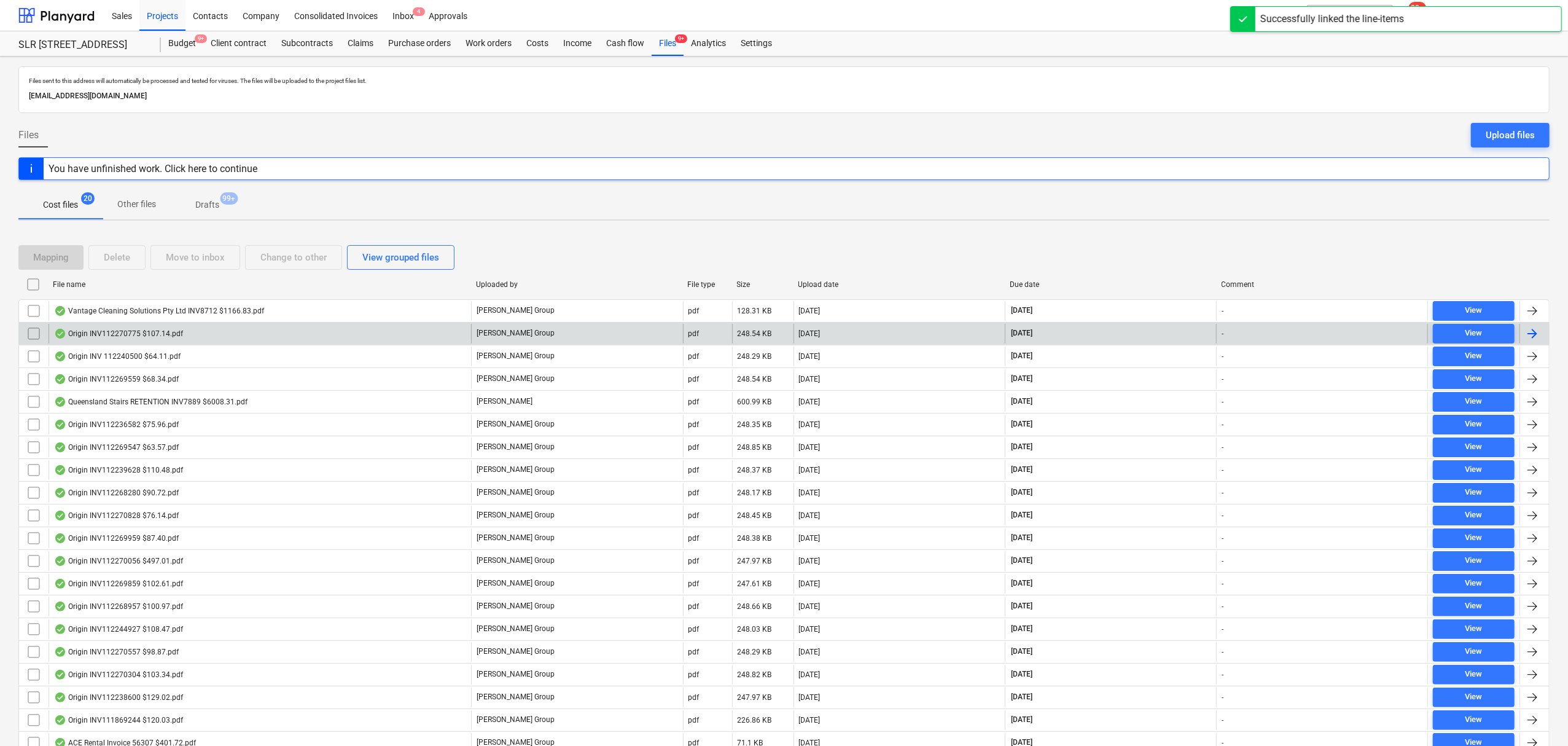
click at [163, 333] on div "Origin INV112270775 $107.14.pdf" at bounding box center [118, 333] width 129 height 10
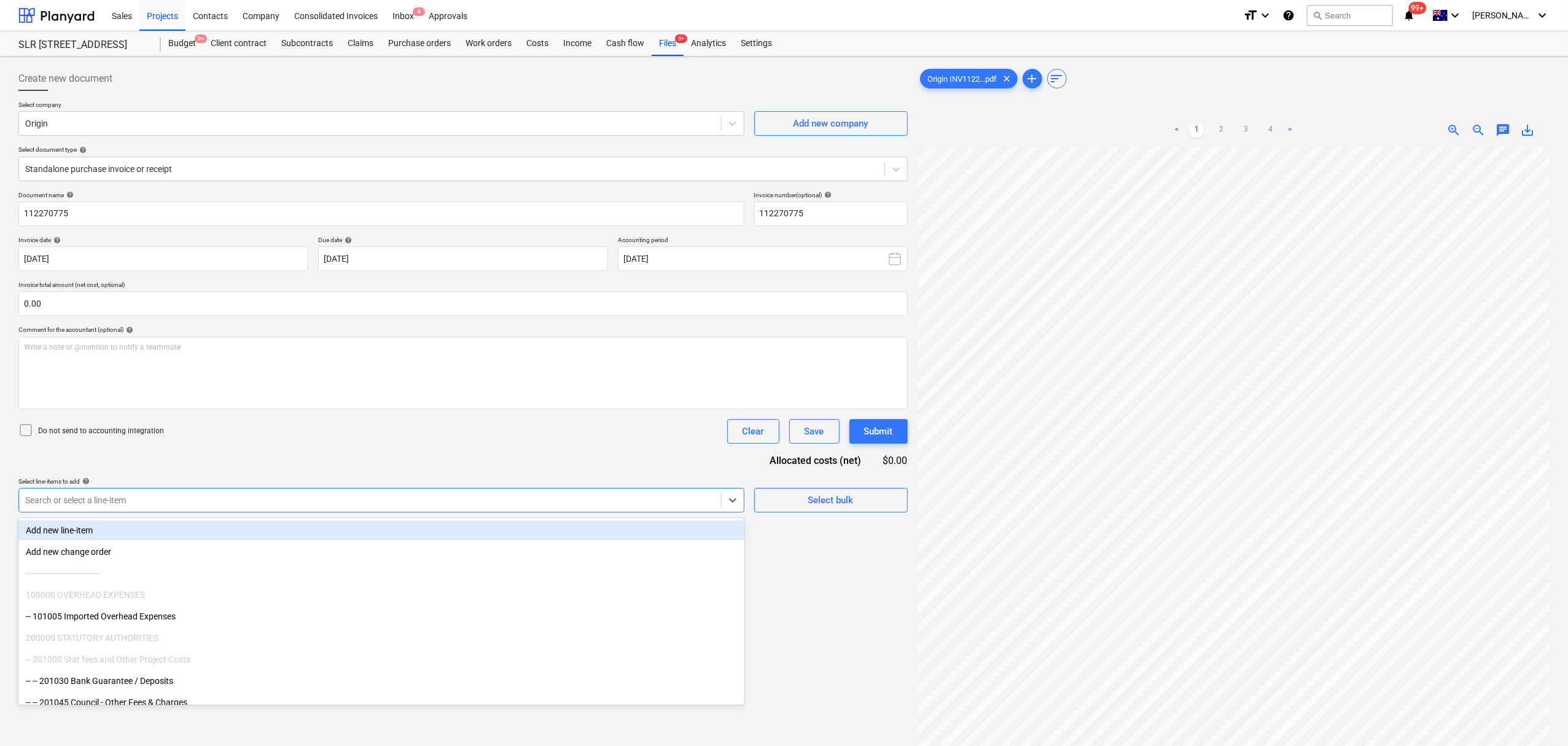
click at [182, 499] on div at bounding box center [370, 500] width 690 height 12
click at [187, 486] on p "Select line-items to add help" at bounding box center [382, 483] width 726 height 10
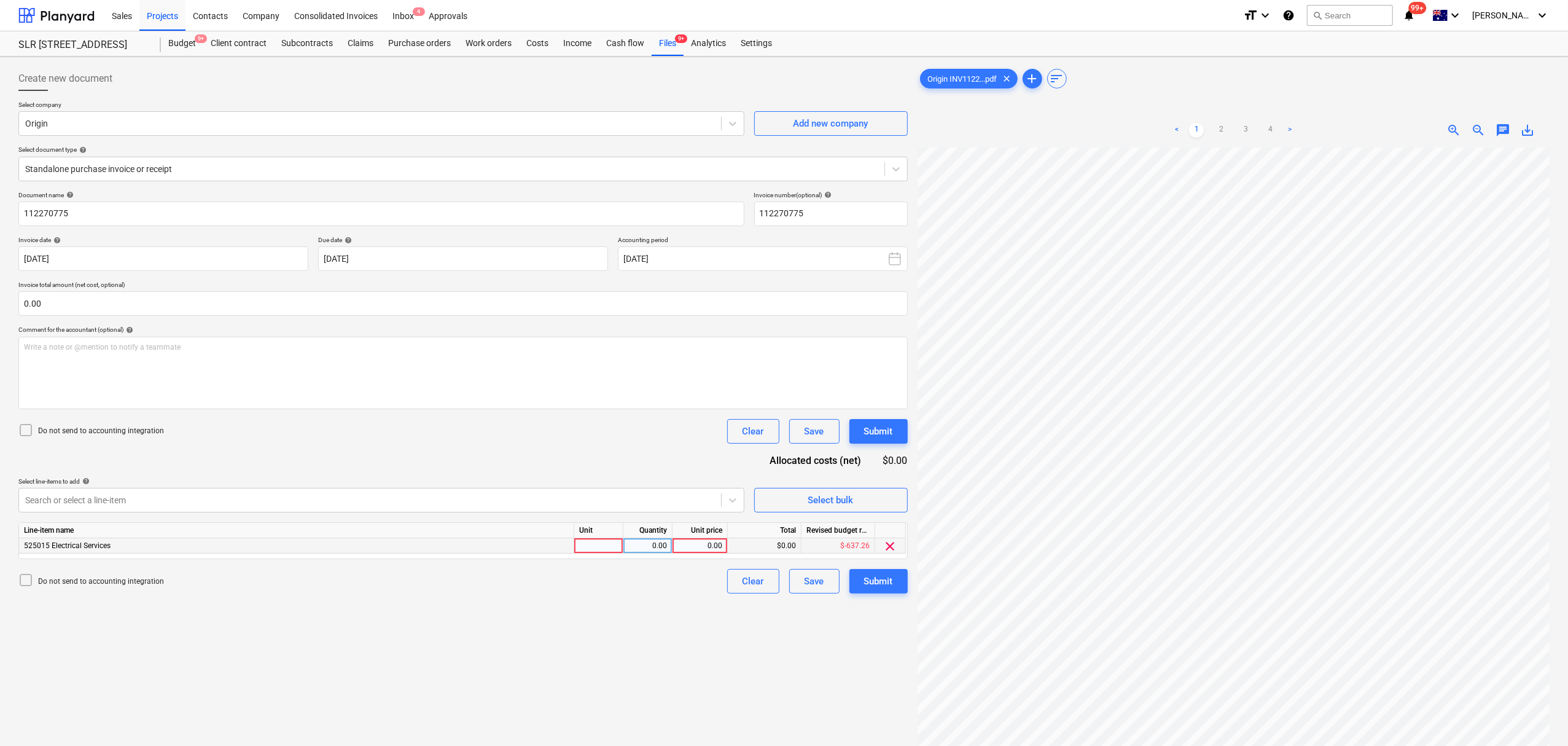
drag, startPoint x: 573, startPoint y: 544, endPoint x: 586, endPoint y: 551, distance: 14.8
click at [0, 0] on div "525015 Electrical Services 0.00 0.00 $0.00 $-637.26 clear" at bounding box center [0, 0] width 0 height 0
click at [592, 551] on div at bounding box center [599, 546] width 49 height 16
click at [894, 590] on button "Submit" at bounding box center [878, 581] width 58 height 25
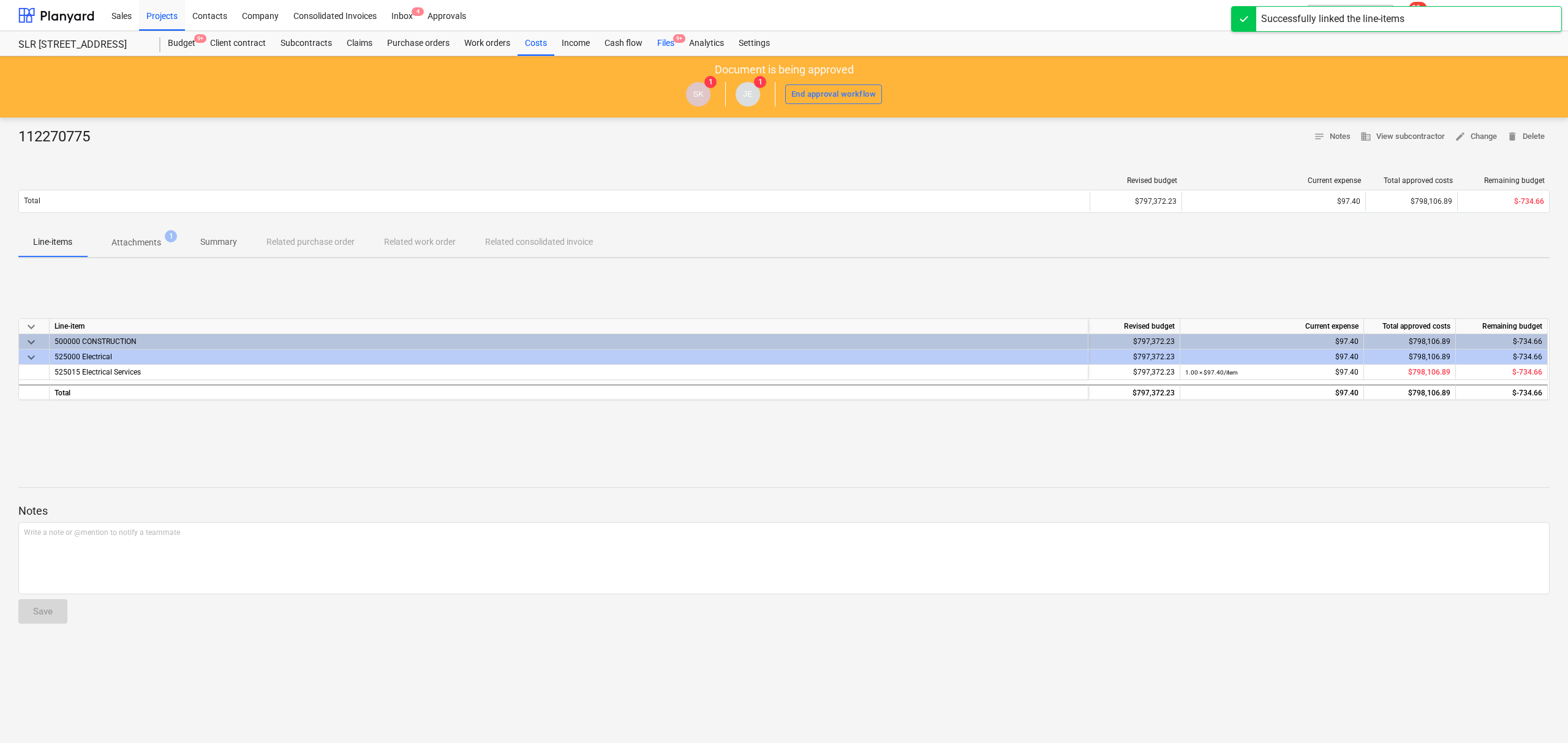
click at [674, 48] on div "Files 9+" at bounding box center [665, 43] width 32 height 25
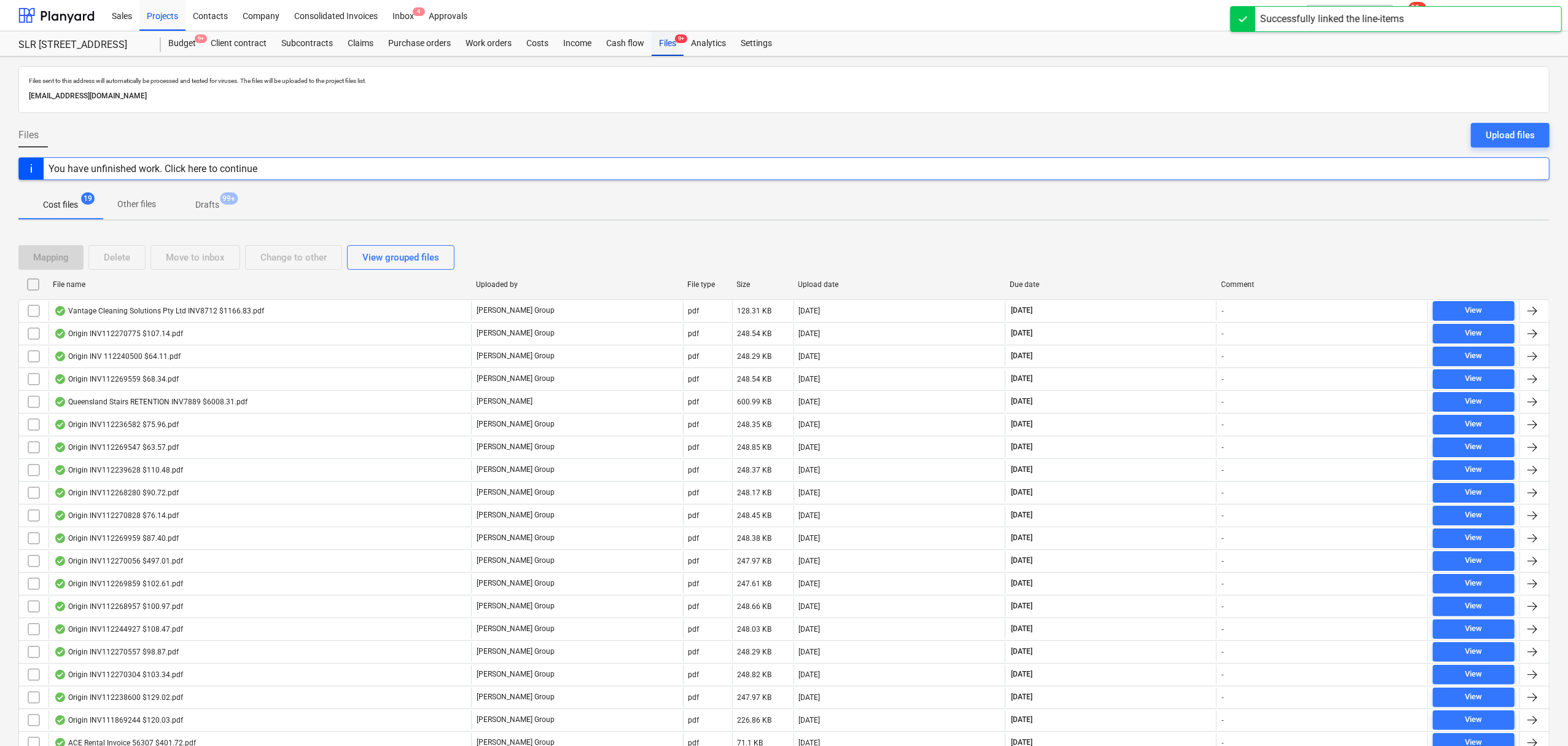
click at [676, 48] on div "Files 9+" at bounding box center [667, 43] width 32 height 25
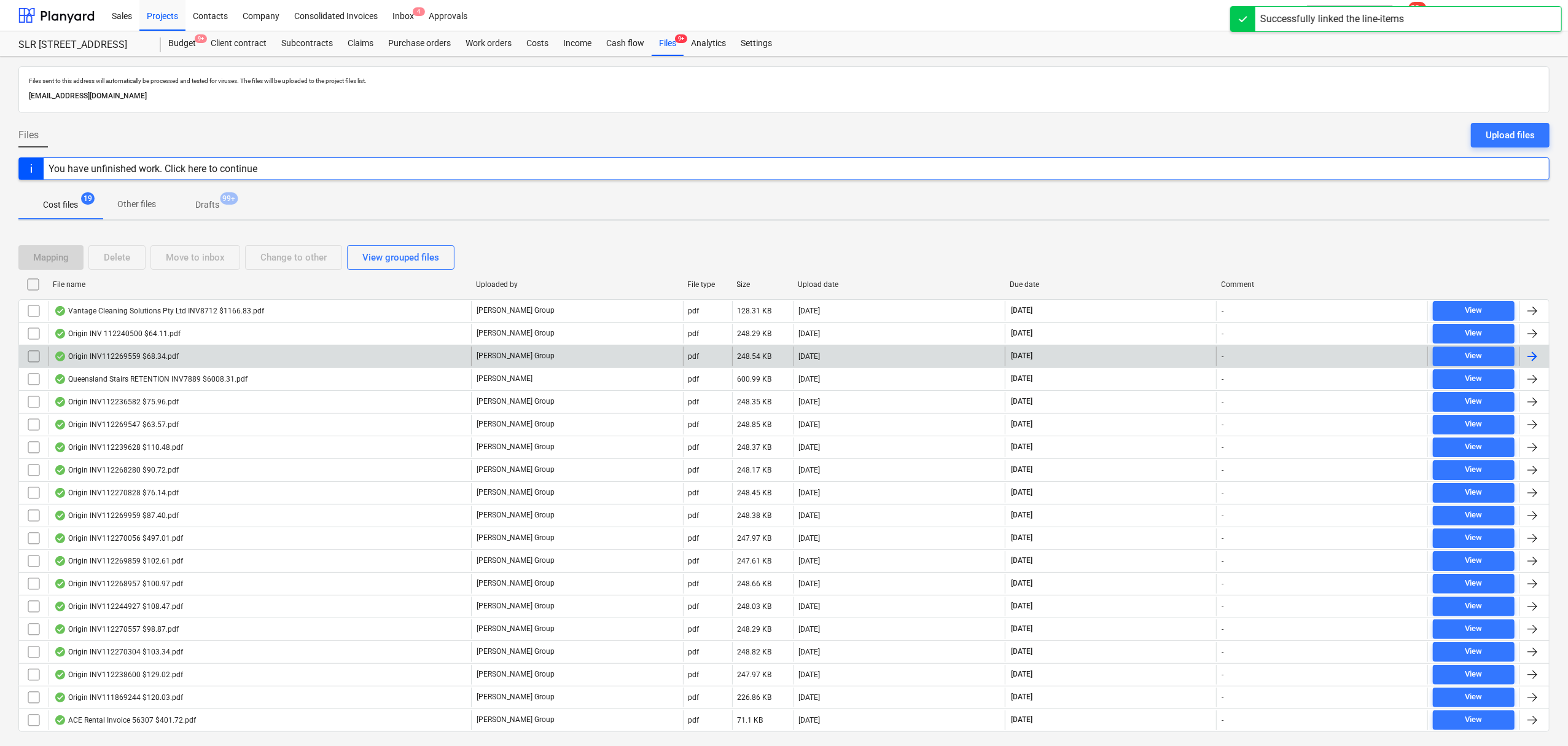
click at [281, 345] on div "Origin INV112269559 $68.34.pdf [PERSON_NAME] Group pdf 248.54 KB [DATE] [DATE] …" at bounding box center [784, 356] width 1531 height 22
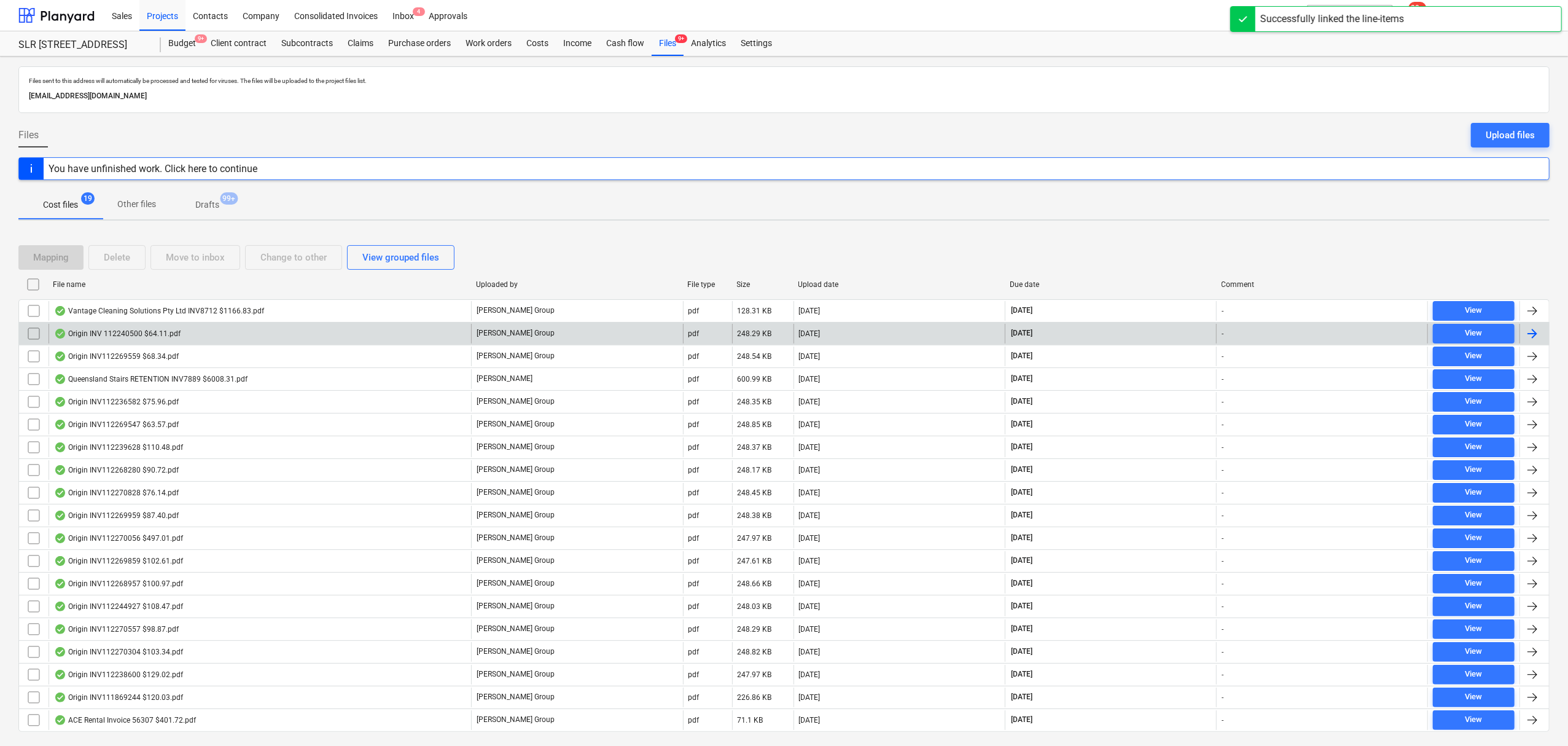
click at [323, 336] on div "Origin INV 112240500 $64.11.pdf" at bounding box center [259, 333] width 423 height 19
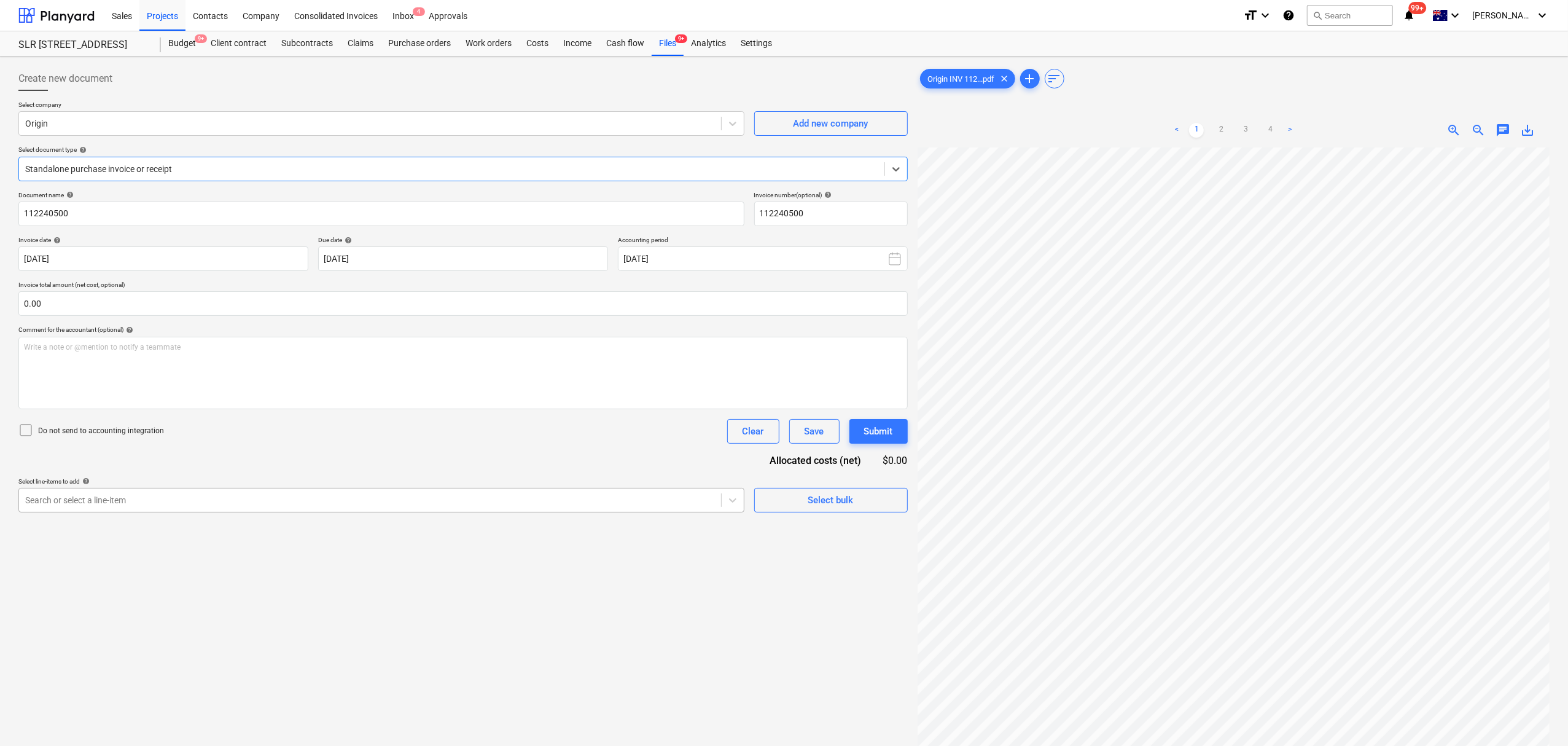
click at [280, 492] on div "Search or select a line-item" at bounding box center [370, 500] width 702 height 17
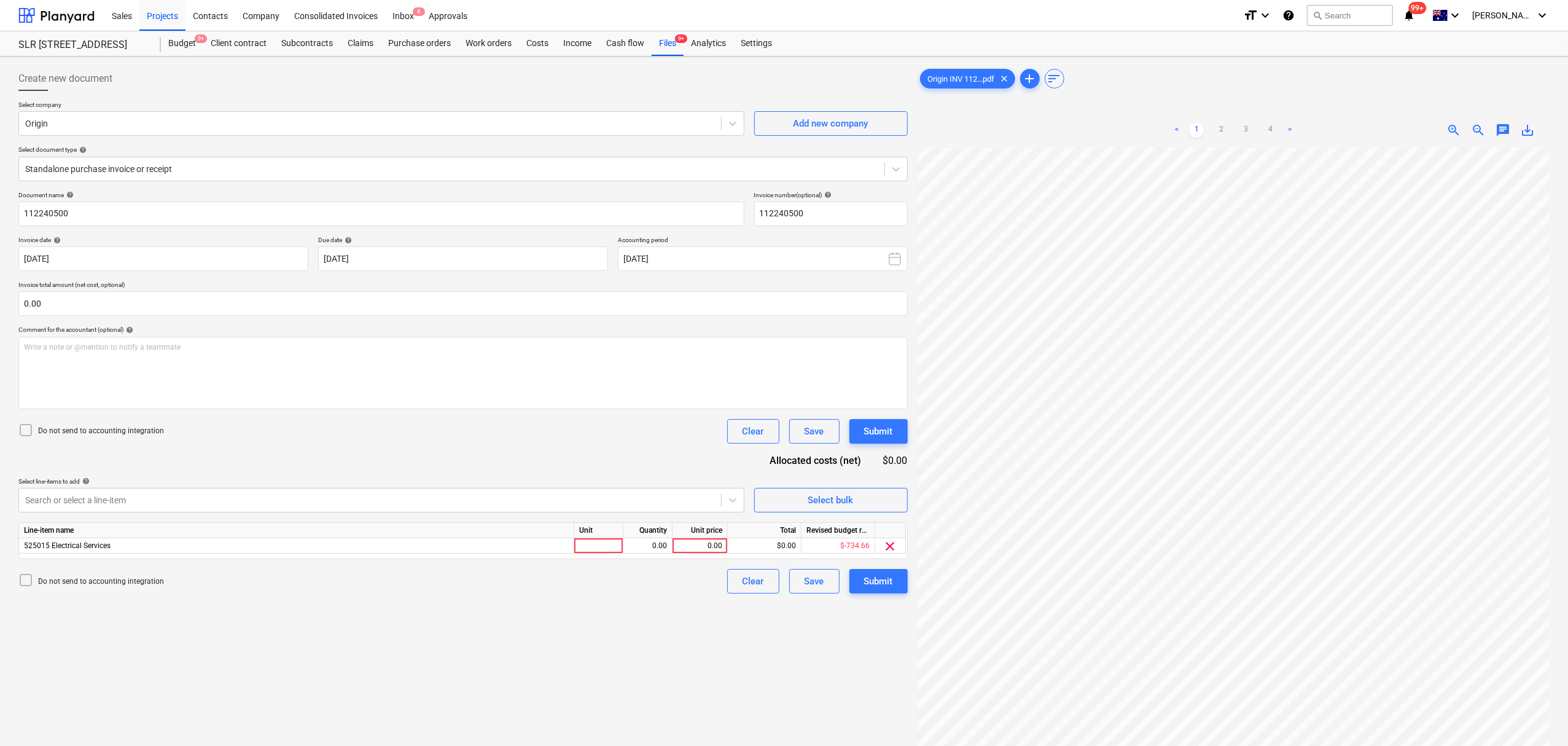
scroll to position [54, 171]
click at [1510, 140] on div "< 1 2 3 4 > zoom_in zoom_out chat 0 save_alt" at bounding box center [1234, 131] width 632 height 34
click at [1505, 139] on div "< 1 2 3 4 > zoom_in zoom_out chat 0 save_alt" at bounding box center [1234, 131] width 632 height 34
click at [1494, 134] on div "chat" at bounding box center [1502, 131] width 25 height 15
click at [1504, 137] on span "chat" at bounding box center [1503, 131] width 15 height 15
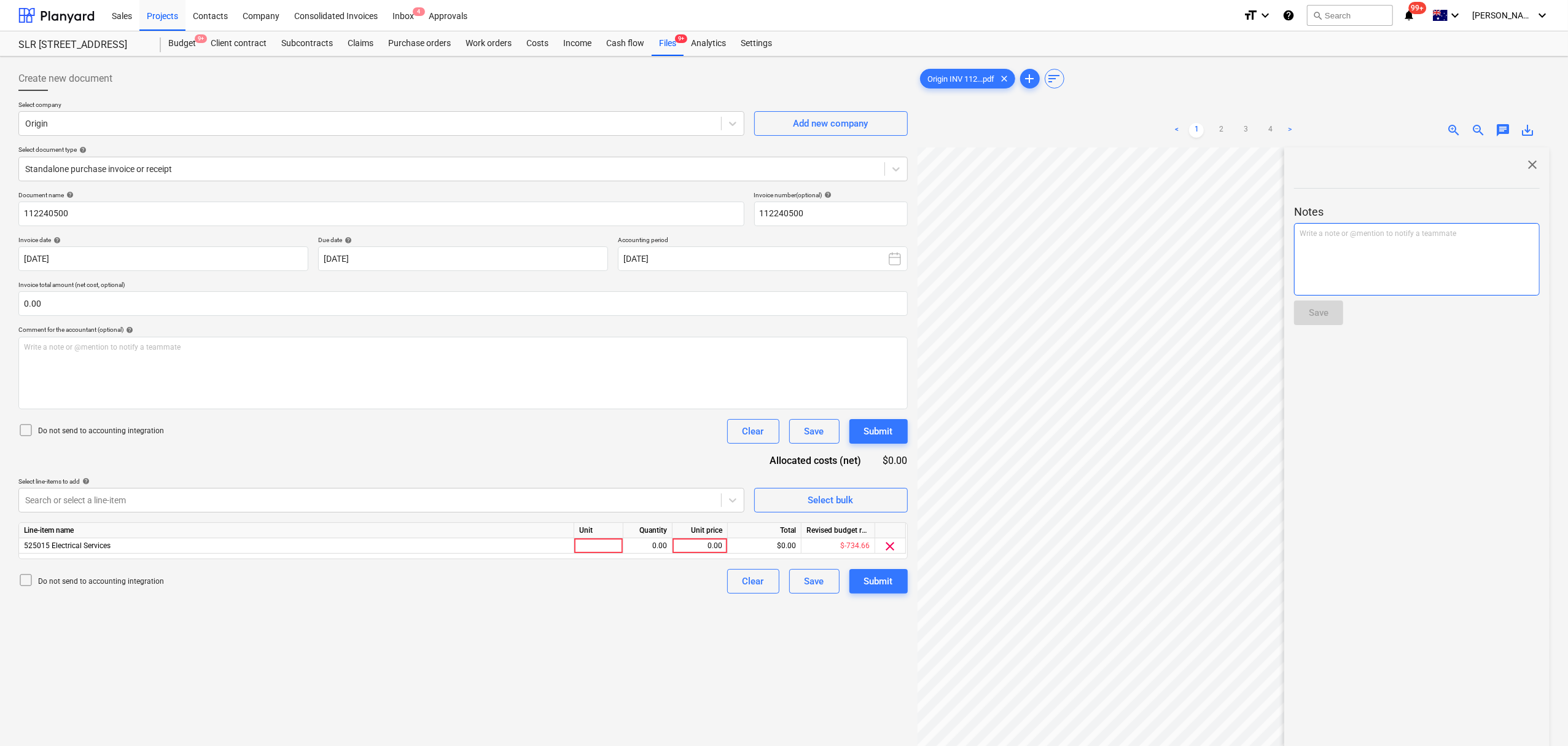
click at [1470, 216] on p "Notes" at bounding box center [1416, 212] width 245 height 15
drag, startPoint x: 1465, startPoint y: 252, endPoint x: 1410, endPoint y: 274, distance: 59.2
click at [1464, 253] on div "Write a note or @mention to notify a teammate [PERSON_NAME]" at bounding box center [1416, 259] width 245 height 72
click at [1347, 319] on div "Notes can we pass charges to SRL? Save" at bounding box center [1416, 254] width 245 height 163
drag, startPoint x: 1334, startPoint y: 302, endPoint x: 1435, endPoint y: 278, distance: 103.8
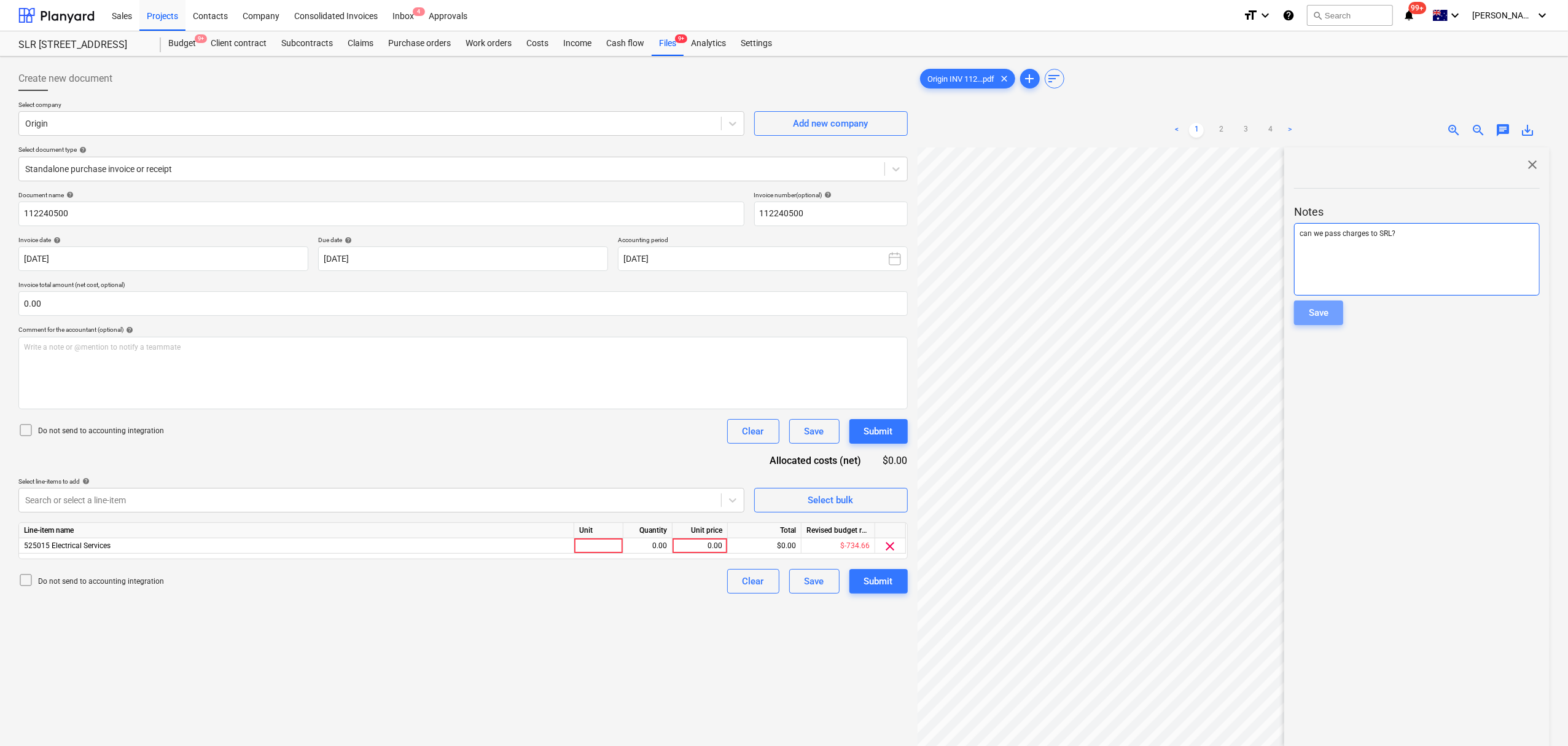
click at [1332, 303] on button "Save" at bounding box center [1318, 313] width 49 height 25
click at [1526, 173] on div at bounding box center [1416, 177] width 245 height 10
click at [605, 546] on div at bounding box center [599, 546] width 49 height 16
click at [1526, 166] on span "close" at bounding box center [1532, 165] width 15 height 15
click at [596, 539] on div "Unit" at bounding box center [599, 530] width 49 height 16
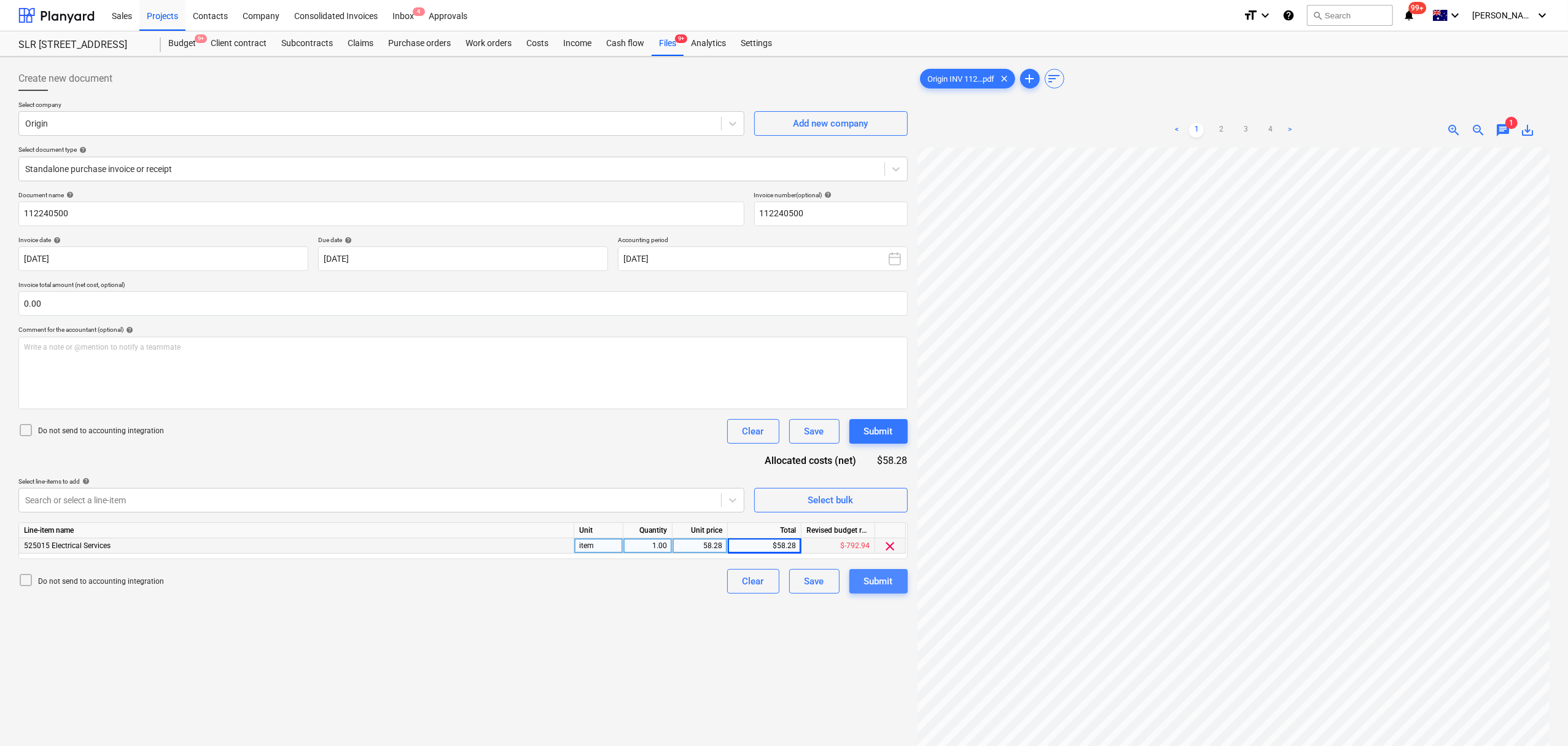
click at [878, 571] on button "Submit" at bounding box center [878, 581] width 58 height 25
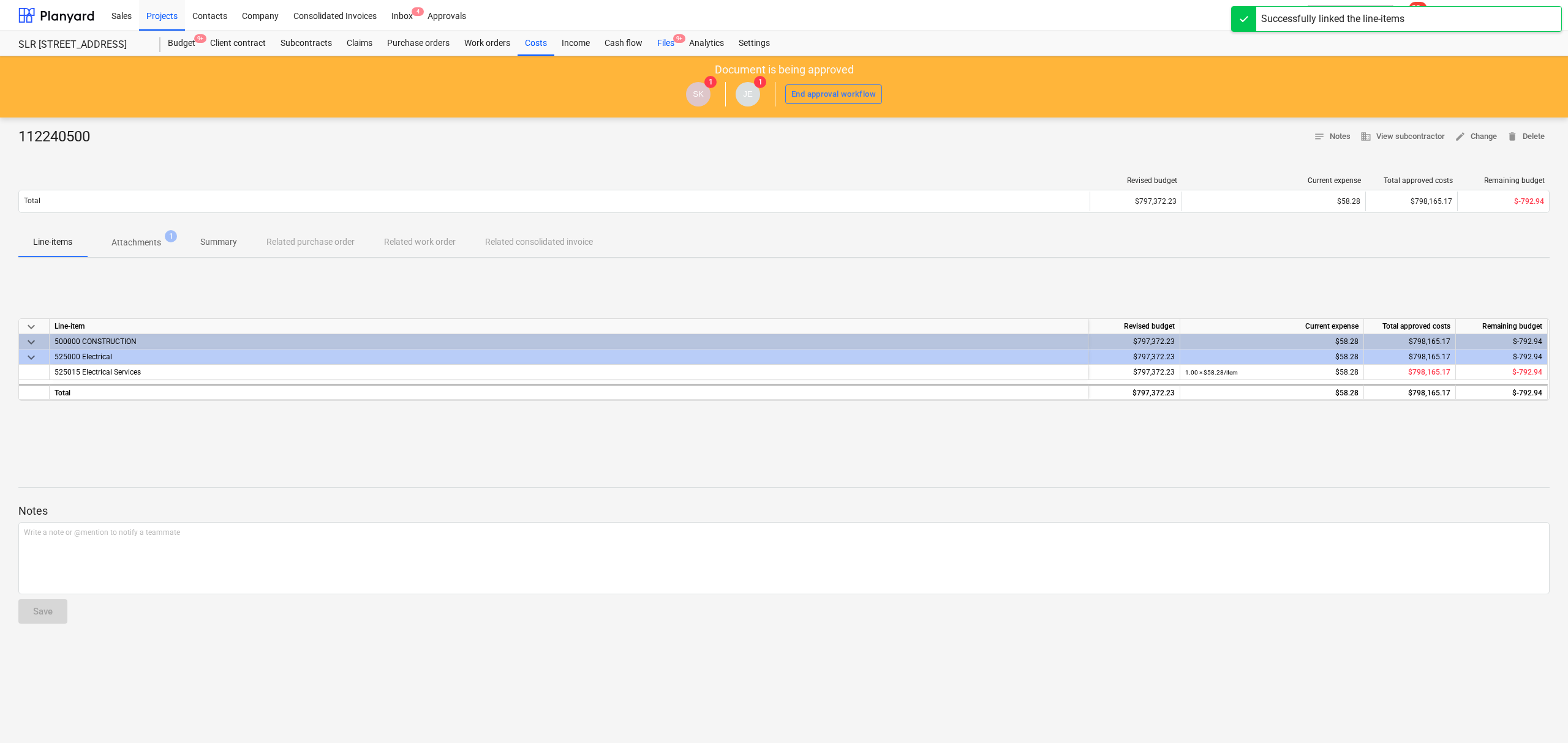
click at [669, 40] on div "Files 9+" at bounding box center [665, 43] width 32 height 25
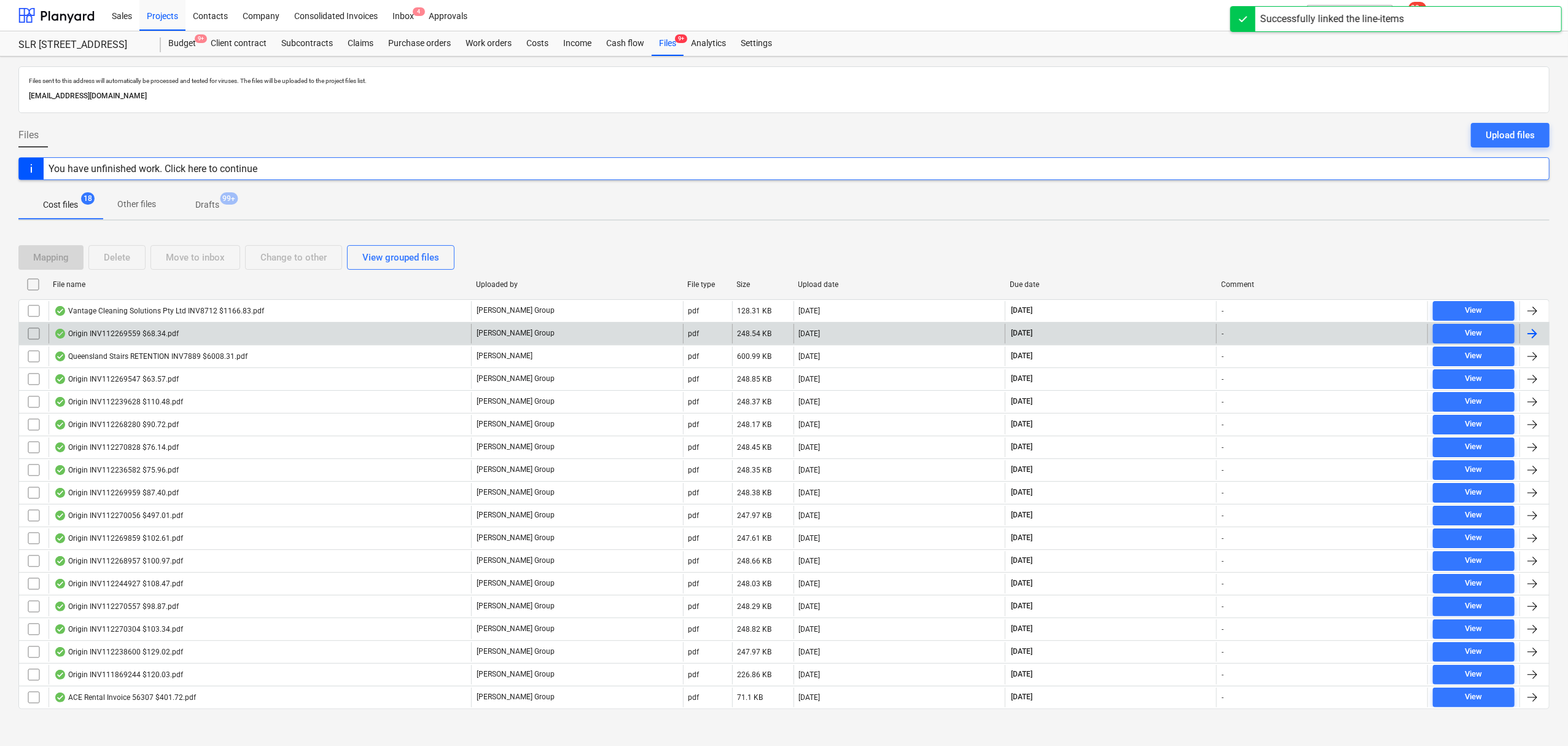
click at [124, 329] on div "Origin INV112269559 $68.34.pdf" at bounding box center [116, 333] width 125 height 10
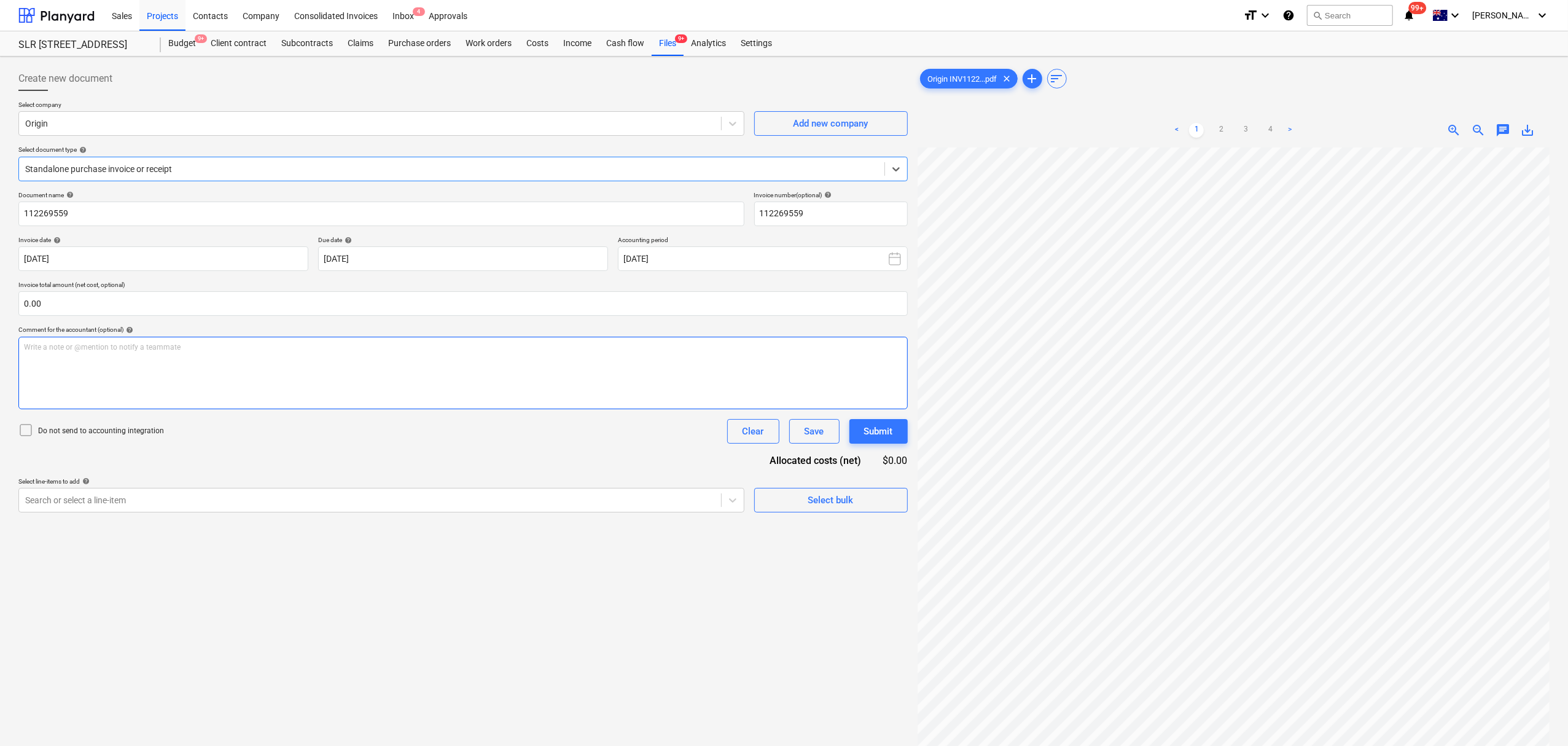
scroll to position [187, 28]
click at [1220, 124] on link "2" at bounding box center [1221, 131] width 15 height 15
click at [1248, 348] on div "< 1 2 3 4 > zoom_in zoom_out chat 0 save_alt" at bounding box center [1234, 486] width 632 height 746
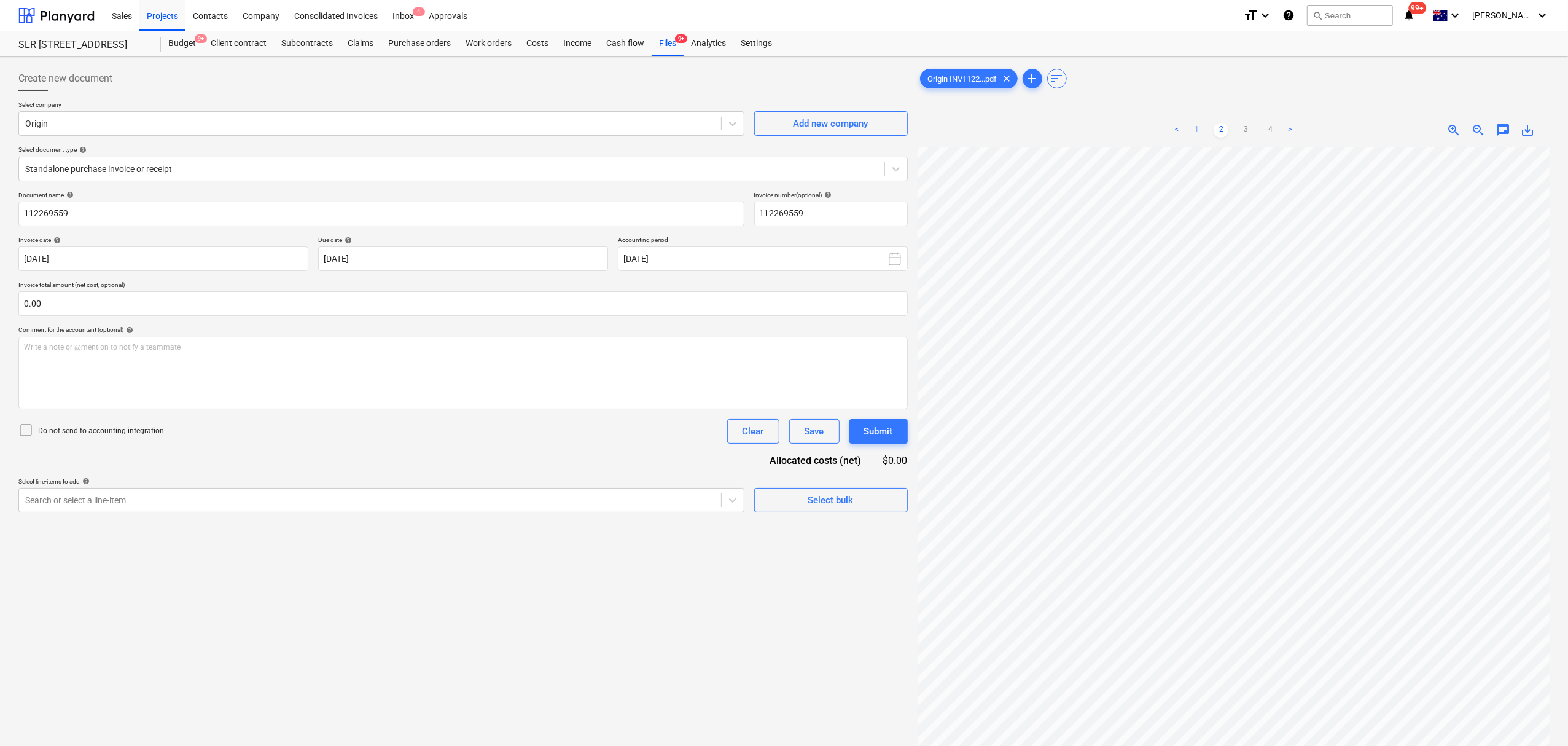
click at [1199, 137] on link "1" at bounding box center [1197, 131] width 15 height 15
click at [308, 158] on div "Standalone purchase invoice or receipt" at bounding box center [463, 169] width 890 height 25
click at [215, 182] on div "Select company Origin Add new company Select document type help Standalone purc…" at bounding box center [463, 145] width 890 height 90
click at [380, 485] on div "Select line-items to add help" at bounding box center [382, 481] width 726 height 8
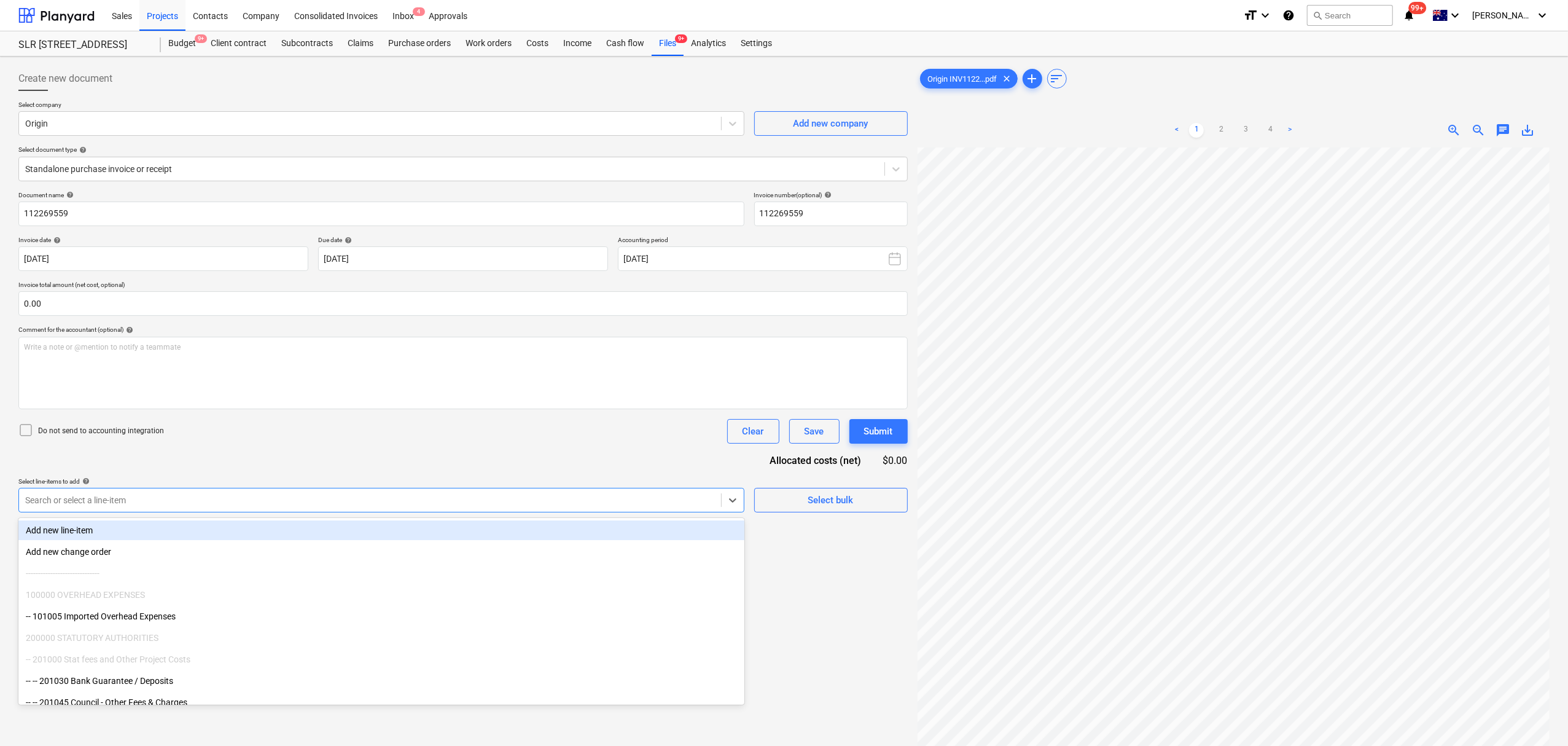
click at [329, 500] on div at bounding box center [370, 500] width 690 height 12
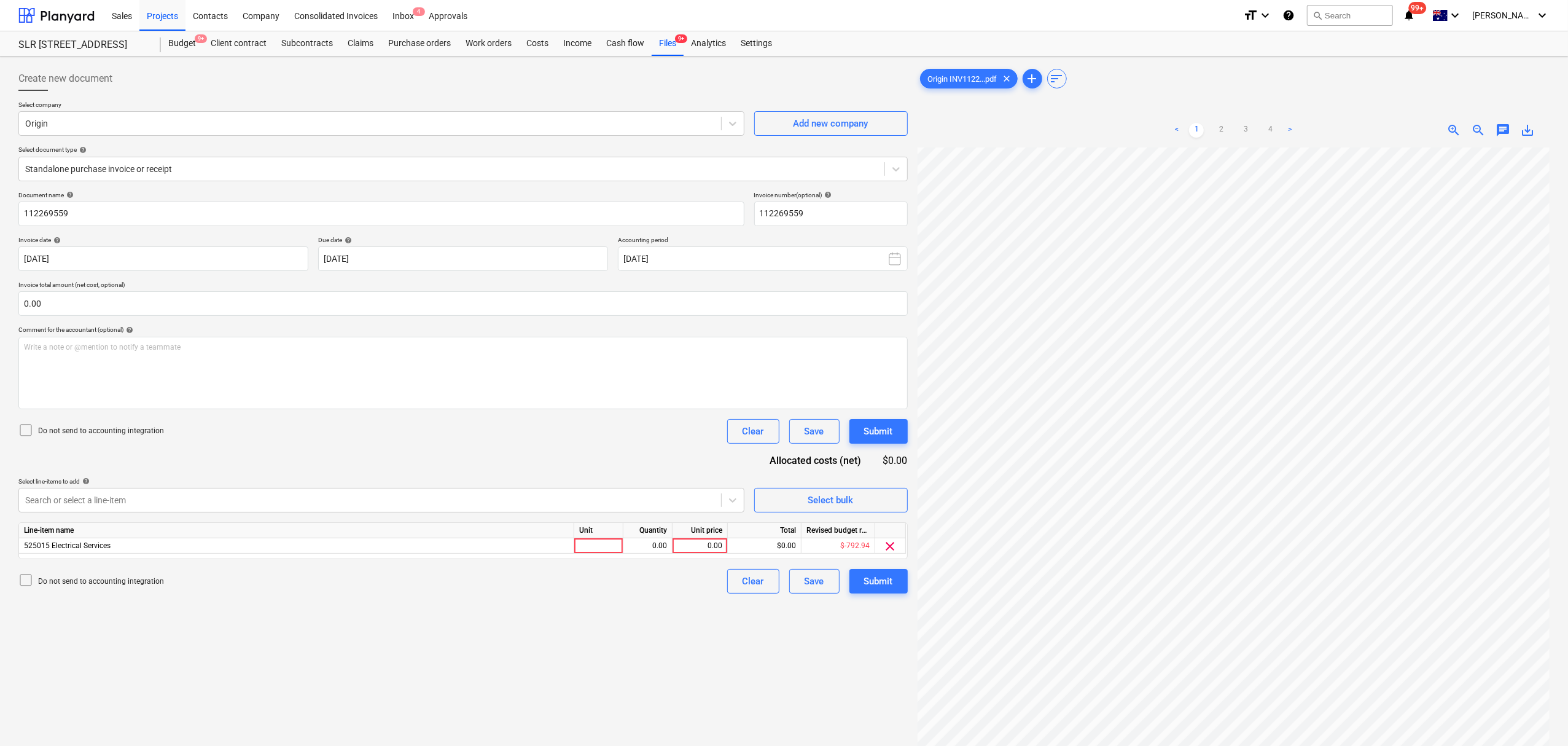
click at [604, 485] on div "Select line-items to add help" at bounding box center [382, 481] width 726 height 8
drag, startPoint x: 628, startPoint y: 543, endPoint x: 620, endPoint y: 543, distance: 8.0
click at [627, 543] on div "0.00" at bounding box center [648, 546] width 49 height 16
click at [615, 543] on div at bounding box center [599, 546] width 49 height 16
click at [1511, 134] on div "chat" at bounding box center [1502, 131] width 25 height 15
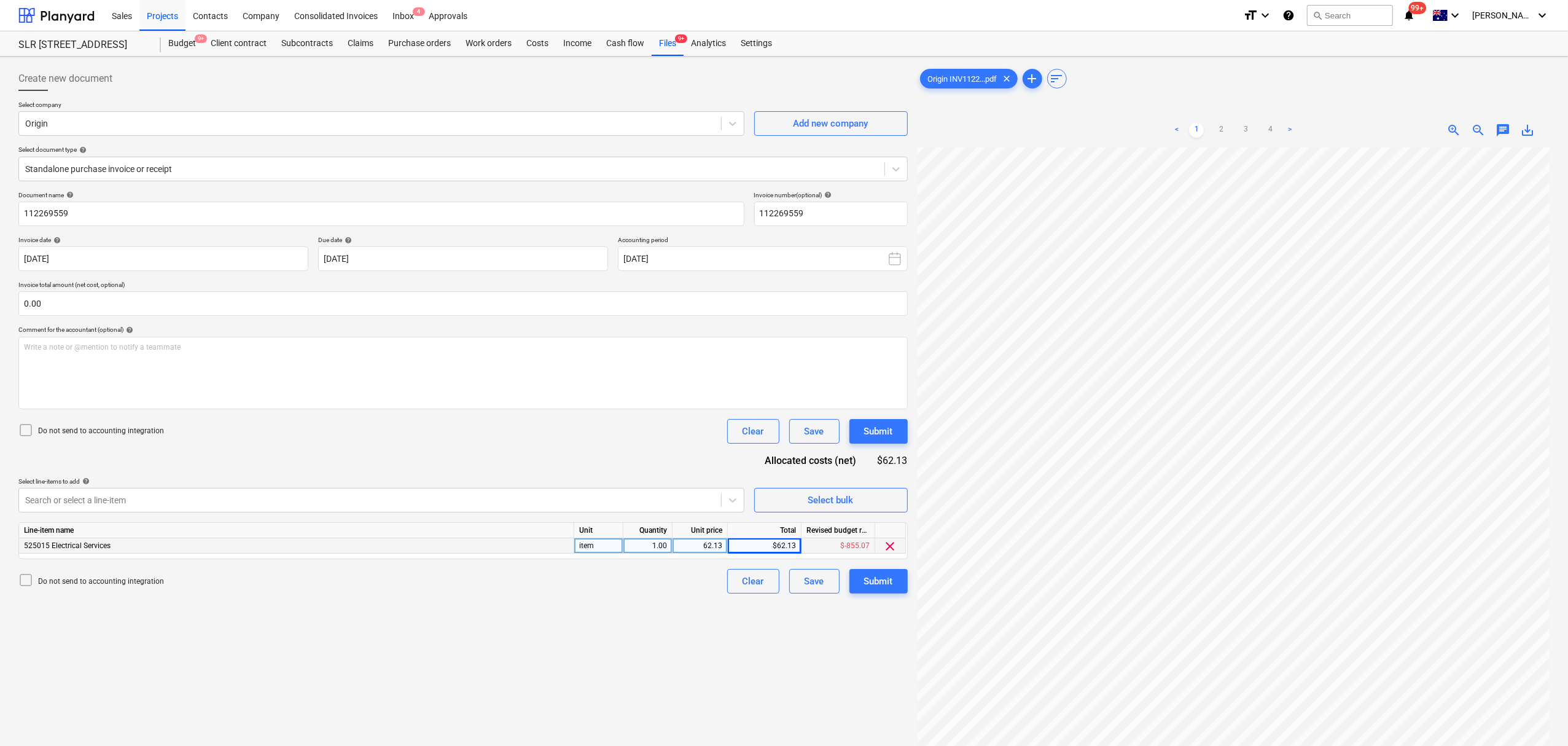
click at [1503, 131] on span "chat" at bounding box center [1503, 131] width 15 height 15
click at [1472, 222] on div at bounding box center [1416, 221] width 245 height 4
click at [1445, 274] on div "Write a note or @mention to notify a teammate [PERSON_NAME]" at bounding box center [1416, 259] width 245 height 72
click at [1318, 308] on div "Save" at bounding box center [1318, 313] width 19 height 16
click at [1527, 161] on span "close" at bounding box center [1532, 165] width 15 height 15
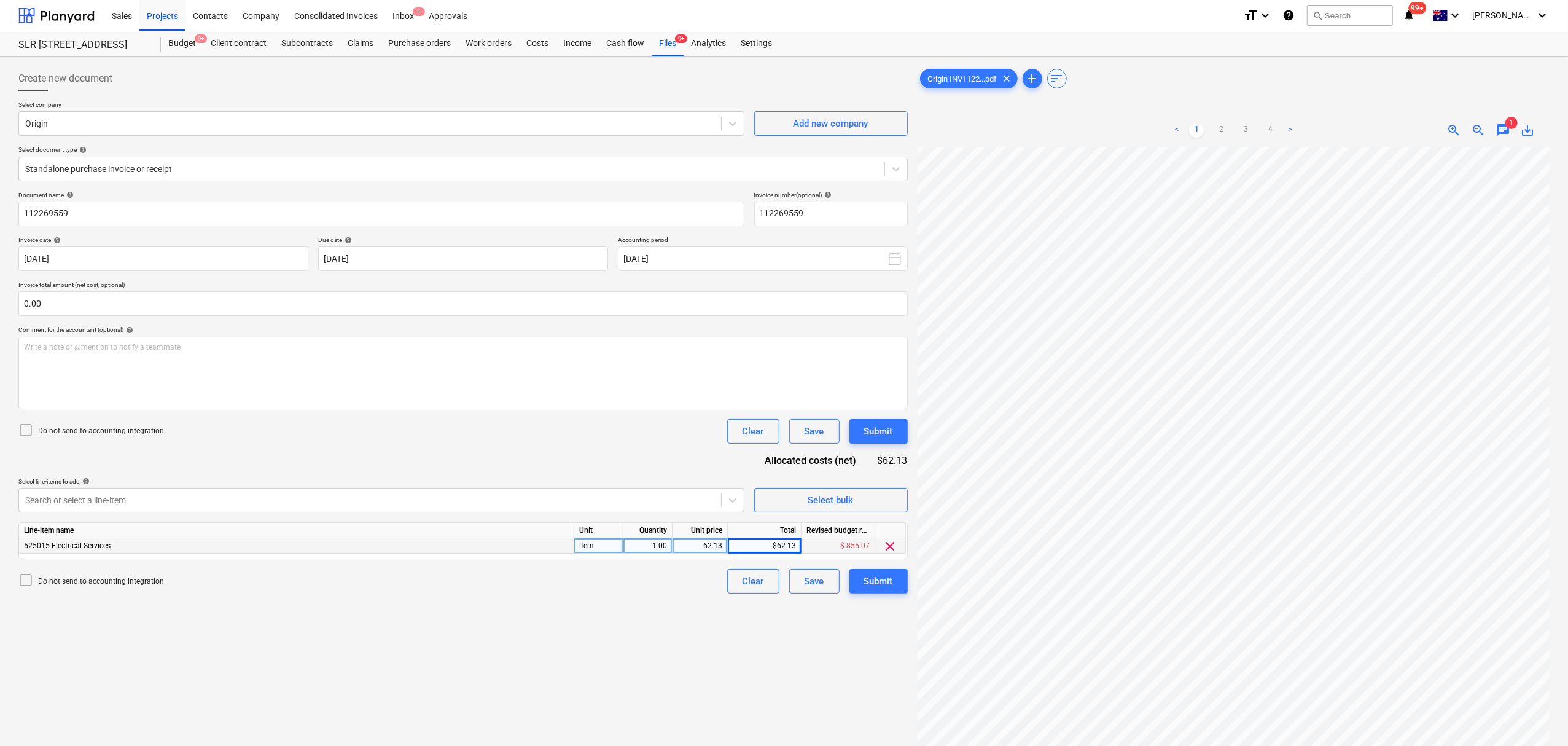
scroll to position [460, 151]
click at [890, 586] on div "Submit" at bounding box center [878, 580] width 29 height 16
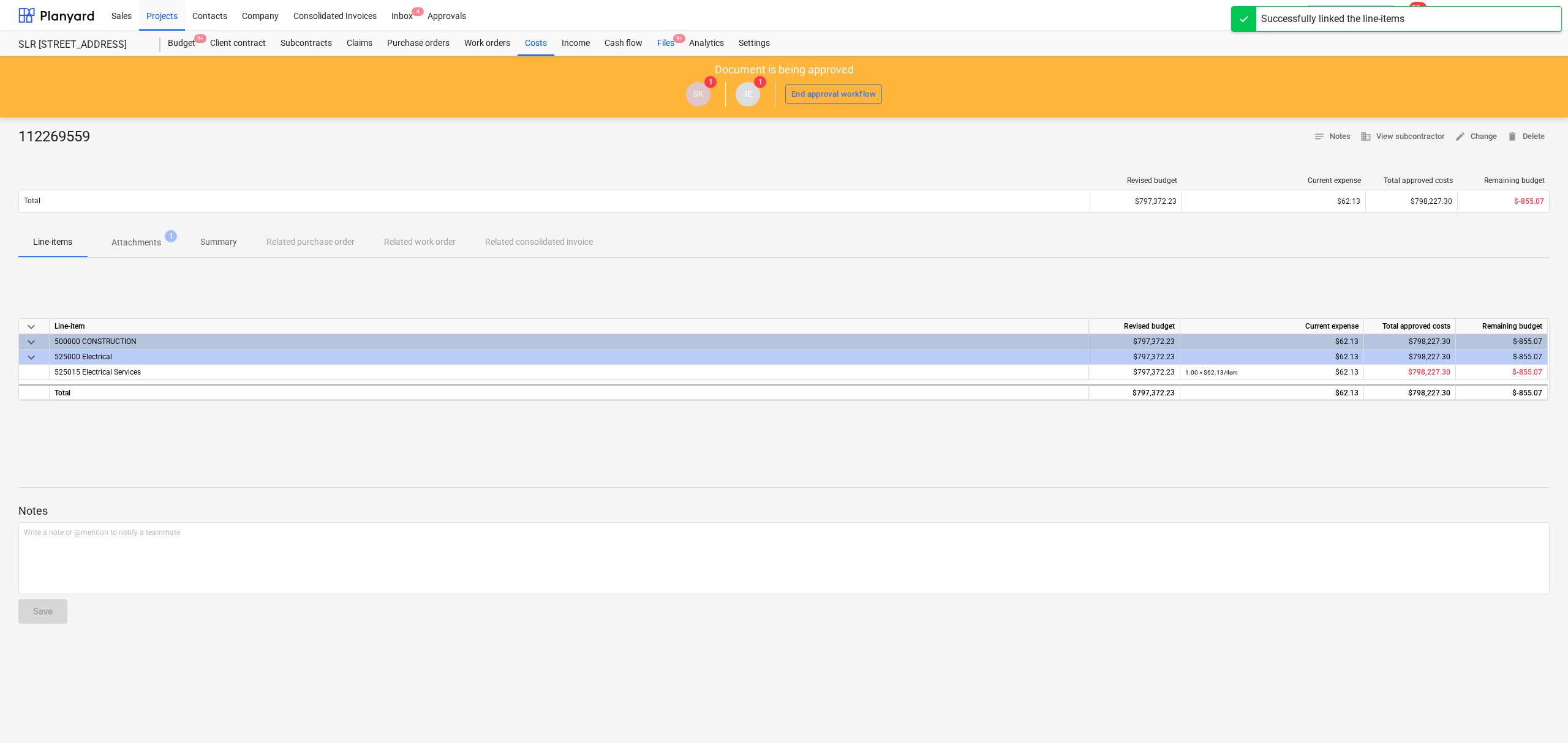
click at [668, 42] on div "Files 9+" at bounding box center [665, 43] width 32 height 25
click at [668, 42] on div "Files 9+" at bounding box center [665, 43] width 32 height 25
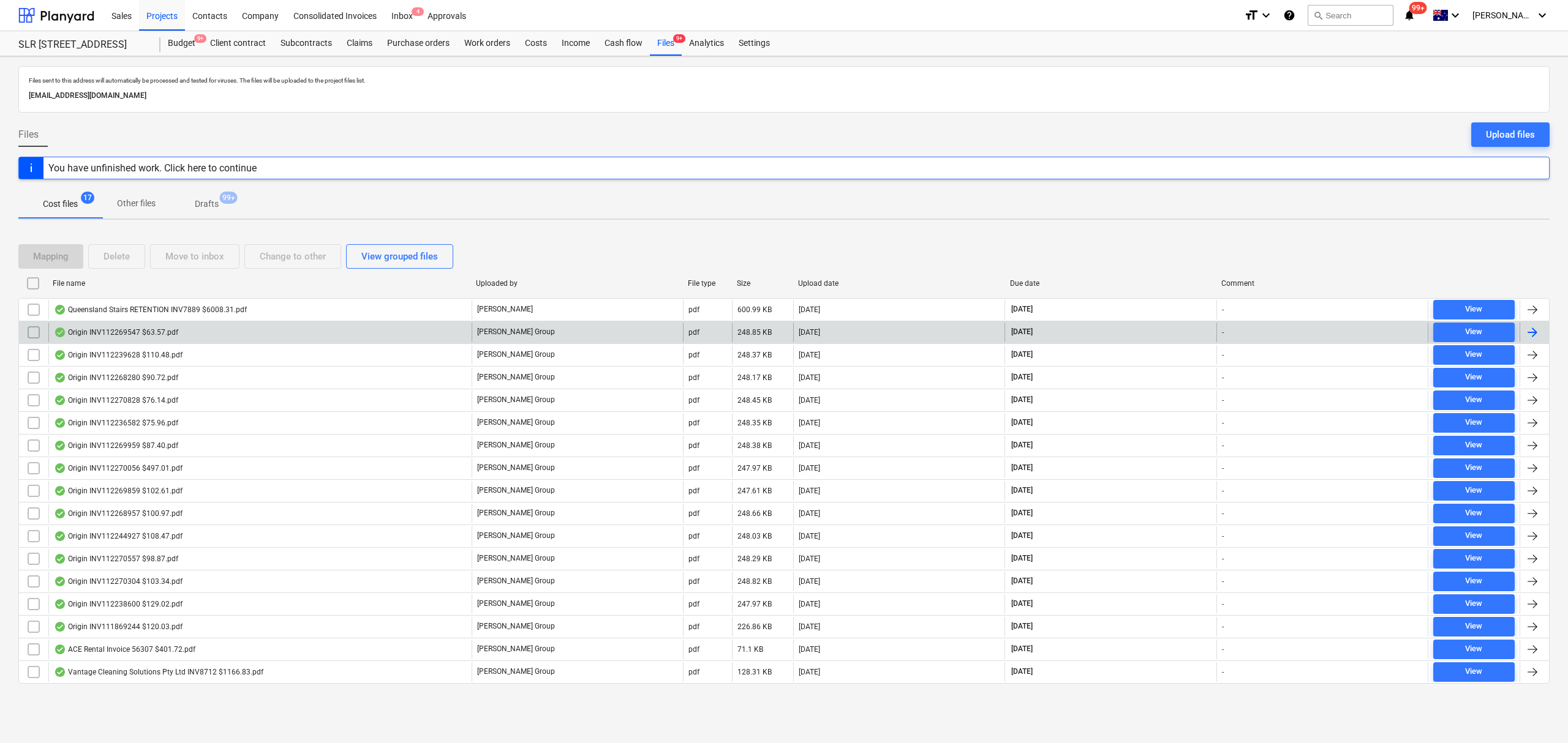
click at [180, 334] on div "Origin INV112269547 $63.57.pdf" at bounding box center [259, 332] width 423 height 19
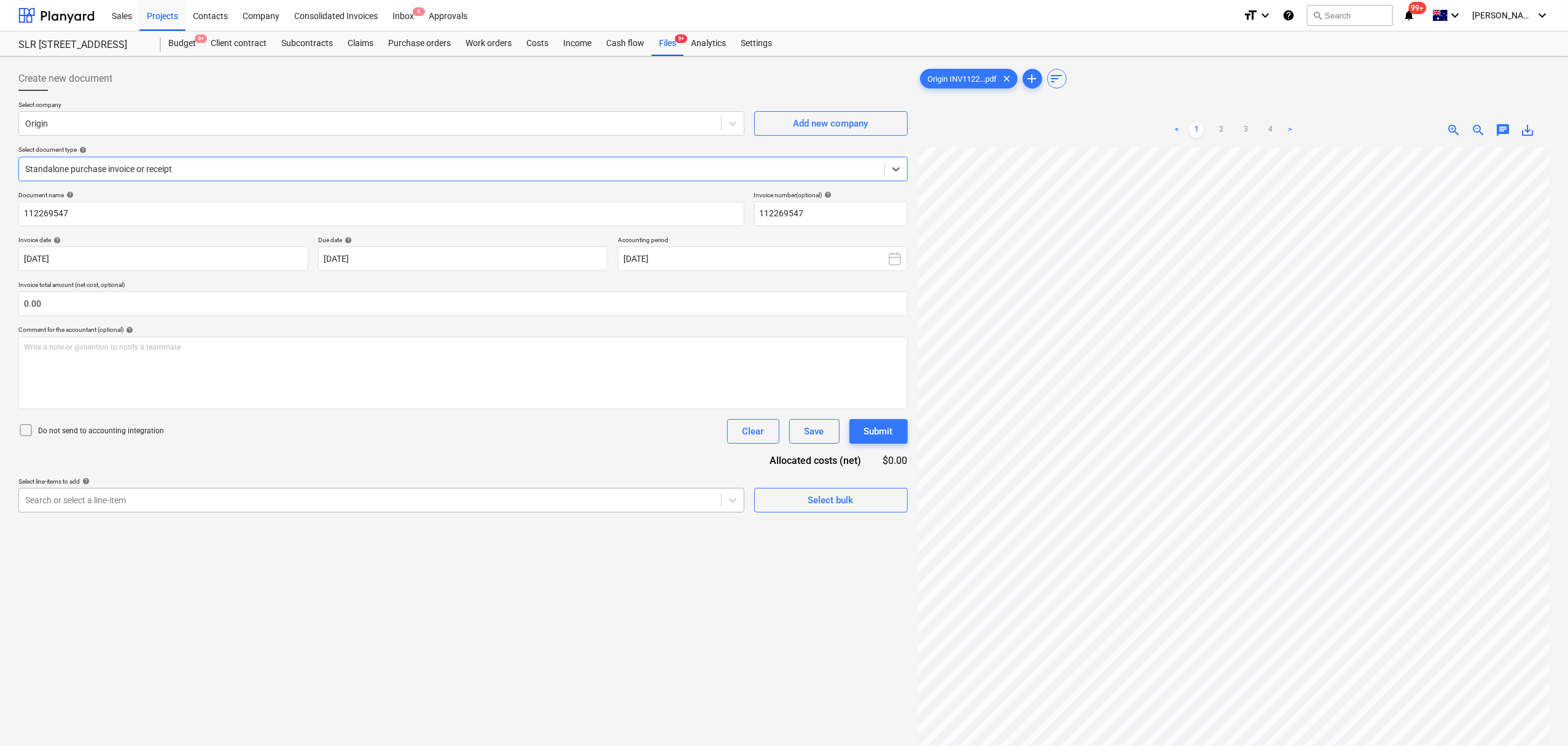
drag, startPoint x: 305, startPoint y: 513, endPoint x: 308, endPoint y: 499, distance: 14.3
click at [305, 513] on div "Search or select a line-item" at bounding box center [382, 500] width 726 height 25
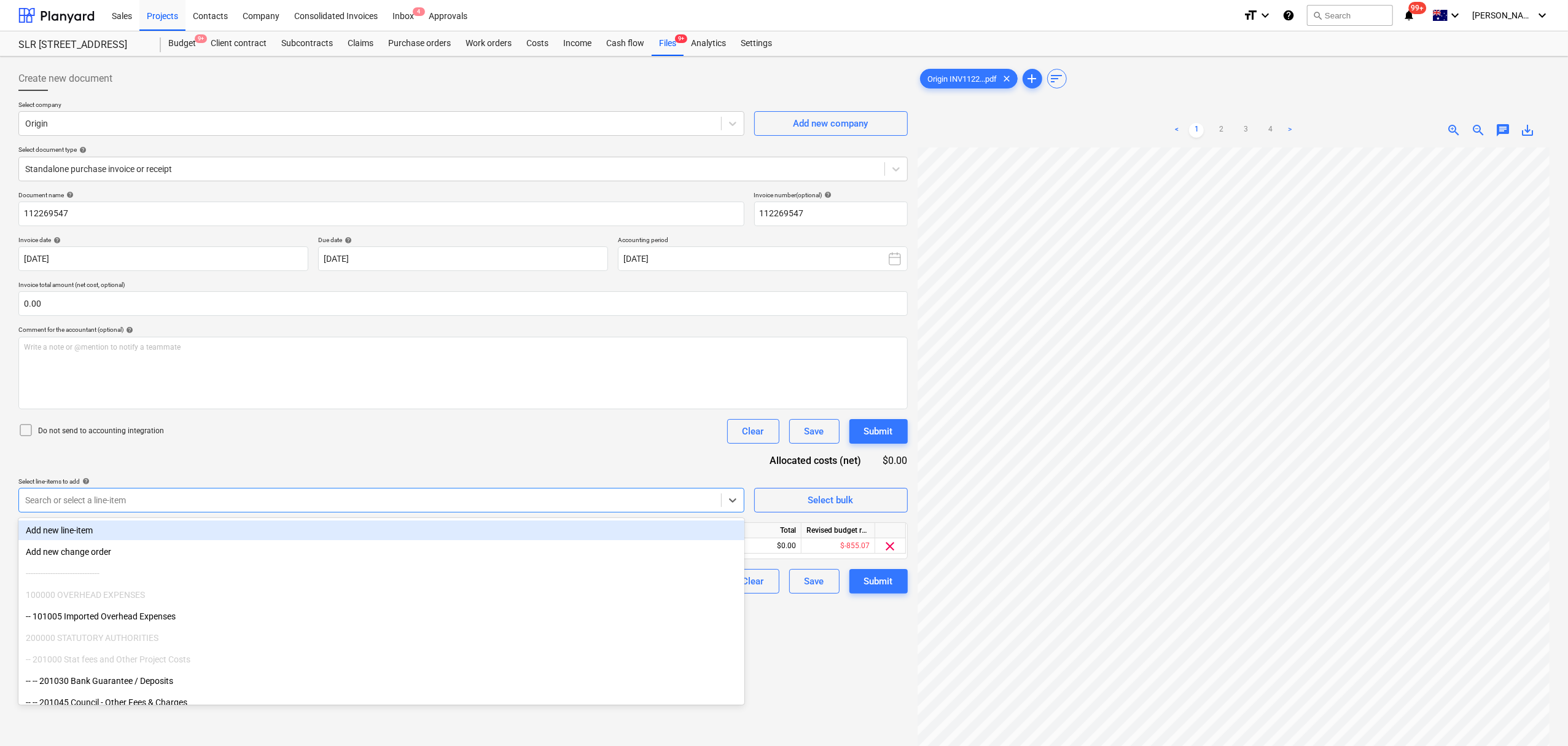
click at [338, 465] on div "Document name help 112269547 Invoice number (optional) help 112269547 Invoice d…" at bounding box center [463, 392] width 890 height 403
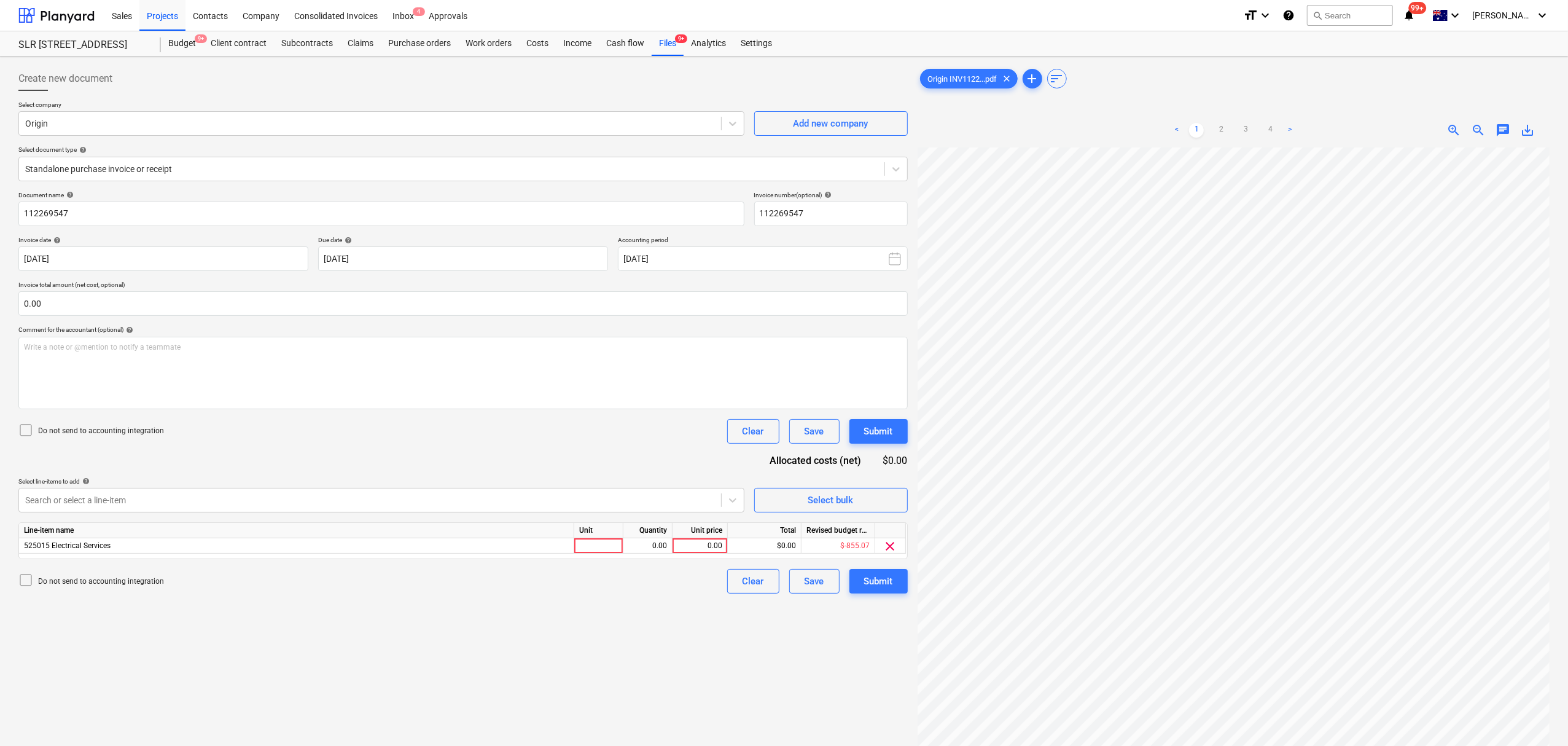
drag, startPoint x: 613, startPoint y: 531, endPoint x: 620, endPoint y: 534, distance: 7.6
click at [614, 531] on div "Unit" at bounding box center [599, 530] width 49 height 16
click at [614, 543] on div at bounding box center [599, 546] width 49 height 16
click at [869, 586] on div "Submit" at bounding box center [878, 580] width 29 height 16
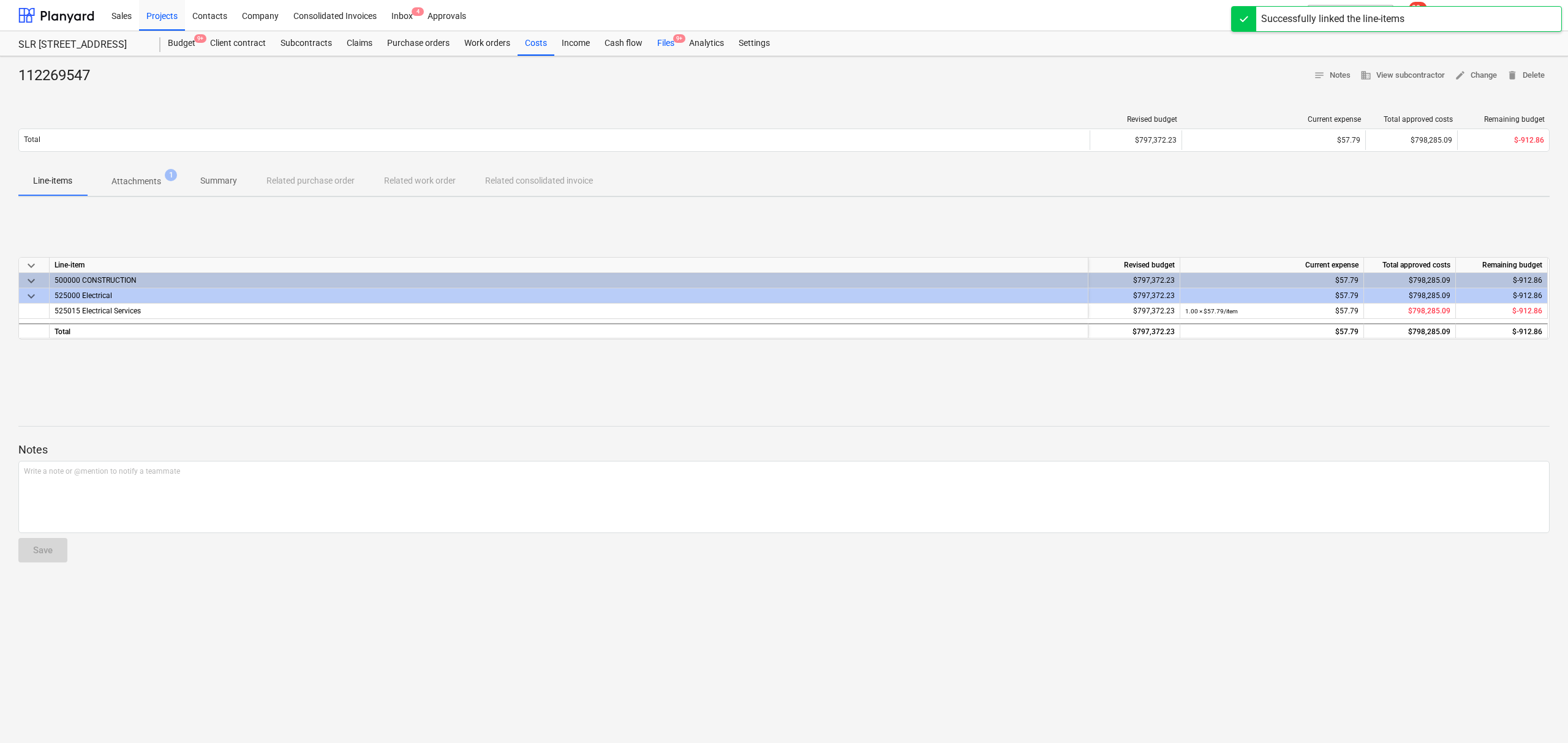
click at [672, 36] on div "Files 9+" at bounding box center [665, 43] width 32 height 25
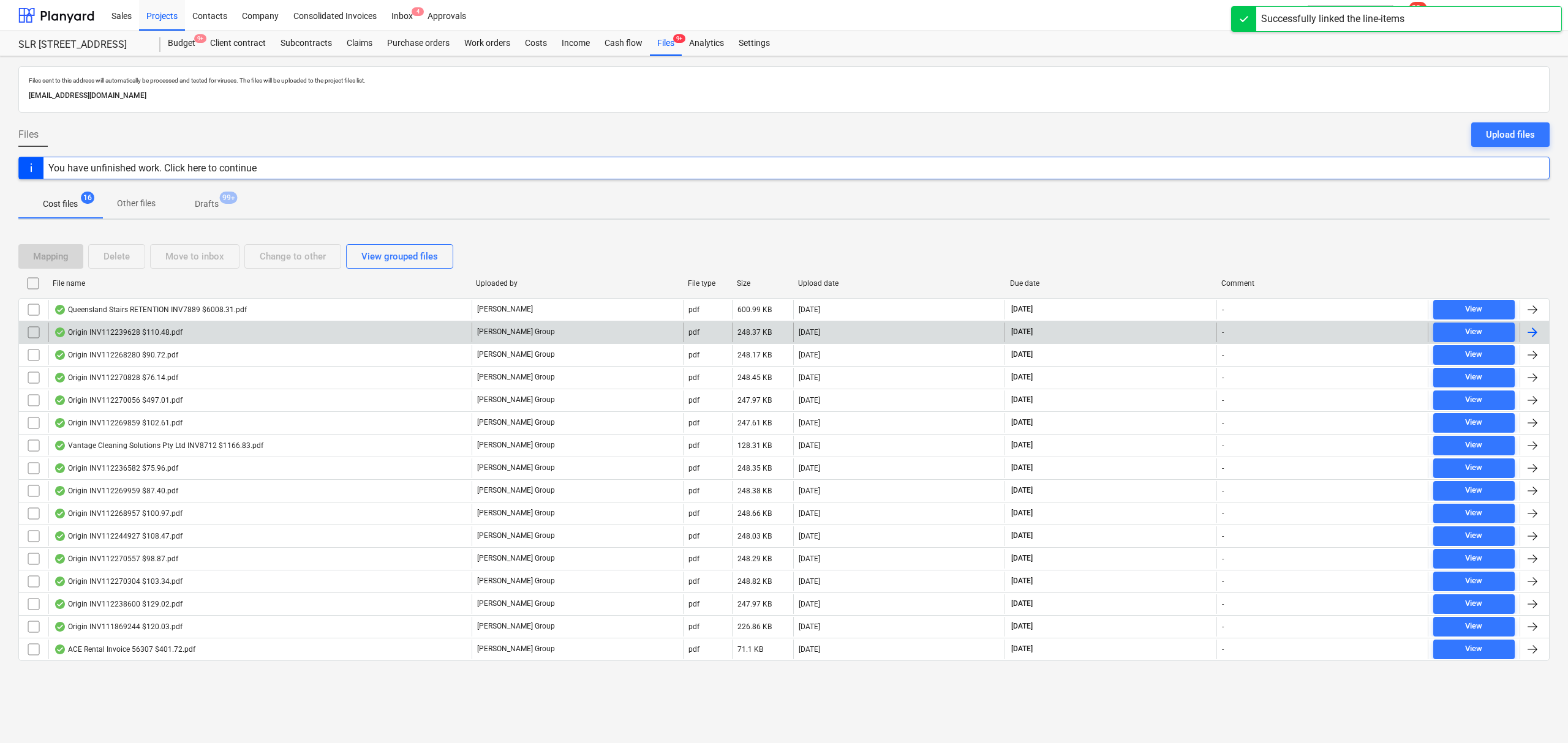
click at [285, 327] on div "Origin INV112239628 $110.48.pdf" at bounding box center [259, 332] width 423 height 19
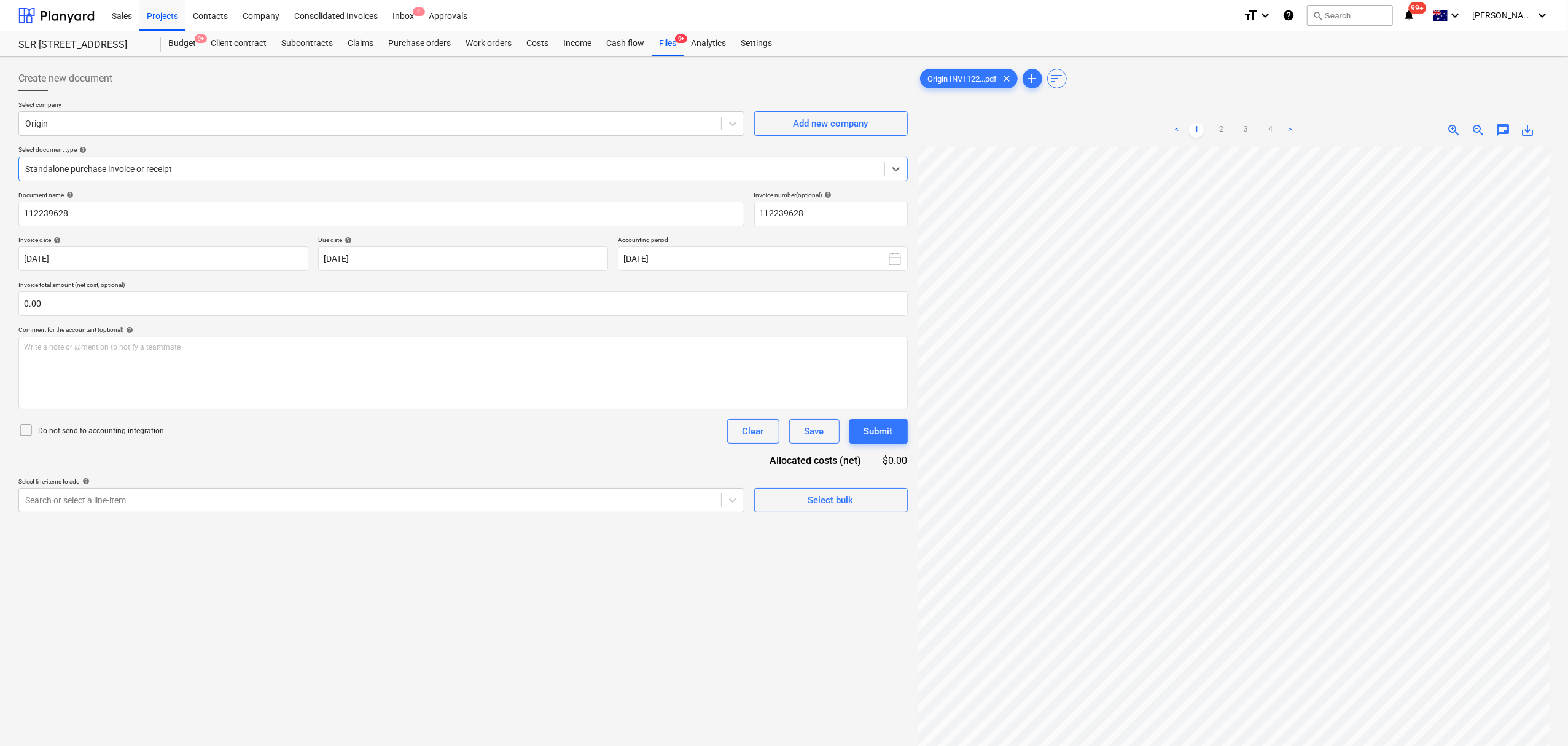
scroll to position [198, 82]
click at [384, 503] on div at bounding box center [370, 500] width 690 height 12
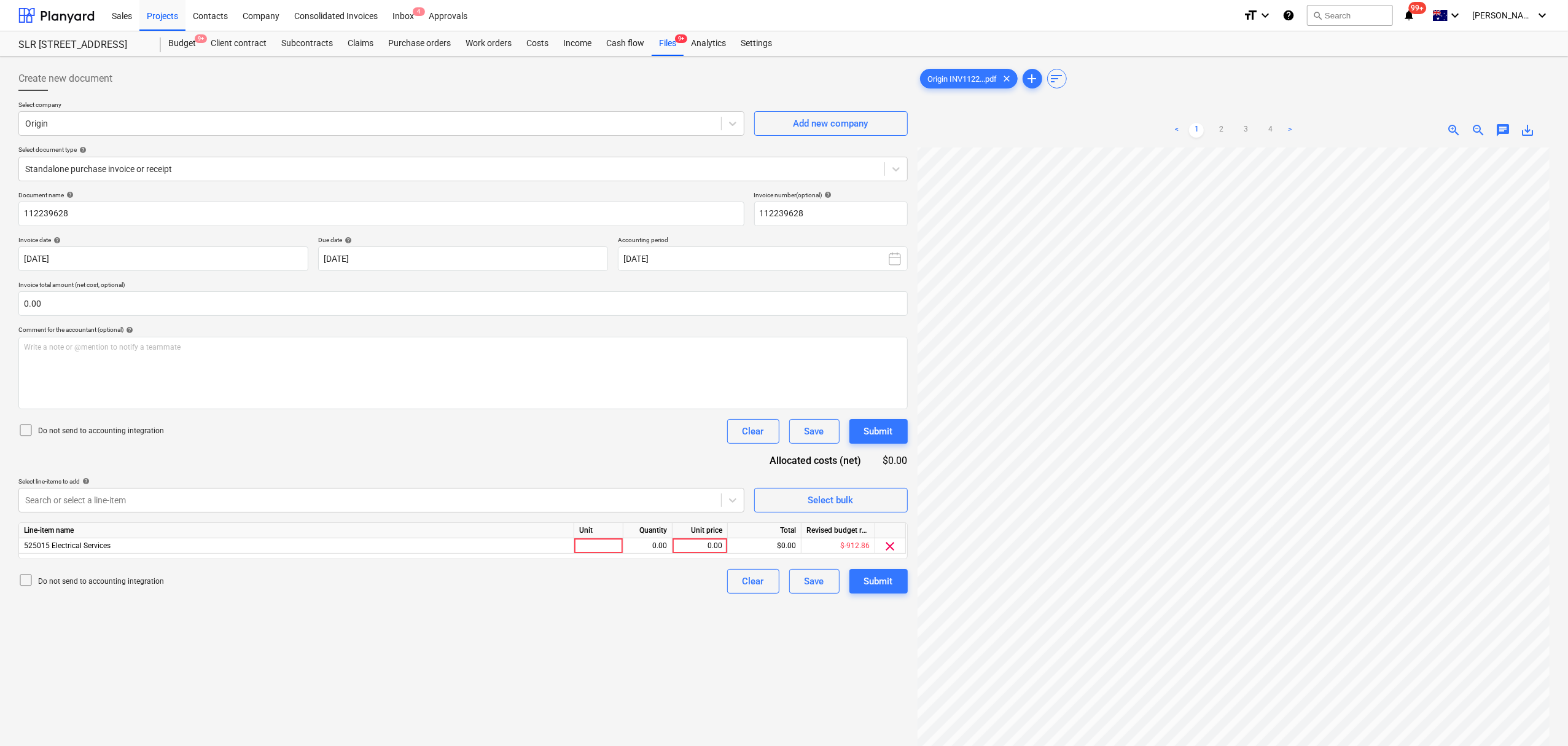
click at [656, 448] on div "Document name help 112239628 Invoice number (optional) help 112239628 Invoice d…" at bounding box center [463, 392] width 890 height 403
drag, startPoint x: 599, startPoint y: 544, endPoint x: 612, endPoint y: 474, distance: 71.2
click at [599, 536] on div "Line-item name Unit Quantity Unit price Total Revised budget remaining 525015 E…" at bounding box center [463, 540] width 890 height 37
drag, startPoint x: 608, startPoint y: 560, endPoint x: 599, endPoint y: 548, distance: 15.0
click at [605, 559] on div "Document name help 112239628 Invoice number (optional) help 112239628 Invoice d…" at bounding box center [463, 392] width 890 height 403
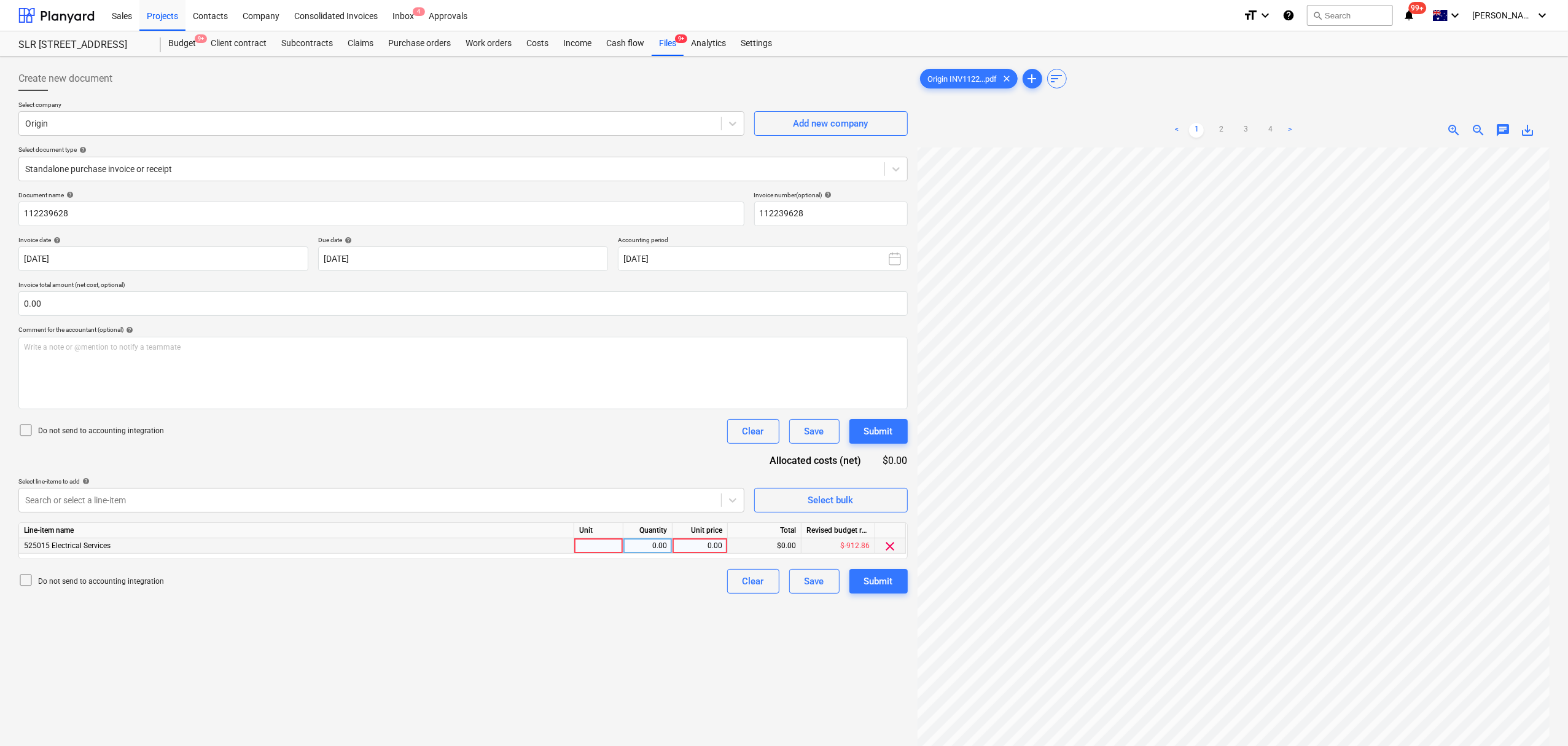
click at [599, 546] on div at bounding box center [599, 546] width 49 height 16
click at [878, 581] on div "Submit" at bounding box center [878, 580] width 29 height 16
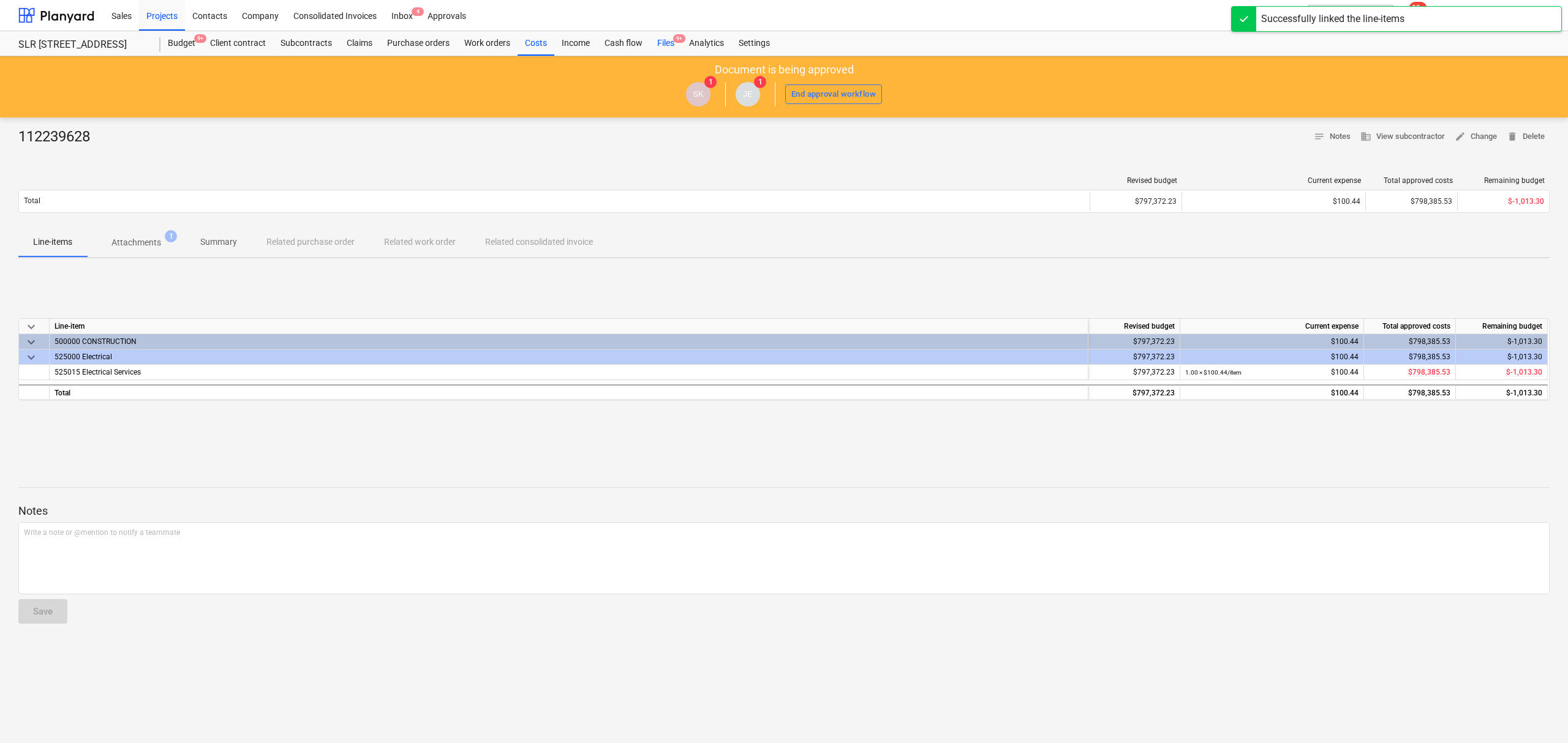
click at [670, 42] on div "Files 9+" at bounding box center [665, 43] width 32 height 25
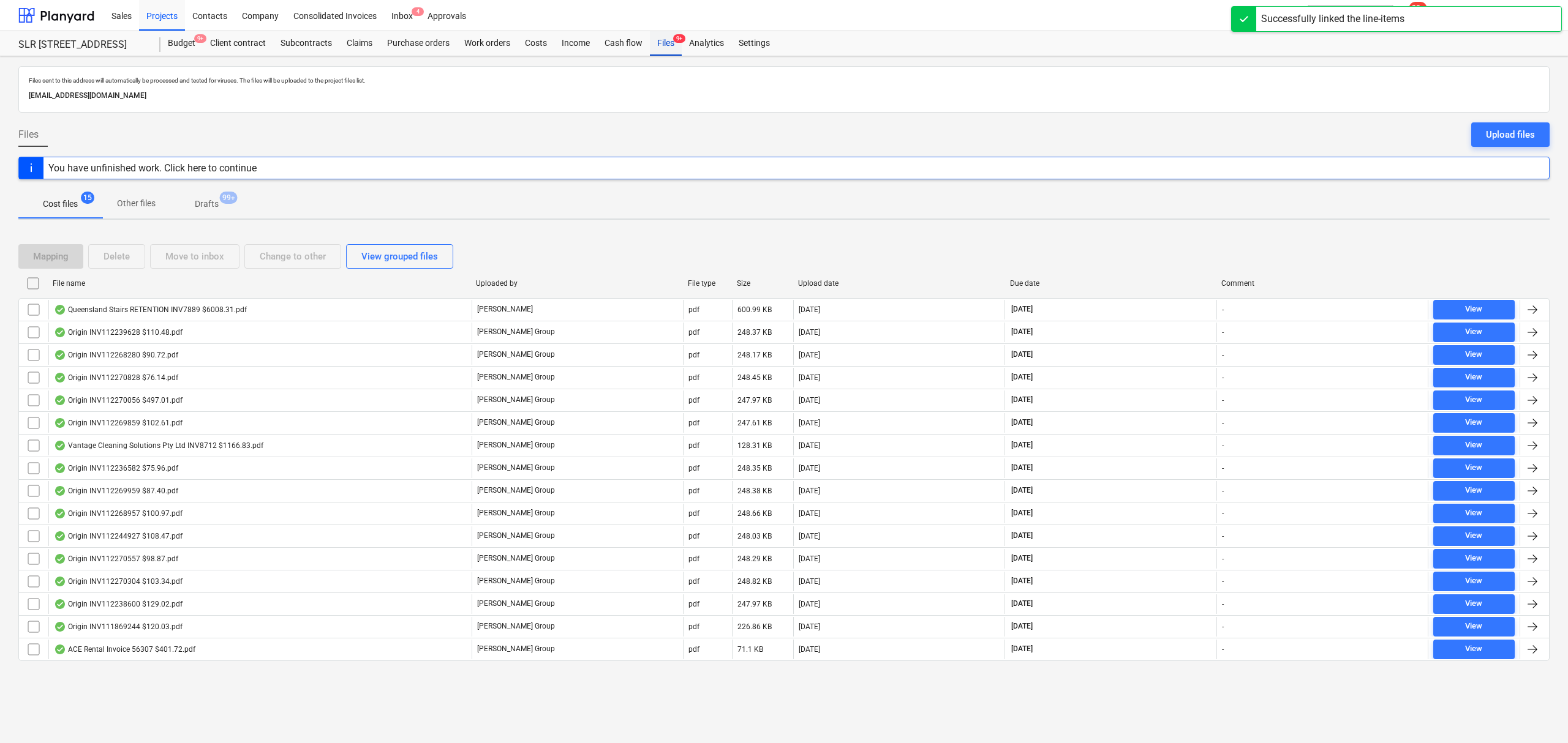
click at [669, 42] on div "Files 9+" at bounding box center [665, 43] width 32 height 25
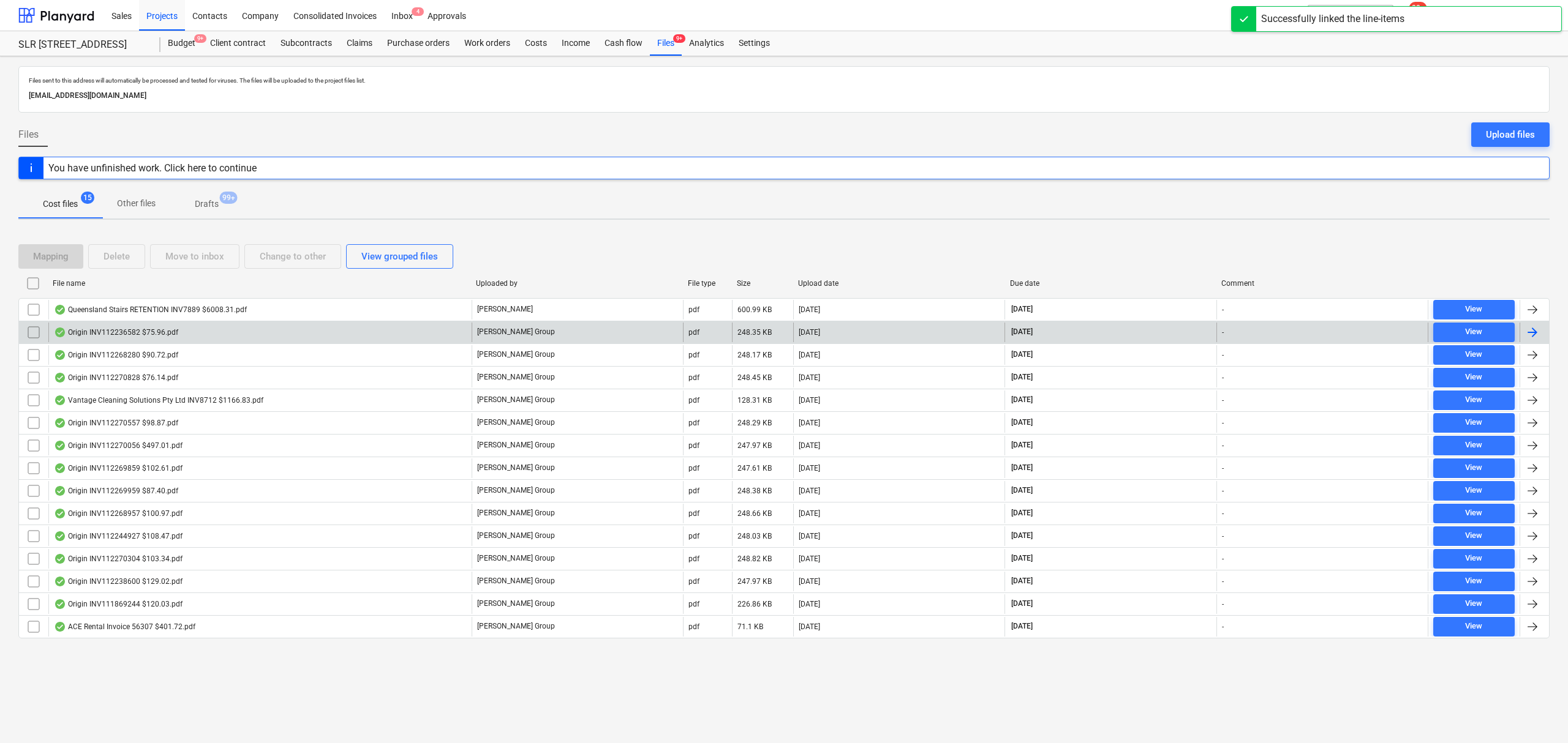
click at [265, 334] on div "Origin INV112236582 $75.96.pdf" at bounding box center [259, 332] width 423 height 19
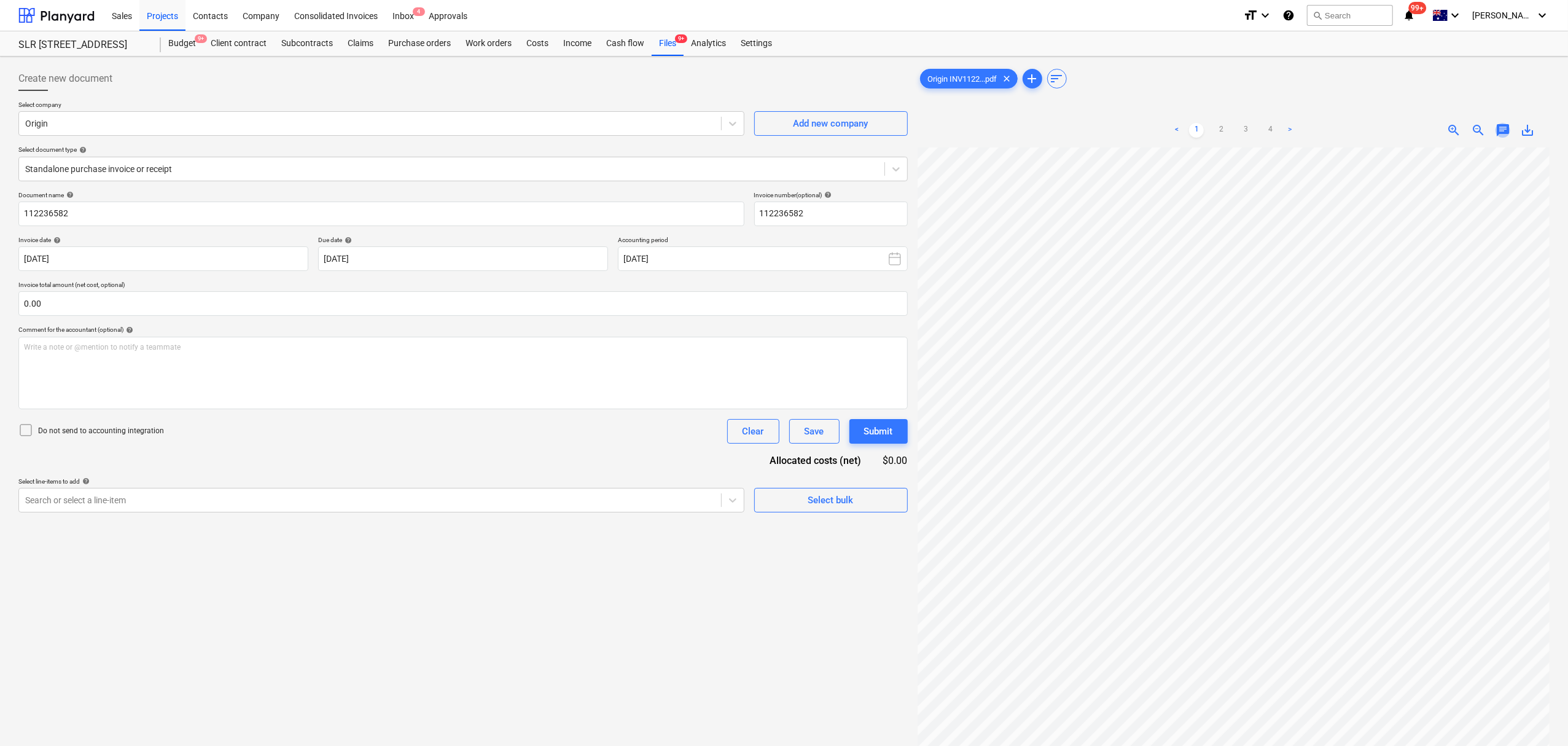
click at [1502, 128] on span "chat" at bounding box center [1503, 131] width 15 height 15
click at [1423, 235] on p "Write a note or @mention to notify a teammate [PERSON_NAME]" at bounding box center [1417, 233] width 235 height 10
click at [1325, 311] on div "Save" at bounding box center [1318, 313] width 19 height 16
click at [1526, 163] on span "close" at bounding box center [1532, 165] width 15 height 15
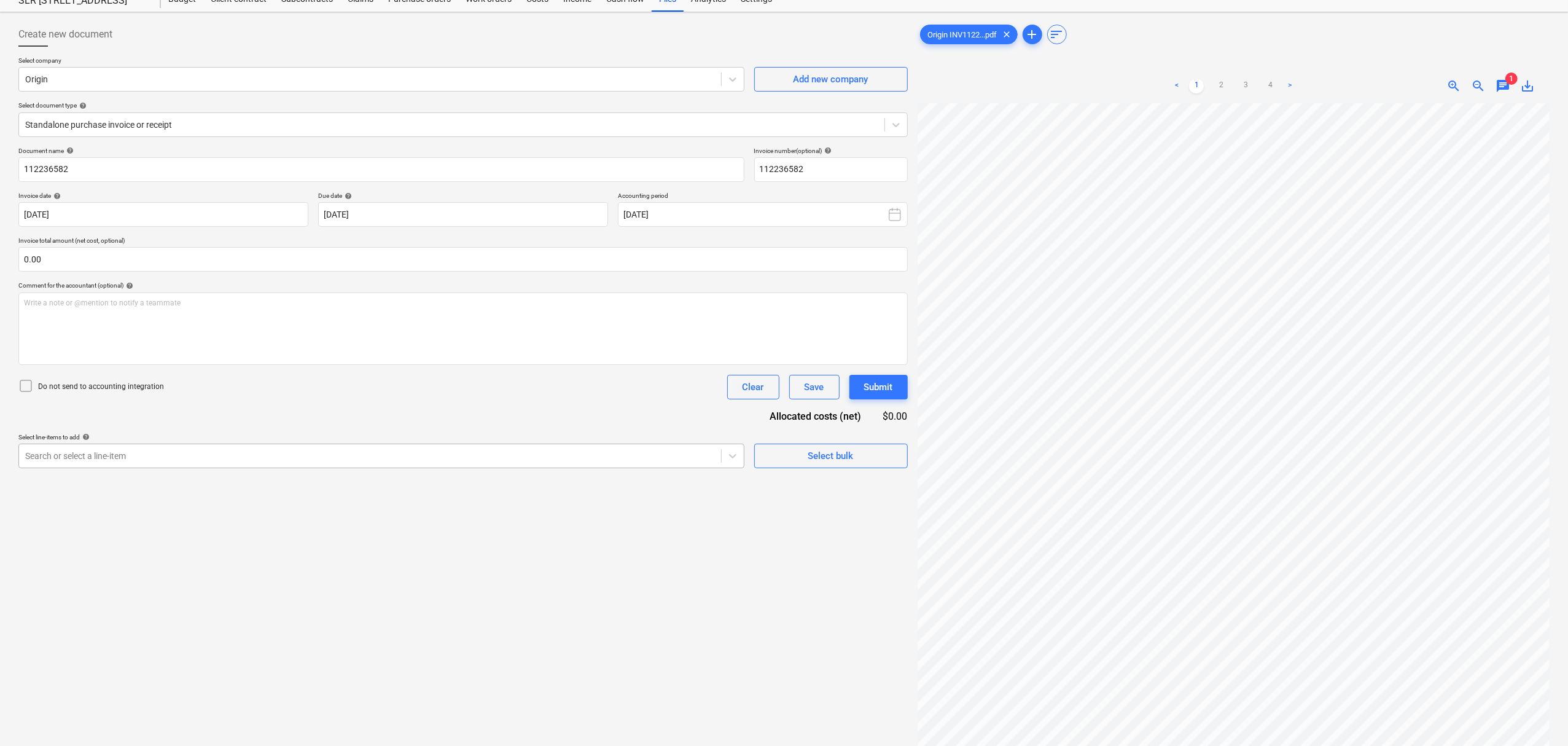
scroll to position [82, 0]
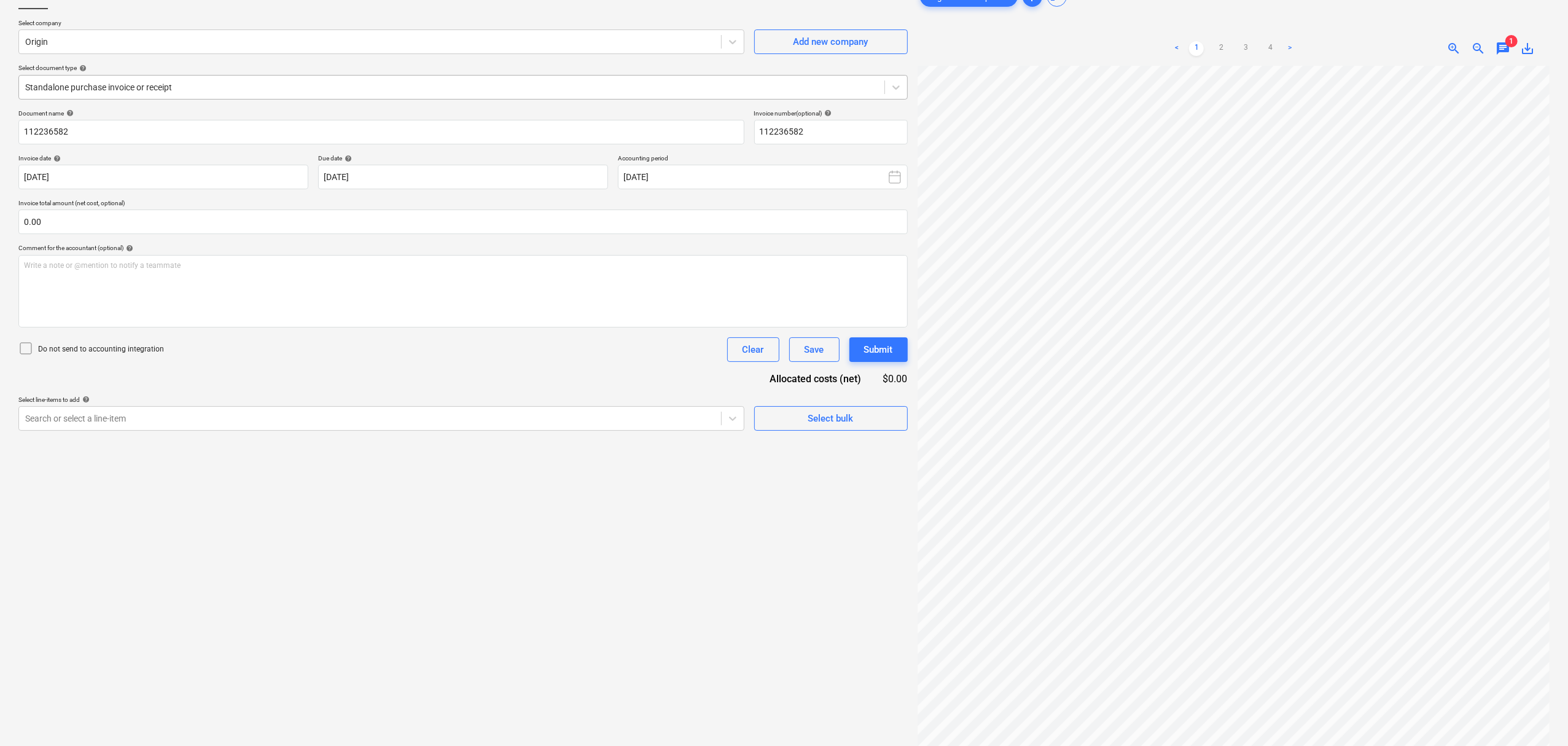
click at [235, 82] on div at bounding box center [452, 87] width 853 height 12
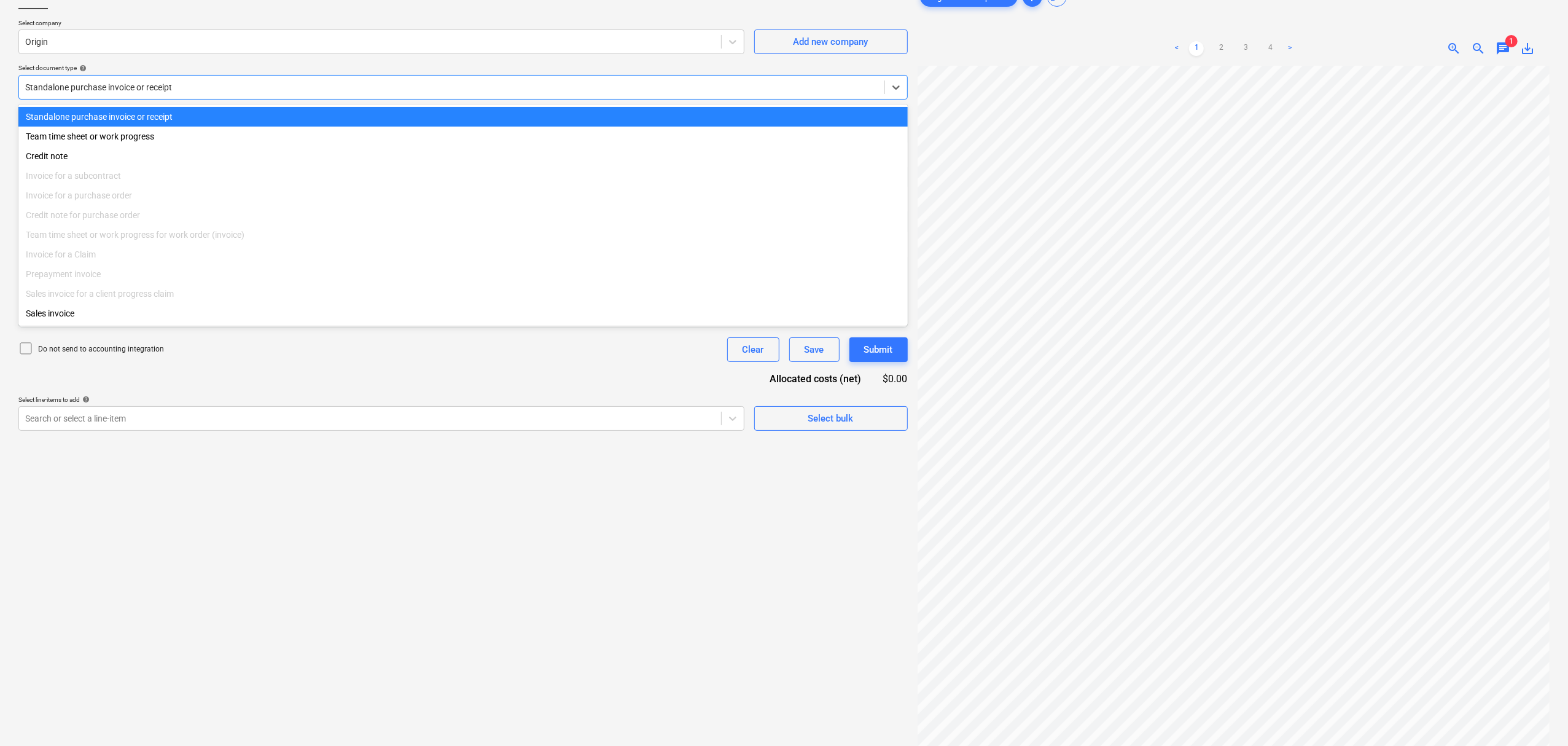
click at [221, 95] on div "Standalone purchase invoice or receipt" at bounding box center [463, 87] width 890 height 25
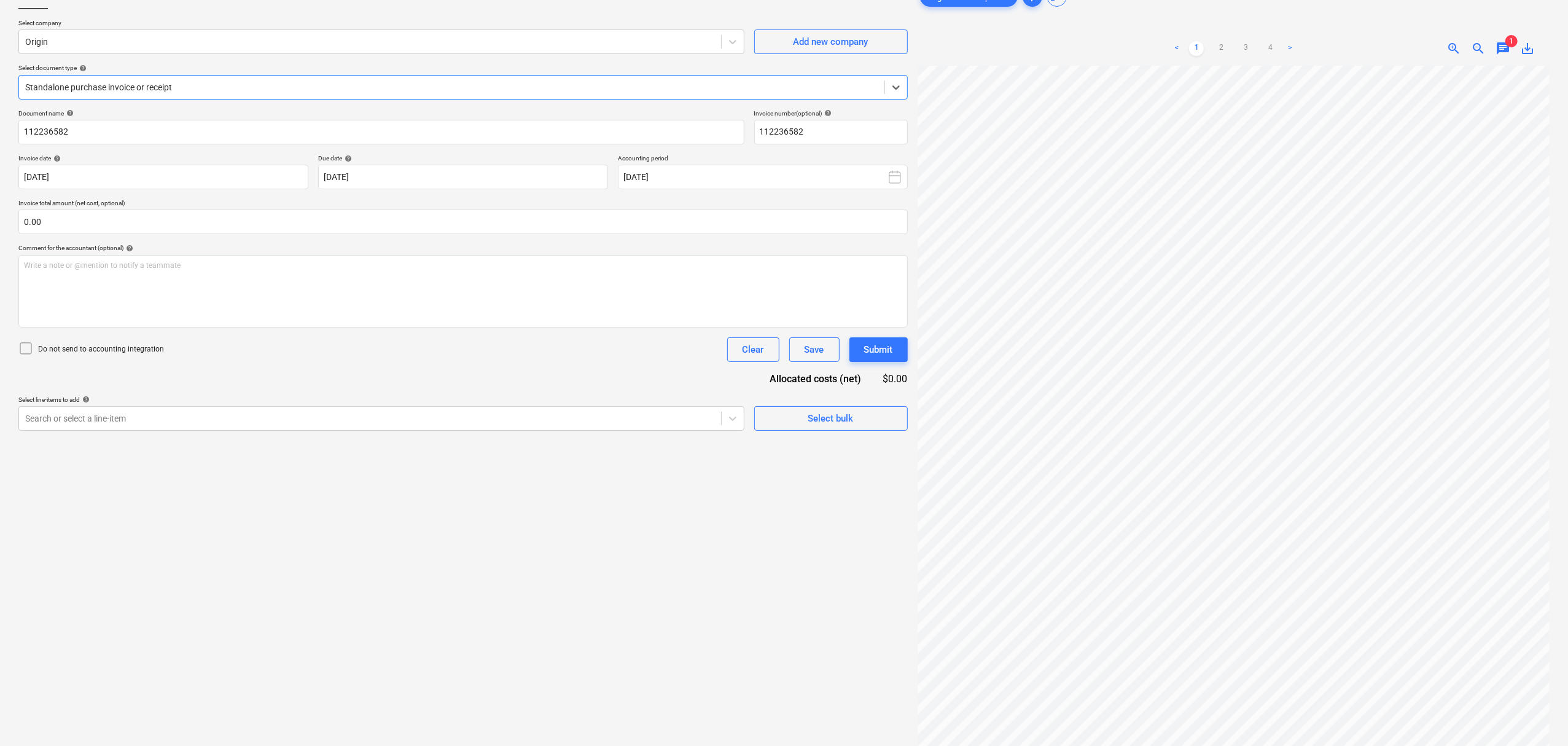
click at [168, 401] on div "Select line-items to add help" at bounding box center [382, 399] width 726 height 8
click at [174, 402] on div "Select line-items to add help" at bounding box center [382, 399] width 726 height 8
click at [172, 406] on div "Select line-items to add help Search or select a line-item" at bounding box center [382, 413] width 726 height 35
click at [210, 414] on div at bounding box center [370, 419] width 690 height 12
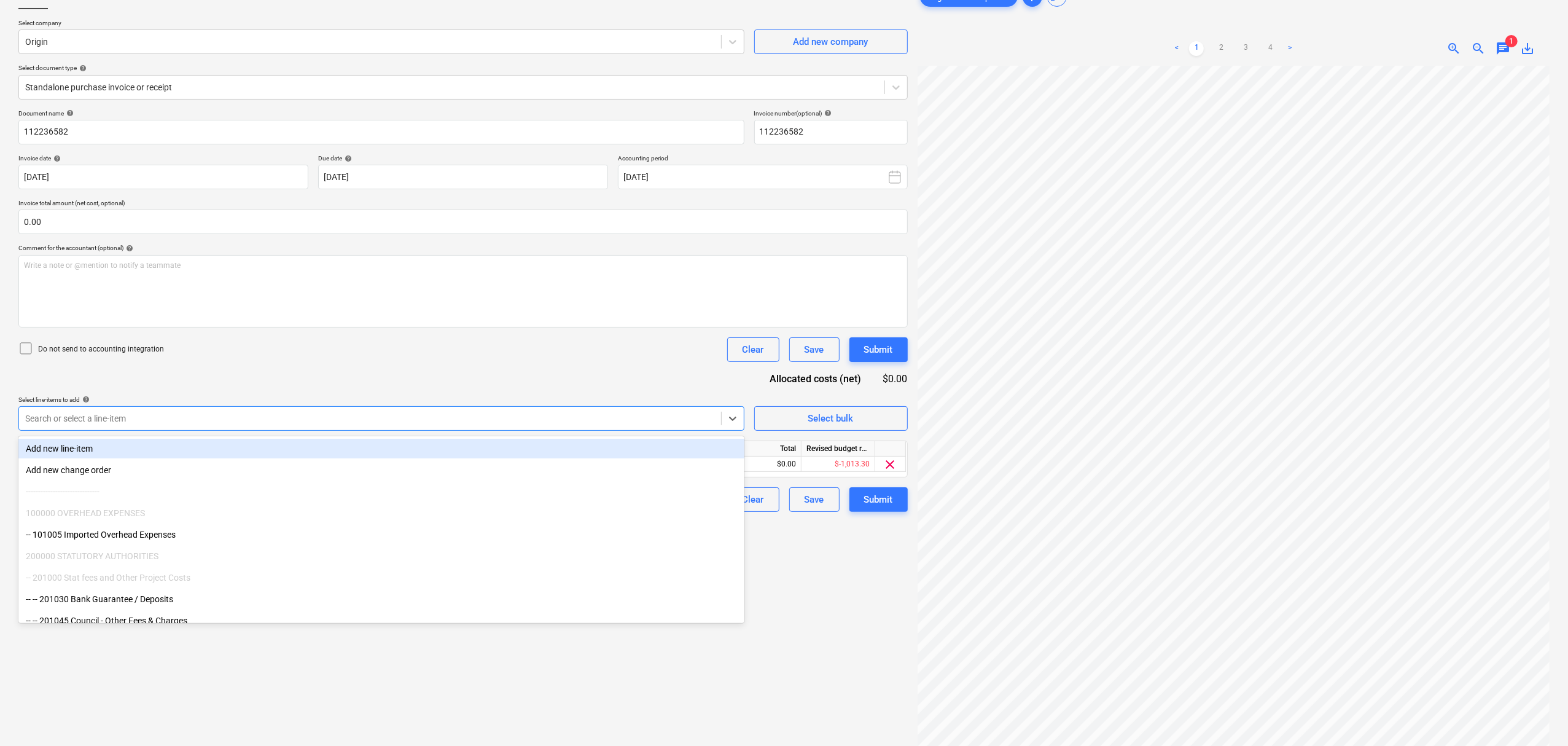
click at [416, 410] on div "Search or select a line-item" at bounding box center [370, 418] width 702 height 17
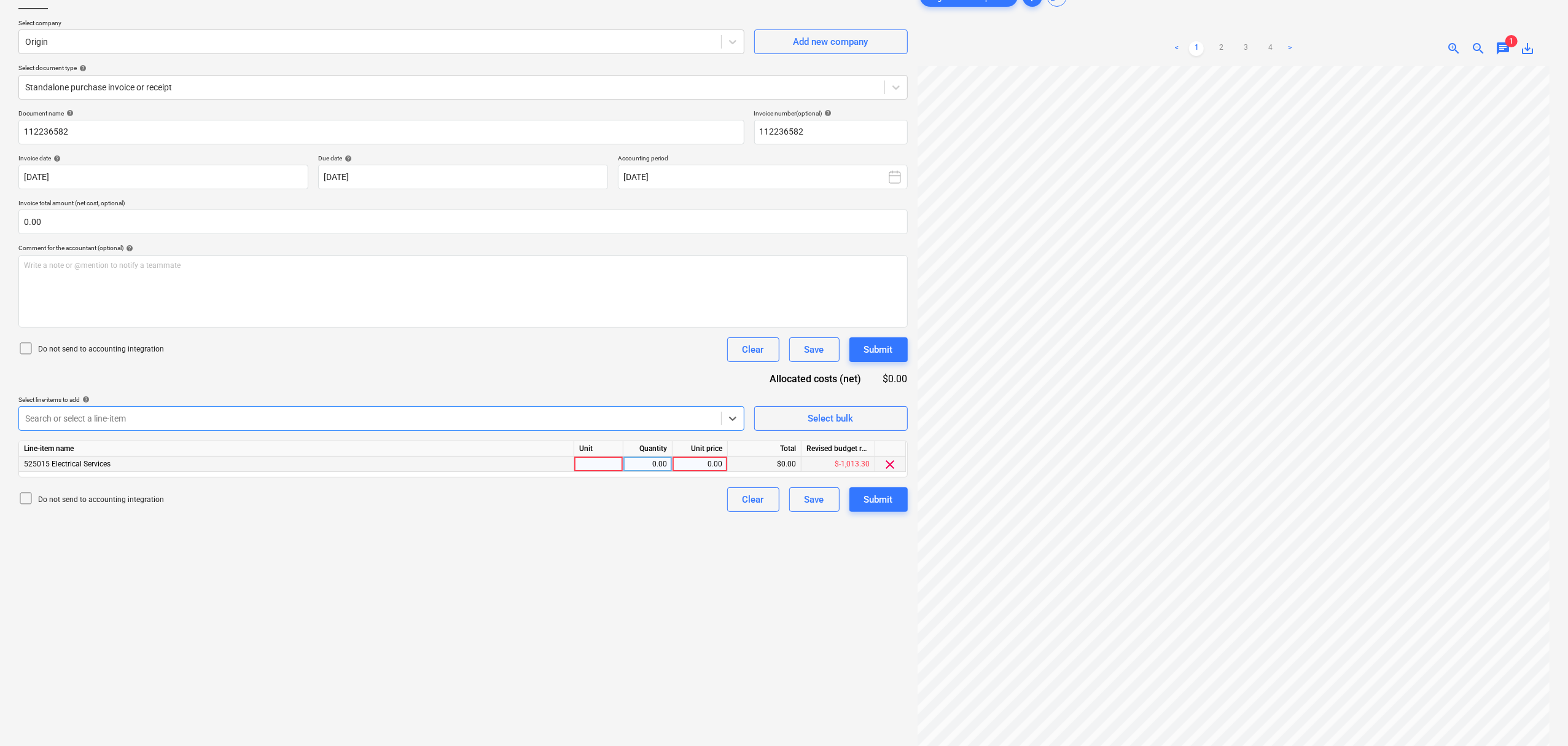
click at [585, 463] on div at bounding box center [599, 464] width 49 height 16
click at [890, 507] on div "Submit" at bounding box center [878, 499] width 29 height 16
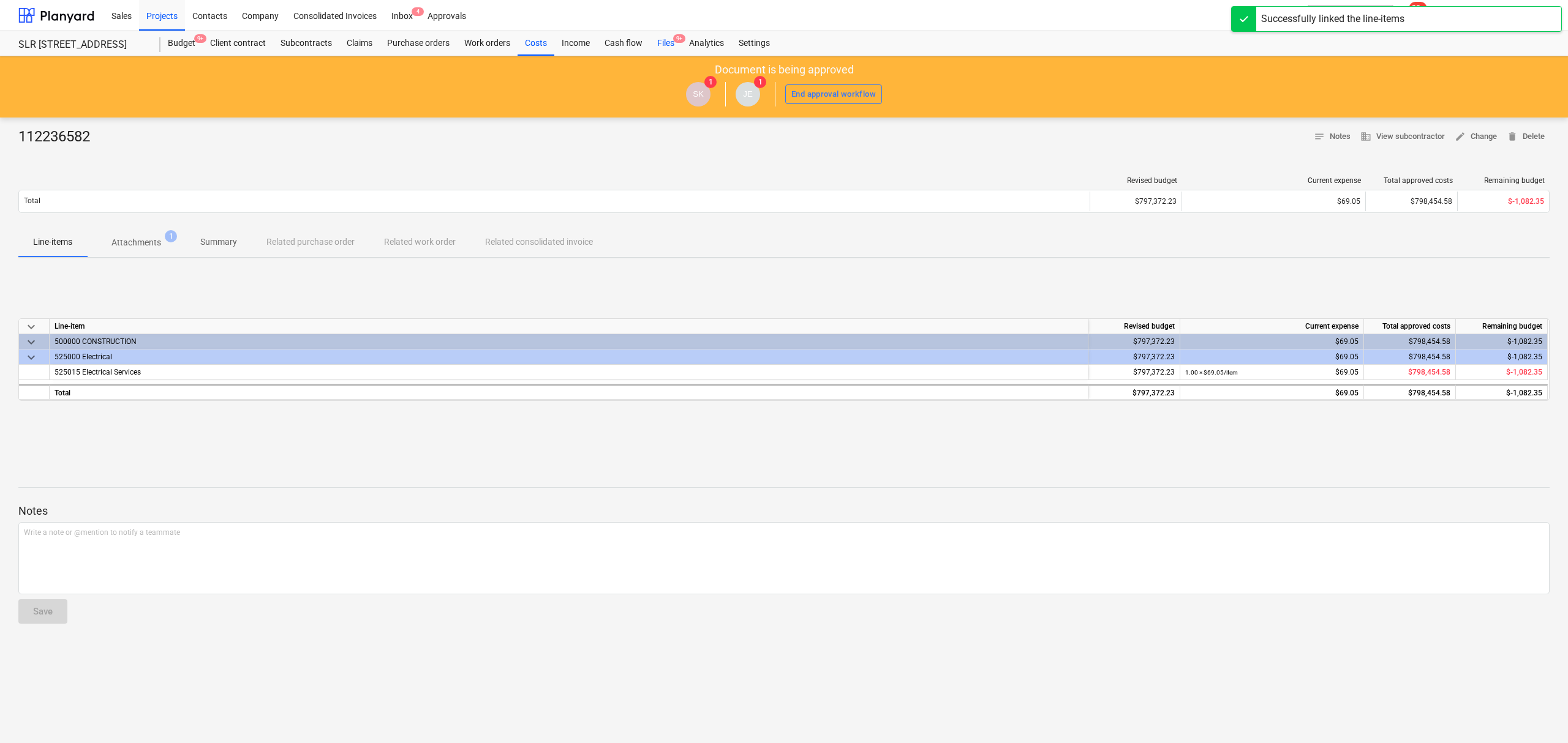
click at [671, 50] on div "Files 9+" at bounding box center [665, 43] width 32 height 25
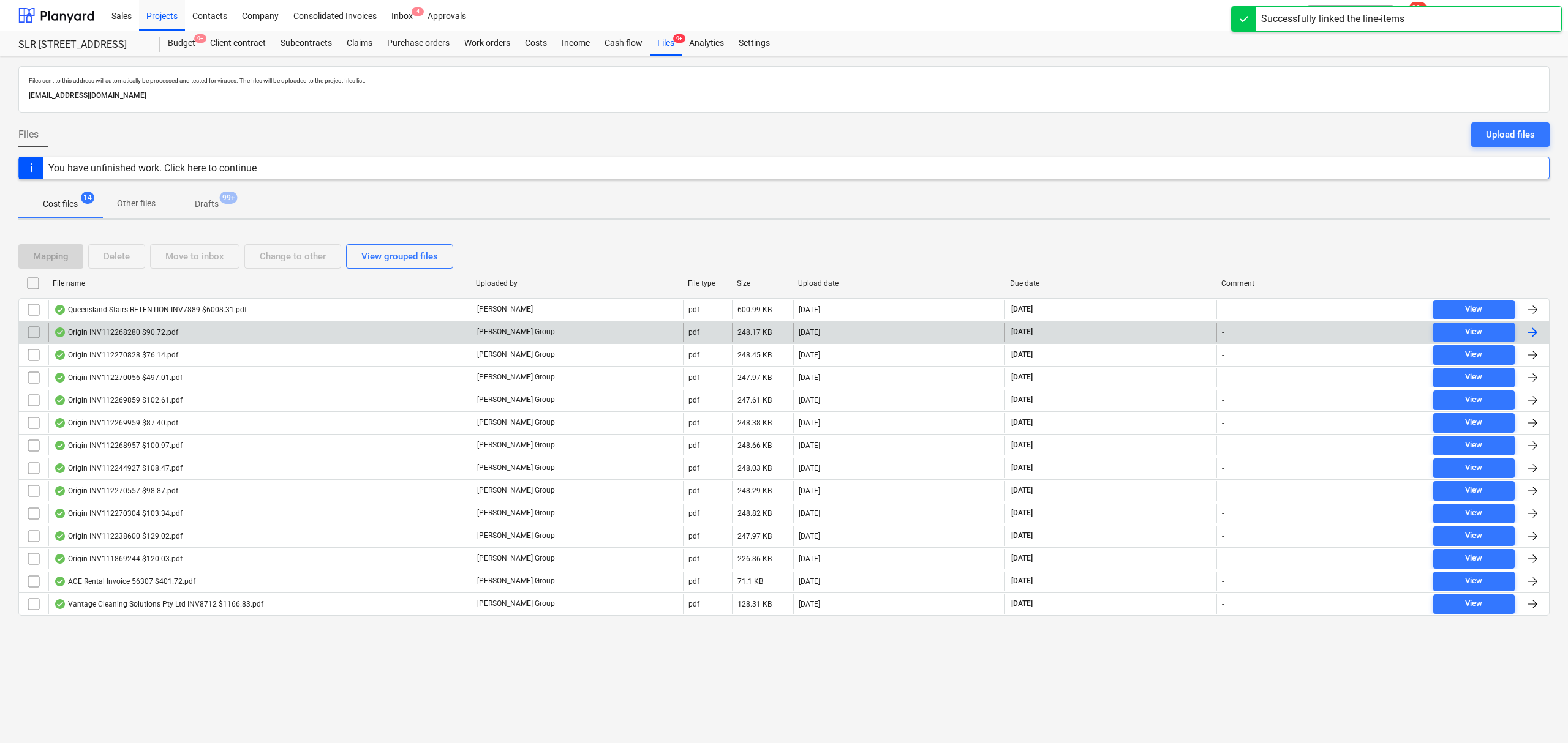
click at [240, 331] on div "Origin INV112268280 $90.72.pdf" at bounding box center [259, 332] width 423 height 19
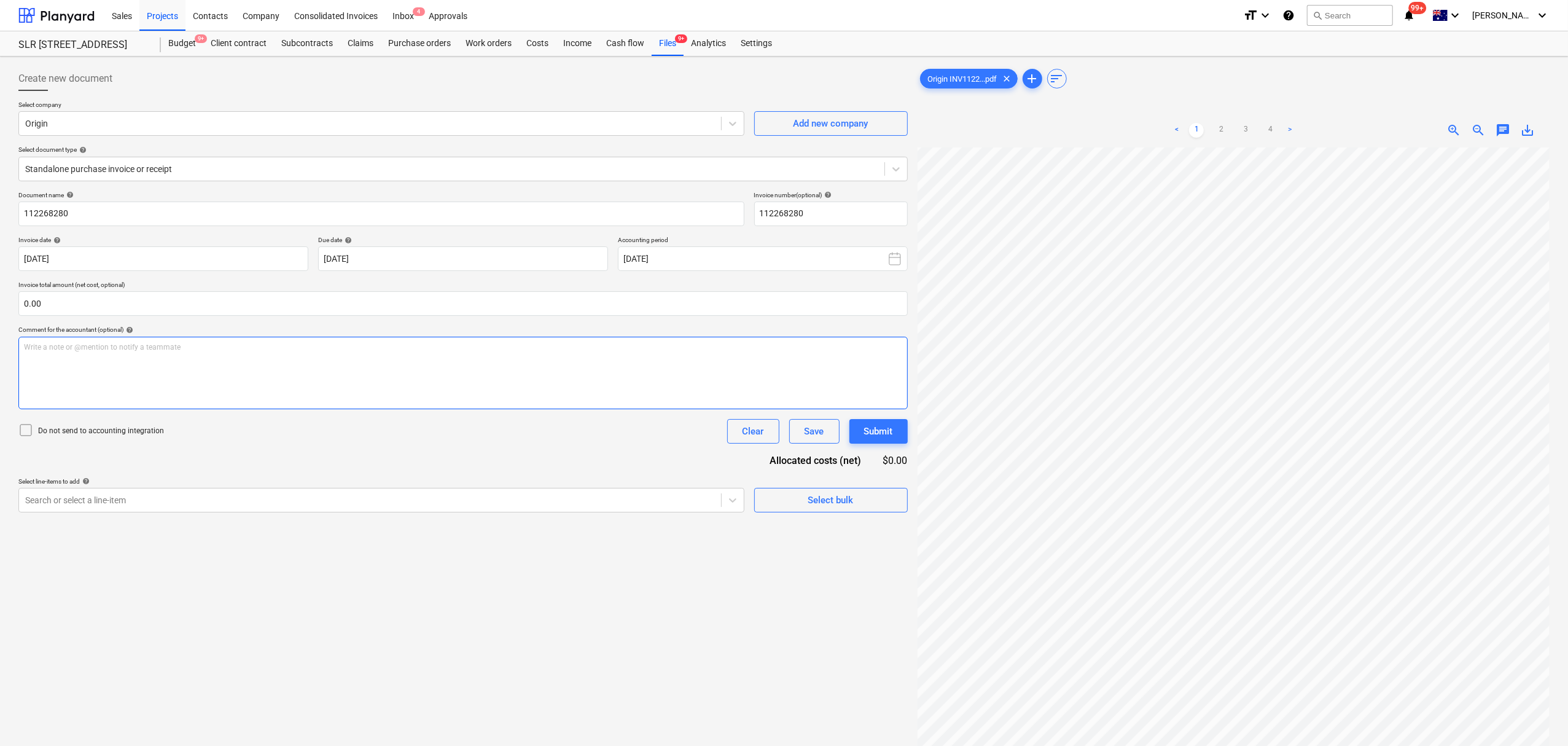
scroll to position [172, 172]
click at [136, 495] on div at bounding box center [370, 500] width 690 height 12
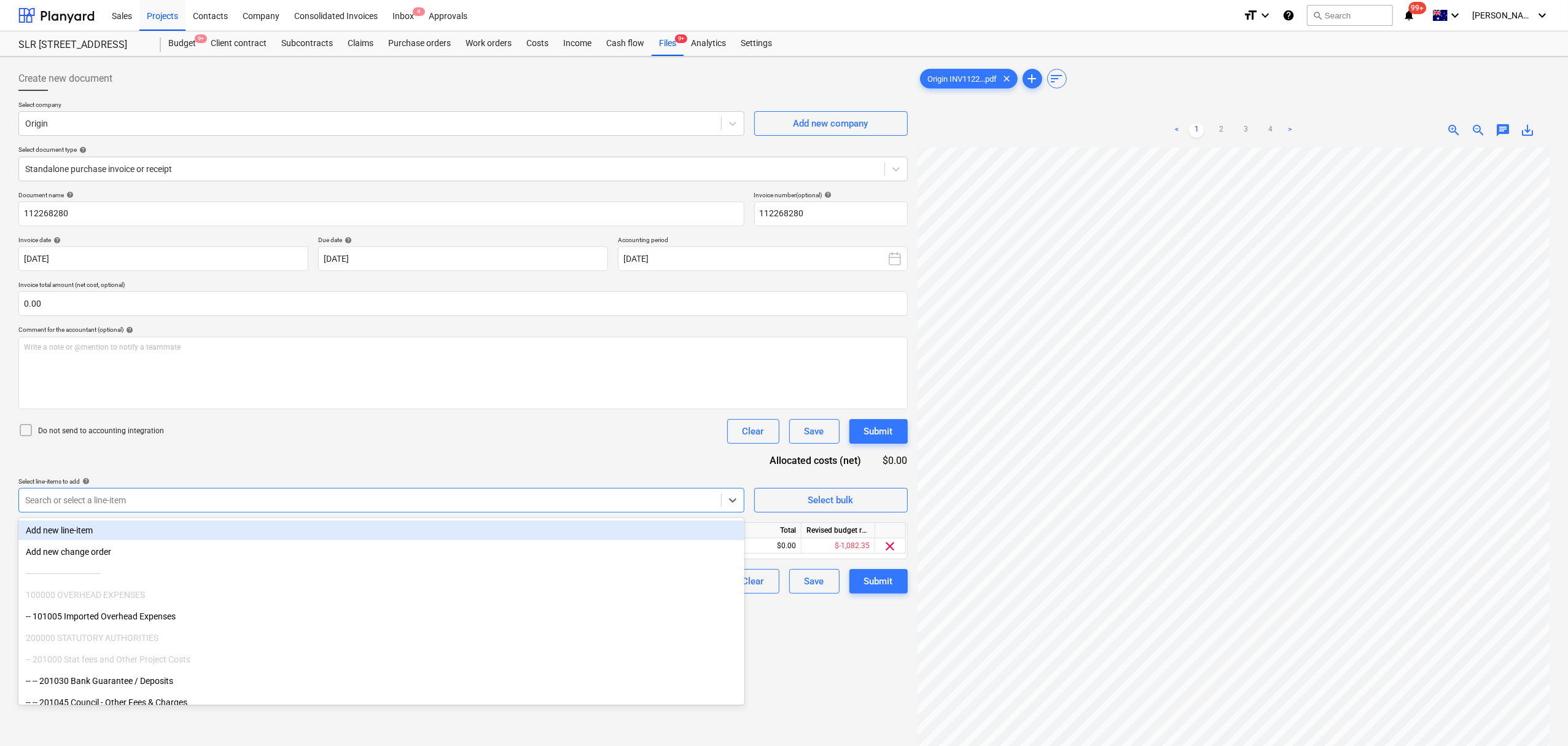
drag, startPoint x: 400, startPoint y: 469, endPoint x: 443, endPoint y: 474, distance: 43.3
click at [403, 469] on div "Document name help 112268280 Invoice number (optional) help 112268280 Invoice d…" at bounding box center [463, 392] width 890 height 403
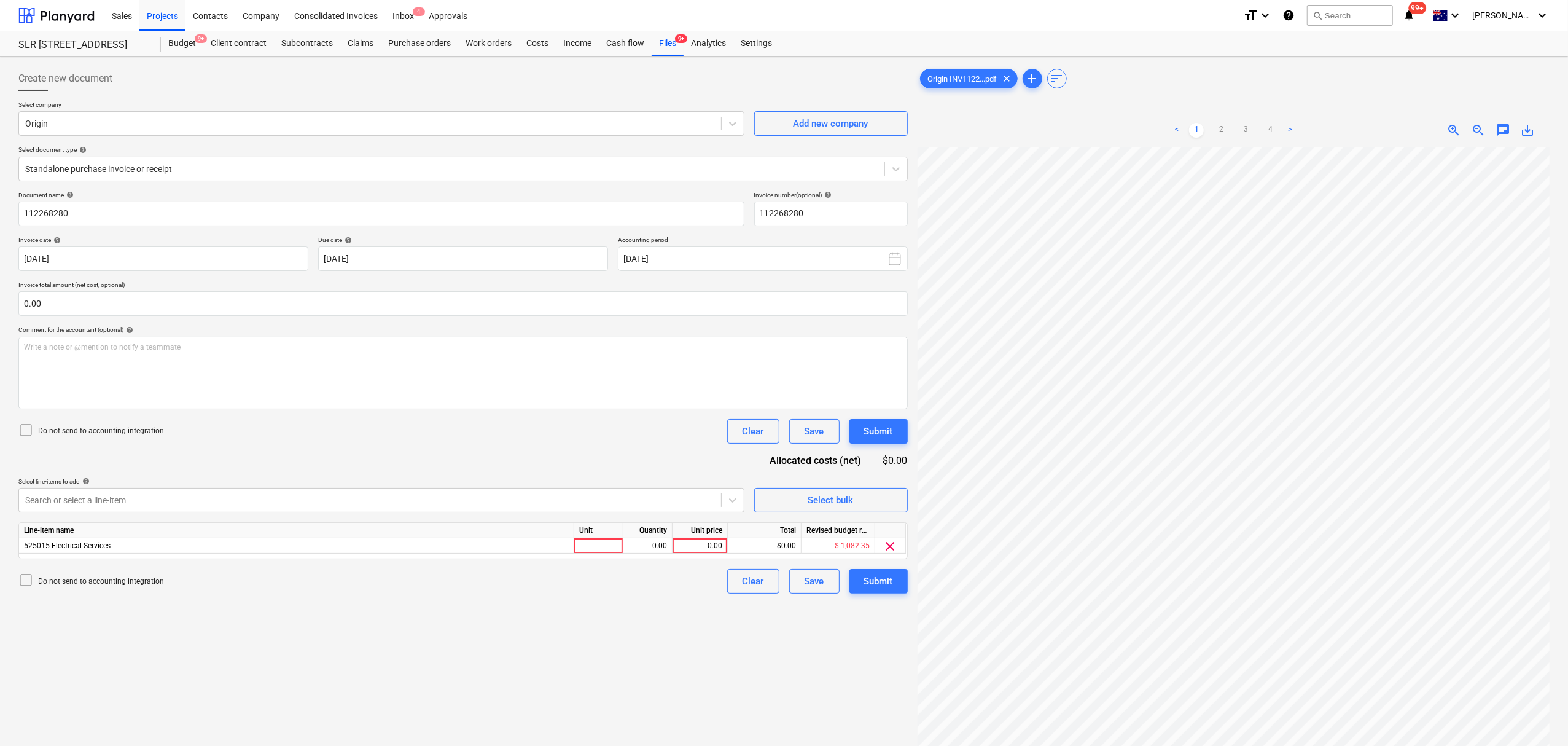
click at [608, 532] on div "Unit" at bounding box center [599, 530] width 49 height 16
click at [607, 539] on div at bounding box center [599, 546] width 49 height 16
click at [1496, 131] on span "chat" at bounding box center [1503, 131] width 15 height 15
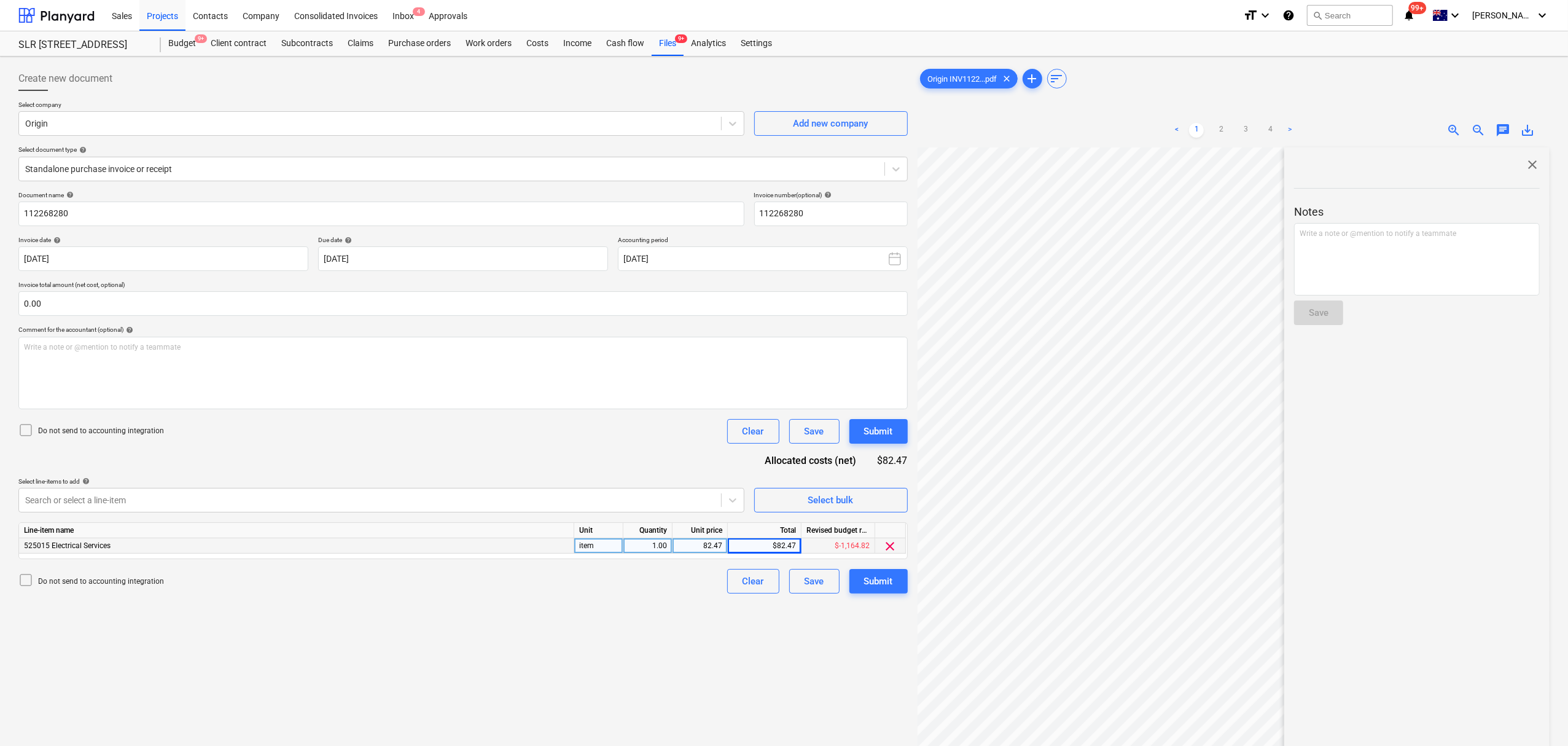
click at [1472, 217] on p "Notes" at bounding box center [1416, 212] width 245 height 15
click at [1353, 266] on div "Write a note or @mention to notify a teammate [PERSON_NAME]" at bounding box center [1416, 259] width 245 height 72
click at [1327, 312] on div "Save" at bounding box center [1318, 313] width 19 height 16
click at [1528, 167] on span "close" at bounding box center [1532, 165] width 15 height 15
click at [872, 576] on div "Submit" at bounding box center [878, 580] width 29 height 16
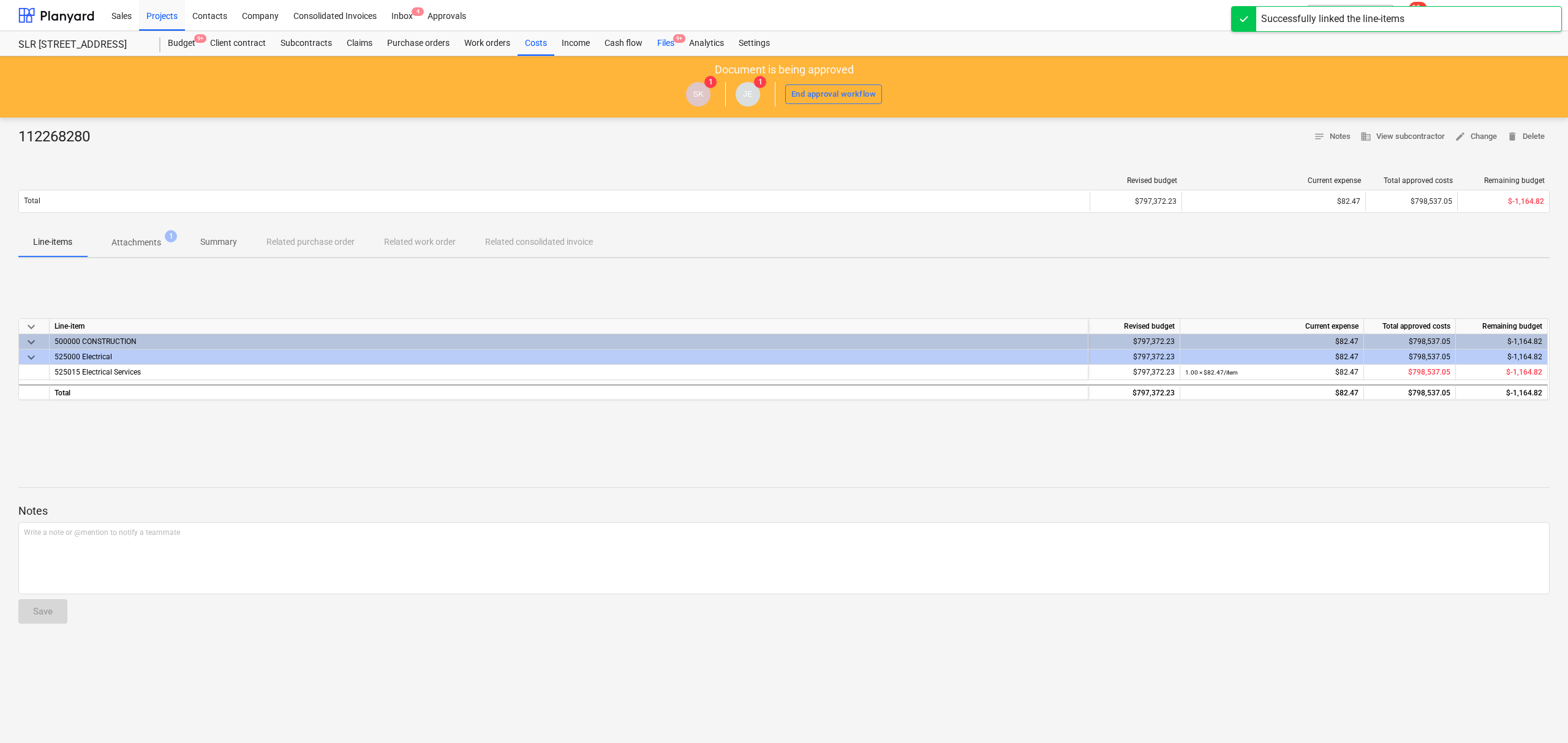
click at [672, 40] on div "Files 9+" at bounding box center [665, 43] width 32 height 25
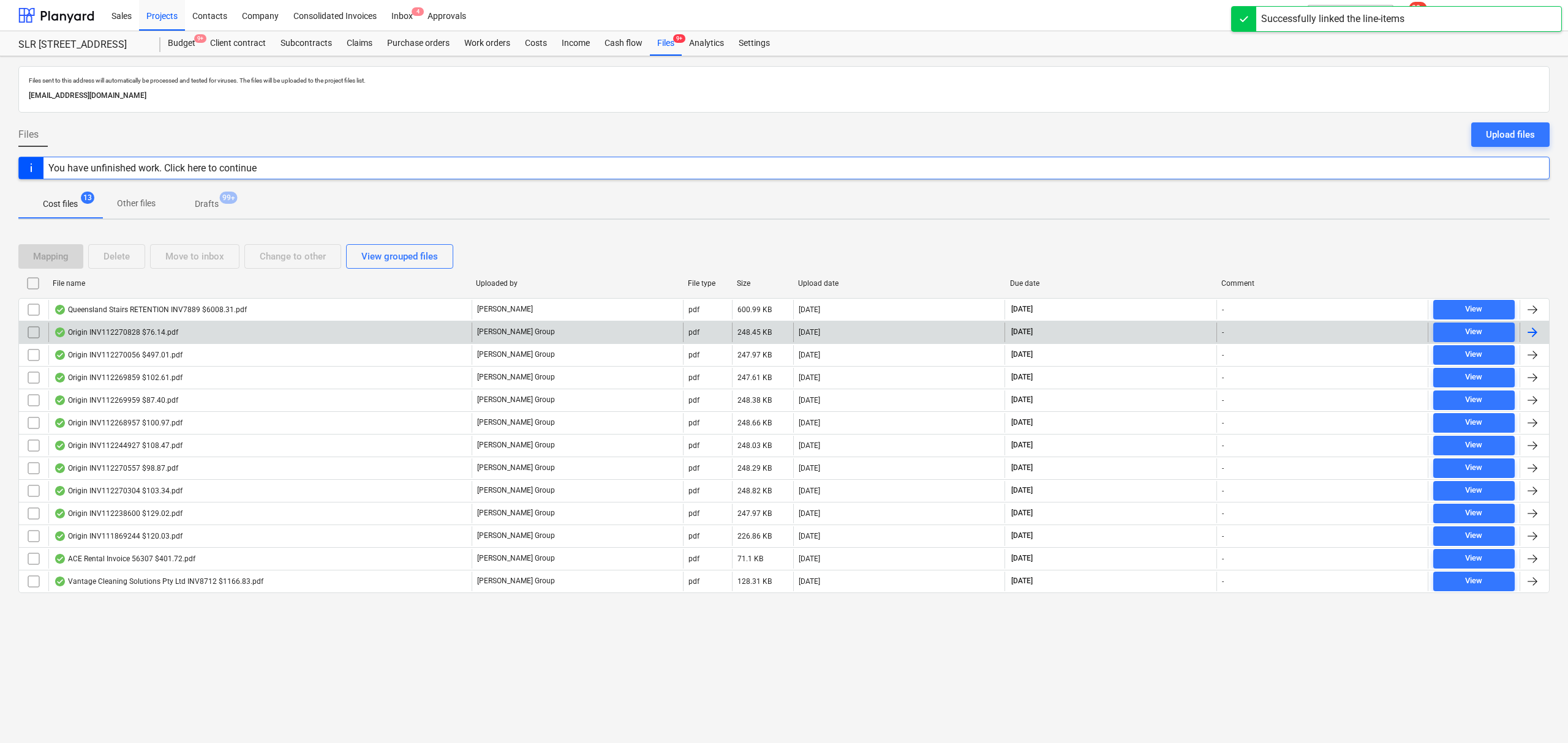
click at [299, 334] on div "Origin INV112270828 $76.14.pdf" at bounding box center [259, 332] width 423 height 19
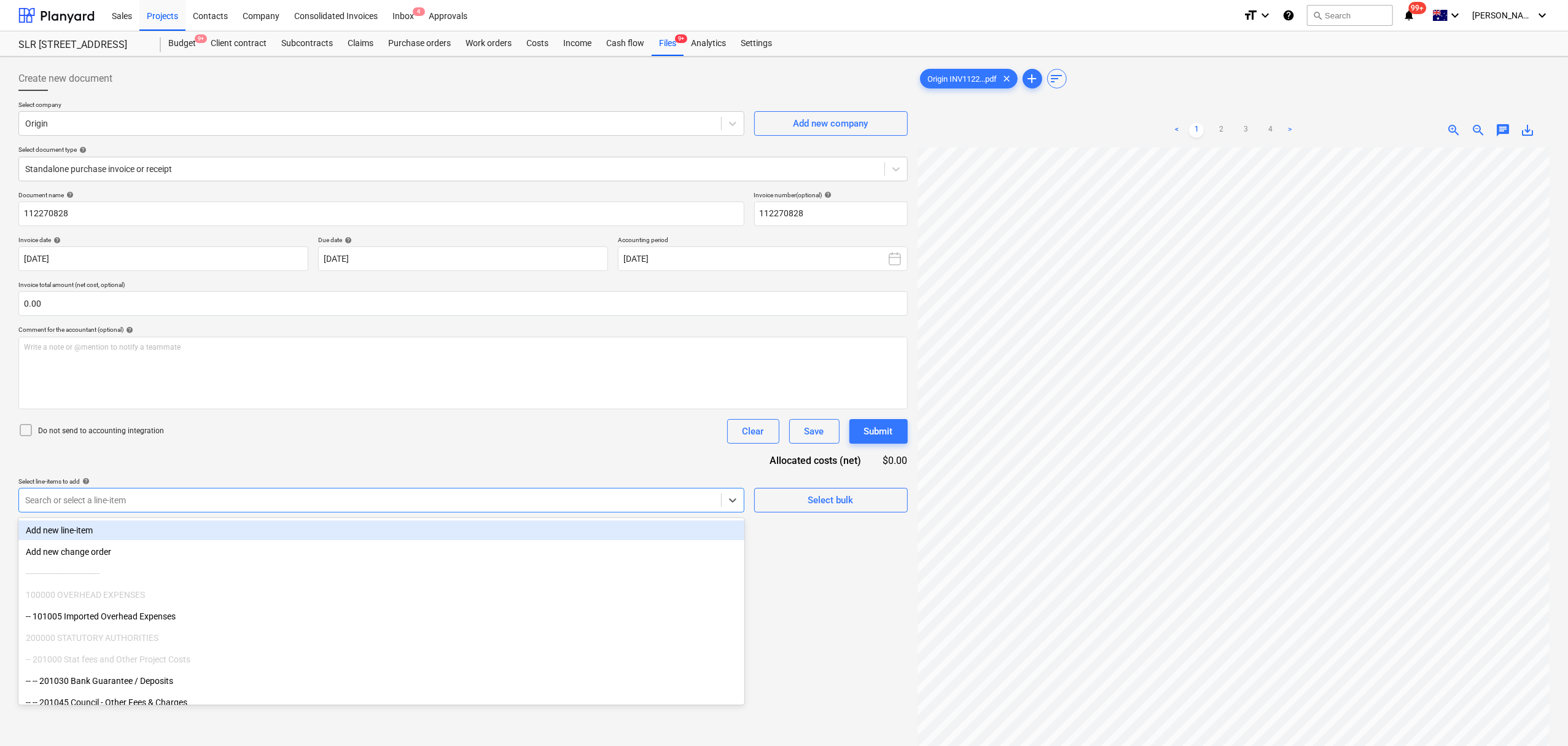
click at [169, 500] on div at bounding box center [370, 500] width 690 height 12
click at [588, 483] on div "Select line-items to add help" at bounding box center [382, 481] width 726 height 8
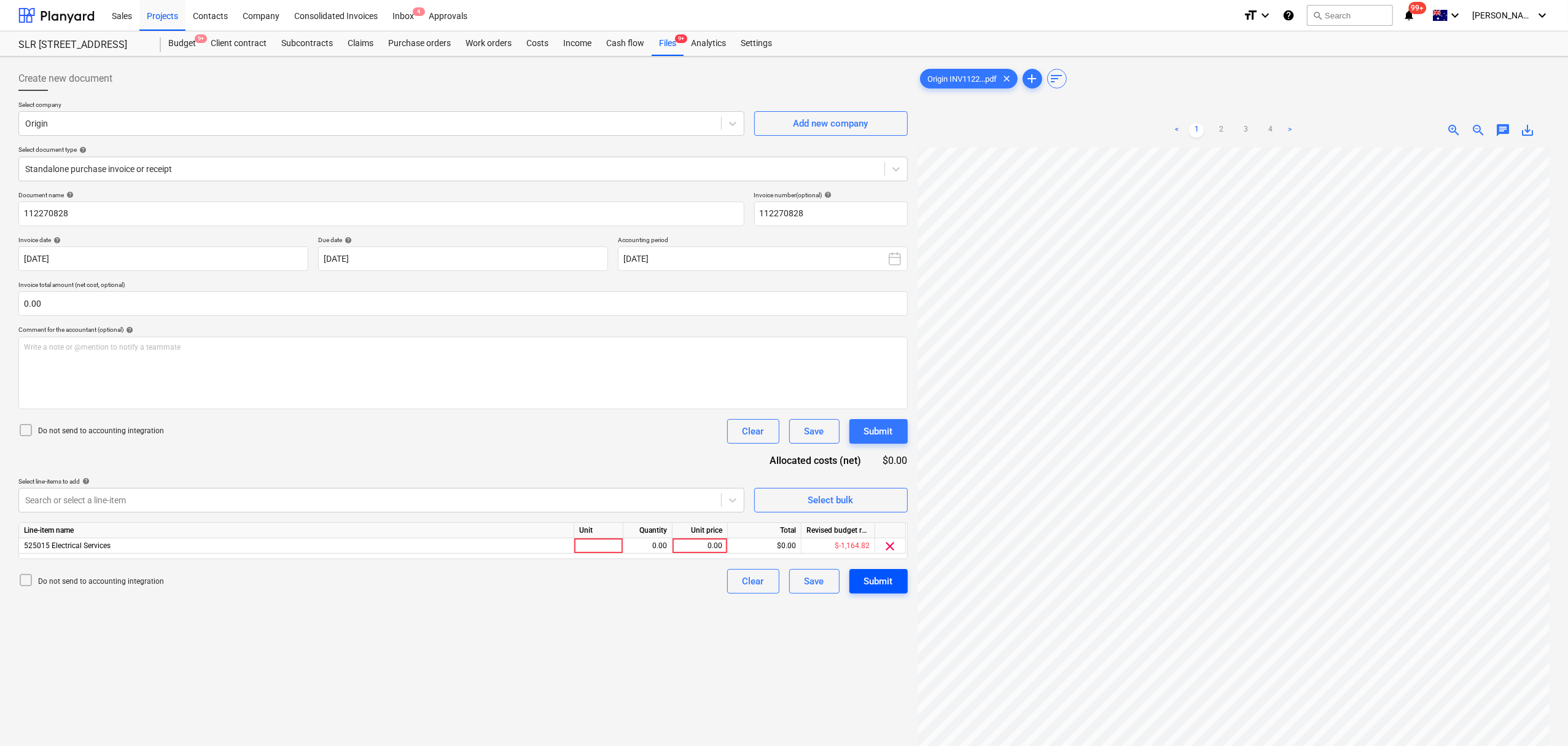
scroll to position [26, 74]
click at [597, 549] on div at bounding box center [599, 546] width 49 height 16
click at [1502, 139] on div "< 1 2 3 4 > zoom_in zoom_out chat 0 save_alt" at bounding box center [1234, 131] width 632 height 34
click at [1499, 134] on span "chat" at bounding box center [1503, 131] width 15 height 15
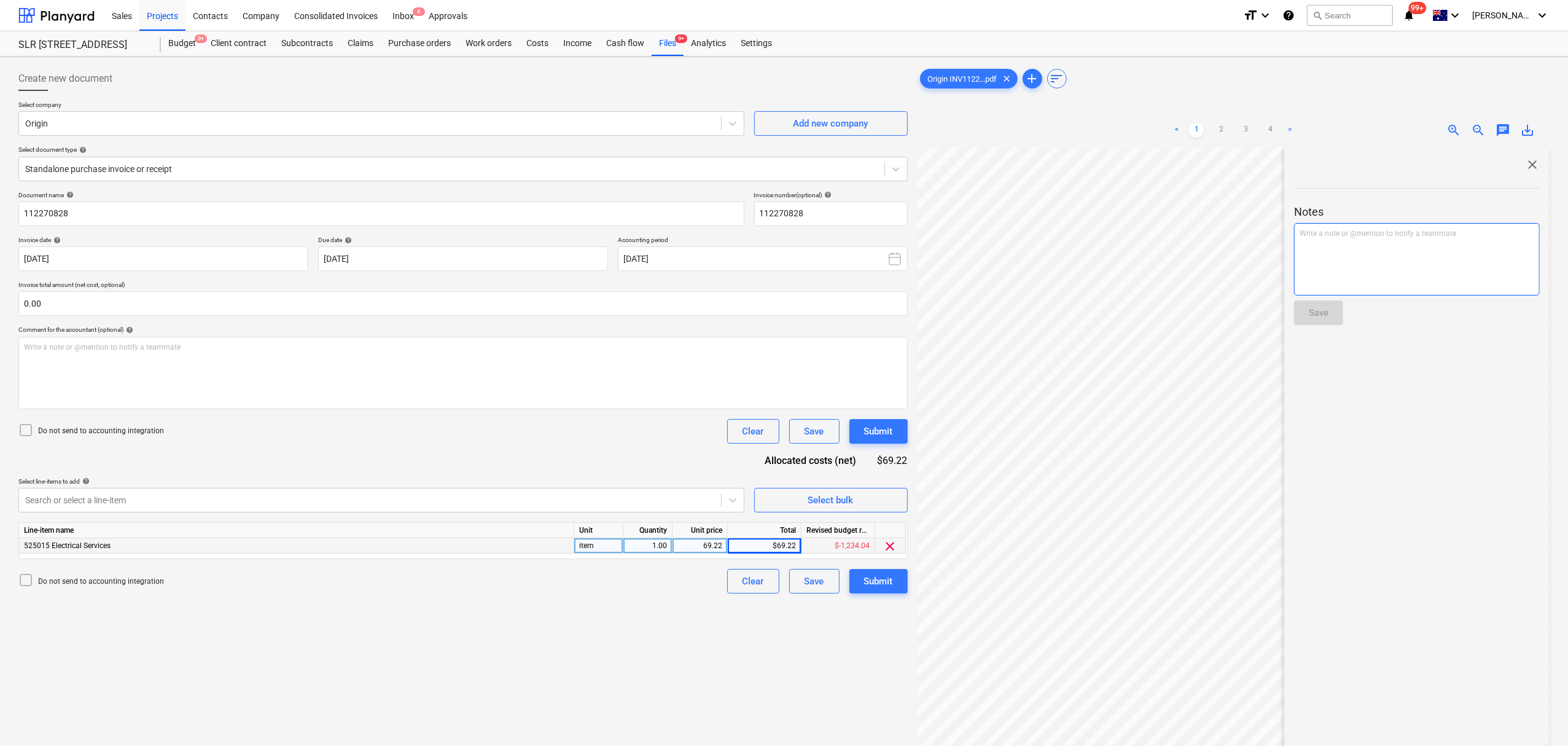
click at [1484, 232] on p "Write a note or @mention to notify a teammate [PERSON_NAME]" at bounding box center [1417, 233] width 235 height 10
click at [1320, 316] on div "Save" at bounding box center [1318, 313] width 19 height 16
click at [1526, 163] on span "close" at bounding box center [1532, 165] width 15 height 15
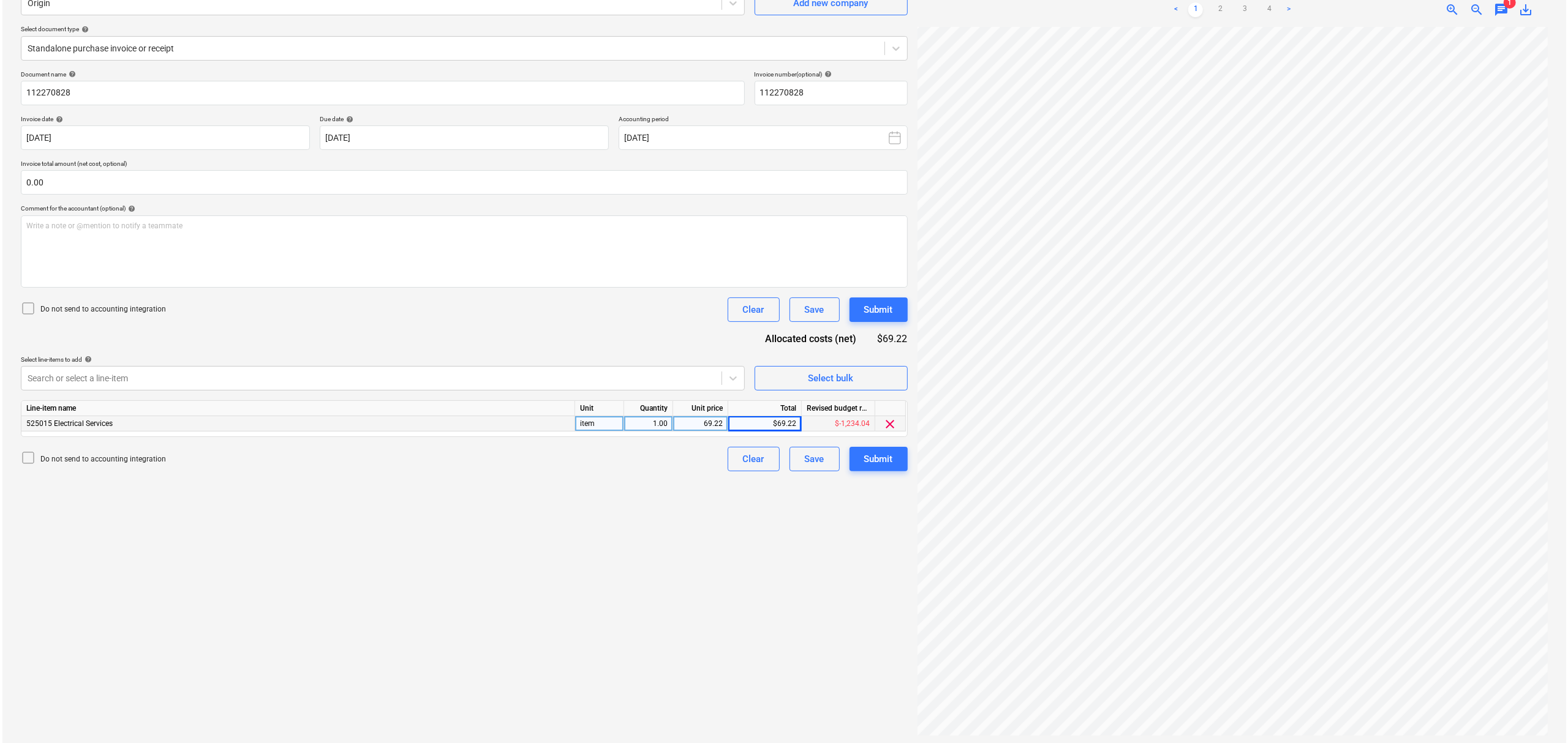
scroll to position [123, 0]
click at [883, 453] on div "Submit" at bounding box center [876, 456] width 29 height 16
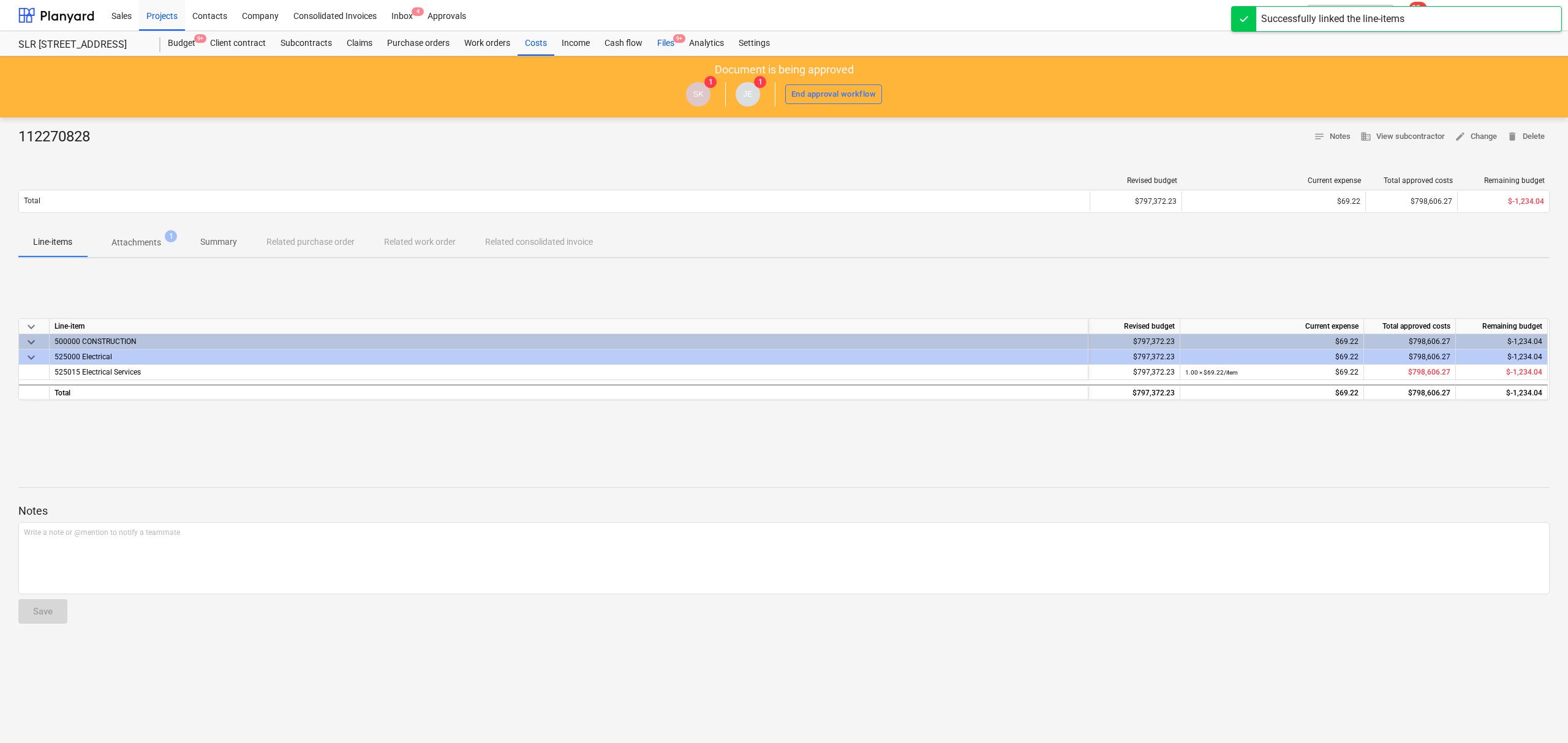
click at [671, 36] on div "Files 9+" at bounding box center [665, 43] width 32 height 25
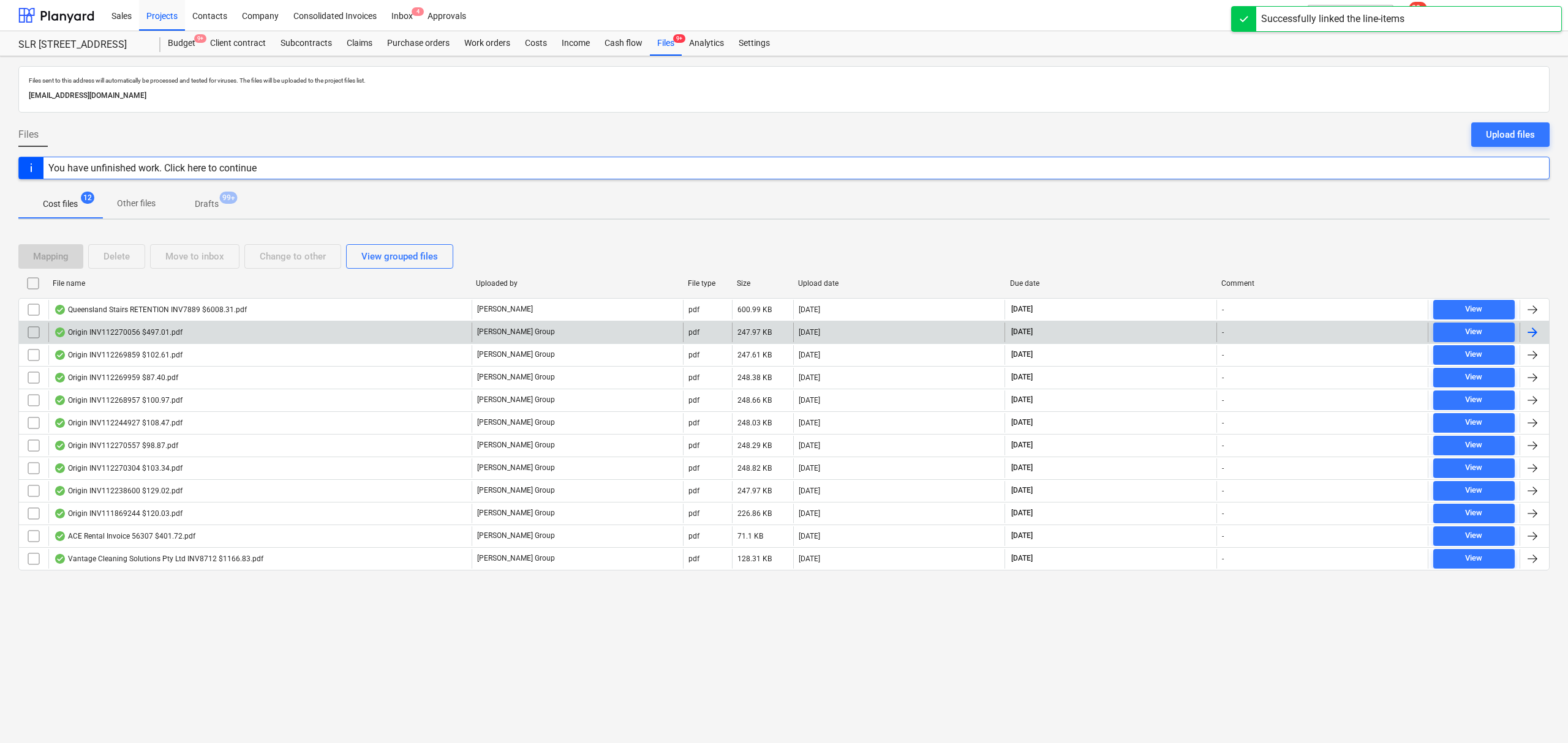
click at [344, 333] on div "Origin INV112270056 $497.01.pdf" at bounding box center [259, 332] width 423 height 19
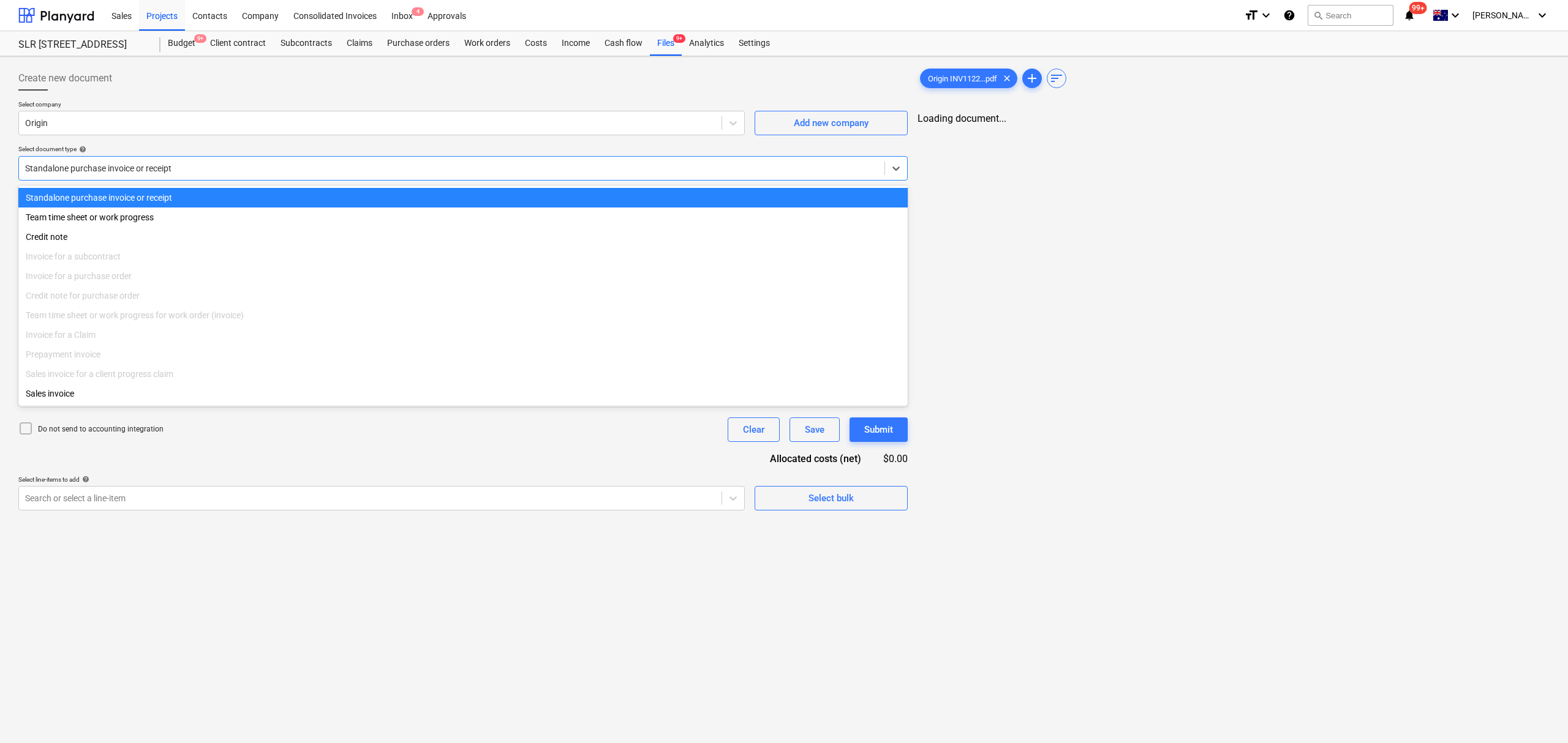
click at [271, 162] on div at bounding box center [451, 168] width 853 height 12
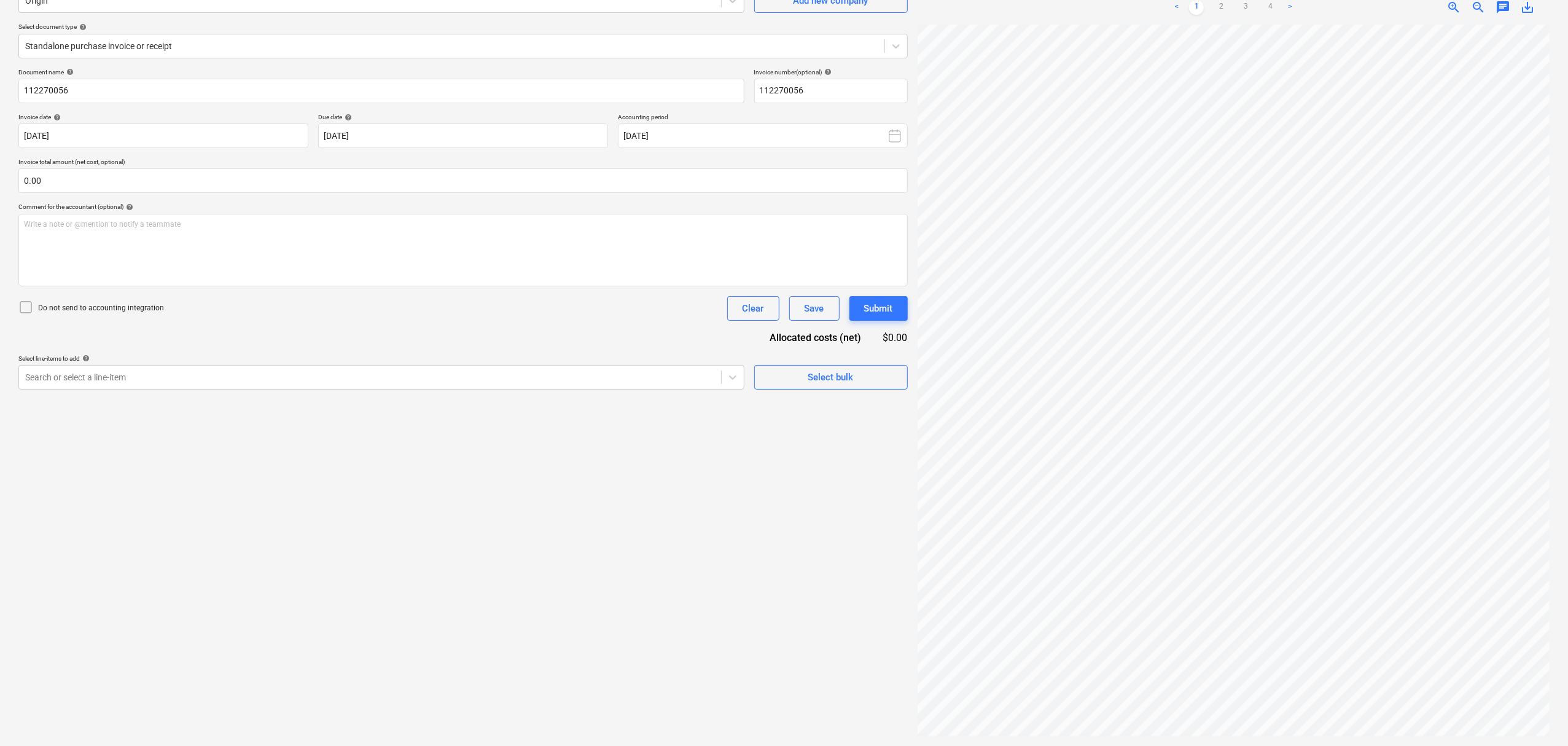
scroll to position [11, 53]
click at [1217, 3] on link "2" at bounding box center [1221, 7] width 15 height 15
click at [1193, 2] on link "1" at bounding box center [1197, 7] width 15 height 15
click at [321, 362] on p "Select line-items to add help" at bounding box center [382, 360] width 726 height 10
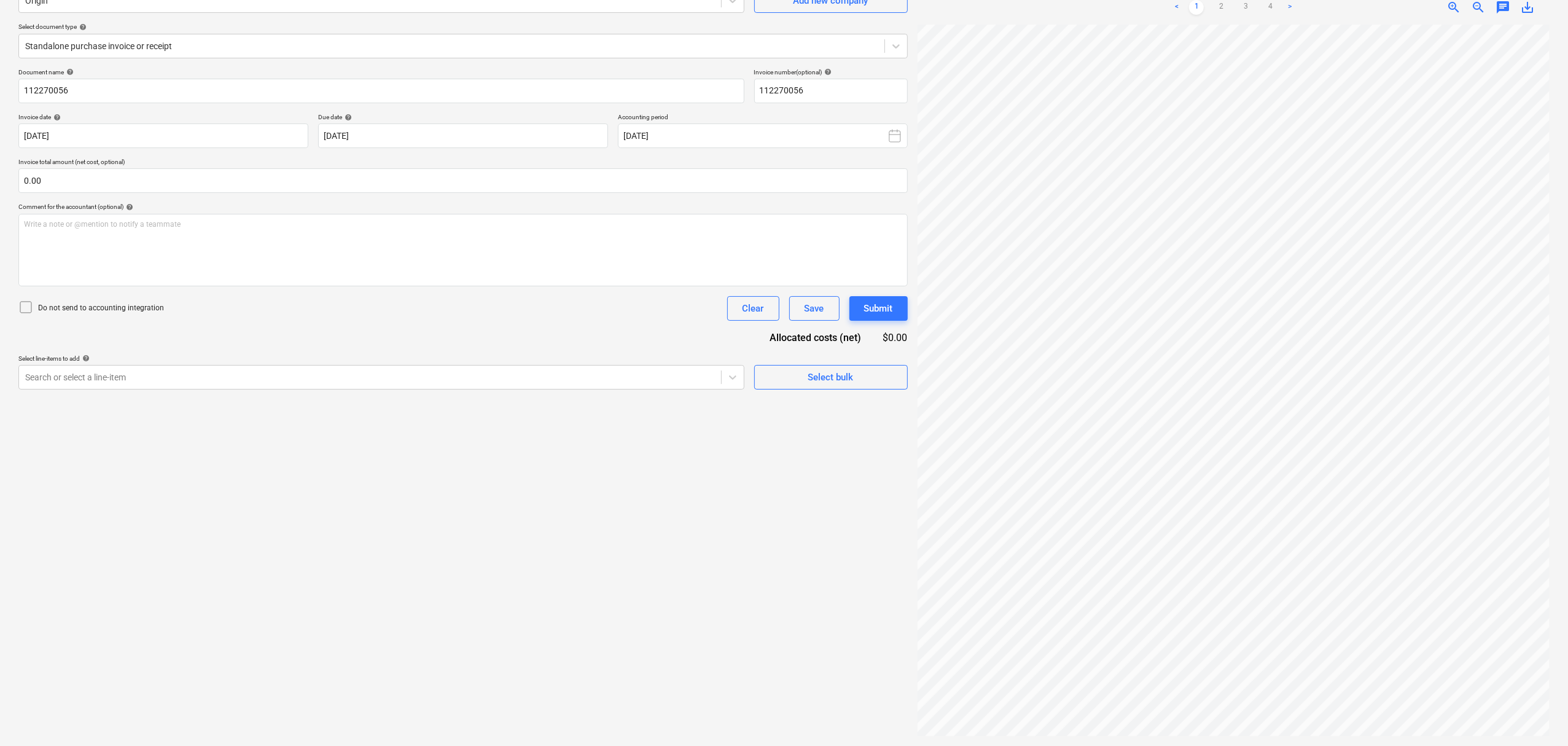
click at [322, 361] on div "Select line-items to add help" at bounding box center [382, 358] width 726 height 8
click at [322, 365] on div "Search or select a line-item" at bounding box center [382, 377] width 726 height 25
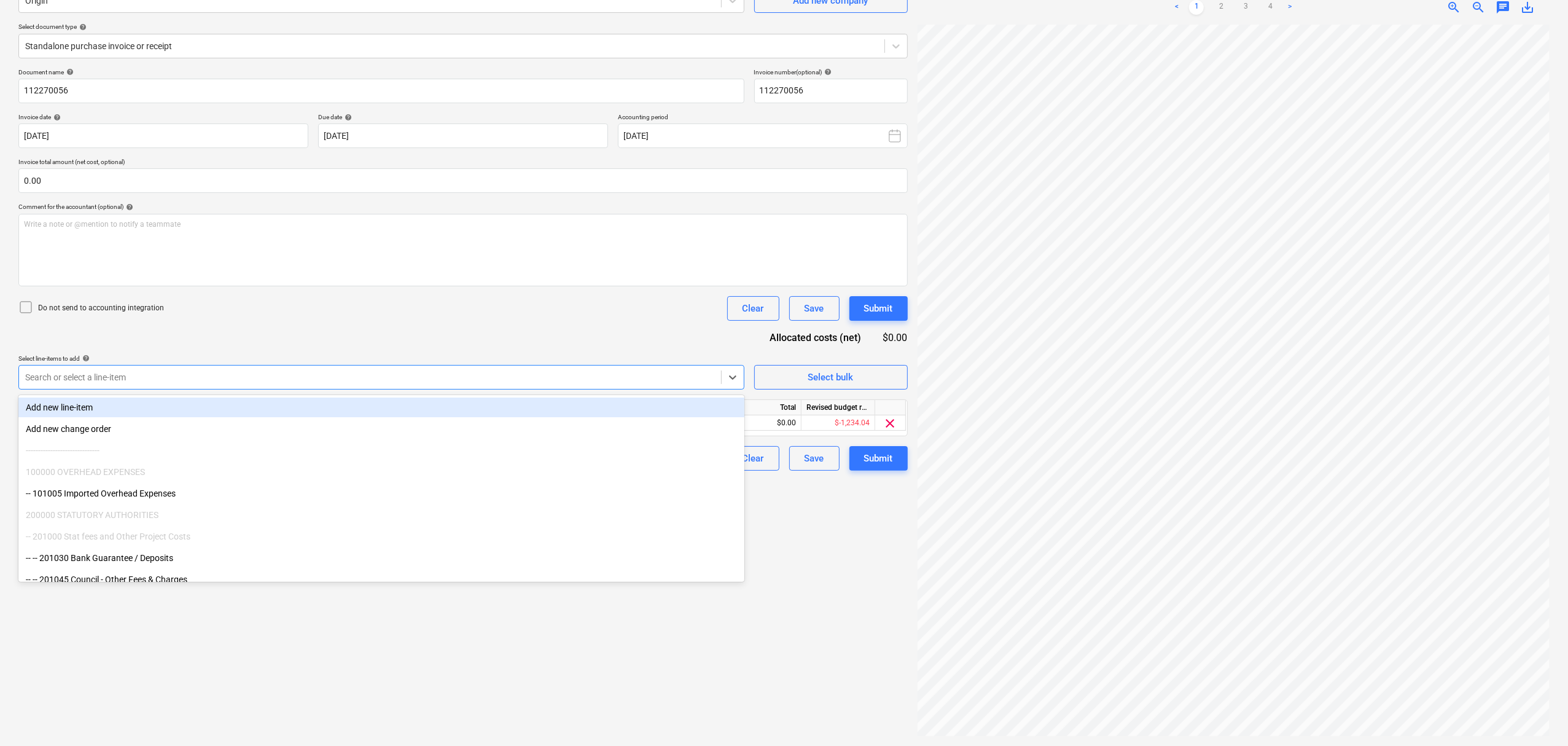
click at [386, 345] on div "Document name help 112270056 Invoice number (optional) help 112270056 Invoice d…" at bounding box center [463, 269] width 890 height 403
click at [406, 345] on div "Document name help 112270056 Invoice number (optional) help 112270056 Invoice d…" at bounding box center [463, 269] width 890 height 403
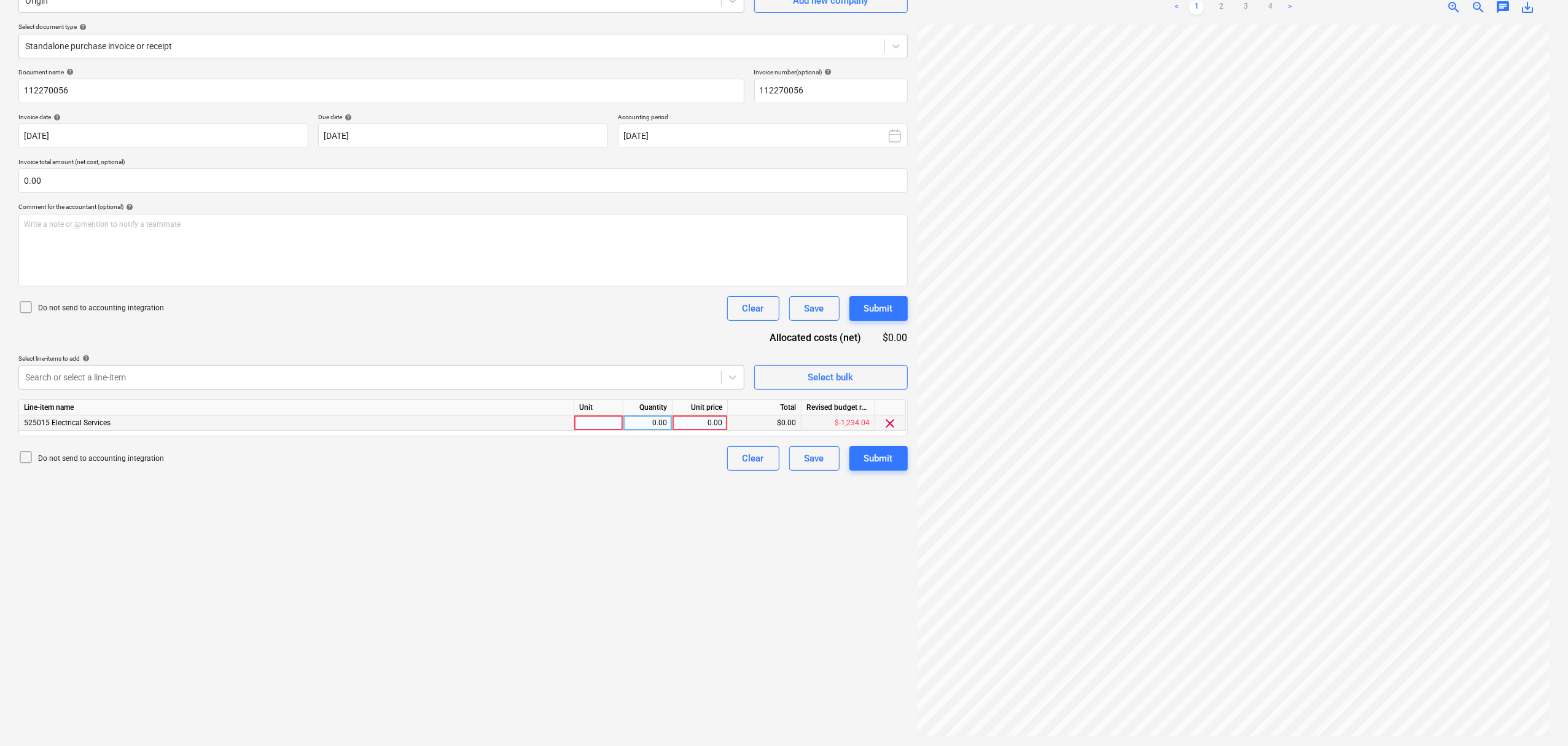
click at [612, 427] on div at bounding box center [599, 423] width 49 height 16
click at [1496, 8] on span "chat" at bounding box center [1503, 7] width 15 height 15
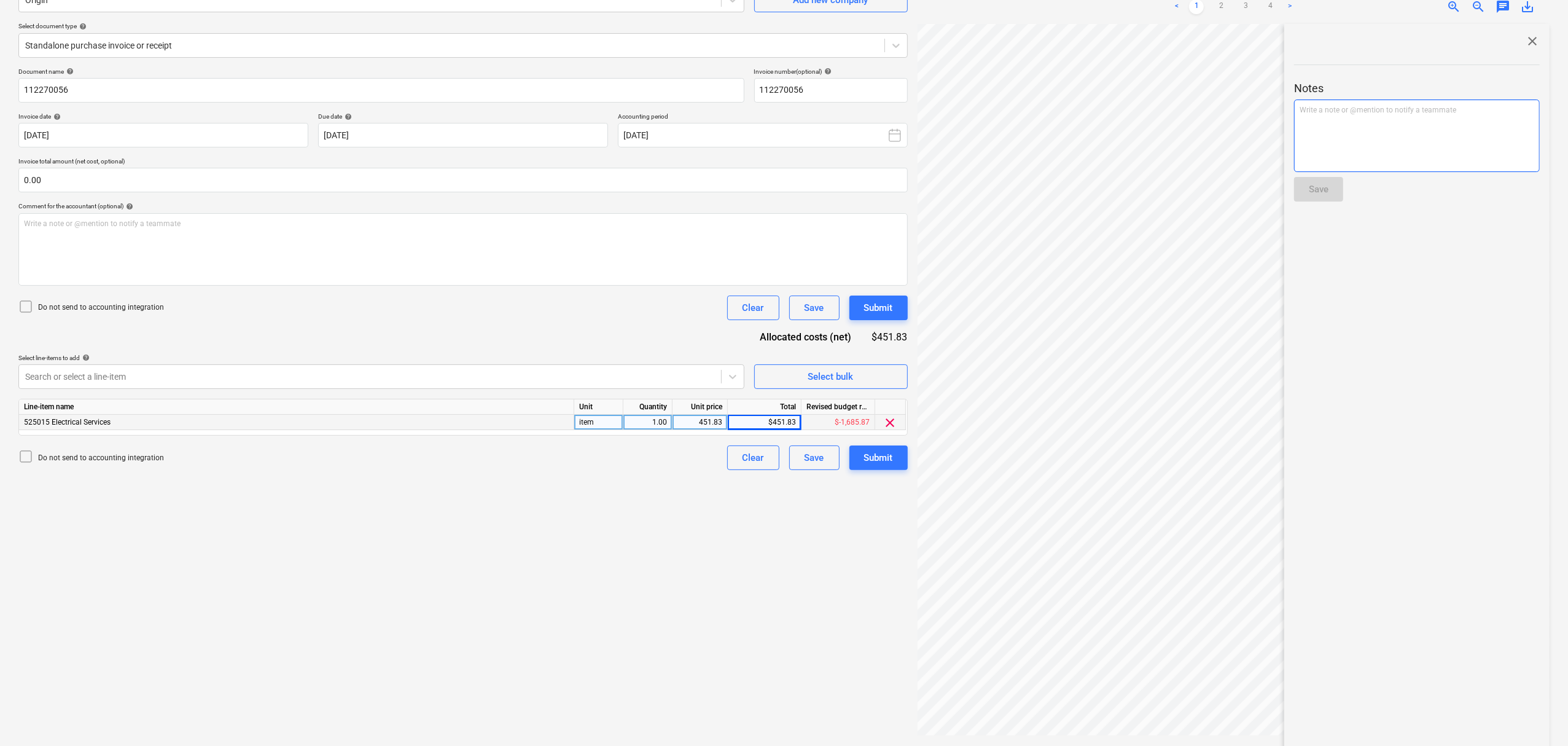
click at [1455, 155] on div "Write a note or @mention to notify a teammate [PERSON_NAME]" at bounding box center [1416, 135] width 245 height 72
click at [1334, 183] on button "Save" at bounding box center [1318, 189] width 49 height 25
click at [1527, 37] on span "close" at bounding box center [1532, 41] width 15 height 15
click at [878, 468] on button "Submit" at bounding box center [878, 458] width 58 height 25
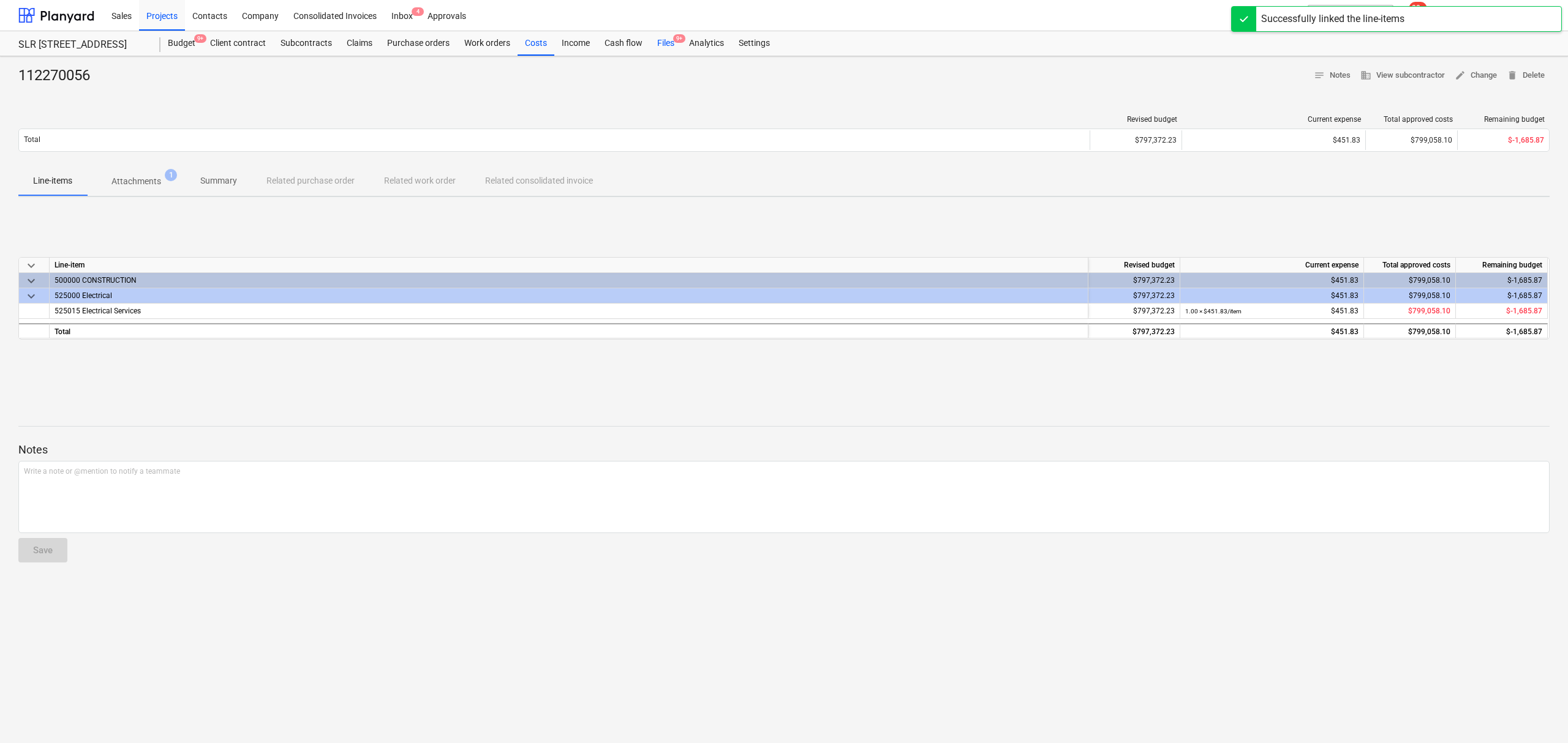
click at [658, 42] on div "Files 9+" at bounding box center [665, 43] width 32 height 25
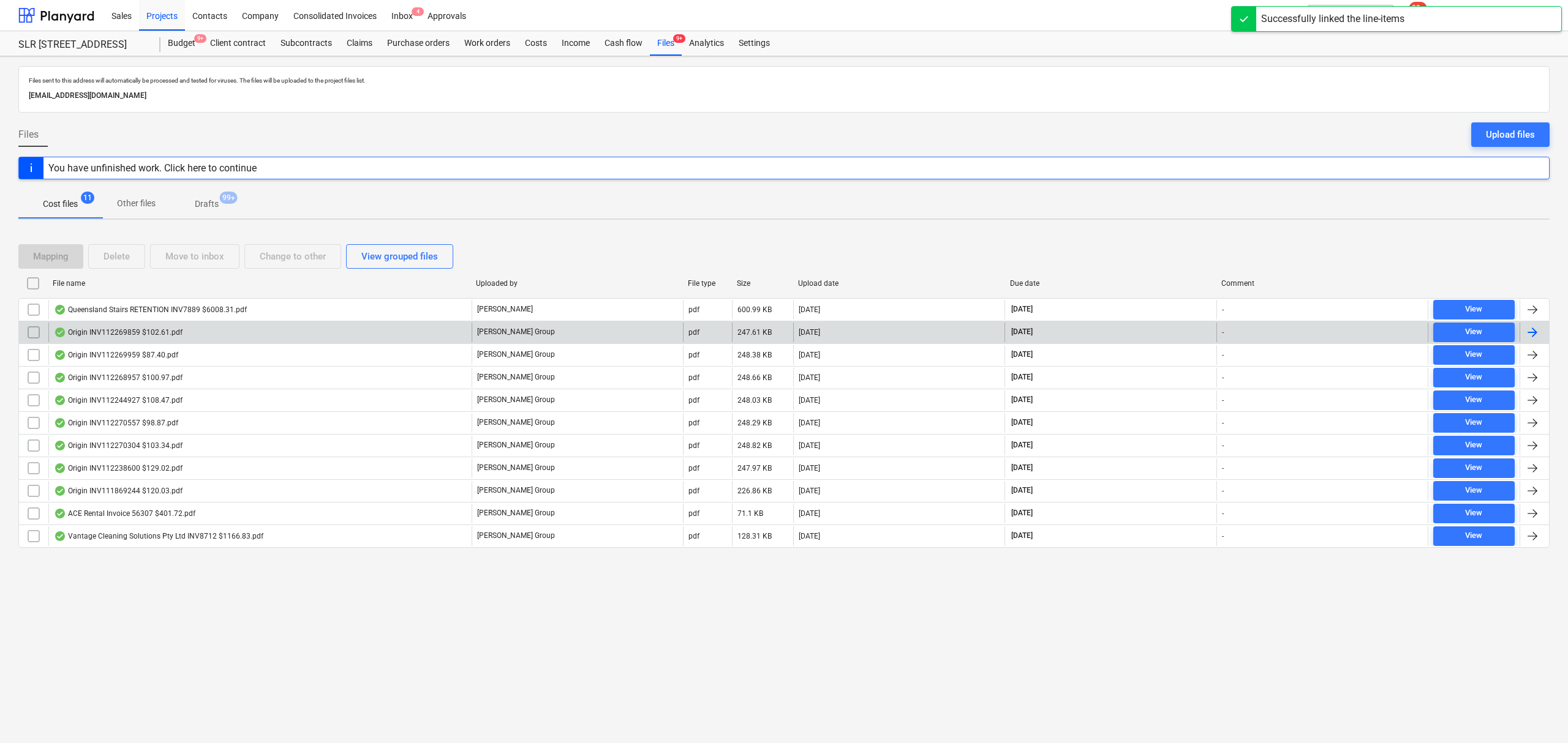
click at [208, 338] on div "Origin INV112269859 $102.61.pdf" at bounding box center [259, 332] width 423 height 19
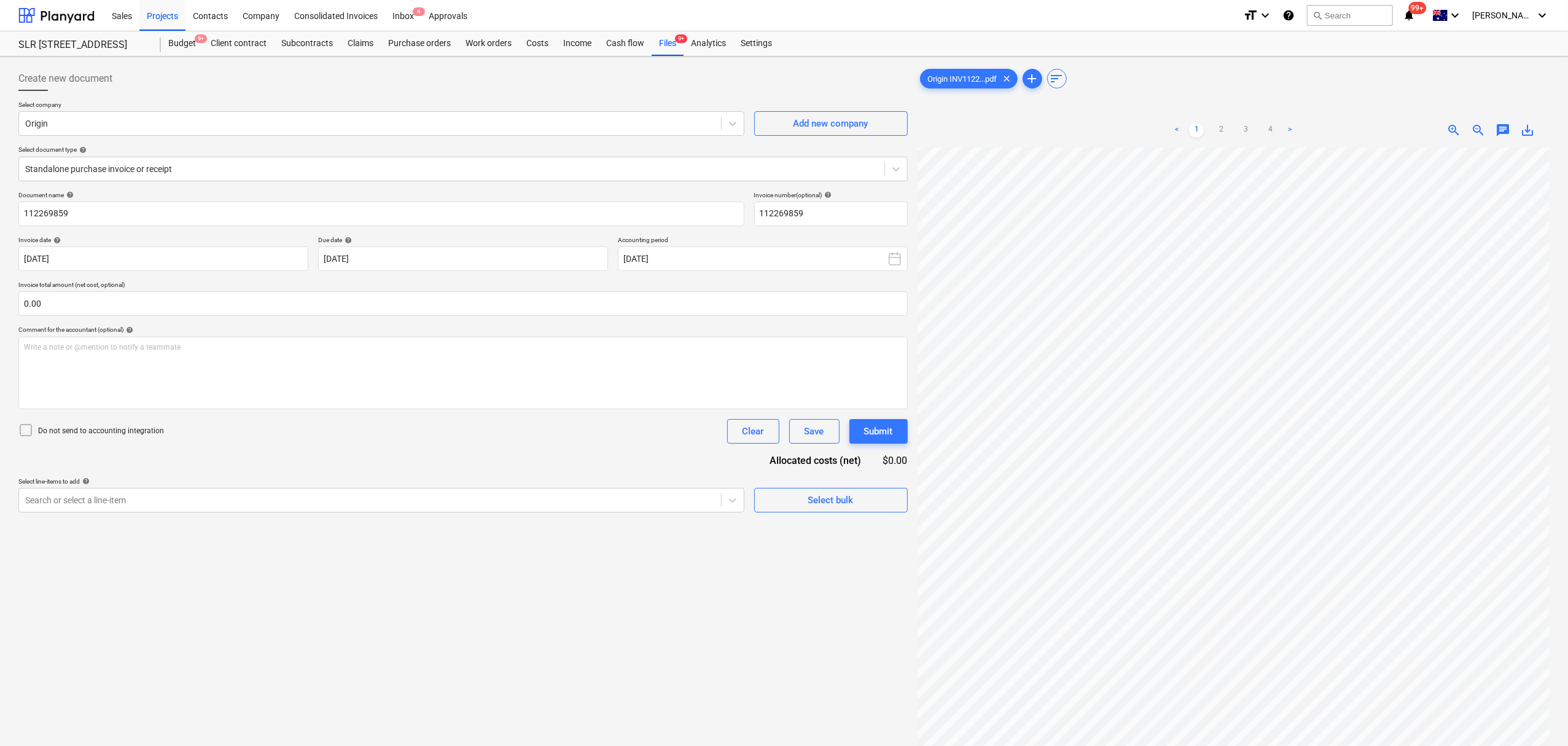
scroll to position [344, 60]
click at [237, 507] on div at bounding box center [370, 500] width 690 height 12
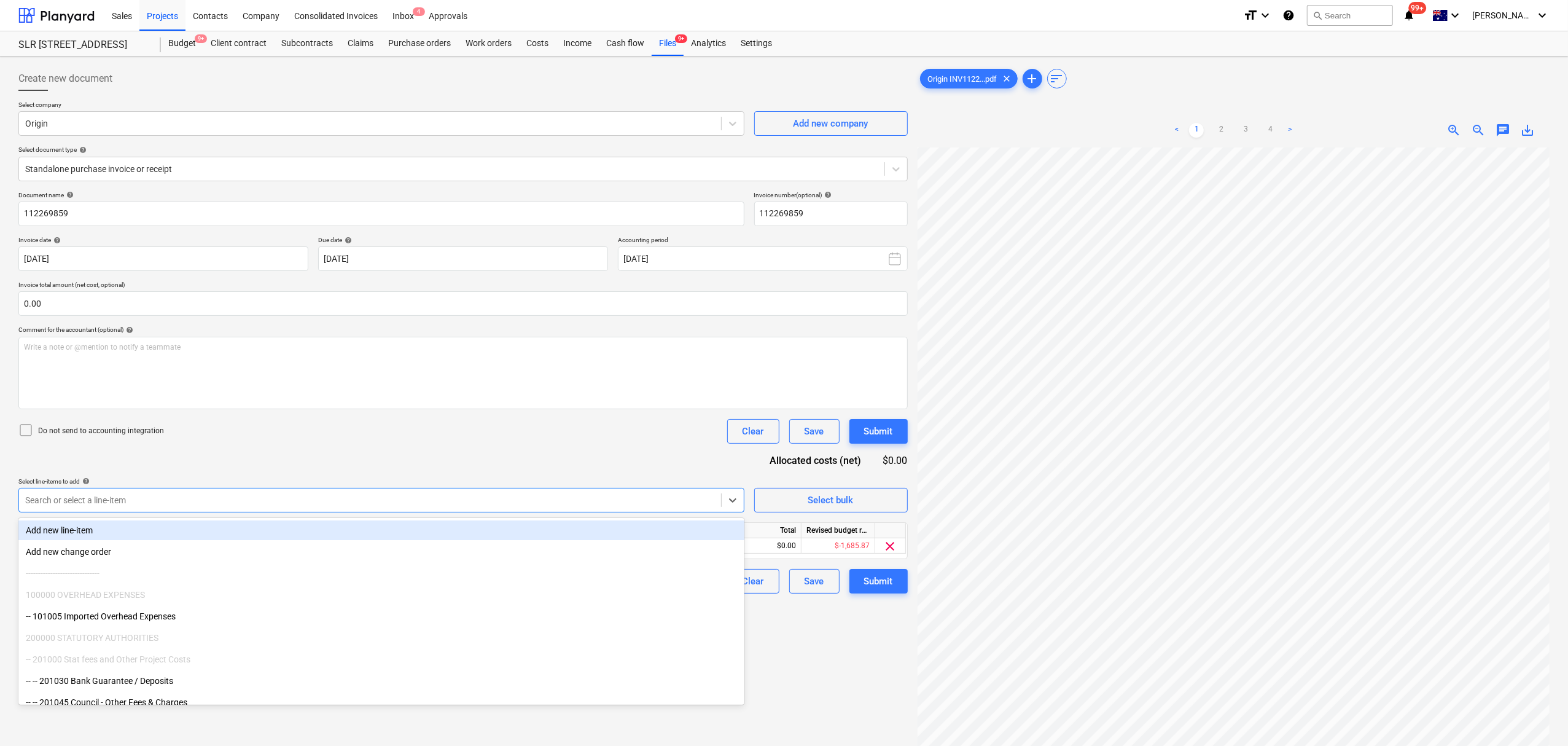
drag, startPoint x: 357, startPoint y: 471, endPoint x: 570, endPoint y: 516, distance: 217.7
click at [357, 471] on div "Document name help 112269859 Invoice number (optional) help 112269859 Invoice d…" at bounding box center [463, 392] width 890 height 403
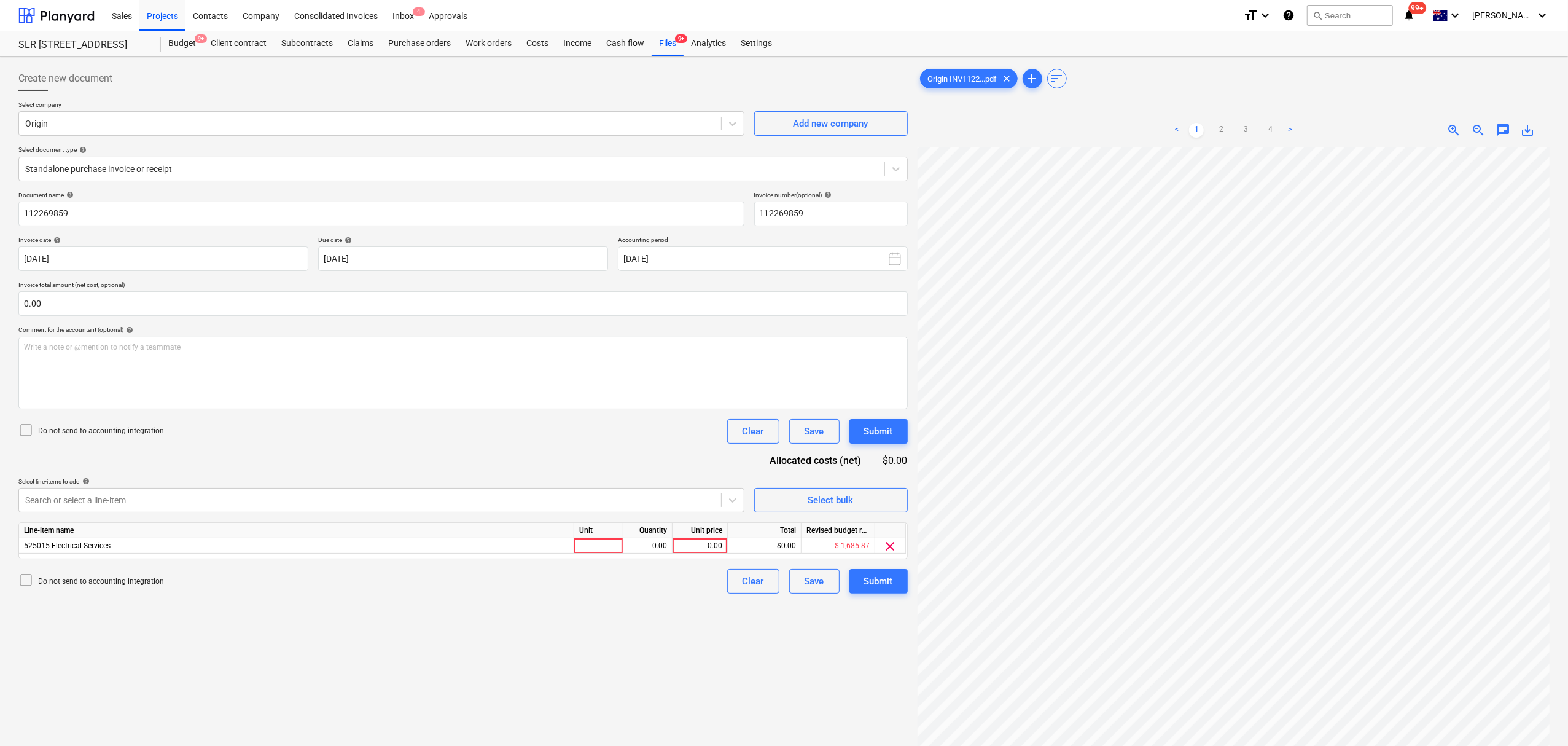
click at [614, 554] on div "Line-item name Unit Quantity Unit price Total Revised budget remaining 525015 E…" at bounding box center [463, 540] width 890 height 37
click at [614, 548] on div at bounding box center [599, 546] width 49 height 16
click at [1507, 138] on div "< 1 2 3 4 > zoom_in zoom_out chat 0 save_alt" at bounding box center [1234, 131] width 632 height 34
click at [1505, 137] on span "chat" at bounding box center [1503, 131] width 15 height 15
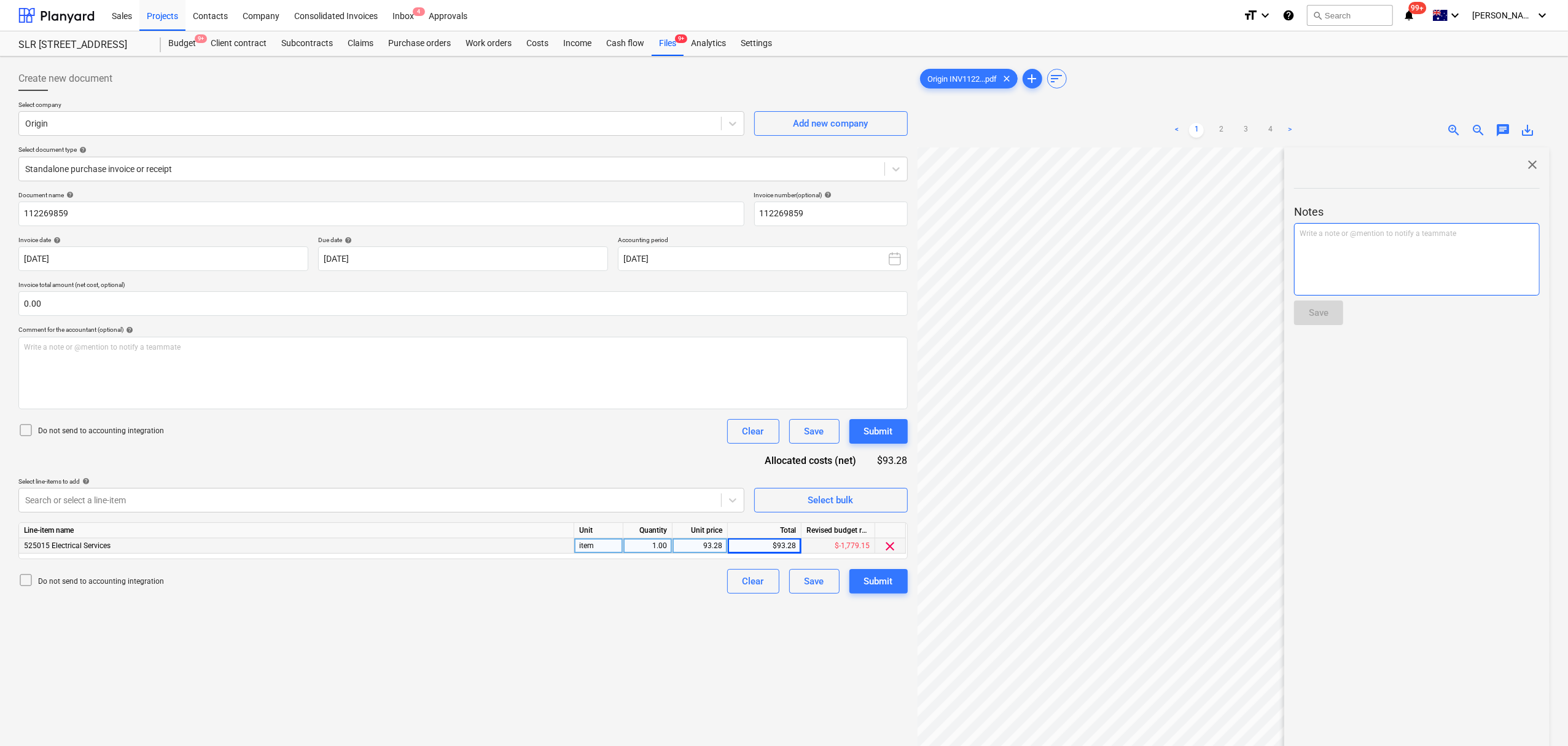
click at [1476, 283] on div "Write a note or @mention to notify a teammate [PERSON_NAME]" at bounding box center [1416, 259] width 245 height 72
click at [1318, 334] on div at bounding box center [1416, 330] width 245 height 10
click at [1315, 322] on button "Save" at bounding box center [1318, 313] width 49 height 25
click at [1526, 169] on span "close" at bounding box center [1532, 165] width 15 height 15
click at [878, 575] on div "Submit" at bounding box center [878, 580] width 29 height 16
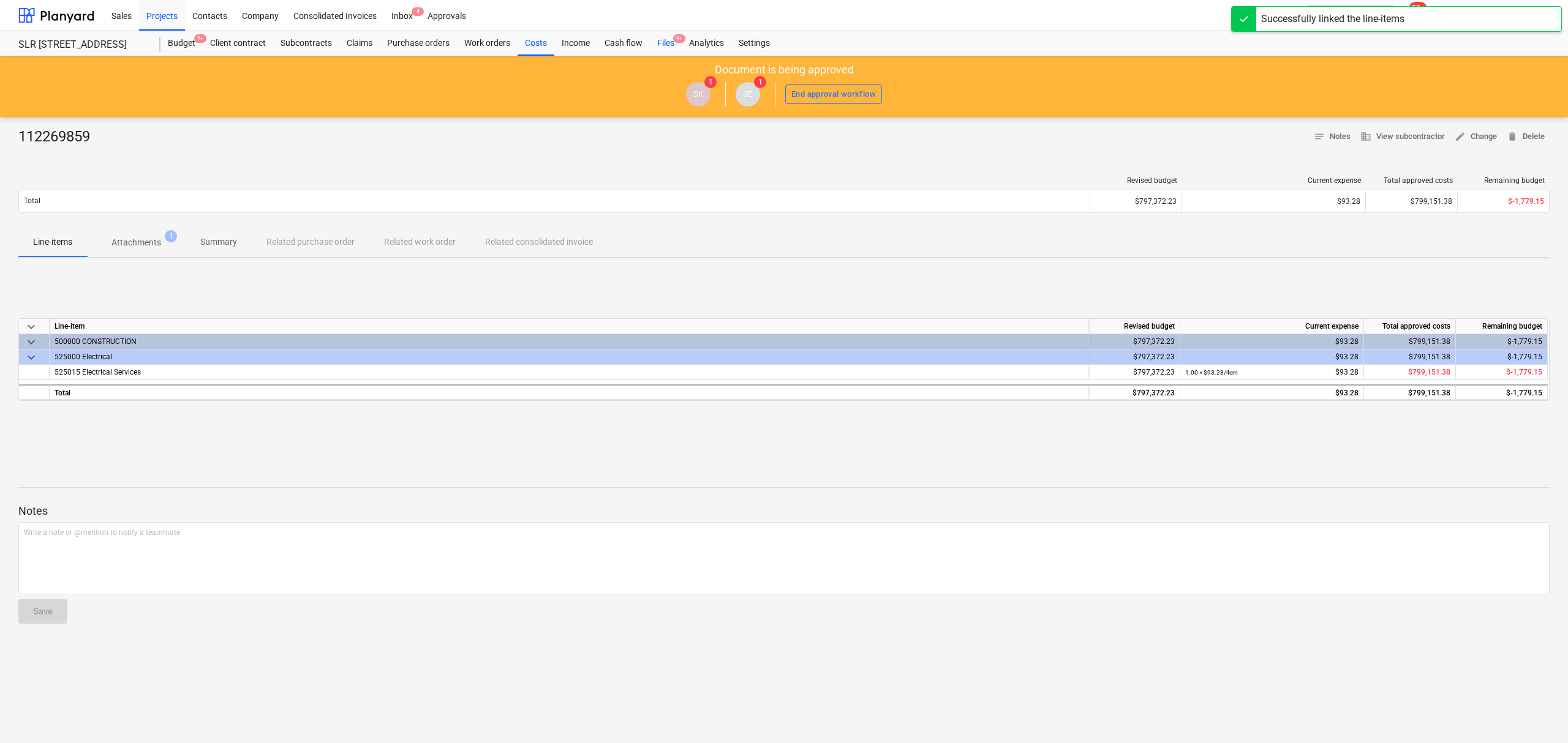
click at [683, 37] on span "9+" at bounding box center [679, 39] width 12 height 9
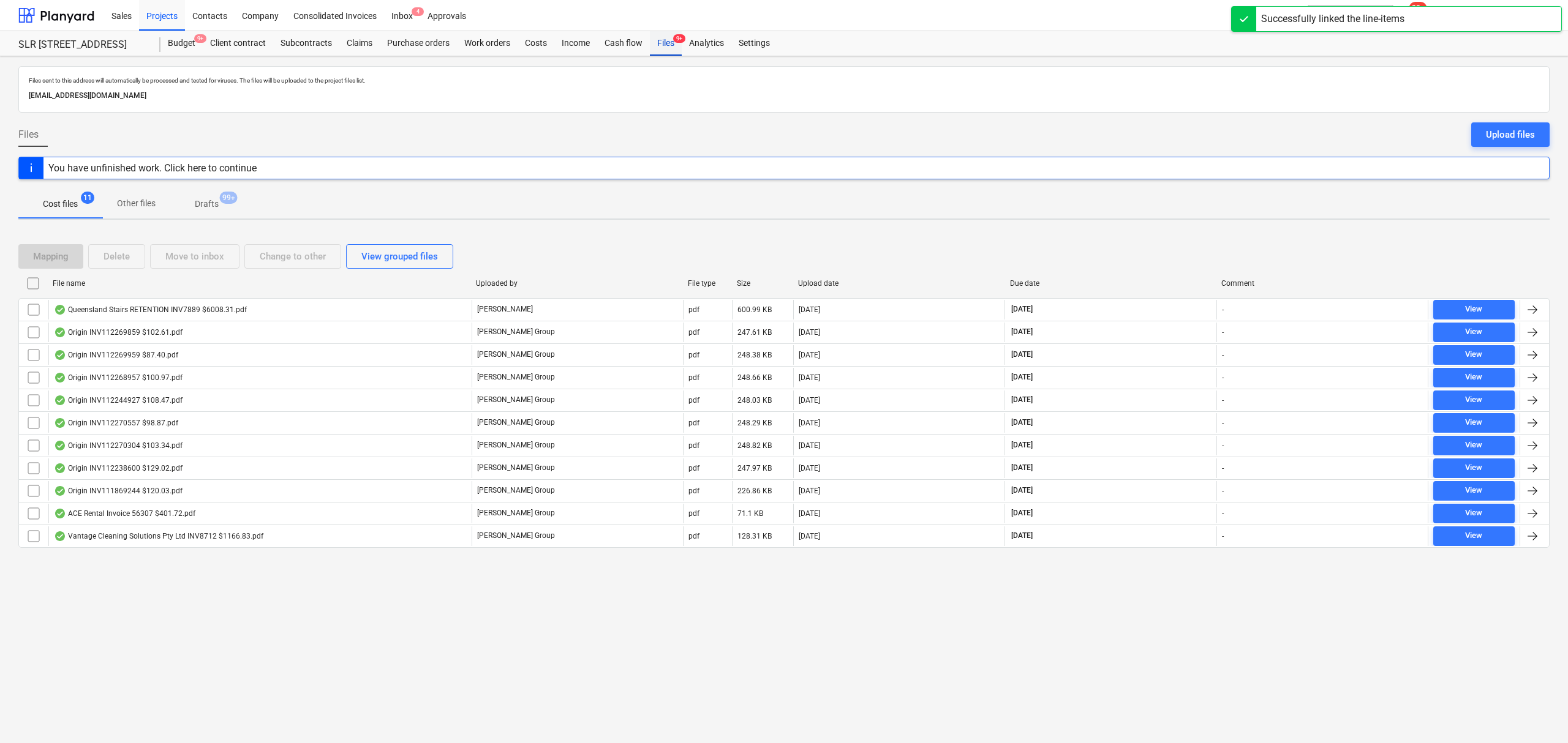
click at [683, 37] on span "9+" at bounding box center [679, 39] width 12 height 9
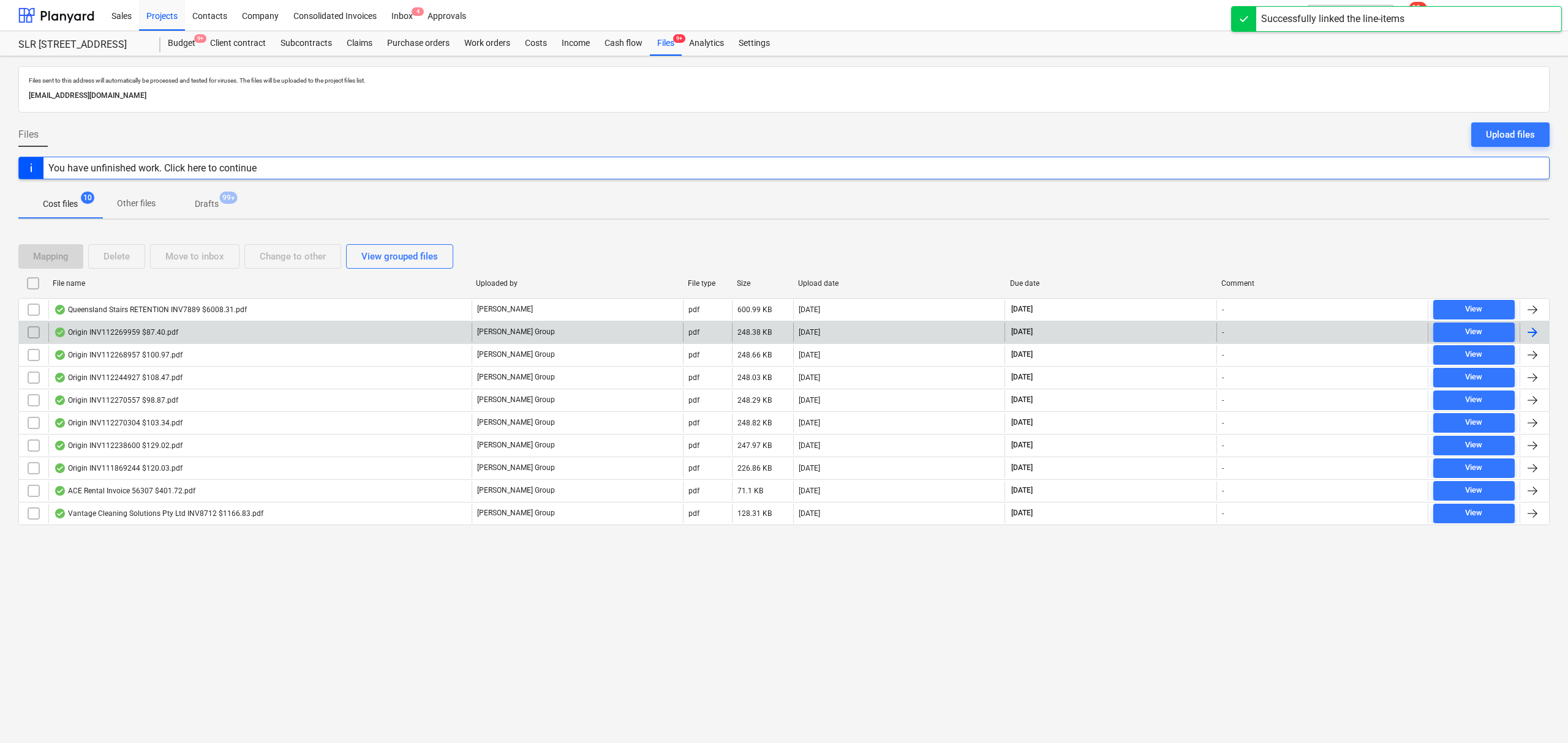
click at [280, 328] on div "Origin INV112269959 $87.40.pdf" at bounding box center [259, 332] width 423 height 19
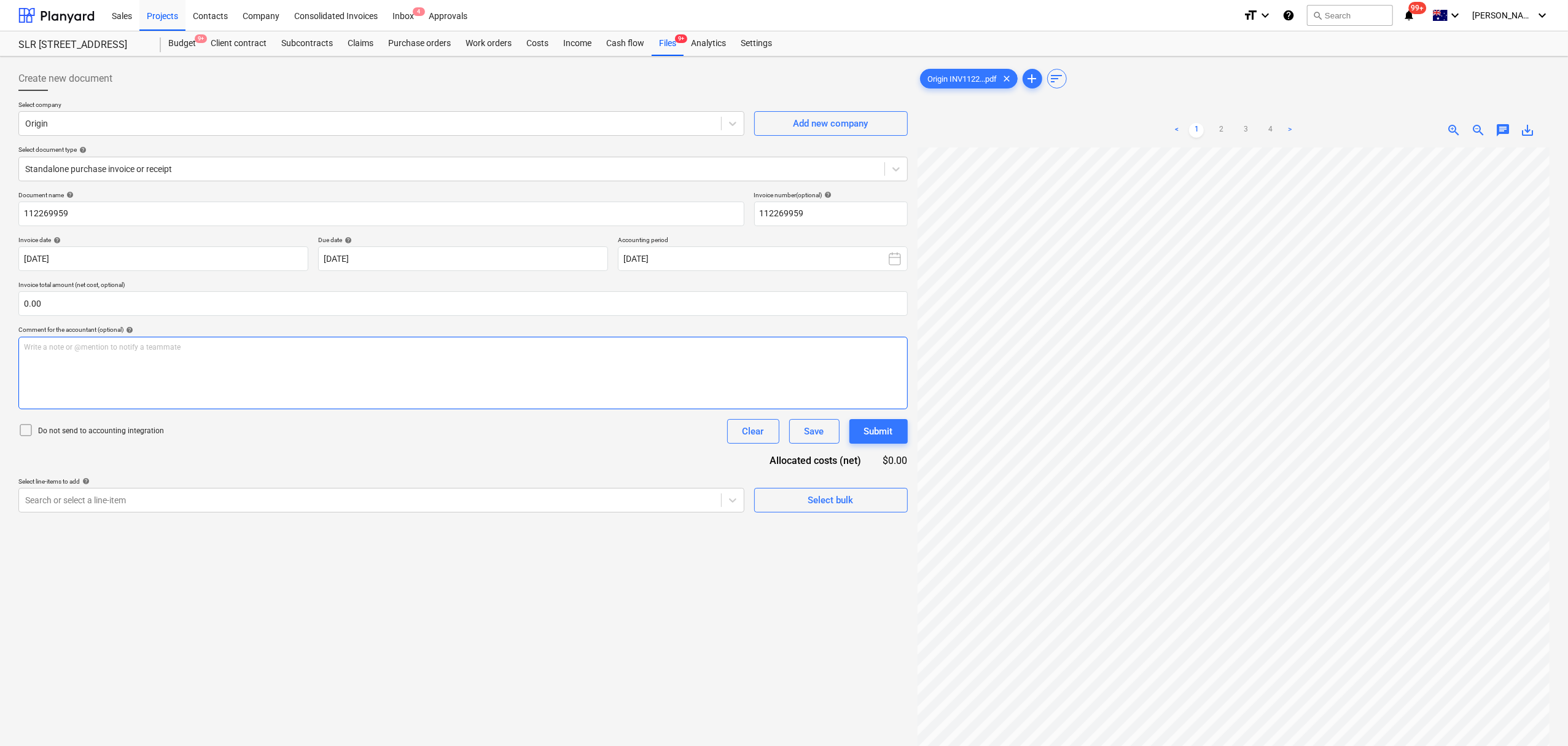
scroll to position [148, 114]
drag, startPoint x: 116, startPoint y: 487, endPoint x: 127, endPoint y: 498, distance: 15.6
click at [116, 487] on p "Select line-items to add help" at bounding box center [382, 483] width 726 height 10
click at [136, 502] on div at bounding box center [370, 500] width 690 height 12
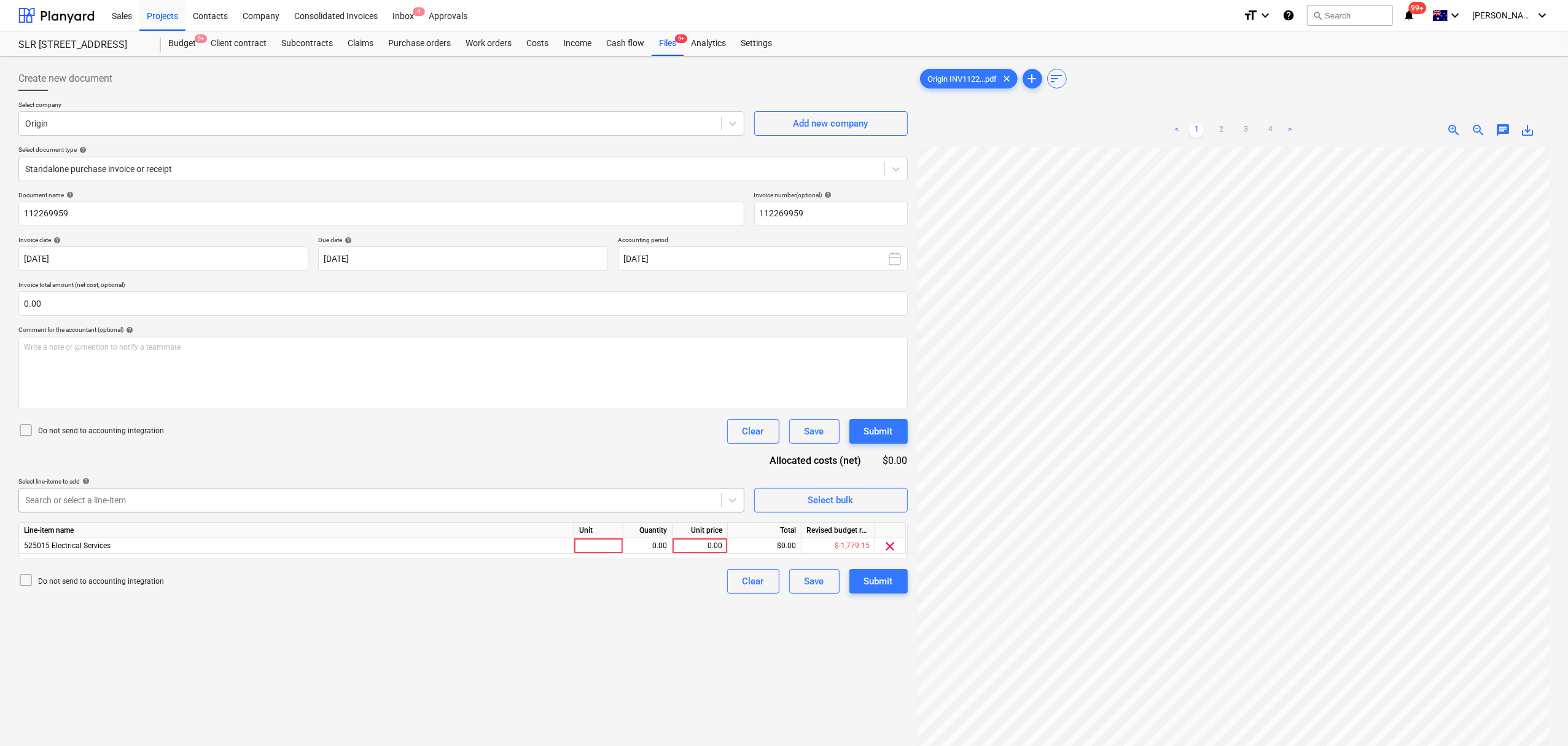
drag, startPoint x: 300, startPoint y: 419, endPoint x: 415, endPoint y: 502, distance: 141.8
click at [303, 420] on div "Document name help 112269959 Invoice number (optional) help 112269959 Invoice d…" at bounding box center [463, 392] width 890 height 403
click at [592, 546] on div at bounding box center [599, 546] width 49 height 16
click at [1504, 138] on div "< 1 2 3 4 > zoom_in zoom_out chat 0 save_alt" at bounding box center [1234, 131] width 632 height 34
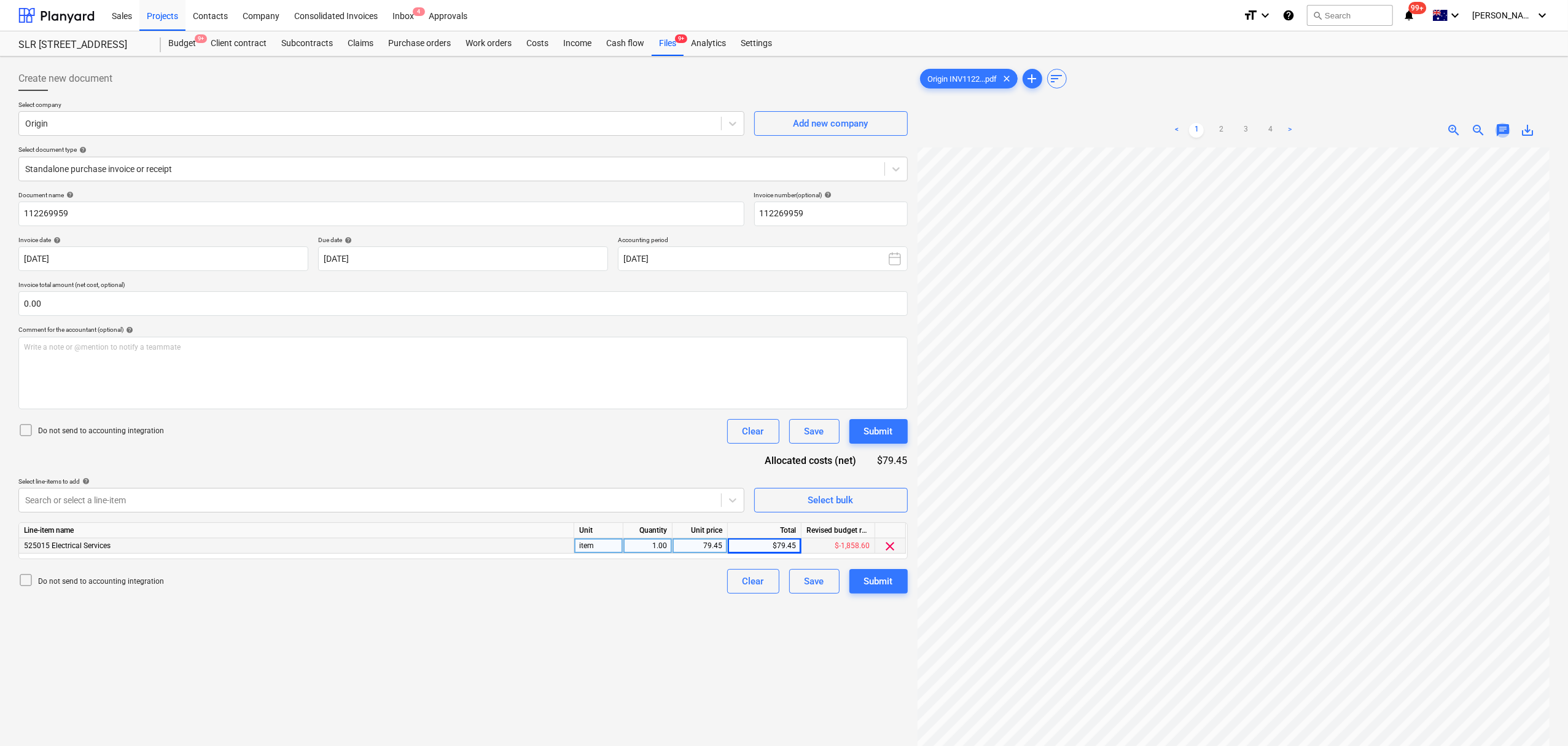
click at [1499, 133] on span "chat" at bounding box center [1503, 131] width 15 height 15
click at [1467, 246] on div "Write a note or @mention to notify a teammate [PERSON_NAME]" at bounding box center [1416, 259] width 245 height 72
drag, startPoint x: 1315, startPoint y: 329, endPoint x: 1318, endPoint y: 322, distance: 7.6
click at [1317, 329] on div at bounding box center [1416, 330] width 245 height 10
click at [1318, 320] on div "Save" at bounding box center [1318, 313] width 19 height 16
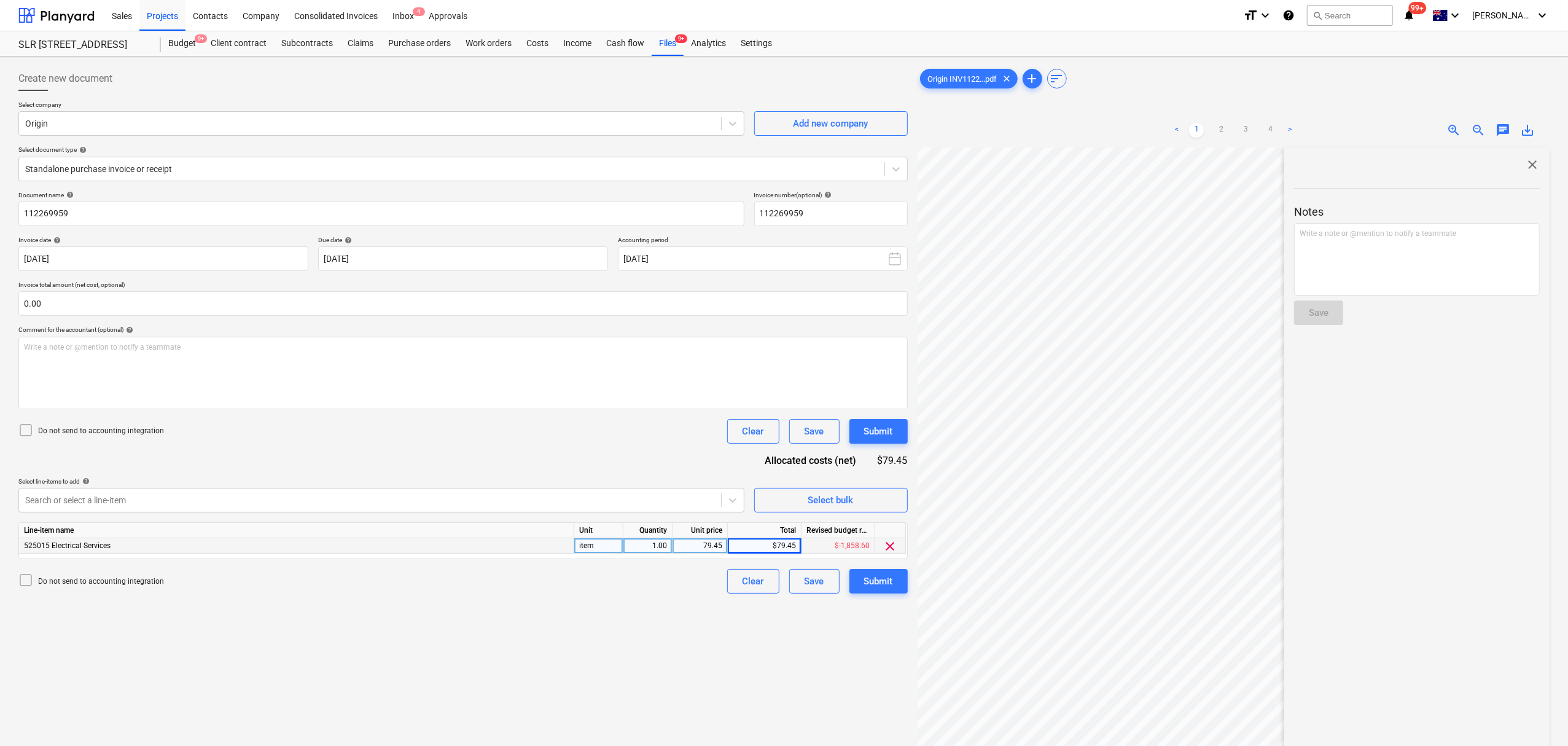
click at [1528, 168] on span "close" at bounding box center [1532, 165] width 15 height 15
click at [900, 573] on button "Submit" at bounding box center [878, 581] width 58 height 25
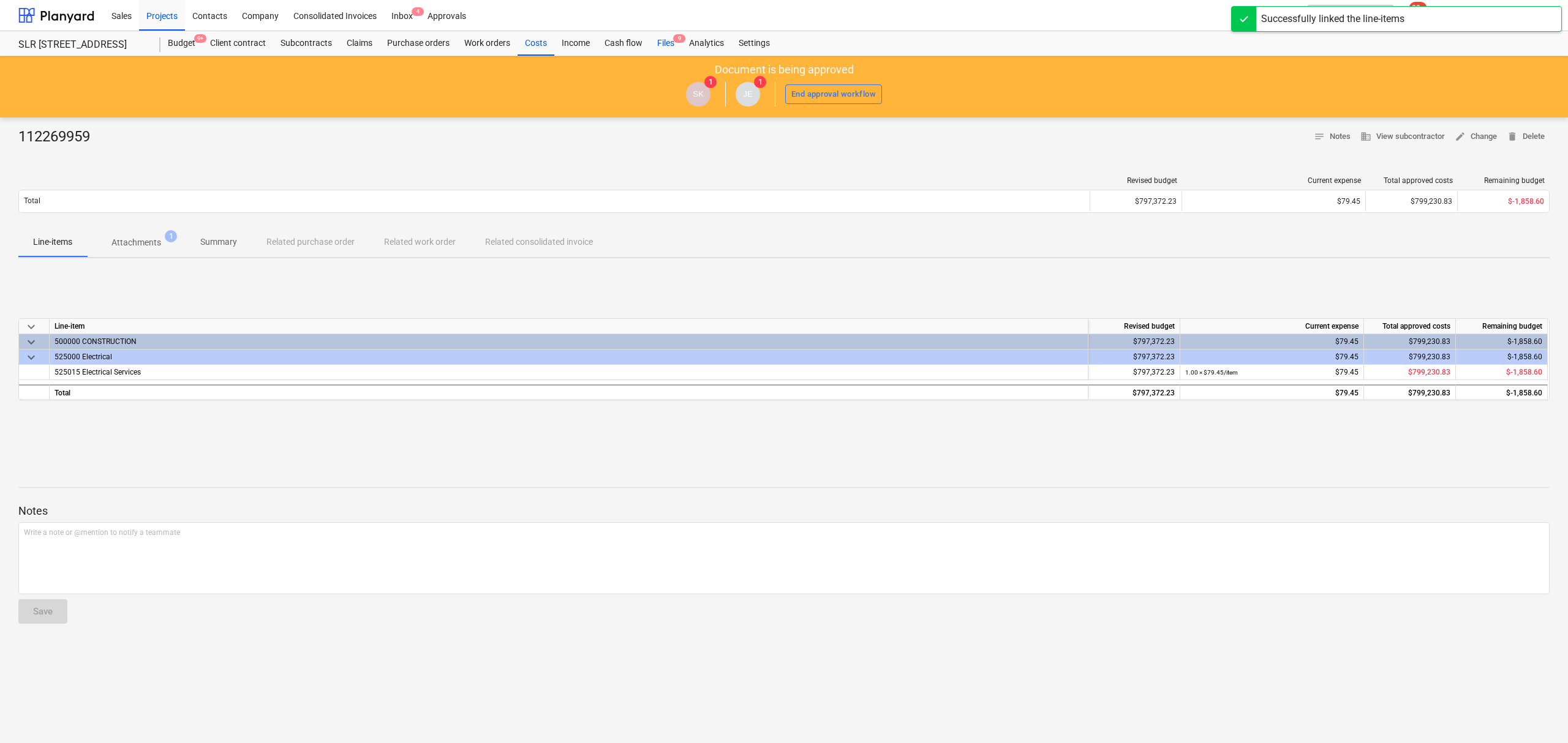
click at [660, 40] on div "Files 9" at bounding box center [665, 43] width 32 height 25
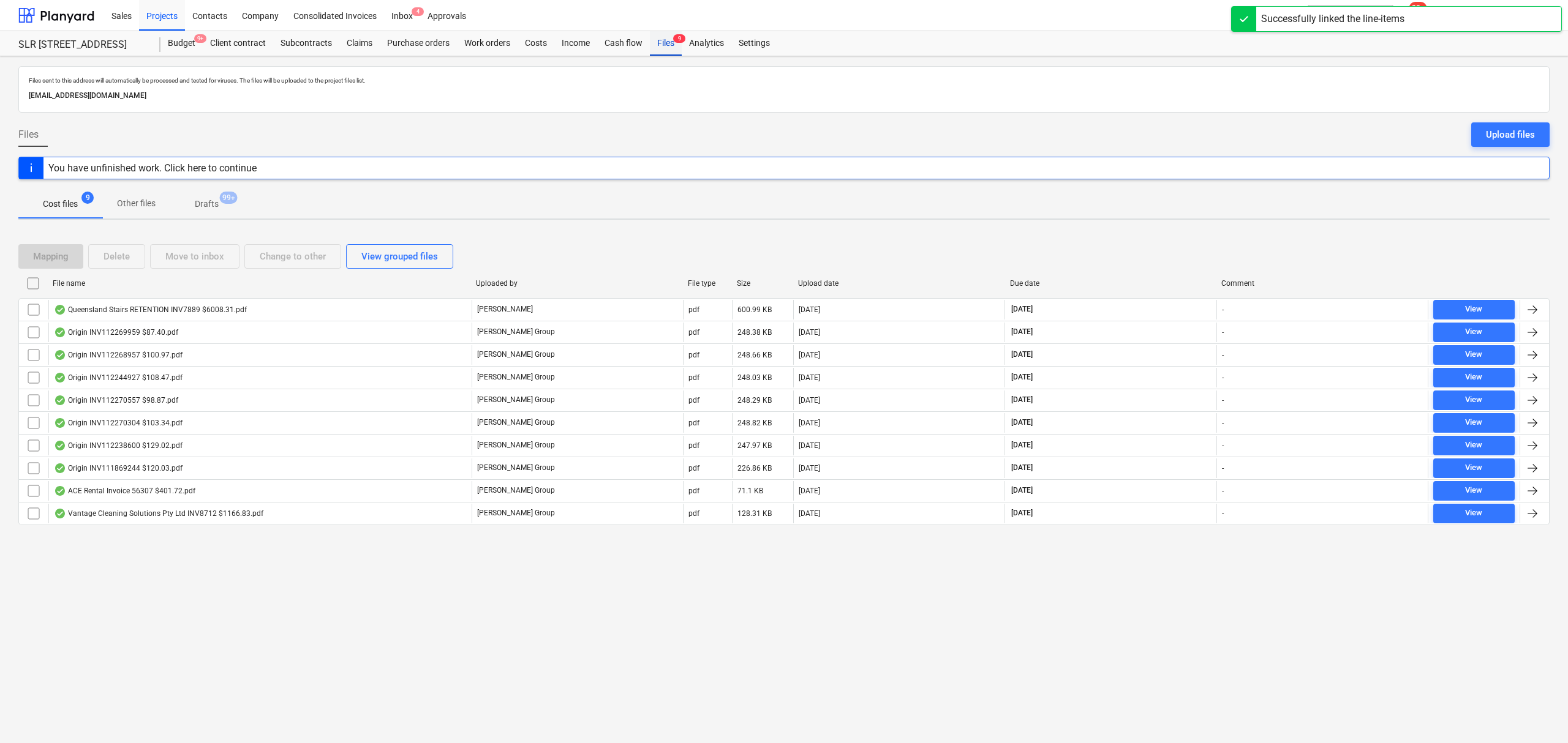
click at [664, 39] on div "Files 9" at bounding box center [665, 43] width 32 height 25
click at [133, 334] on div "Origin INV112268957 $100.97.pdf" at bounding box center [117, 332] width 129 height 10
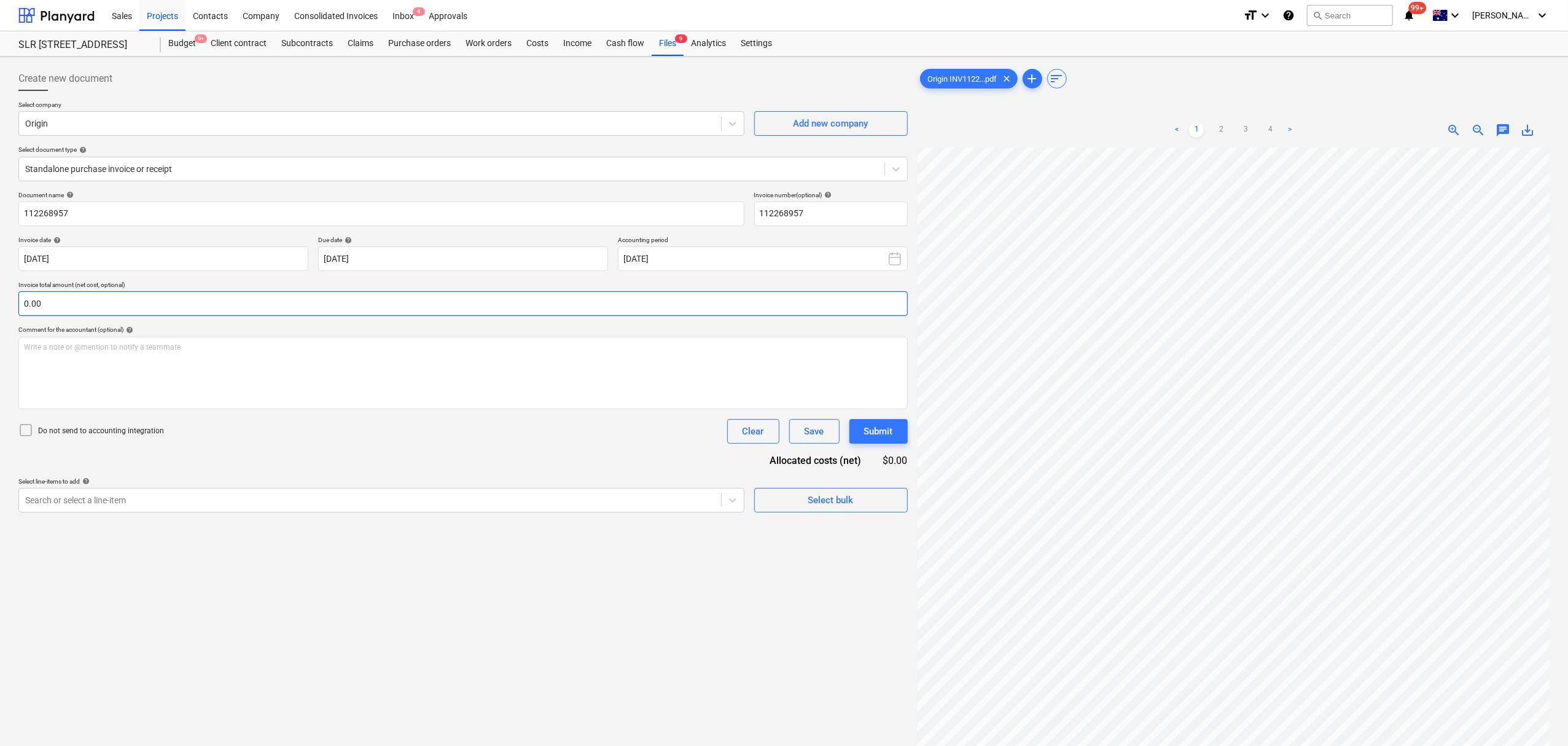
scroll to position [283, 169]
click at [270, 483] on div "Select line-items to add help" at bounding box center [382, 481] width 726 height 8
click at [281, 492] on div "Search or select a line-item" at bounding box center [370, 500] width 702 height 17
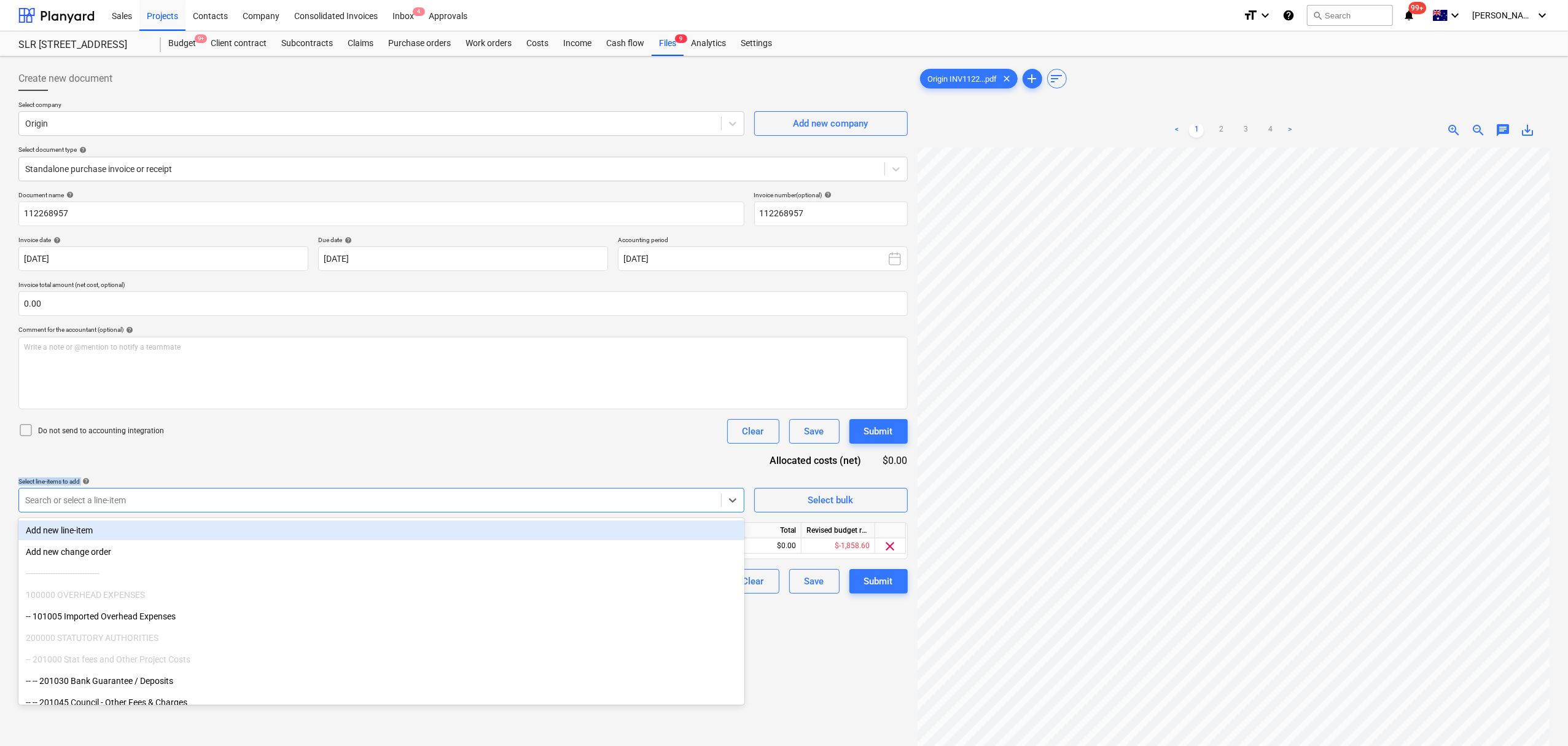
click at [307, 476] on div "Document name help 112268957 Invoice number (optional) help 112268957 Invoice d…" at bounding box center [463, 392] width 890 height 403
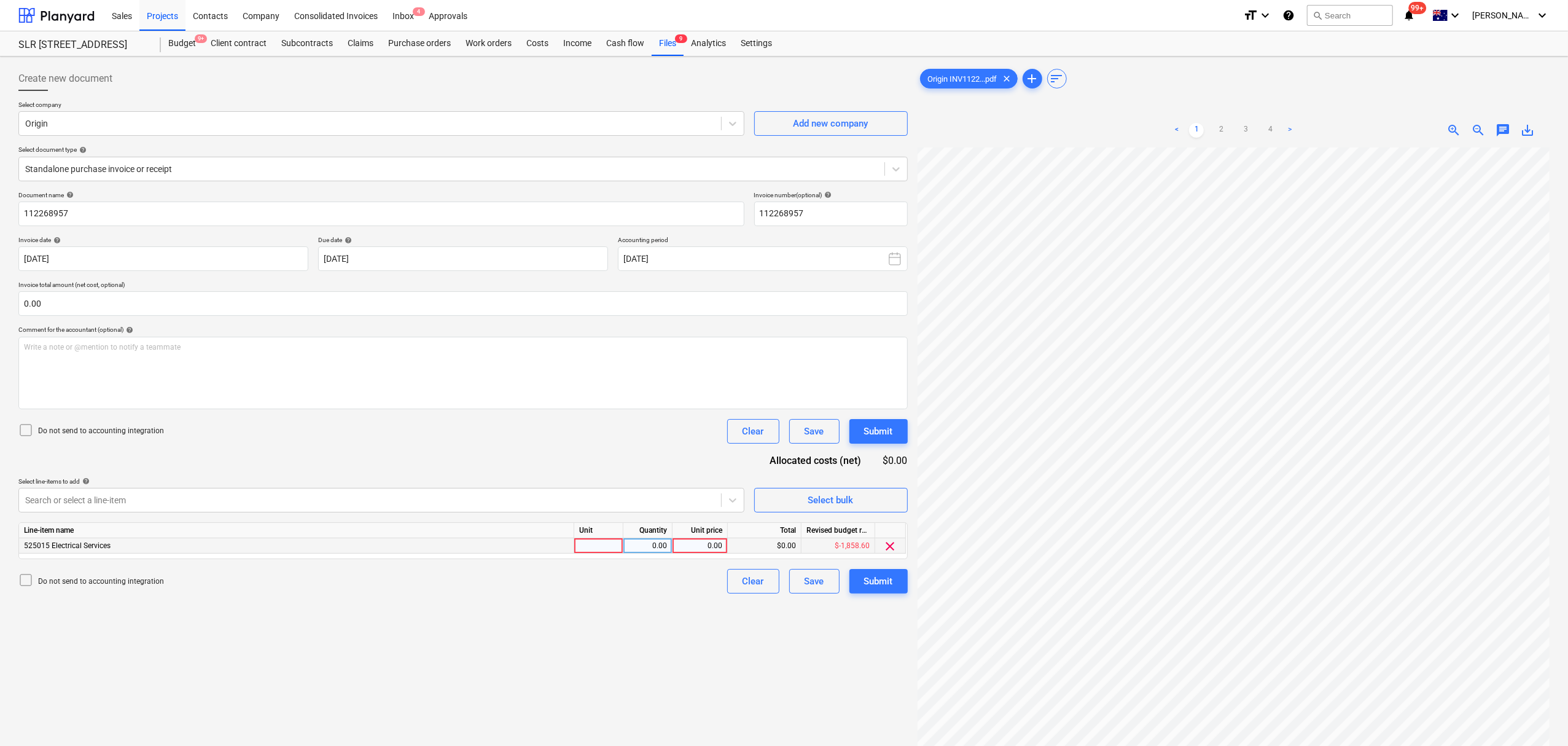
click at [586, 549] on div at bounding box center [599, 546] width 49 height 16
click at [1499, 122] on div "< 1 2 3 4 > zoom_in zoom_out chat 0 save_alt" at bounding box center [1234, 131] width 632 height 34
click at [1497, 128] on span "chat" at bounding box center [1503, 131] width 15 height 15
click at [1441, 256] on div "Write a note or @mention to notify a teammate [PERSON_NAME]" at bounding box center [1416, 259] width 245 height 72
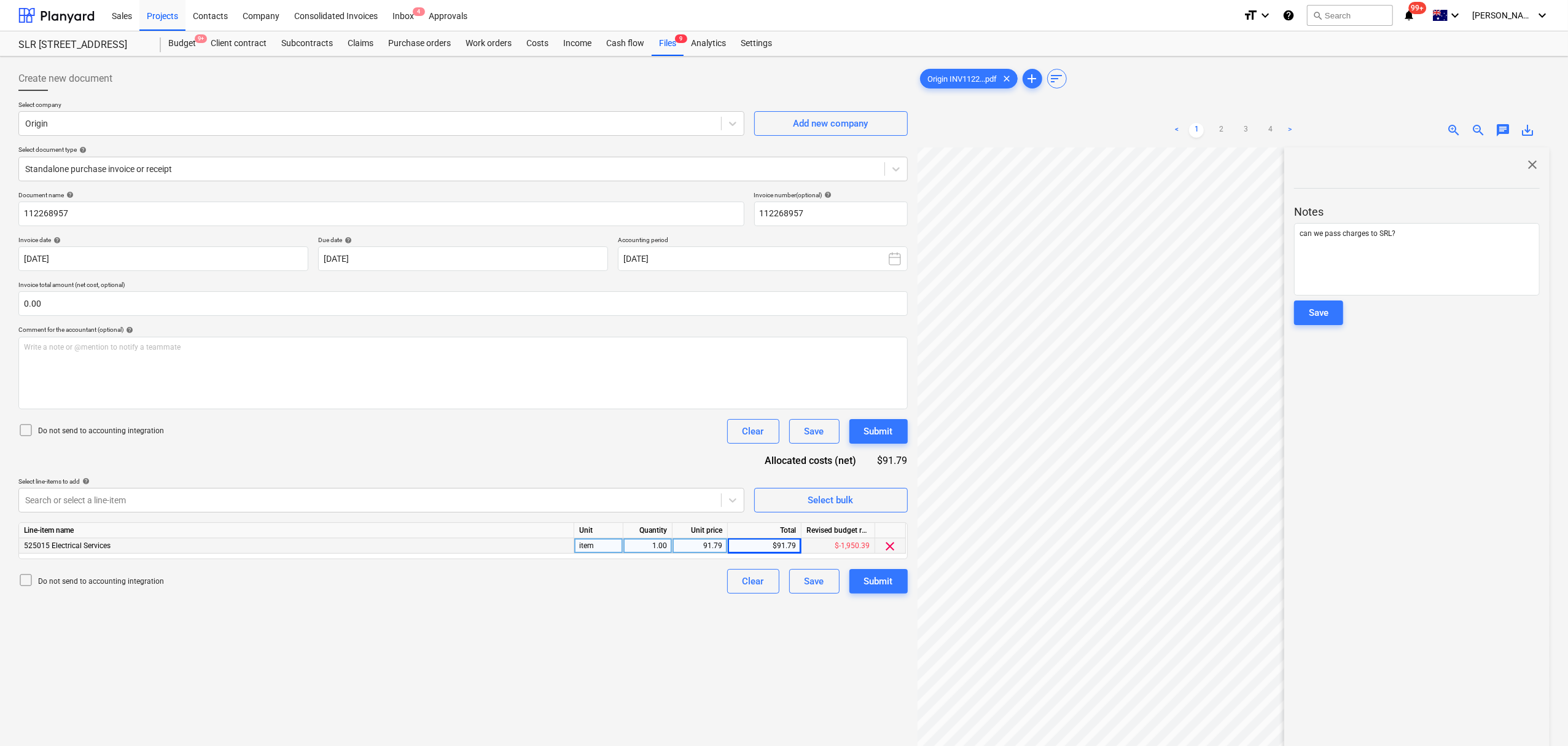
click at [1334, 317] on button "Save" at bounding box center [1318, 313] width 49 height 25
click at [1534, 160] on span "close" at bounding box center [1532, 165] width 15 height 15
click at [887, 591] on button "Submit" at bounding box center [878, 581] width 58 height 25
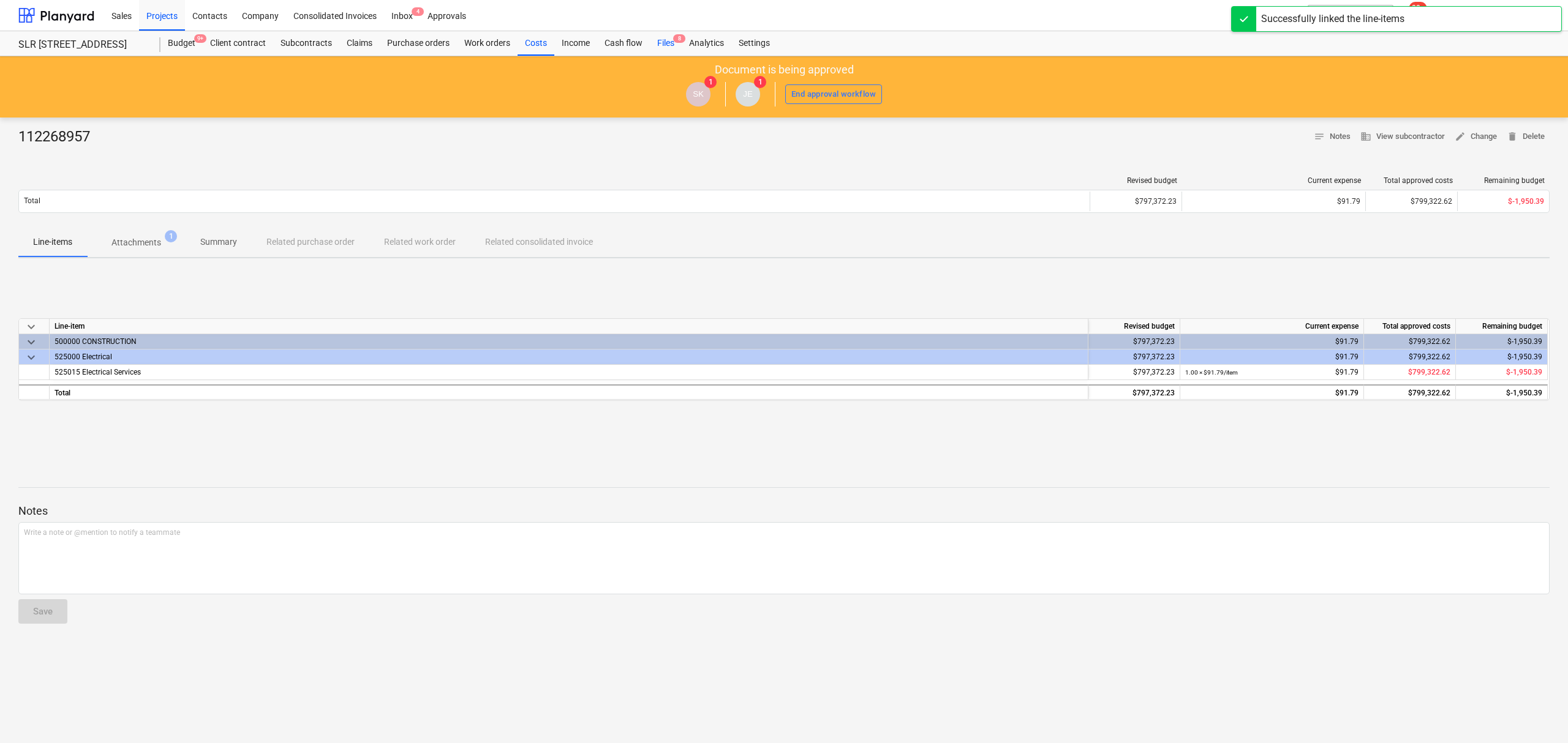
click at [666, 47] on div "Files 8" at bounding box center [665, 43] width 32 height 25
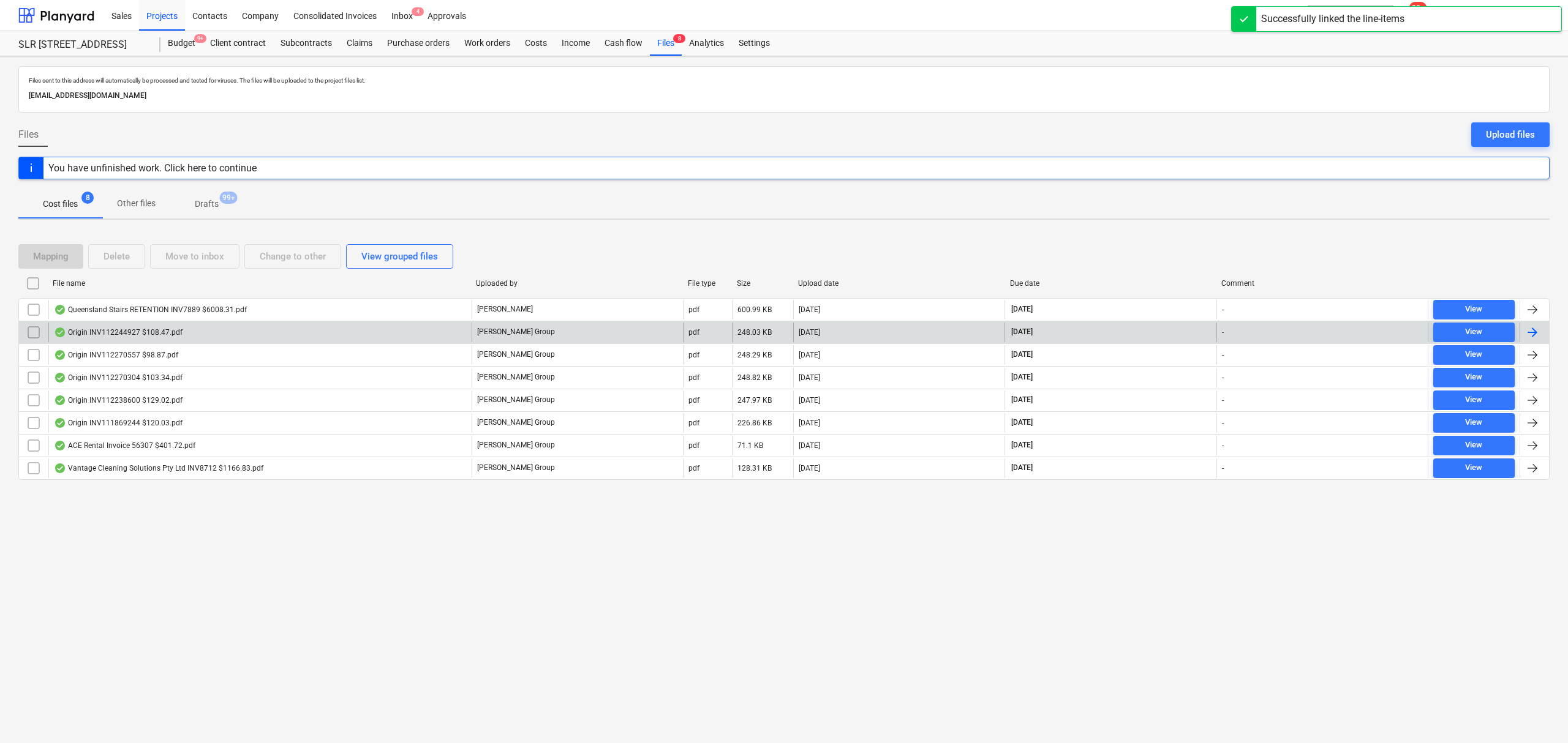
click at [224, 331] on div "Origin INV112244927 $108.47.pdf" at bounding box center [259, 332] width 423 height 19
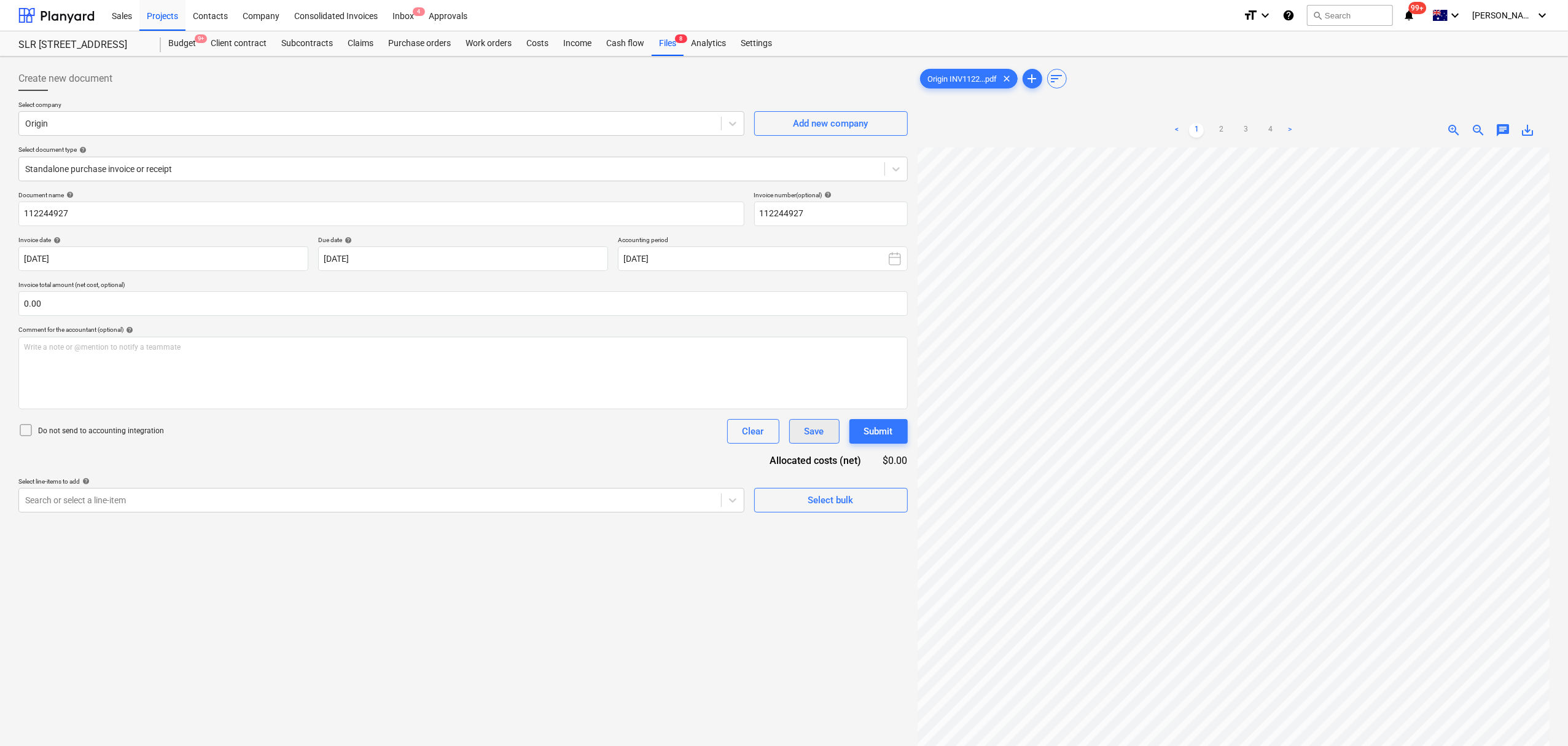
scroll to position [124, 110]
click at [266, 495] on div at bounding box center [370, 500] width 690 height 12
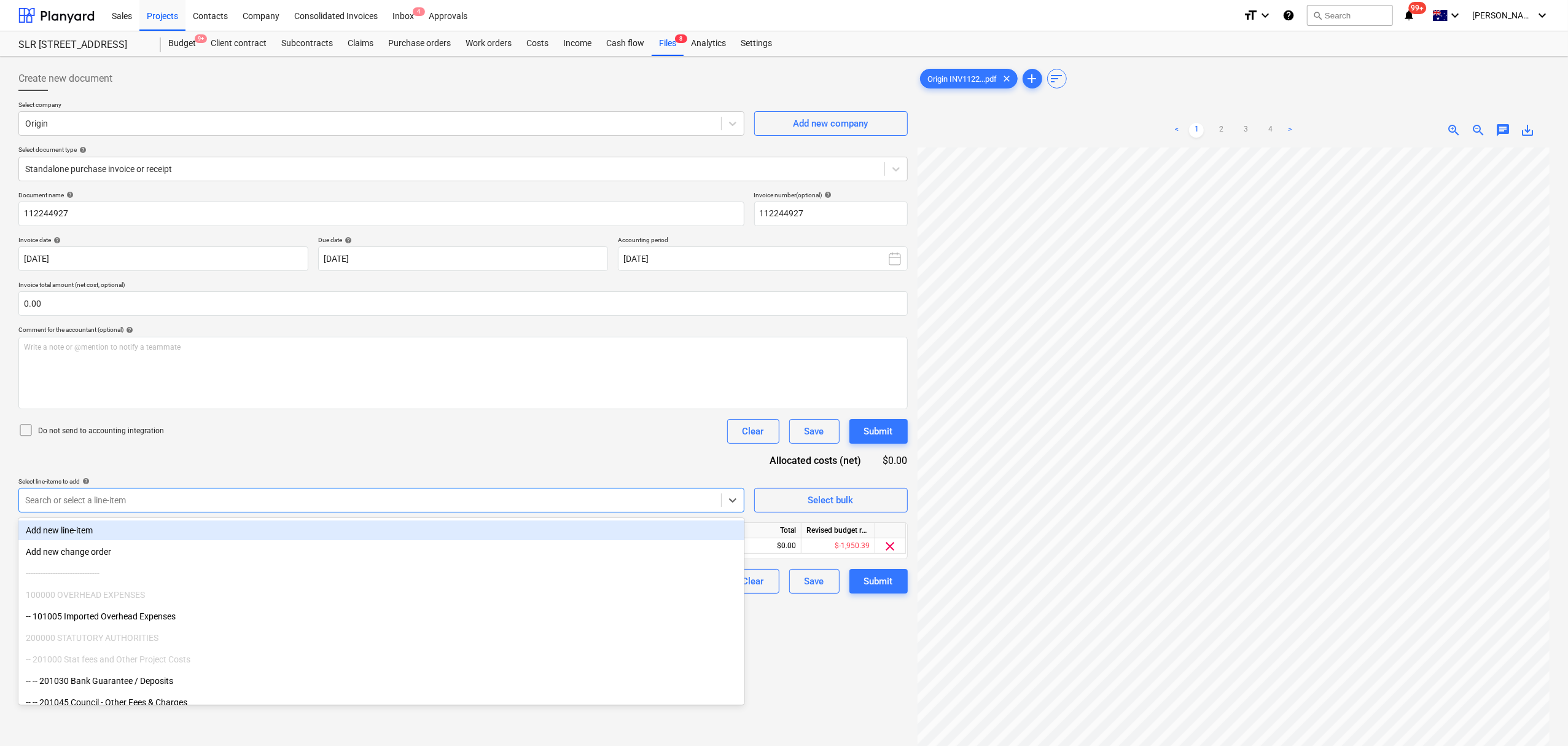
click at [526, 433] on div "Do not send to accounting integration Clear Save Submit" at bounding box center [463, 431] width 890 height 25
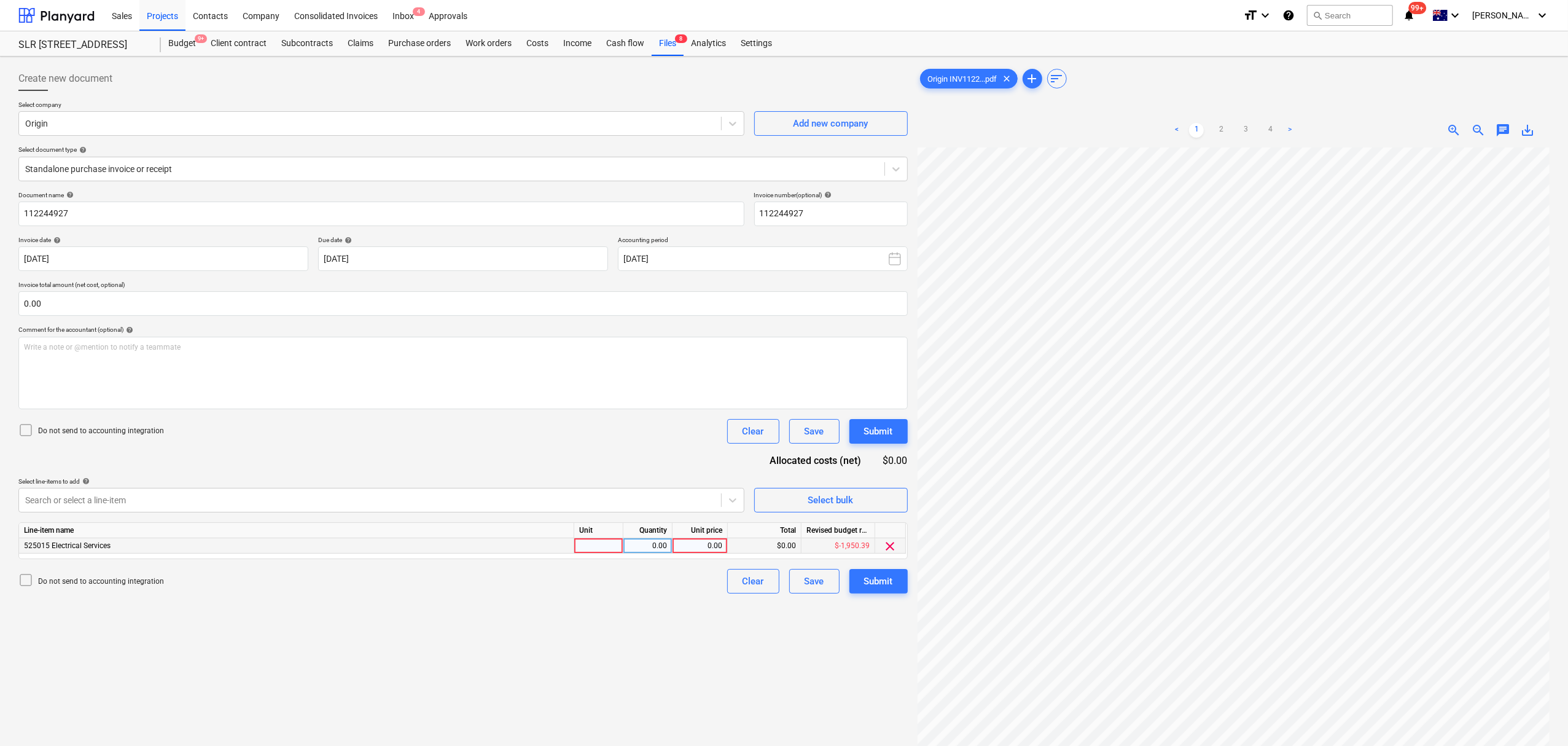
click at [593, 542] on div at bounding box center [599, 546] width 49 height 16
click at [1504, 140] on div "< 1 2 3 4 > zoom_in zoom_out chat 0 save_alt" at bounding box center [1234, 131] width 632 height 34
click at [1501, 137] on div "< 1 2 3 4 > zoom_in zoom_out chat 0 save_alt" at bounding box center [1234, 131] width 632 height 34
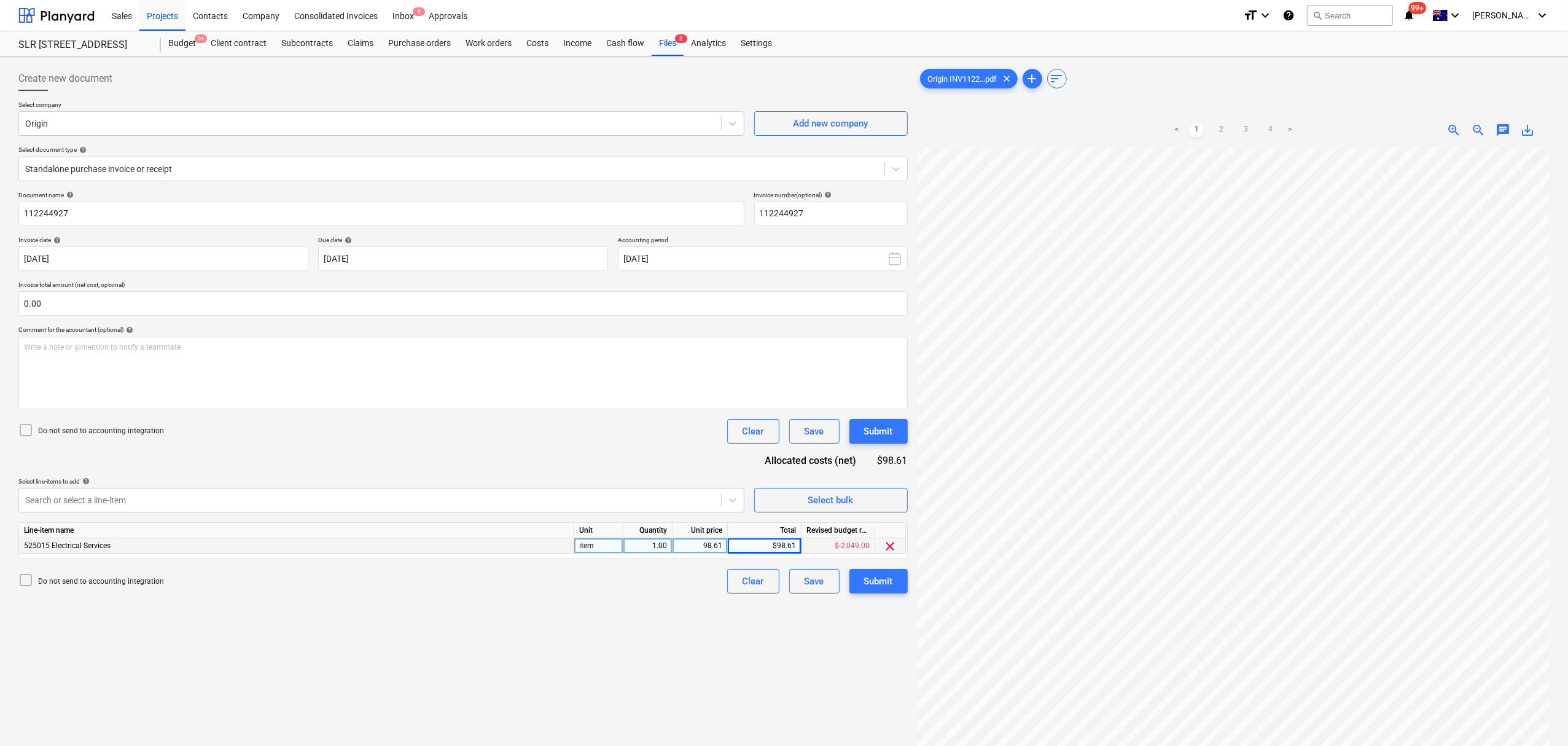
click at [1502, 134] on span "chat" at bounding box center [1503, 131] width 15 height 15
click at [1484, 211] on p "Notes" at bounding box center [1416, 212] width 245 height 15
drag, startPoint x: 1462, startPoint y: 249, endPoint x: 1440, endPoint y: 270, distance: 30.4
click at [1460, 251] on div "Write a note or @mention to notify a teammate [PERSON_NAME]" at bounding box center [1416, 259] width 245 height 72
click at [1328, 313] on button "Save" at bounding box center [1318, 313] width 49 height 25
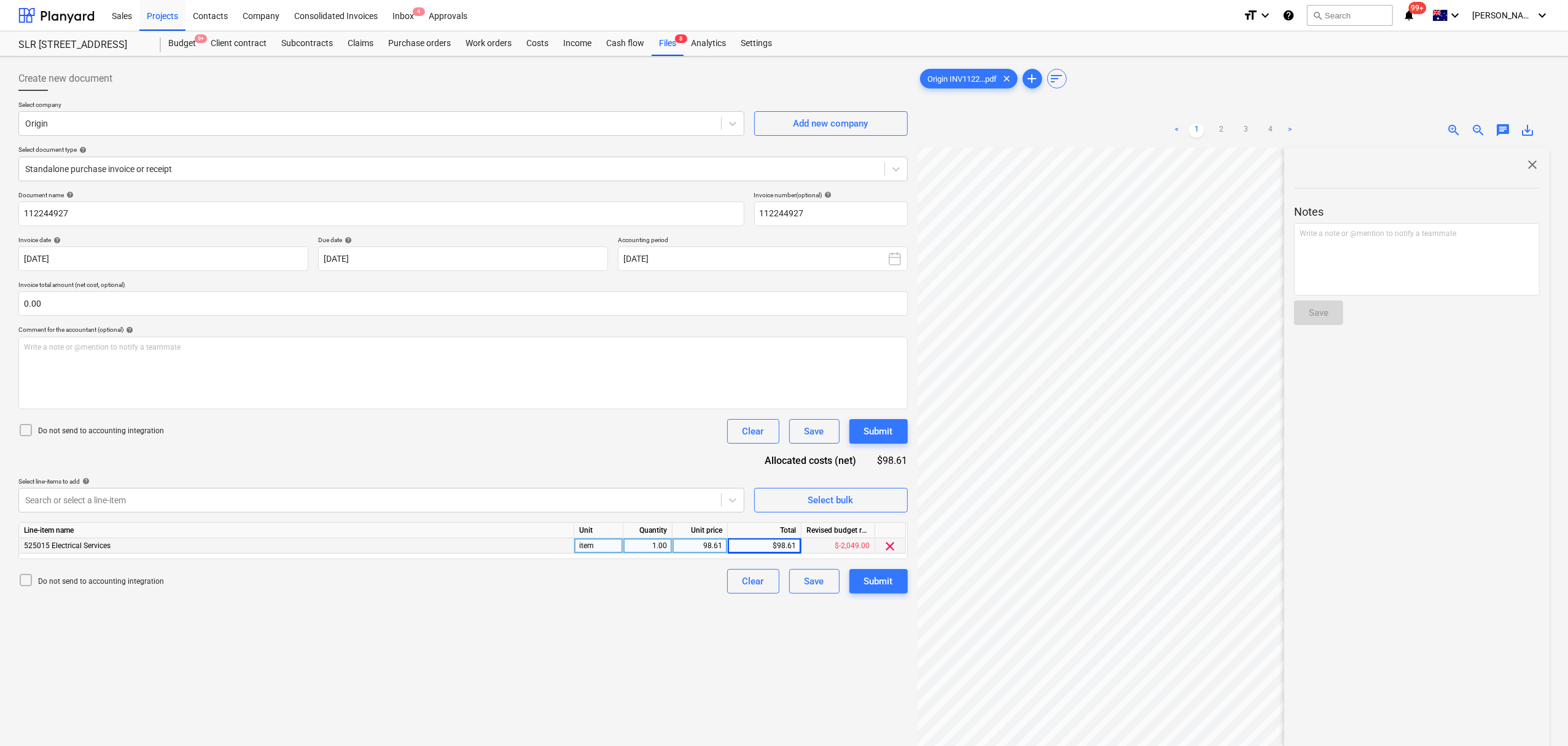
click at [1526, 169] on span "close" at bounding box center [1532, 165] width 15 height 15
click at [866, 587] on div "Submit" at bounding box center [878, 580] width 29 height 16
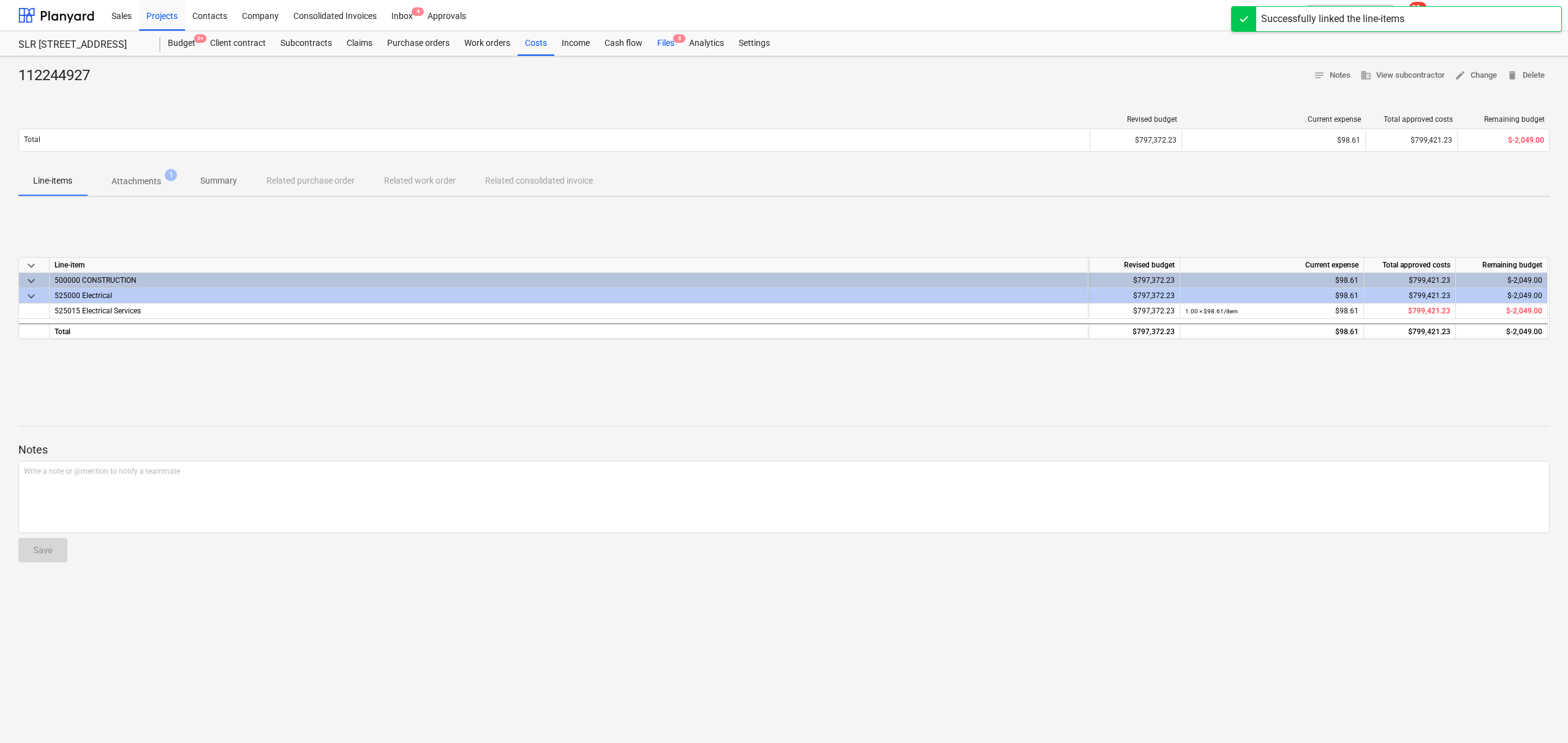
click at [662, 36] on div "Files 8" at bounding box center [665, 43] width 32 height 25
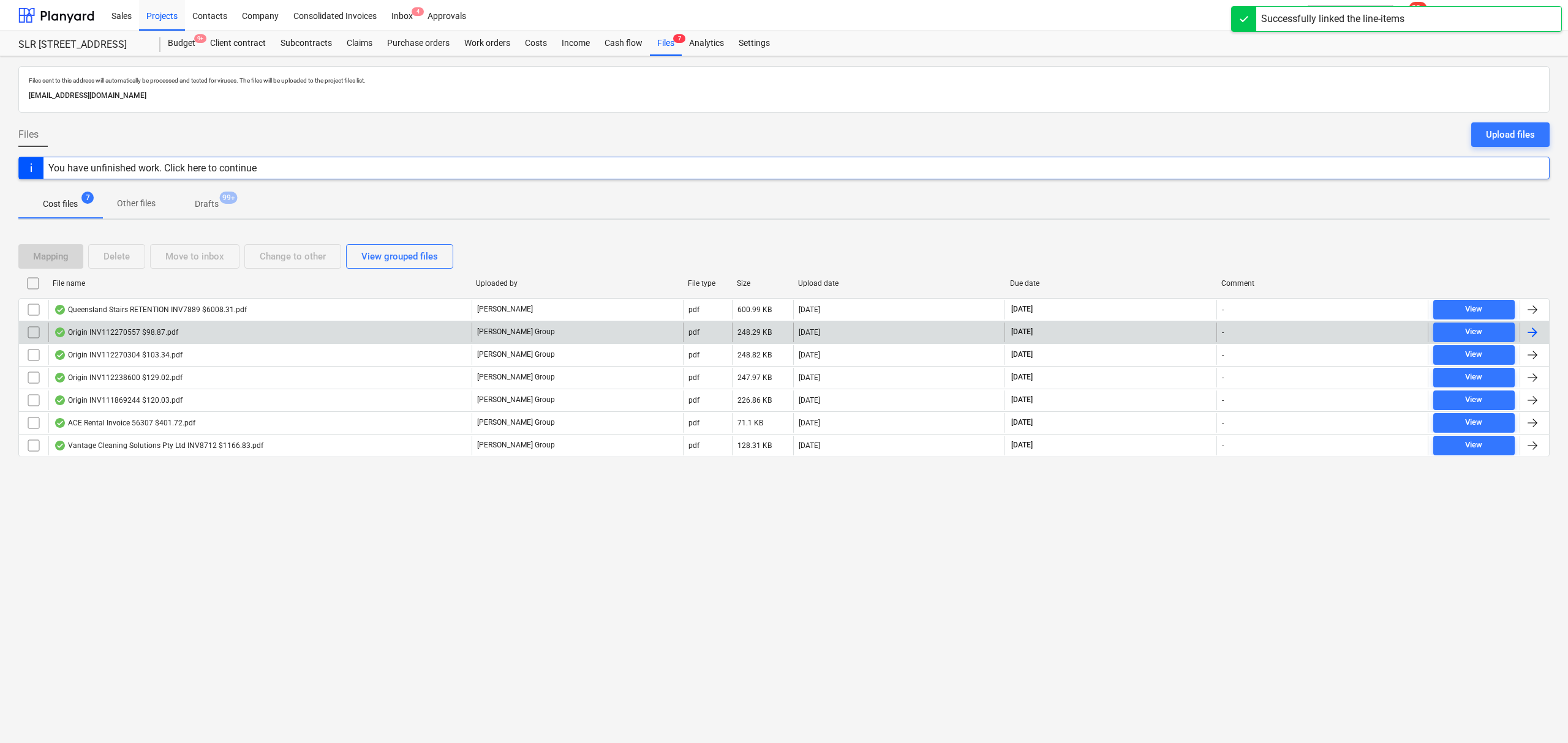
click at [176, 331] on div "Origin INV112270557 $98.87.pdf" at bounding box center [259, 332] width 423 height 19
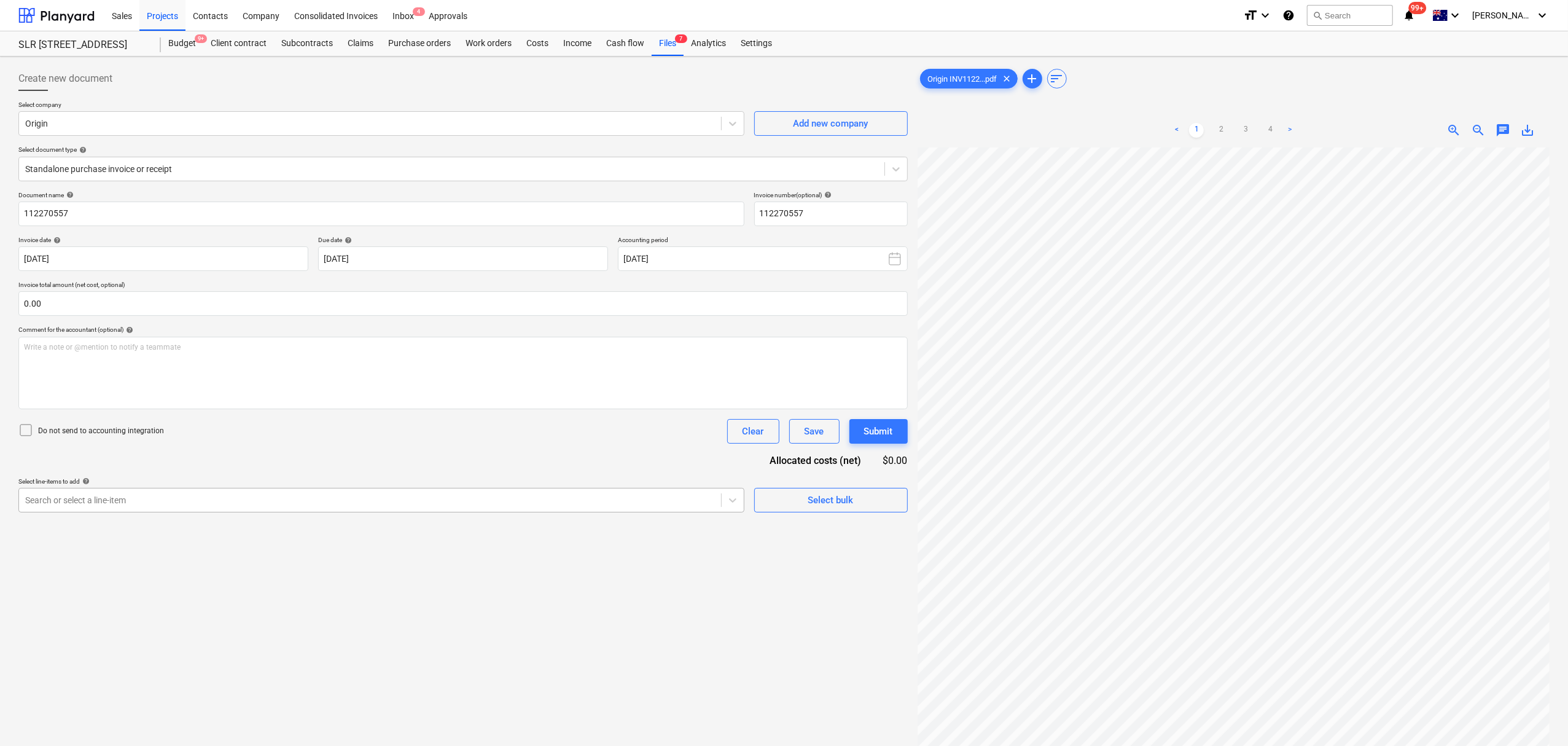
drag, startPoint x: 629, startPoint y: 479, endPoint x: 620, endPoint y: 488, distance: 12.7
click at [620, 489] on div "Select line-items to add help Search or select a line-item" at bounding box center [382, 495] width 726 height 35
drag, startPoint x: 620, startPoint y: 488, endPoint x: 617, endPoint y: 482, distance: 6.7
click at [617, 484] on div "Select line-items to add help Search or select a line-item" at bounding box center [382, 495] width 726 height 35
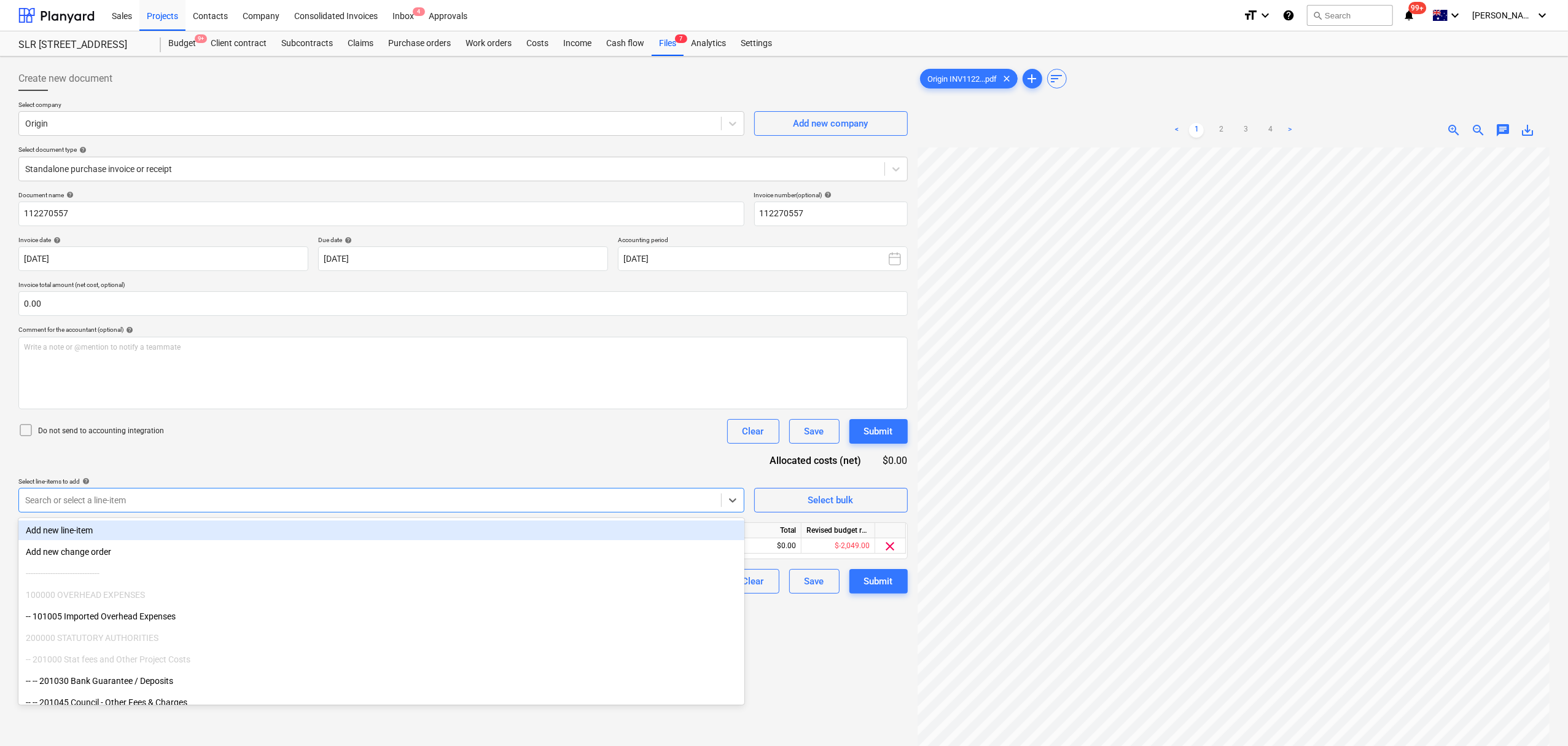
click at [588, 482] on div "Select line-items to add help" at bounding box center [382, 481] width 726 height 8
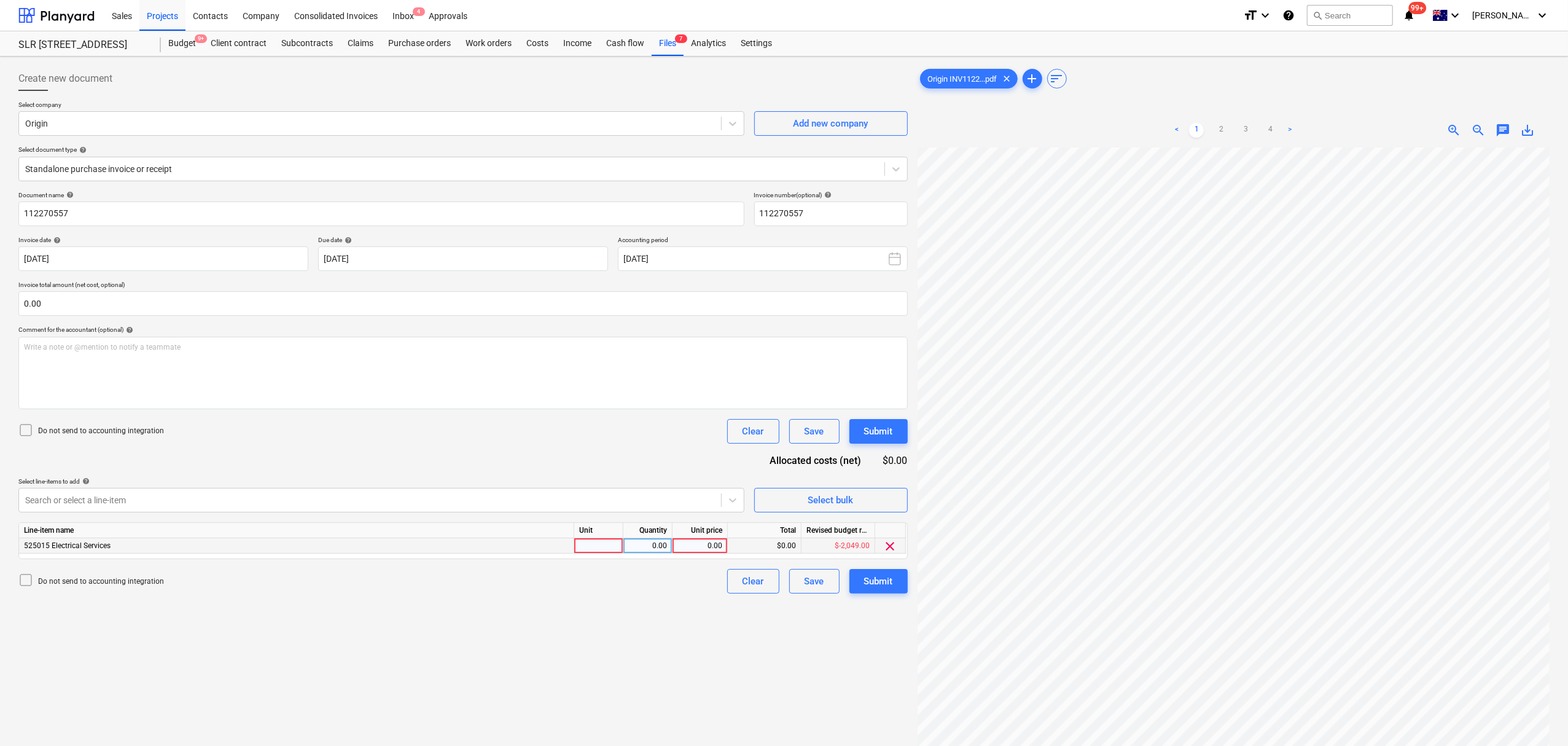
click at [602, 552] on div at bounding box center [599, 546] width 49 height 16
drag, startPoint x: 1497, startPoint y: 124, endPoint x: 1499, endPoint y: 142, distance: 18.1
click at [1499, 124] on span "chat" at bounding box center [1503, 131] width 15 height 15
click at [1450, 232] on p "Write a note or @mention to notify a teammate [PERSON_NAME]" at bounding box center [1417, 233] width 235 height 10
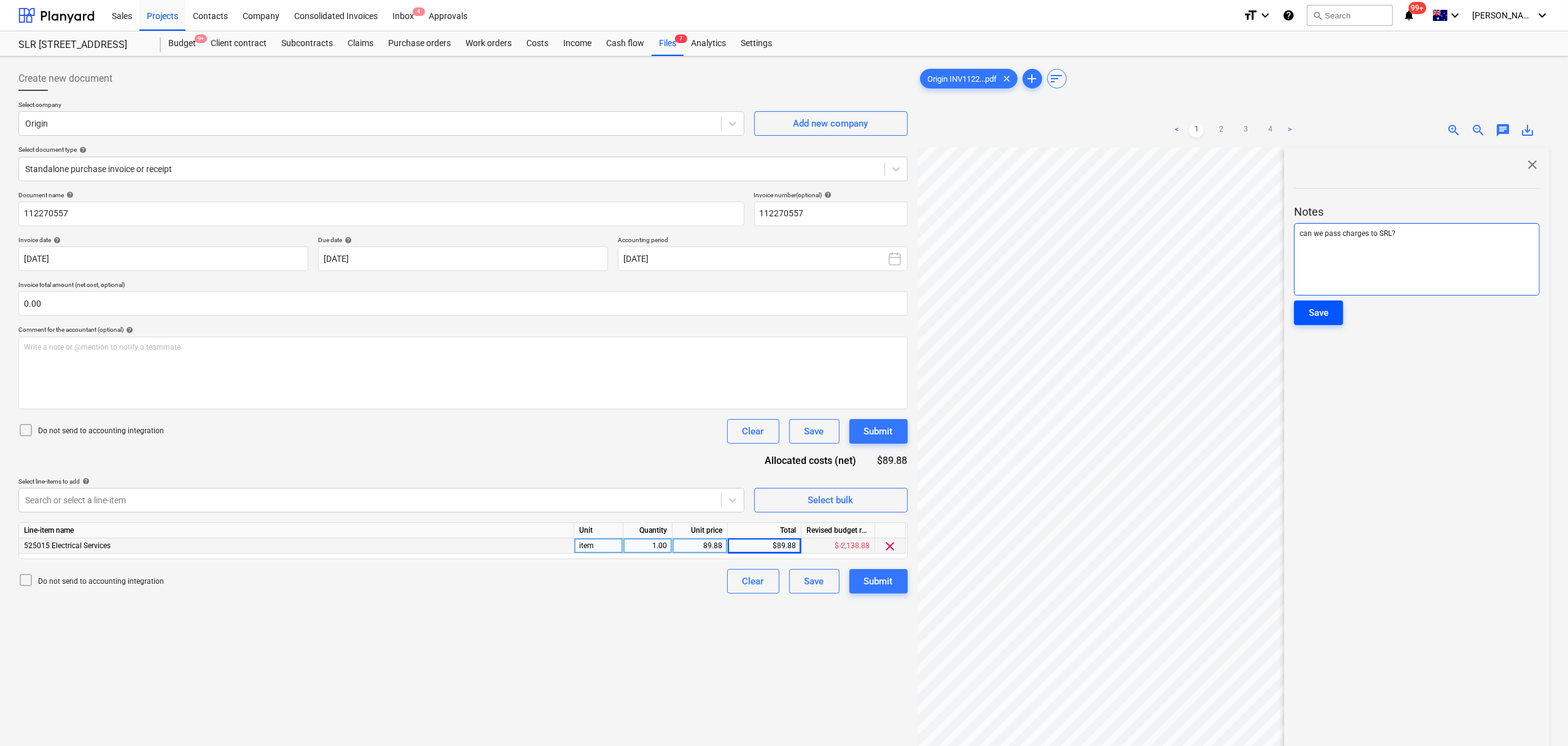
click at [1314, 318] on div "Save" at bounding box center [1318, 313] width 19 height 16
click at [1534, 161] on span "close" at bounding box center [1532, 165] width 15 height 15
click at [882, 586] on div "Submit" at bounding box center [878, 580] width 29 height 16
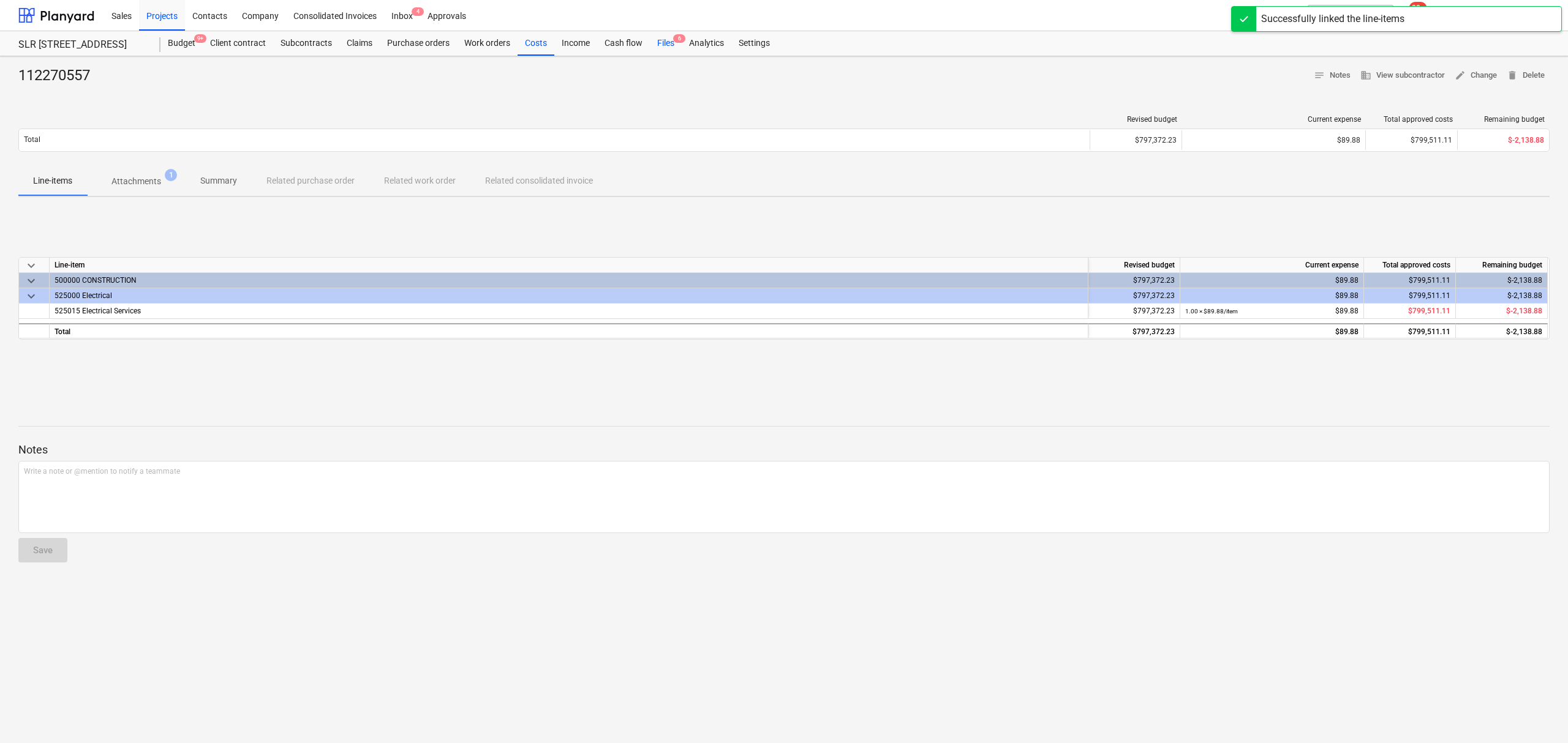
click at [677, 40] on span "6" at bounding box center [679, 39] width 12 height 9
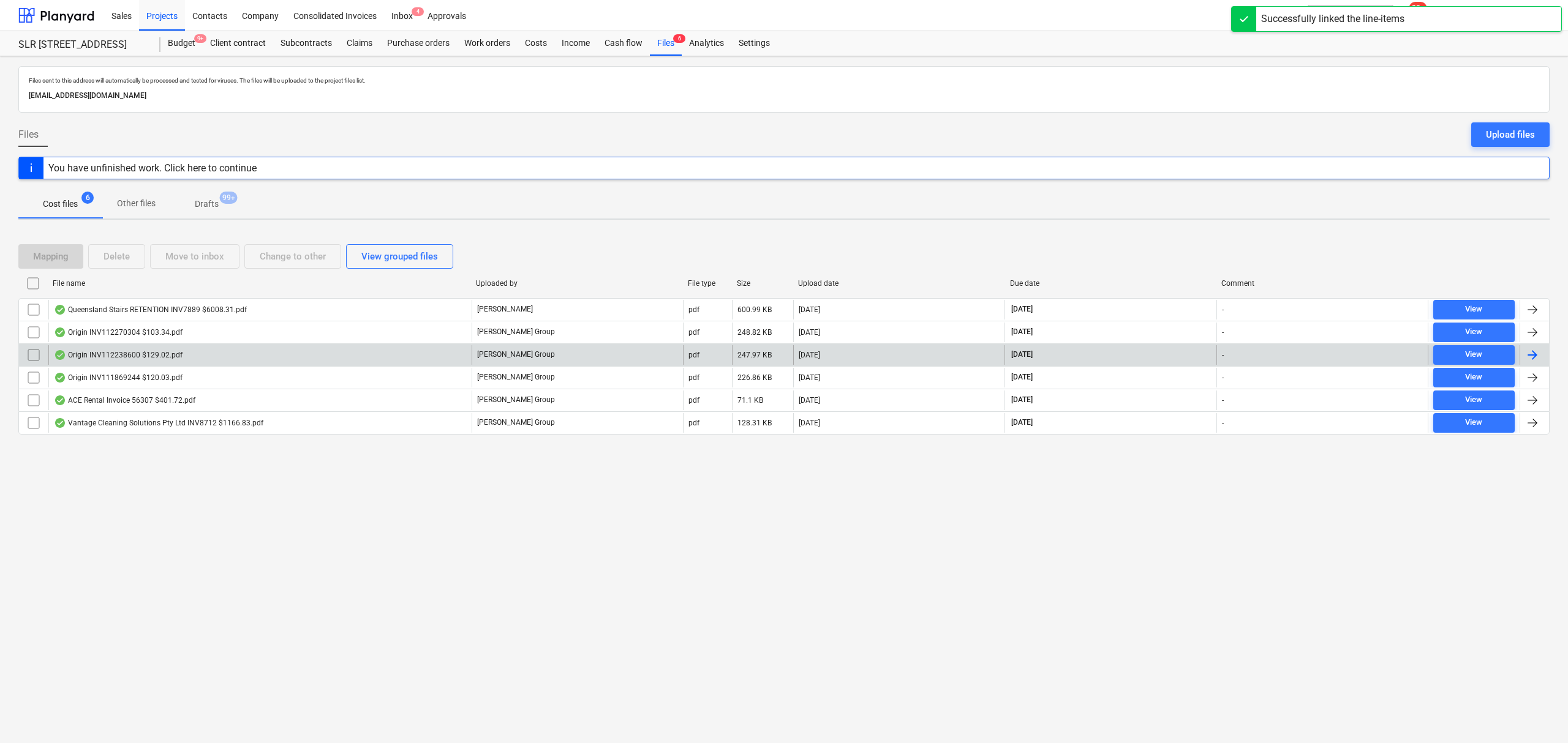
click at [236, 343] on div "Origin INV112238600 $129.02.pdf [PERSON_NAME] Group pdf 247.97 KB [DATE] [DATE]…" at bounding box center [784, 354] width 1531 height 22
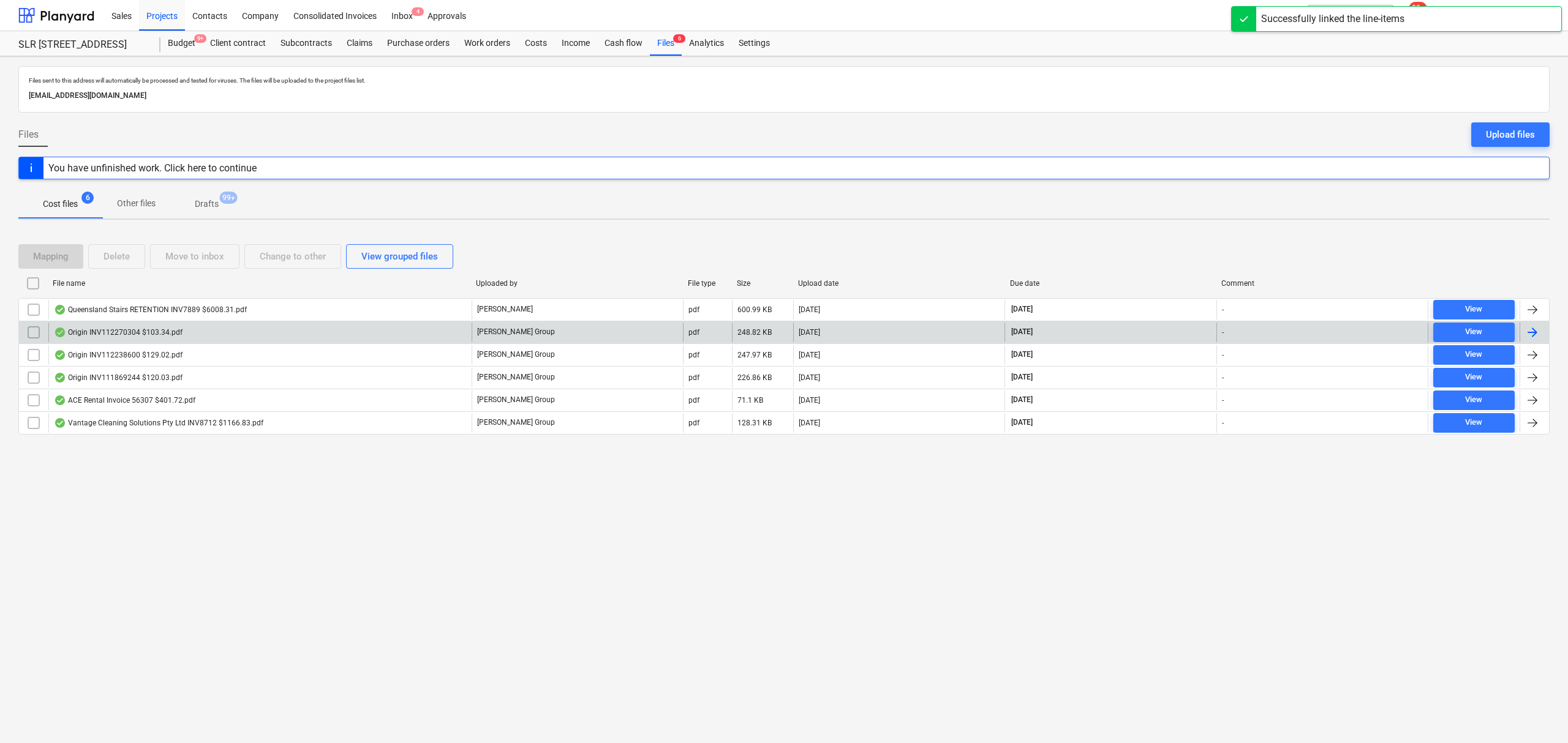
click at [226, 339] on div "Origin INV112270304 $103.34.pdf" at bounding box center [259, 332] width 423 height 19
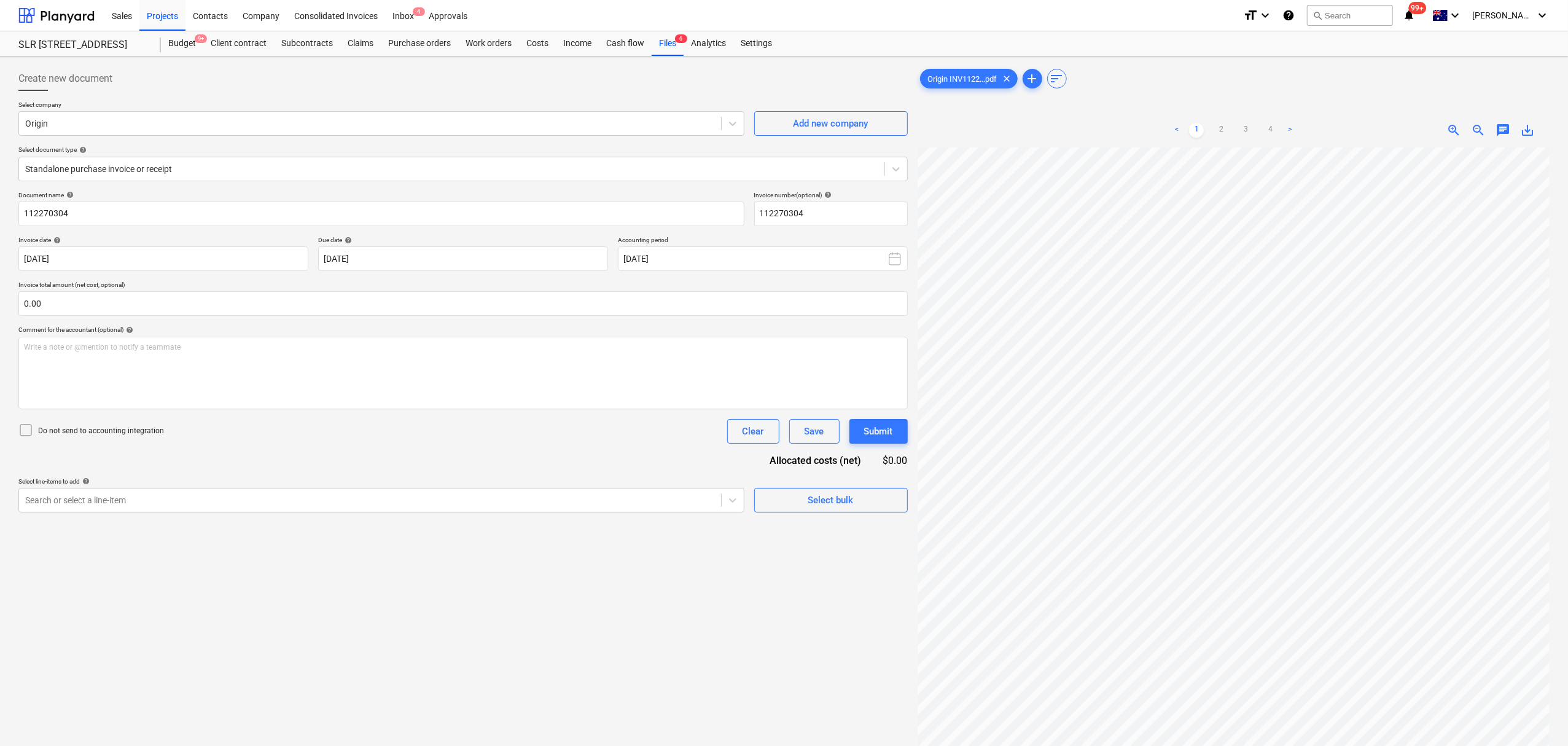
scroll to position [1, 5]
click at [645, 483] on div "Select line-items to add help" at bounding box center [382, 481] width 726 height 8
click at [637, 502] on div at bounding box center [370, 500] width 690 height 12
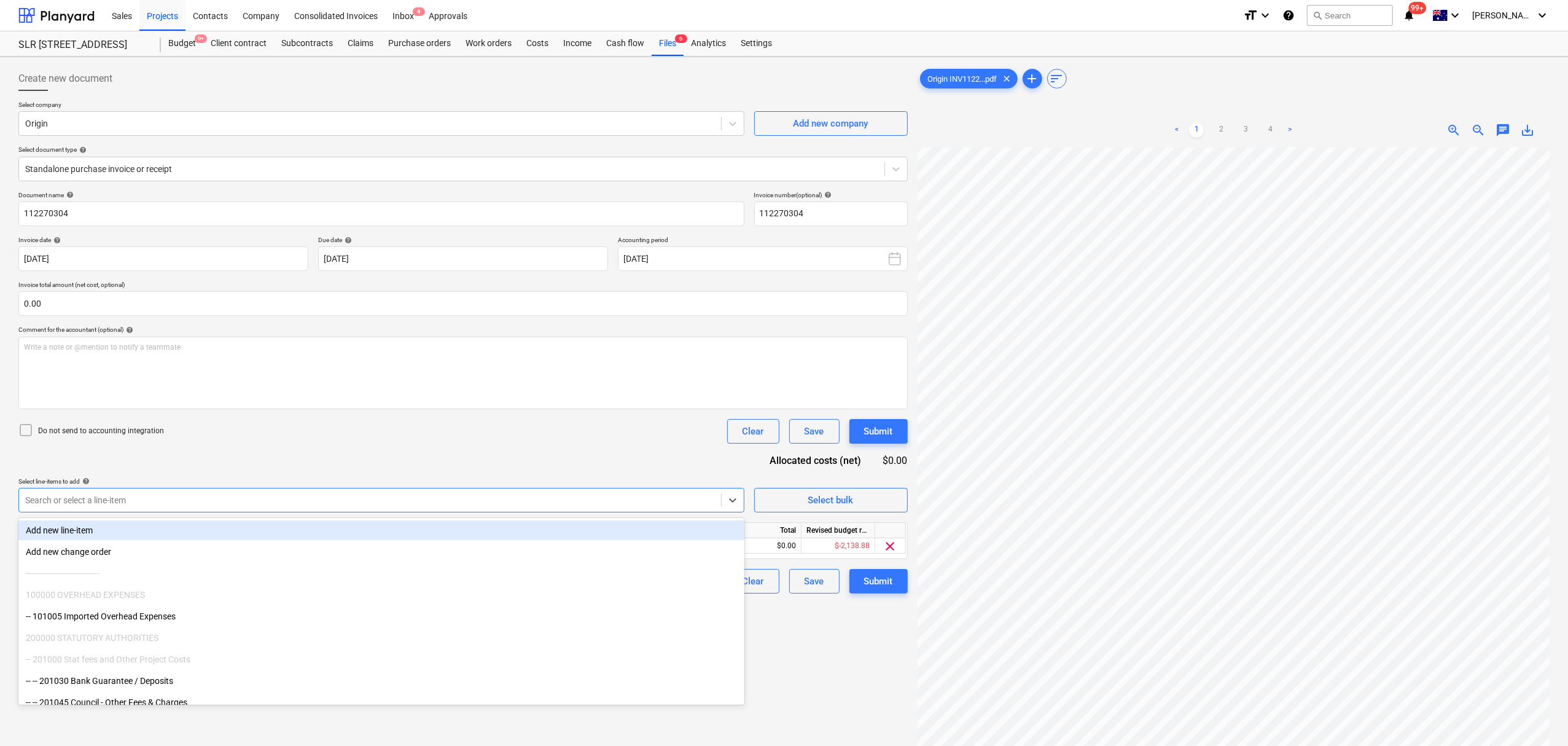
click at [482, 414] on div "Document name help 112270304 Invoice number (optional) help 112270304 Invoice d…" at bounding box center [463, 392] width 890 height 403
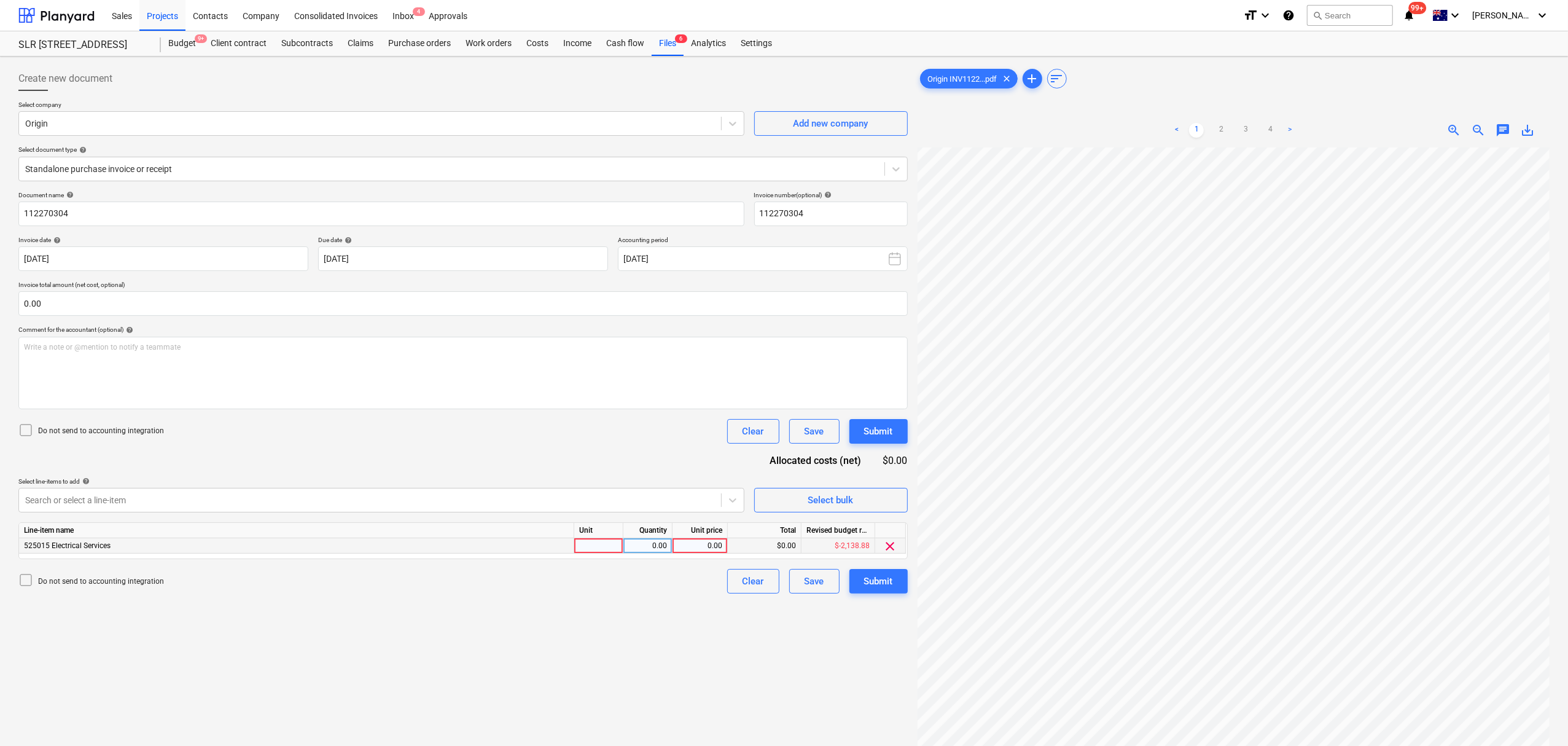
drag, startPoint x: 608, startPoint y: 556, endPoint x: 620, endPoint y: 553, distance: 12.4
click at [610, 556] on div "Line-item name Unit Quantity Unit price Total Revised budget remaining 525015 E…" at bounding box center [463, 540] width 890 height 37
click at [0, 0] on div "525015 Electrical Services 0.00 0.00 $0.00 $-2,138.88 clear" at bounding box center [0, 0] width 0 height 0
click at [611, 553] on div at bounding box center [599, 546] width 49 height 16
click at [1494, 129] on div "chat" at bounding box center [1502, 131] width 25 height 15
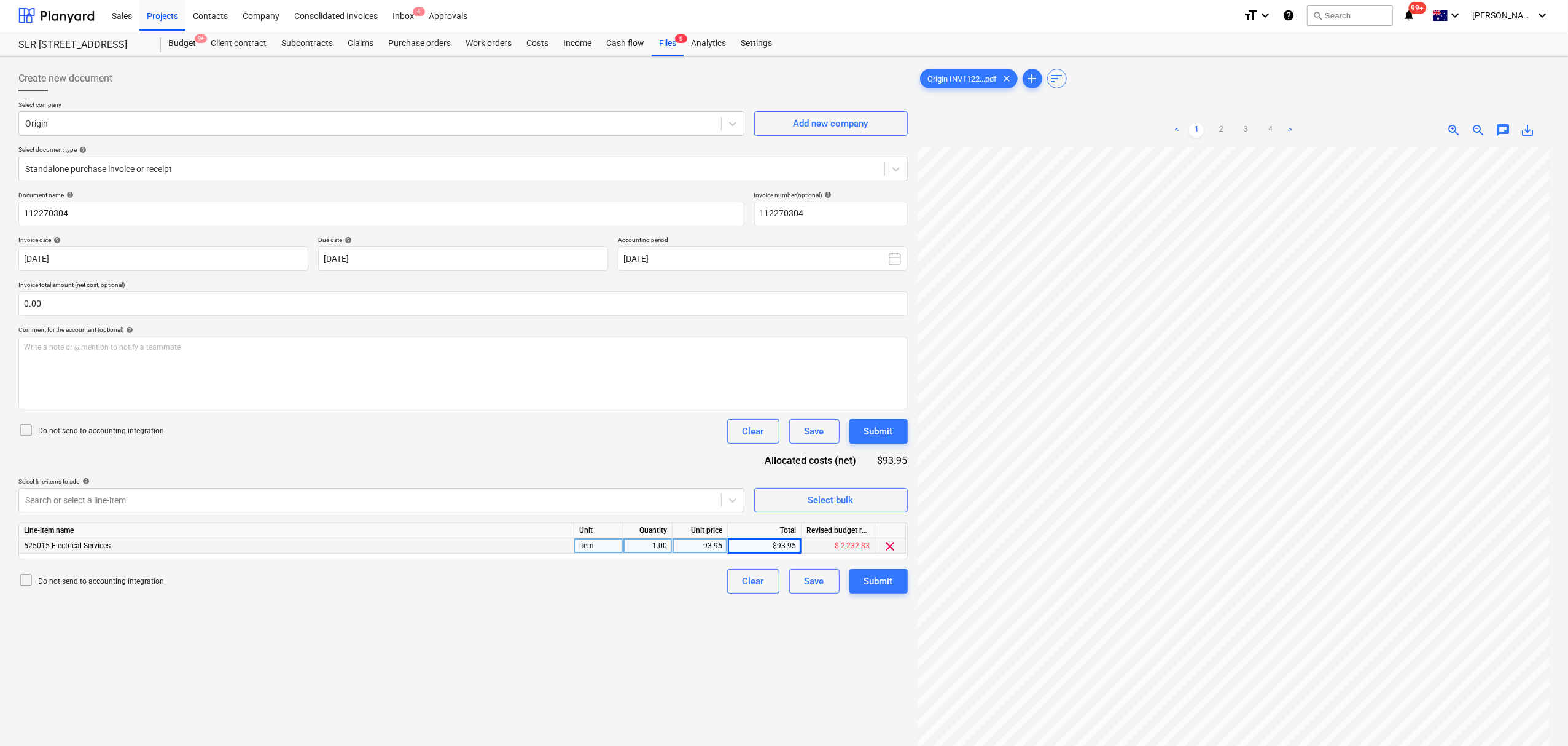
click at [1494, 134] on div "chat" at bounding box center [1502, 131] width 25 height 15
click at [1491, 145] on div "< 1 2 3 4 > zoom_in zoom_out chat 0 save_alt" at bounding box center [1234, 131] width 632 height 34
click at [1496, 141] on div "< 1 2 3 4 > zoom_in zoom_out chat 0 save_alt" at bounding box center [1234, 131] width 632 height 34
click at [1501, 139] on div "< 1 2 3 4 > zoom_in zoom_out chat 0 save_alt" at bounding box center [1234, 131] width 632 height 34
click at [1499, 116] on div "< 1 2 3 4 > zoom_in zoom_out chat 0 save_alt" at bounding box center [1234, 131] width 632 height 34
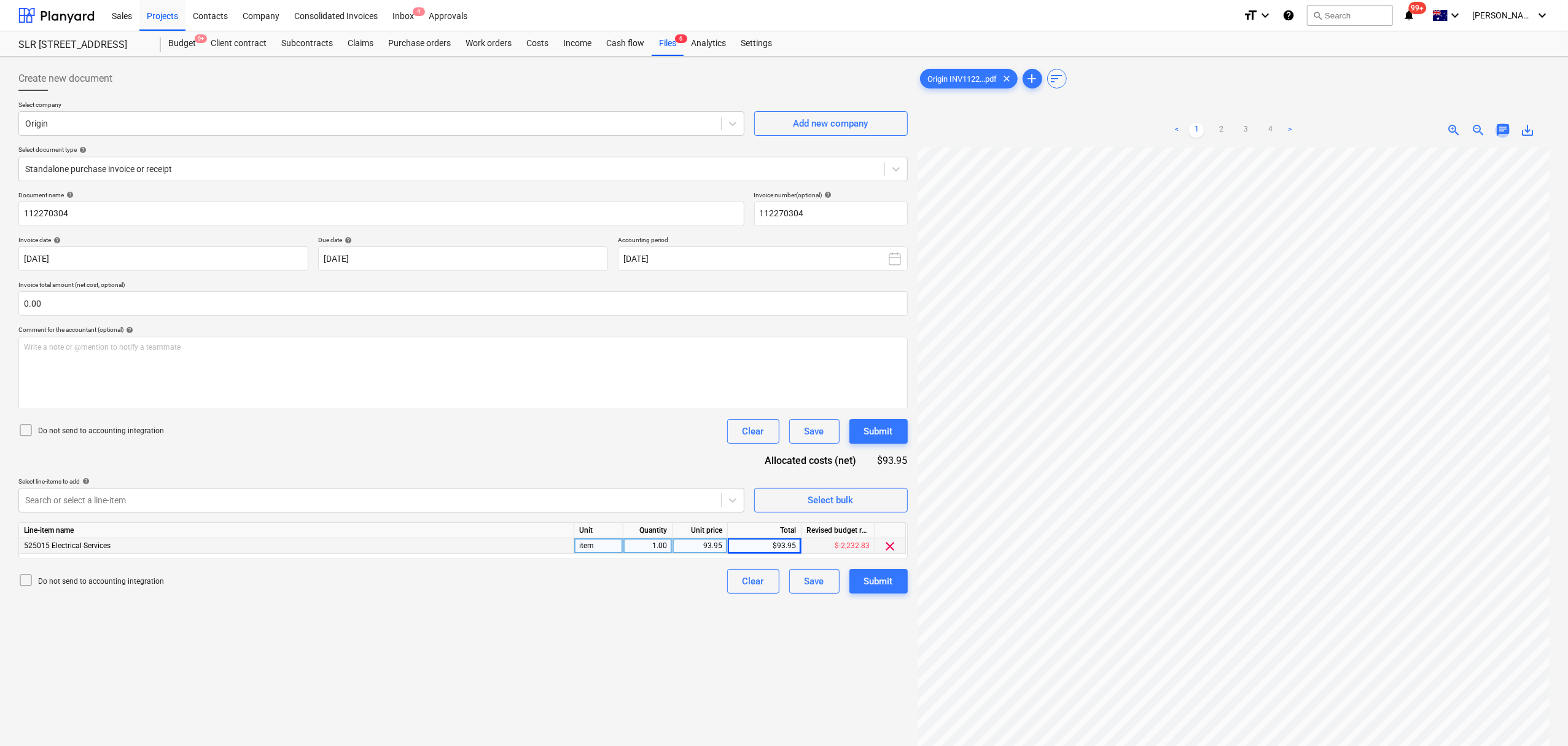
click at [1499, 137] on span "chat" at bounding box center [1503, 131] width 15 height 15
click at [1452, 249] on div "Write a note or @mention to notify a teammate [PERSON_NAME]" at bounding box center [1416, 259] width 245 height 72
click at [1341, 310] on div "Notes can we pass charges to SRL? Save" at bounding box center [1416, 254] width 245 height 163
click at [1328, 313] on div "Save" at bounding box center [1318, 313] width 19 height 16
click at [1533, 169] on span "close" at bounding box center [1532, 165] width 15 height 15
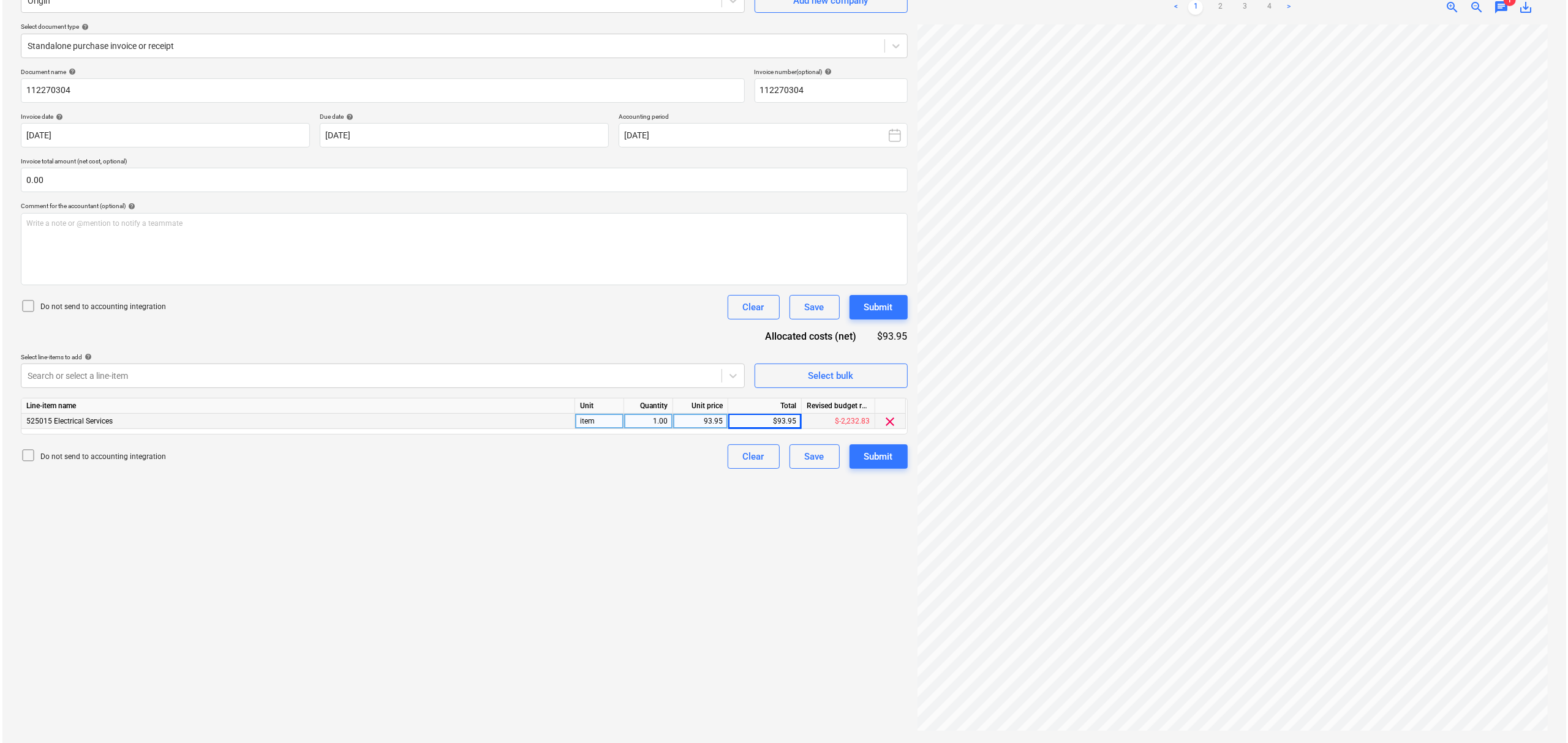
scroll to position [309, 149]
click at [892, 464] on button "Submit" at bounding box center [876, 456] width 58 height 25
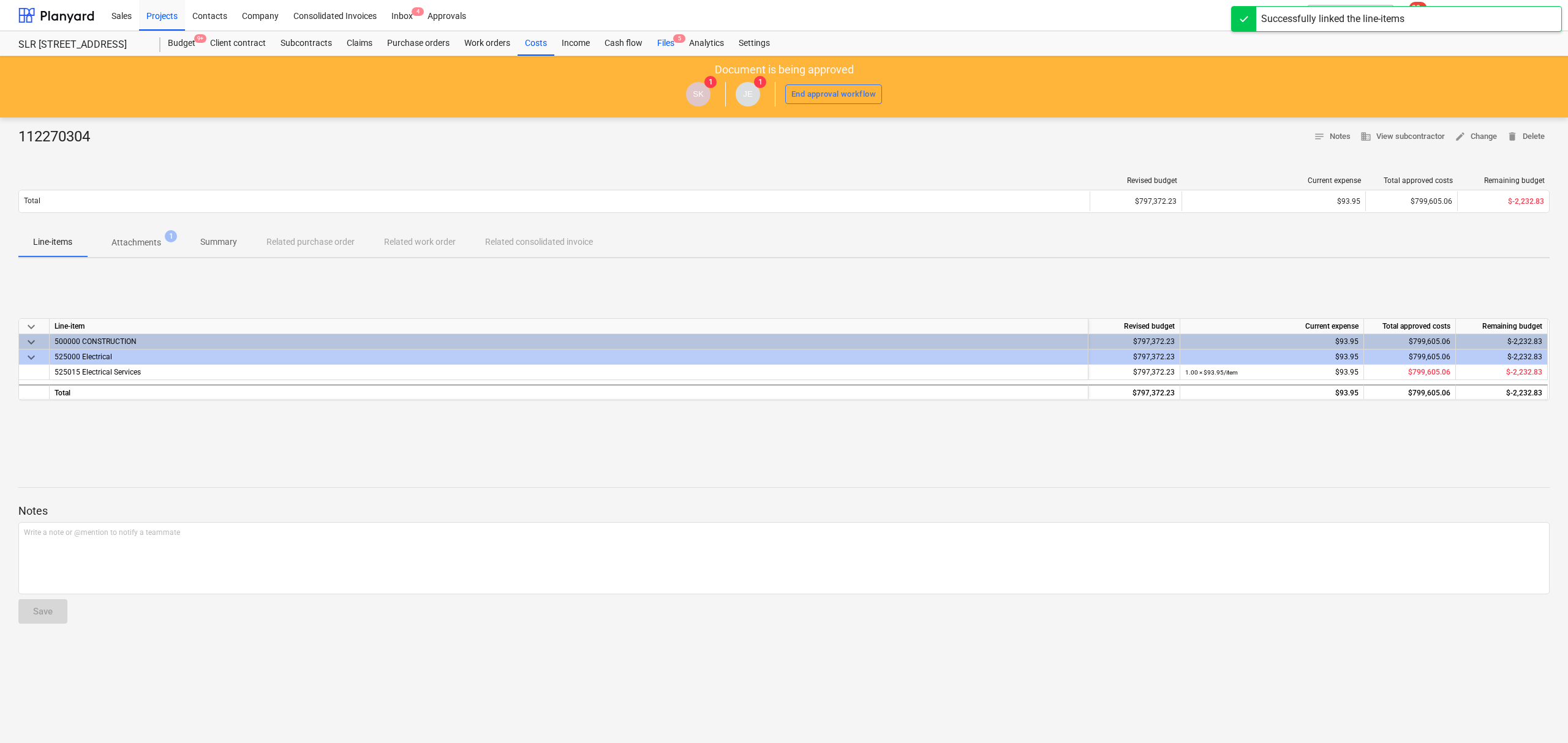
click at [676, 52] on div "Files 5" at bounding box center [665, 43] width 32 height 25
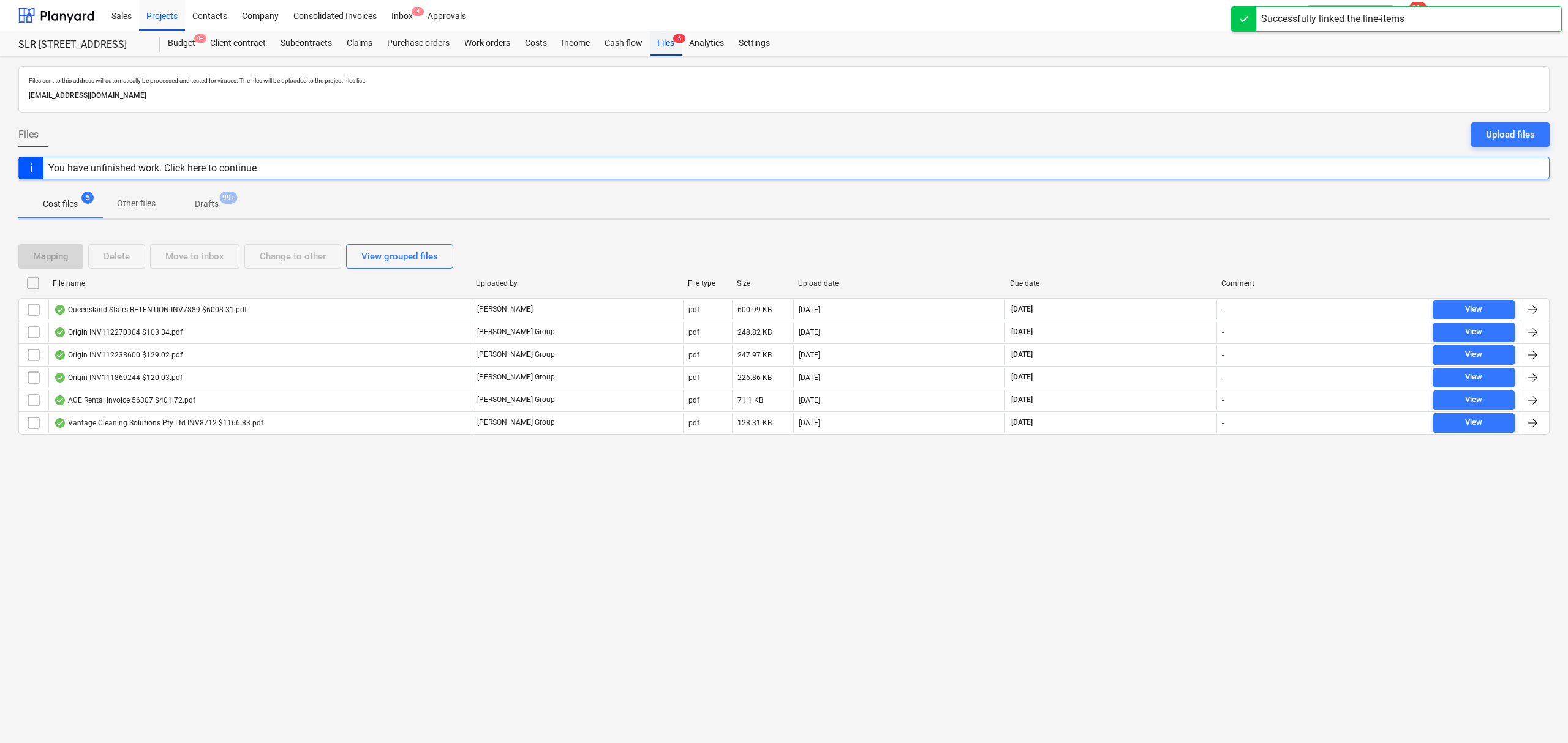
click at [676, 52] on div "Files 5" at bounding box center [665, 43] width 32 height 25
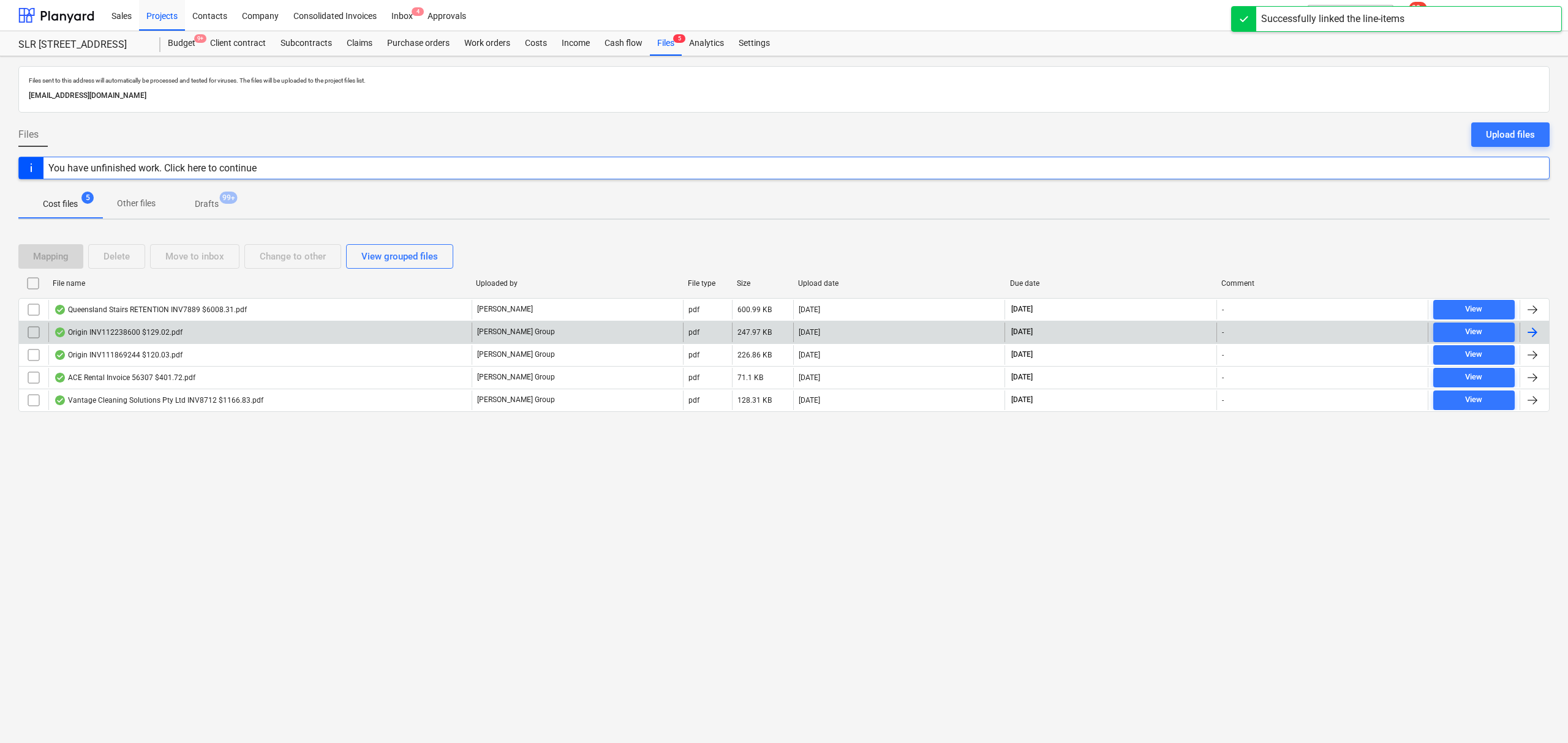
click at [229, 336] on div "Origin INV112238600 $129.02.pdf" at bounding box center [259, 332] width 423 height 19
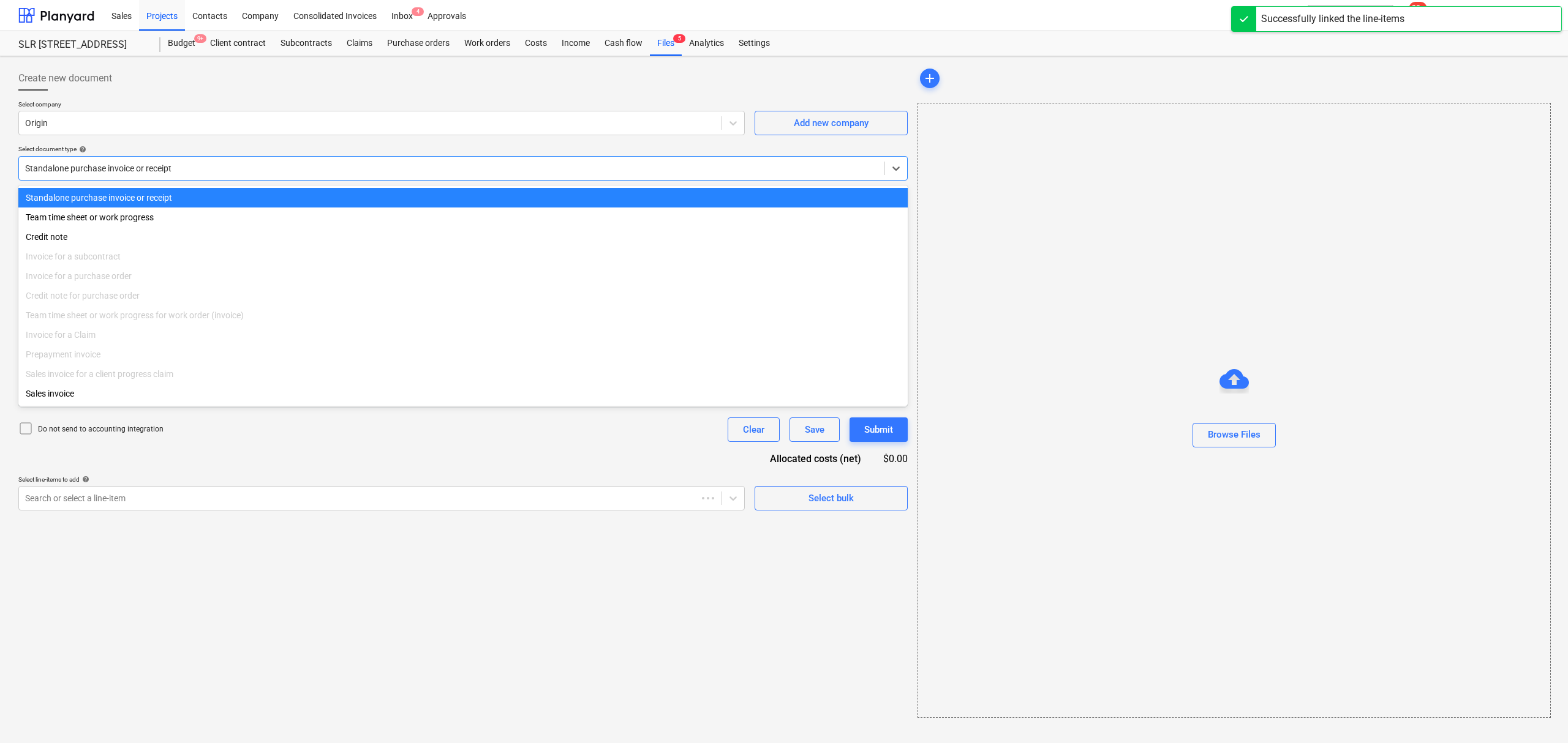
drag, startPoint x: 256, startPoint y: 175, endPoint x: 265, endPoint y: 218, distance: 43.9
click at [256, 175] on div "Standalone purchase invoice or receipt" at bounding box center [452, 168] width 865 height 17
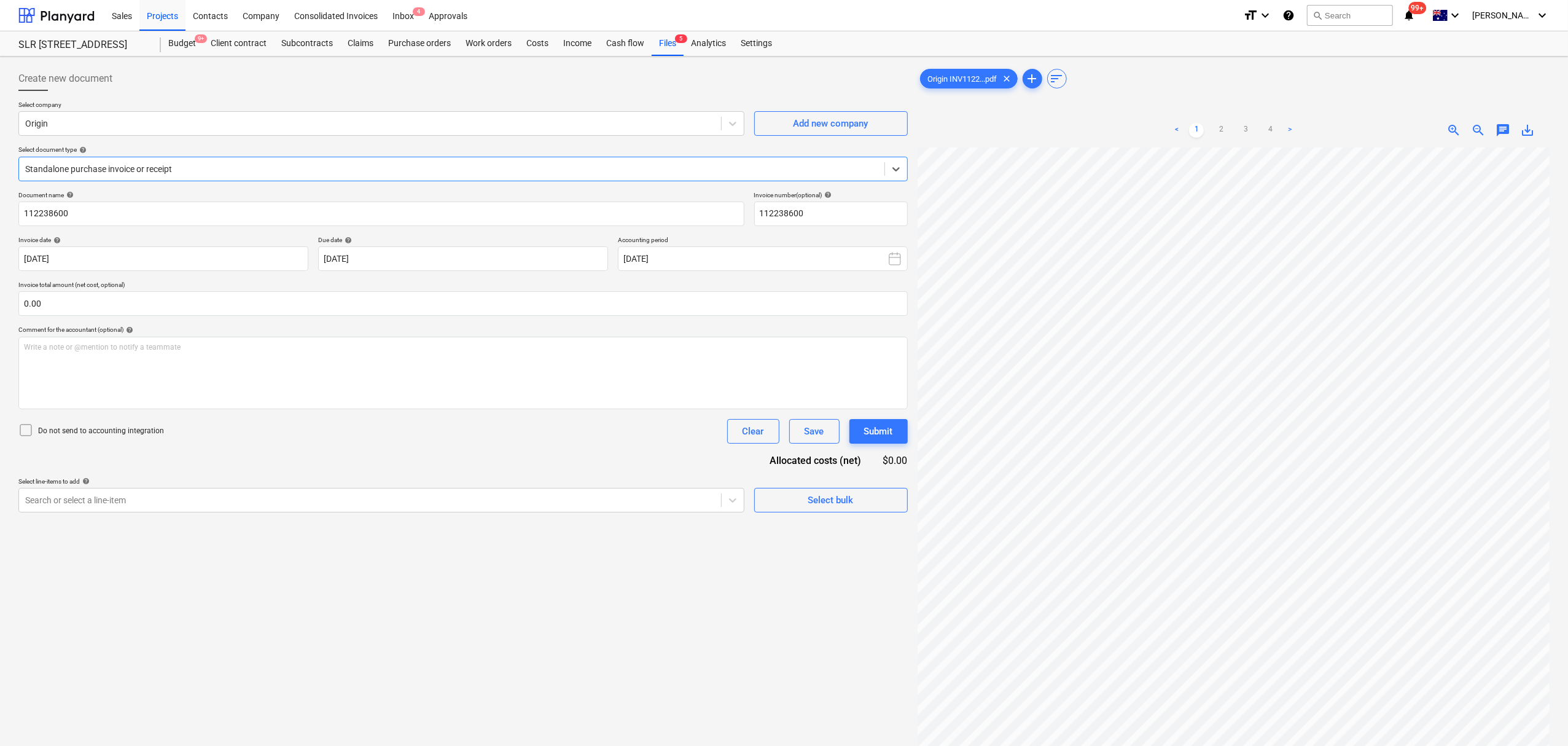
drag, startPoint x: 146, startPoint y: 163, endPoint x: 527, endPoint y: 274, distance: 396.8
click at [148, 163] on div at bounding box center [452, 169] width 853 height 12
click at [534, 494] on div at bounding box center [370, 500] width 690 height 12
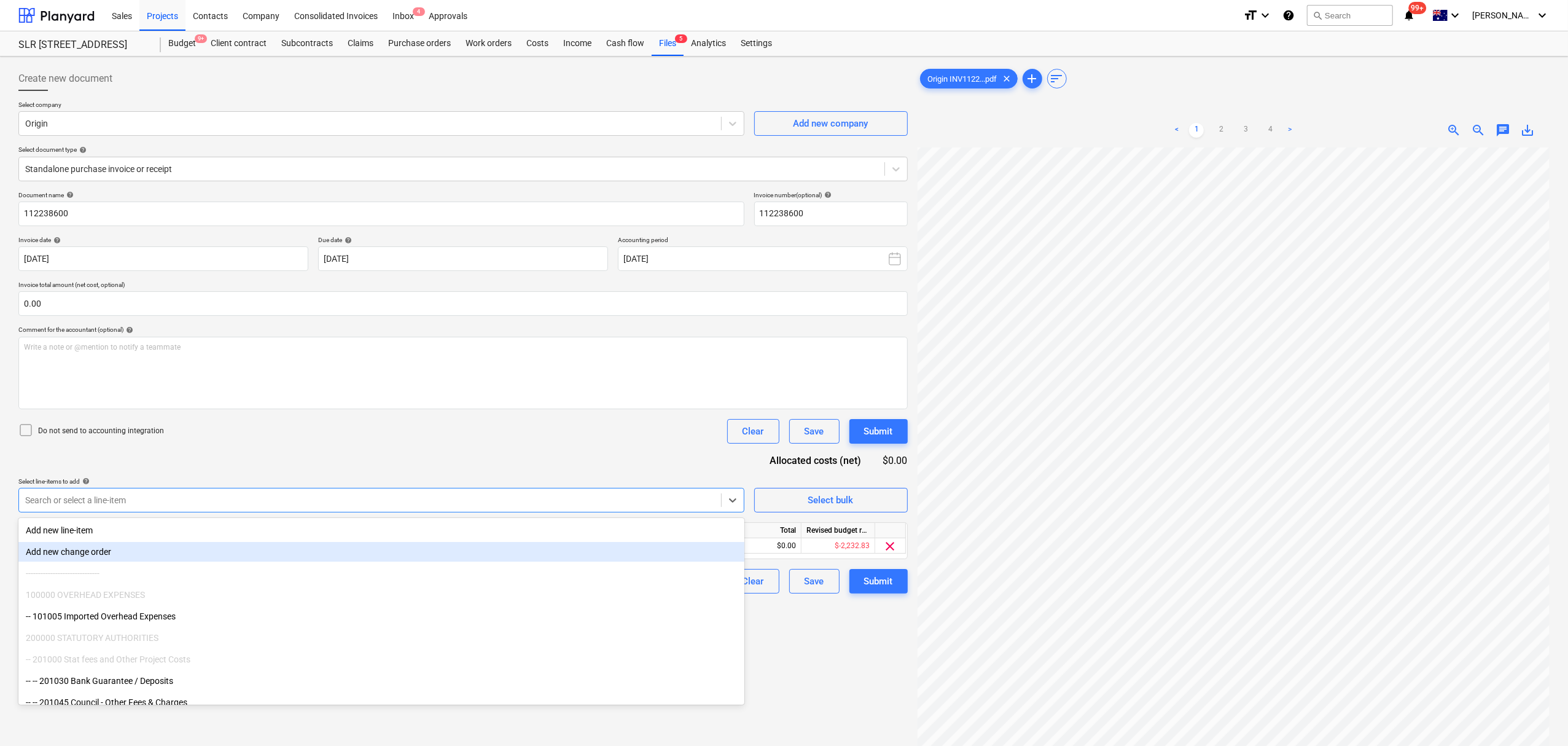
click at [573, 470] on div "Document name help 112238600 Invoice number (optional) help 112238600 Invoice d…" at bounding box center [463, 392] width 890 height 403
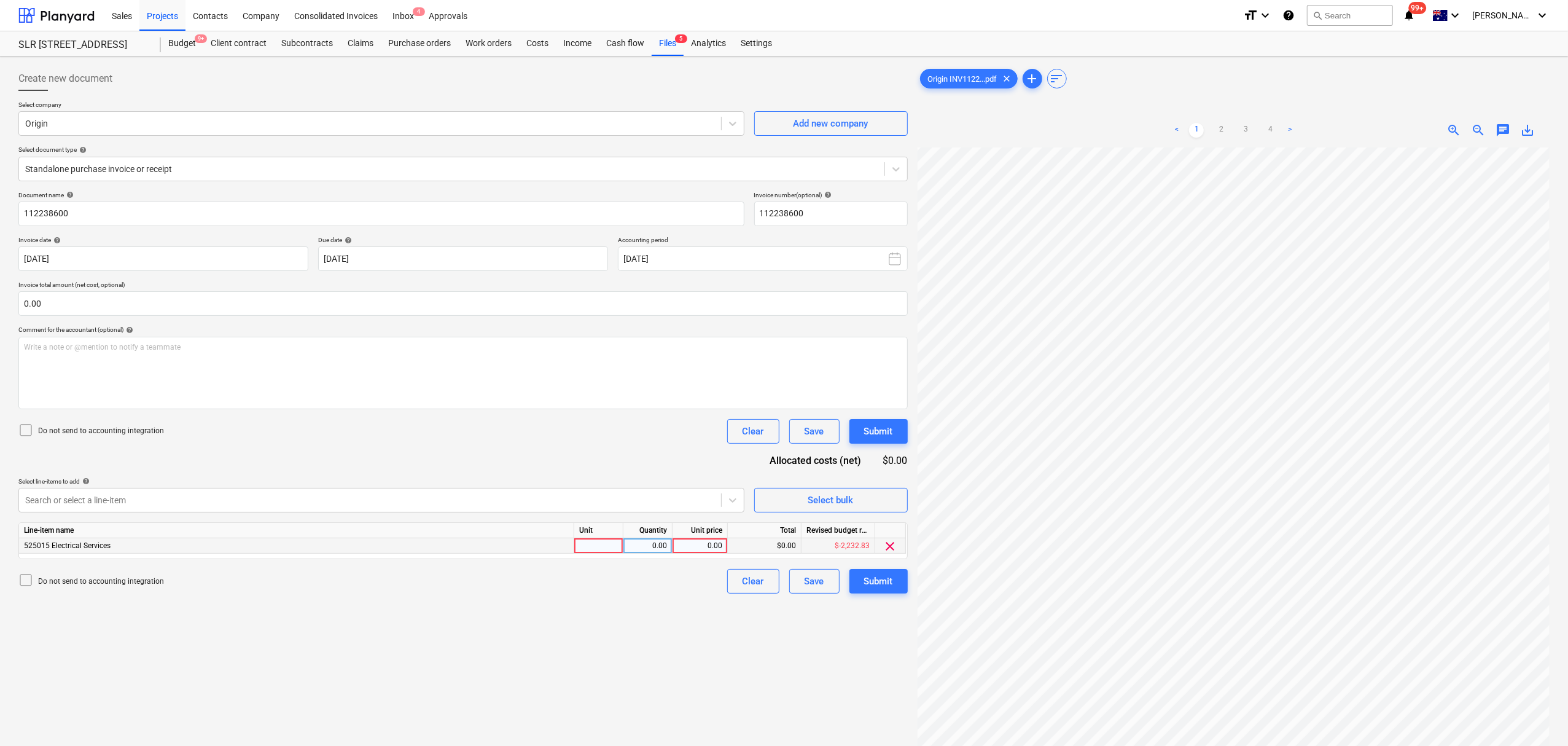
click at [582, 541] on div at bounding box center [599, 546] width 49 height 16
click at [1501, 126] on span "chat" at bounding box center [1503, 131] width 15 height 15
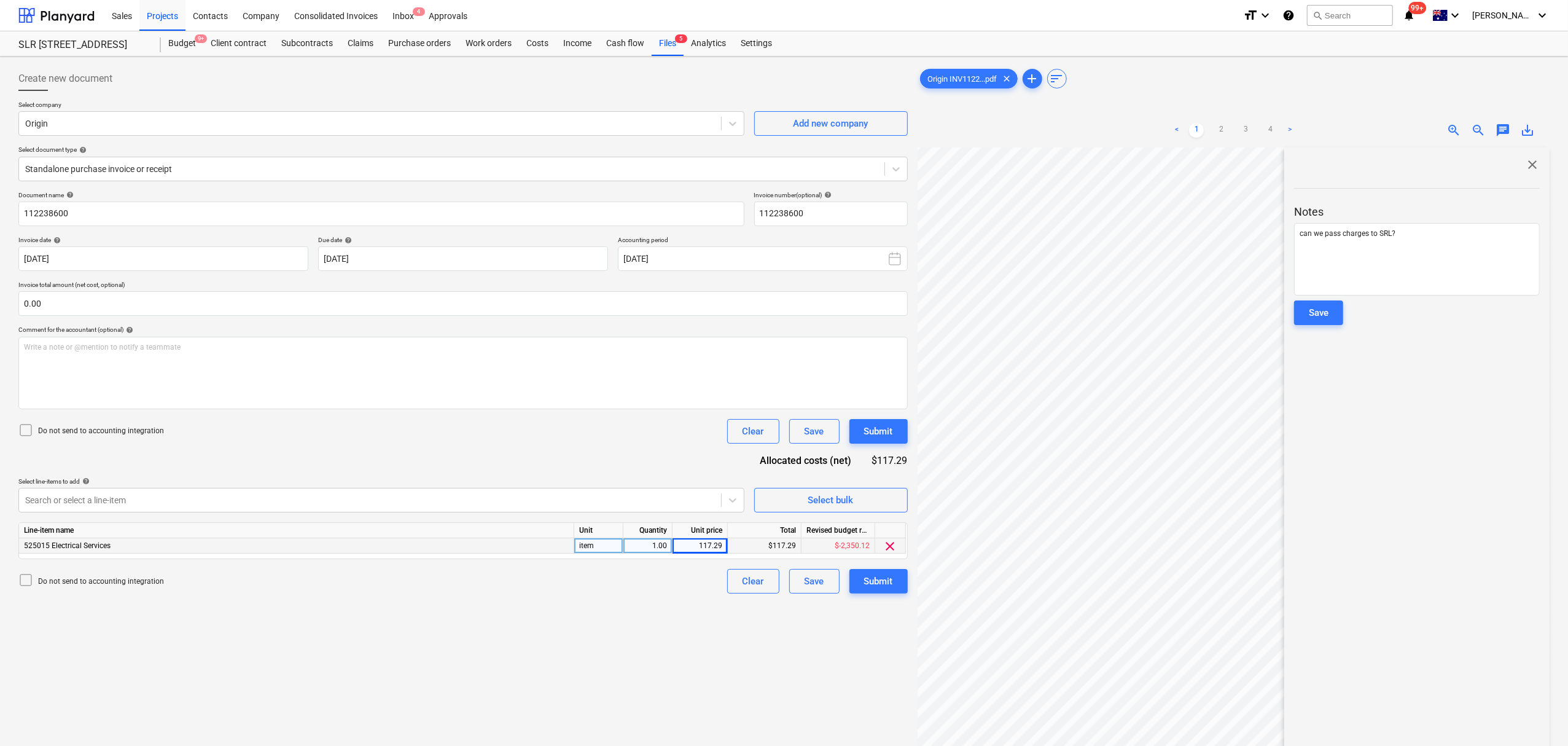
click at [1353, 313] on div "Notes can we pass charges to SRL? Save" at bounding box center [1416, 254] width 245 height 163
click at [1339, 319] on button "Save" at bounding box center [1318, 313] width 49 height 25
click at [1525, 169] on span "close" at bounding box center [1532, 165] width 15 height 15
click at [878, 578] on div "Submit" at bounding box center [878, 580] width 29 height 16
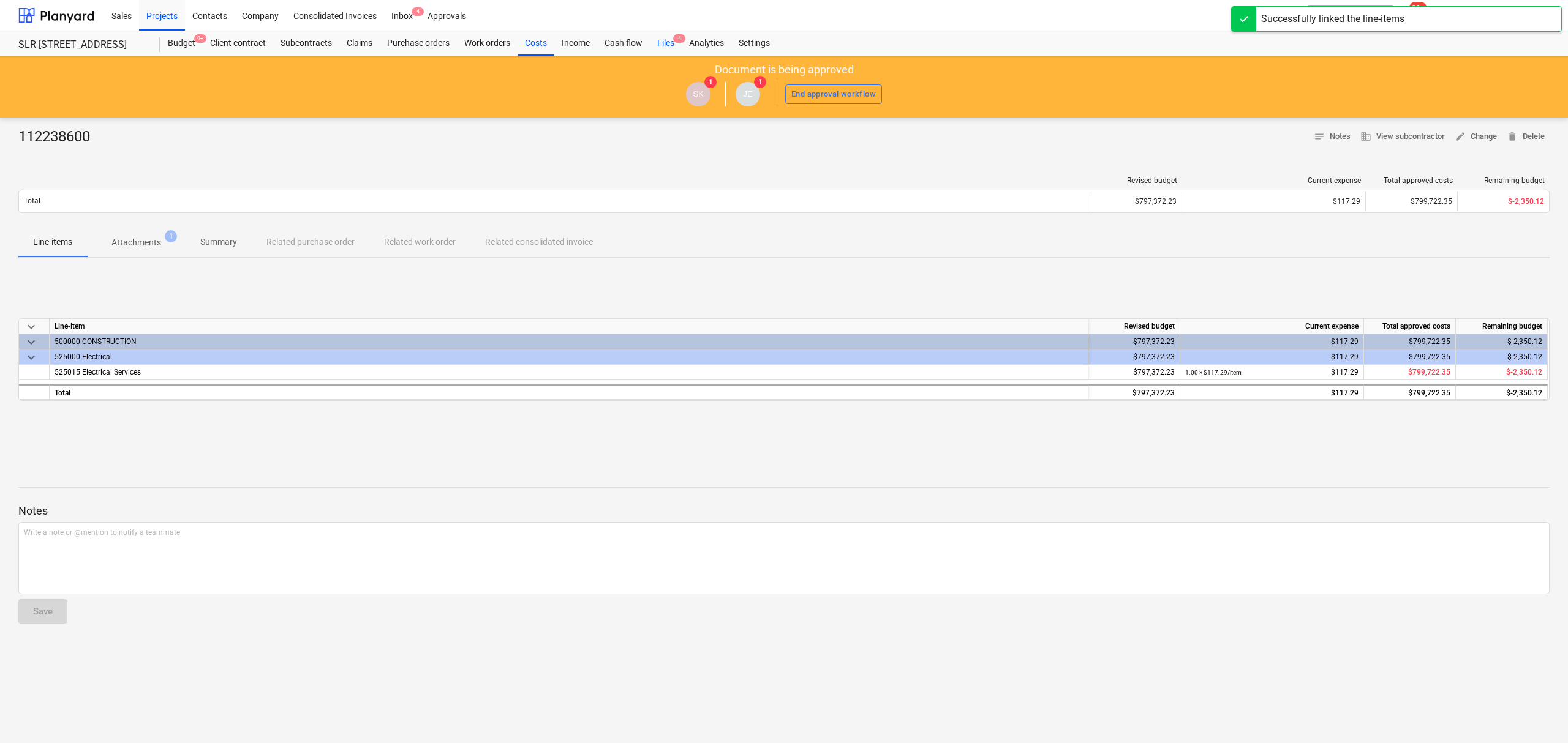
click at [658, 40] on div "Files 4" at bounding box center [665, 43] width 32 height 25
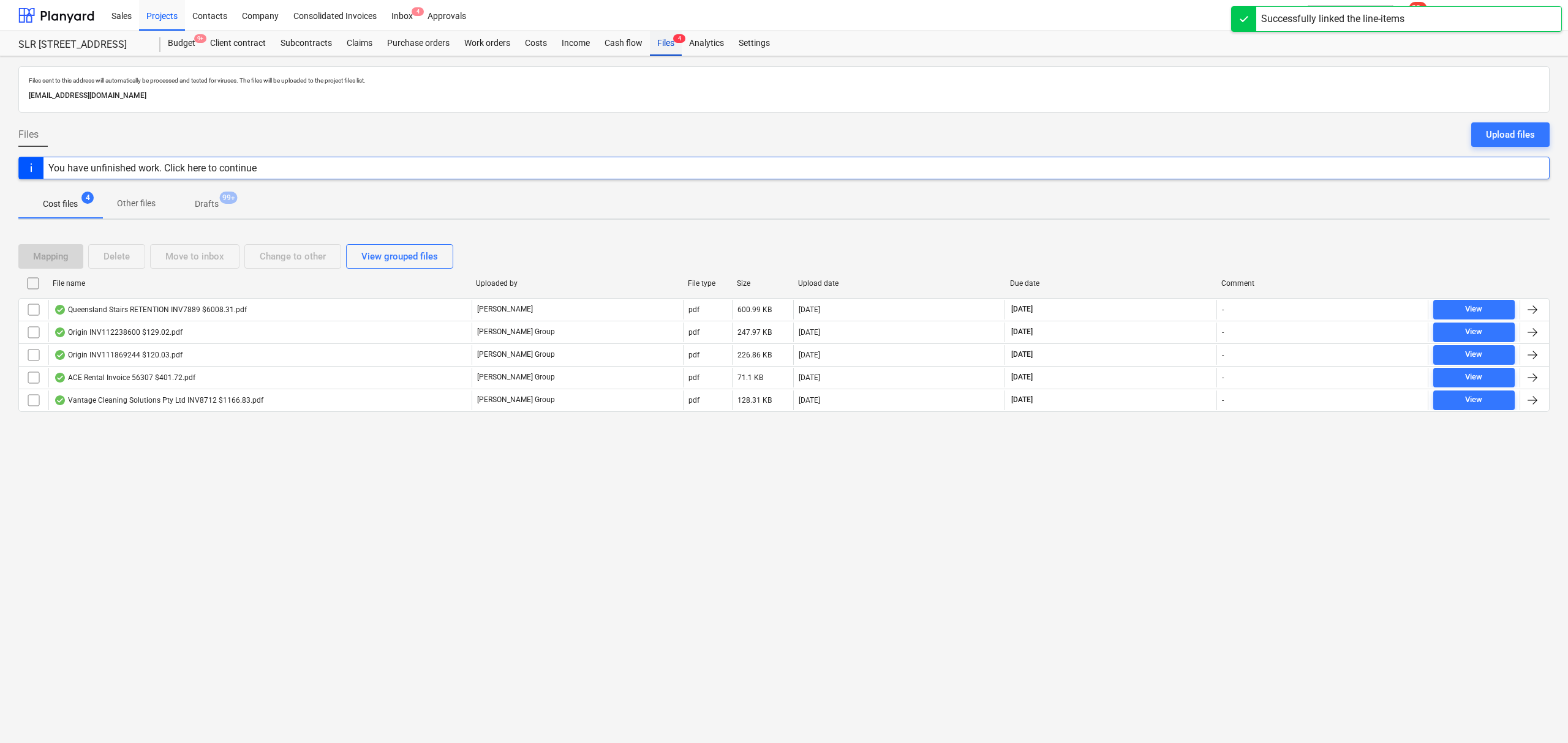
click at [658, 40] on div "Files 4" at bounding box center [665, 43] width 32 height 25
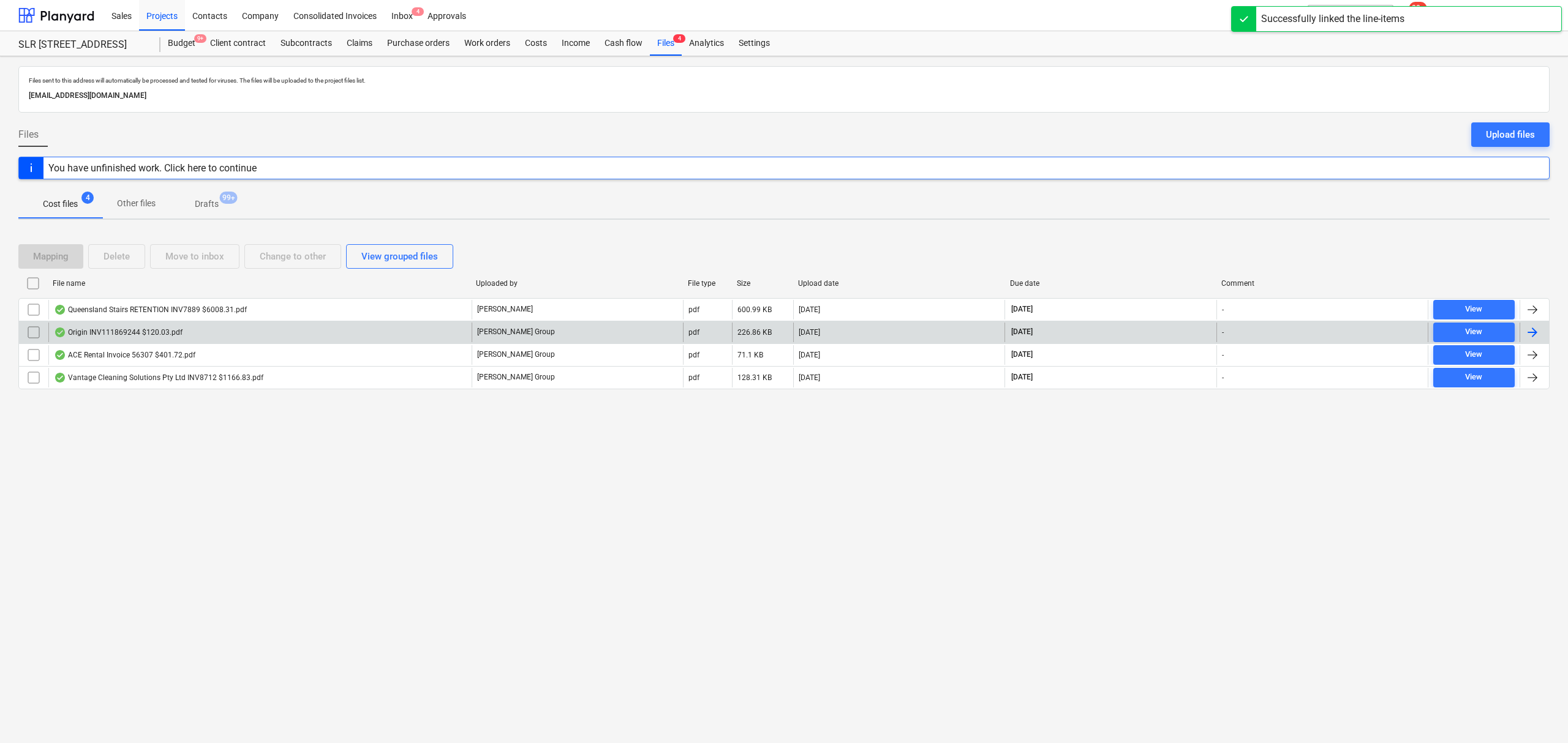
click at [271, 335] on div "Origin INV111869244 $120.03.pdf" at bounding box center [259, 332] width 423 height 19
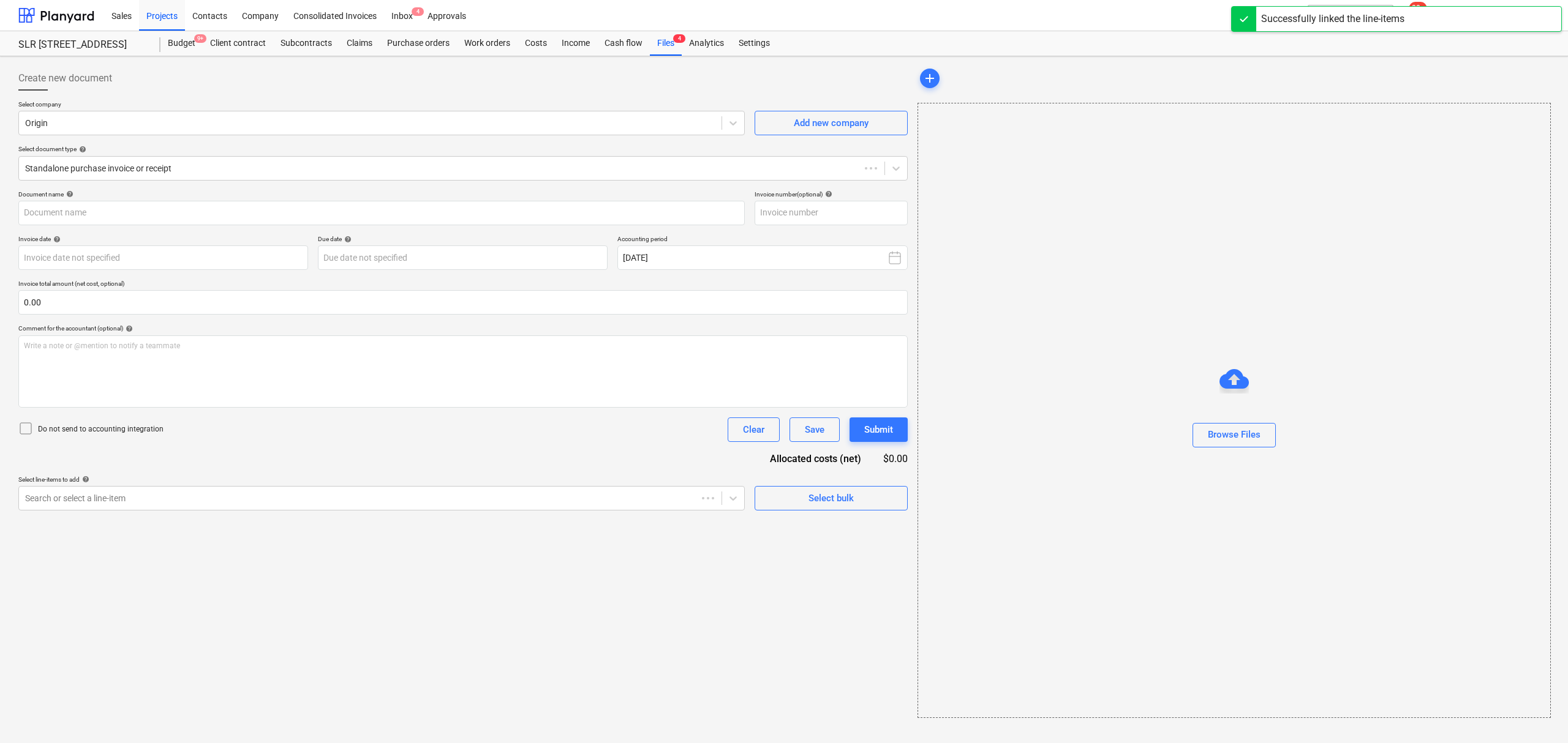
click at [270, 336] on div "Write a note or @mention to notify a teammate [PERSON_NAME]" at bounding box center [463, 371] width 889 height 72
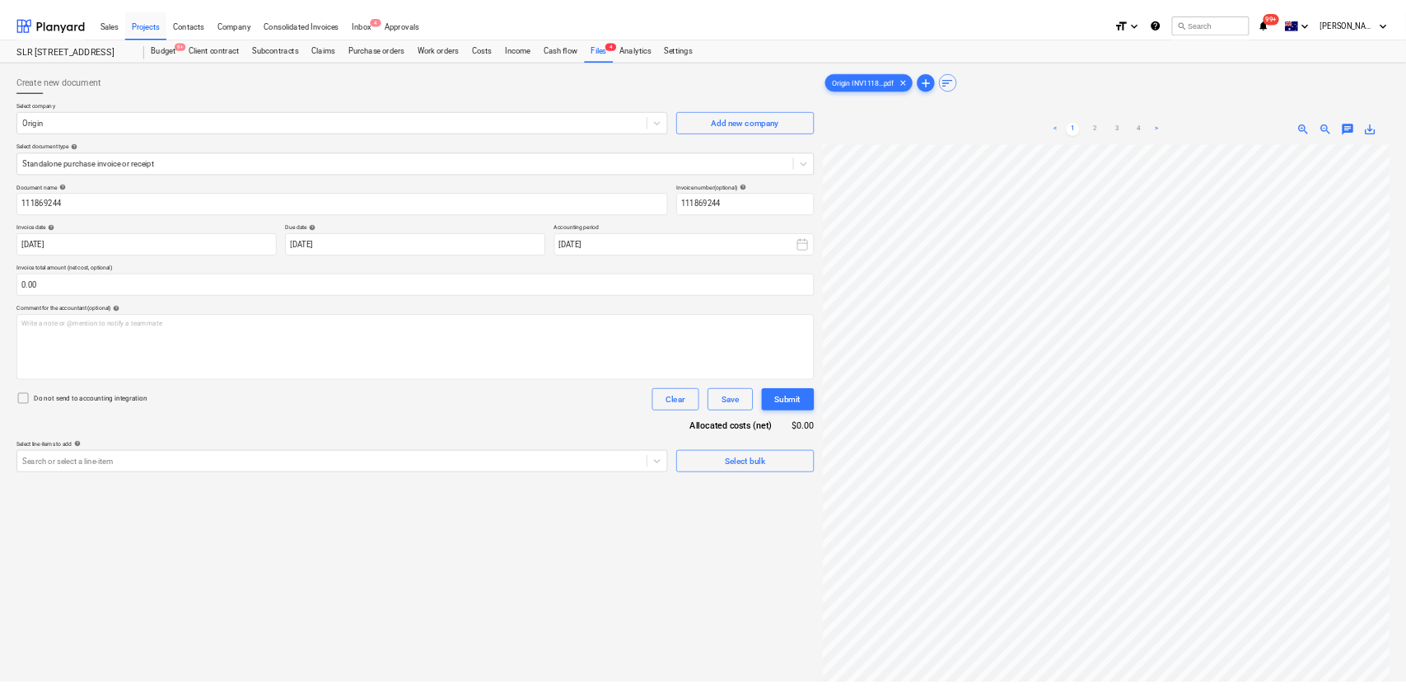
scroll to position [507, 127]
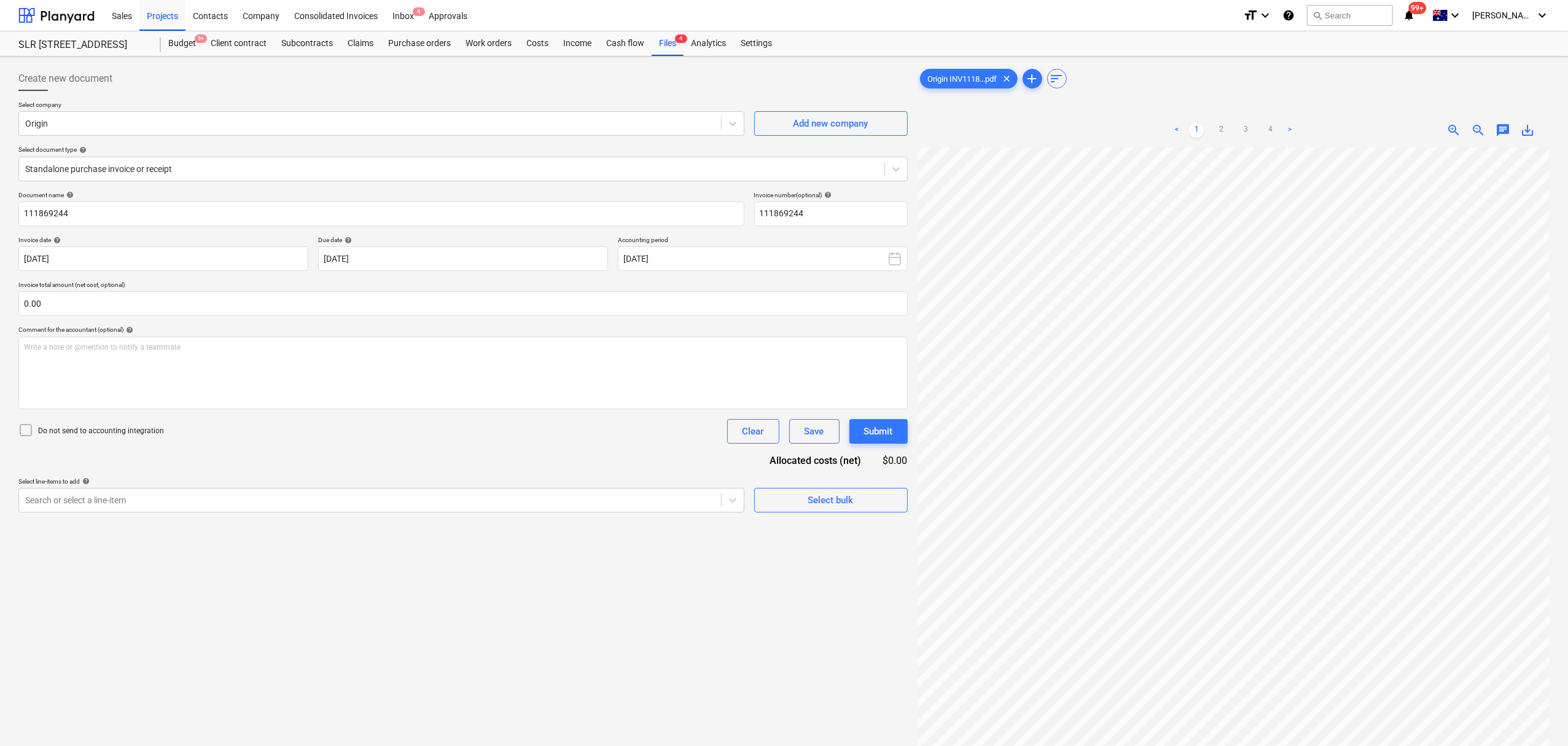
drag, startPoint x: 459, startPoint y: 524, endPoint x: 455, endPoint y: 517, distance: 8.1
click at [458, 521] on div "Create new document Select company Origin Add new company Select document type …" at bounding box center [463, 463] width 899 height 803
click at [451, 514] on div "Create new document Select company Origin Add new company Select document type …" at bounding box center [463, 463] width 899 height 803
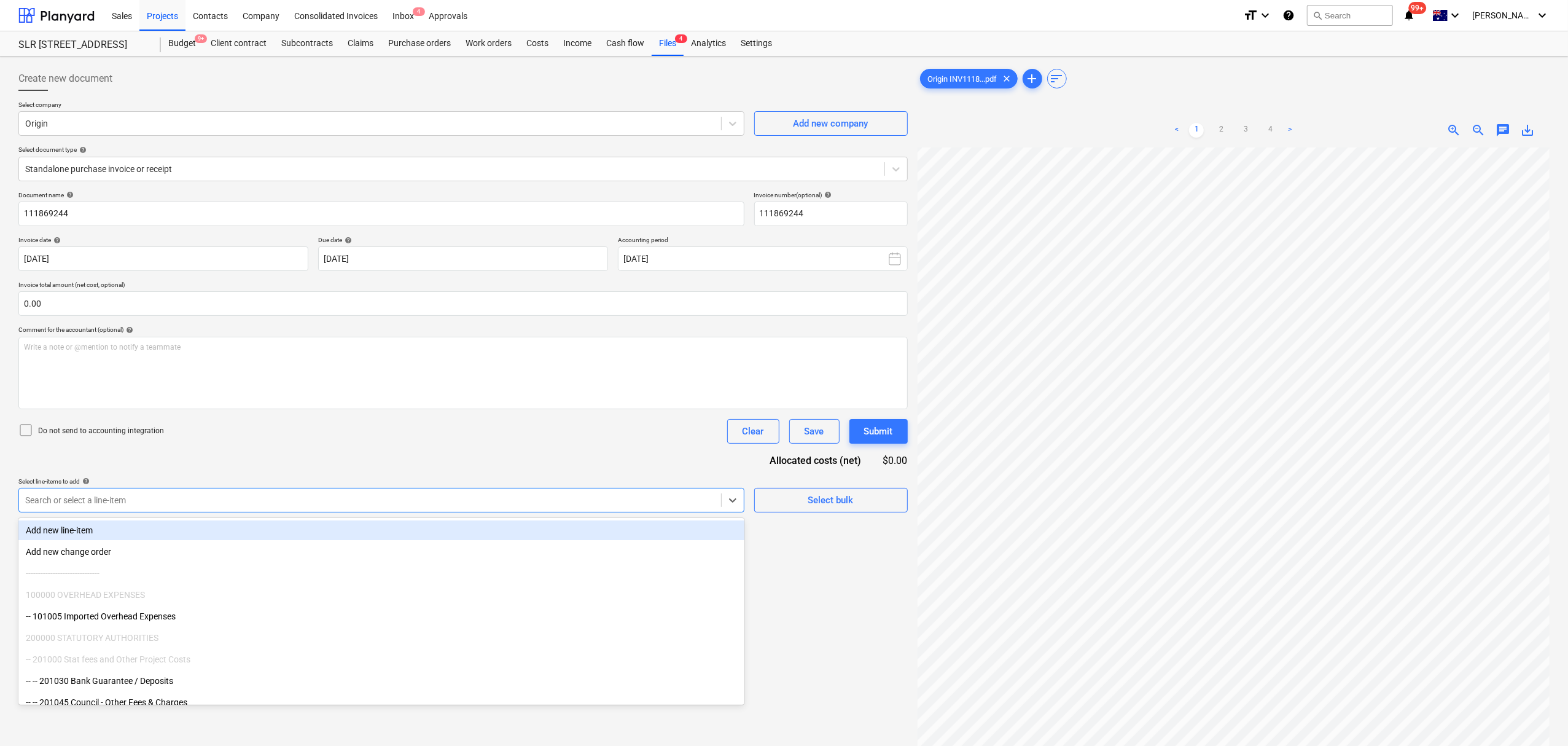
click at [451, 505] on div at bounding box center [370, 500] width 690 height 12
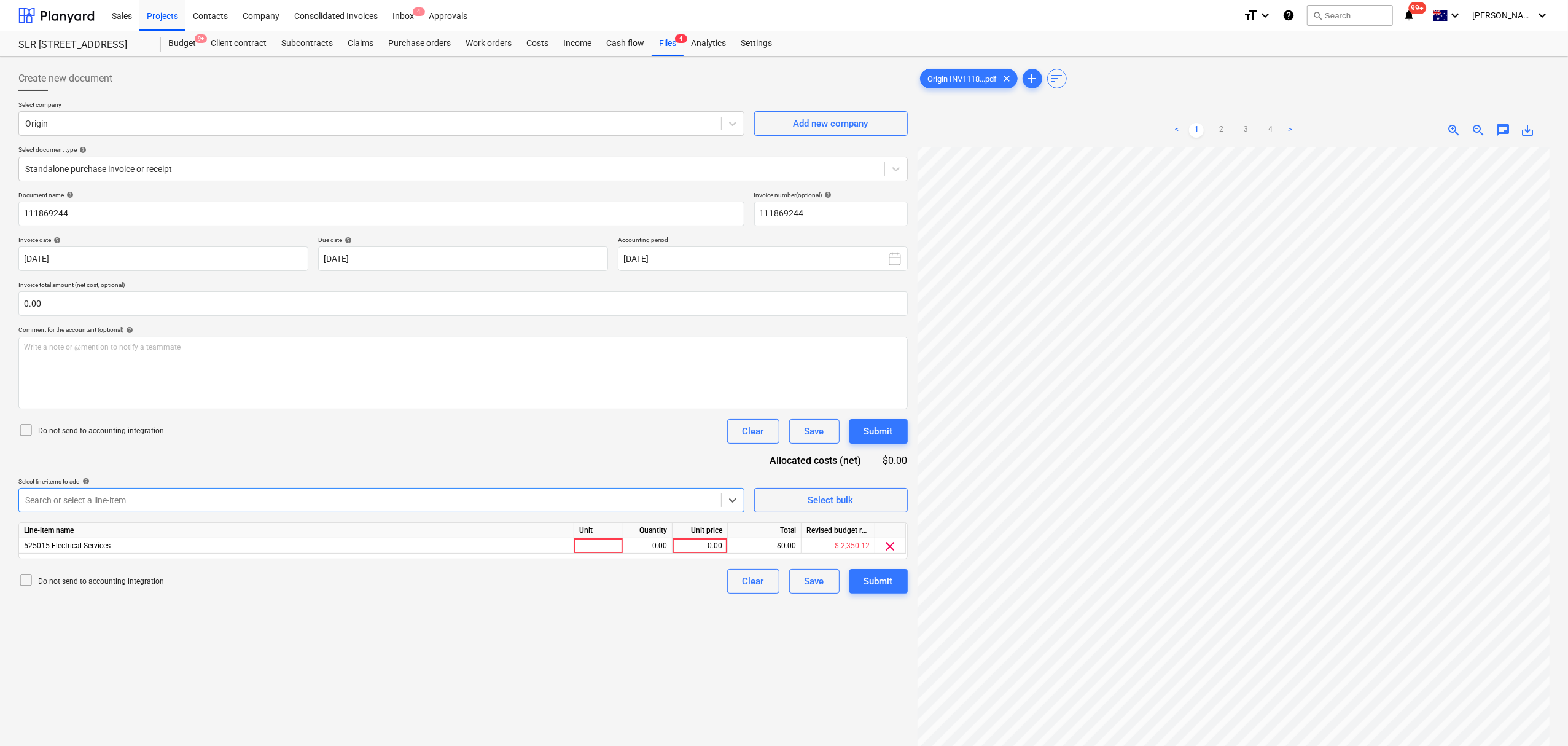
click at [456, 492] on div "Search or select a line-item" at bounding box center [370, 500] width 702 height 17
click at [577, 539] on div at bounding box center [599, 546] width 49 height 16
drag, startPoint x: 1511, startPoint y: 138, endPoint x: 1502, endPoint y: 131, distance: 11.4
click at [1510, 138] on div "chat" at bounding box center [1502, 131] width 25 height 15
click at [1502, 131] on span "chat" at bounding box center [1503, 131] width 15 height 15
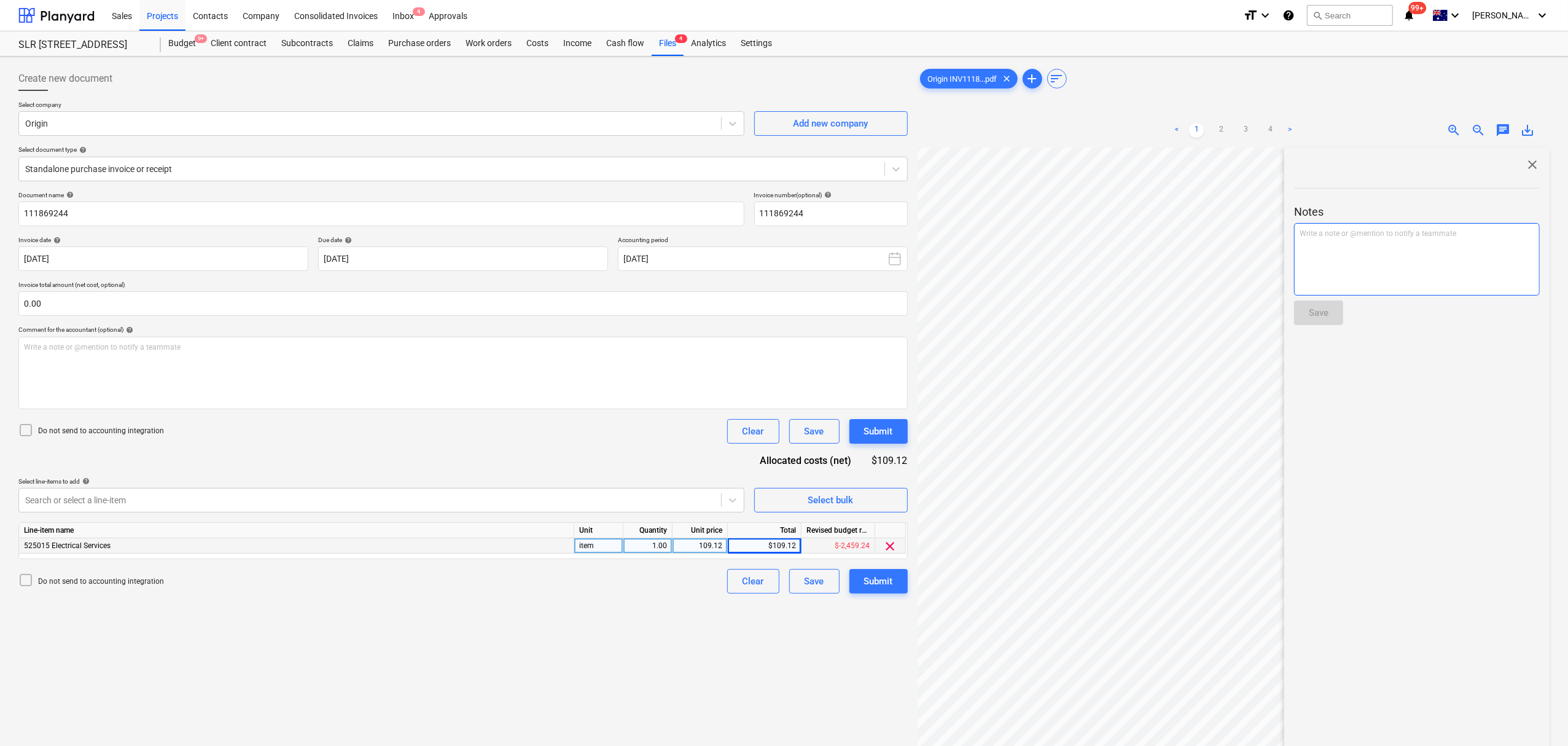
click at [1479, 227] on div "Write a note or @mention to notify a teammate [PERSON_NAME]" at bounding box center [1416, 259] width 245 height 72
click at [1297, 301] on button "Save" at bounding box center [1318, 313] width 49 height 25
click at [1525, 166] on span "close" at bounding box center [1532, 165] width 15 height 15
click at [883, 596] on div "Create new document Select company Origin Add new company Select document type …" at bounding box center [463, 463] width 899 height 803
click at [873, 581] on div "Submit" at bounding box center [878, 580] width 29 height 16
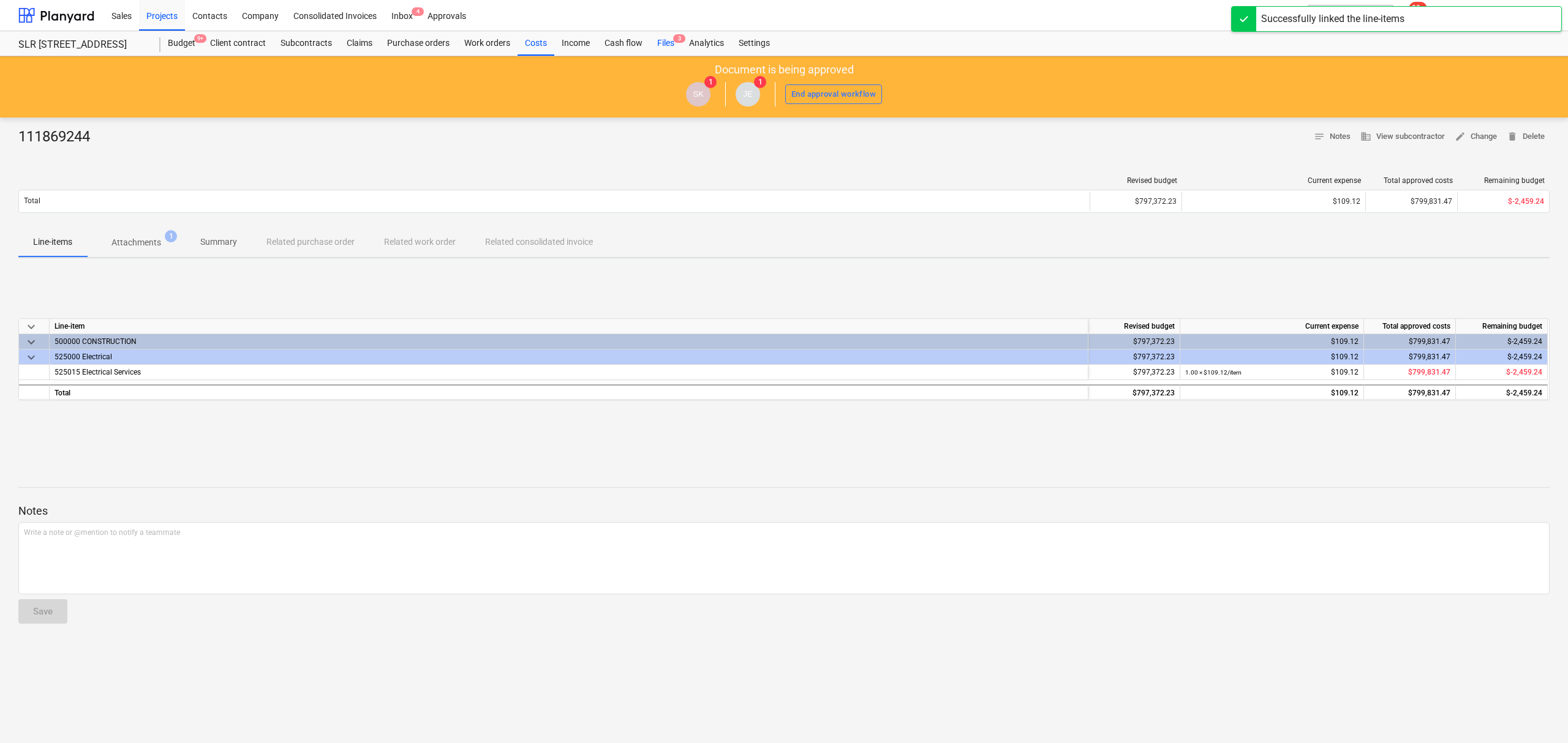
click at [668, 49] on div "Files 3" at bounding box center [665, 43] width 32 height 25
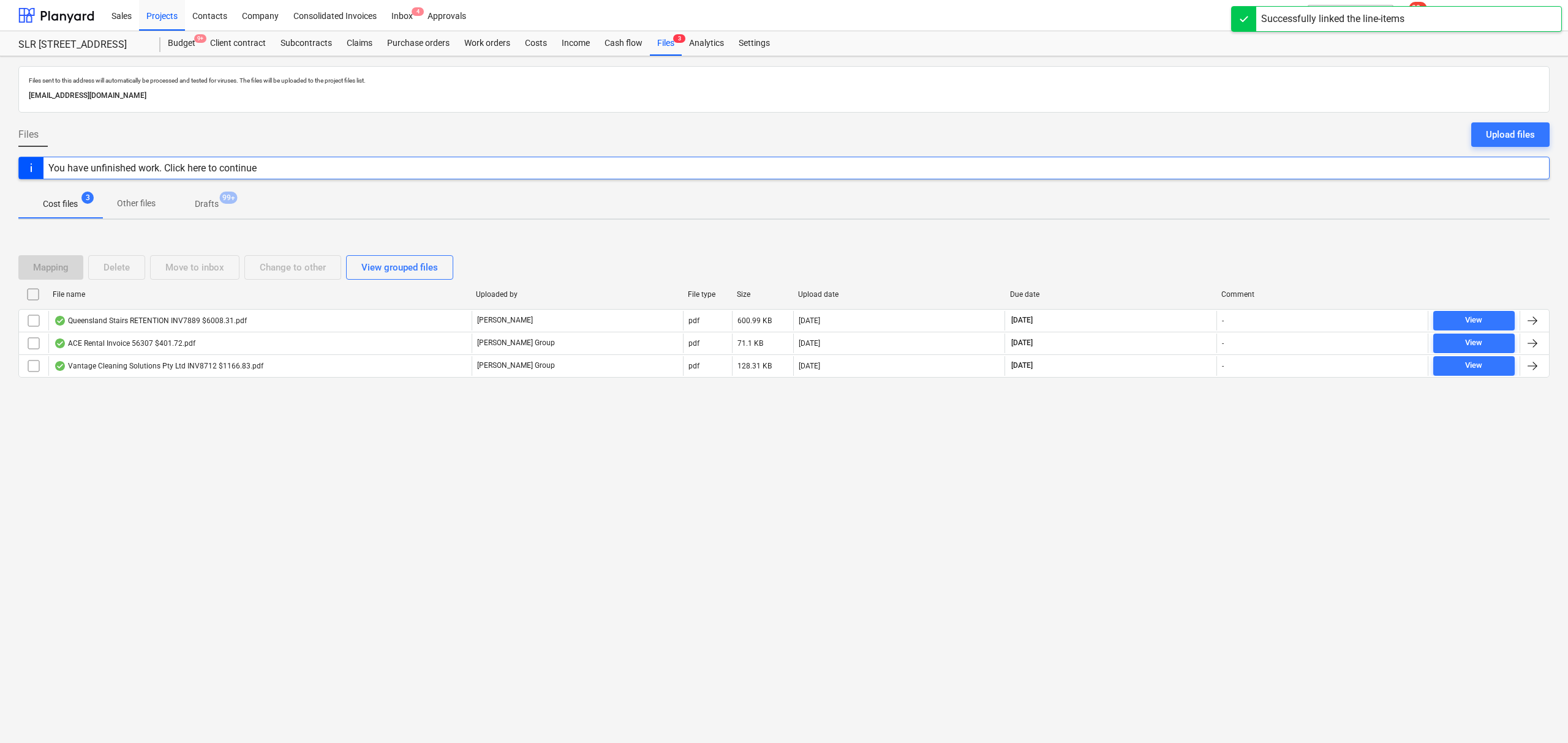
click at [792, 155] on div "Files Upload files" at bounding box center [784, 140] width 1531 height 34
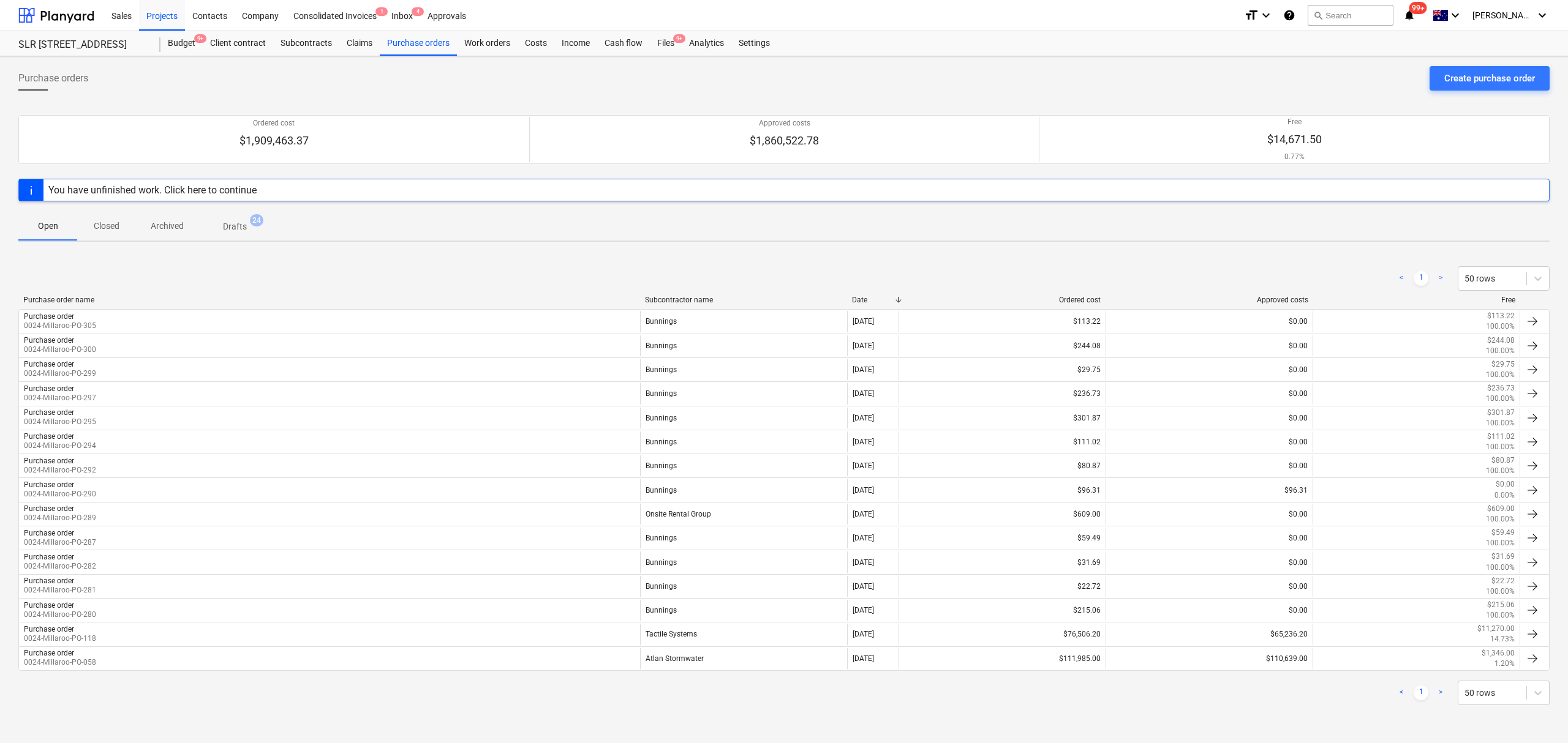
click at [905, 231] on div "Open Closed Archived Drafts 24" at bounding box center [784, 226] width 1531 height 30
click at [1052, 250] on div "Purchase orders Create purchase order Ordered cost $1,909,463.37 Approved costs…" at bounding box center [784, 400] width 1568 height 687
click at [922, 253] on div "< 1 > 50 rows Purchase order name Subcontractor name Date Ordered cost Approved…" at bounding box center [784, 486] width 1531 height 468
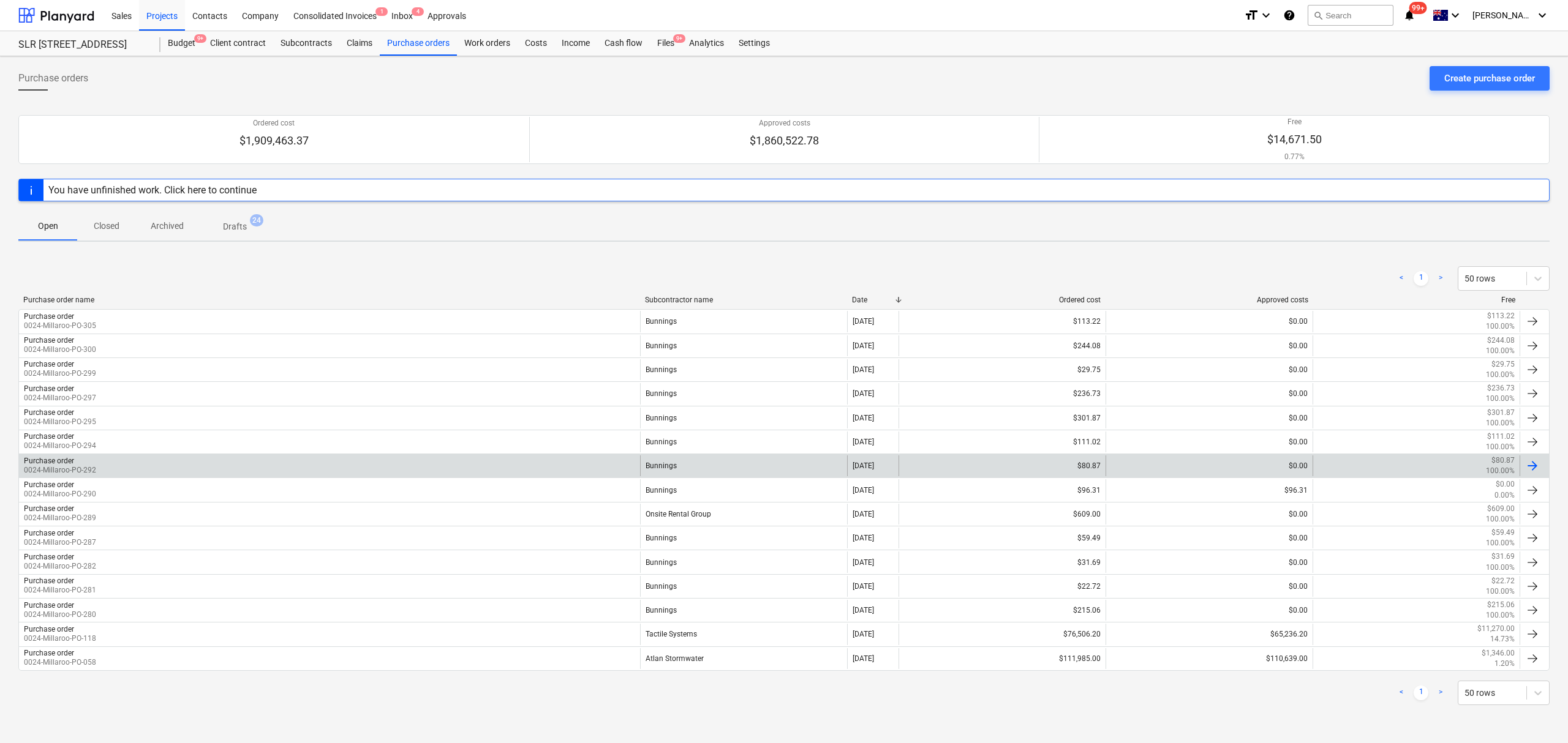
click at [983, 471] on div "$80.87" at bounding box center [1001, 466] width 207 height 21
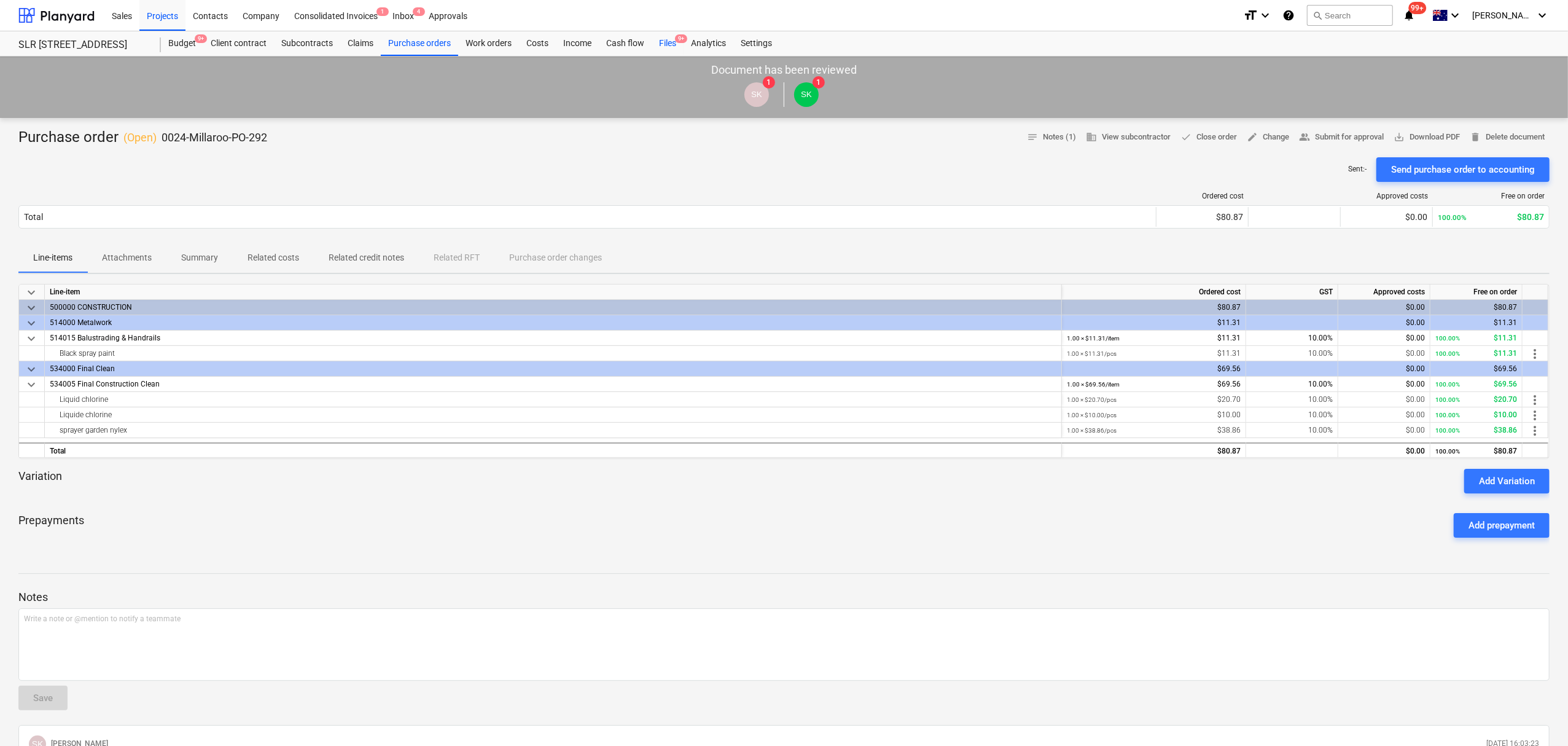
click at [664, 32] on header "Sales Projects Contacts Company Consolidated Invoices 1 Inbox 4 Approvals forma…" at bounding box center [784, 28] width 1568 height 57
click at [416, 42] on div "Purchase orders" at bounding box center [420, 43] width 78 height 25
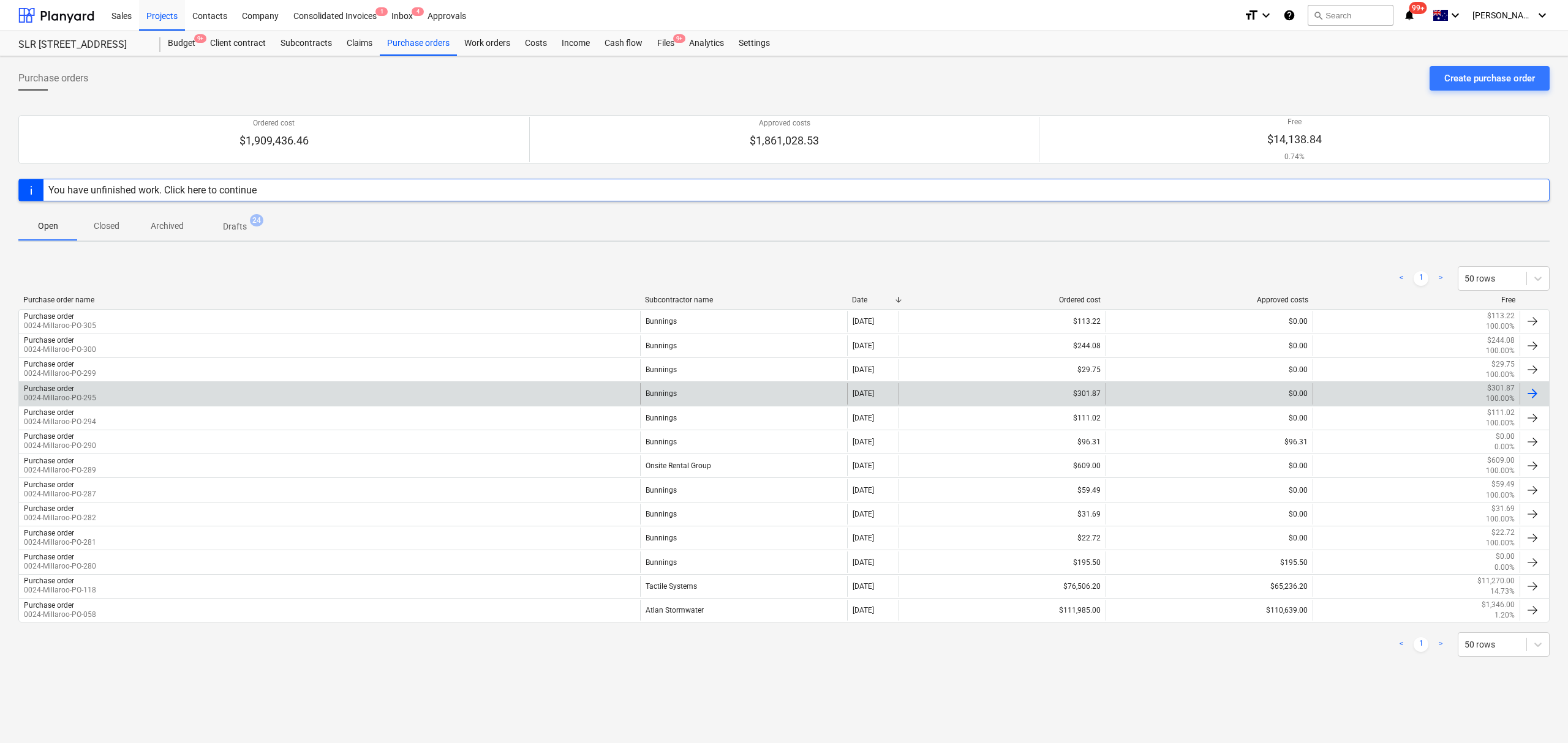
click at [791, 389] on div "Bunnings" at bounding box center [743, 394] width 207 height 21
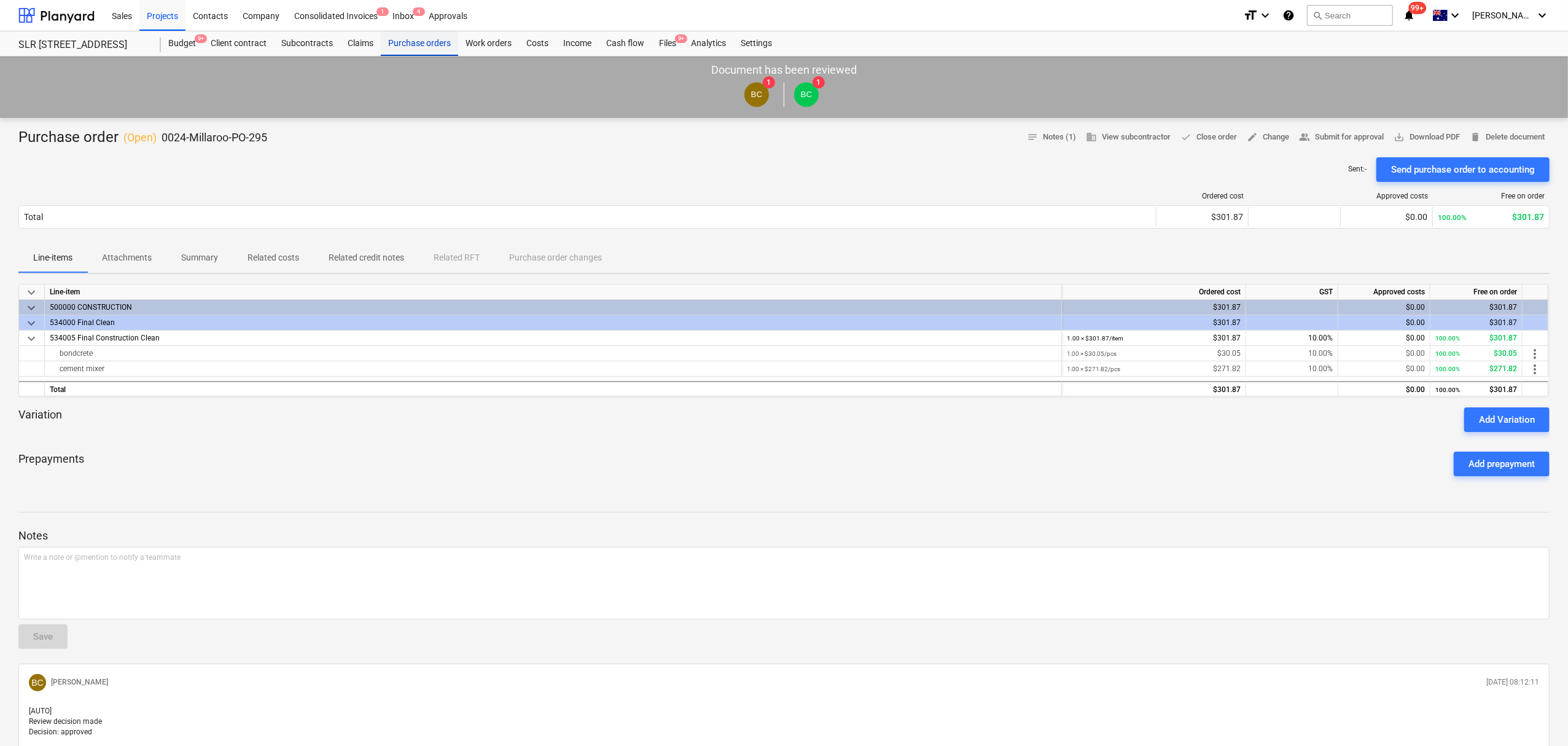
click at [398, 45] on div "Purchase orders" at bounding box center [420, 43] width 78 height 25
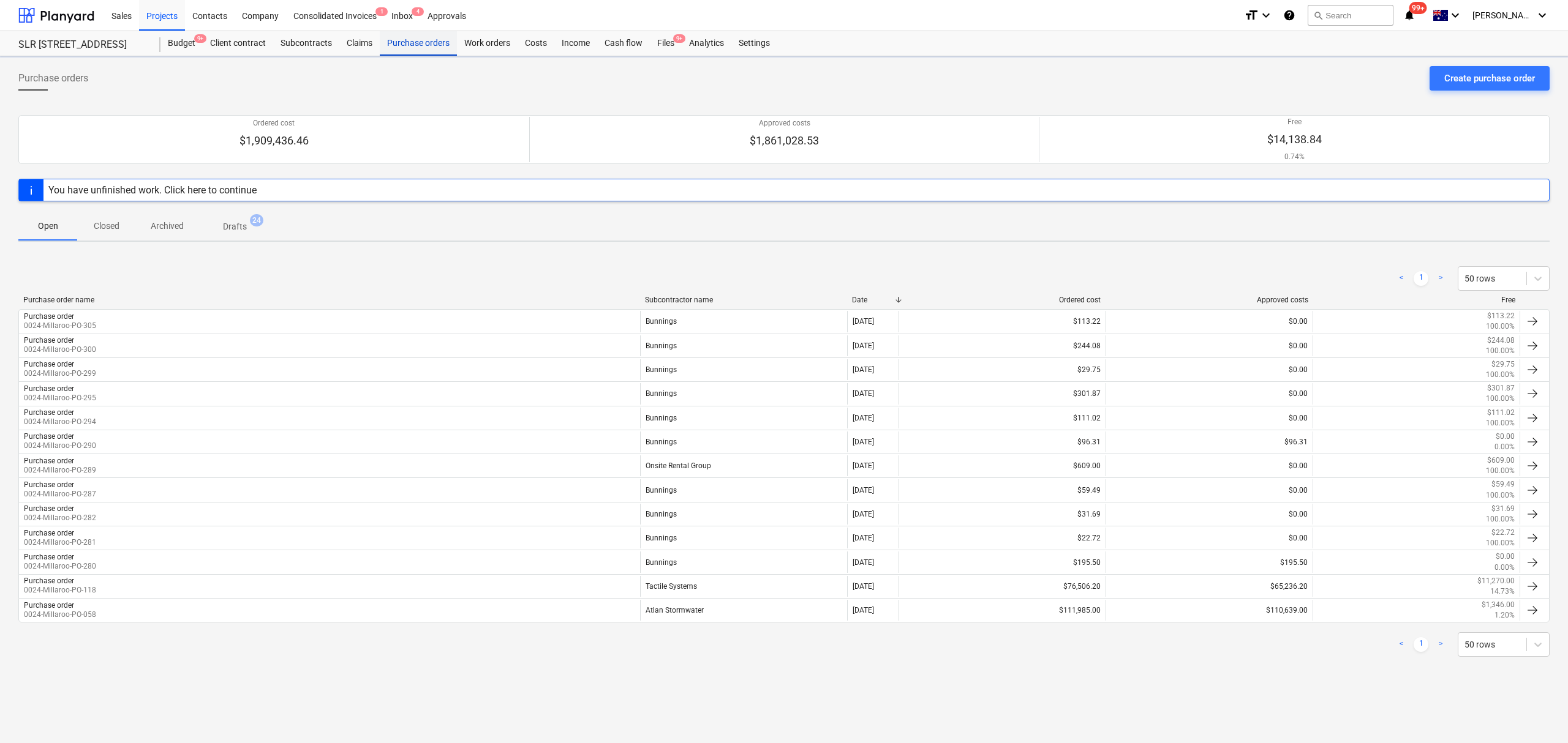
click at [399, 45] on div "Purchase orders" at bounding box center [419, 43] width 77 height 25
click at [1207, 258] on div "< 1 > 50 rows Purchase order name Subcontractor name Date Ordered cost Approved…" at bounding box center [784, 450] width 1531 height 396
click at [1196, 241] on div "Open Closed Archived Drafts 24" at bounding box center [784, 226] width 1531 height 30
click at [787, 241] on div "Open Closed Archived Drafts 24" at bounding box center [784, 226] width 1531 height 30
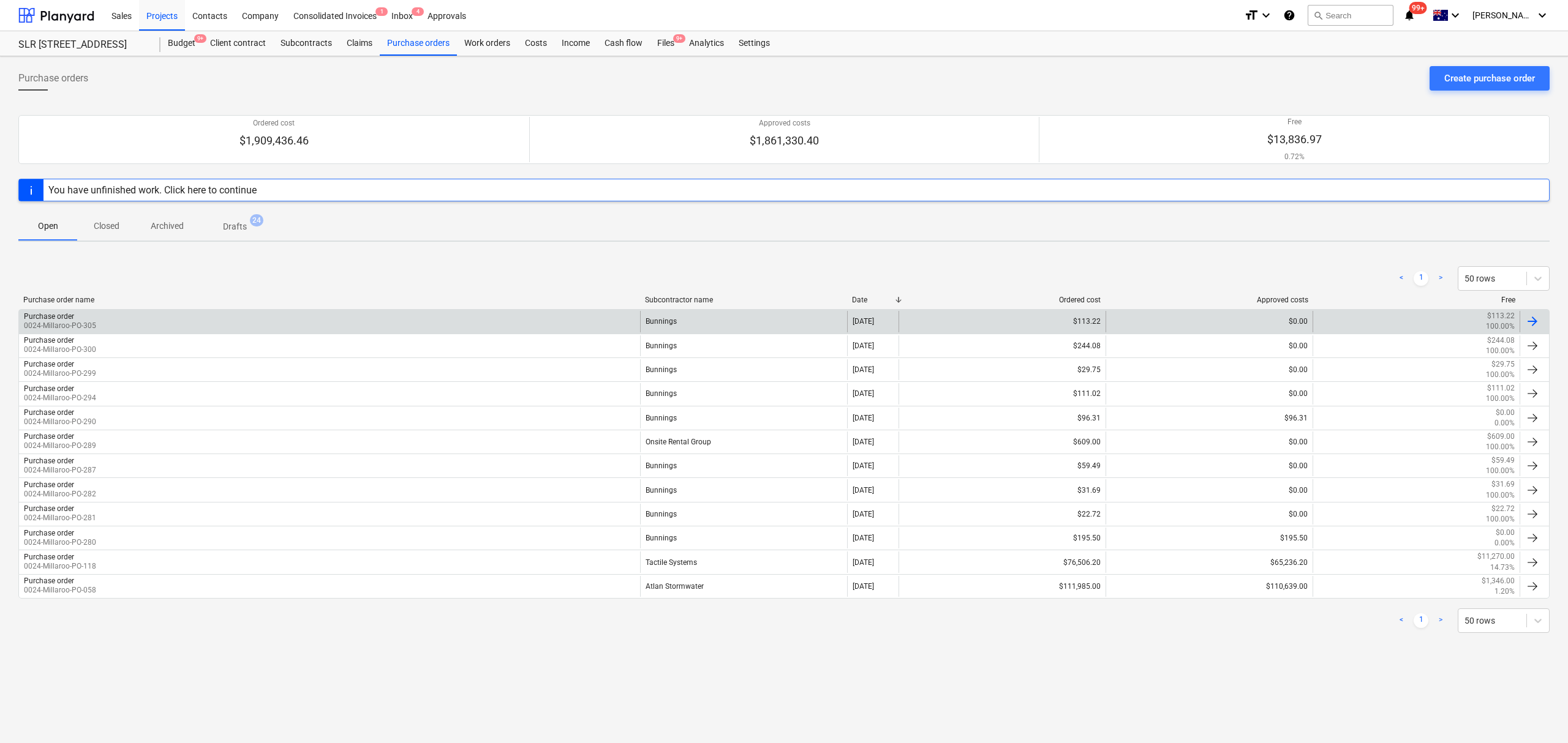
drag, startPoint x: 1473, startPoint y: 393, endPoint x: 730, endPoint y: 327, distance: 745.9
click at [730, 327] on div "Bunnings" at bounding box center [743, 321] width 207 height 21
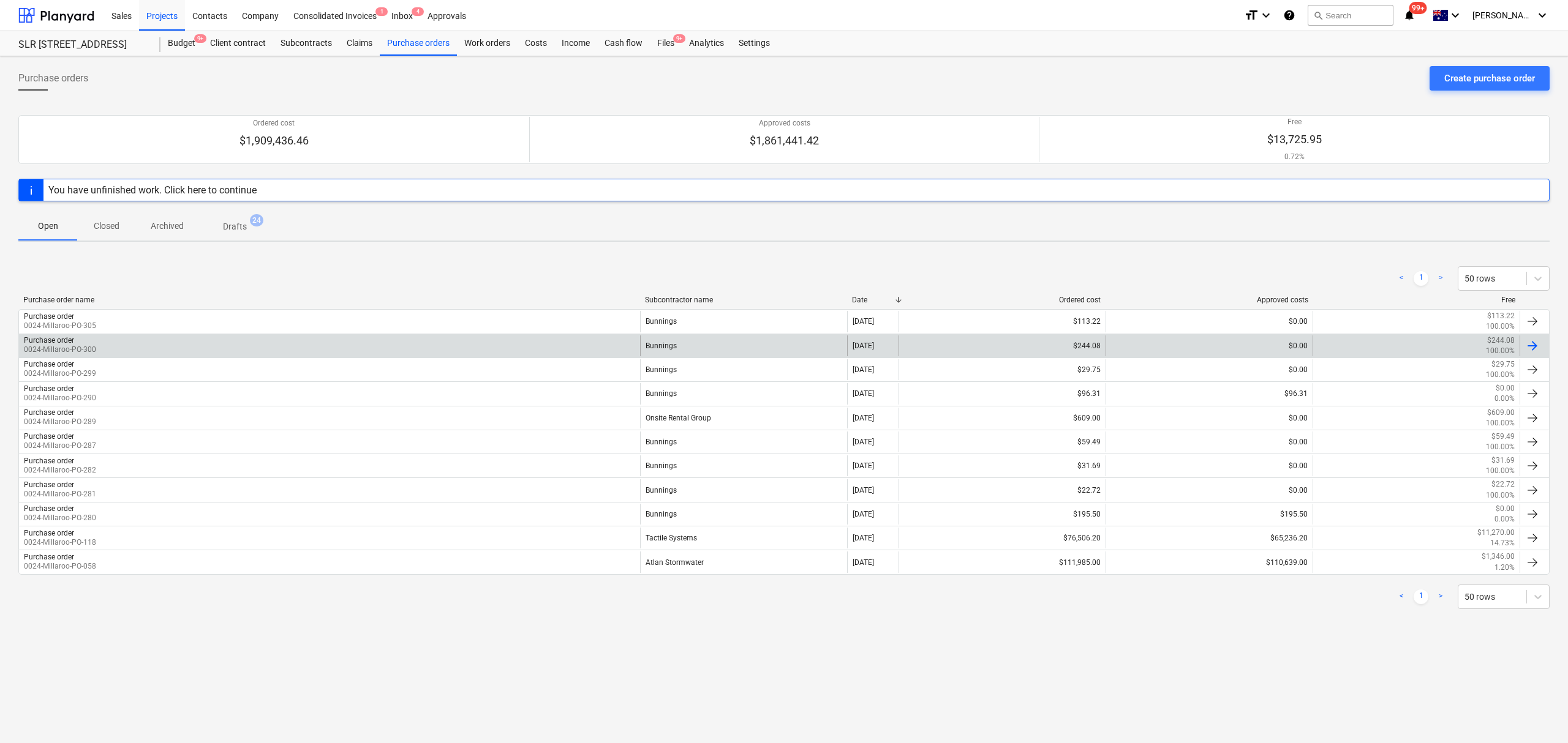
click at [265, 345] on div "Purchase order 0024-Millaroo-PO-300" at bounding box center [329, 345] width 621 height 21
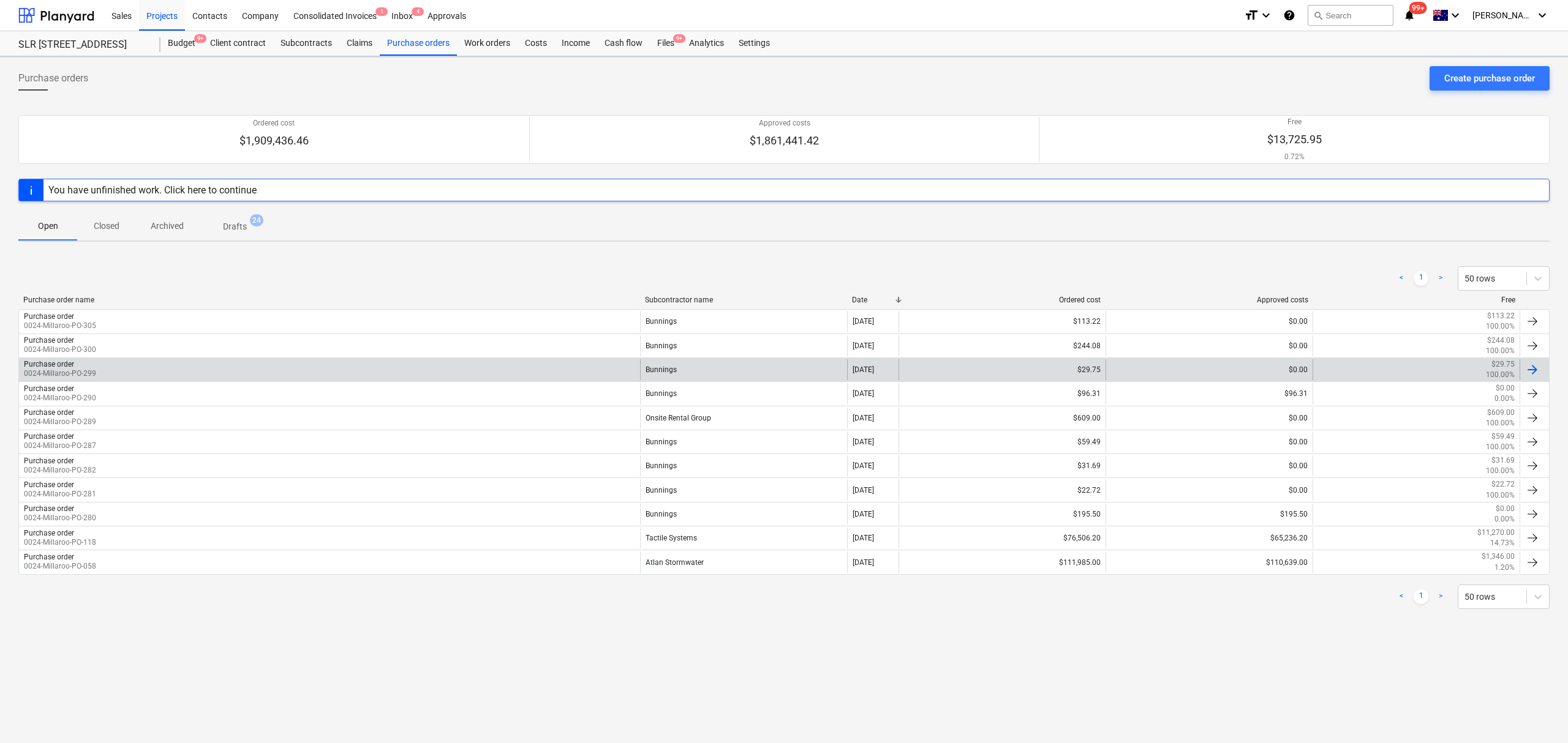
click at [285, 376] on div "Purchase order 0024-Millaroo-PO-299" at bounding box center [329, 369] width 621 height 21
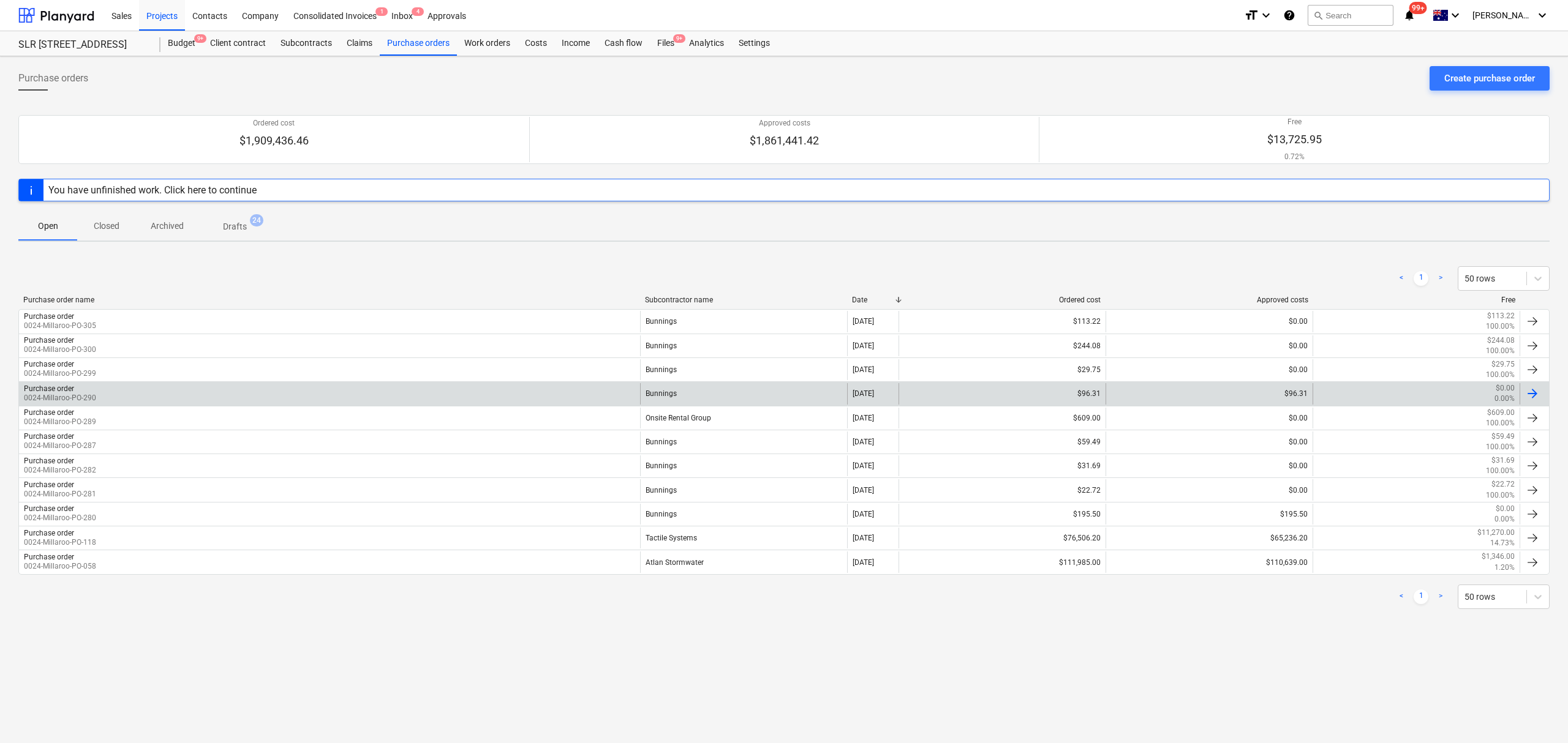
click at [419, 404] on div "Purchase order 0024-Millaroo-PO-290" at bounding box center [329, 394] width 621 height 21
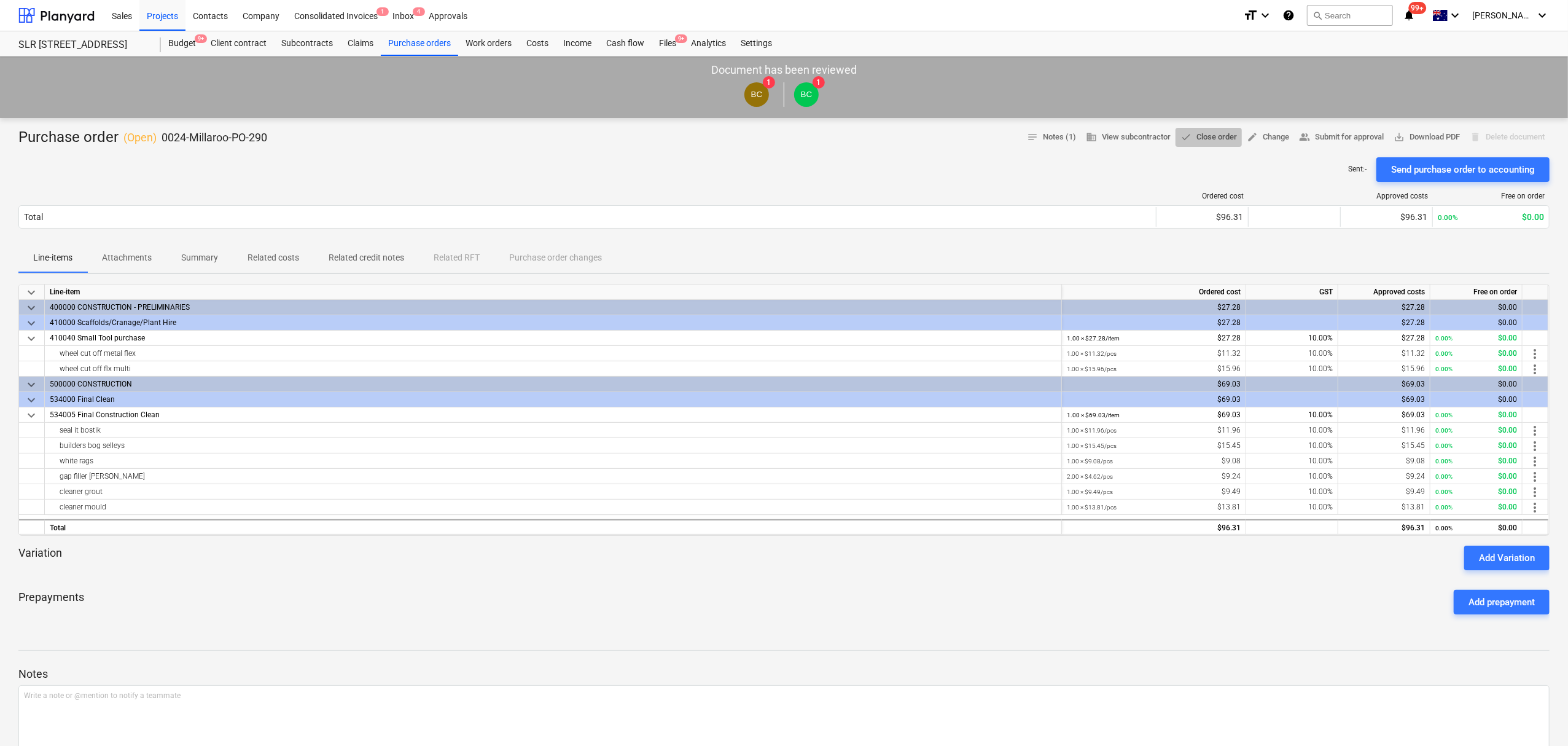
click at [1194, 136] on span "done Close order" at bounding box center [1209, 137] width 57 height 14
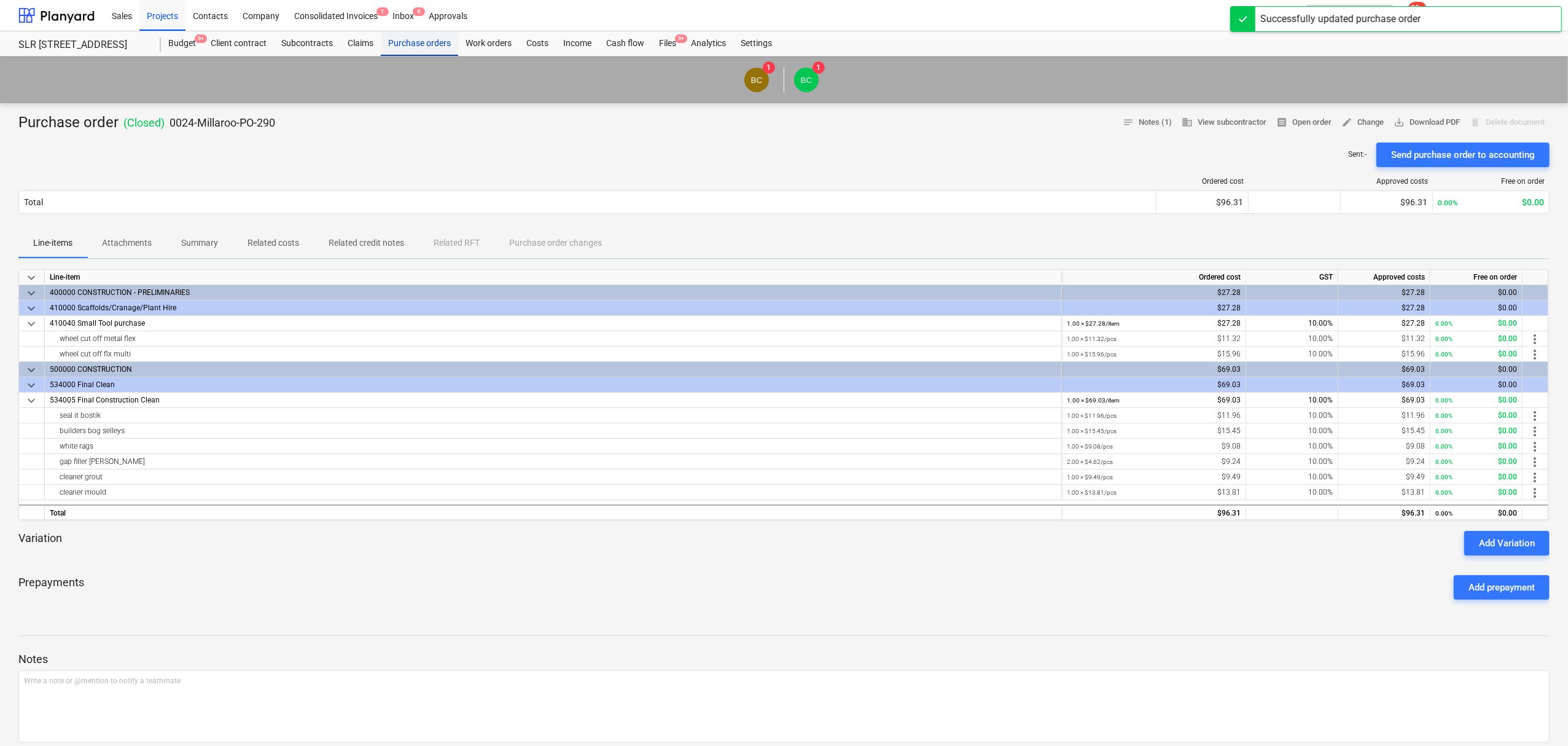
click at [428, 40] on div "Purchase orders" at bounding box center [420, 43] width 78 height 25
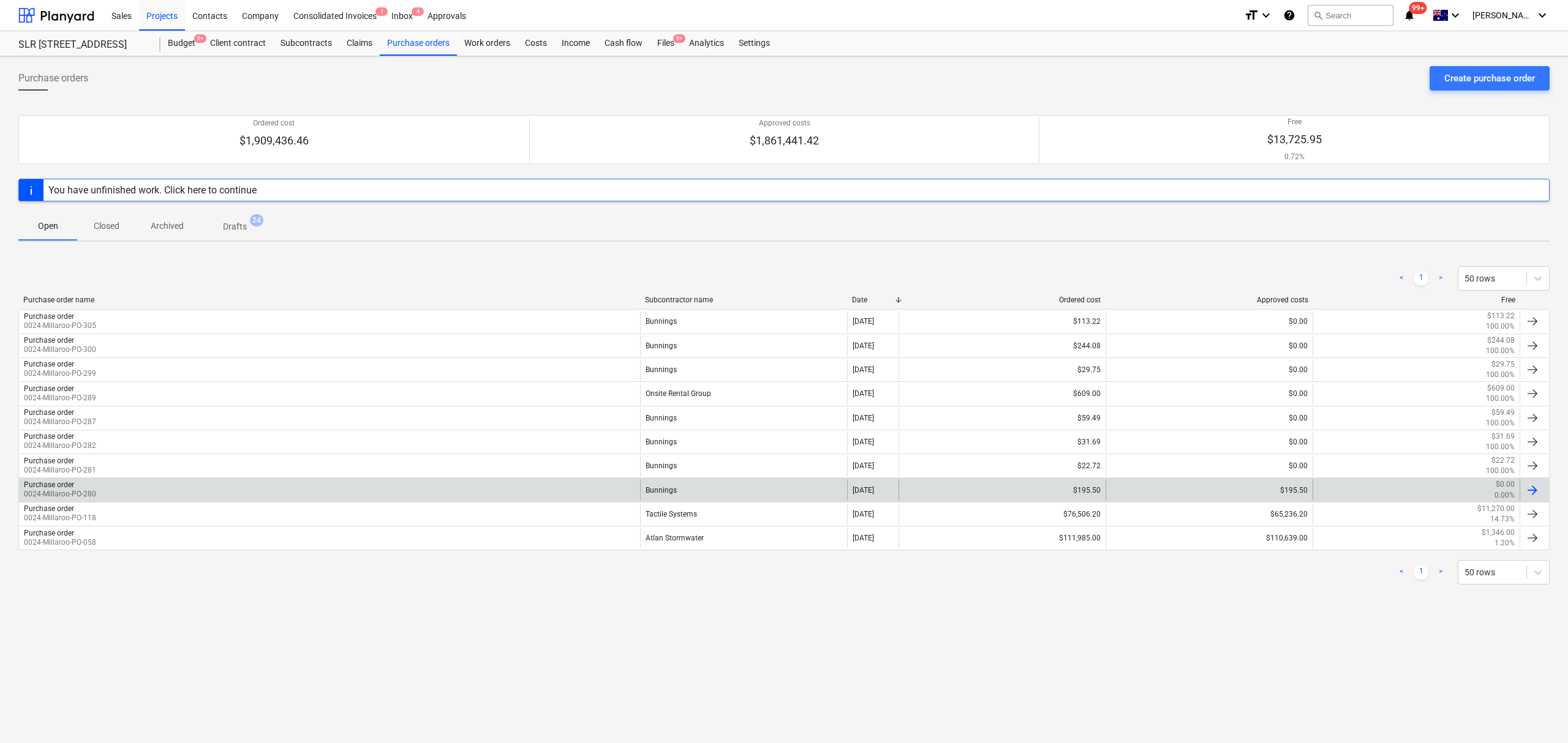
click at [1230, 487] on div "$195.50" at bounding box center [1209, 490] width 207 height 21
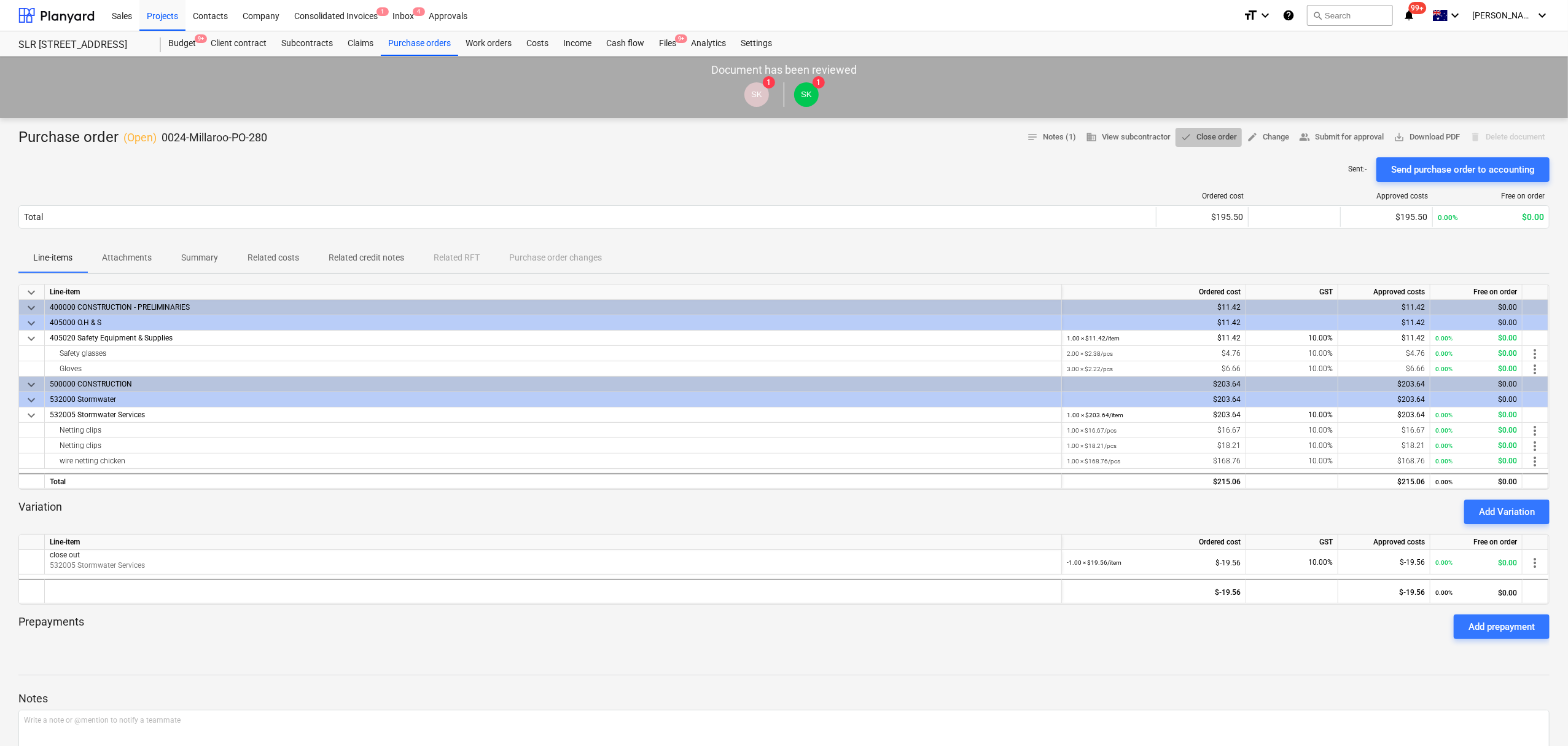
click at [1186, 134] on span "done Close order" at bounding box center [1209, 137] width 57 height 14
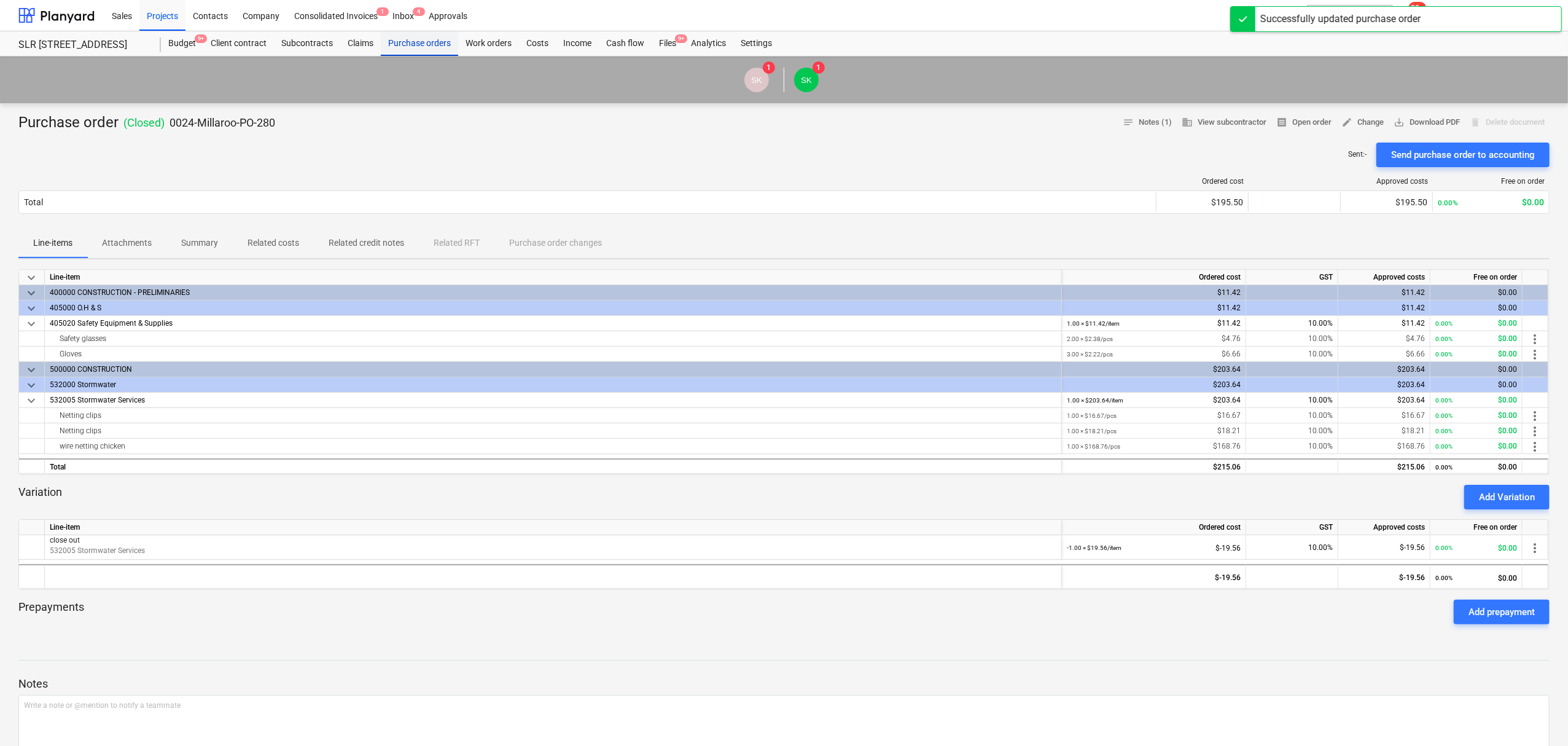
click at [404, 47] on div "Purchase orders" at bounding box center [420, 43] width 78 height 25
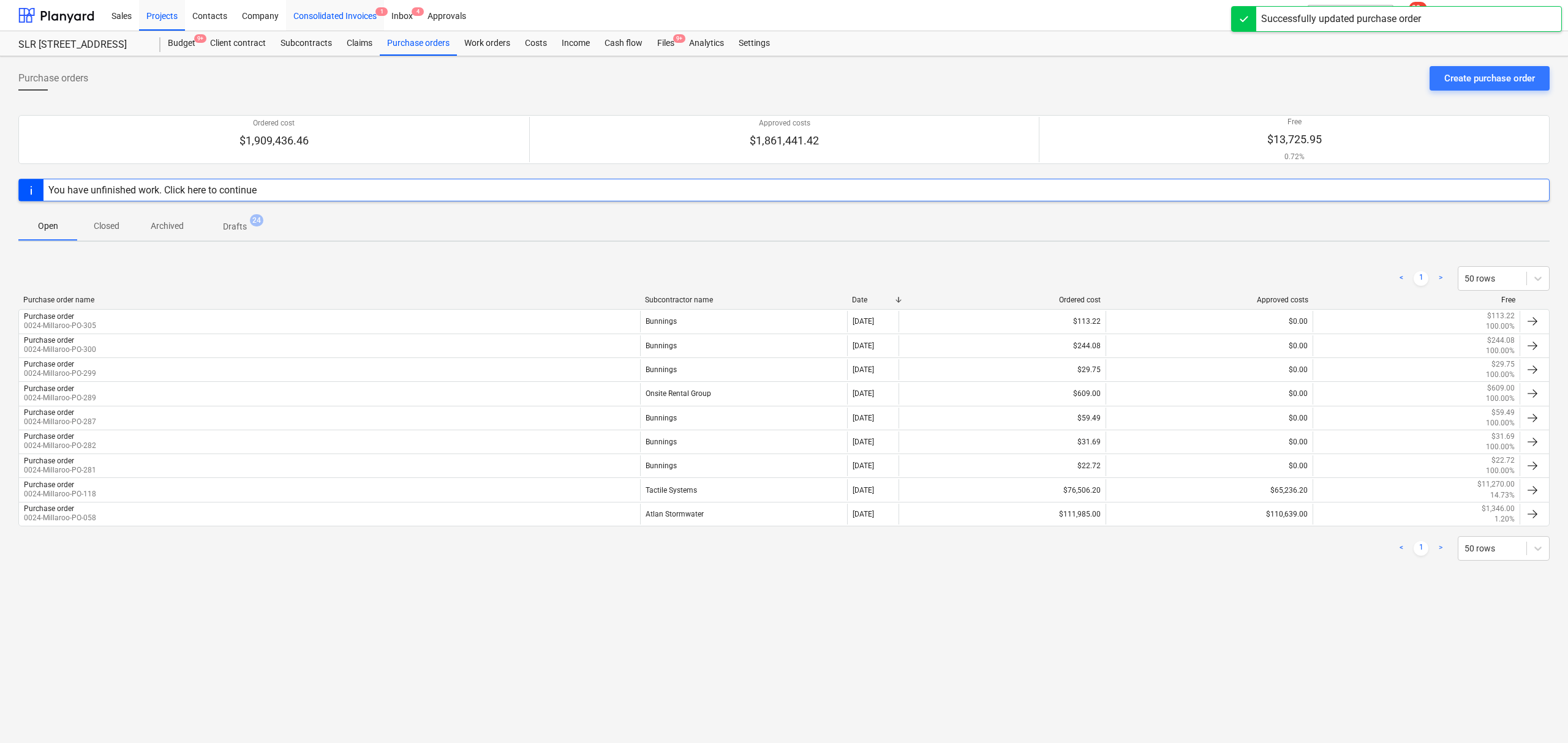
click at [338, 16] on div "Consolidated Invoices 1" at bounding box center [335, 15] width 98 height 31
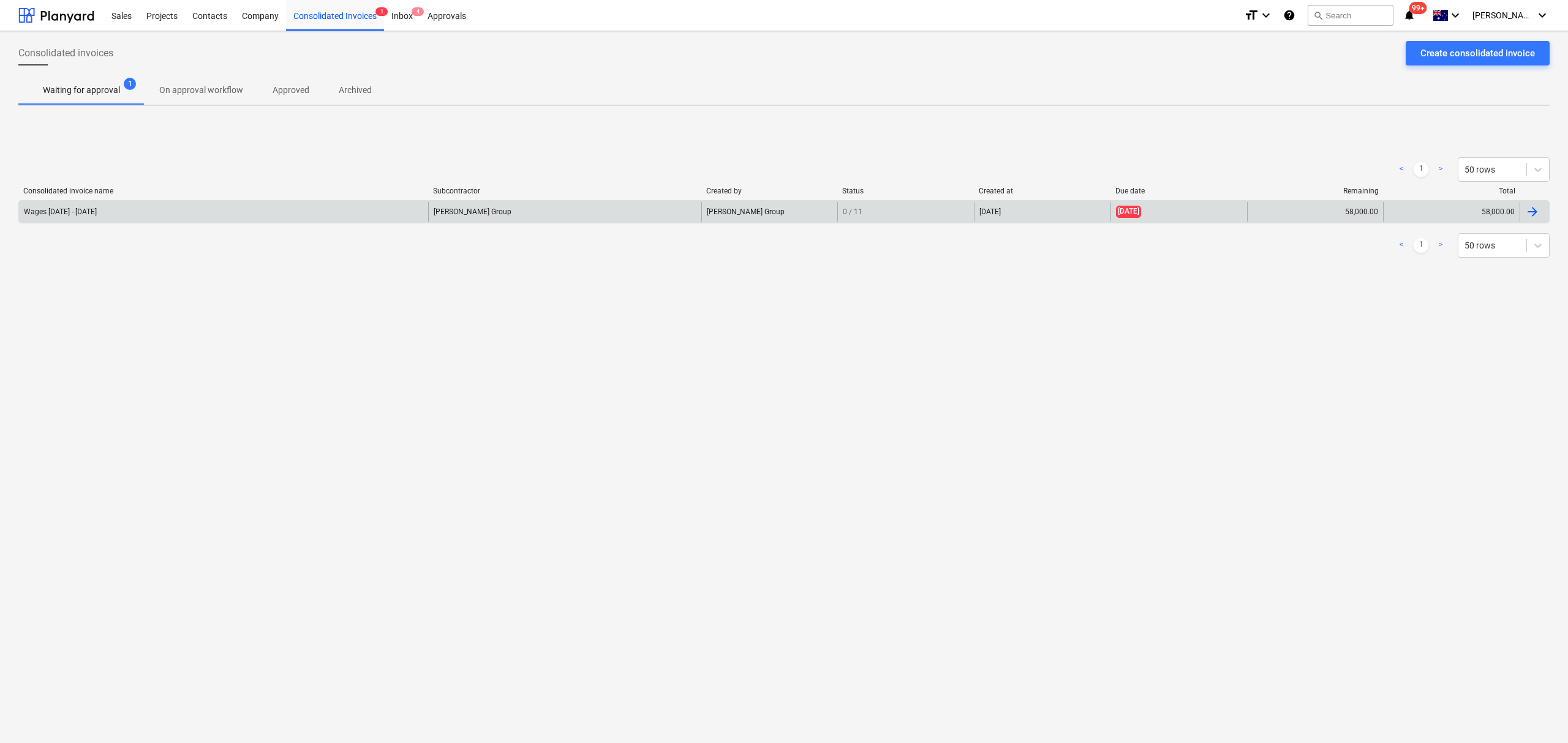
click at [350, 210] on div "Wages 4th August - 17th August" at bounding box center [224, 212] width 409 height 19
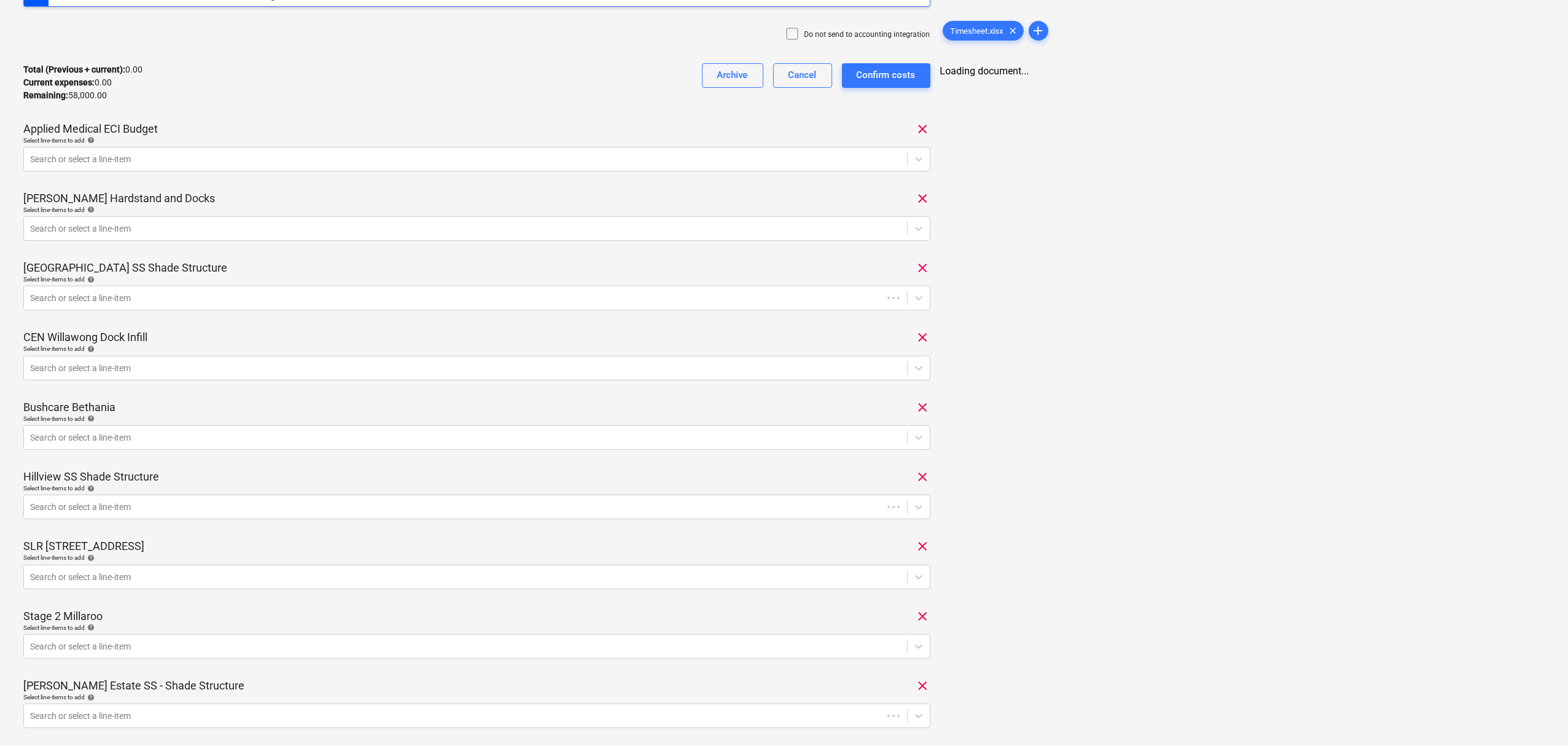
scroll to position [327, 0]
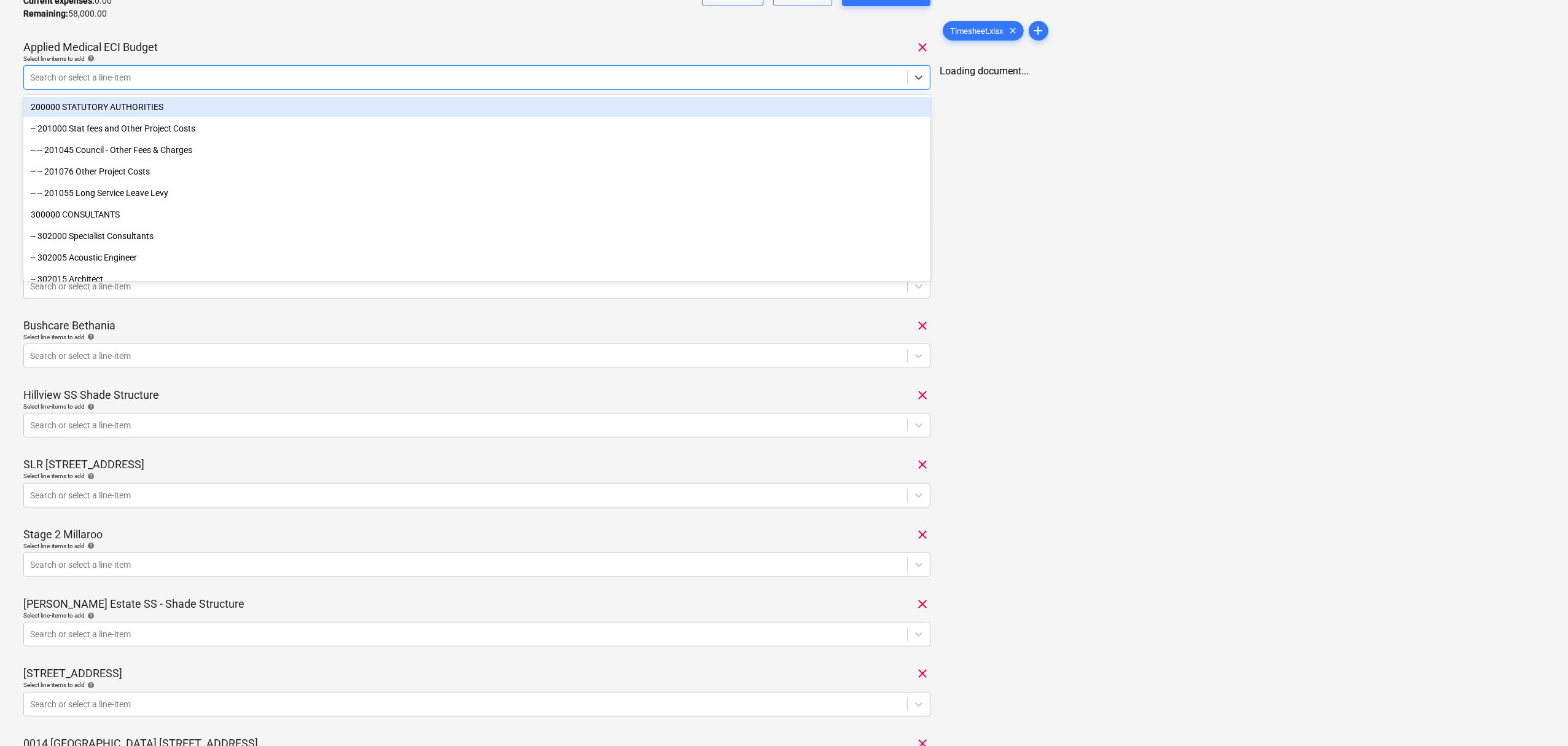
click at [118, 79] on div at bounding box center [465, 78] width 871 height 12
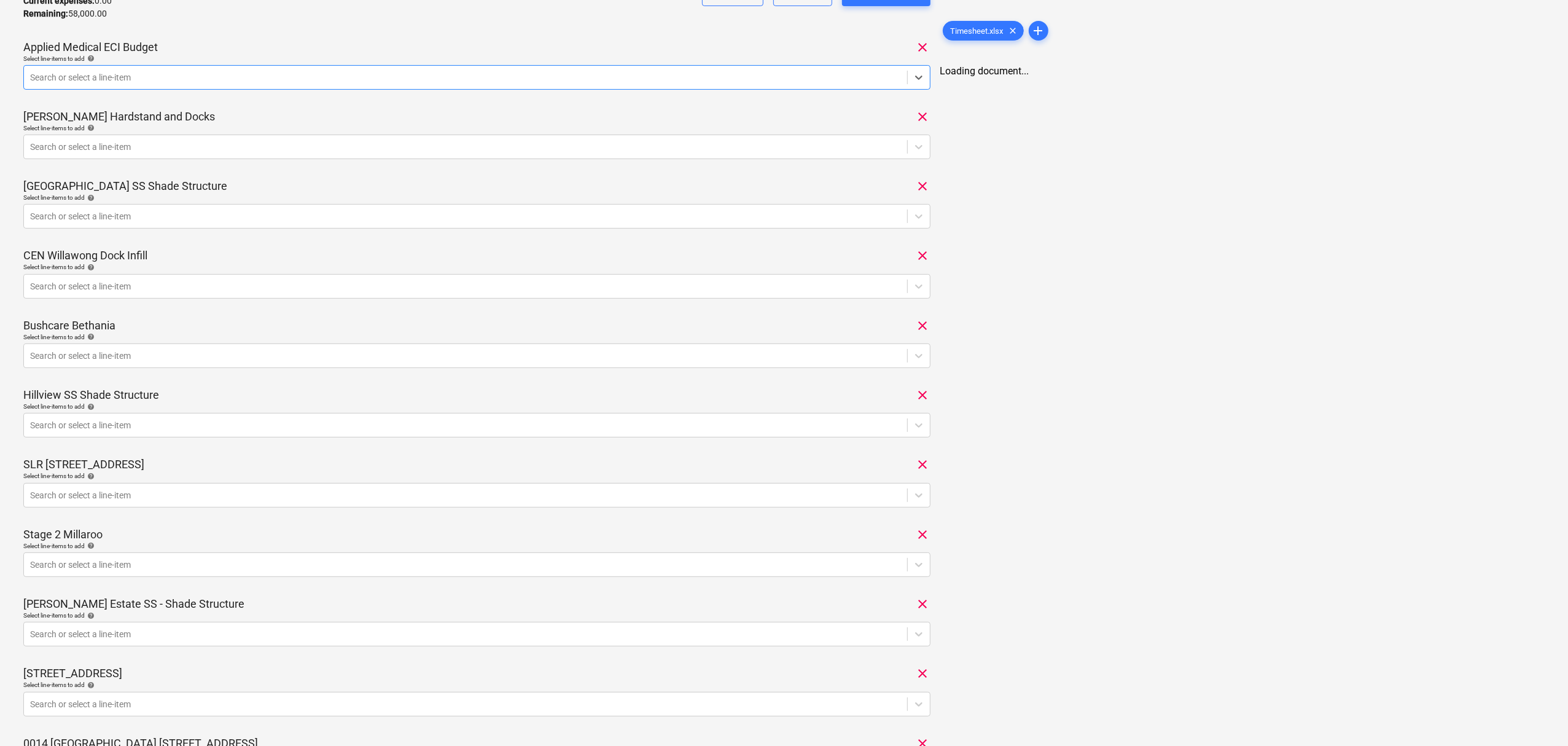
click at [118, 79] on div at bounding box center [465, 78] width 871 height 12
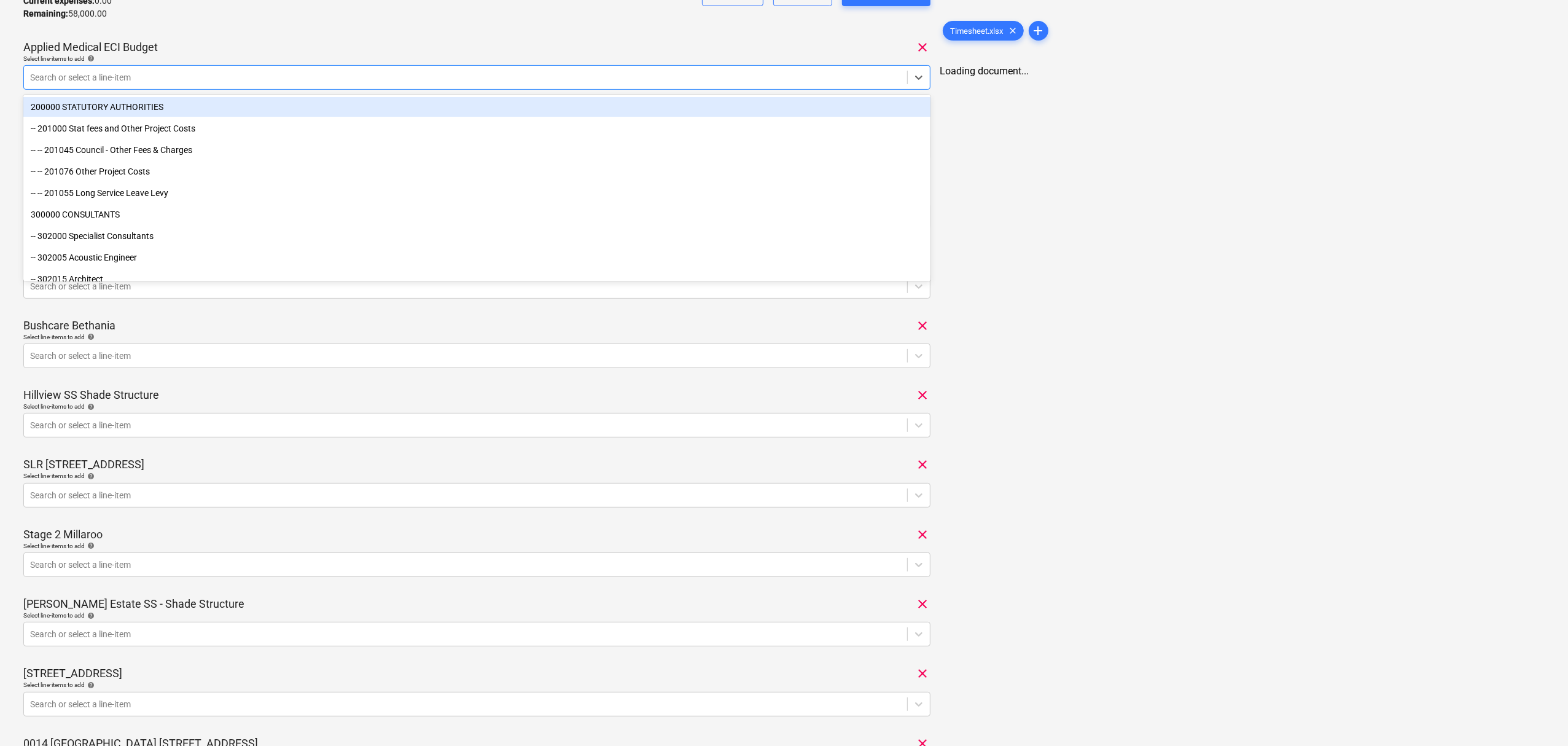
click at [118, 79] on div at bounding box center [465, 78] width 871 height 12
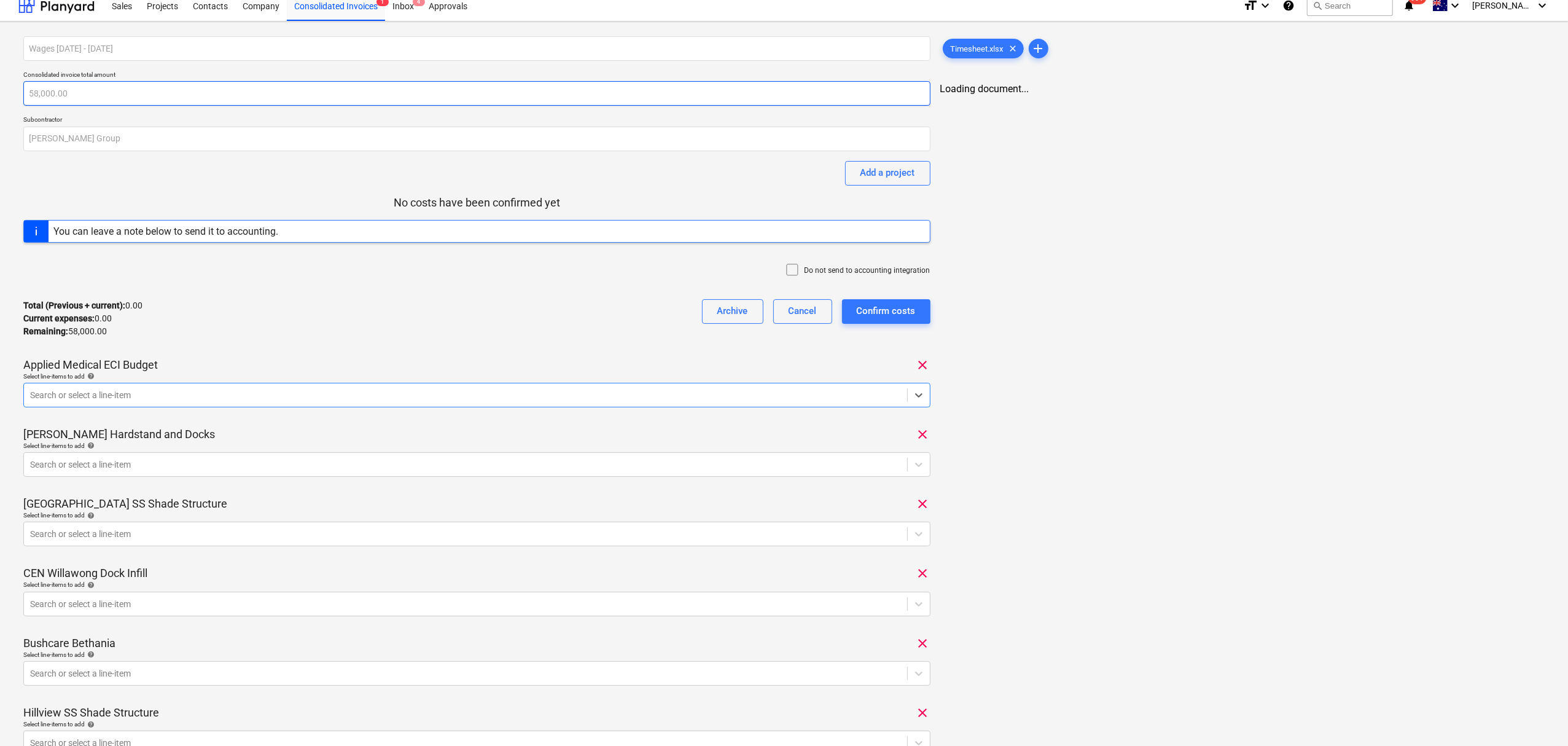
scroll to position [0, 0]
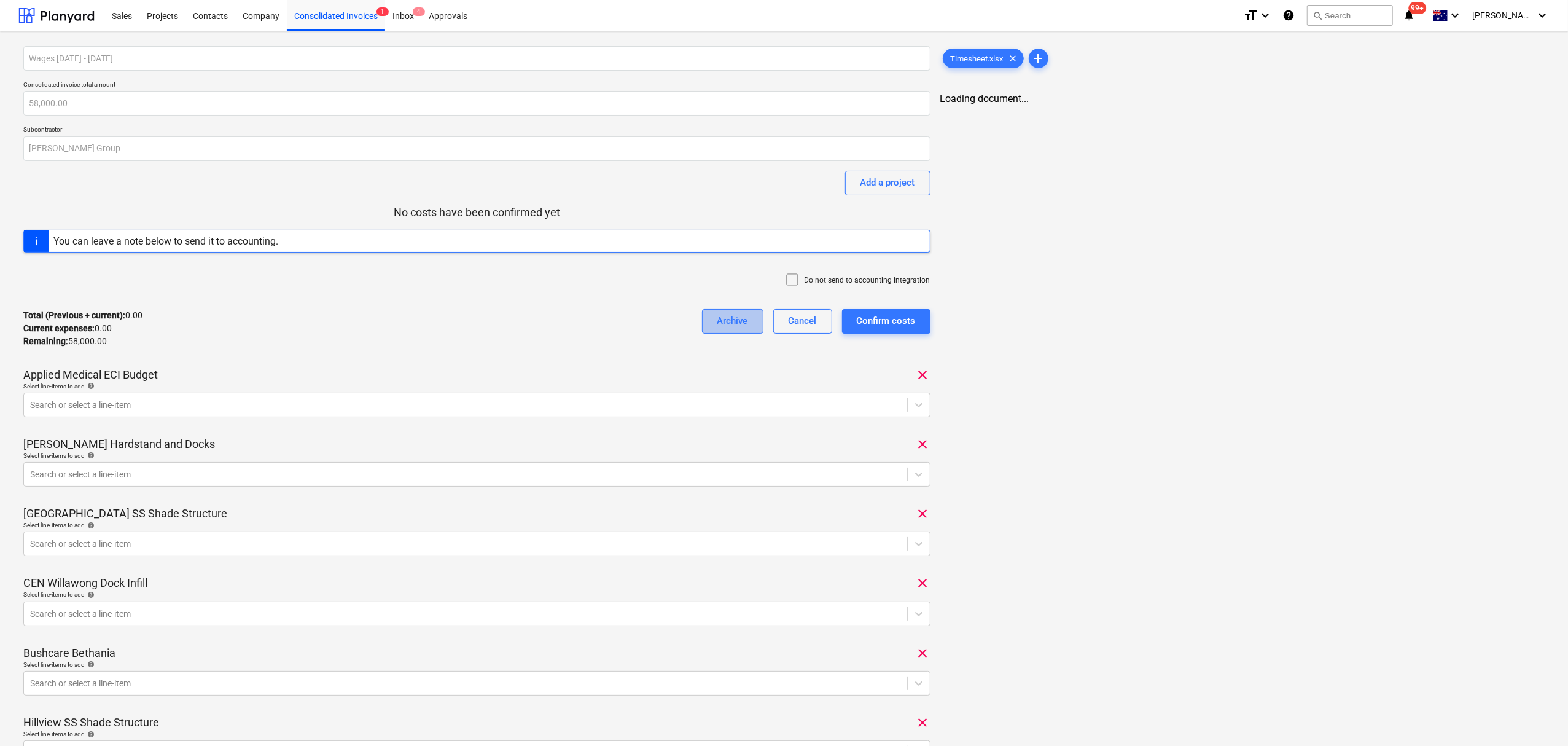
click at [738, 322] on div "Archive" at bounding box center [732, 320] width 31 height 16
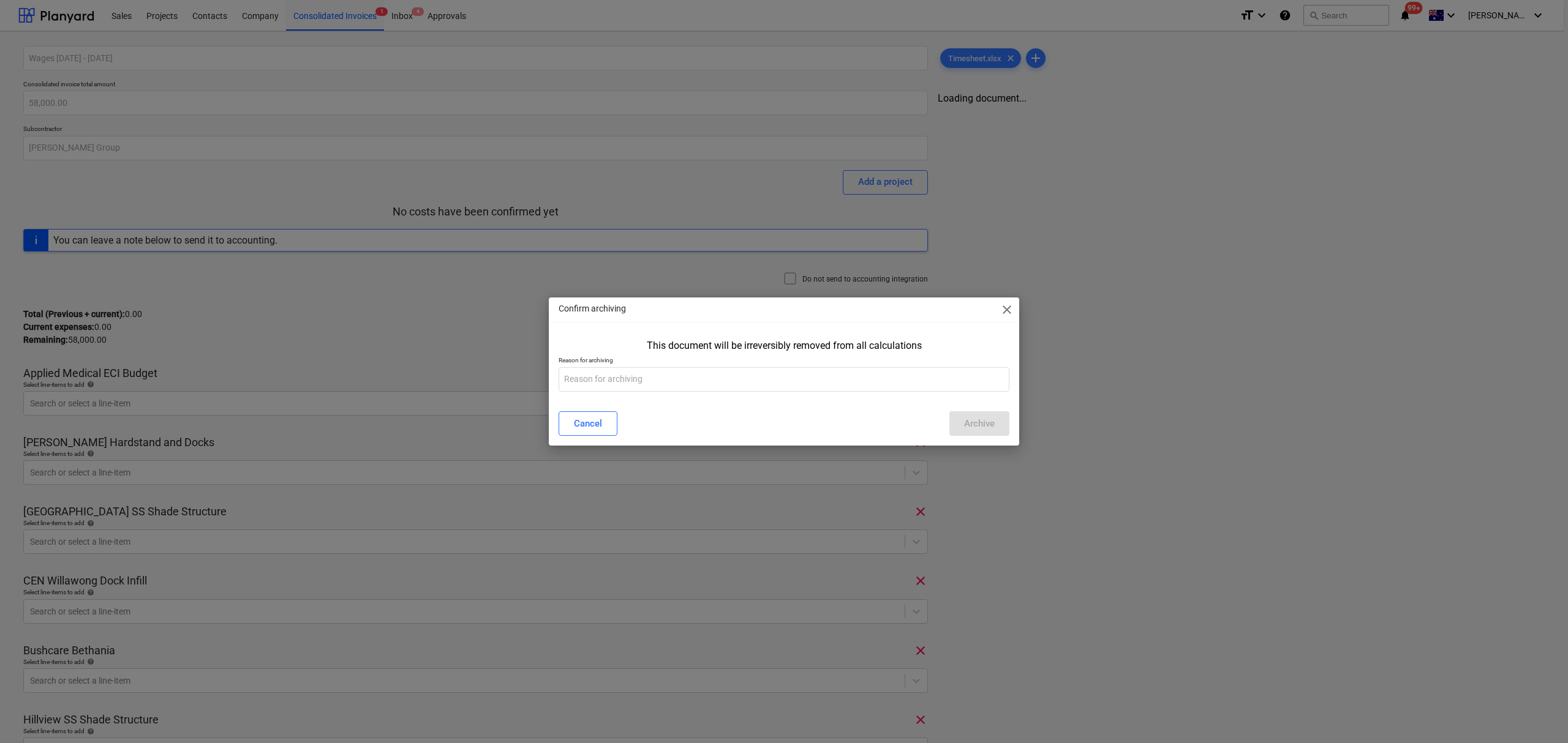
click at [877, 392] on div "This document will be irreversibly removed from all calculations Reason for arc…" at bounding box center [784, 368] width 471 height 66
click at [862, 383] on input "text" at bounding box center [784, 379] width 451 height 25
type input "leave"
click at [990, 429] on div "Archive" at bounding box center [978, 423] width 30 height 16
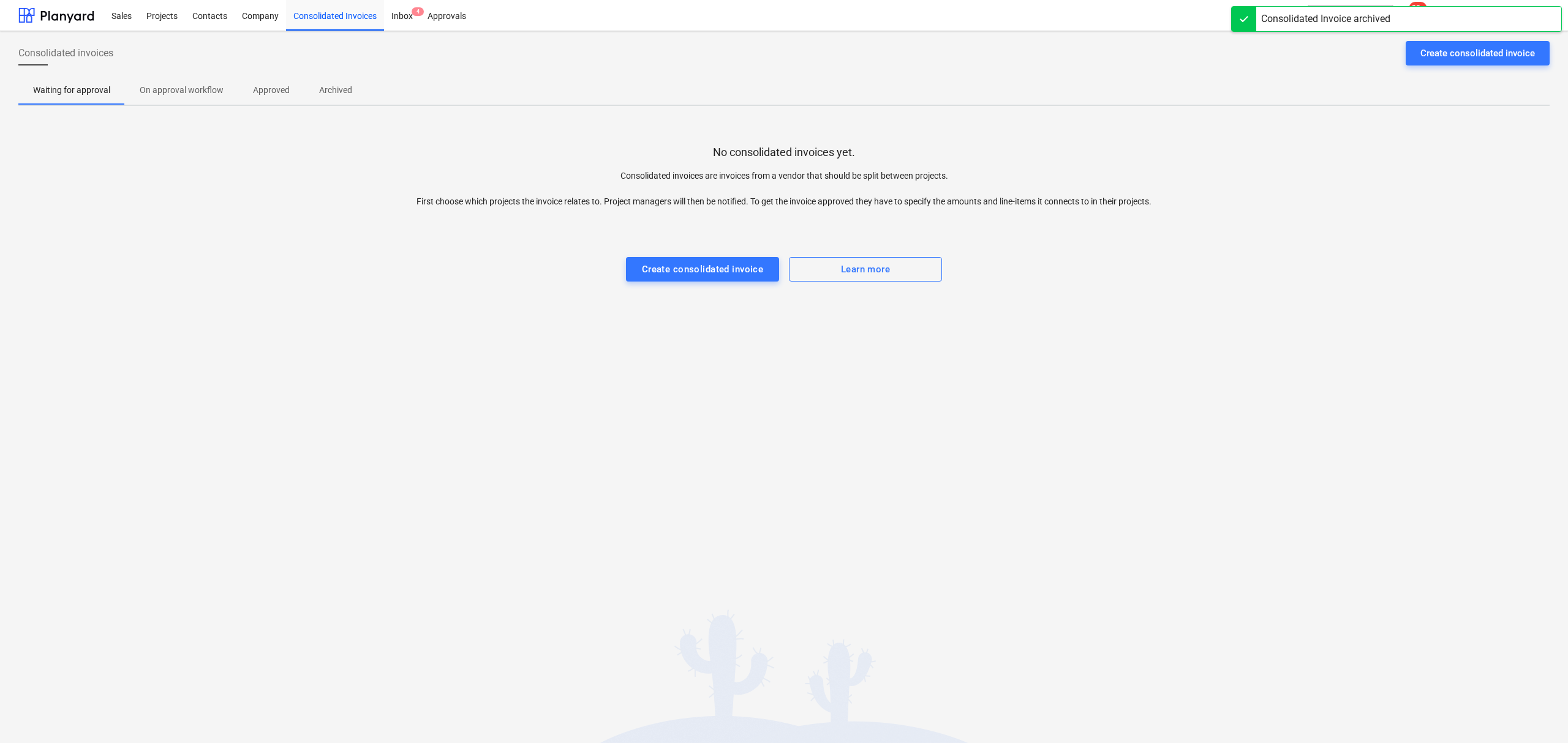
click at [272, 101] on button "Approved" at bounding box center [271, 90] width 66 height 30
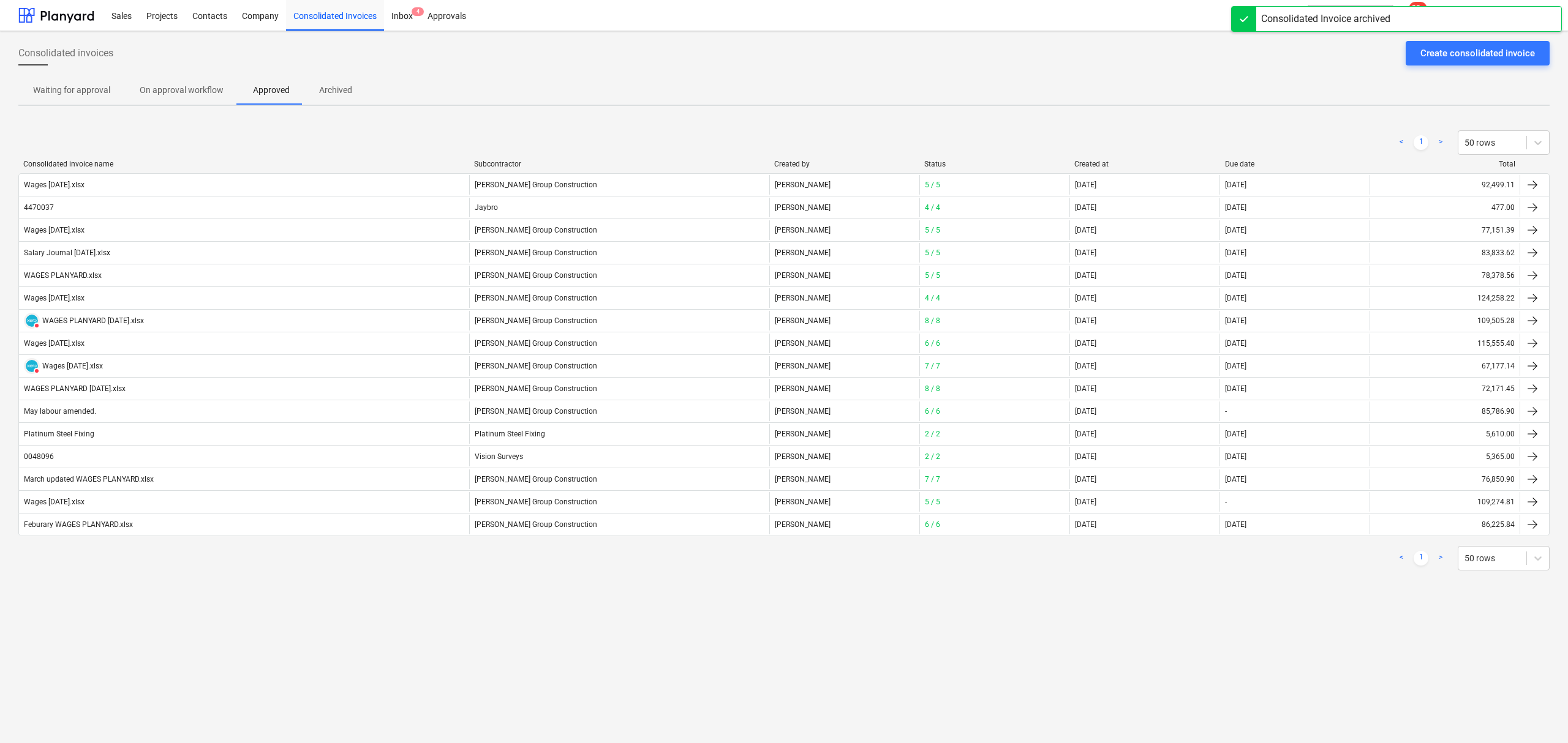
click at [348, 100] on button "Archived" at bounding box center [335, 90] width 62 height 30
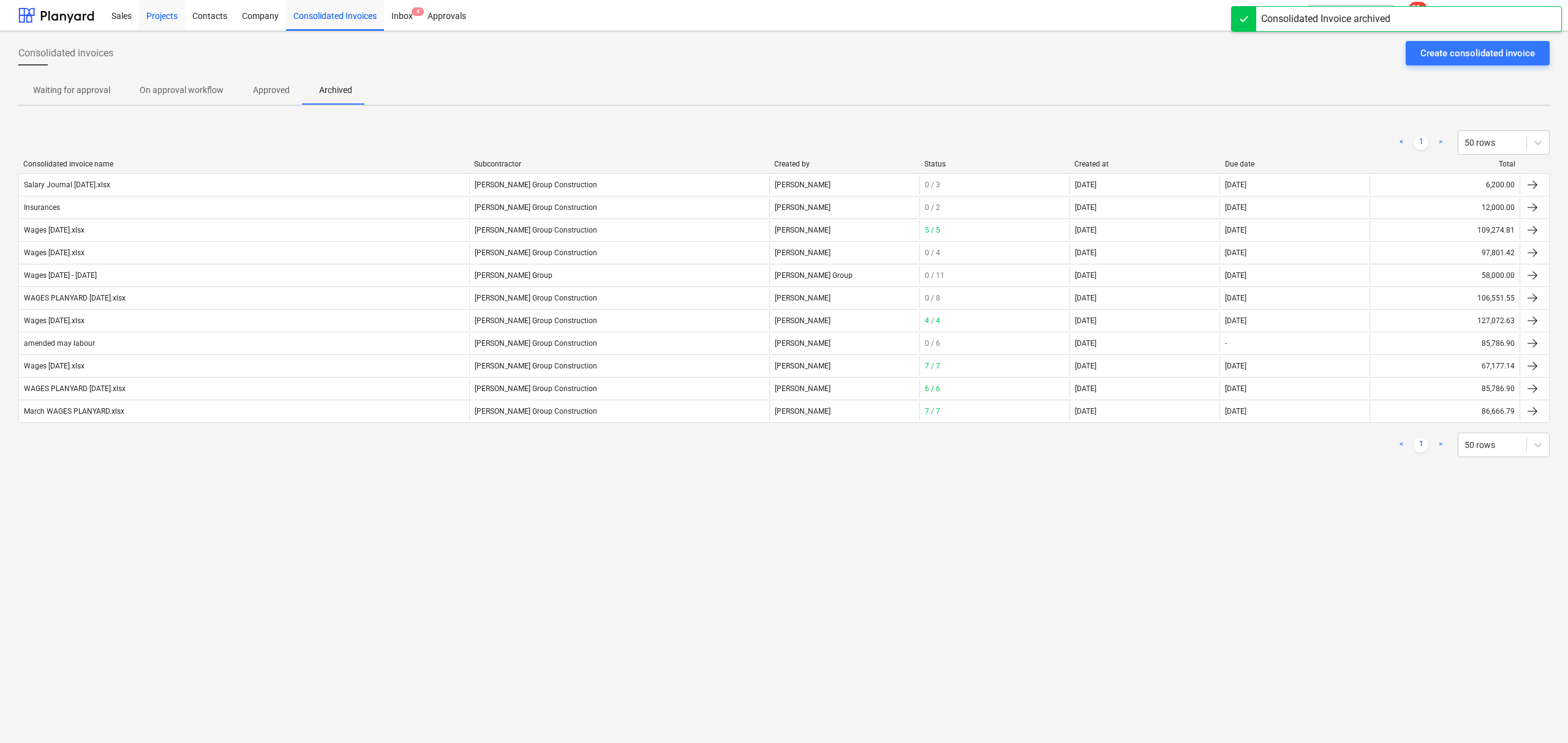
drag, startPoint x: 158, startPoint y: 13, endPoint x: 174, endPoint y: 27, distance: 21.3
click at [158, 13] on div "Projects" at bounding box center [162, 15] width 46 height 31
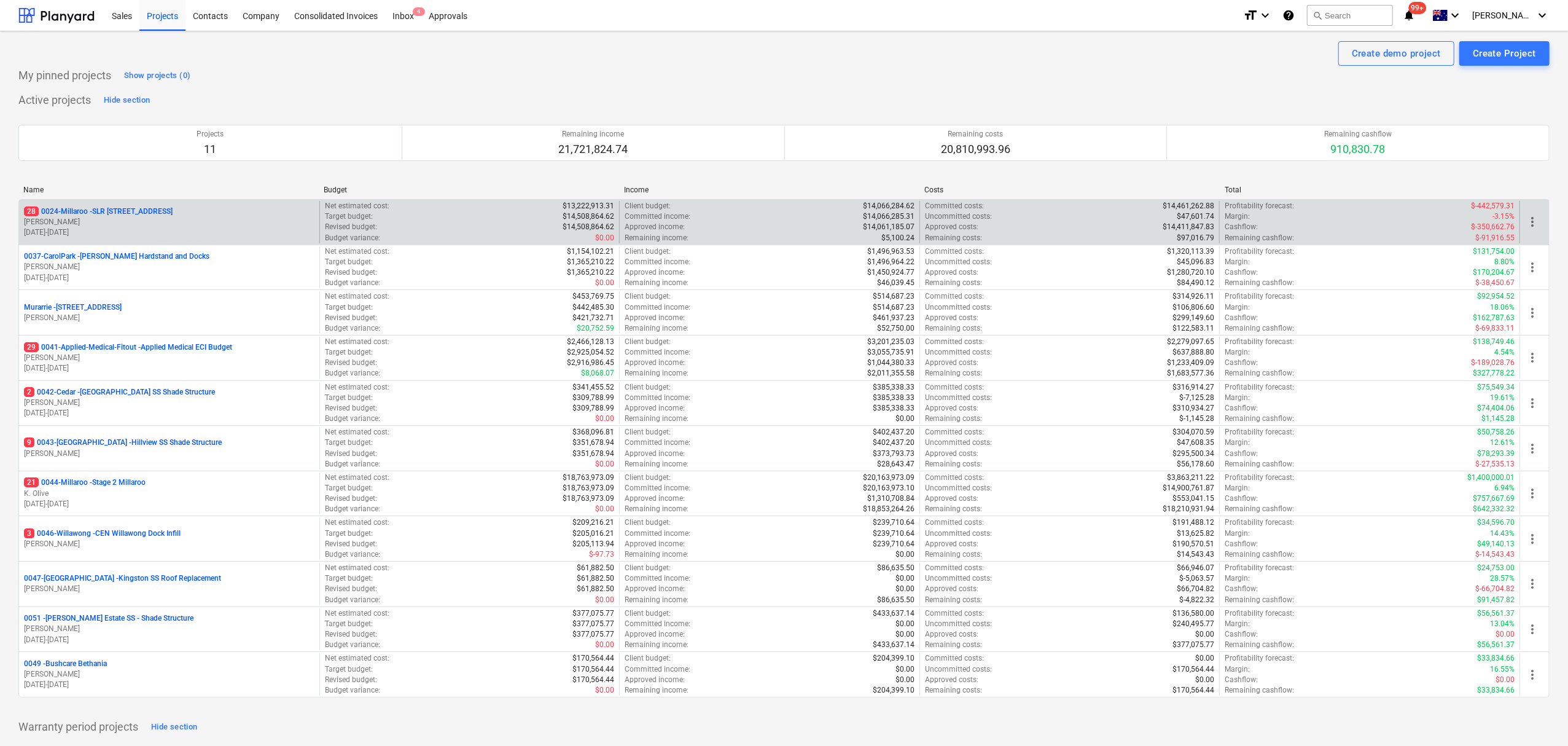
click at [121, 222] on p "[PERSON_NAME]" at bounding box center [169, 222] width 291 height 10
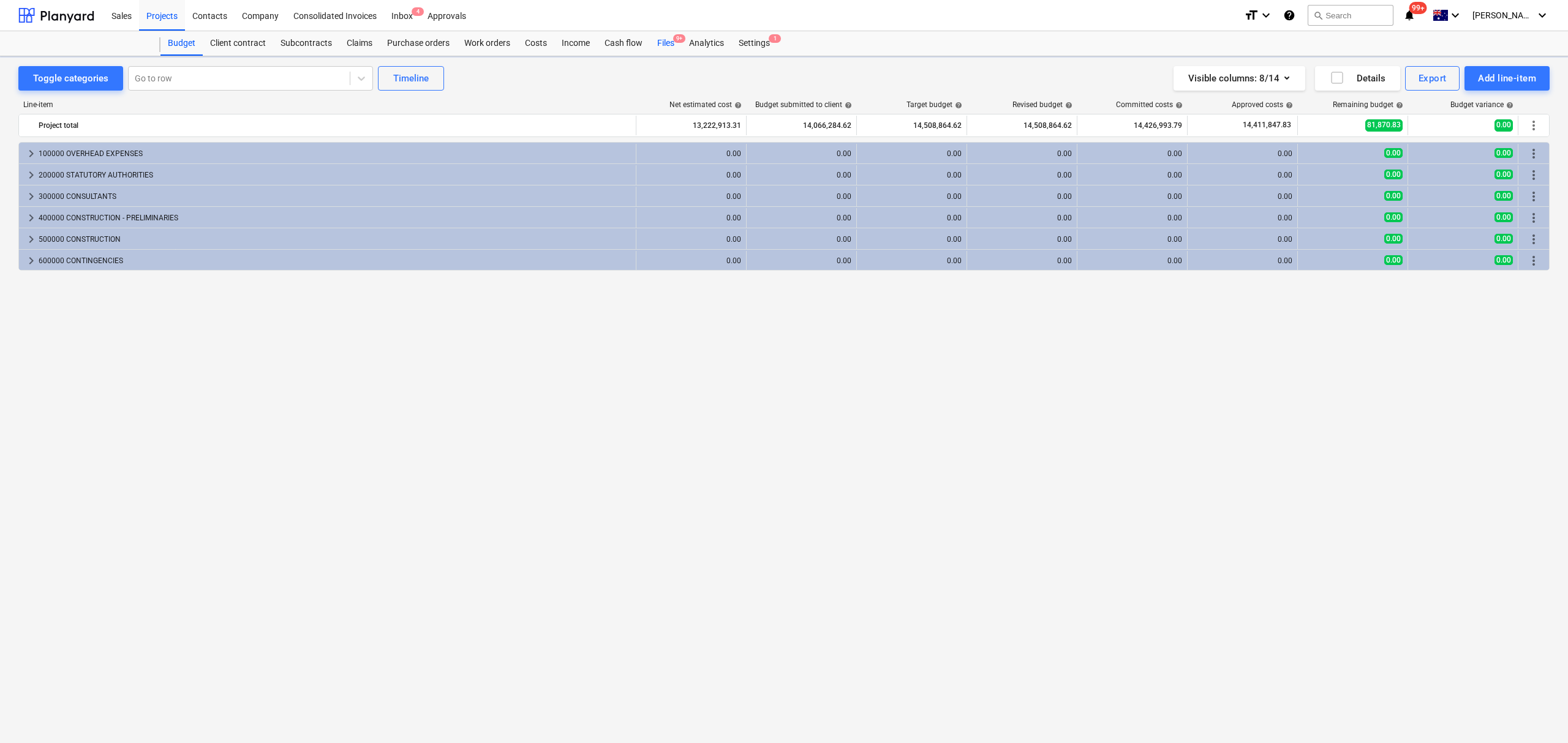
click at [674, 45] on div "Files 9+" at bounding box center [665, 43] width 32 height 25
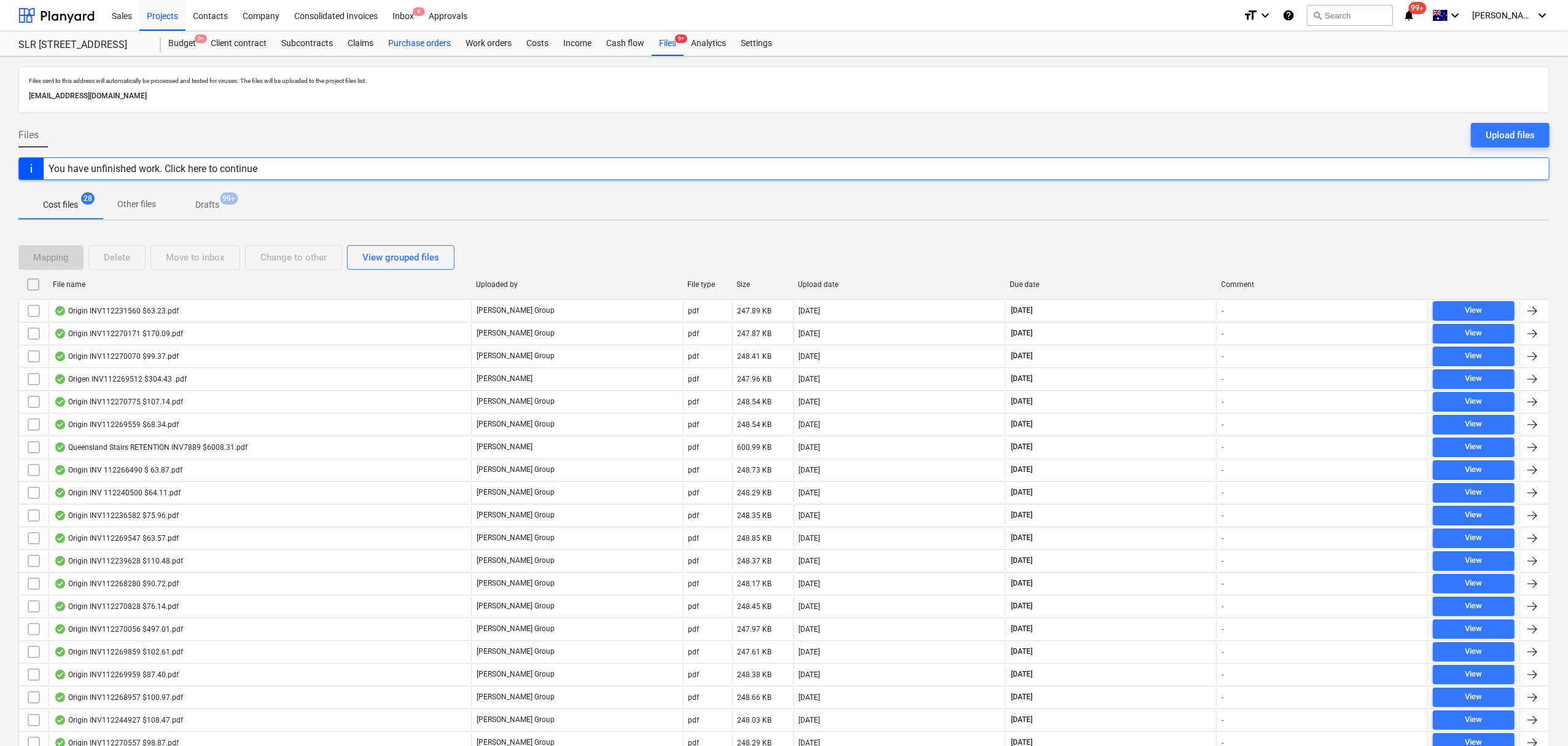
click at [406, 50] on div "Purchase orders" at bounding box center [420, 43] width 78 height 25
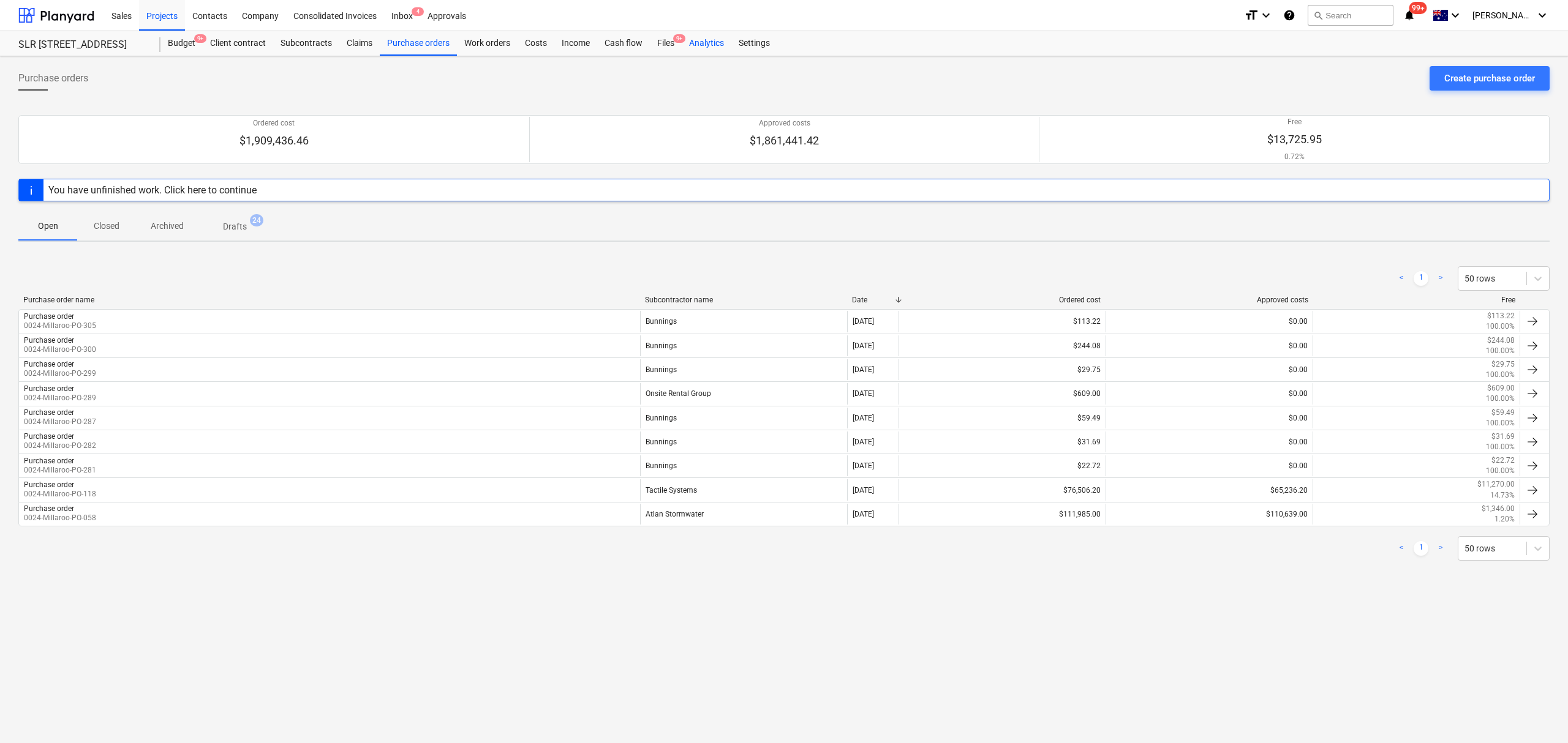
click at [718, 44] on div "Analytics" at bounding box center [706, 43] width 50 height 25
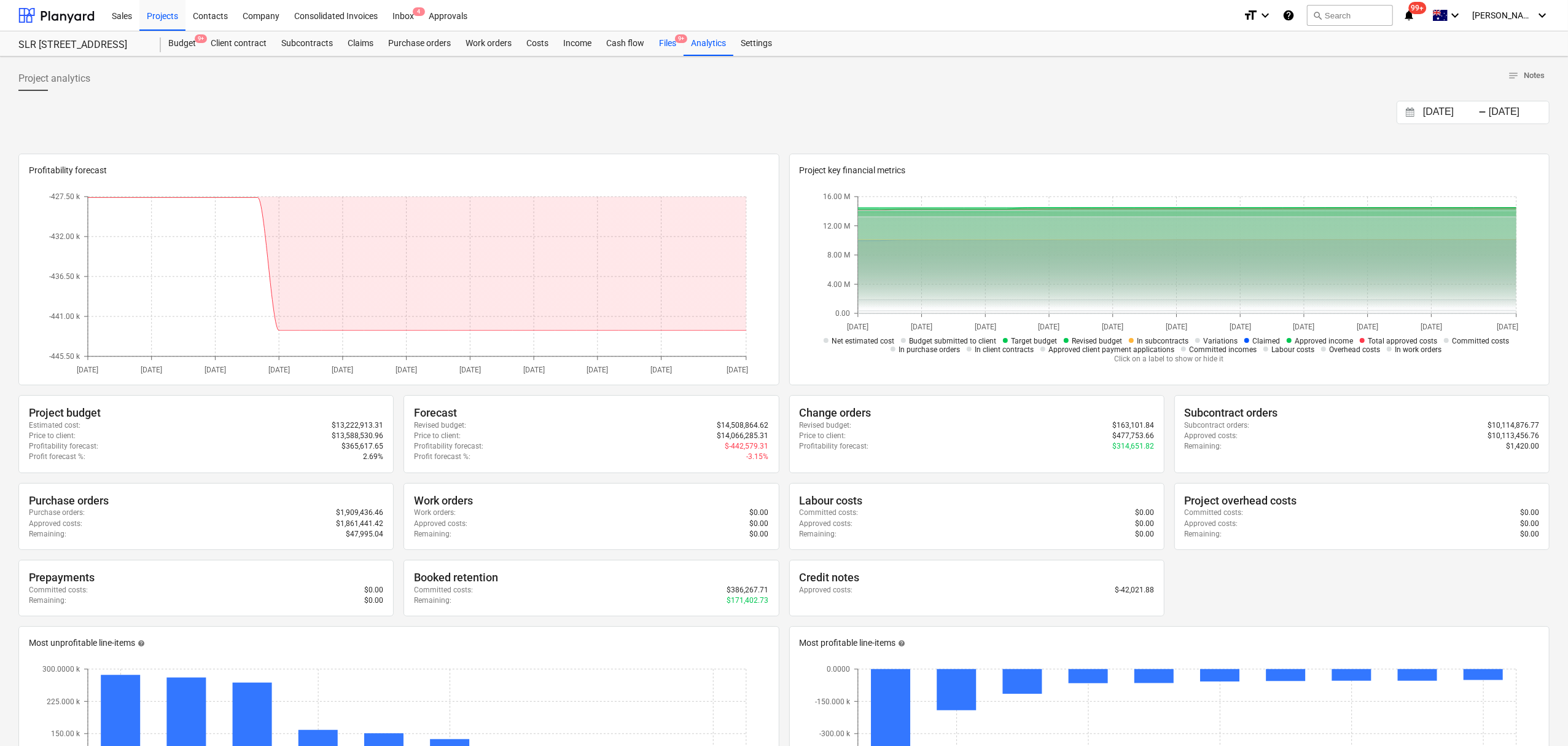
click at [664, 54] on div "Files 9+" at bounding box center [667, 43] width 32 height 25
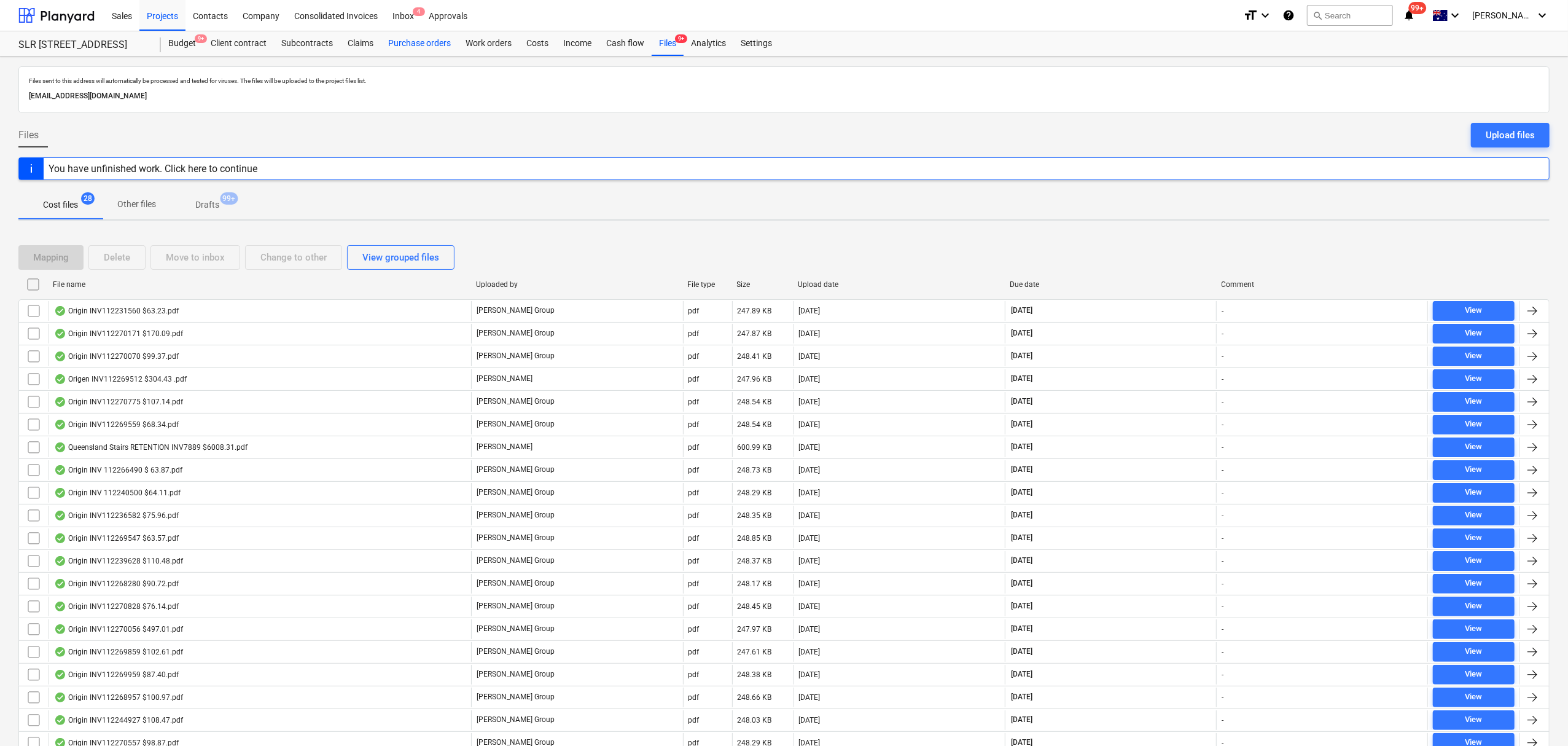
click at [404, 40] on div "Purchase orders" at bounding box center [420, 43] width 78 height 25
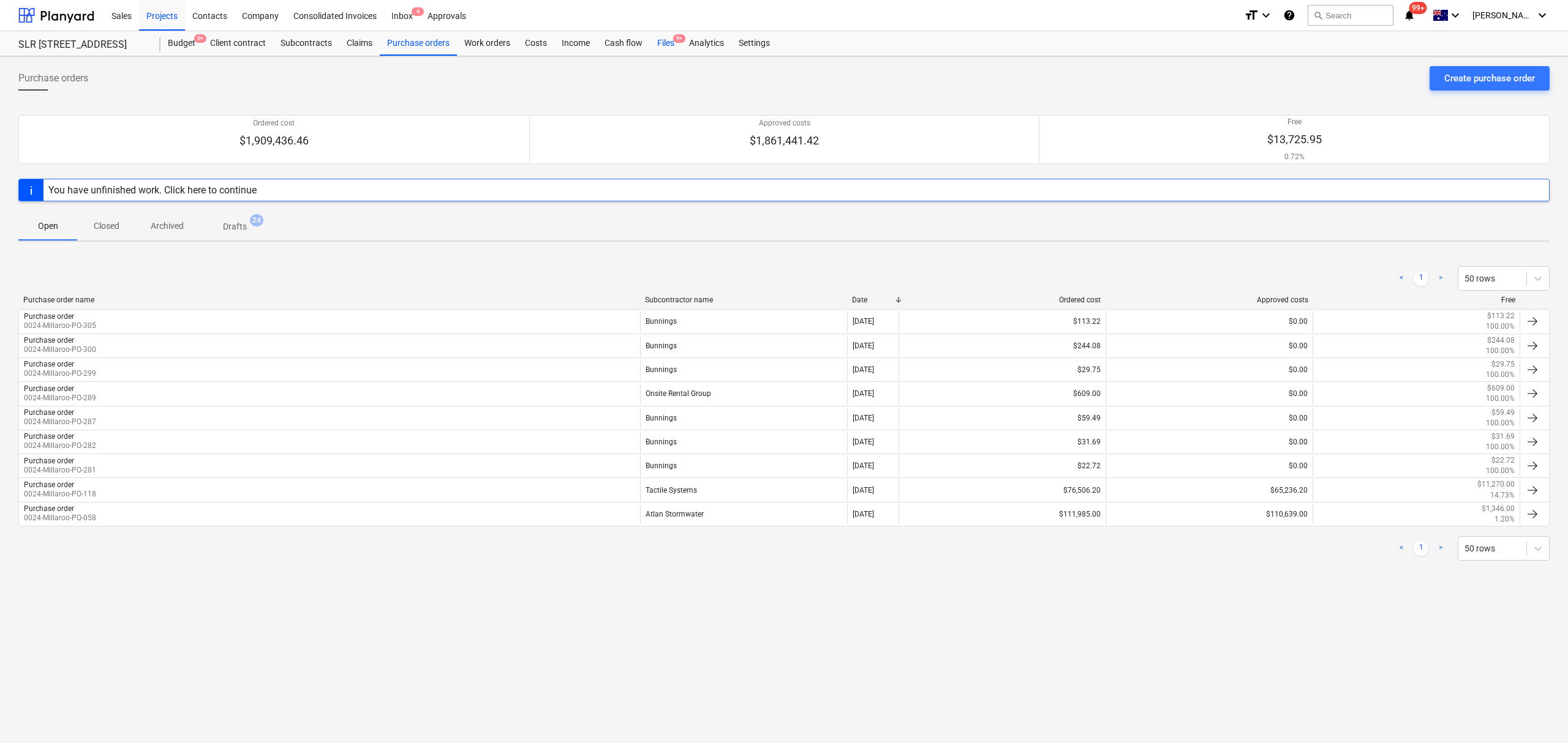
click at [660, 42] on div "Files 9+" at bounding box center [665, 43] width 32 height 25
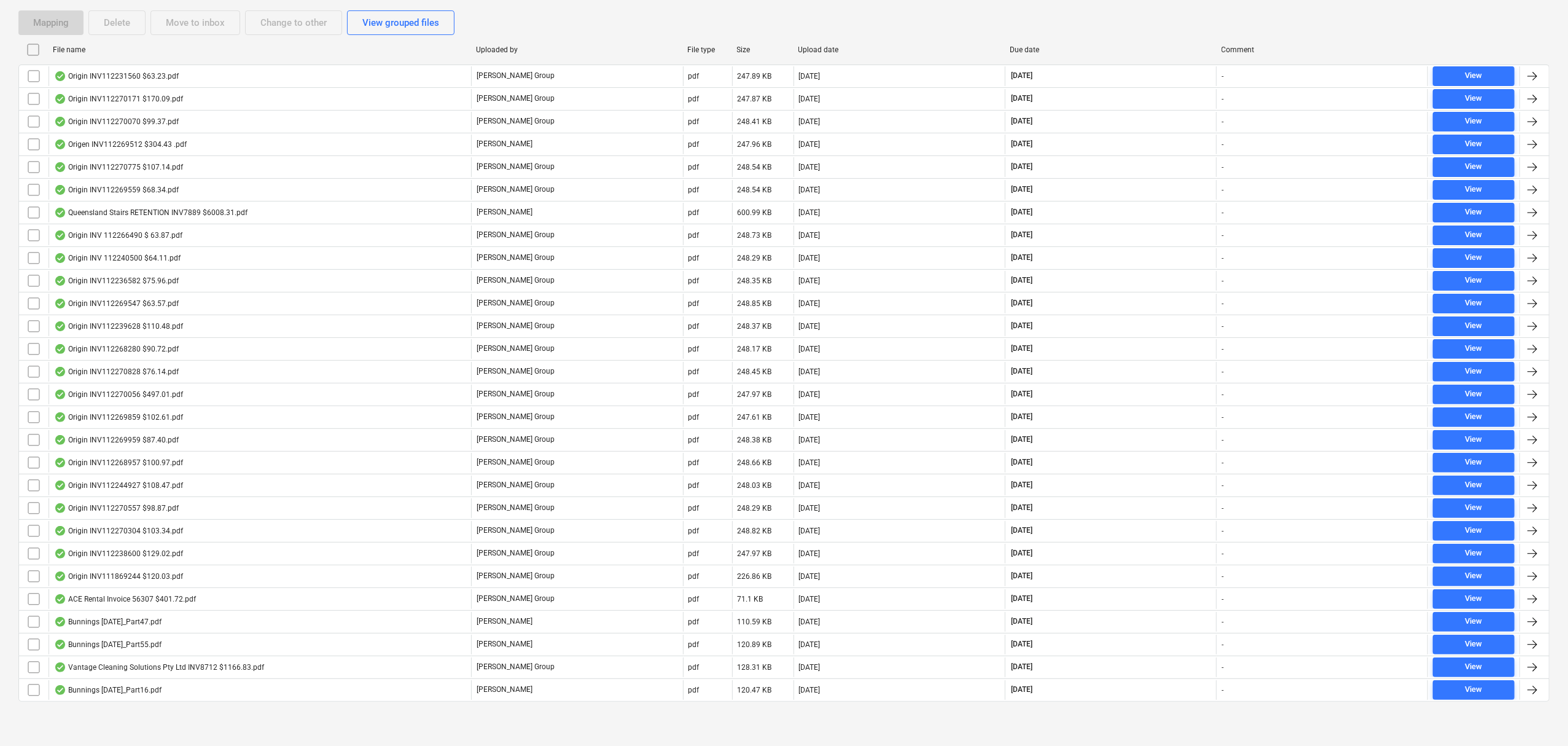
scroll to position [218, 0]
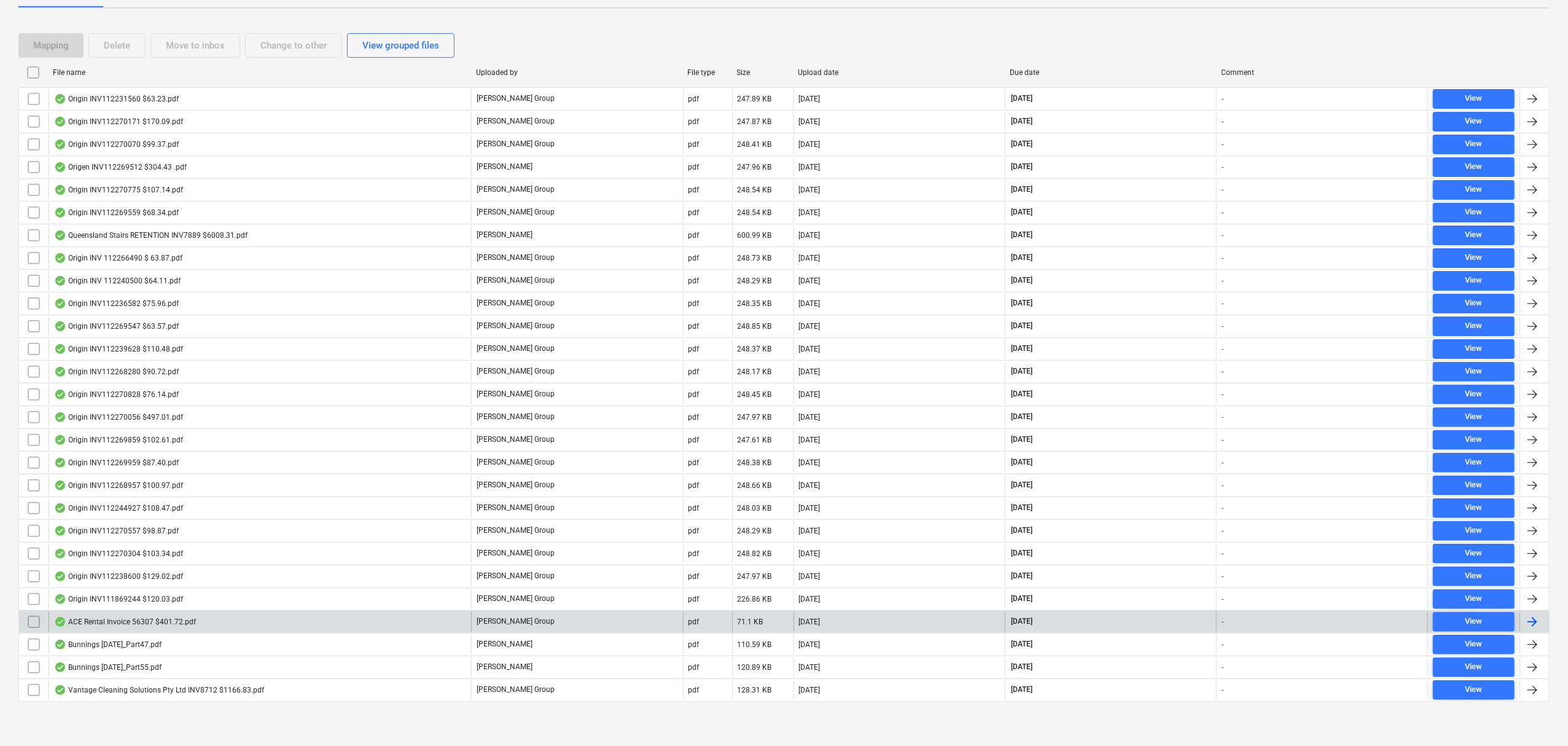
click at [281, 624] on div "ACE Rental Invoice 56307 $401.72.pdf" at bounding box center [259, 621] width 423 height 19
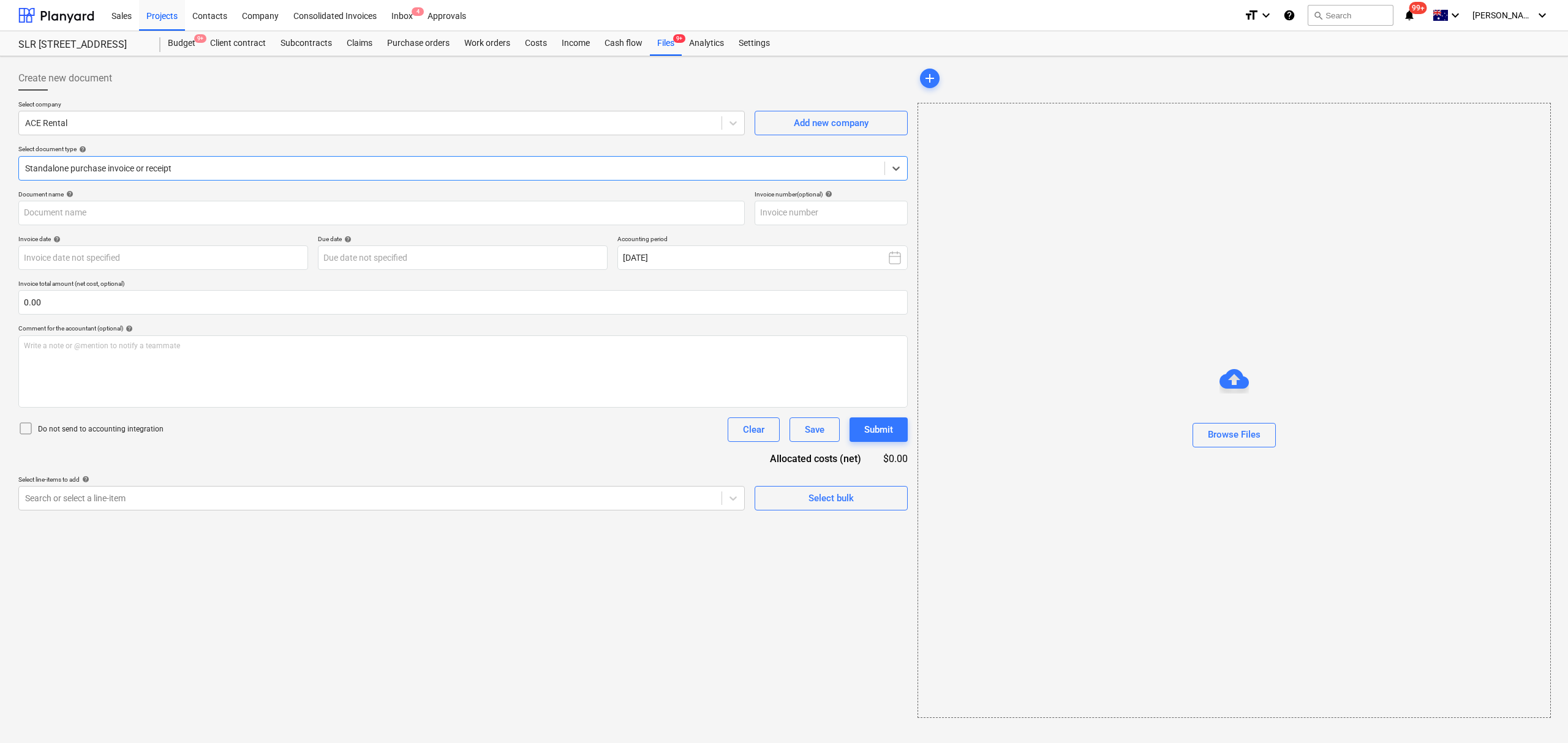
type input "56307"
type input "[DATE]"
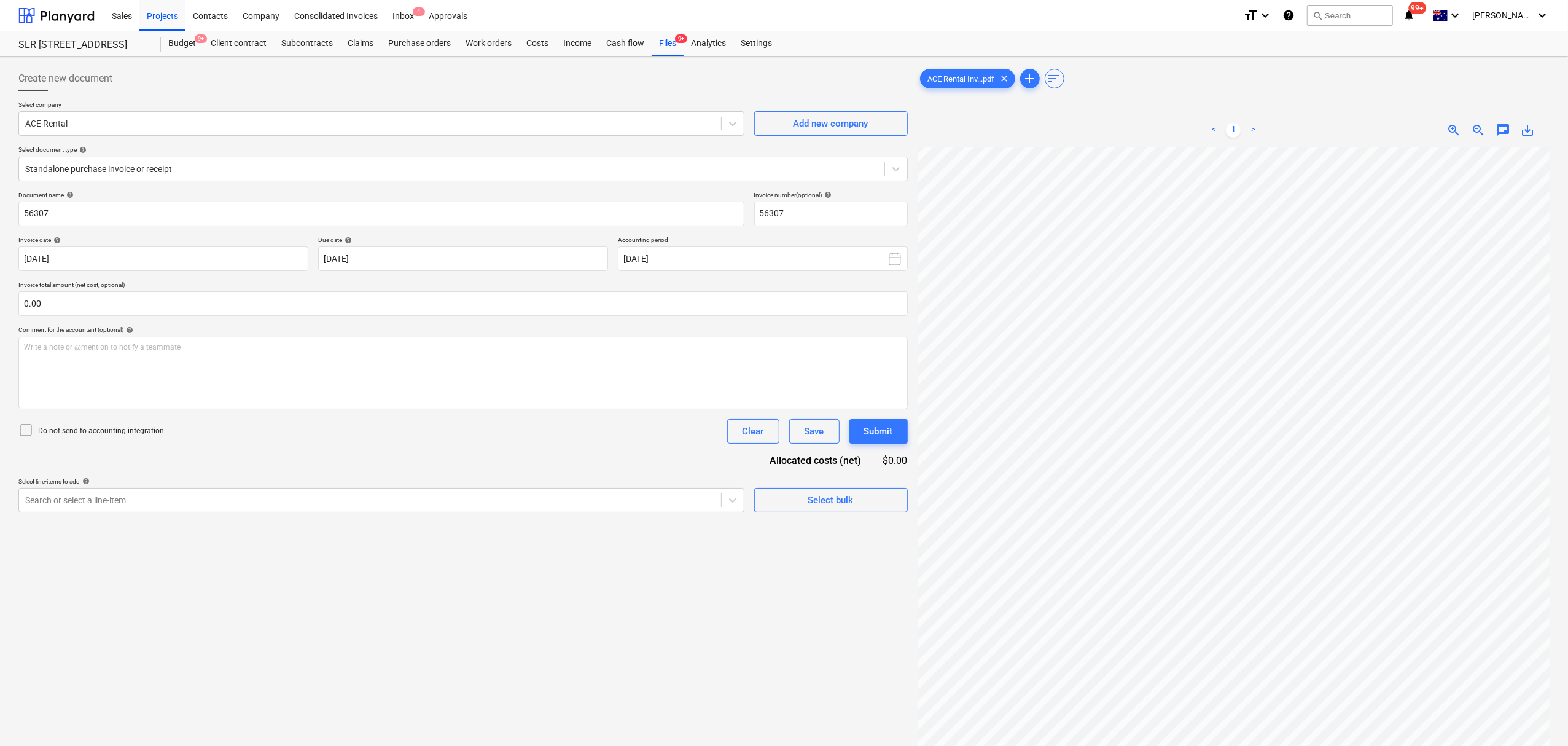
click at [1472, 134] on span "zoom_out" at bounding box center [1479, 131] width 15 height 15
click at [1114, 745] on html "Sales Projects Contacts Company Consolidated Invoices Inbox 4 Approvals format_…" at bounding box center [784, 373] width 1568 height 746
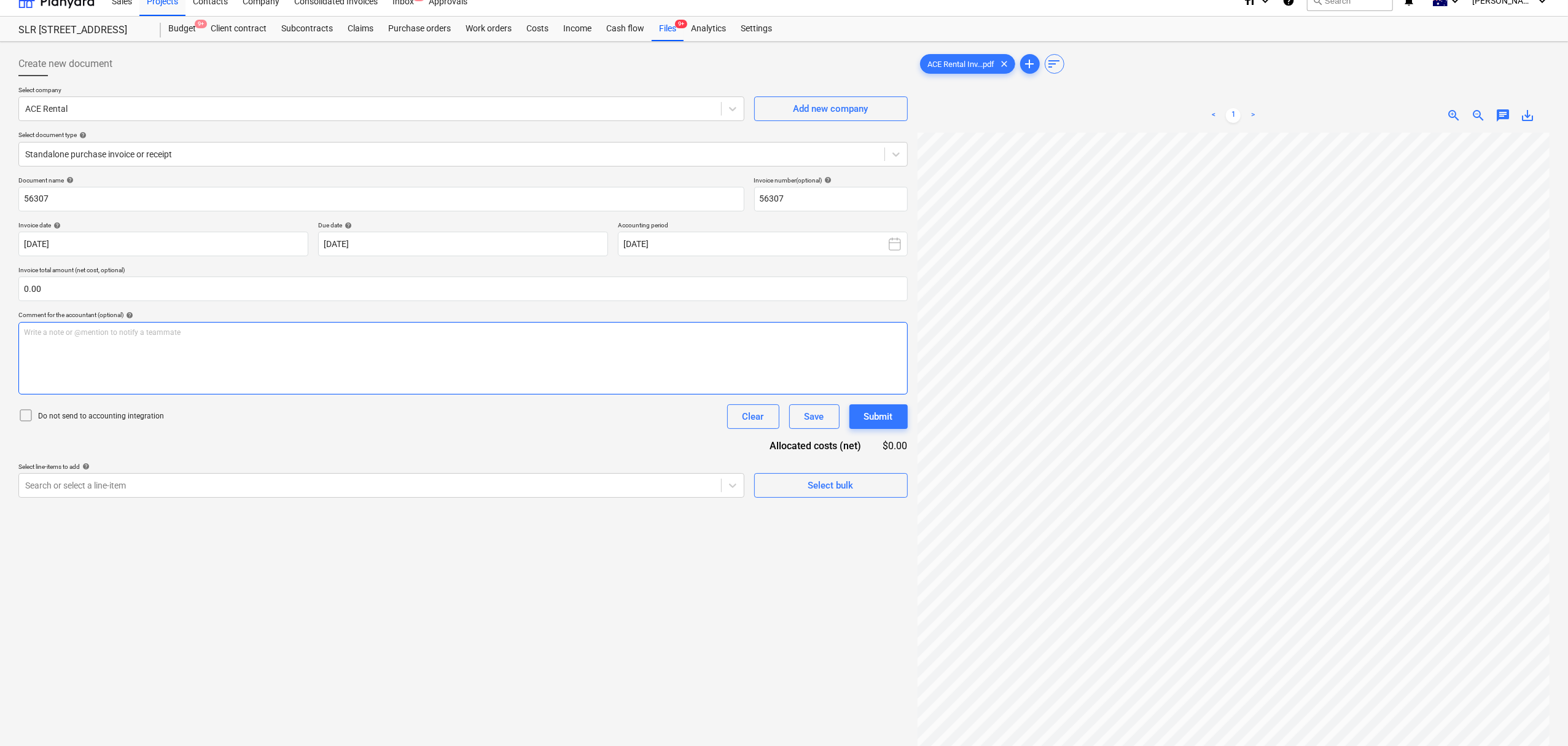
scroll to position [0, 0]
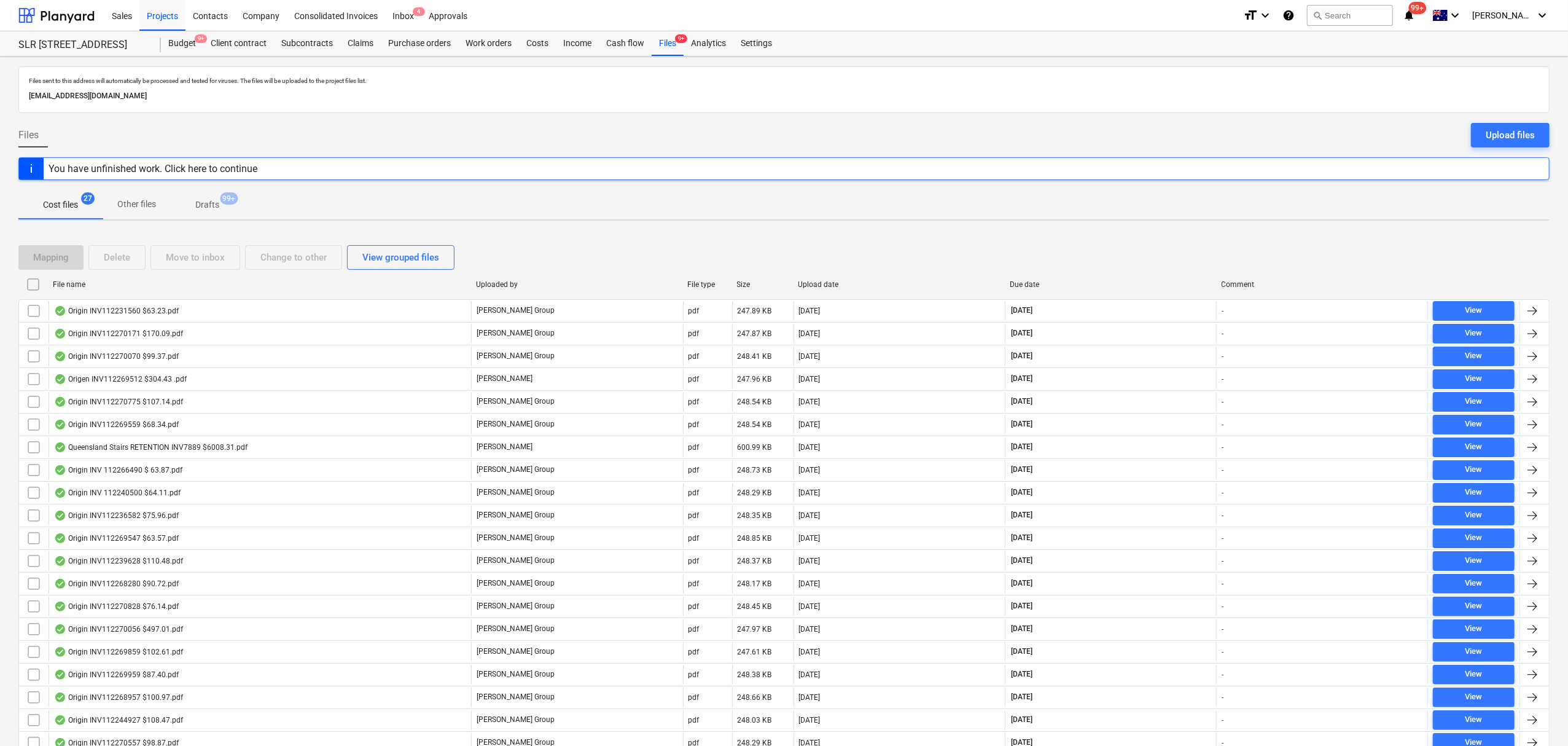
click at [401, 185] on div at bounding box center [784, 184] width 1531 height 10
click at [1007, 280] on div at bounding box center [1005, 284] width 22 height 19
click at [1022, 283] on div "Due date" at bounding box center [1110, 285] width 202 height 9
checkbox input "false"
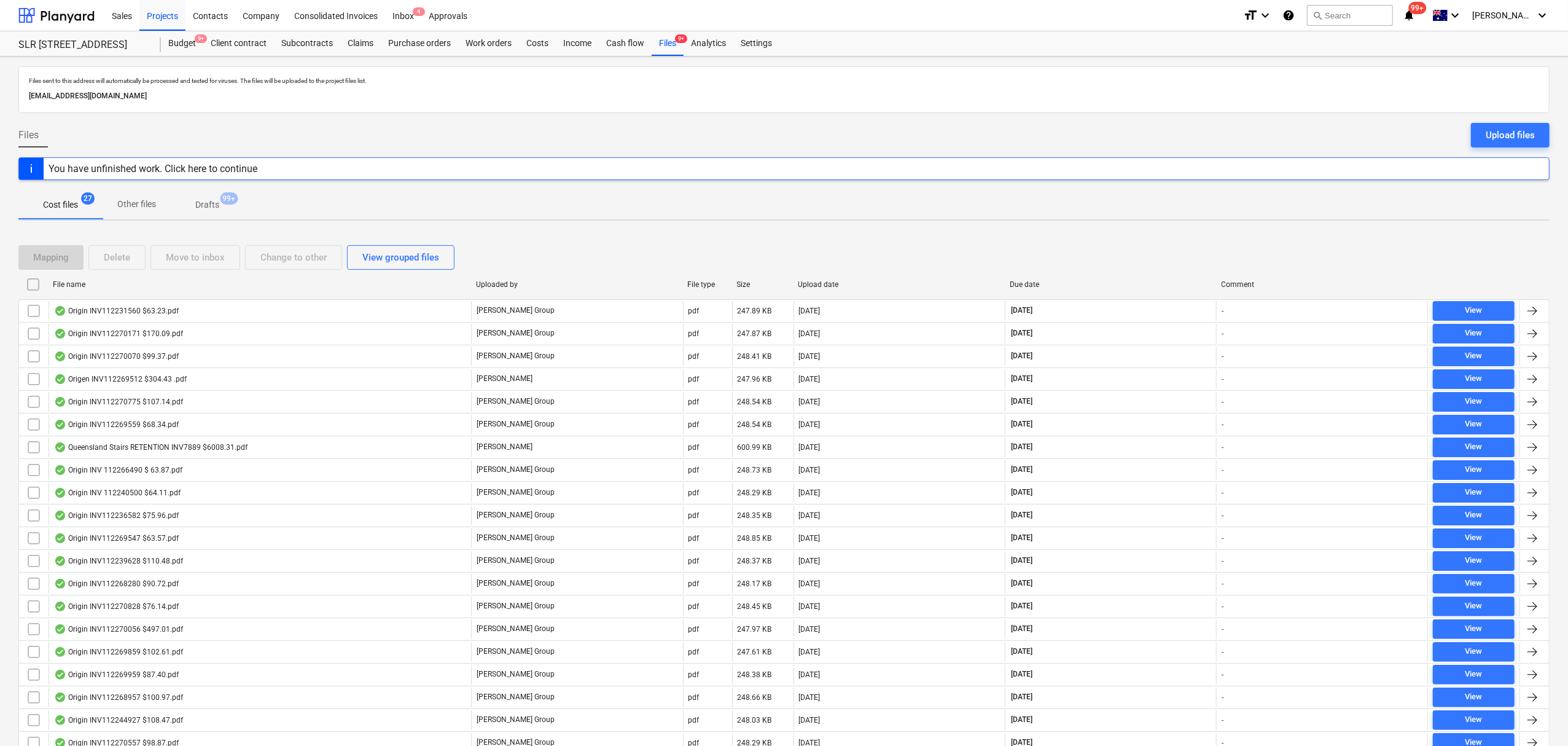
checkbox input "false"
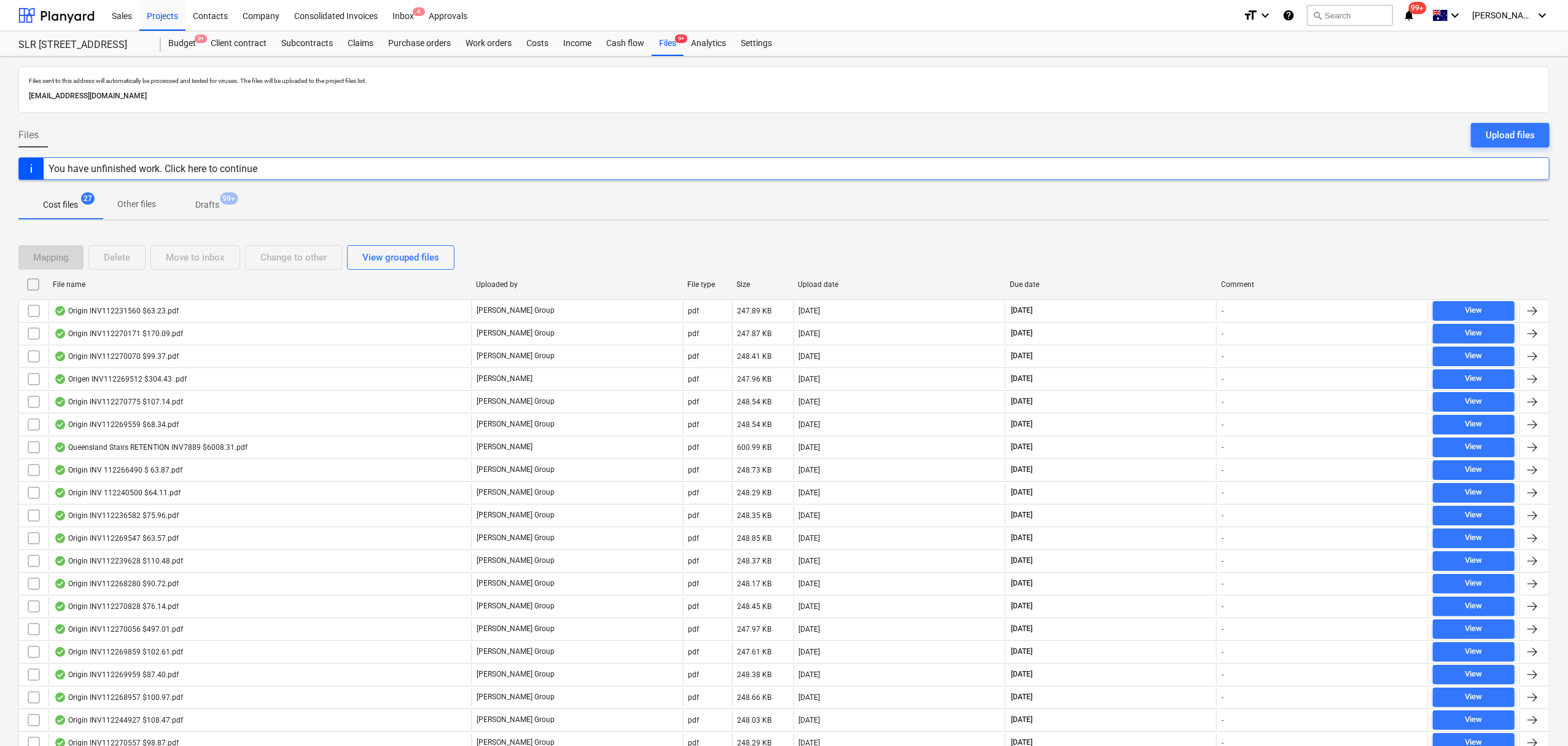
checkbox input "false"
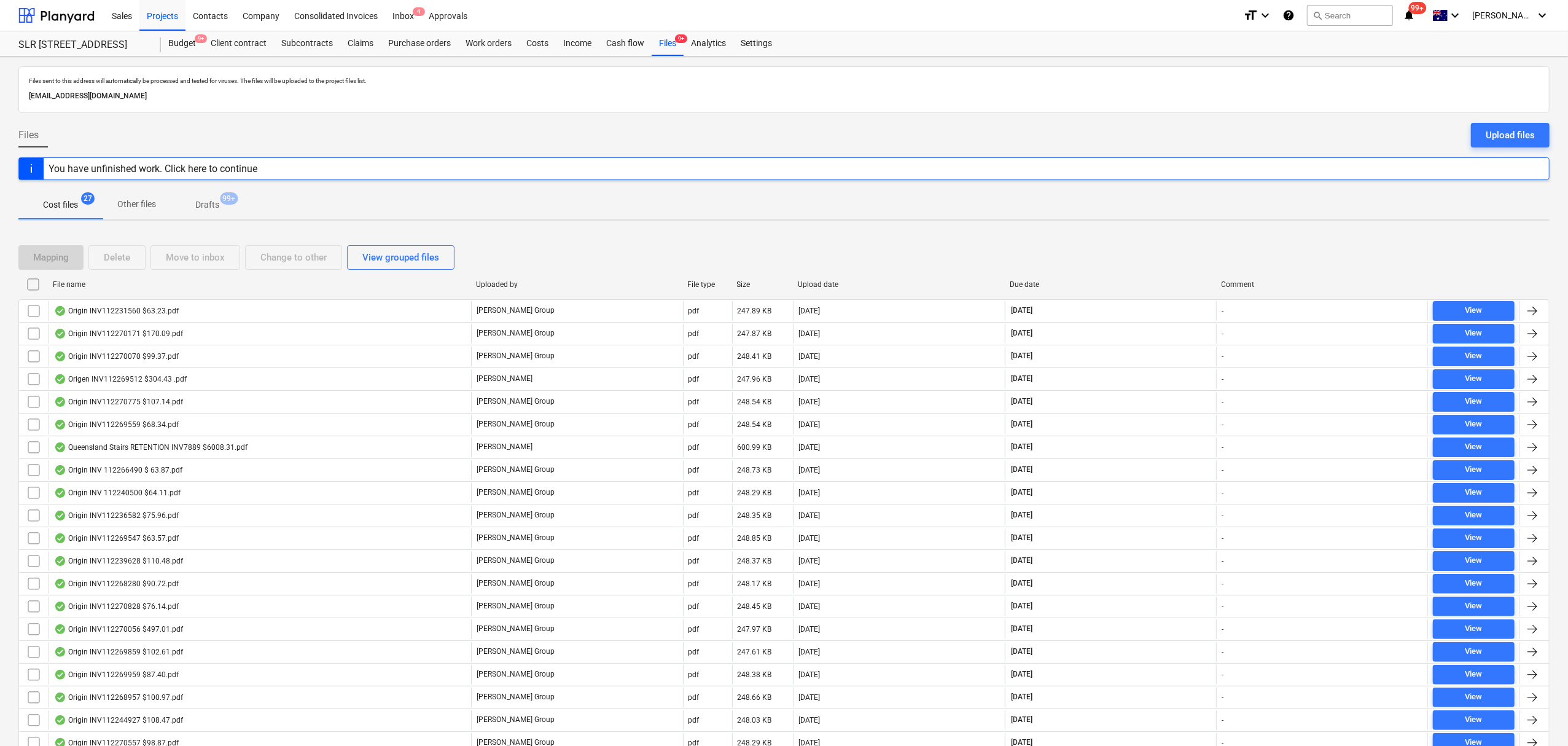
checkbox input "false"
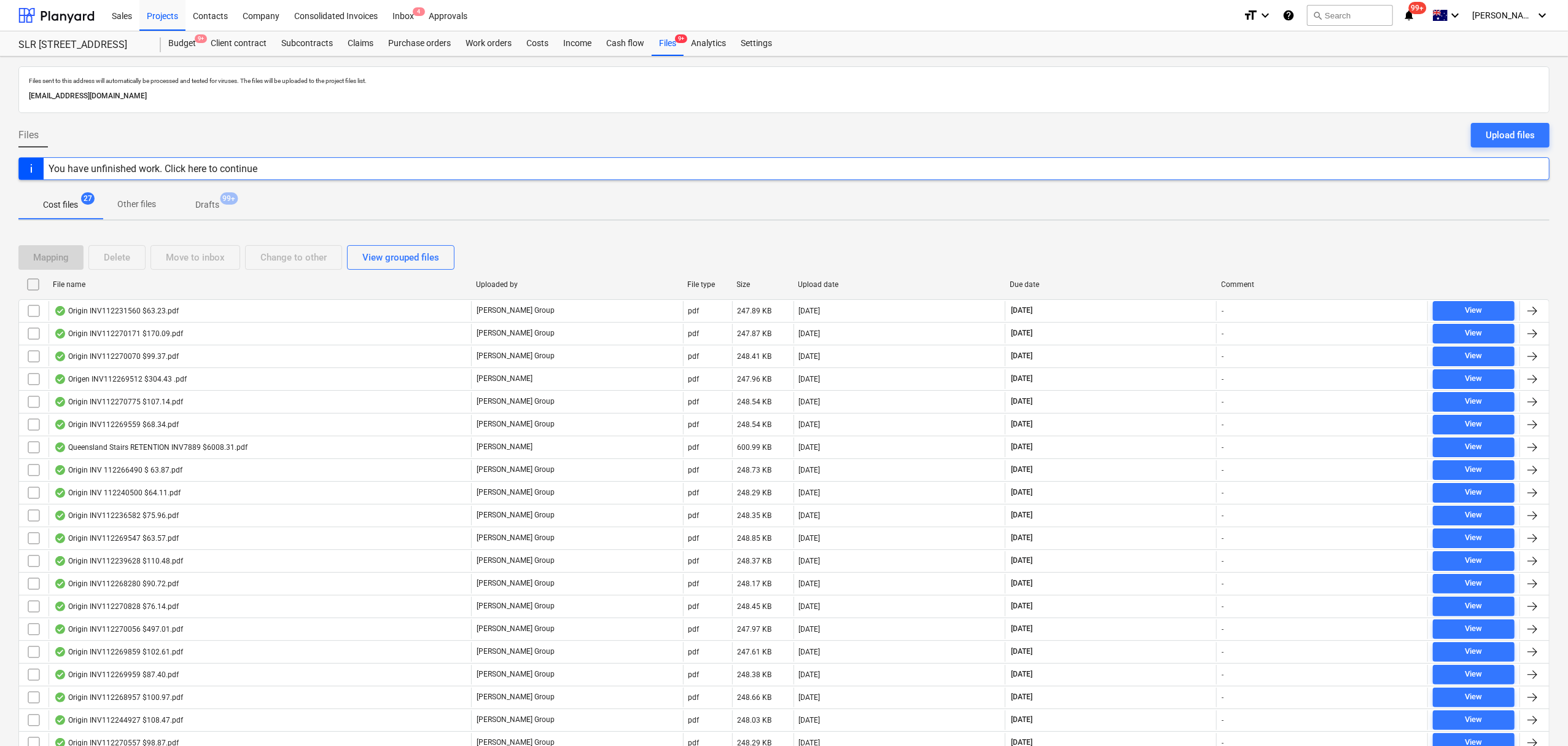
checkbox input "false"
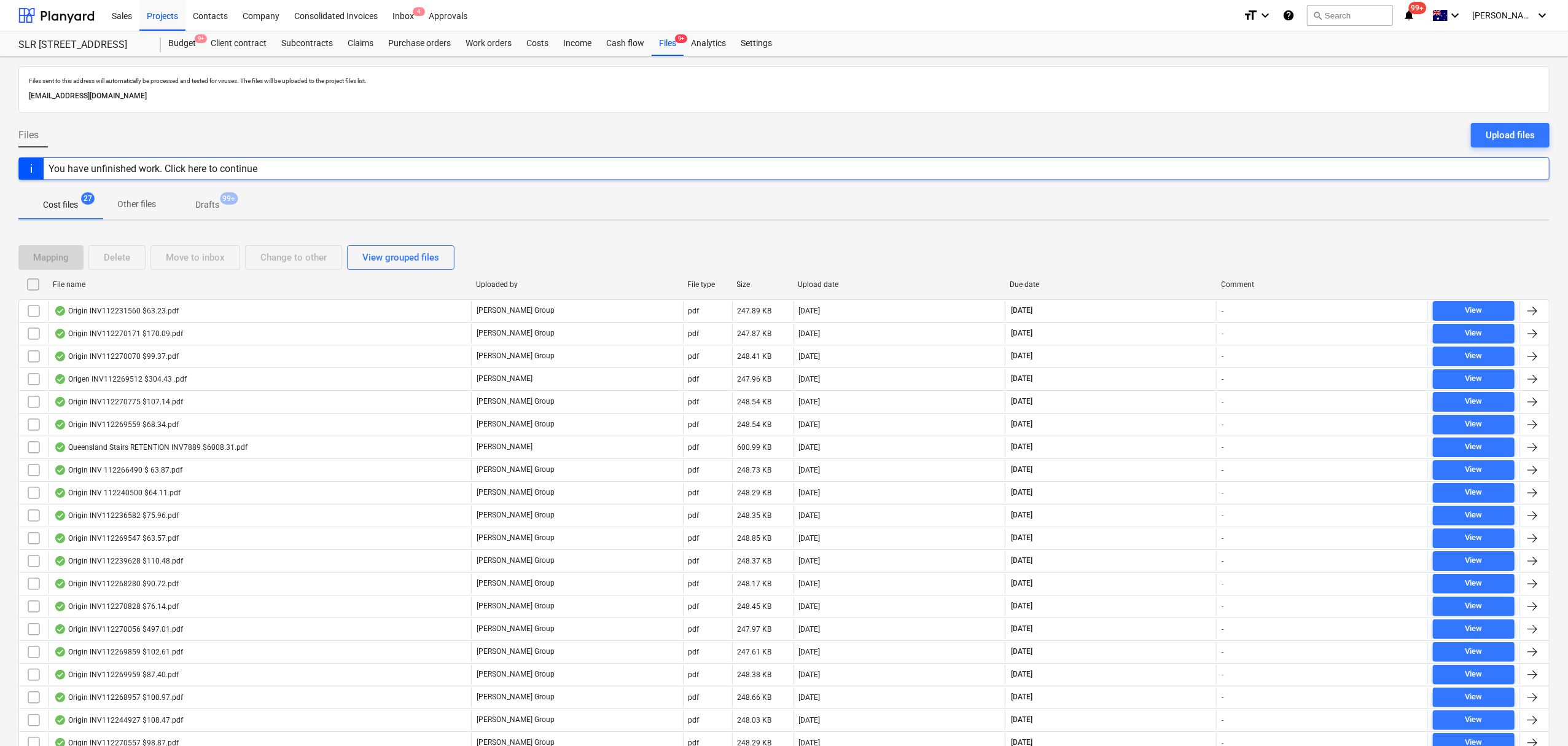
checkbox input "false"
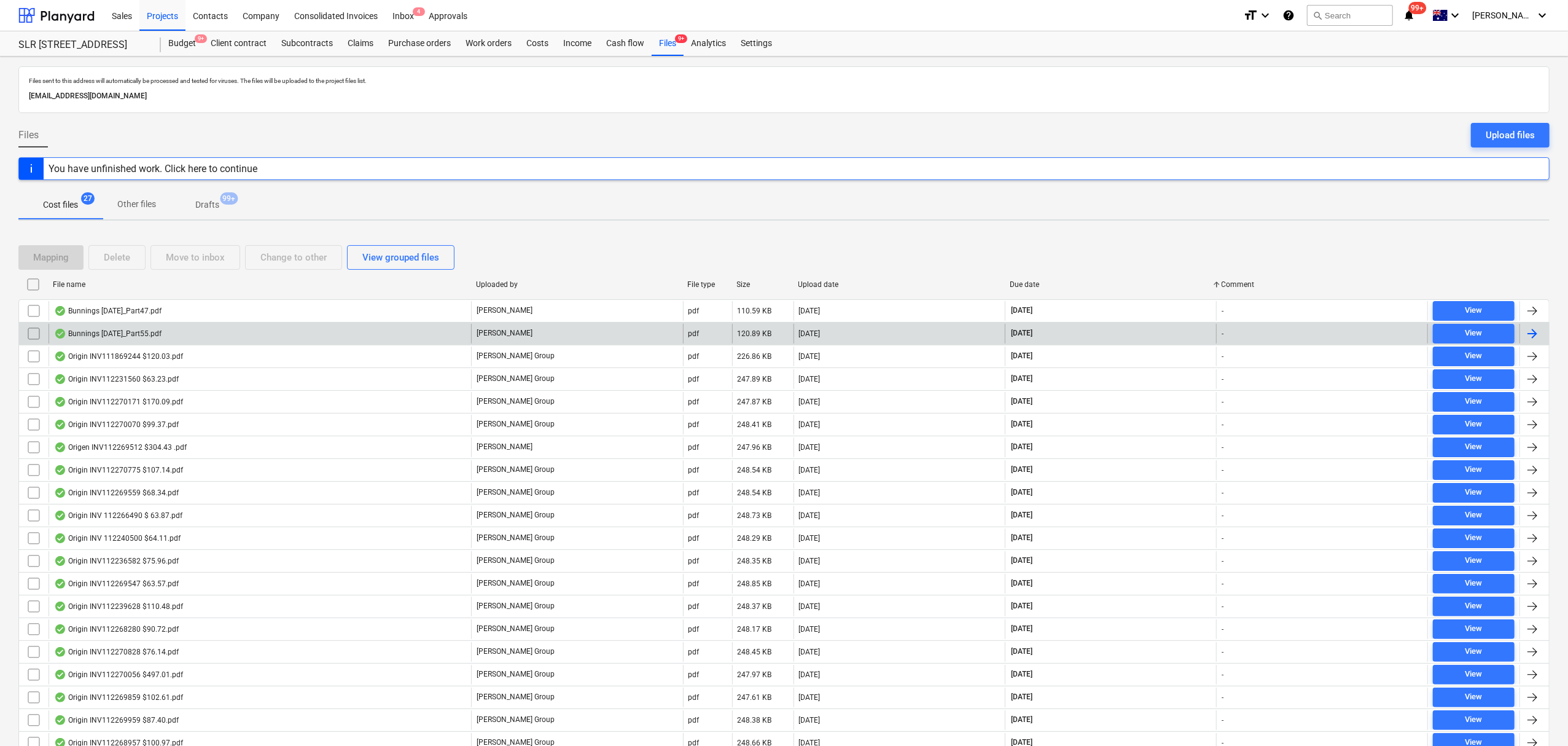
click at [617, 336] on div "[PERSON_NAME]" at bounding box center [576, 333] width 211 height 19
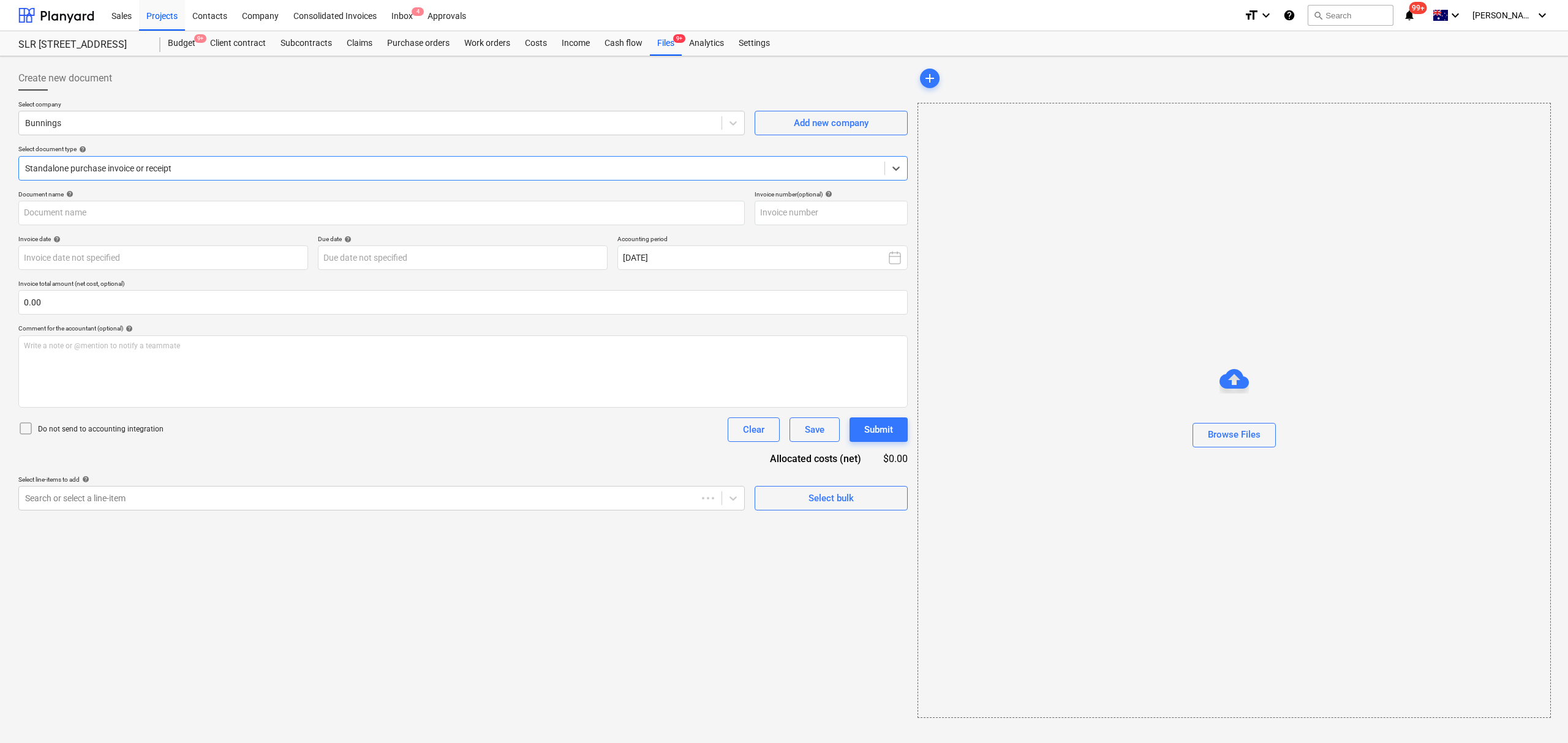
type input "8158/01337784"
type input "[DATE]"
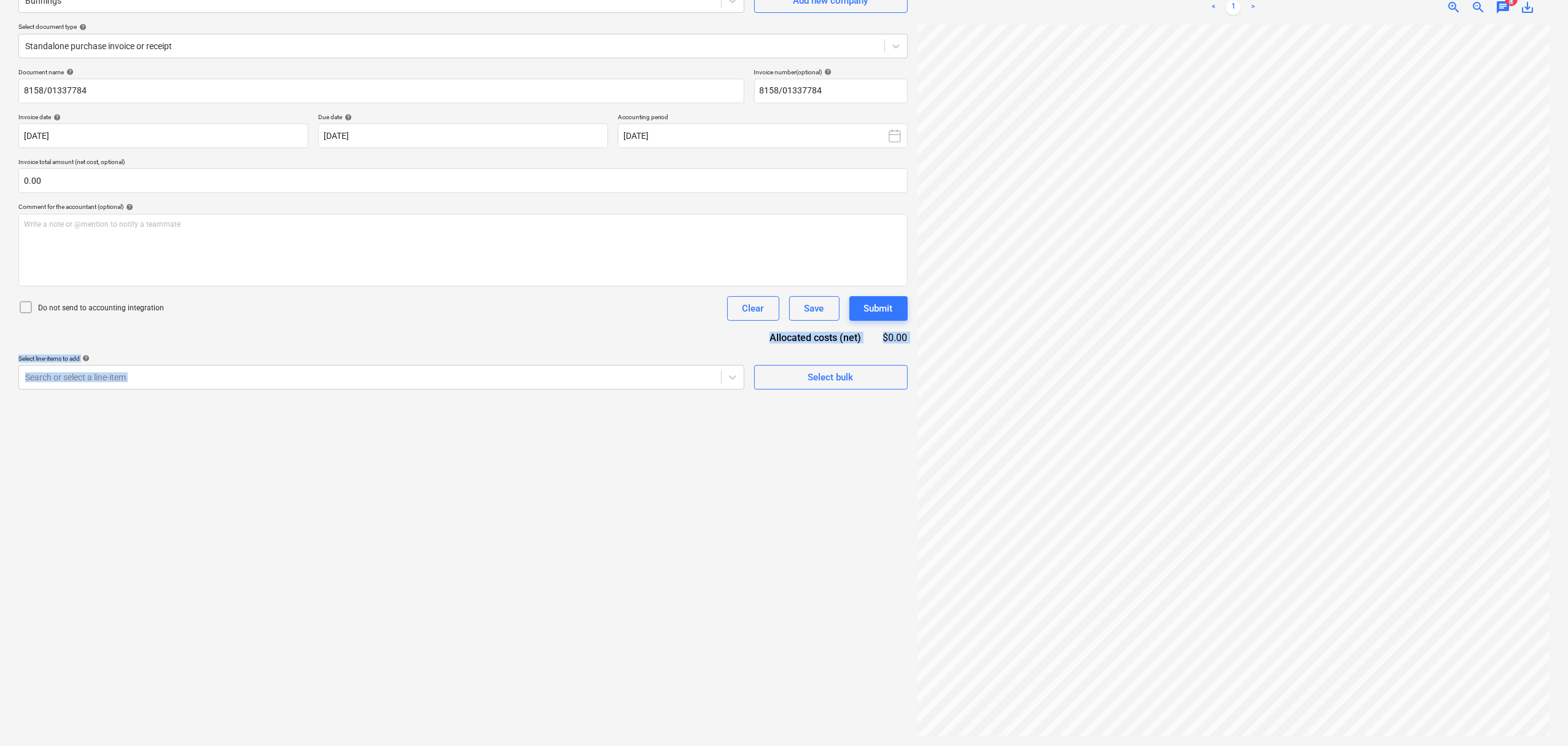
scroll to position [128, 11]
click at [951, 316] on div "Create new document Select company Bunnings Add new company Select document typ…" at bounding box center [784, 340] width 1541 height 803
click at [720, 418] on div "Create new document Select company Bunnings Add new company Select document typ…" at bounding box center [463, 340] width 899 height 803
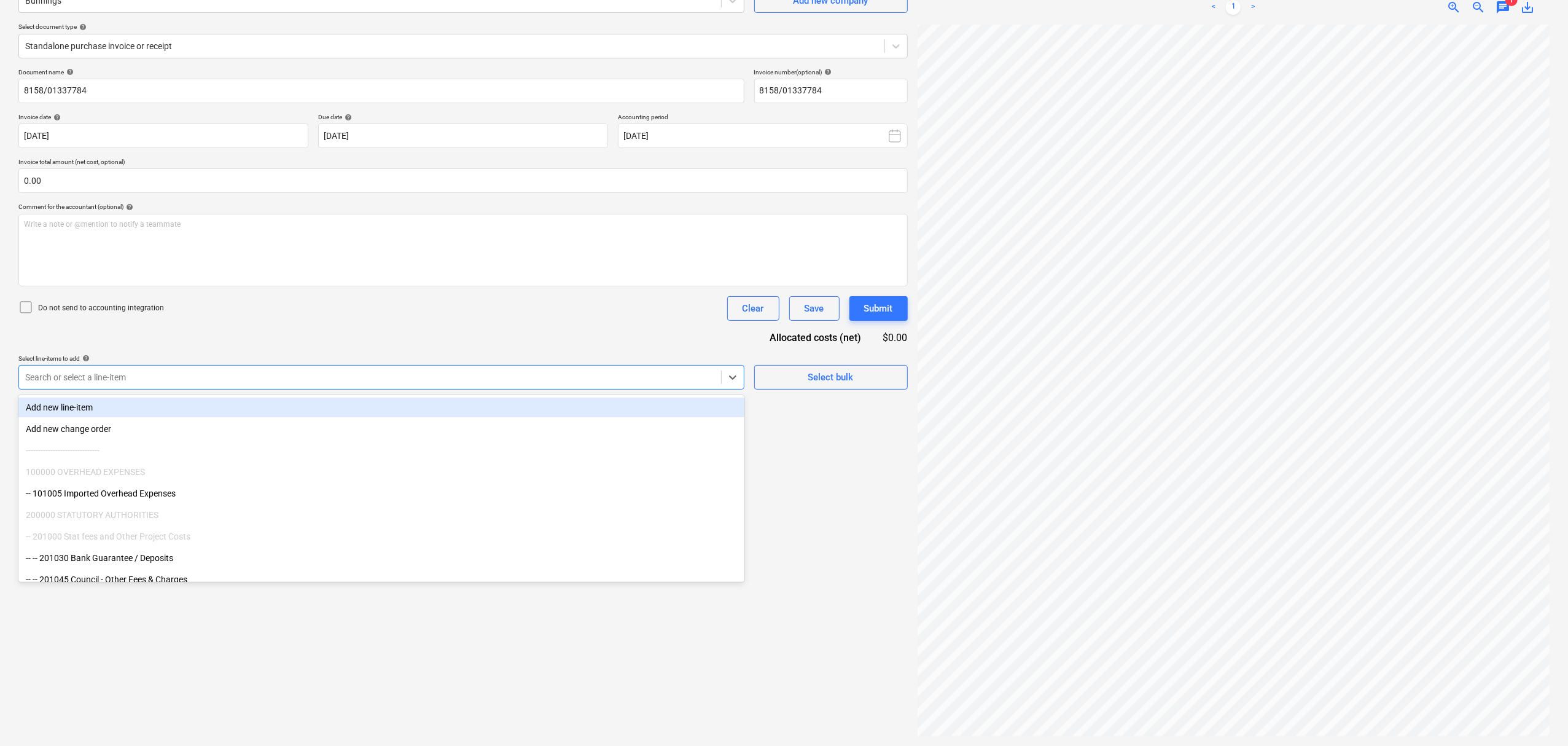
click at [700, 381] on div at bounding box center [370, 377] width 690 height 12
click at [794, 478] on div "Create new document Select company Bunnings Add new company Select document typ…" at bounding box center [463, 340] width 899 height 803
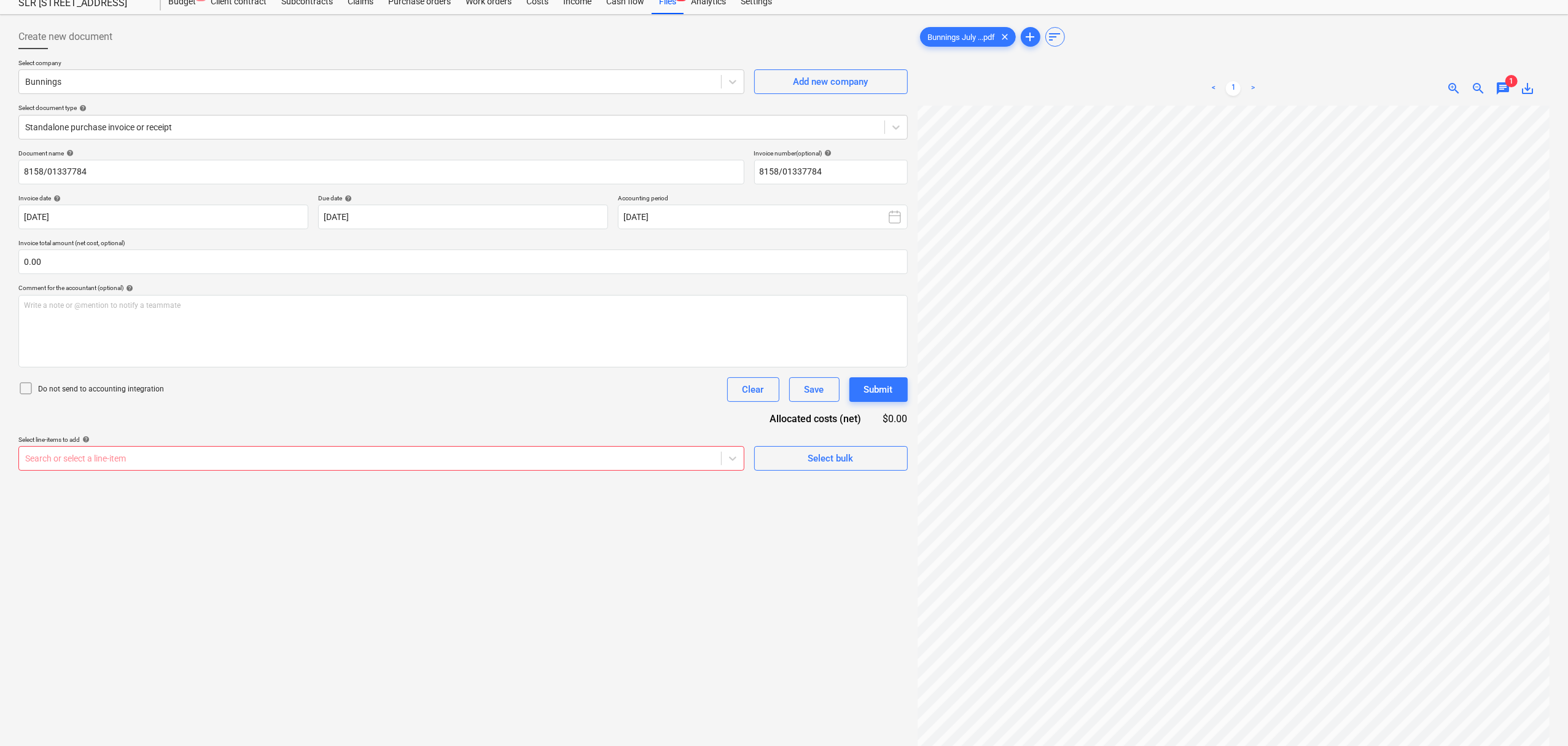
scroll to position [85, 0]
click at [1502, 89] on span "chat" at bounding box center [1503, 89] width 15 height 15
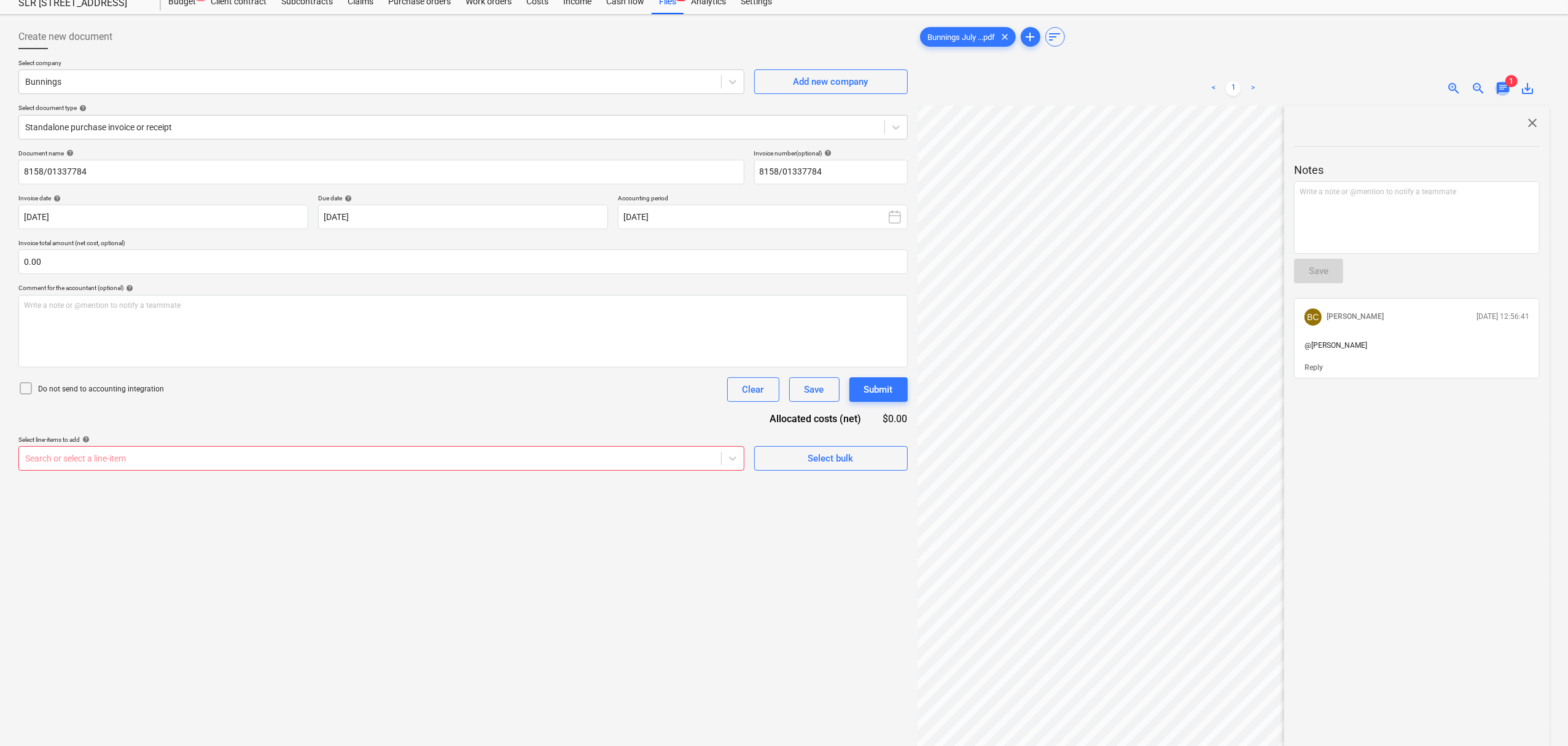
click at [1501, 89] on span "chat" at bounding box center [1503, 89] width 15 height 15
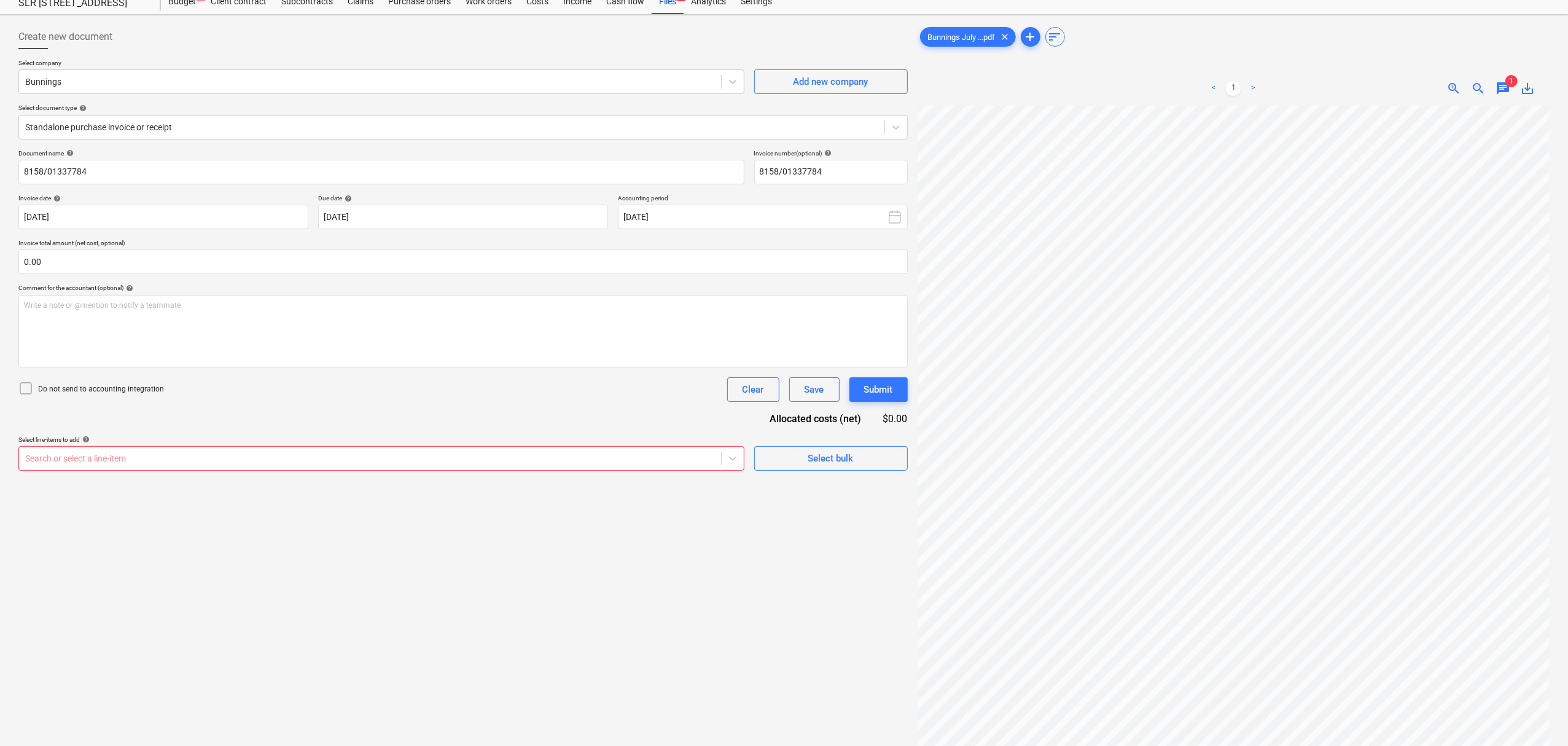
click at [1418, 75] on div "< 1 > zoom_in zoom_out chat 1 save_alt" at bounding box center [1234, 89] width 632 height 34
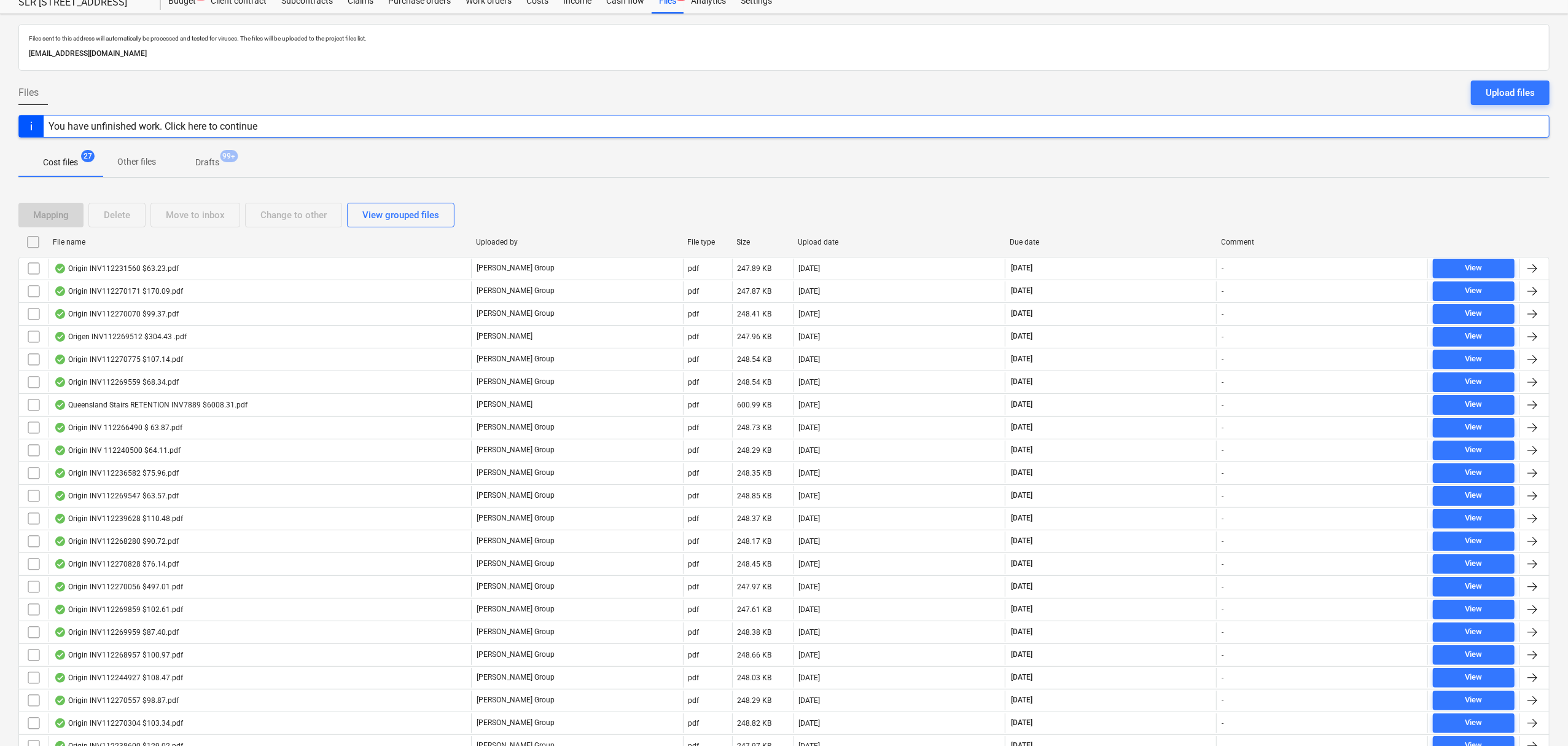
scroll to position [82, 0]
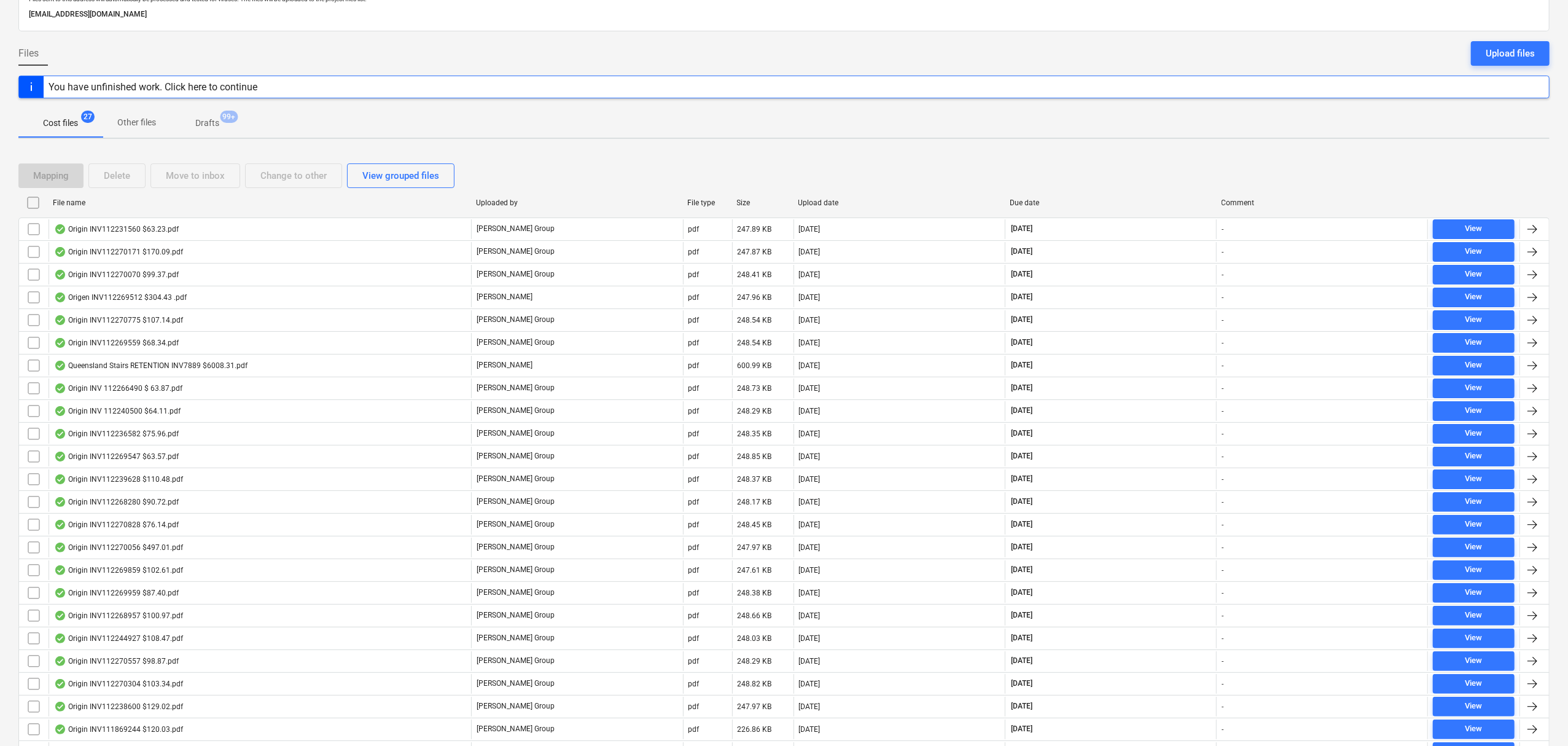
click at [1017, 201] on div "Due date" at bounding box center [1110, 203] width 202 height 9
checkbox input "false"
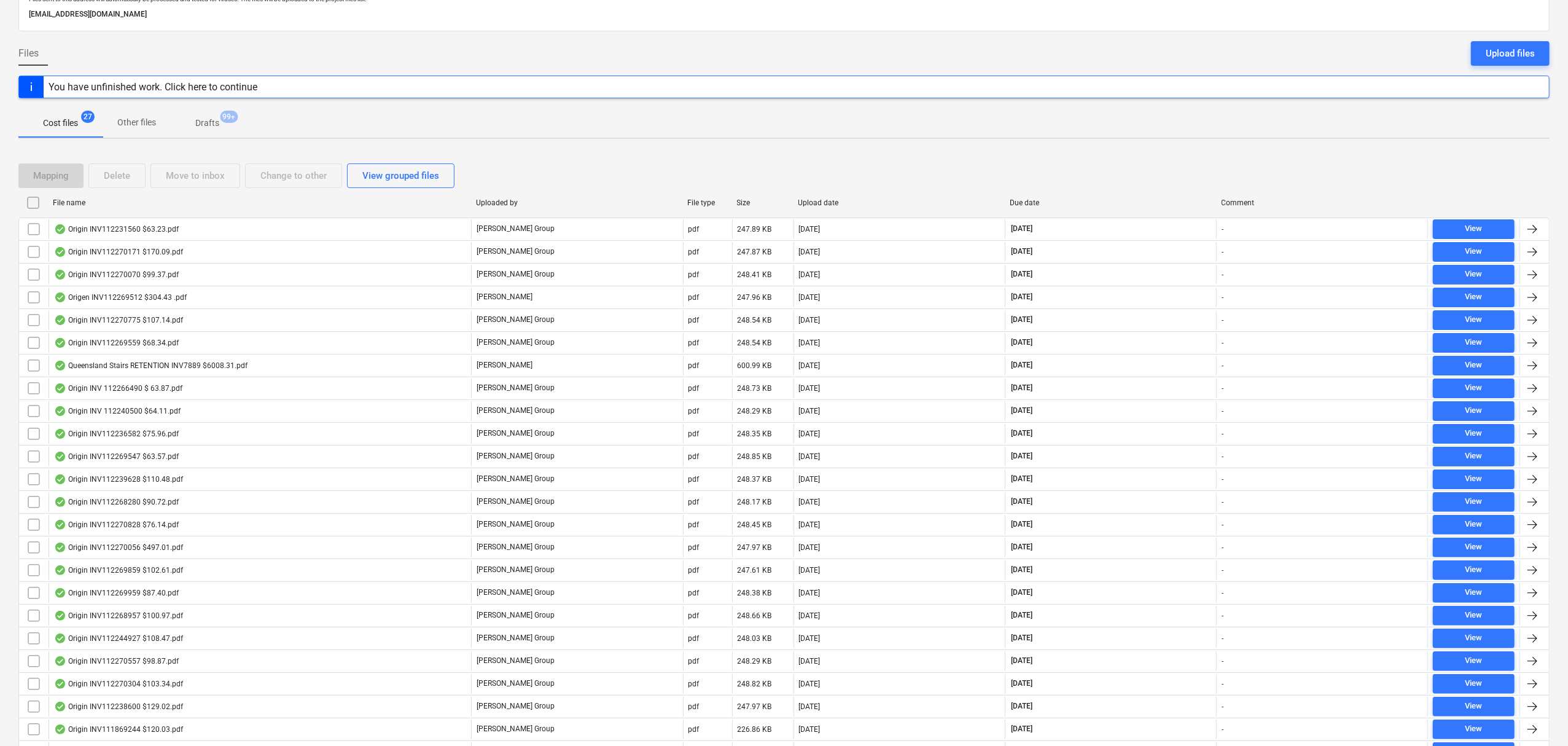
checkbox input "false"
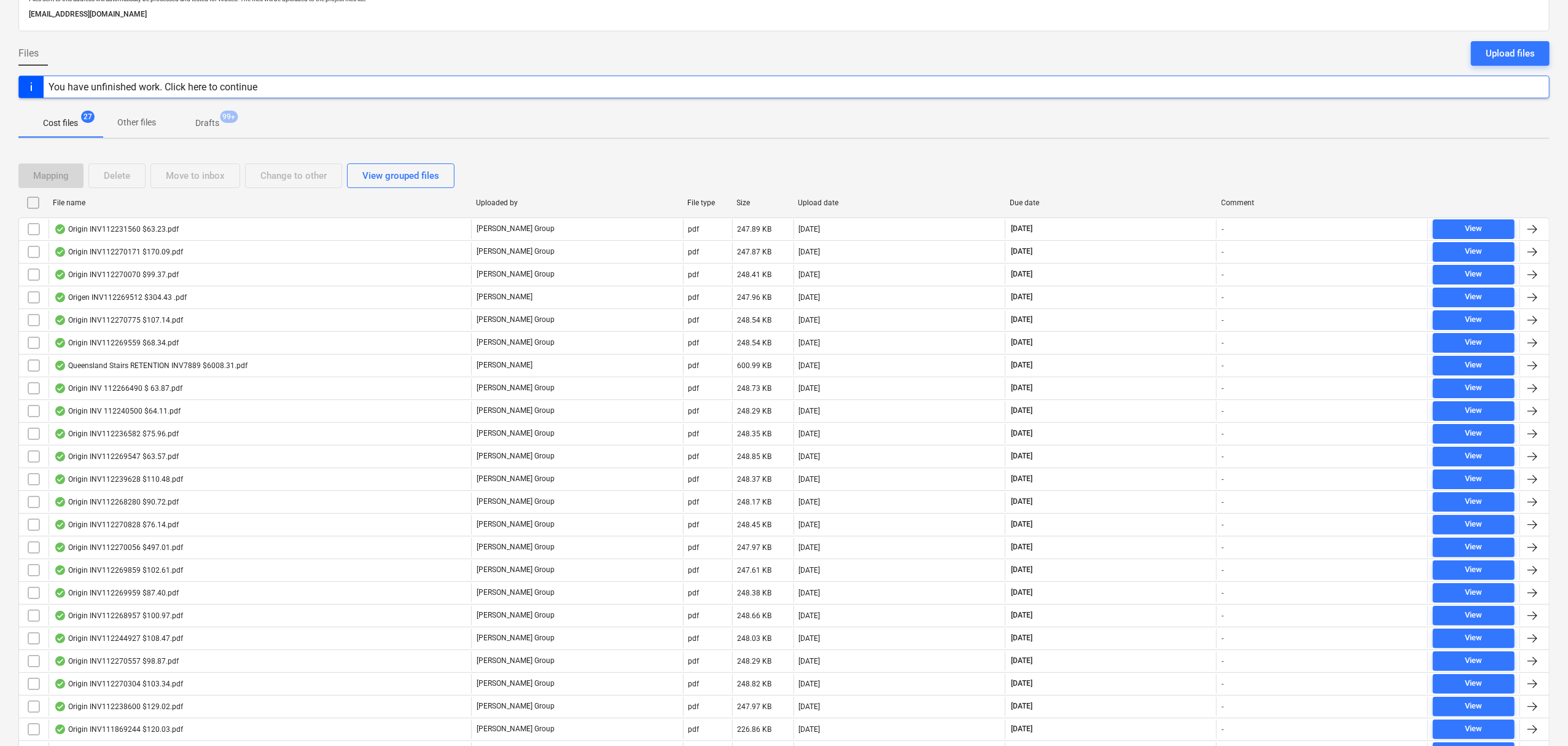
checkbox input "false"
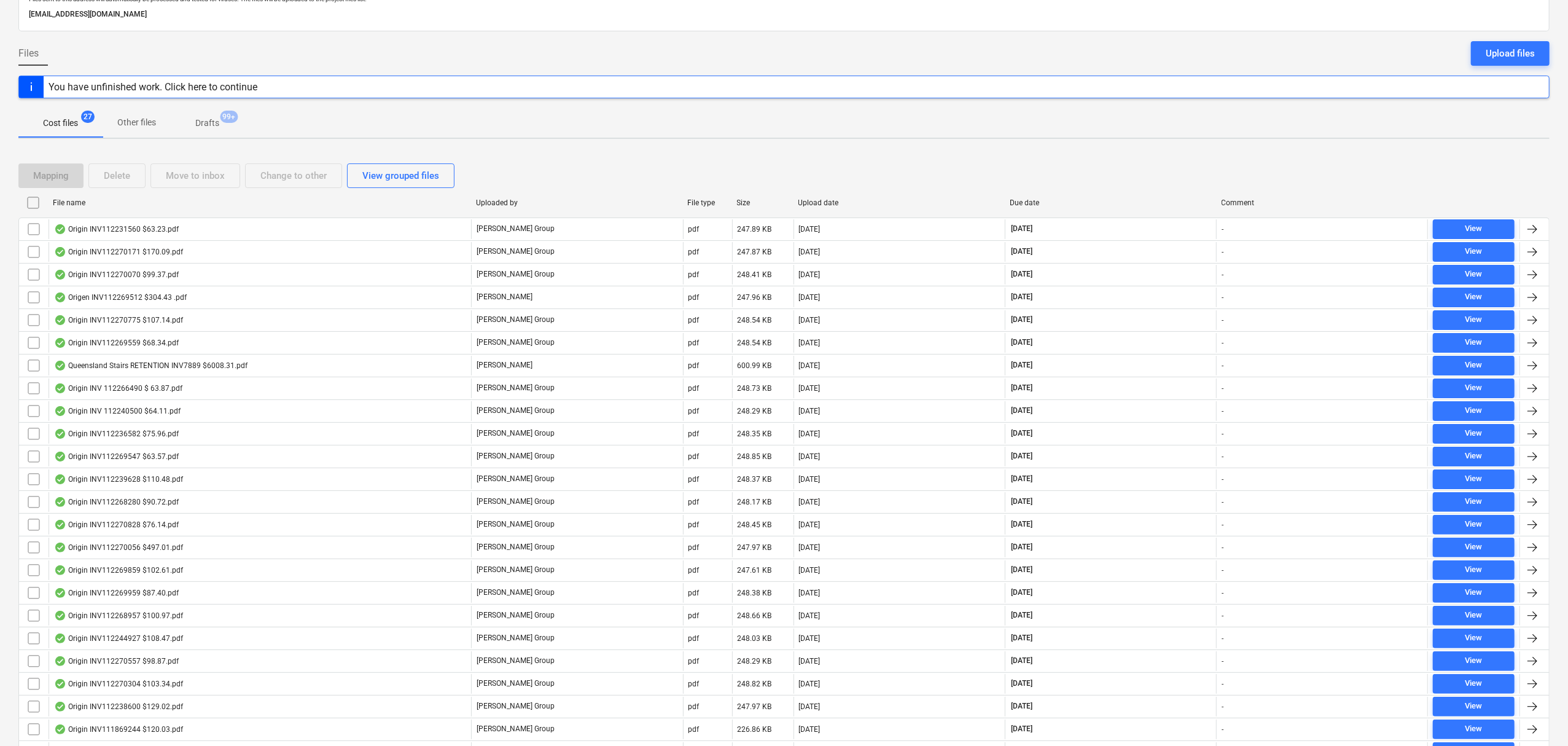
checkbox input "false"
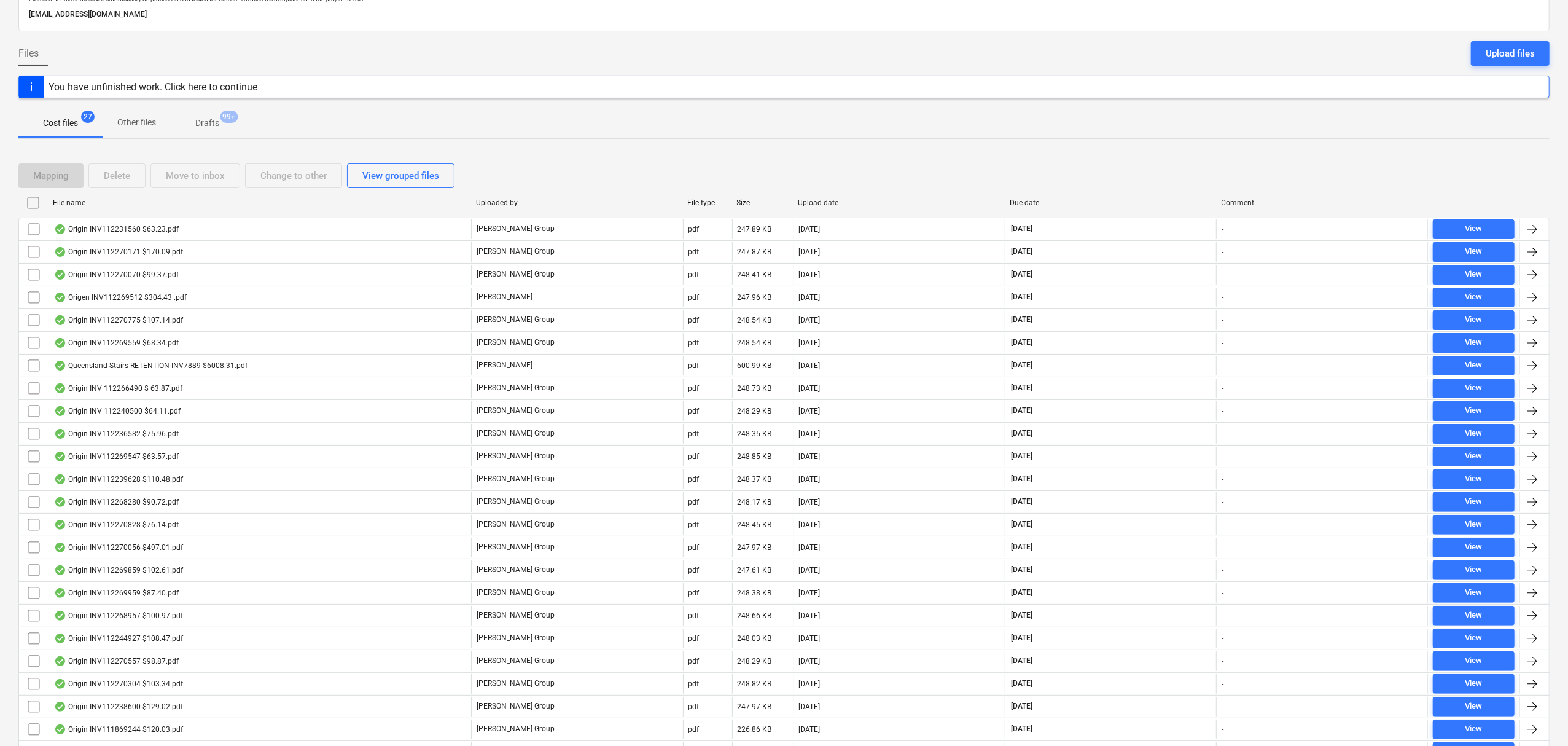
checkbox input "false"
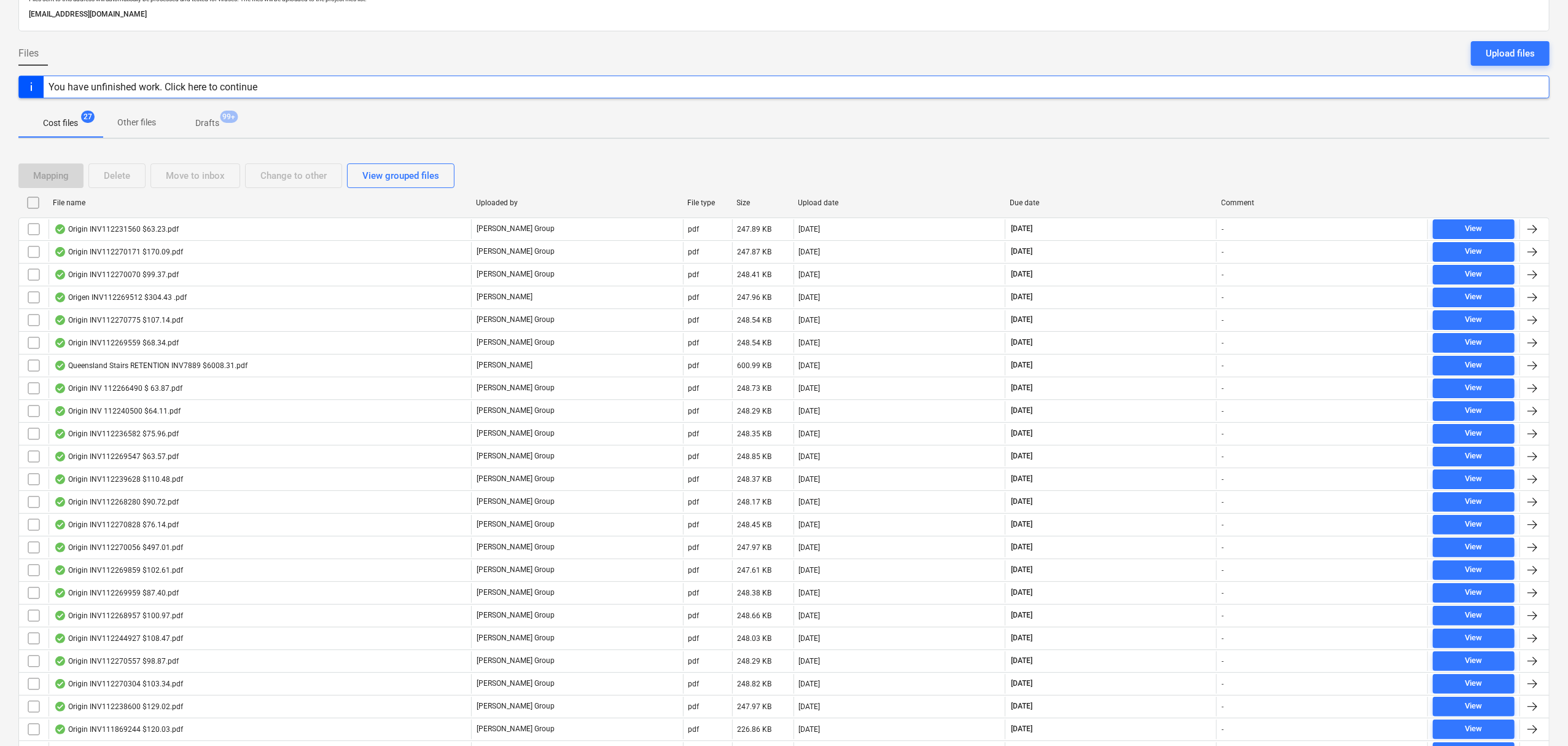
checkbox input "false"
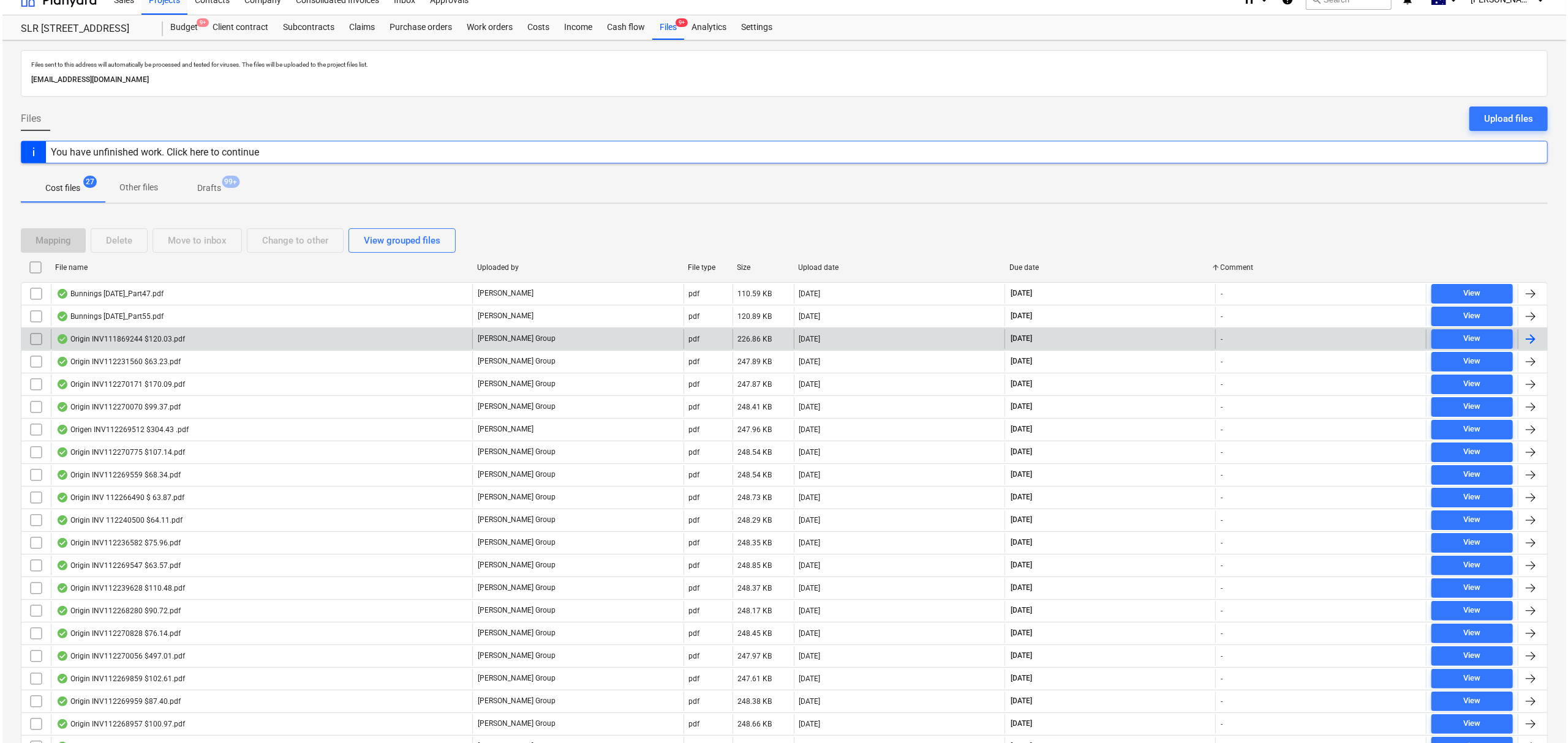
scroll to position [0, 0]
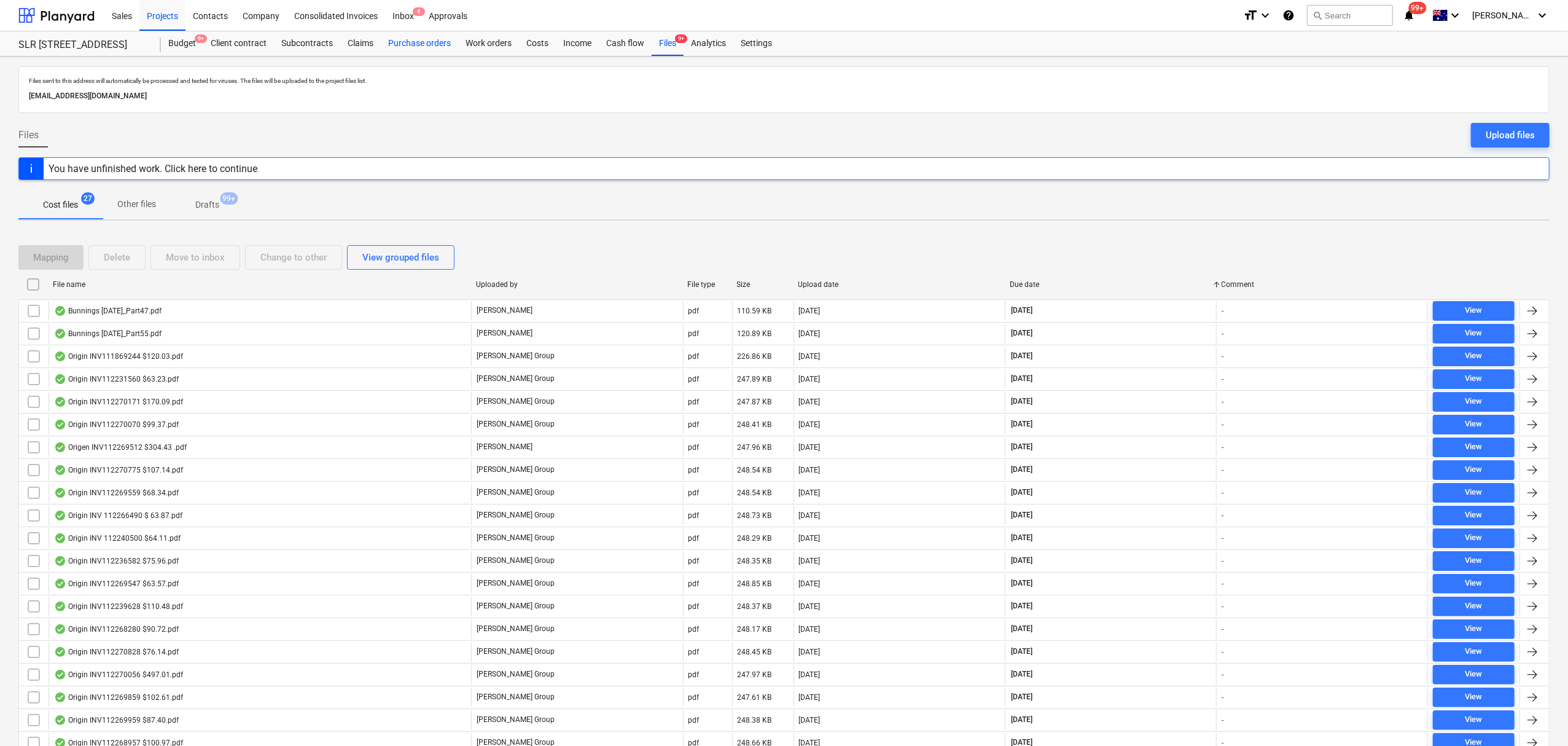
click at [435, 43] on div "Purchase orders" at bounding box center [420, 43] width 78 height 25
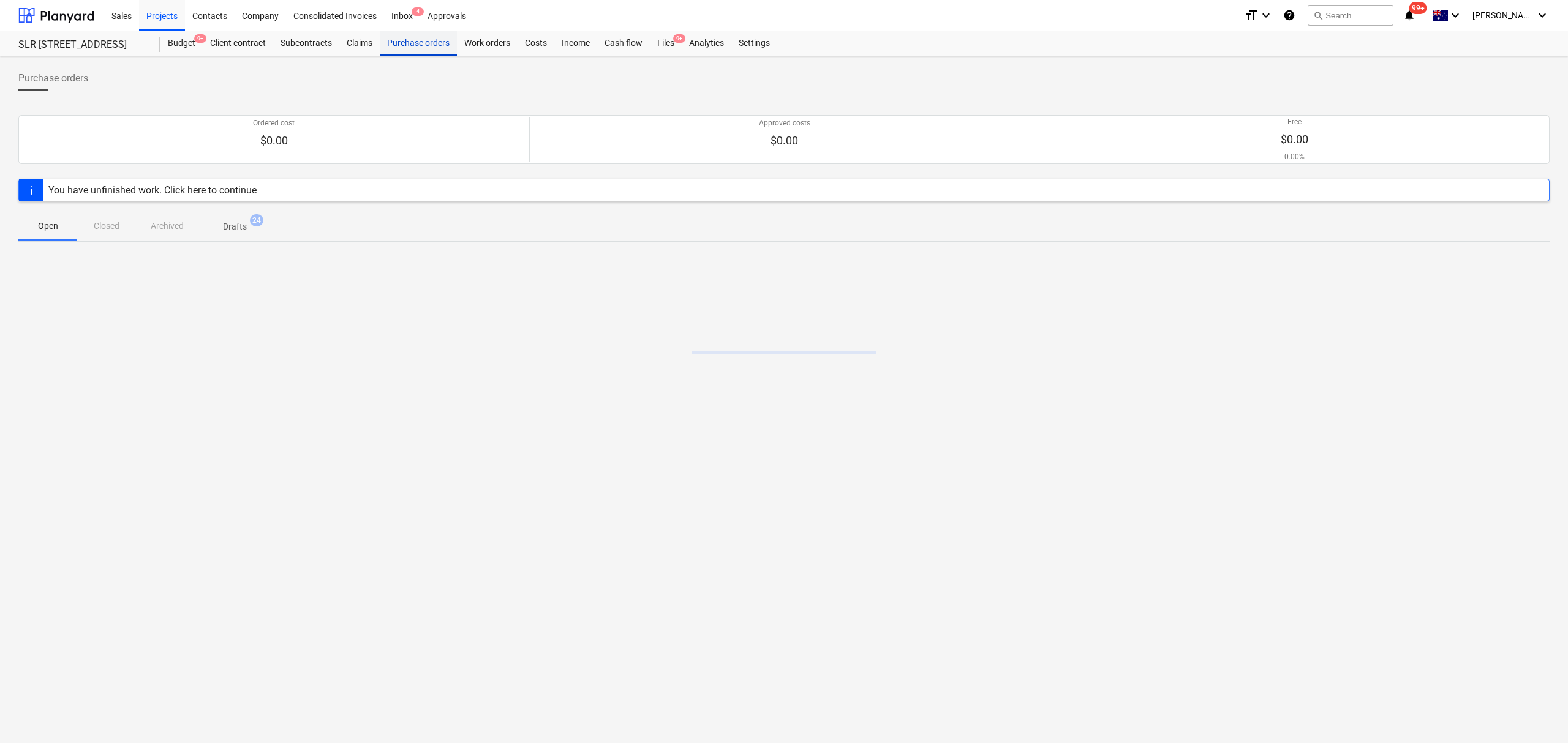
click at [433, 44] on div "Purchase orders" at bounding box center [419, 43] width 77 height 25
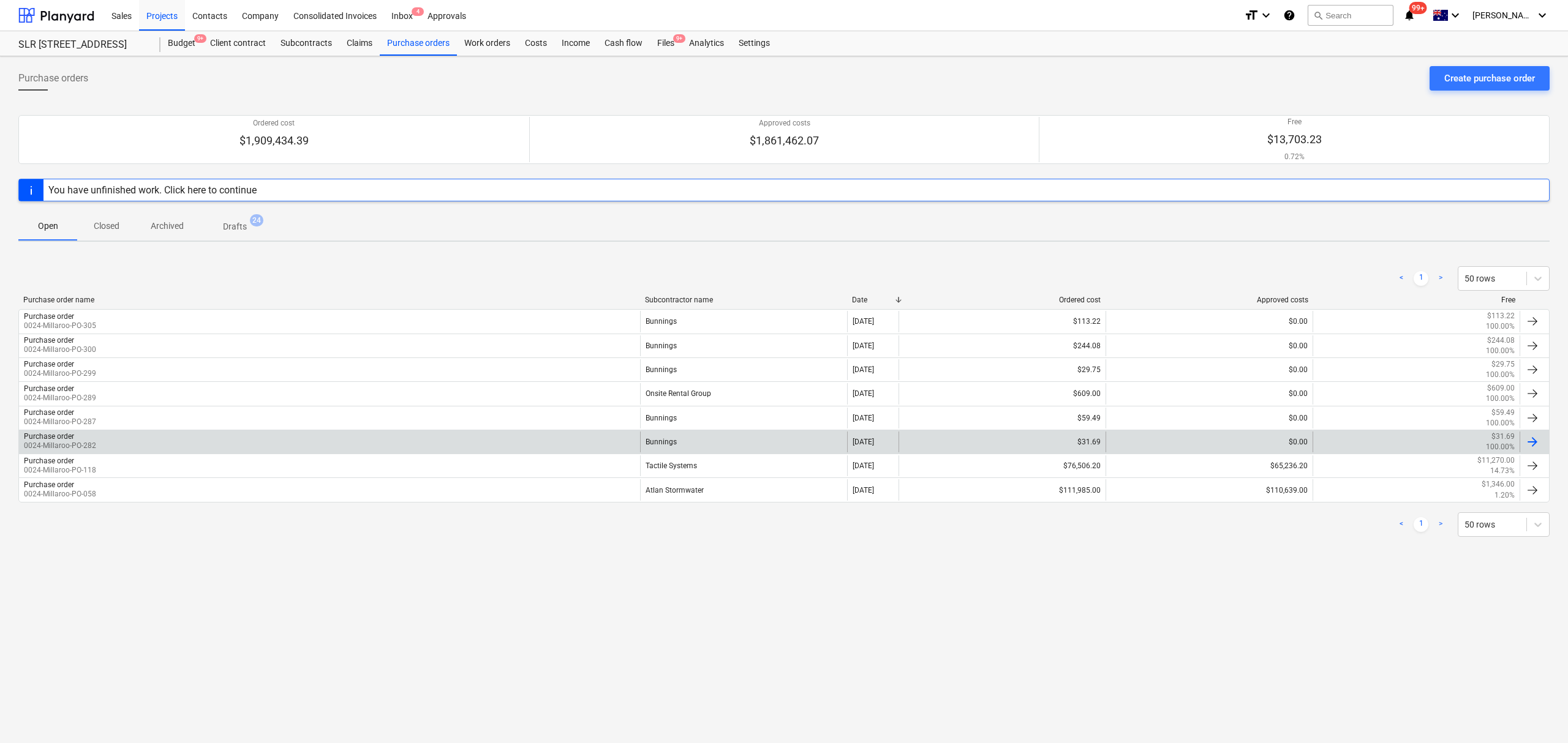
click at [714, 448] on div "Bunnings" at bounding box center [743, 442] width 207 height 21
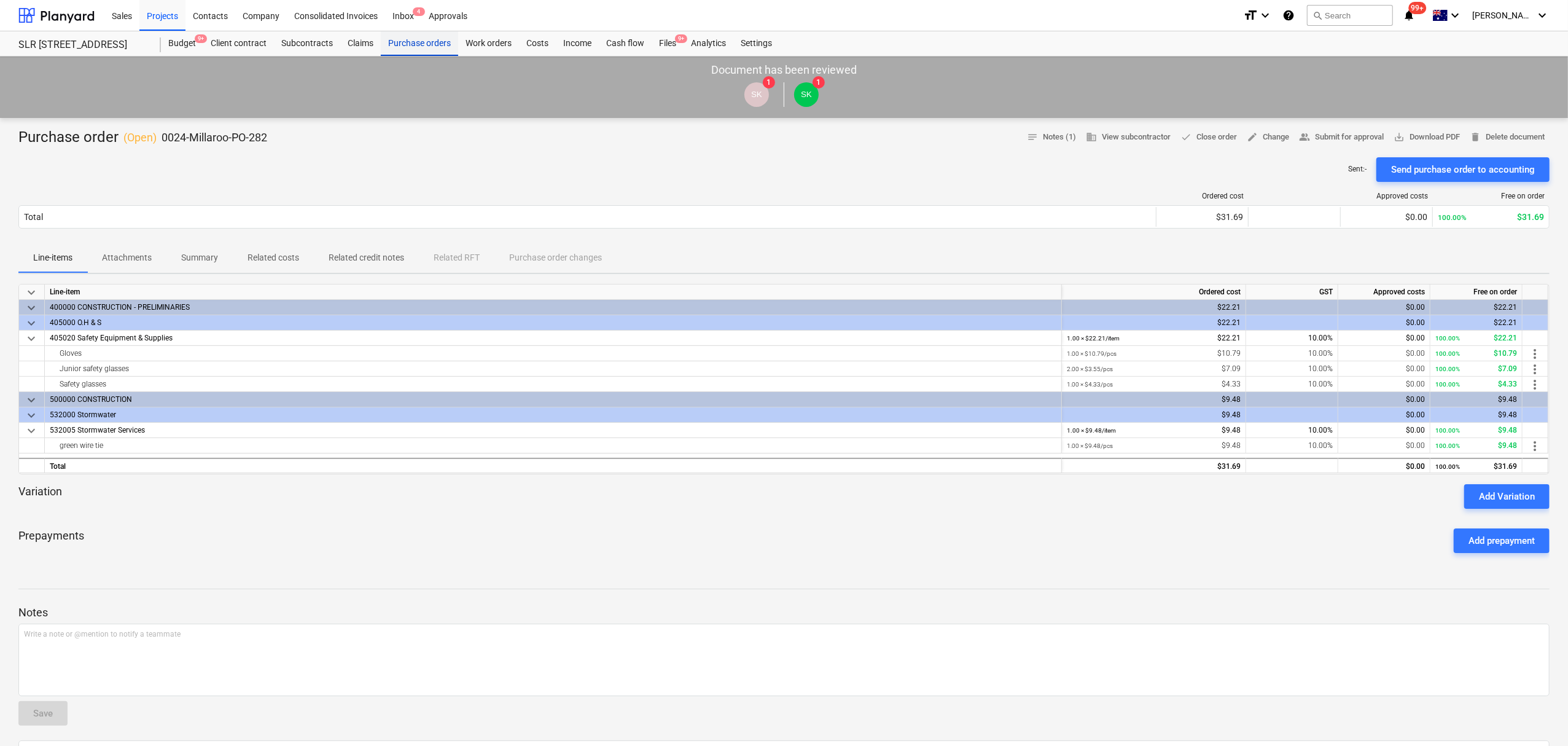
click at [416, 37] on div "Purchase orders" at bounding box center [420, 43] width 78 height 25
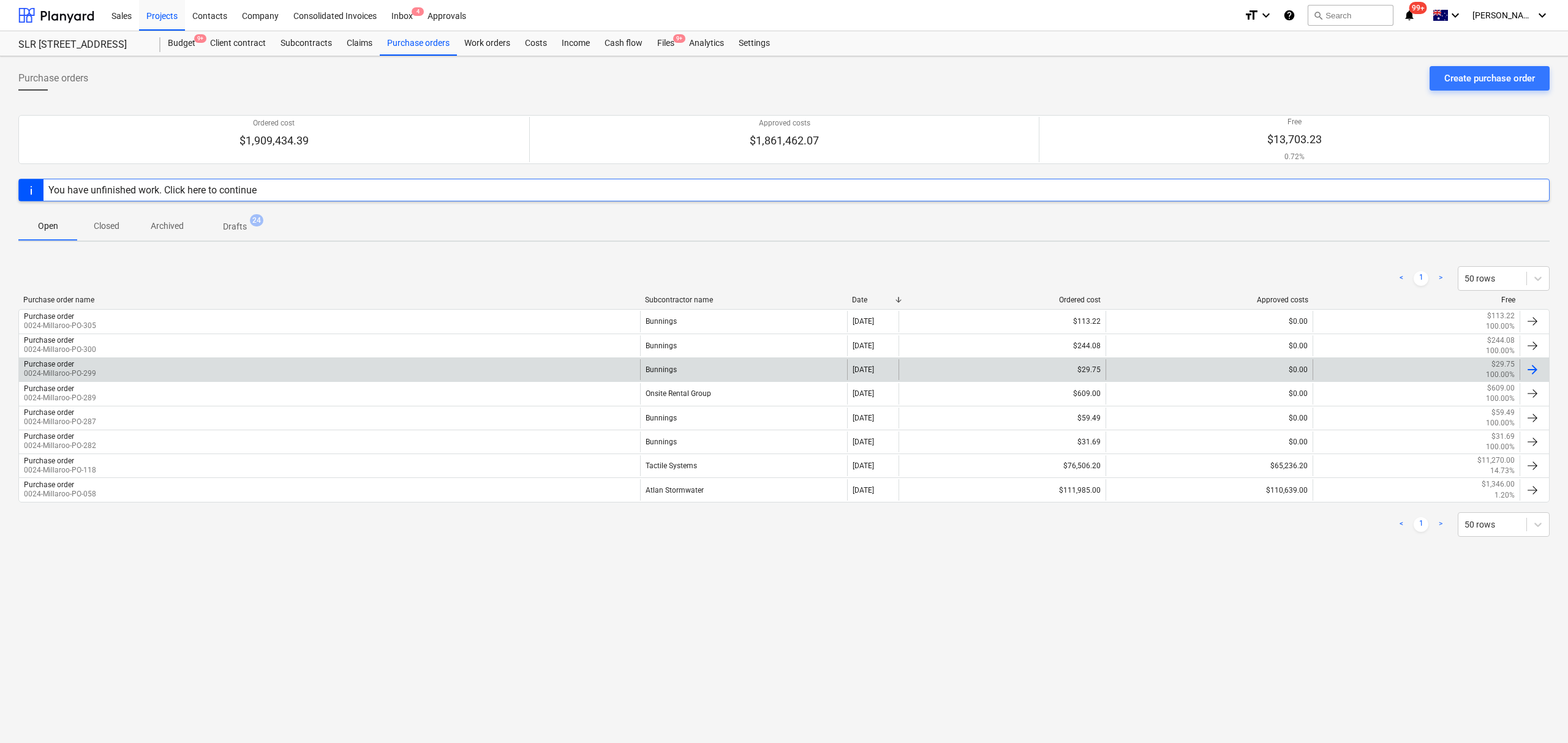
click at [938, 365] on div "$29.75" at bounding box center [1001, 369] width 207 height 21
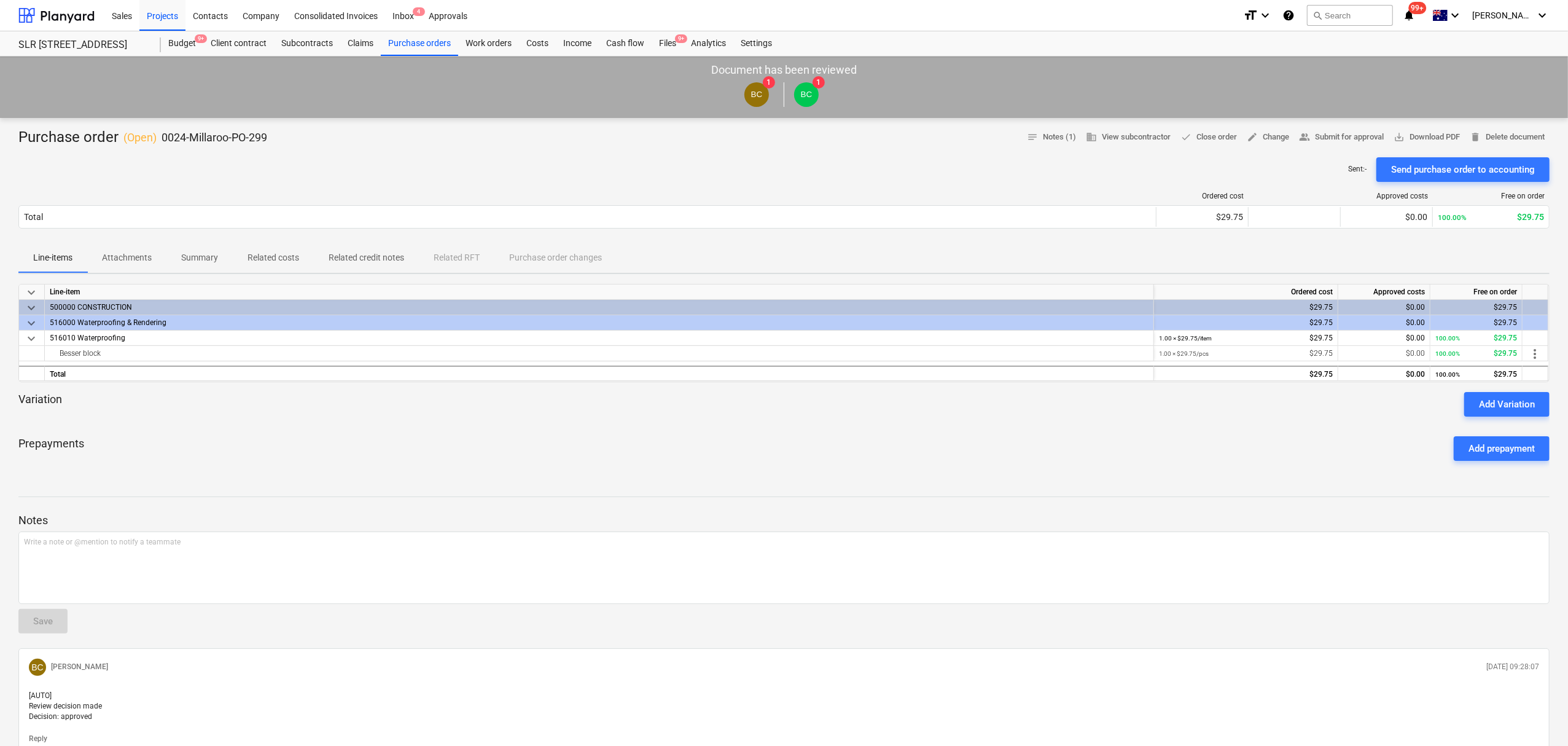
click at [145, 256] on p "Attachments" at bounding box center [127, 257] width 50 height 13
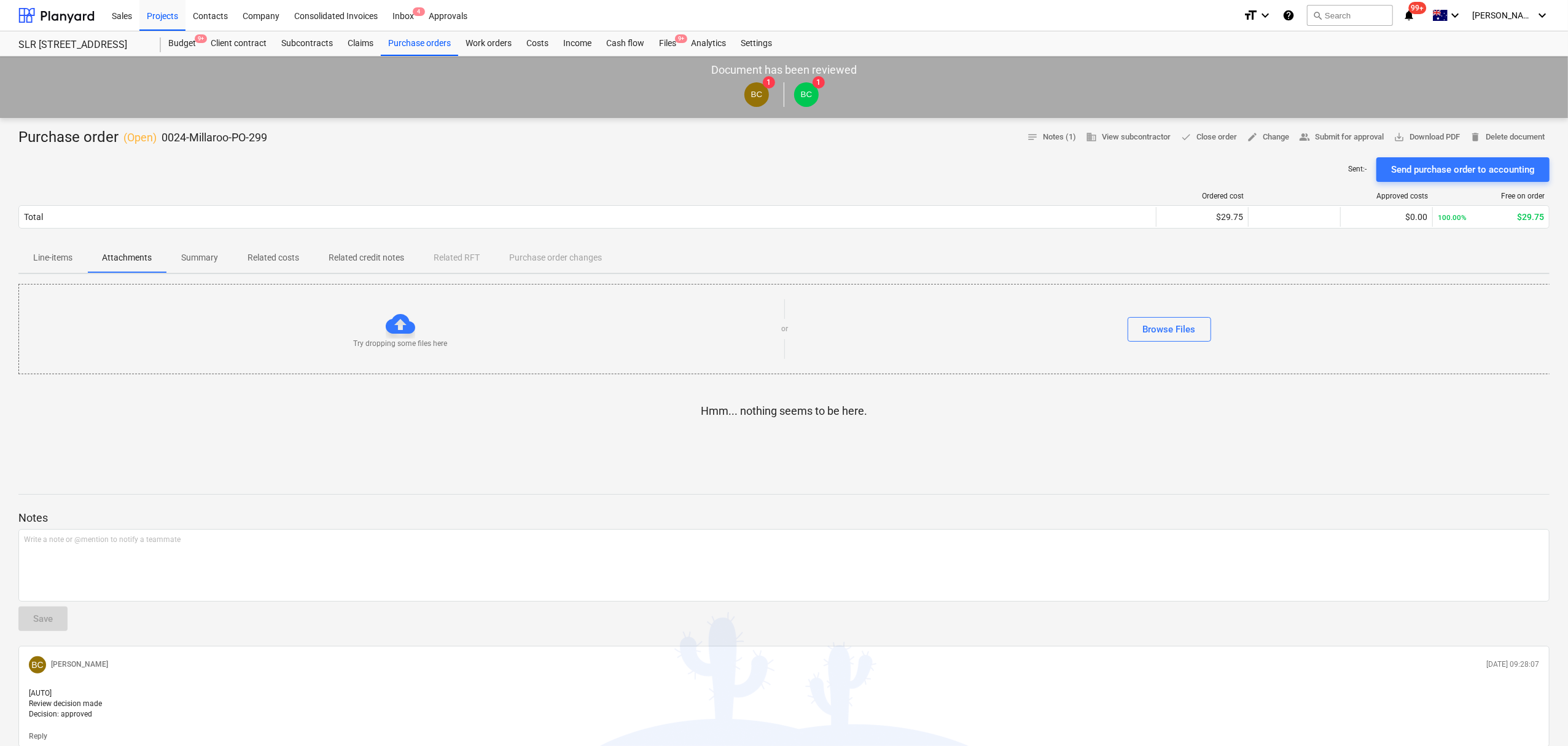
click at [92, 273] on span at bounding box center [127, 272] width 78 height 1
click at [84, 269] on button "Line-items" at bounding box center [53, 258] width 69 height 30
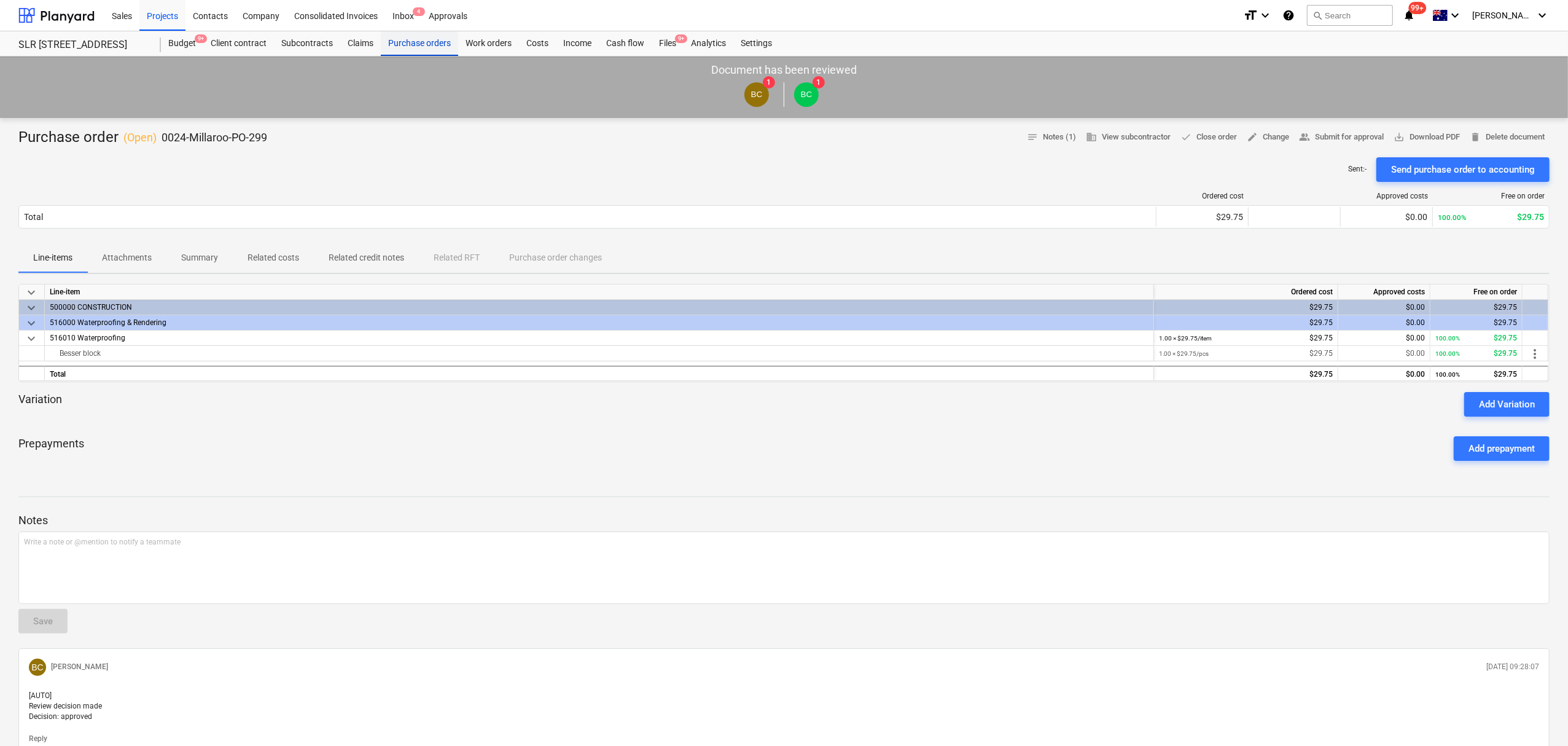
click at [427, 49] on div "Purchase orders" at bounding box center [420, 43] width 78 height 25
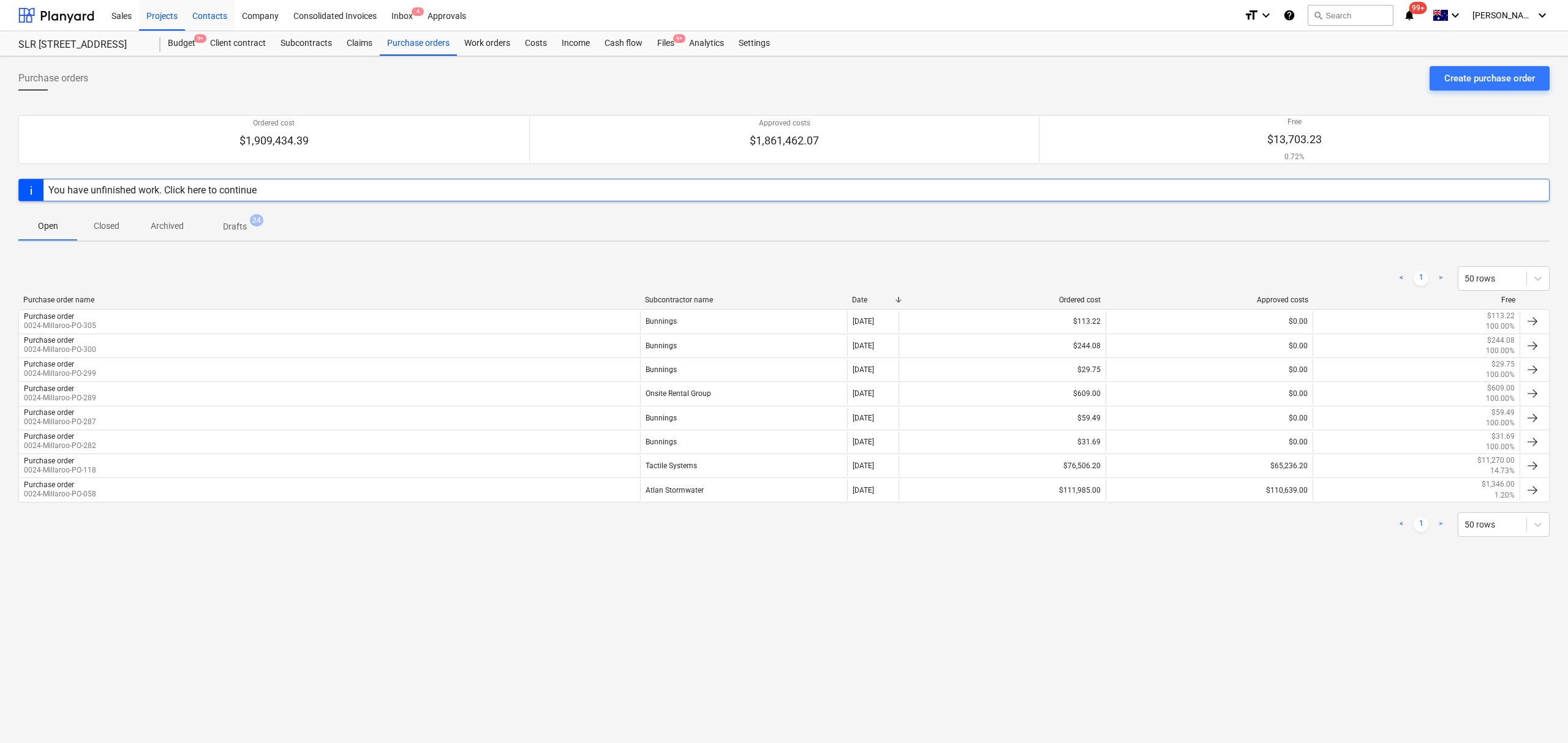
click at [224, 16] on div "Contacts" at bounding box center [210, 15] width 50 height 31
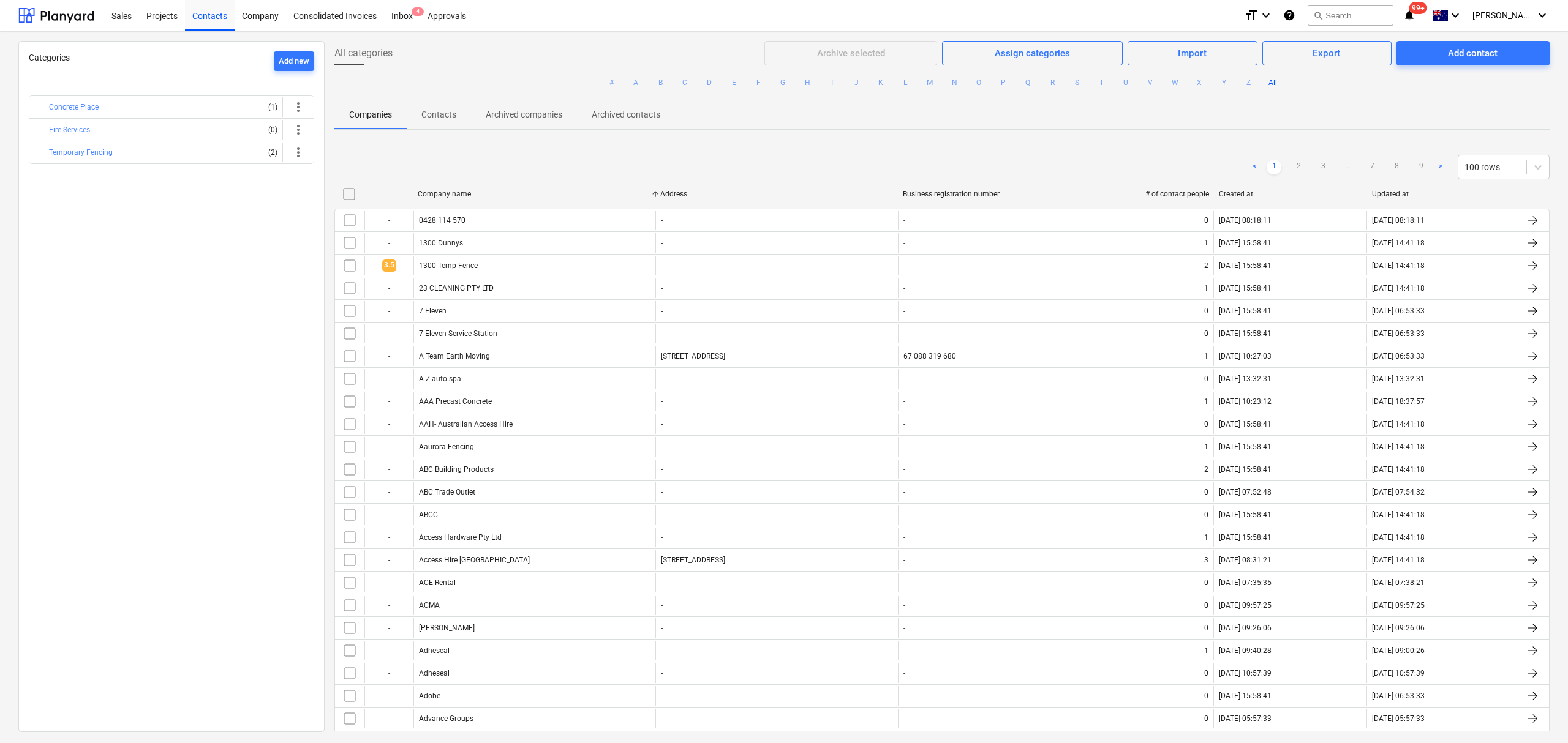
drag, startPoint x: 637, startPoint y: 84, endPoint x: 659, endPoint y: 119, distance: 41.3
click at [636, 84] on button "A" at bounding box center [636, 82] width 15 height 15
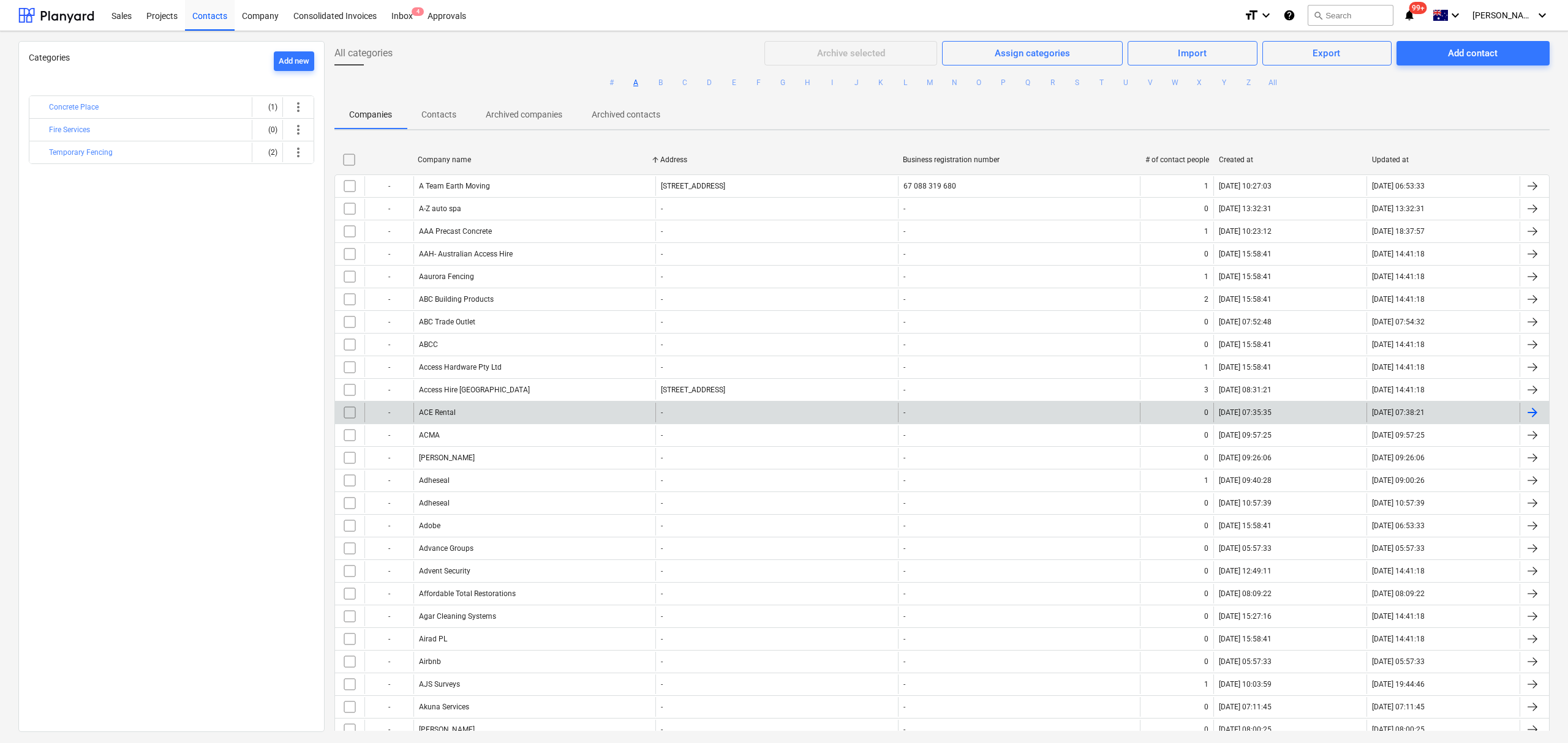
click at [578, 421] on div "ACE Rental" at bounding box center [534, 412] width 242 height 19
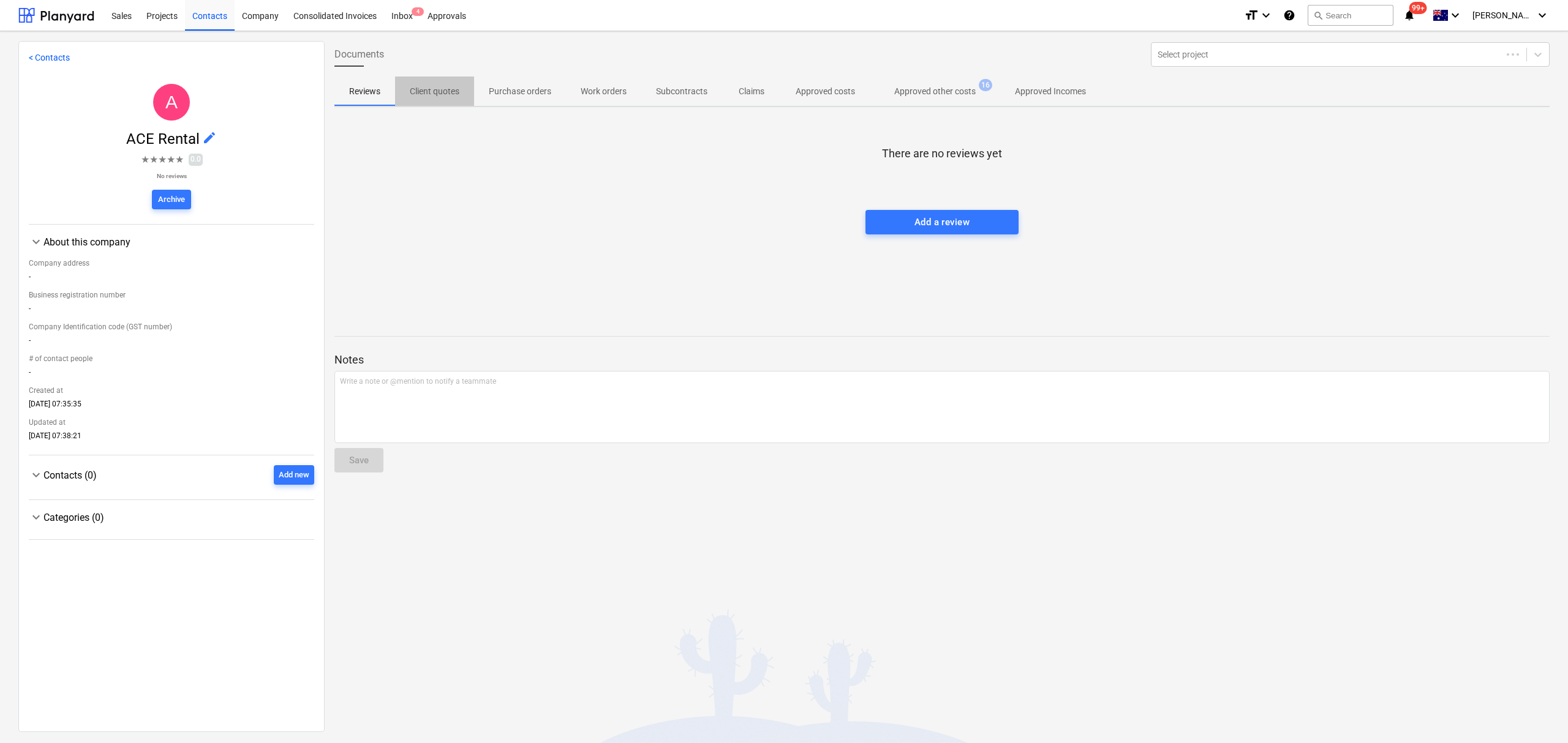
click at [459, 99] on span "Client quotes" at bounding box center [434, 91] width 79 height 20
drag, startPoint x: 943, startPoint y: 95, endPoint x: 929, endPoint y: 108, distance: 19.1
click at [943, 95] on p "Approved other costs" at bounding box center [935, 91] width 82 height 13
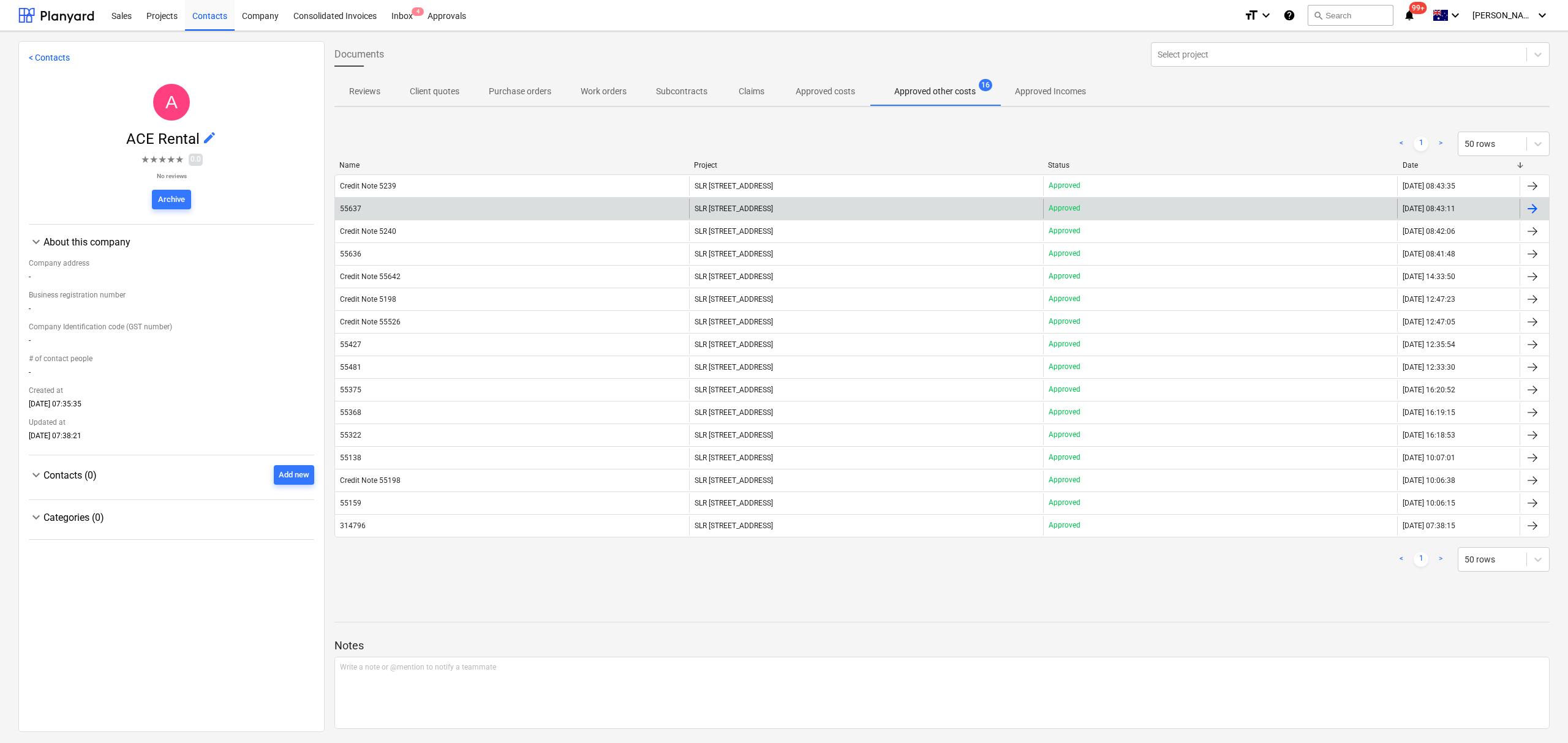
click at [557, 207] on div "55637" at bounding box center [512, 209] width 354 height 19
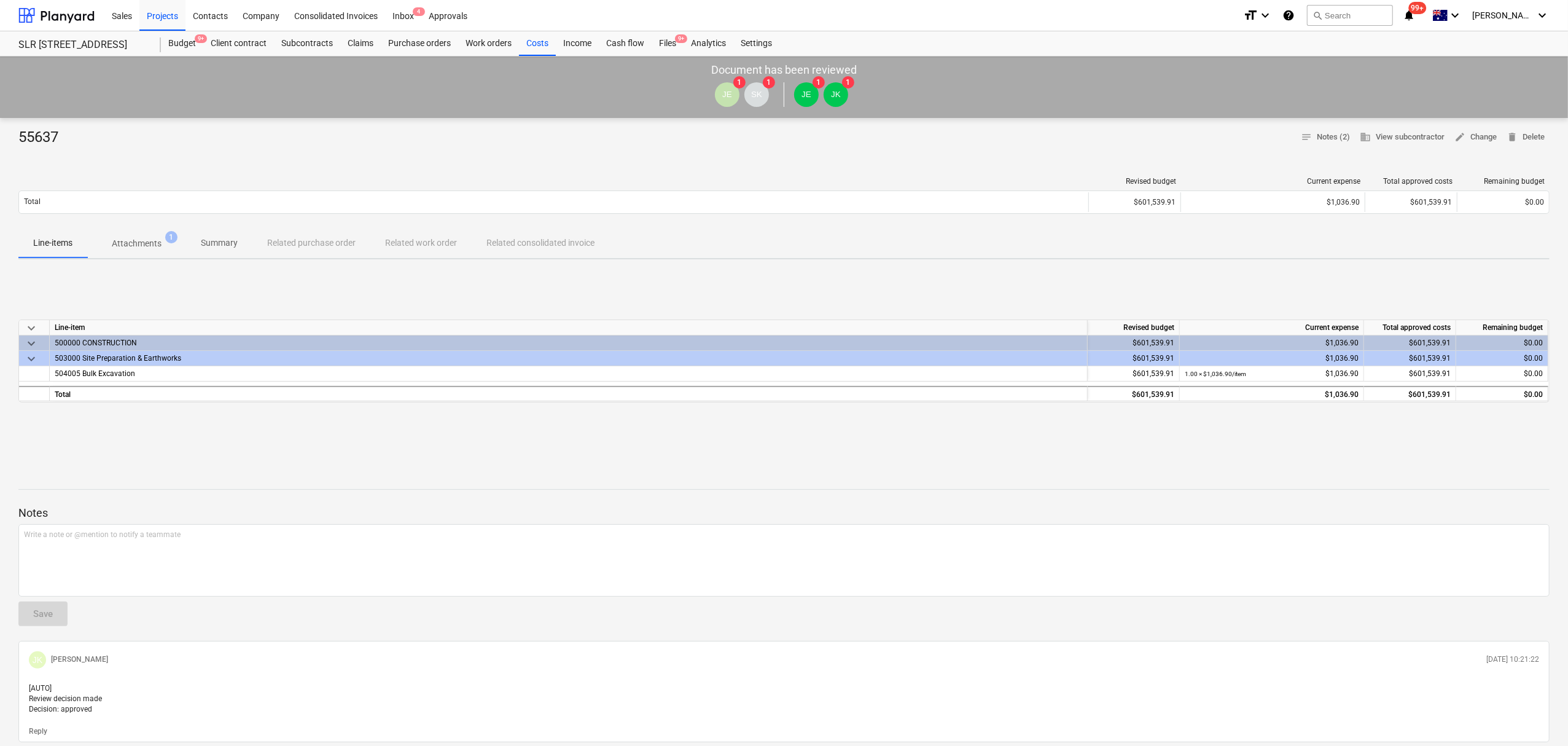
drag, startPoint x: 141, startPoint y: 278, endPoint x: 145, endPoint y: 266, distance: 12.6
click at [143, 278] on div "keyboard_arrow_down Line-item Revised budget Current expense Total approved cos…" at bounding box center [784, 361] width 1531 height 184
click at [146, 254] on button "Attachments 1" at bounding box center [136, 243] width 99 height 30
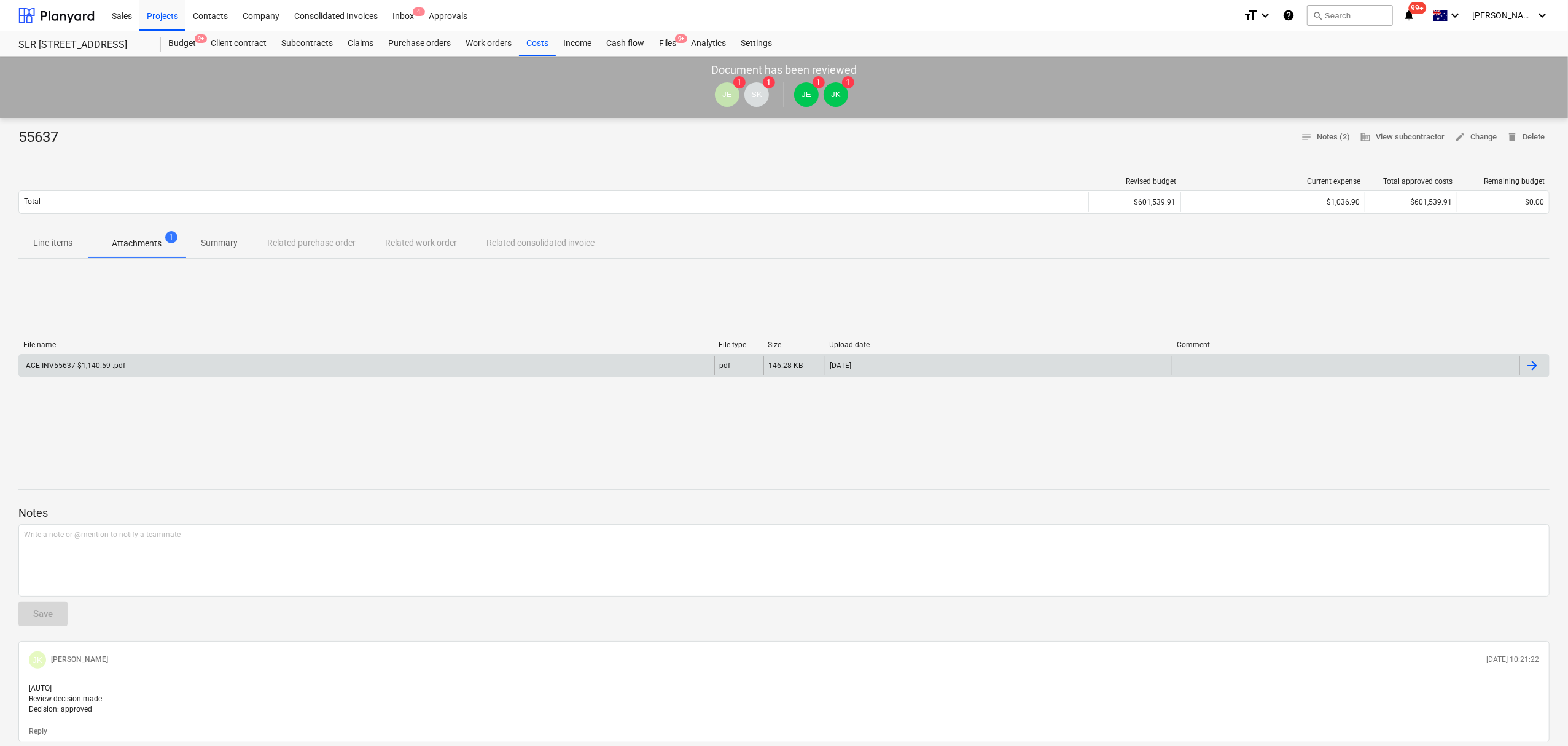
click at [168, 369] on div "ACE INV55637 $1,140.59 .pdf" at bounding box center [367, 366] width 695 height 19
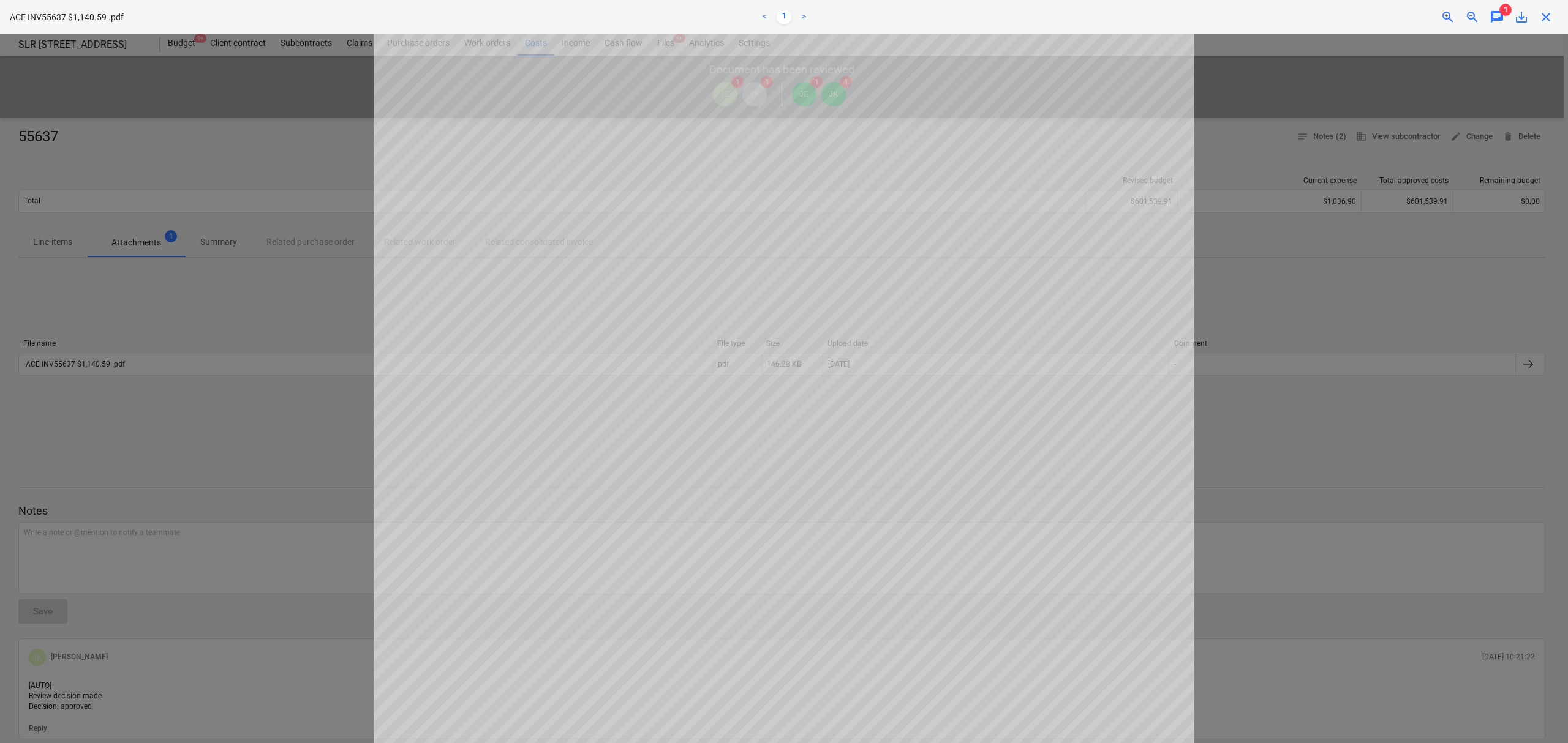
click at [1558, 465] on div at bounding box center [784, 389] width 1568 height 709
click at [1237, 296] on div at bounding box center [784, 389] width 1568 height 709
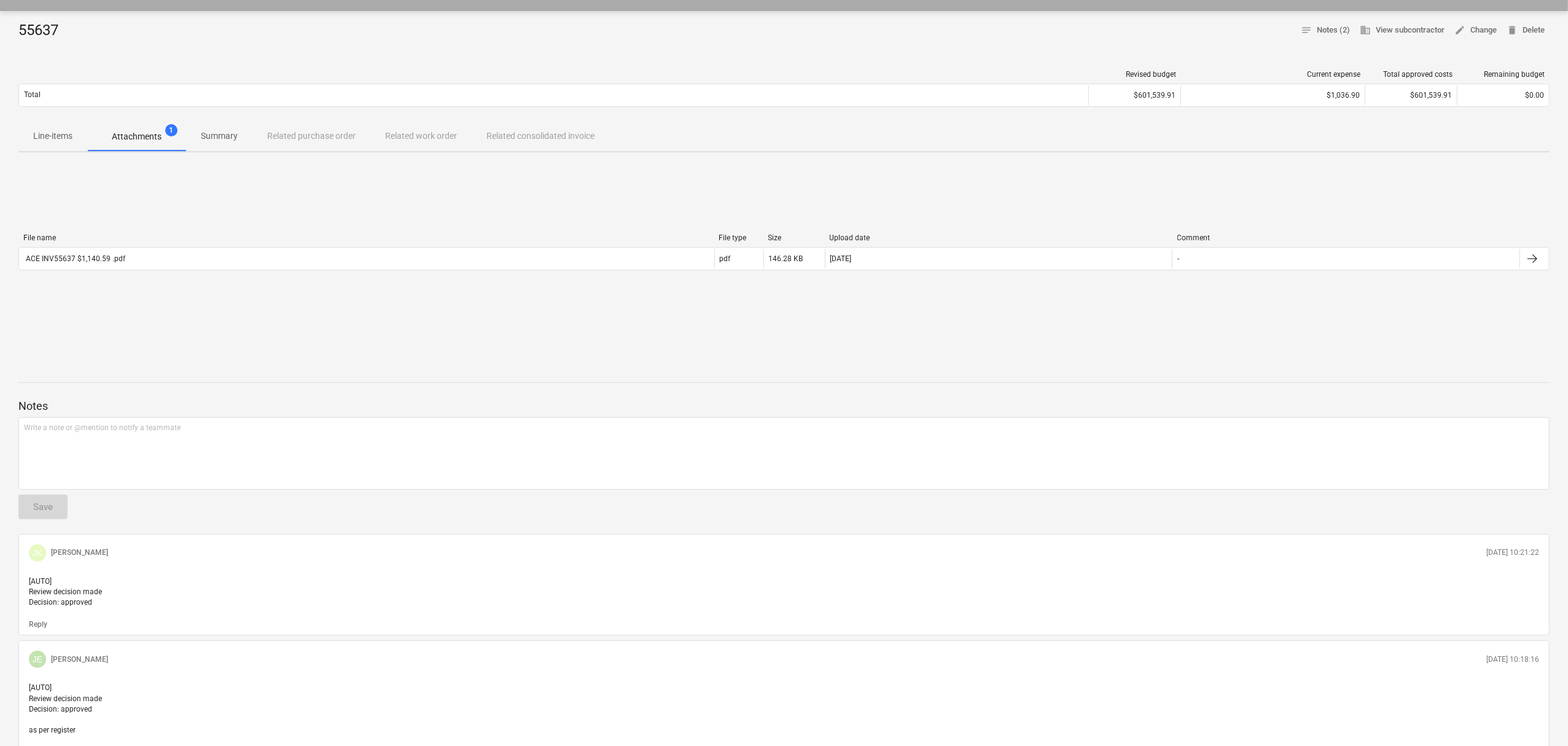
scroll to position [0, 0]
